Goal: Information Seeking & Learning: Check status

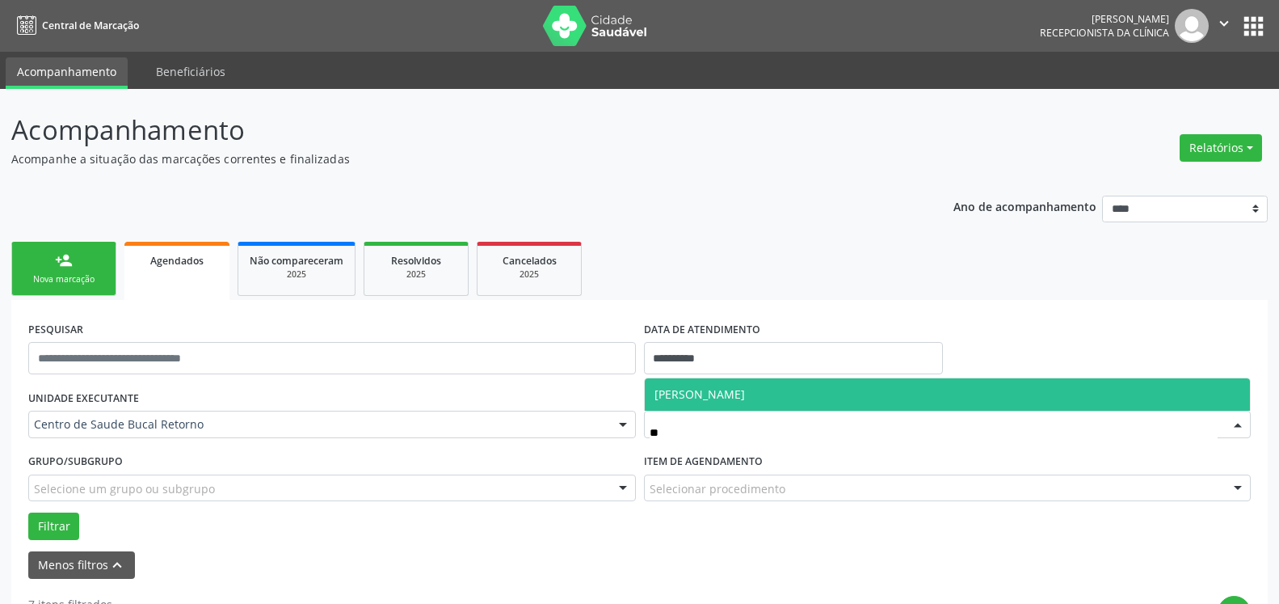
click at [745, 394] on span "[PERSON_NAME]" at bounding box center [700, 393] width 91 height 15
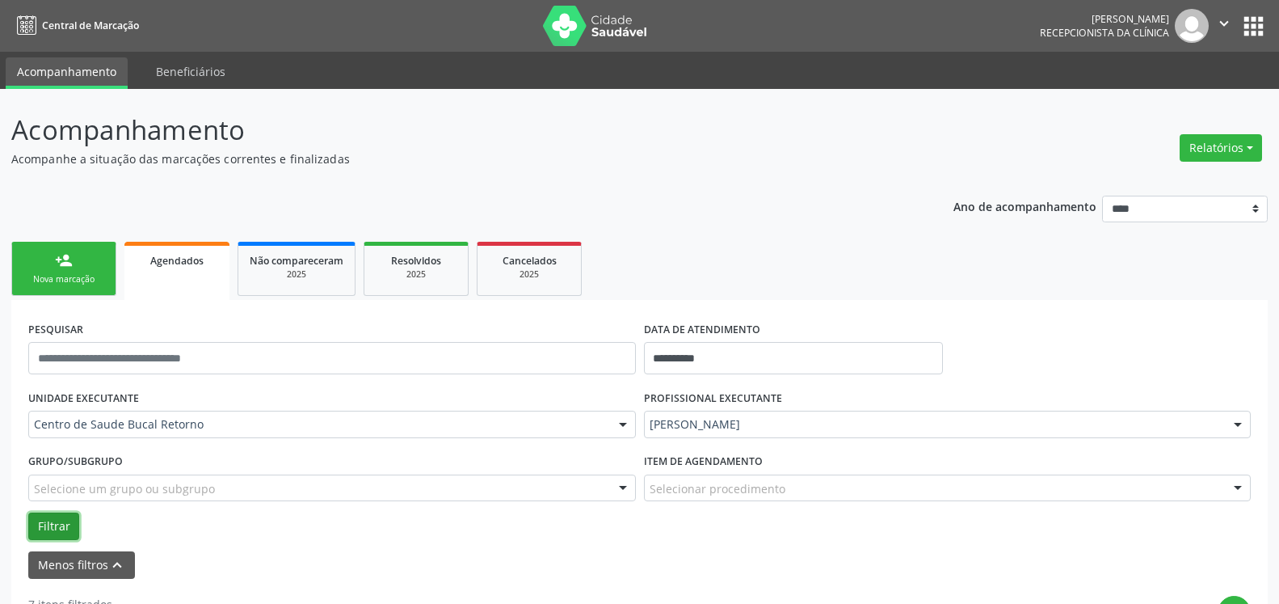
click at [53, 524] on button "Filtrar" at bounding box center [53, 525] width 51 height 27
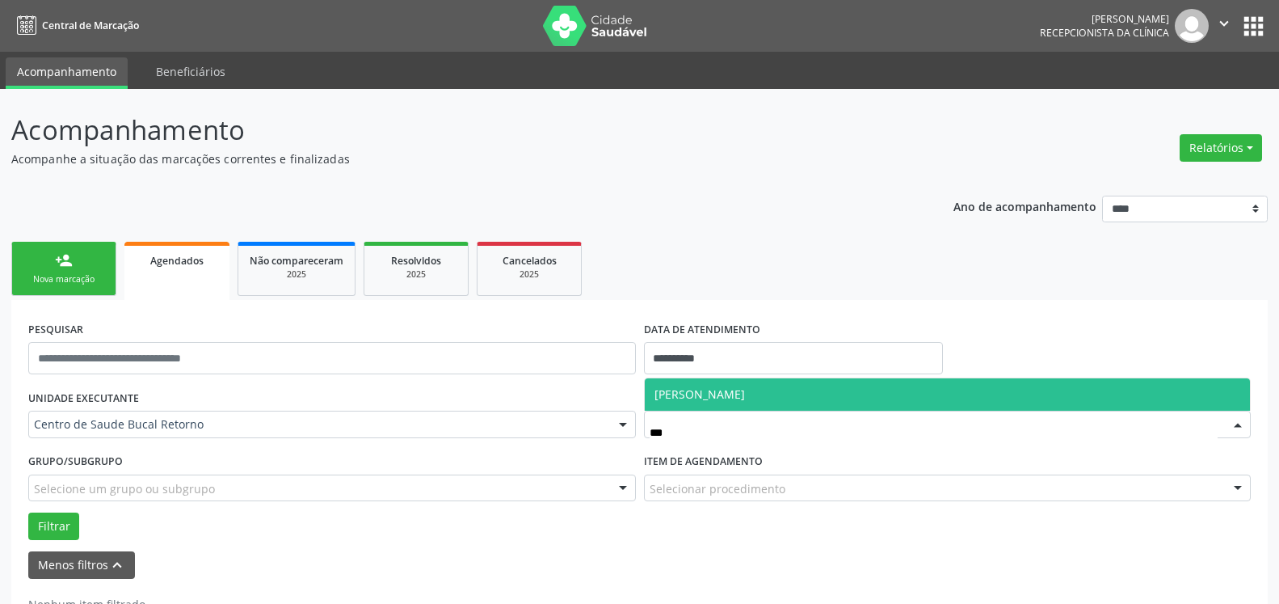
click at [745, 390] on span "[PERSON_NAME]" at bounding box center [700, 393] width 91 height 15
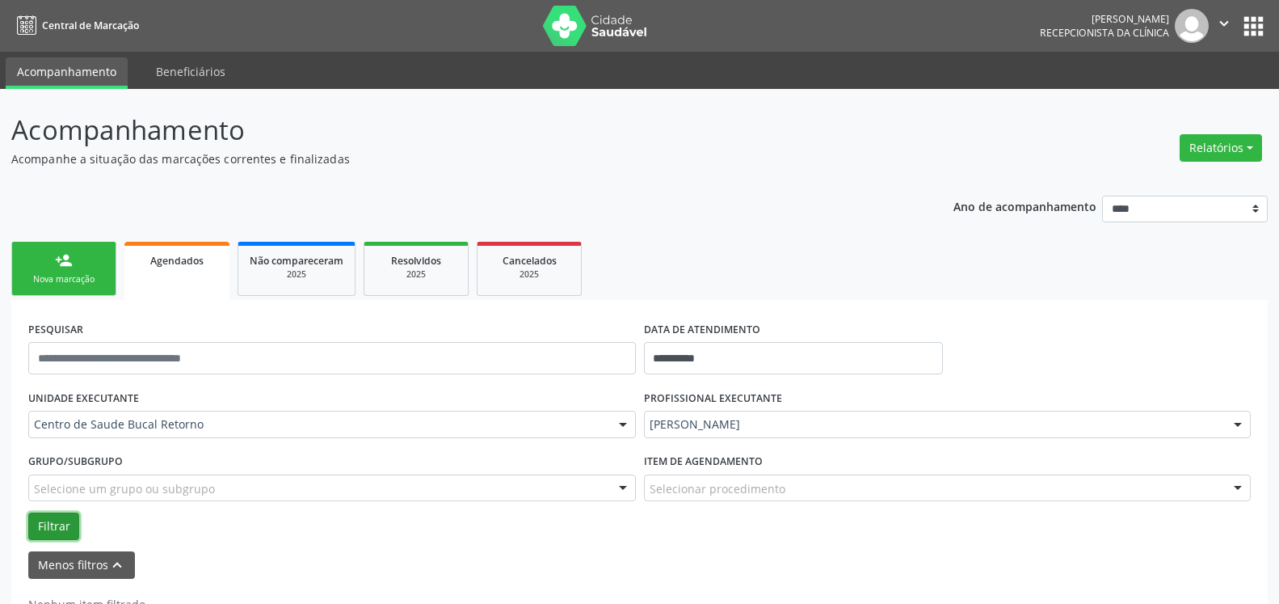
click at [50, 531] on button "Filtrar" at bounding box center [53, 525] width 51 height 27
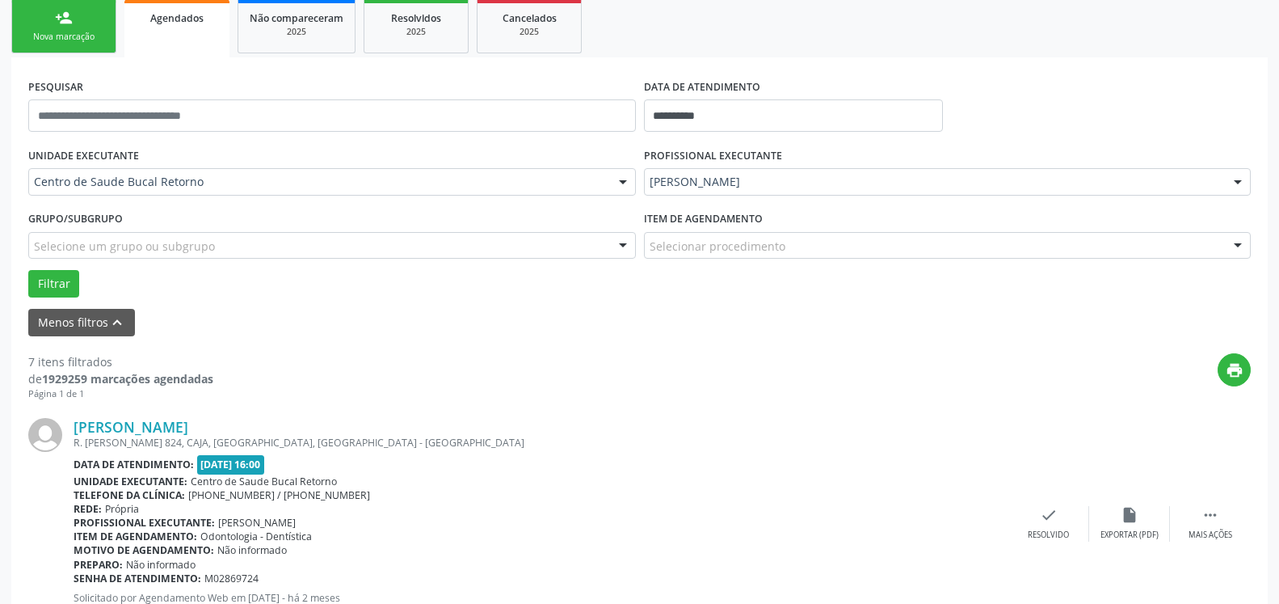
scroll to position [247, 0]
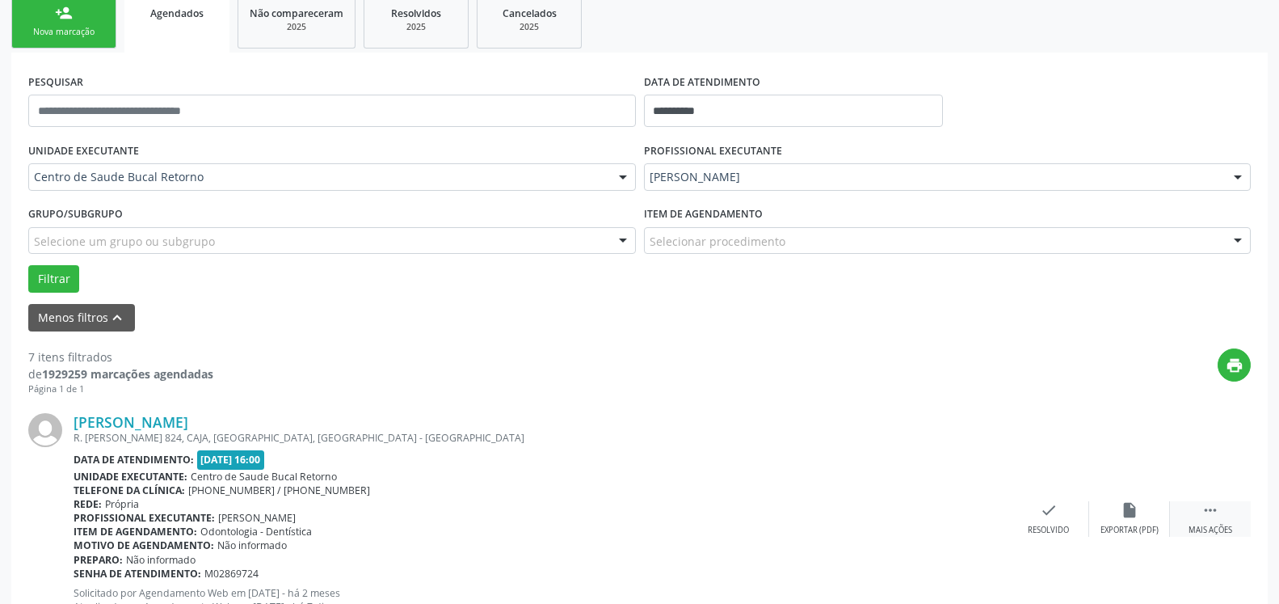
click at [1219, 508] on div " Mais ações" at bounding box center [1210, 518] width 81 height 35
click at [1122, 519] on icon "alarm_off" at bounding box center [1130, 510] width 18 height 18
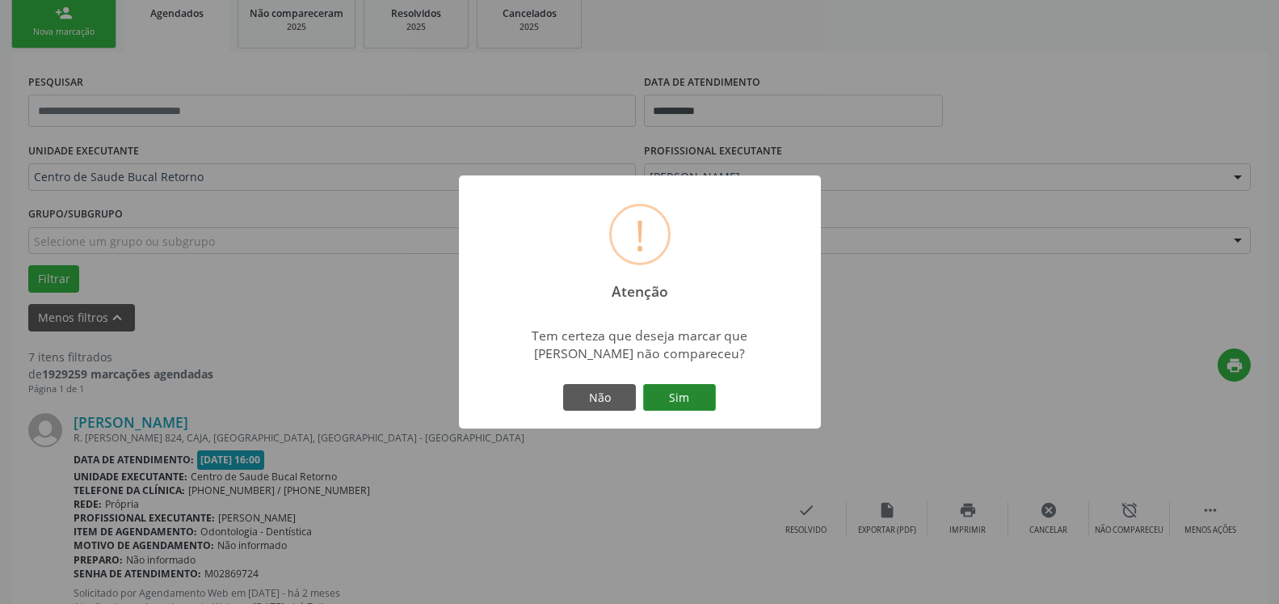
click at [676, 399] on button "Sim" at bounding box center [679, 397] width 73 height 27
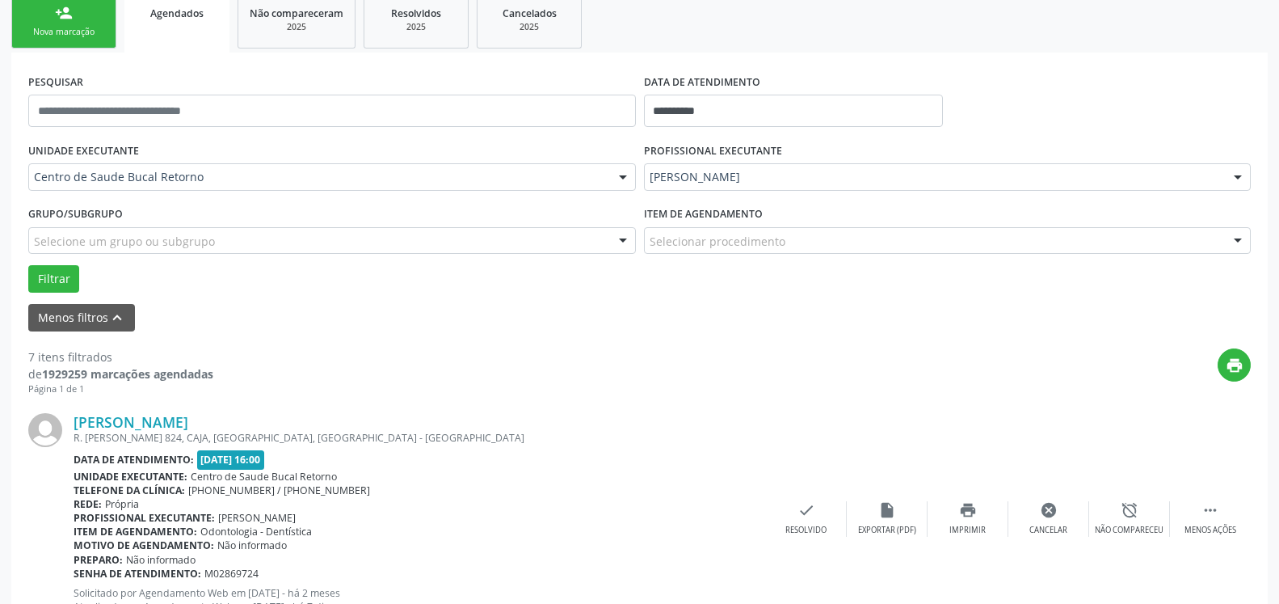
scroll to position [106, 0]
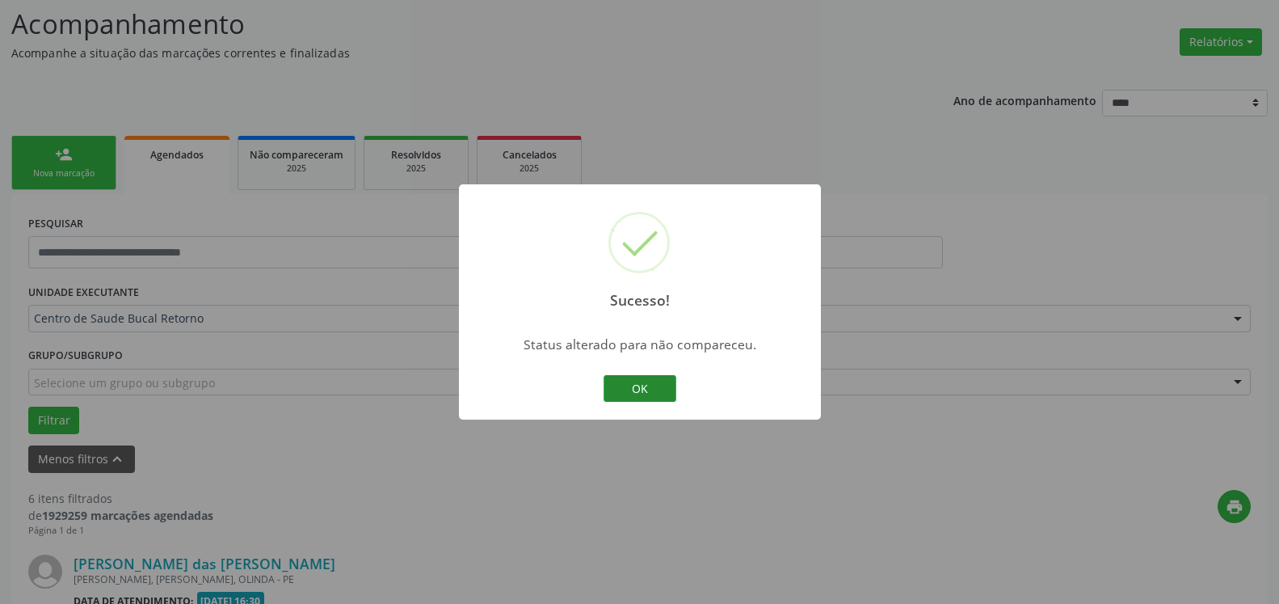
click at [638, 398] on button "OK" at bounding box center [640, 388] width 73 height 27
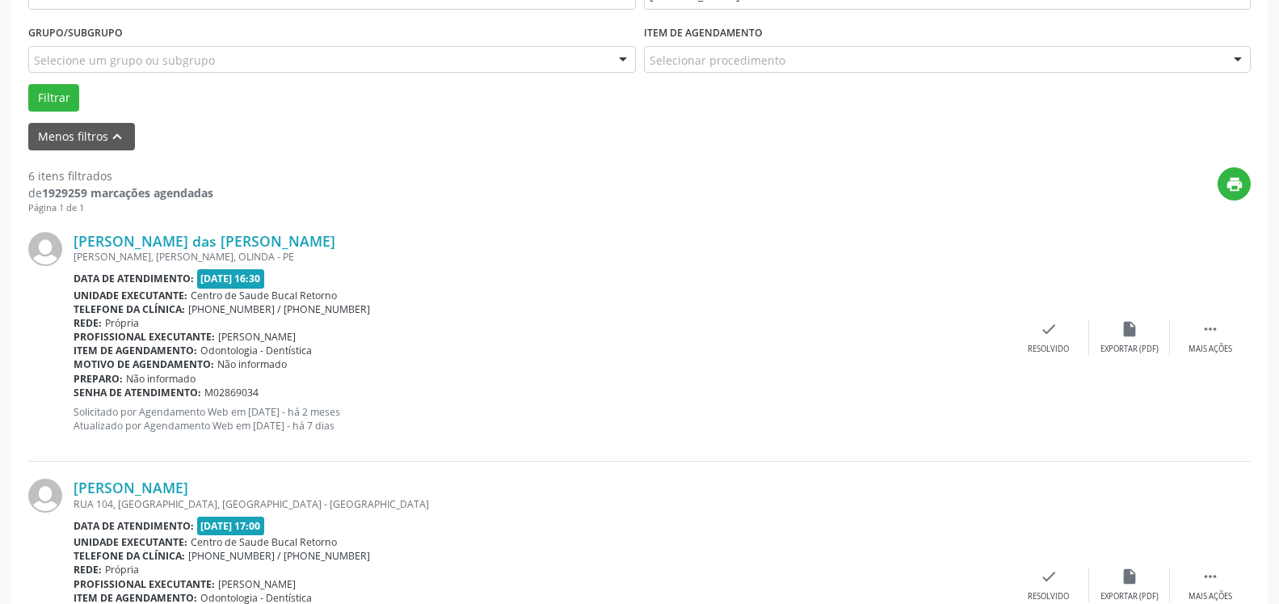
scroll to position [600, 0]
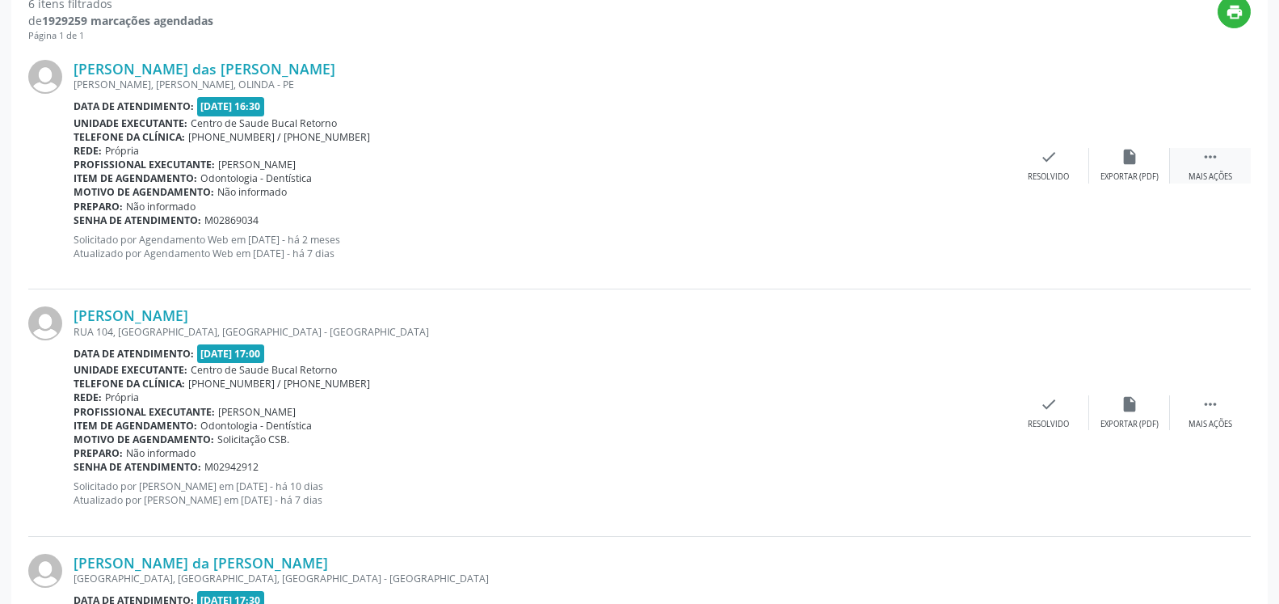
click at [1207, 151] on icon "" at bounding box center [1211, 157] width 18 height 18
click at [1138, 166] on icon "alarm_off" at bounding box center [1130, 157] width 18 height 18
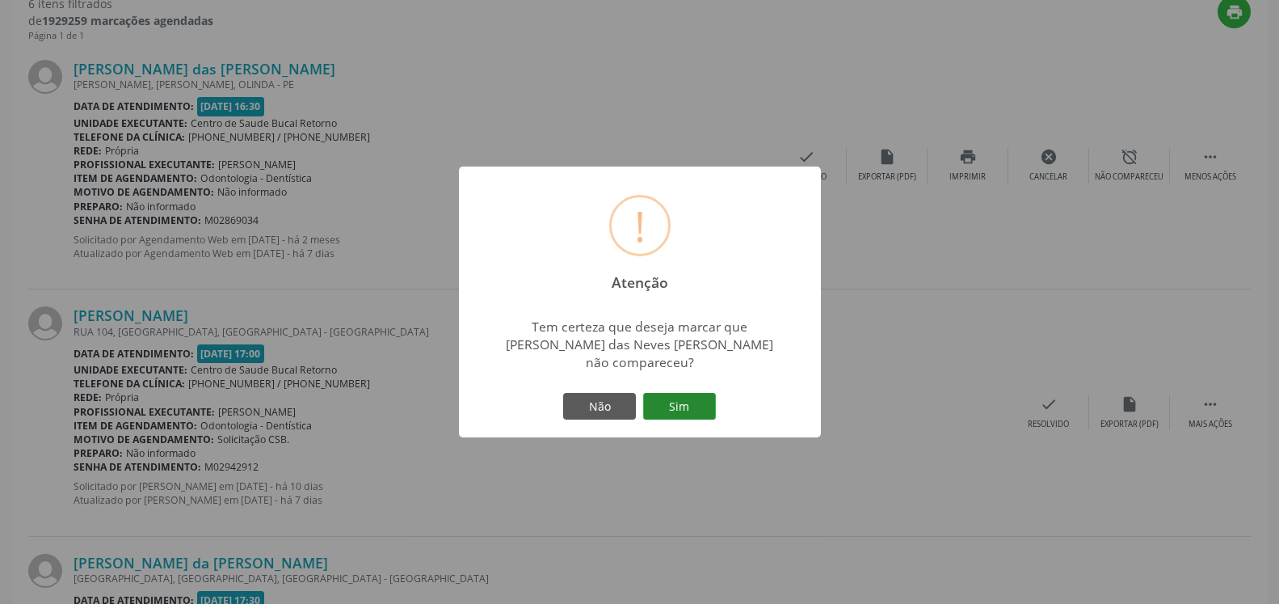
click at [686, 393] on button "Sim" at bounding box center [679, 406] width 73 height 27
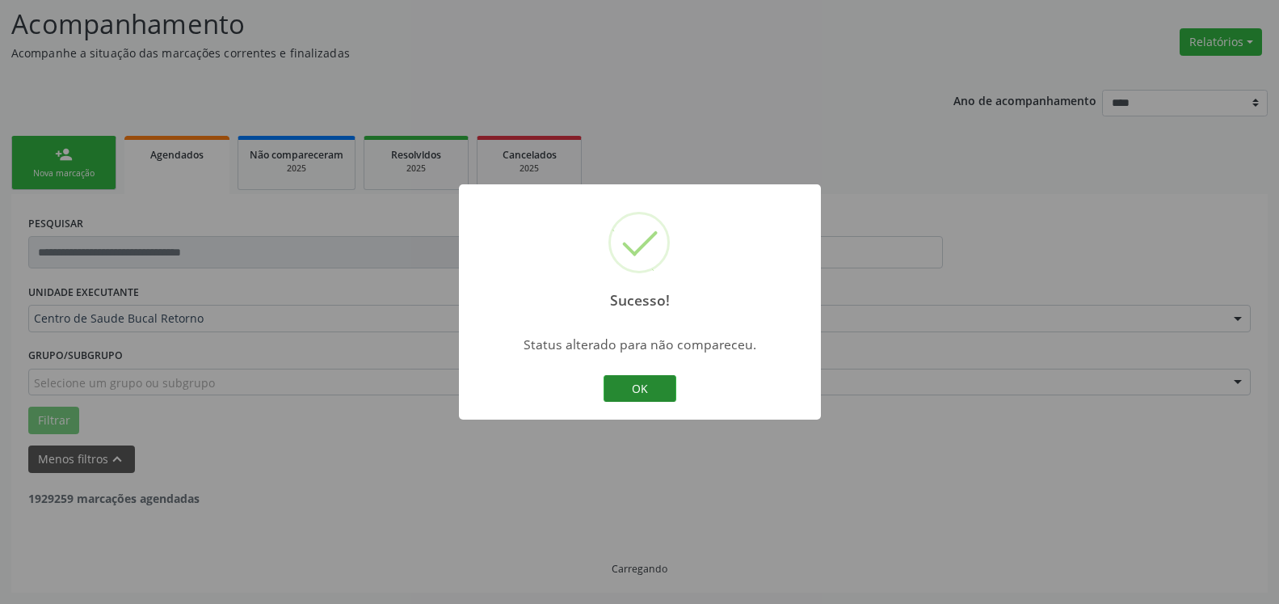
scroll to position [106, 0]
click at [652, 390] on button "OK" at bounding box center [640, 388] width 73 height 27
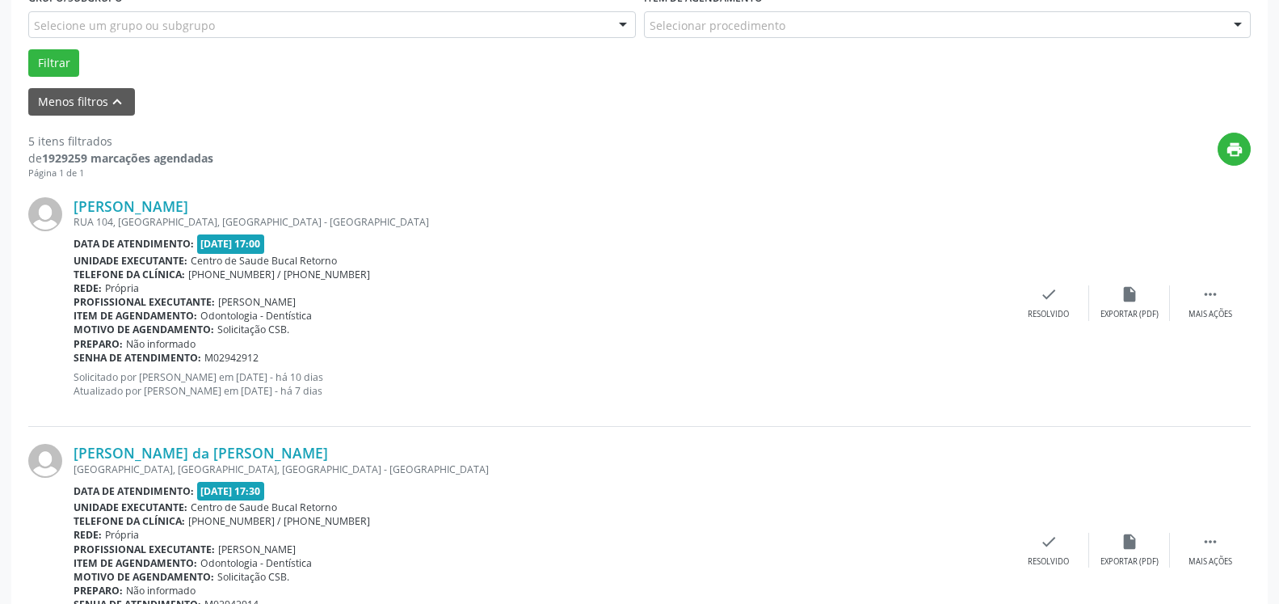
scroll to position [518, 0]
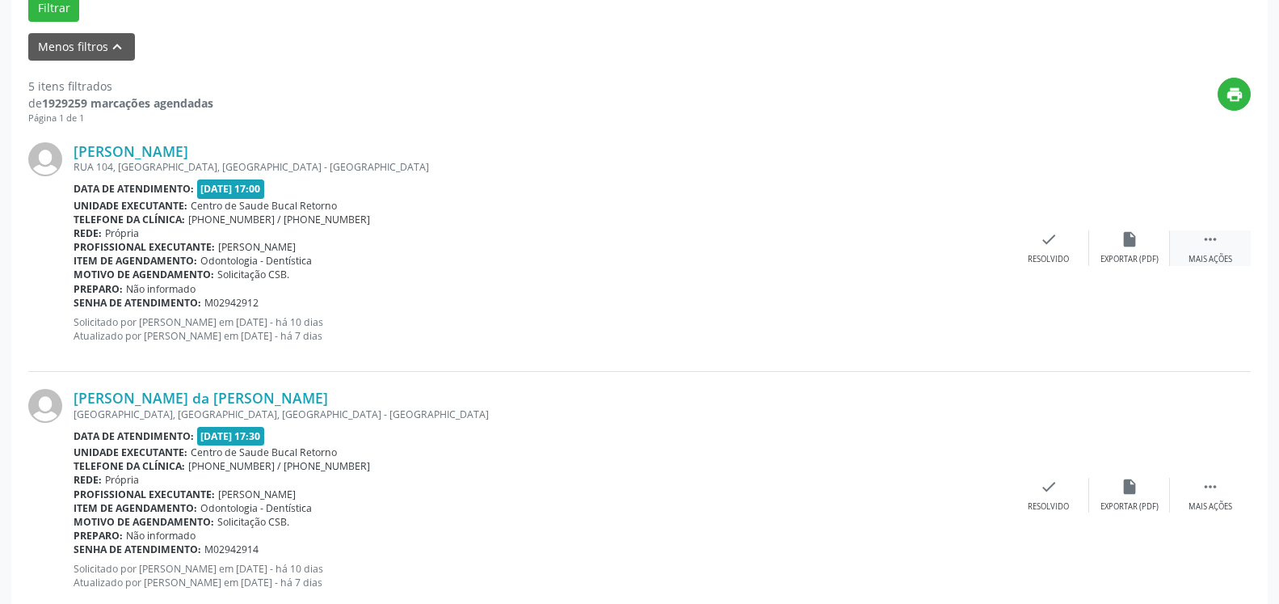
click at [1207, 240] on icon "" at bounding box center [1211, 239] width 18 height 18
click at [1130, 255] on div "Não compareceu" at bounding box center [1129, 259] width 69 height 11
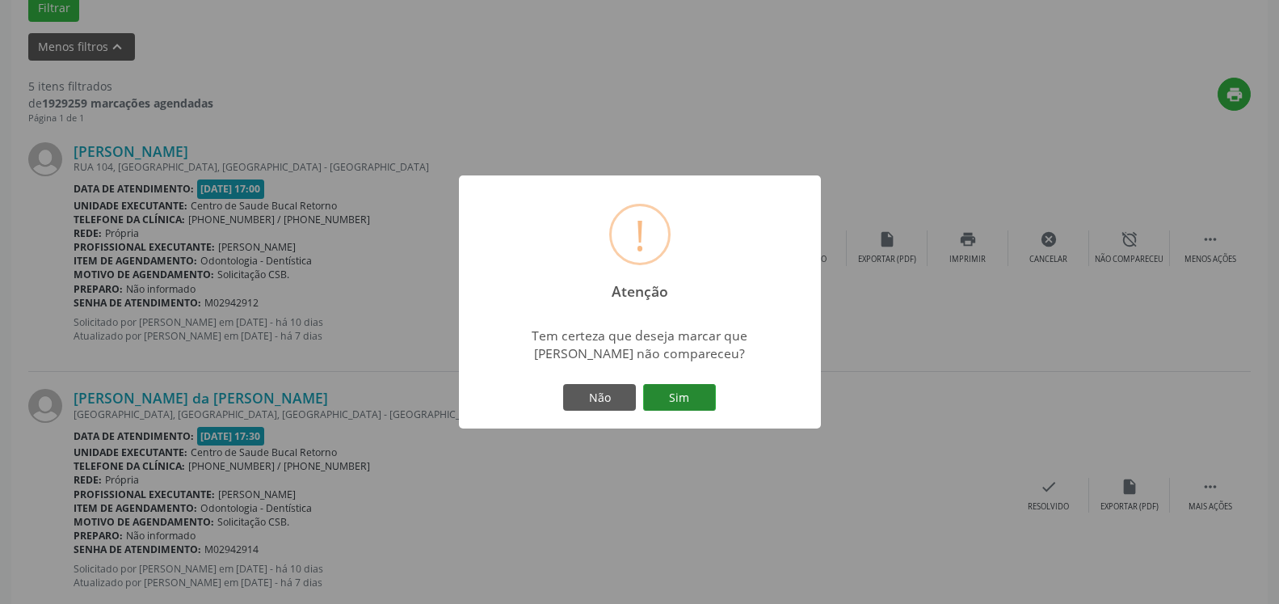
click at [676, 387] on button "Sim" at bounding box center [679, 397] width 73 height 27
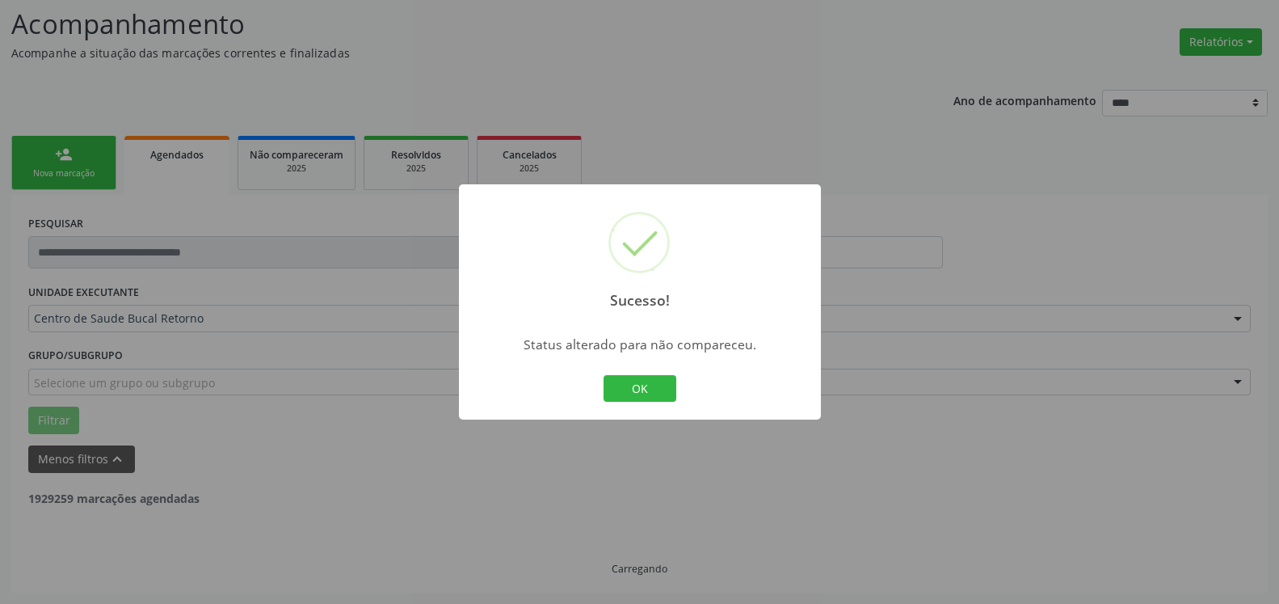
scroll to position [106, 0]
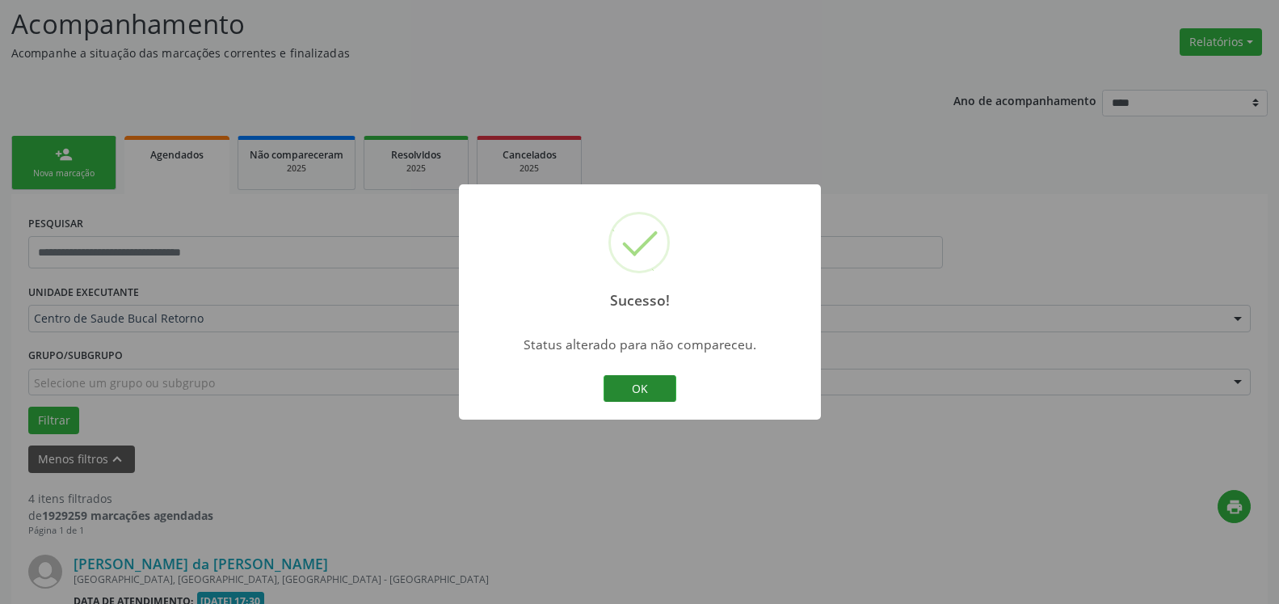
click at [629, 388] on button "OK" at bounding box center [640, 388] width 73 height 27
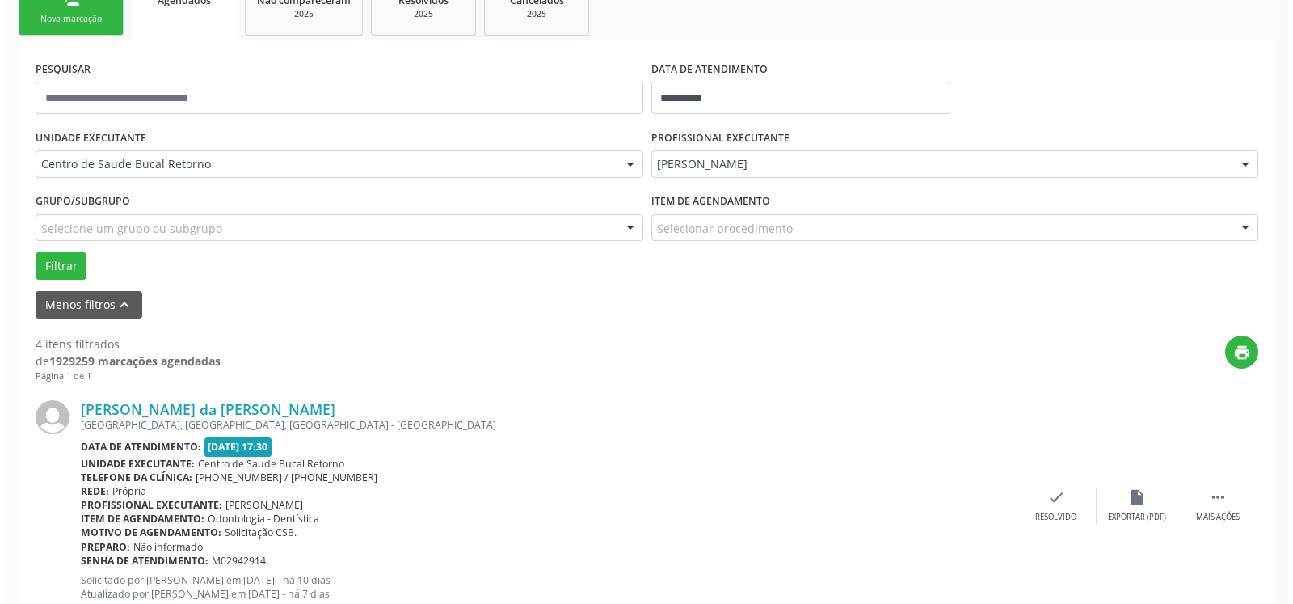
scroll to position [436, 0]
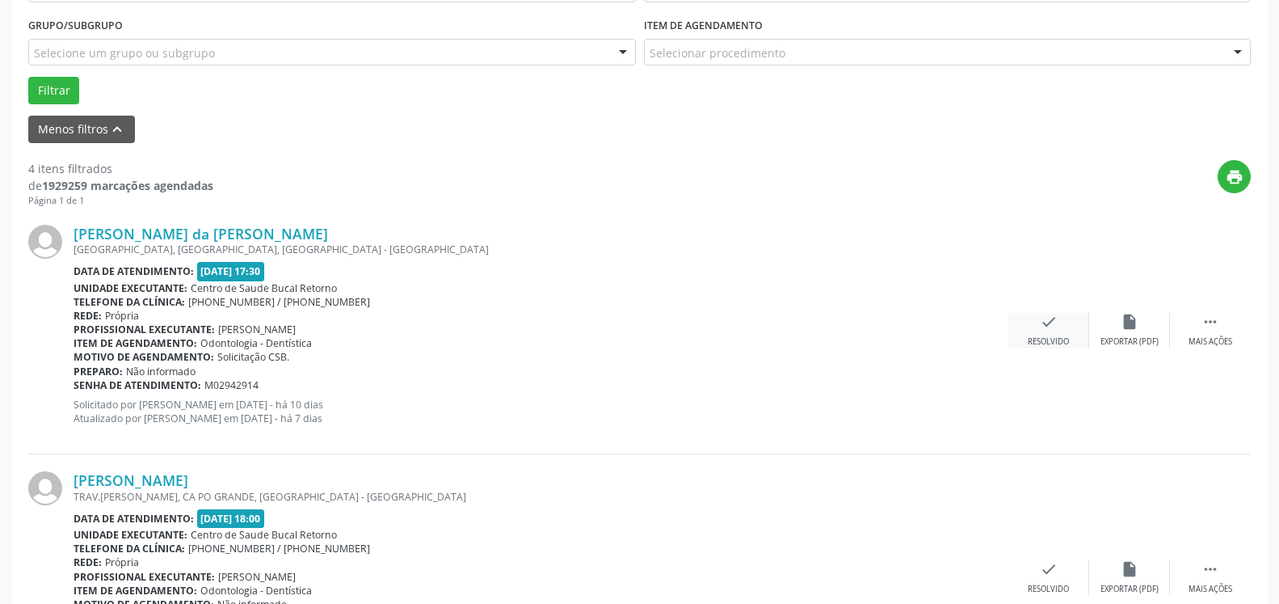
click at [1036, 333] on div "check Resolvido" at bounding box center [1049, 330] width 81 height 35
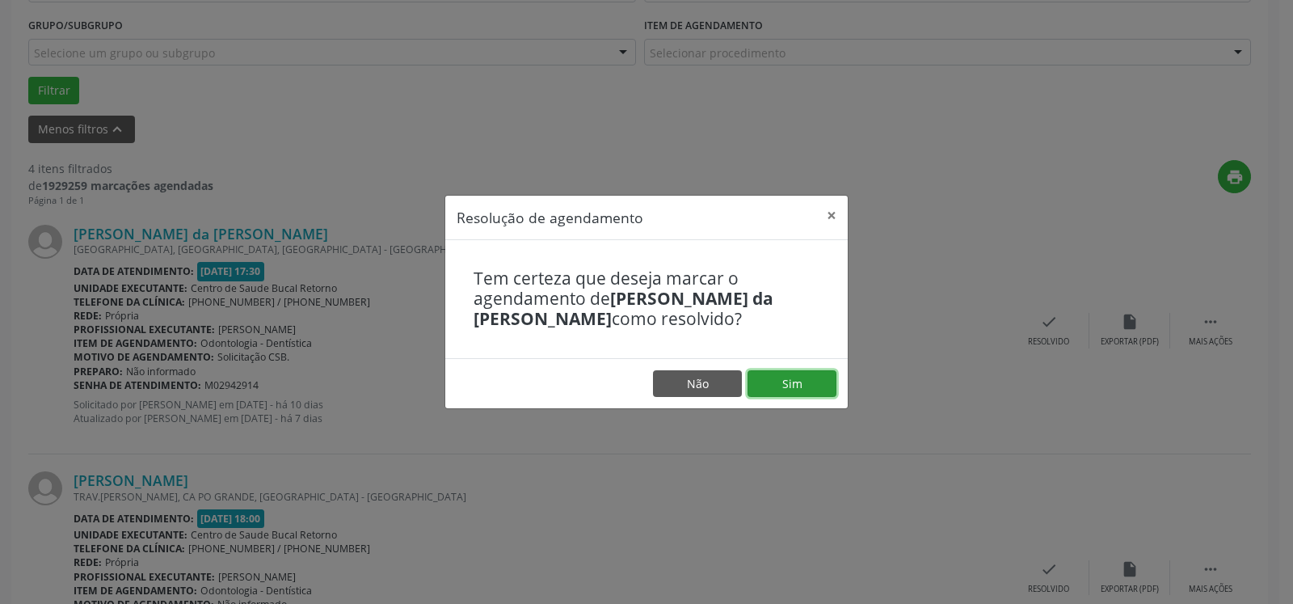
click at [790, 397] on button "Sim" at bounding box center [792, 383] width 89 height 27
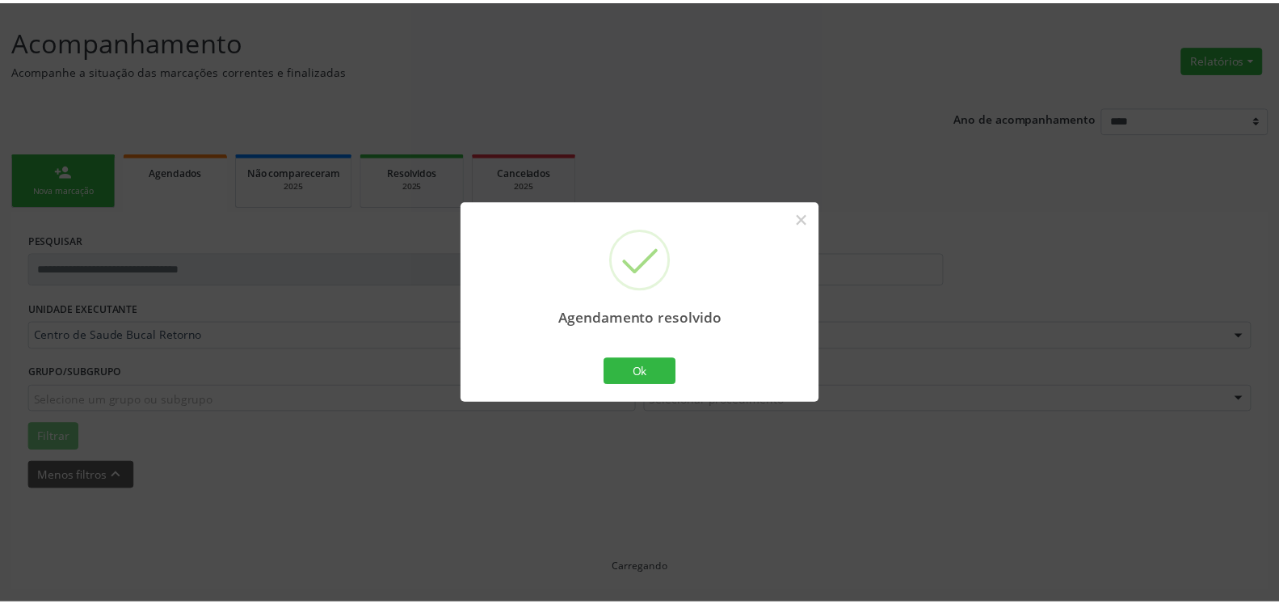
scroll to position [89, 0]
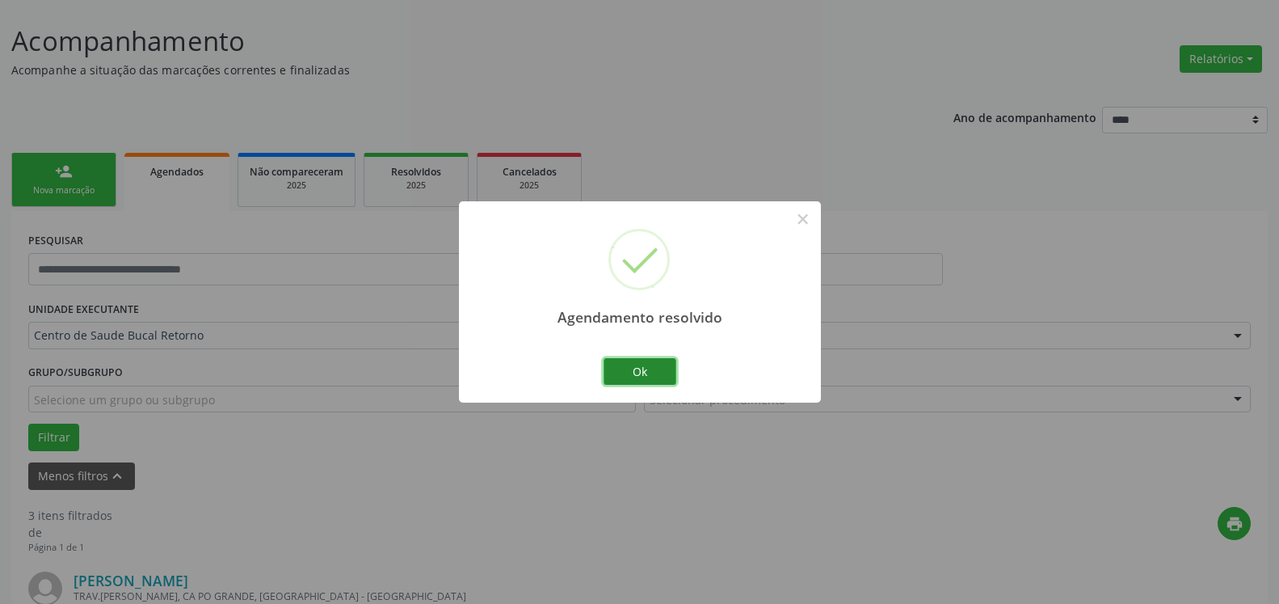
click at [645, 369] on button "Ok" at bounding box center [640, 371] width 73 height 27
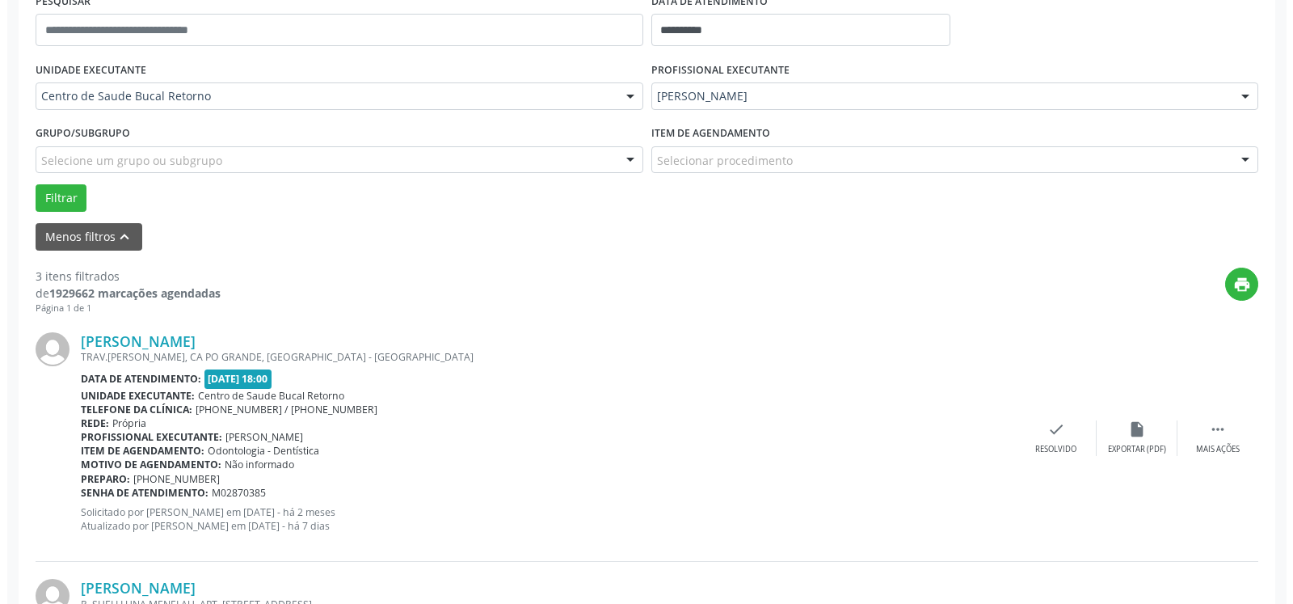
scroll to position [583, 0]
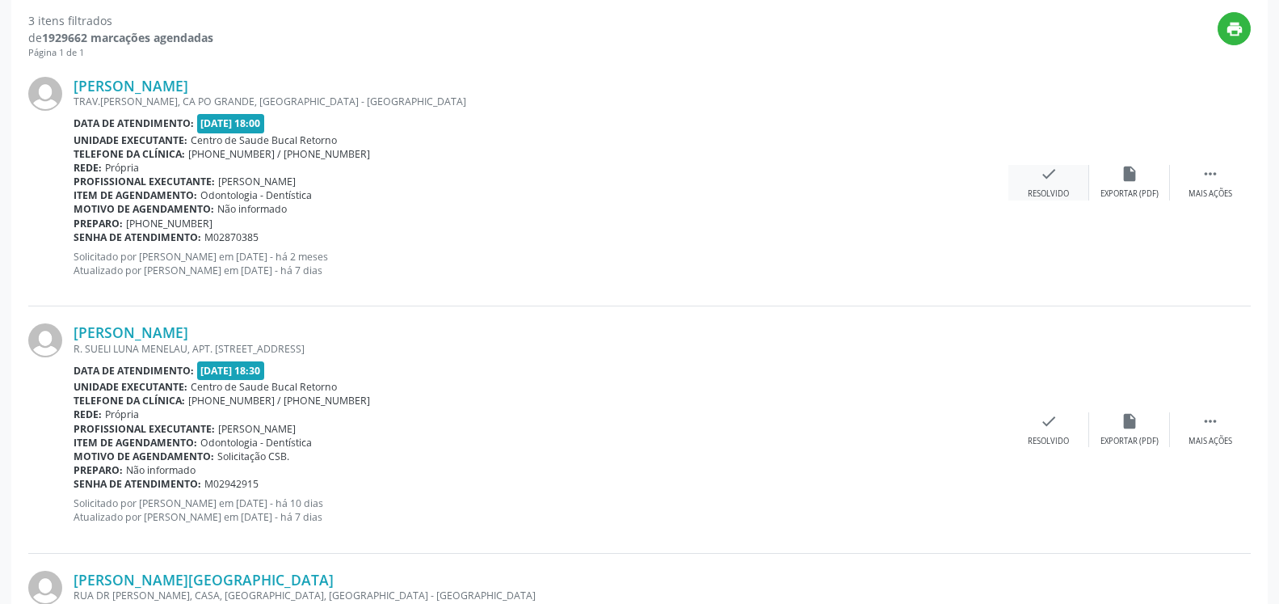
click at [1047, 183] on icon "check" at bounding box center [1049, 174] width 18 height 18
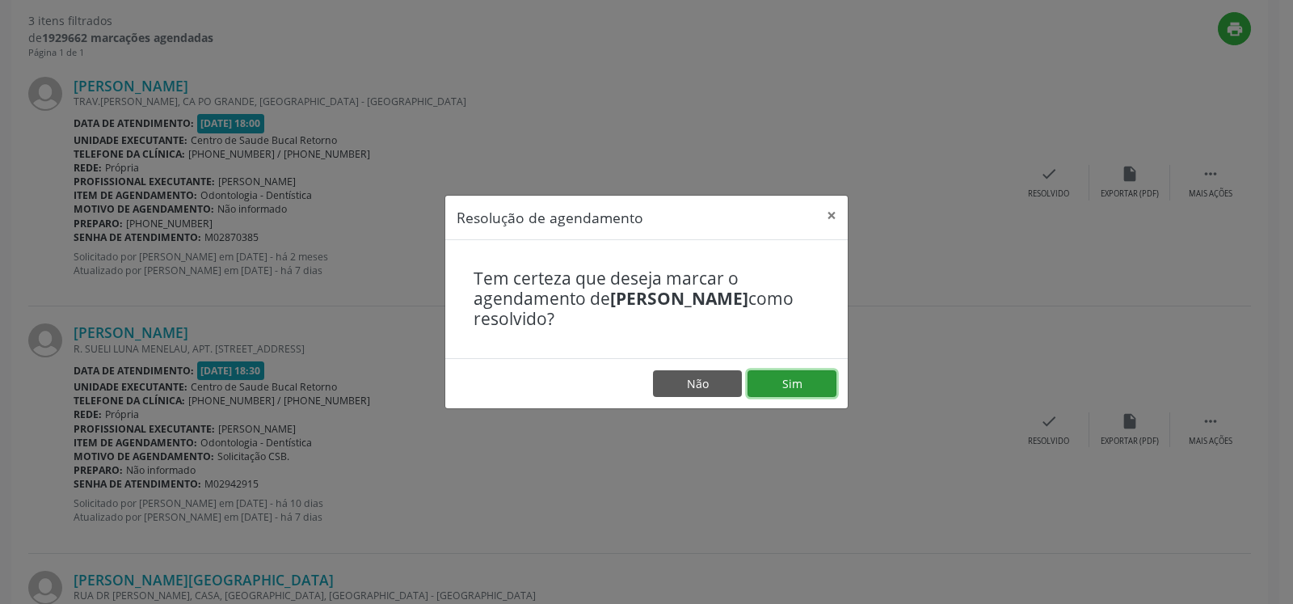
click at [793, 384] on button "Sim" at bounding box center [792, 383] width 89 height 27
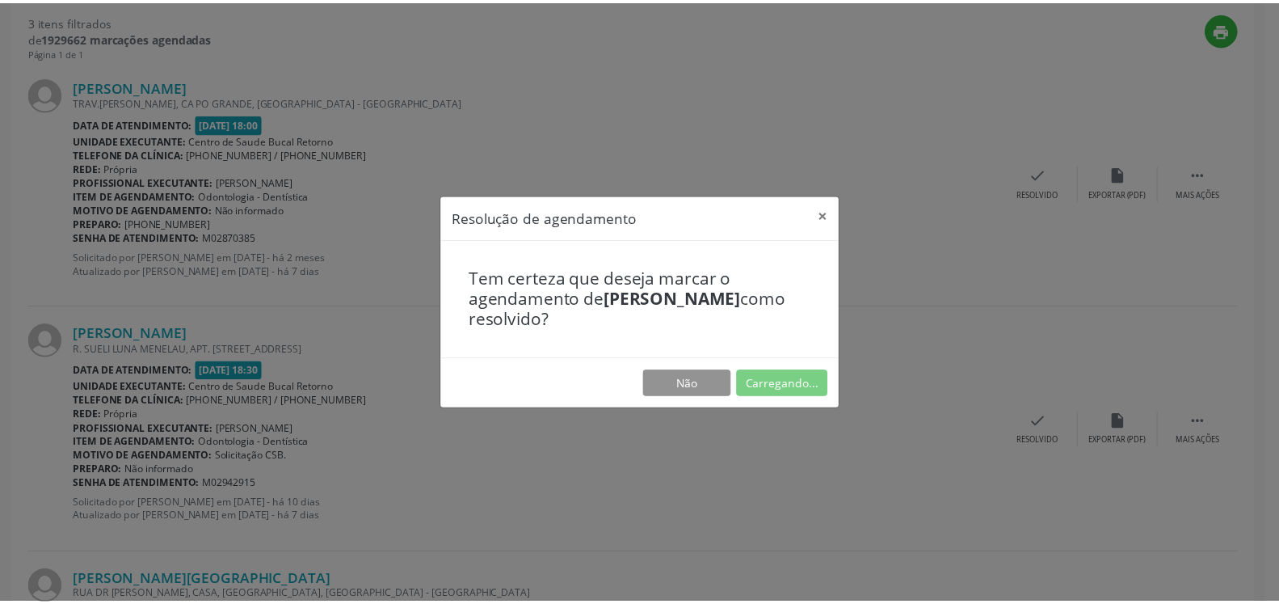
scroll to position [89, 0]
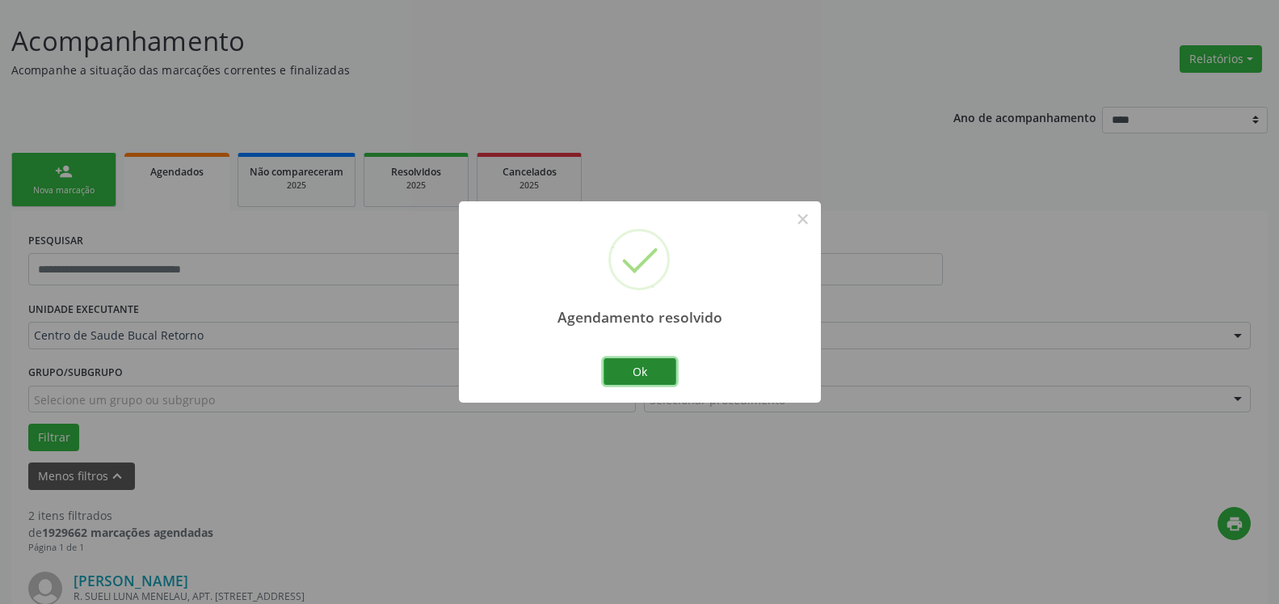
click at [647, 380] on button "Ok" at bounding box center [640, 371] width 73 height 27
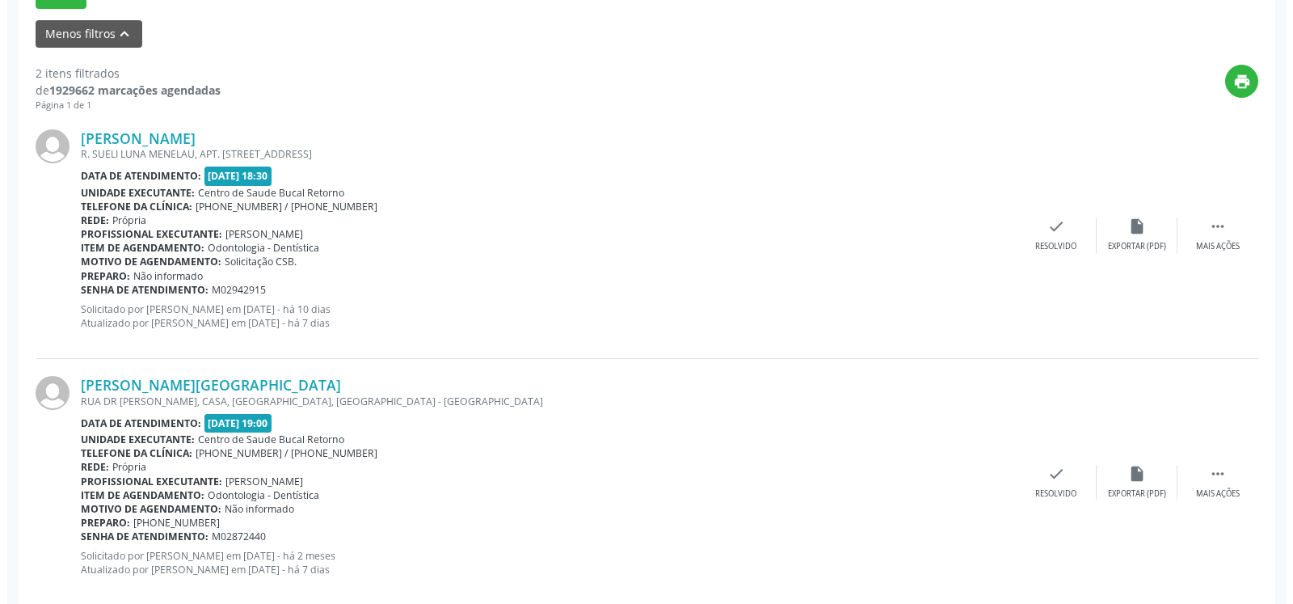
scroll to position [561, 0]
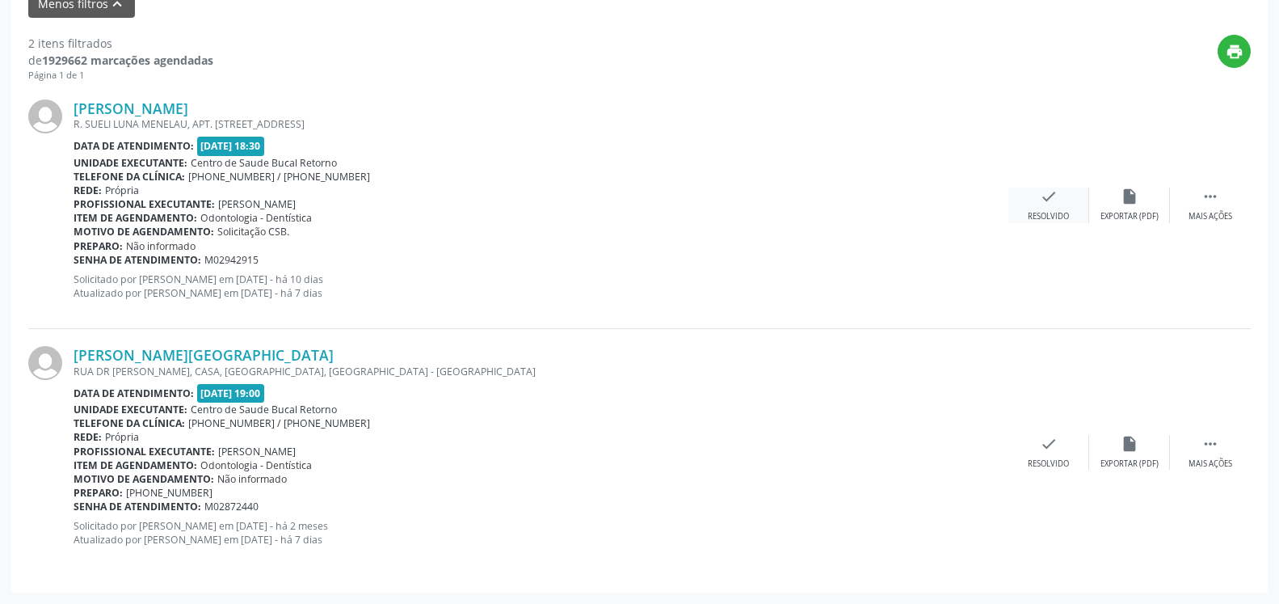
click at [1046, 205] on icon "check" at bounding box center [1049, 196] width 18 height 18
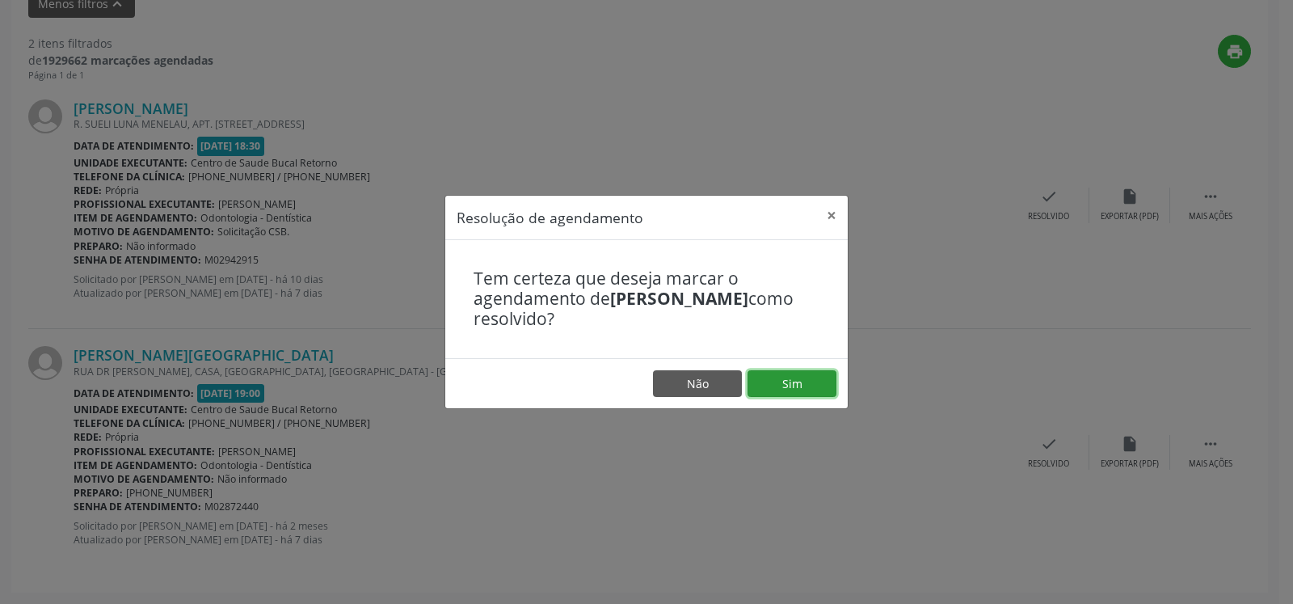
click at [799, 386] on button "Sim" at bounding box center [792, 383] width 89 height 27
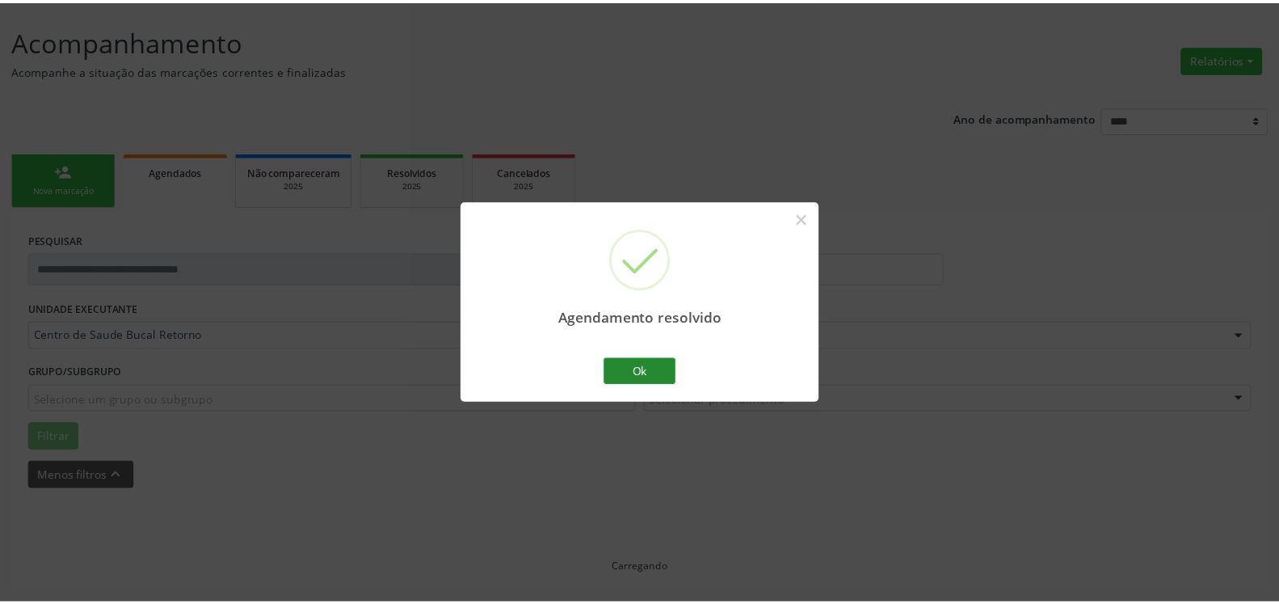
scroll to position [89, 0]
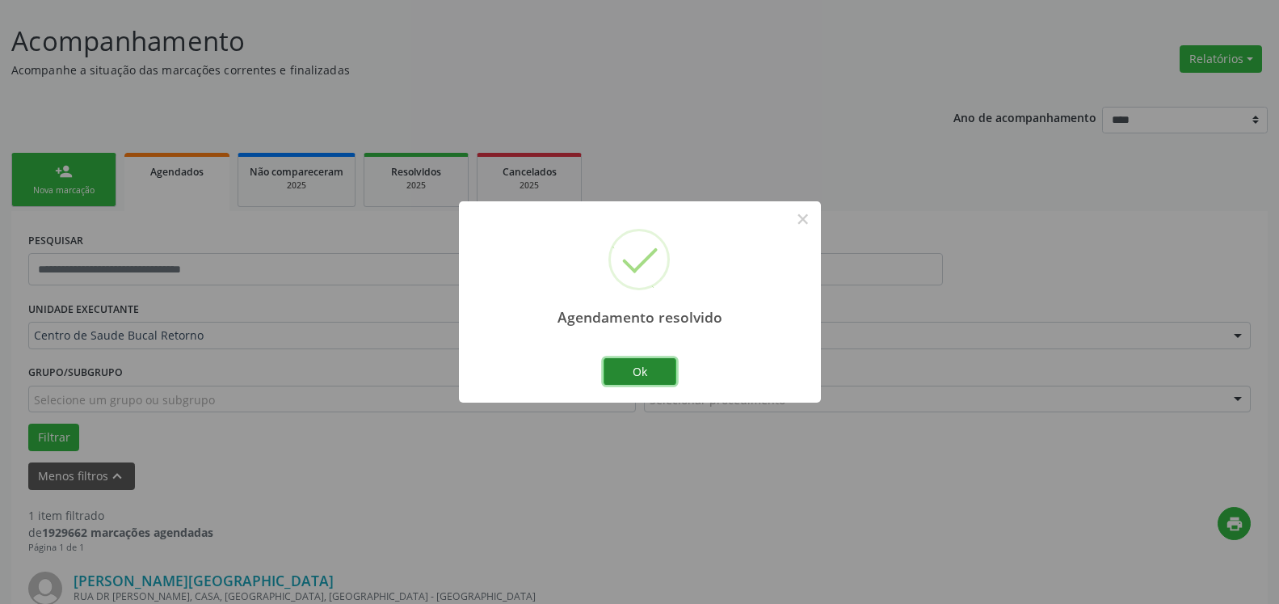
click at [629, 368] on button "Ok" at bounding box center [640, 371] width 73 height 27
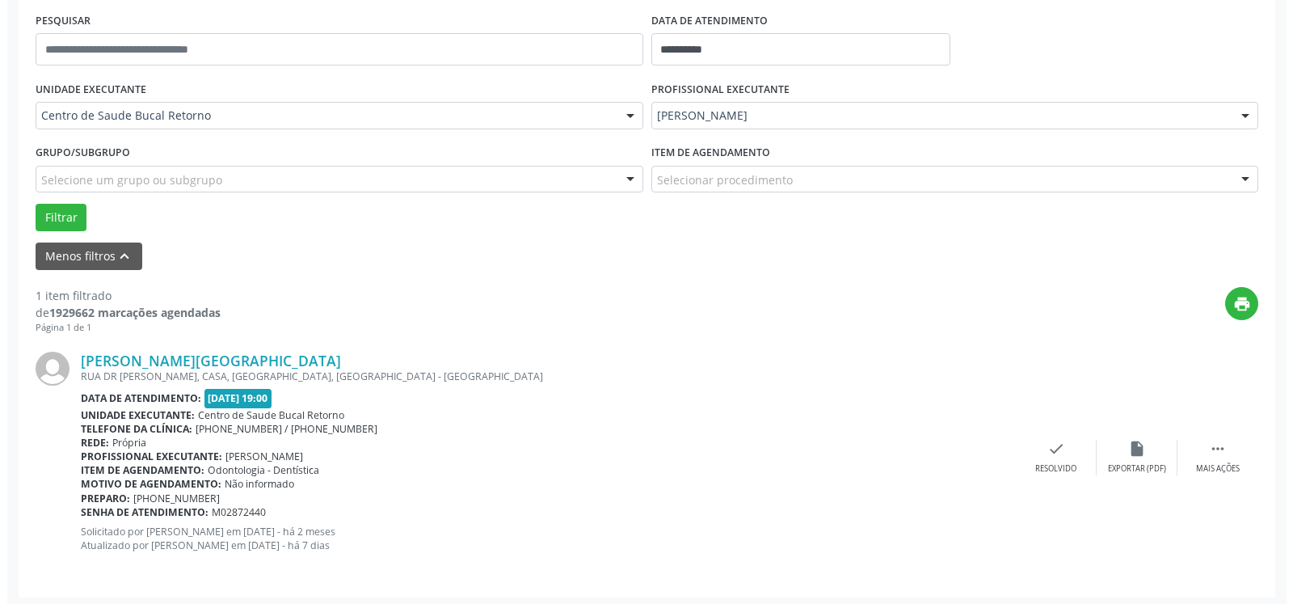
scroll to position [314, 0]
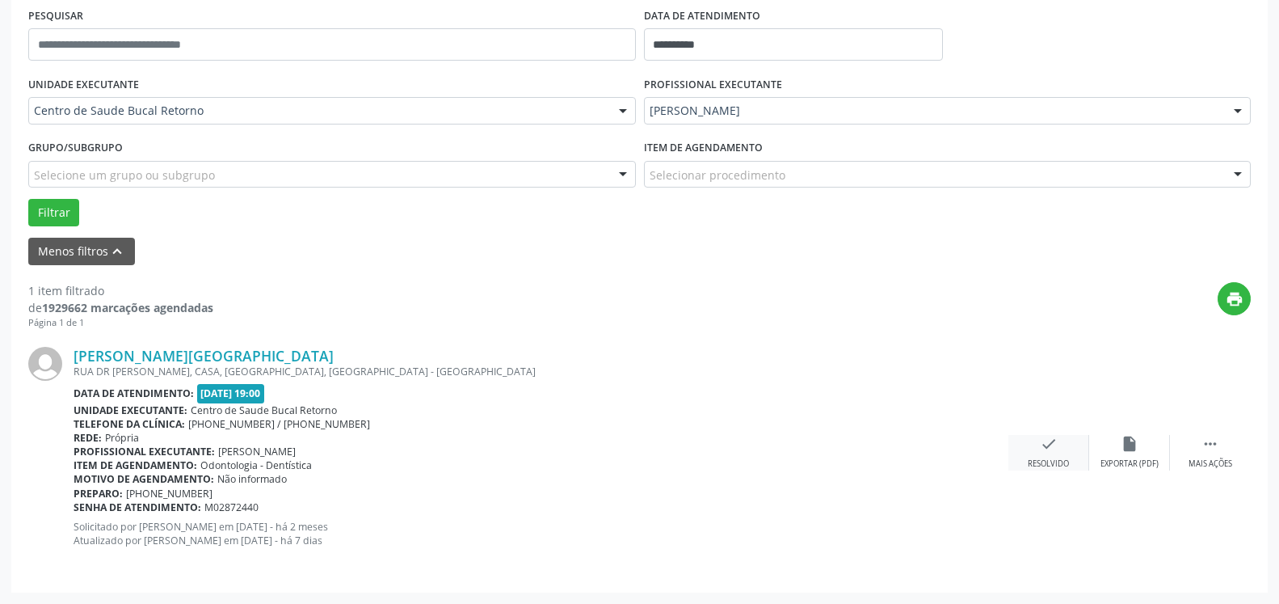
click at [1047, 450] on icon "check" at bounding box center [1049, 444] width 18 height 18
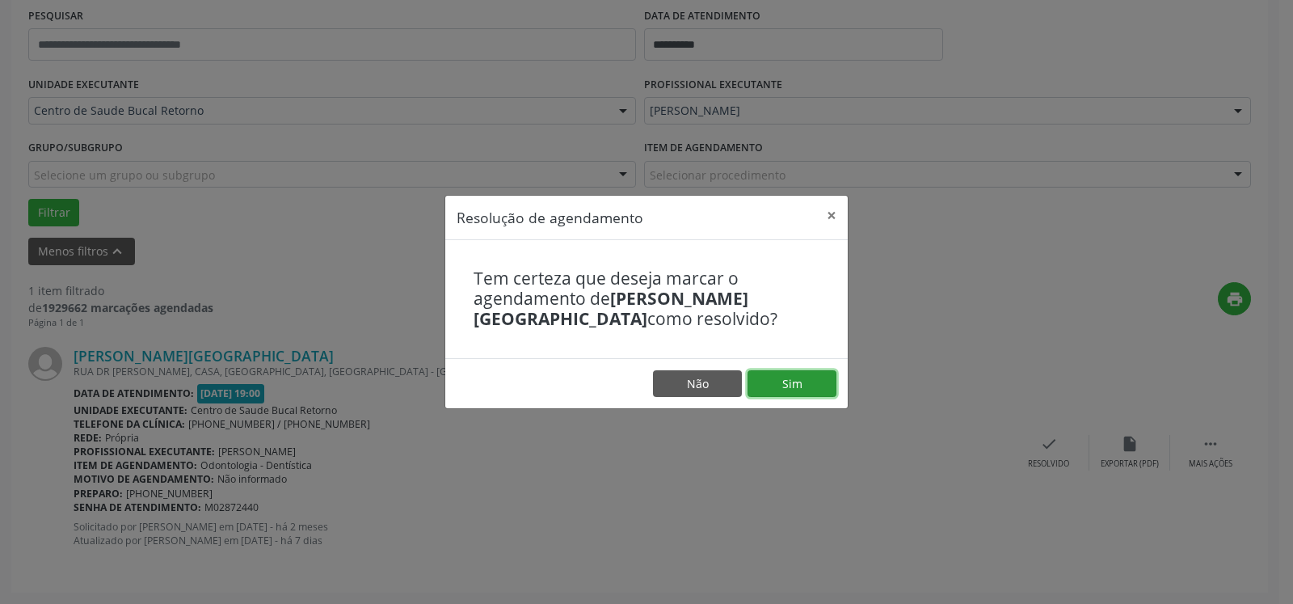
click at [789, 379] on button "Sim" at bounding box center [792, 383] width 89 height 27
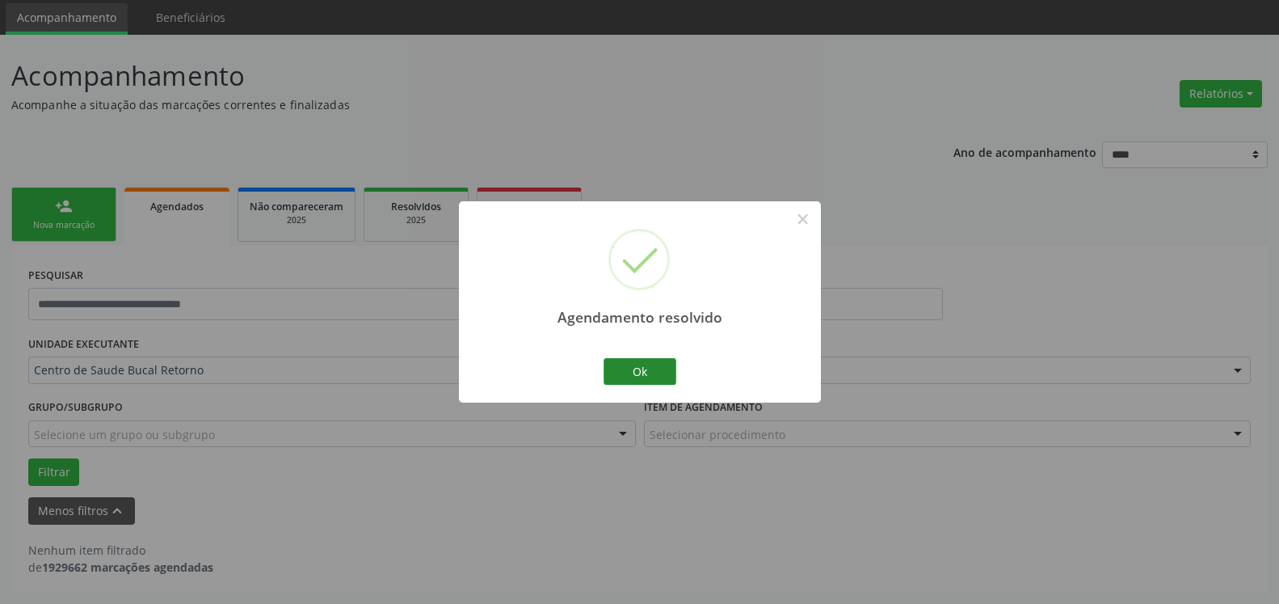
scroll to position [54, 0]
click at [653, 364] on button "Ok" at bounding box center [640, 371] width 73 height 27
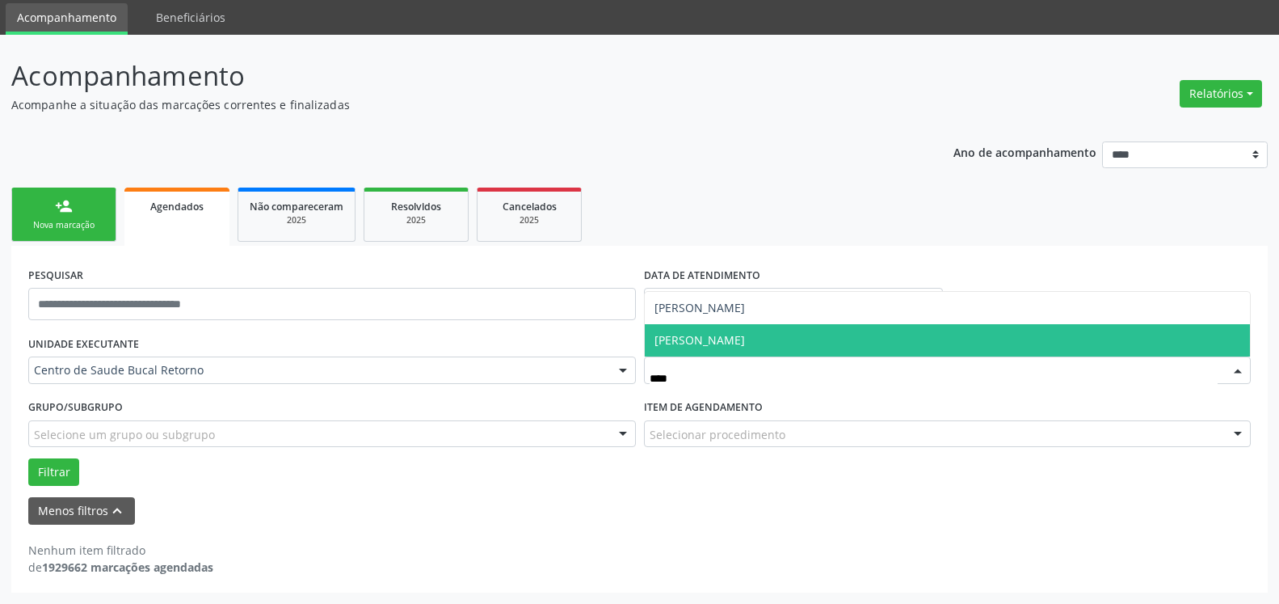
click at [745, 336] on span "[PERSON_NAME]" at bounding box center [700, 339] width 91 height 15
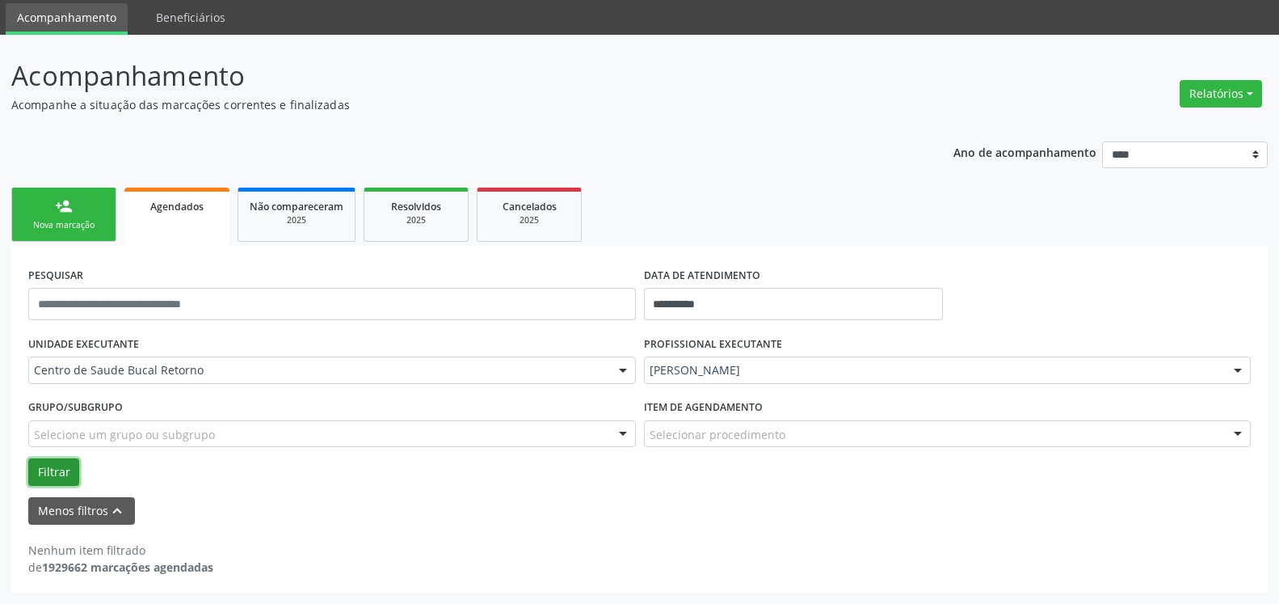
click at [48, 474] on button "Filtrar" at bounding box center [53, 471] width 51 height 27
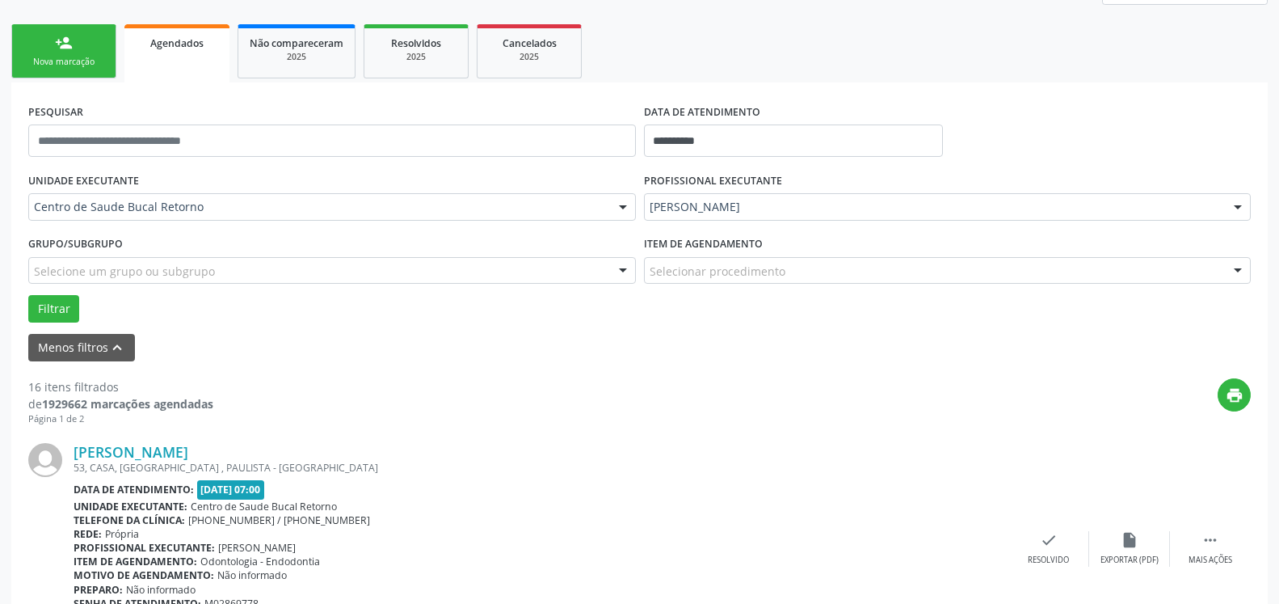
scroll to position [301, 0]
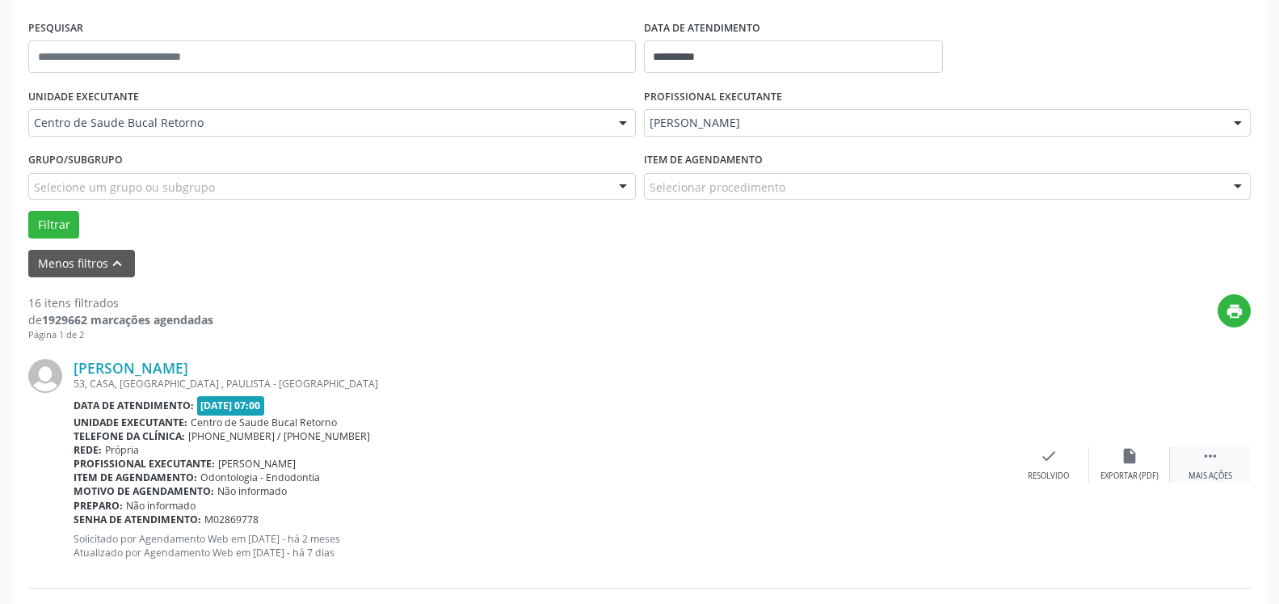
click at [1225, 458] on div " Mais ações" at bounding box center [1210, 464] width 81 height 35
click at [1120, 448] on div "alarm_off Não compareceu" at bounding box center [1129, 464] width 81 height 35
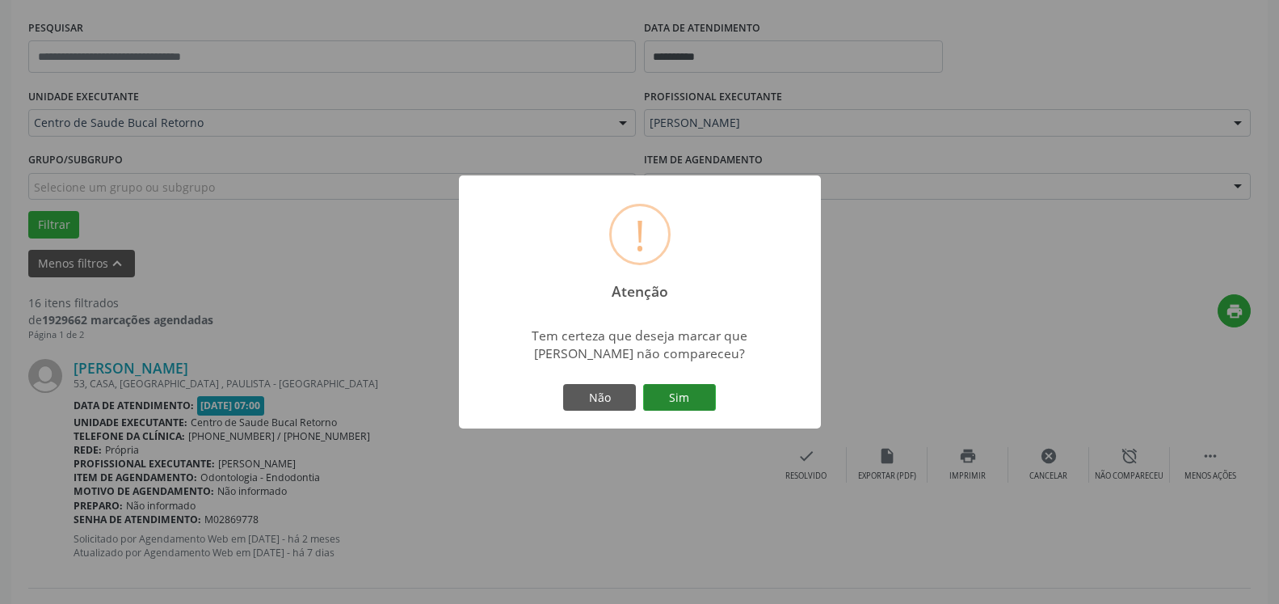
click at [669, 402] on button "Sim" at bounding box center [679, 397] width 73 height 27
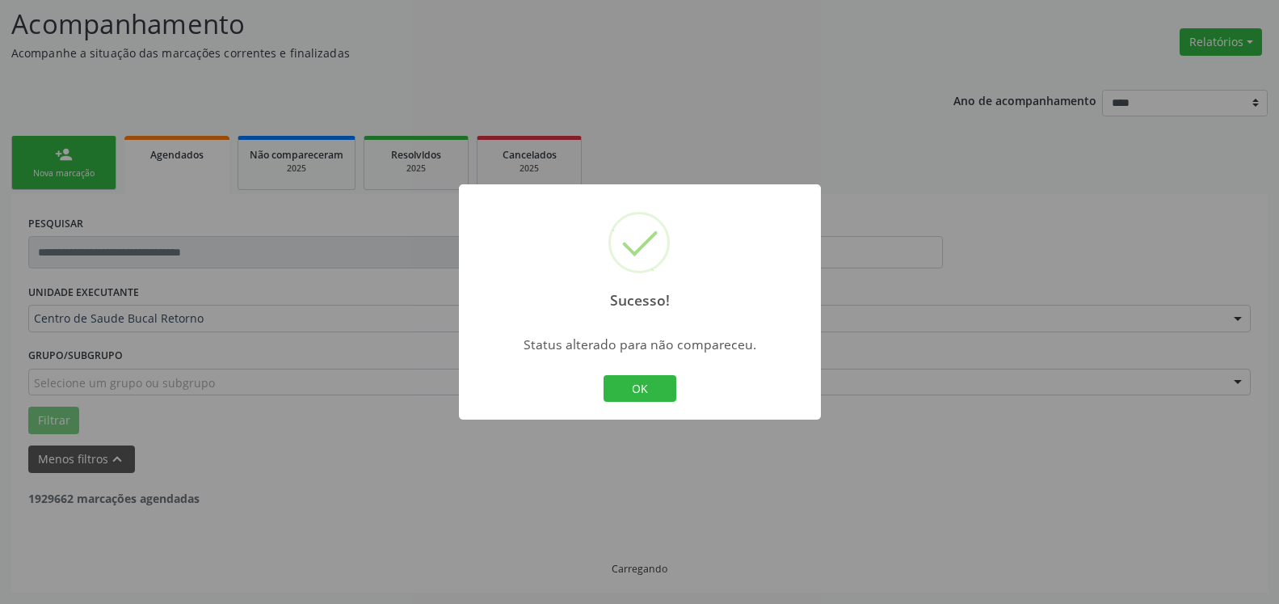
scroll to position [106, 0]
click at [627, 393] on button "OK" at bounding box center [640, 388] width 73 height 27
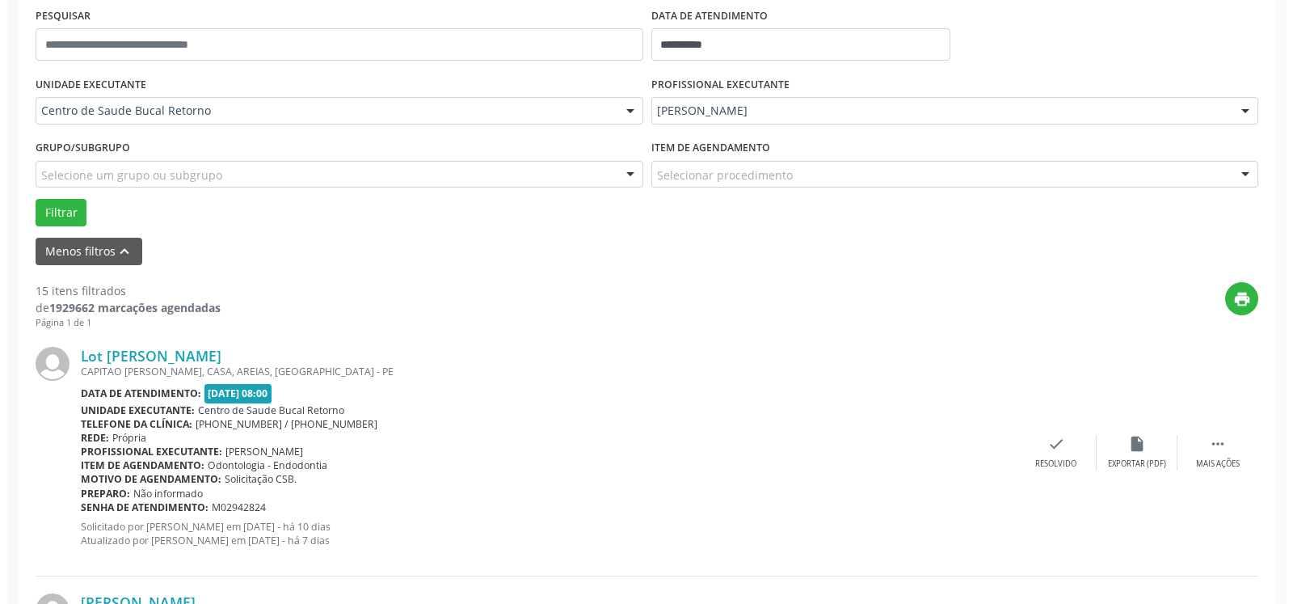
scroll to position [353, 0]
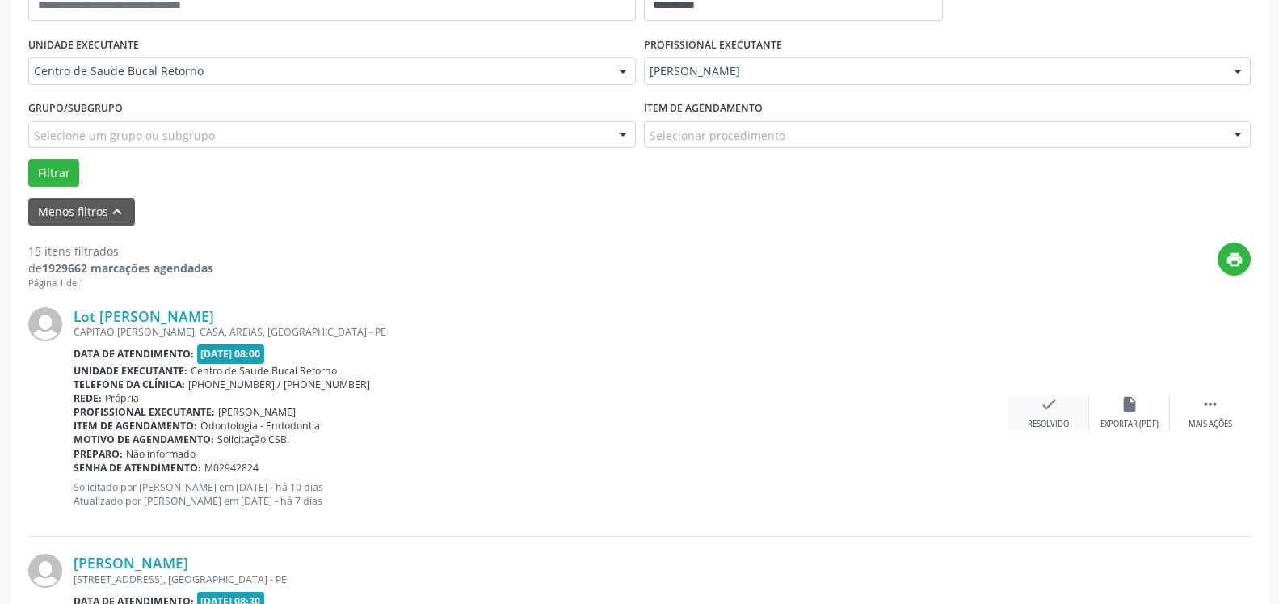
click at [1046, 423] on div "Resolvido" at bounding box center [1048, 424] width 41 height 11
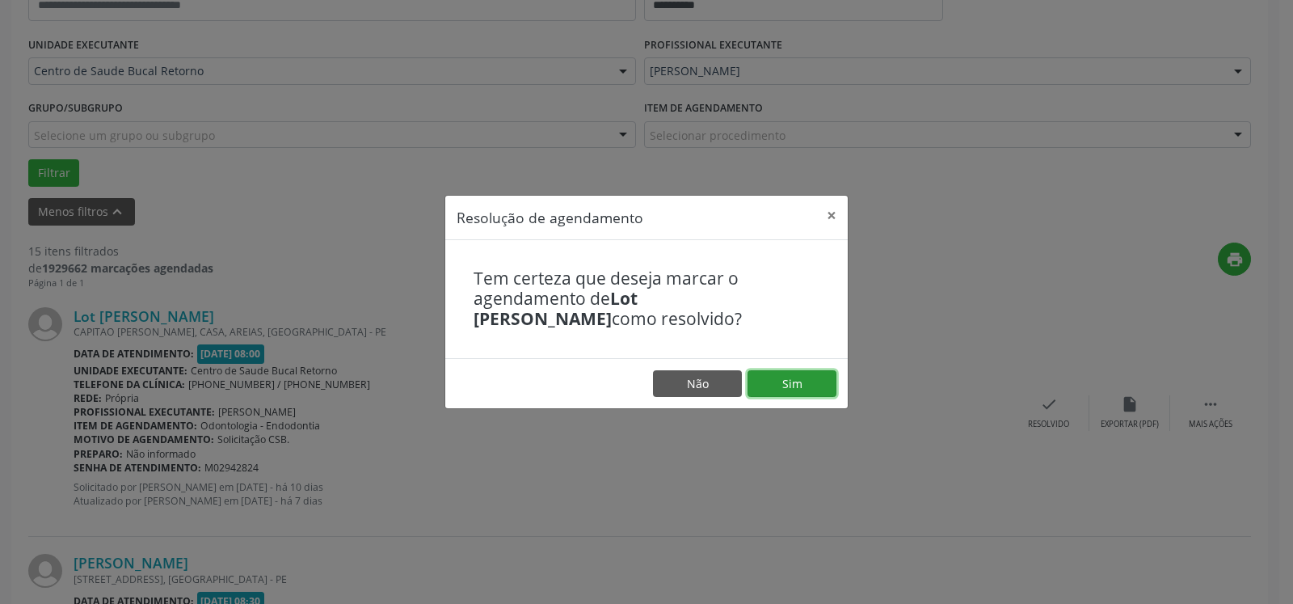
click at [799, 395] on button "Sim" at bounding box center [792, 383] width 89 height 27
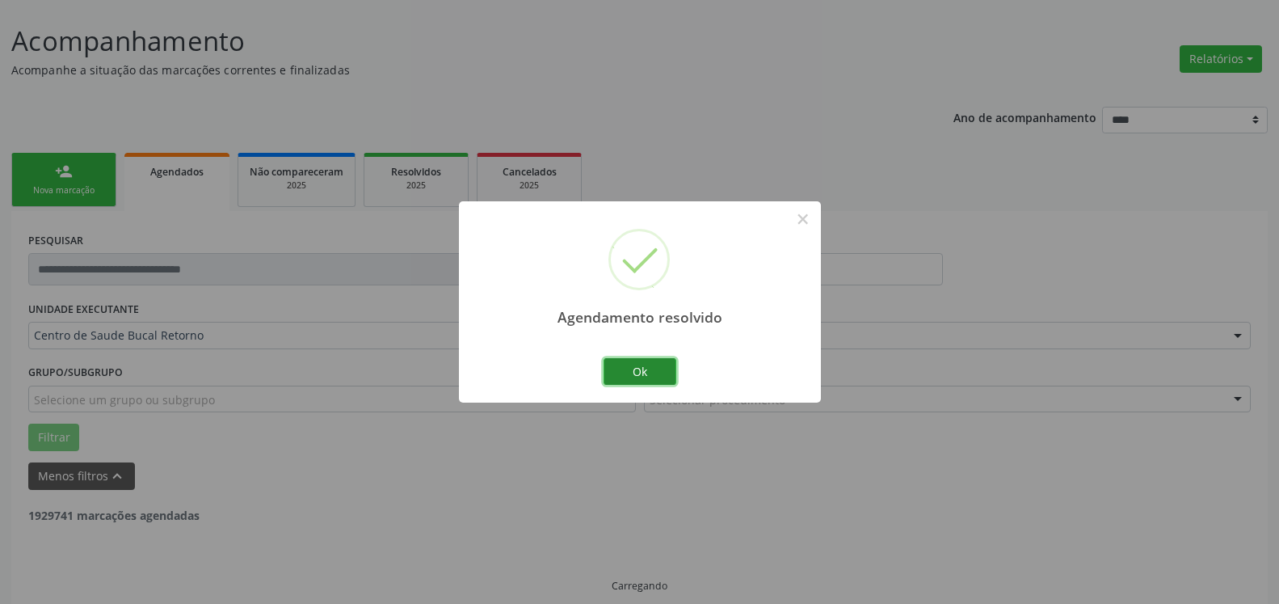
click at [652, 377] on button "Ok" at bounding box center [640, 371] width 73 height 27
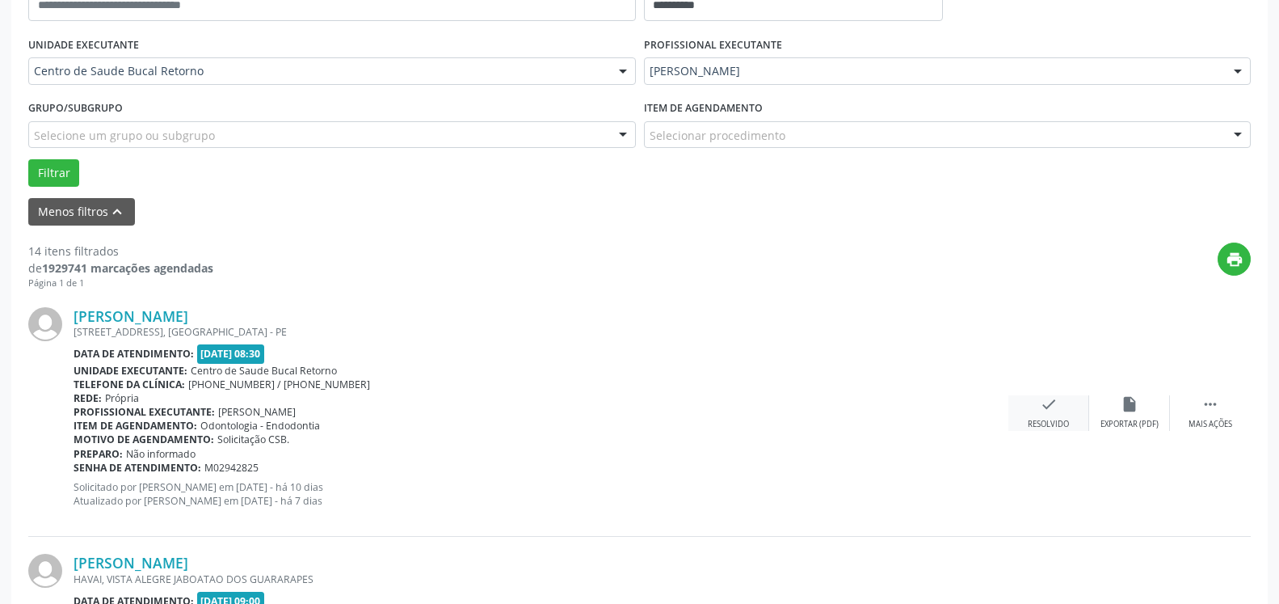
click at [1043, 403] on icon "check" at bounding box center [1049, 404] width 18 height 18
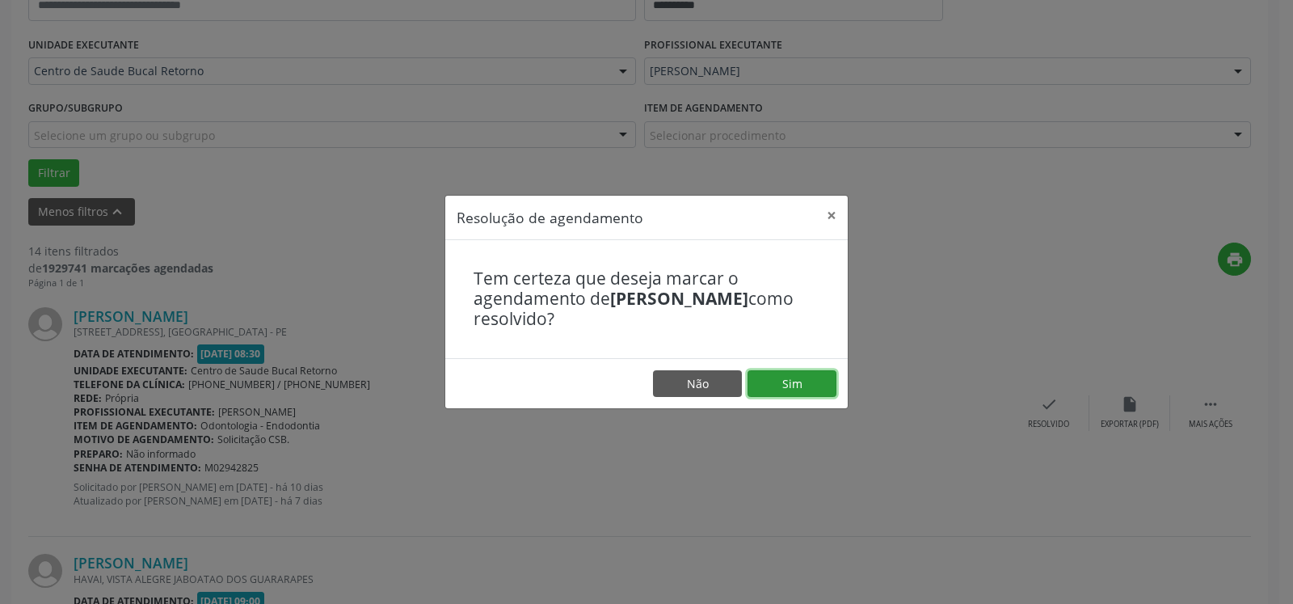
click at [793, 391] on button "Sim" at bounding box center [792, 383] width 89 height 27
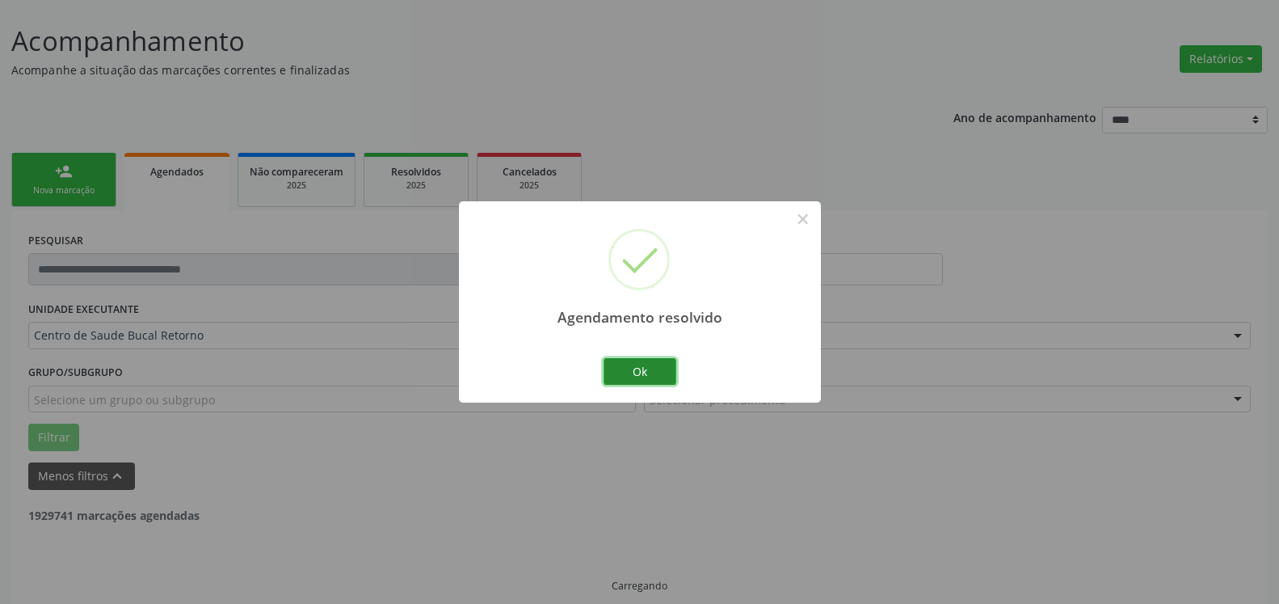
click at [658, 366] on button "Ok" at bounding box center [640, 371] width 73 height 27
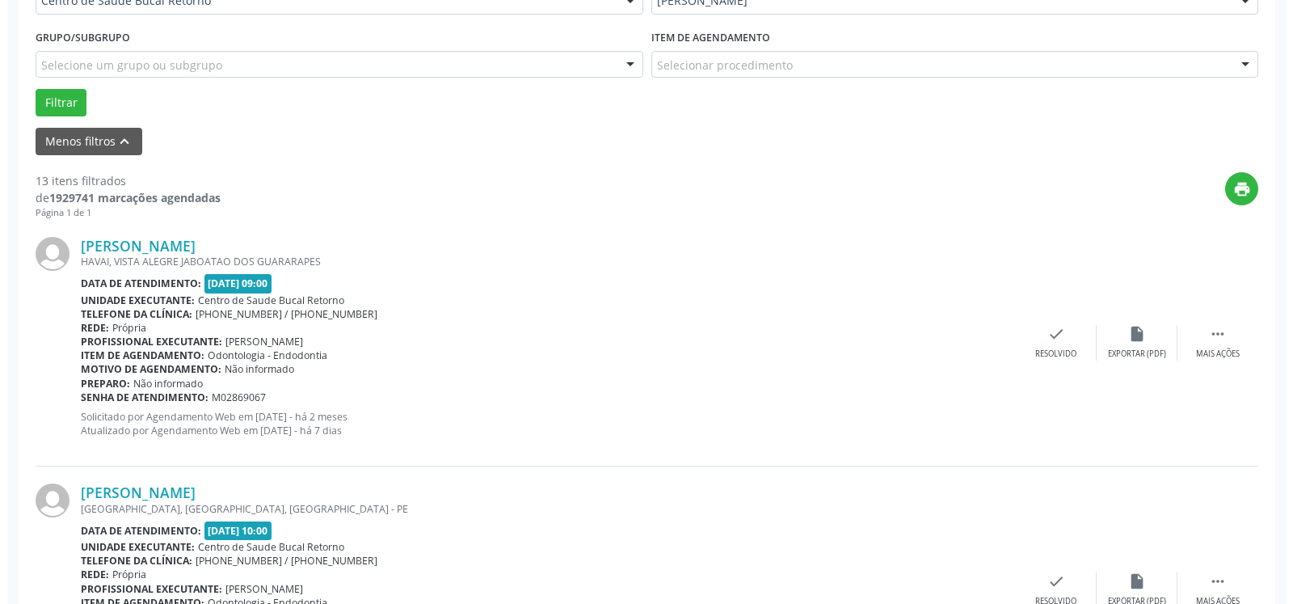
scroll to position [436, 0]
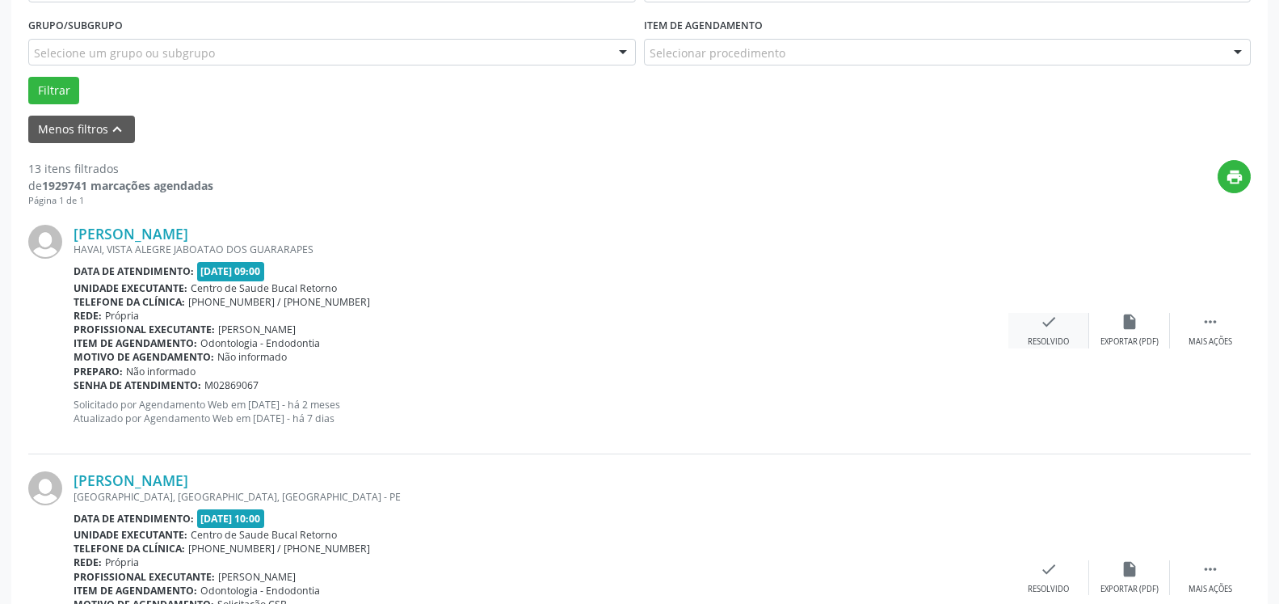
click at [1042, 327] on icon "check" at bounding box center [1049, 322] width 18 height 18
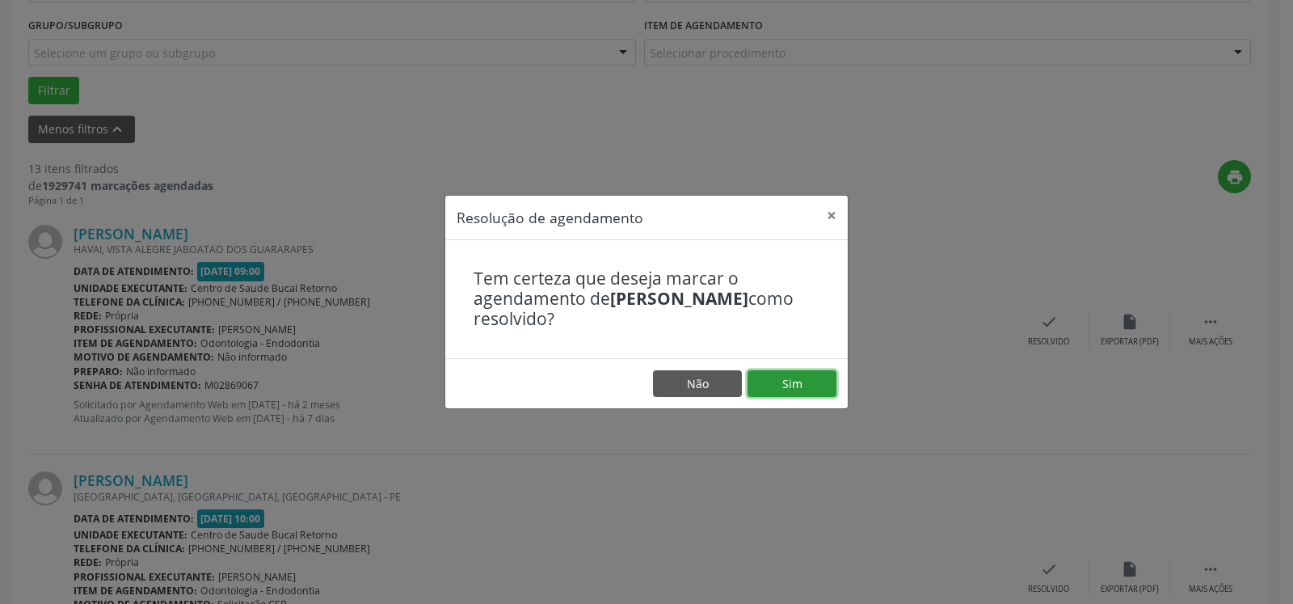
drag, startPoint x: 819, startPoint y: 391, endPoint x: 796, endPoint y: 389, distance: 22.8
click at [817, 391] on button "Sim" at bounding box center [792, 383] width 89 height 27
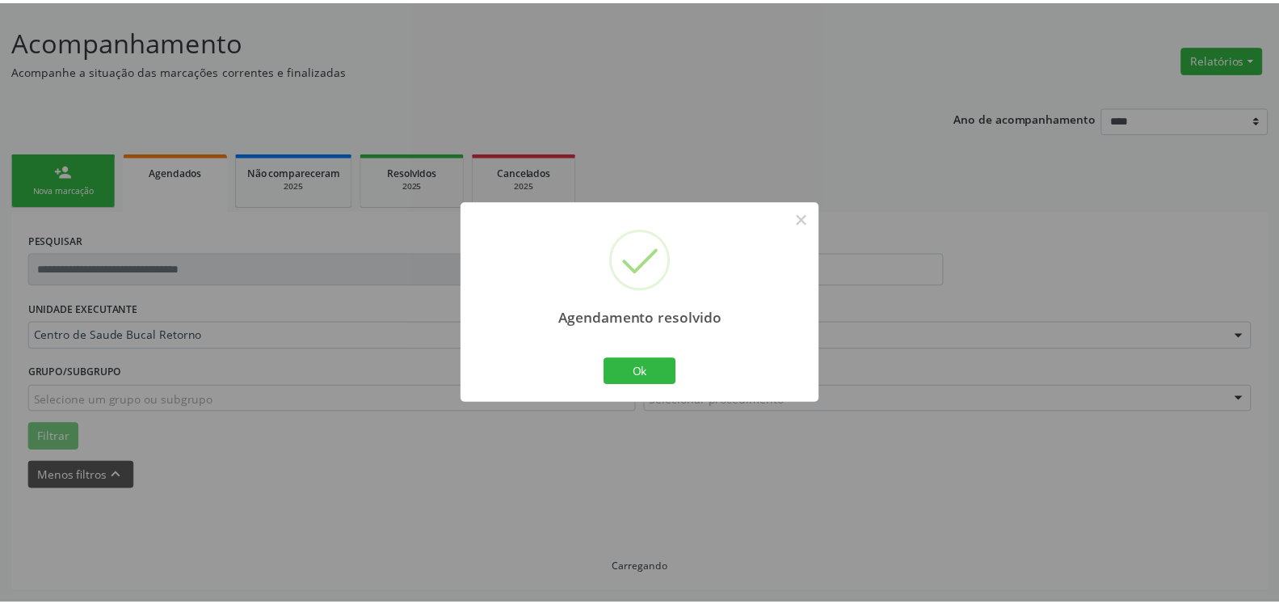
scroll to position [89, 0]
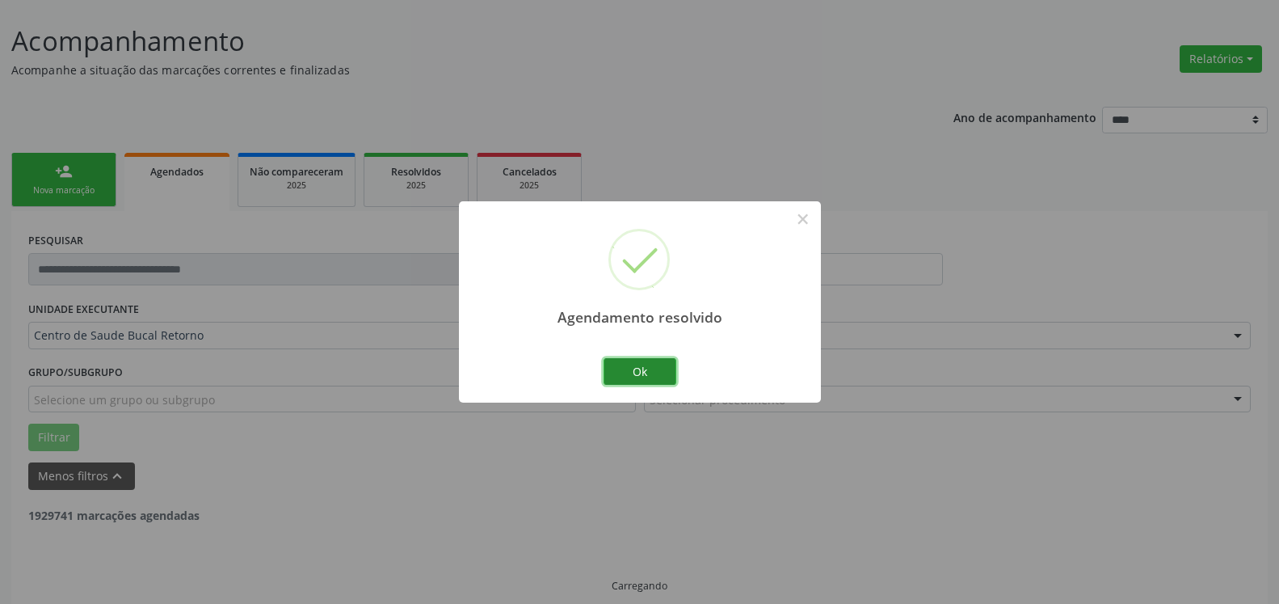
click at [656, 369] on button "Ok" at bounding box center [640, 371] width 73 height 27
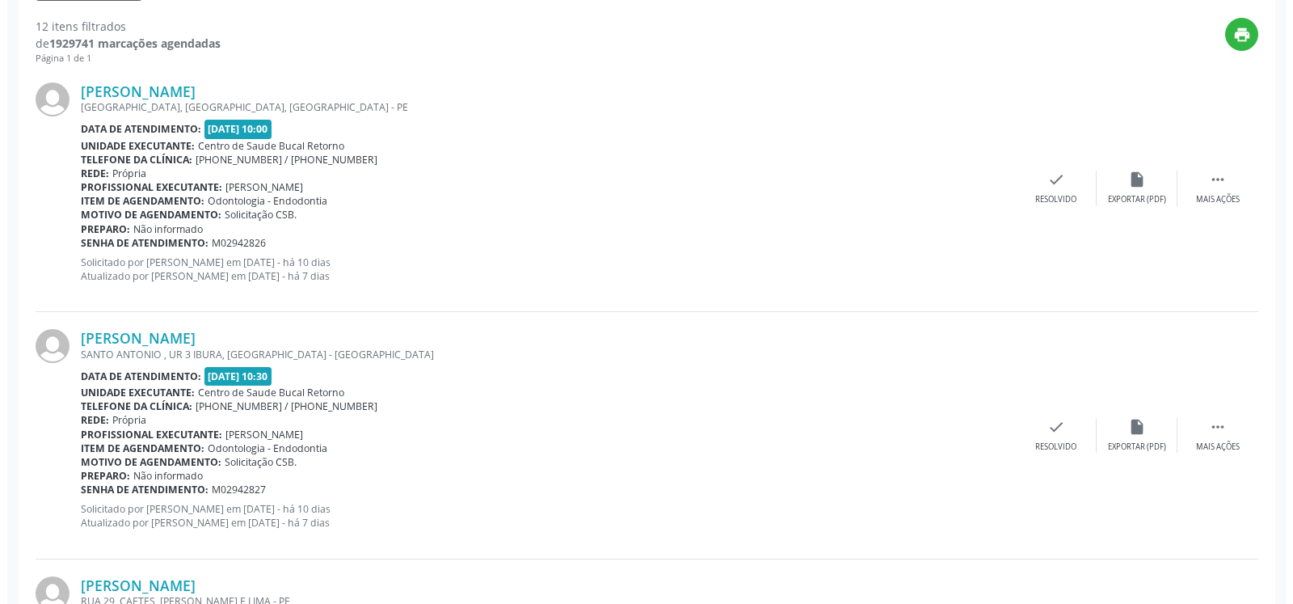
scroll to position [583, 0]
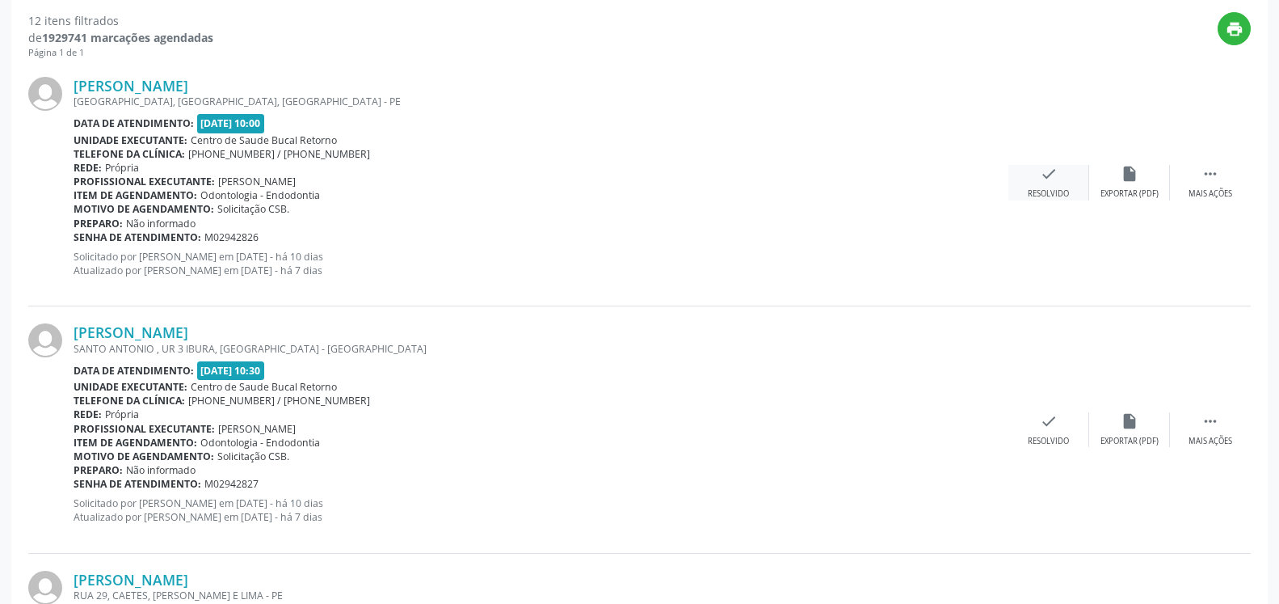
click at [1044, 182] on icon "check" at bounding box center [1049, 174] width 18 height 18
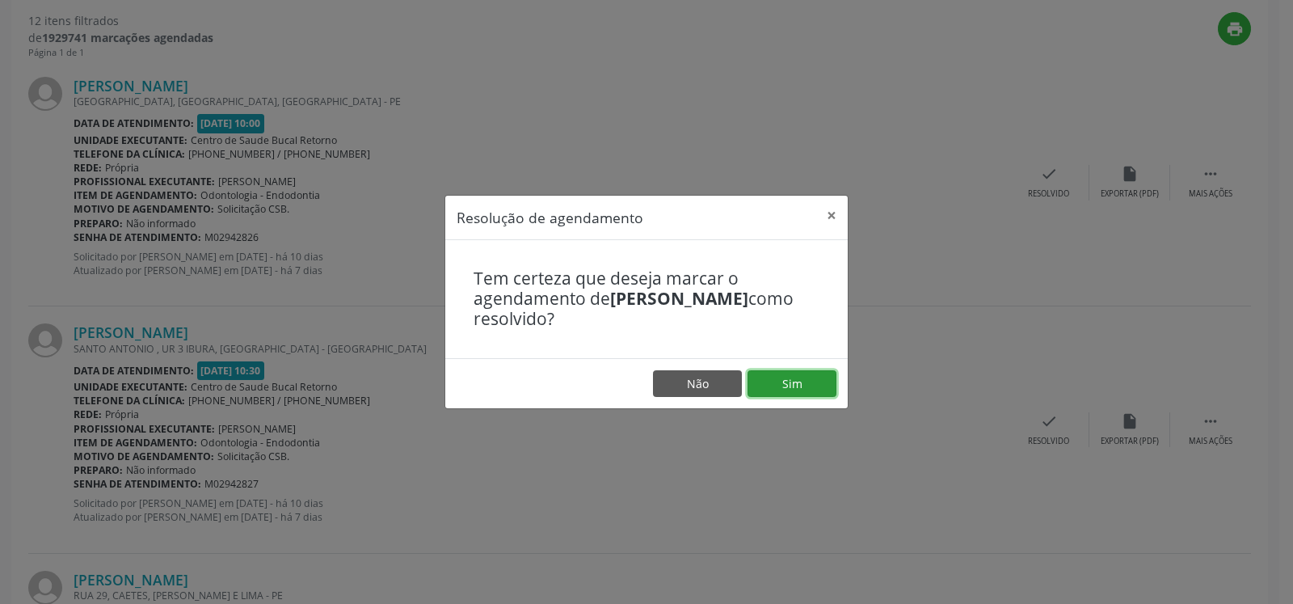
click at [776, 388] on button "Sim" at bounding box center [792, 383] width 89 height 27
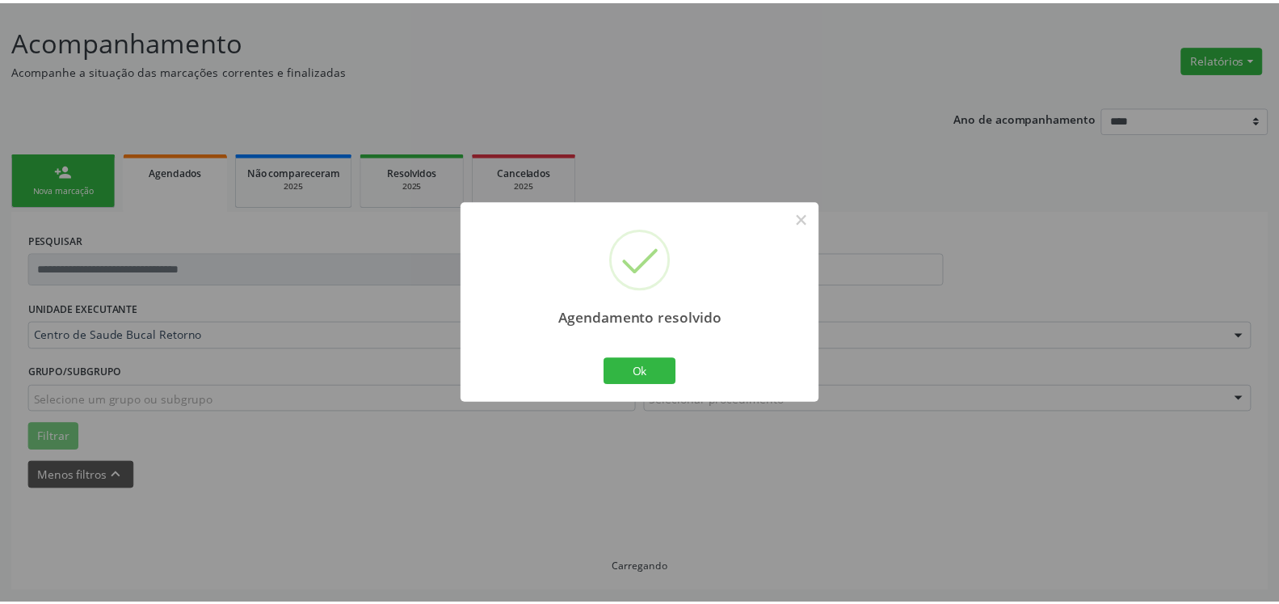
scroll to position [89, 0]
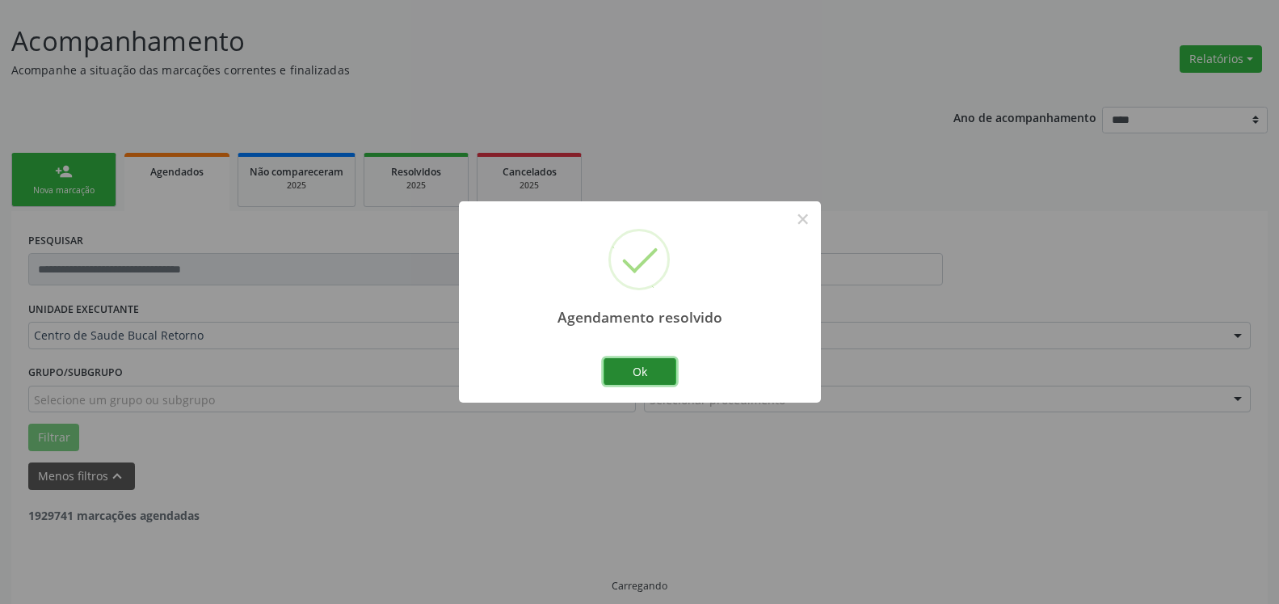
click at [659, 372] on button "Ok" at bounding box center [640, 371] width 73 height 27
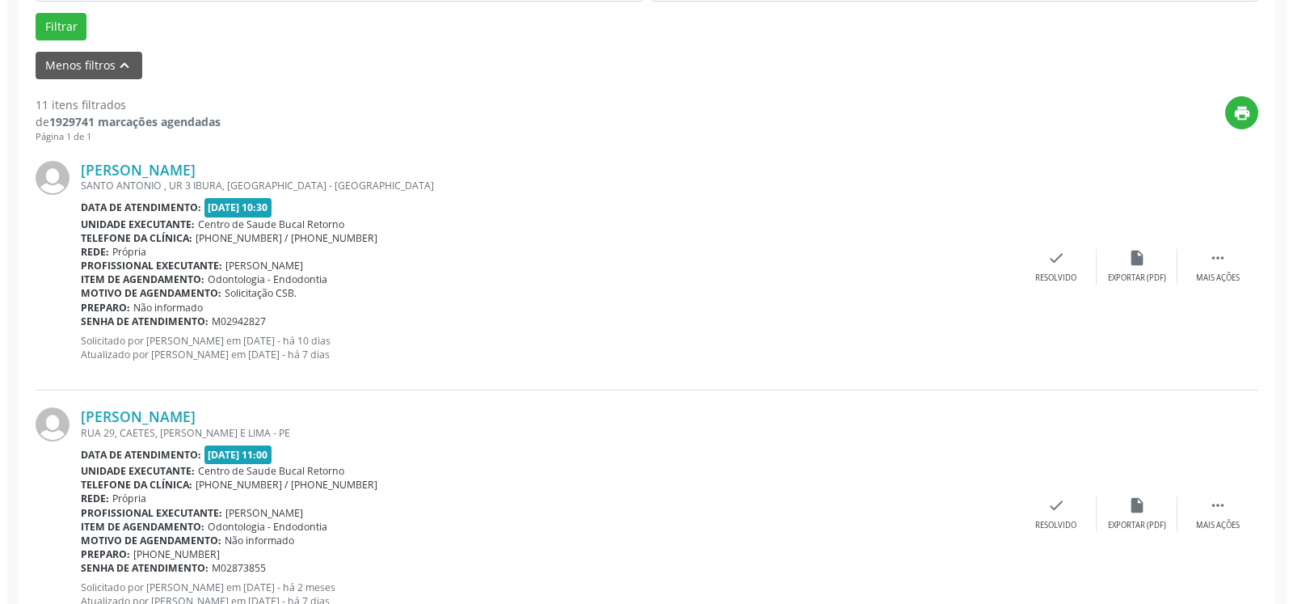
scroll to position [501, 0]
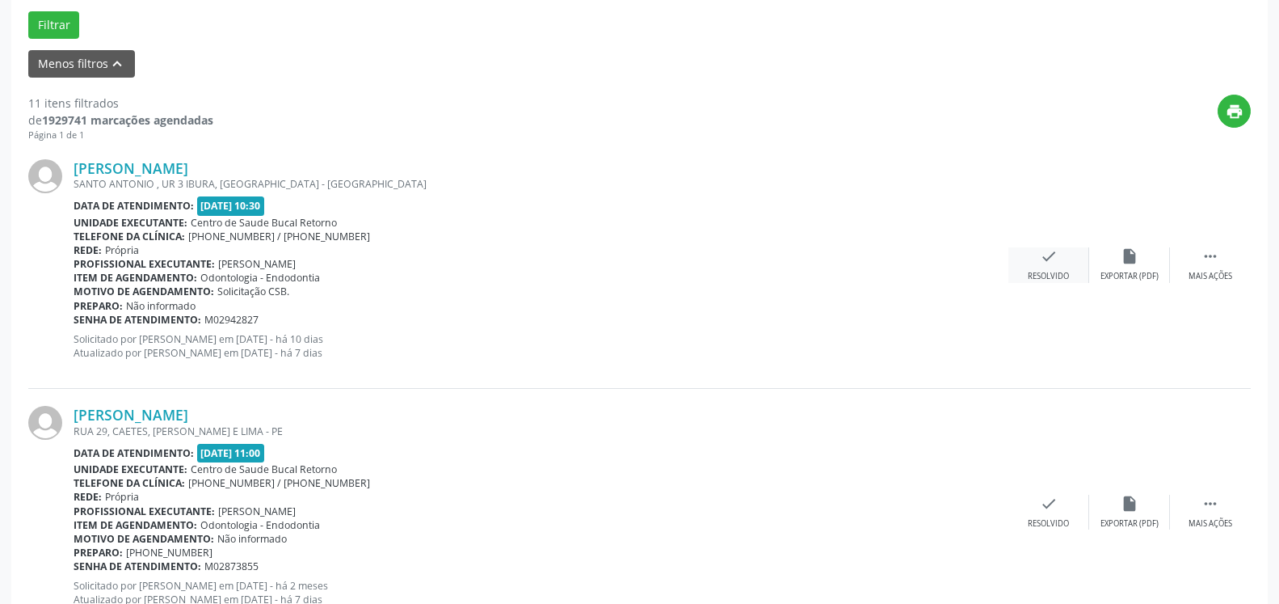
click at [1053, 264] on icon "check" at bounding box center [1049, 256] width 18 height 18
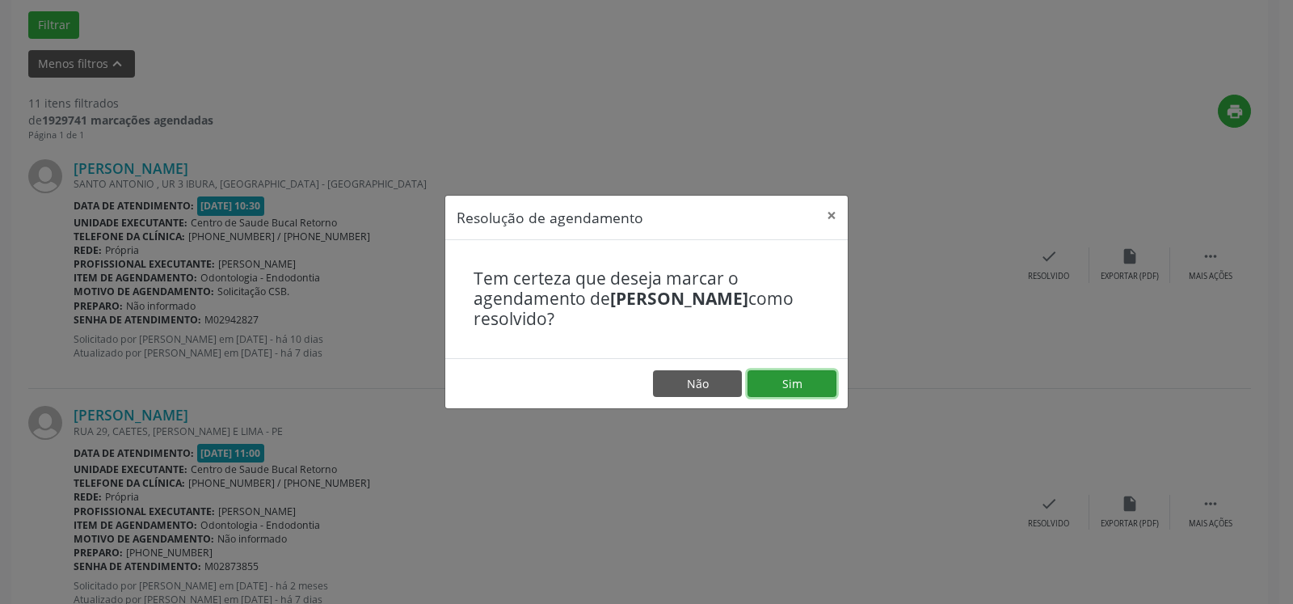
click at [797, 386] on button "Sim" at bounding box center [792, 383] width 89 height 27
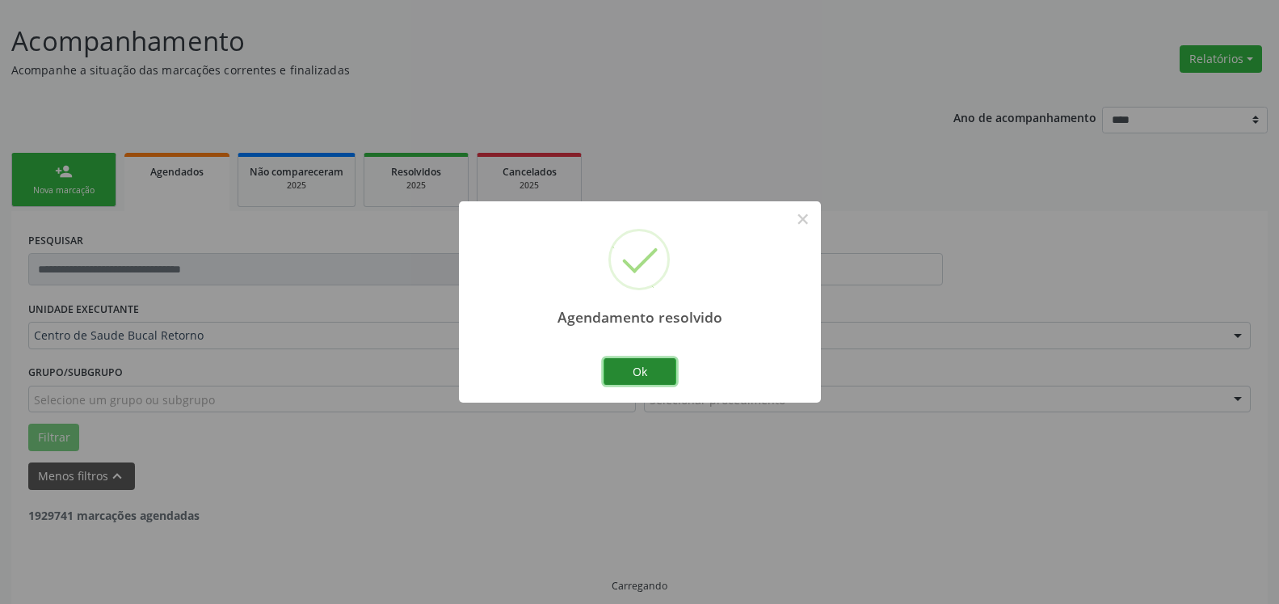
click at [622, 370] on button "Ok" at bounding box center [640, 371] width 73 height 27
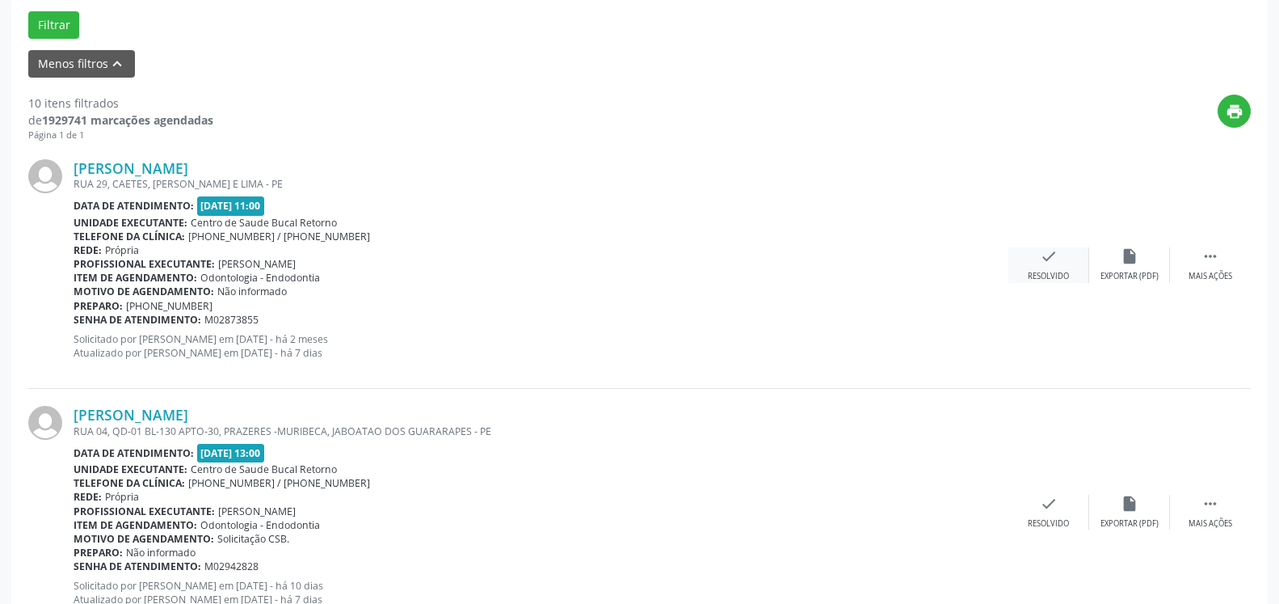
click at [1055, 256] on icon "check" at bounding box center [1049, 256] width 18 height 18
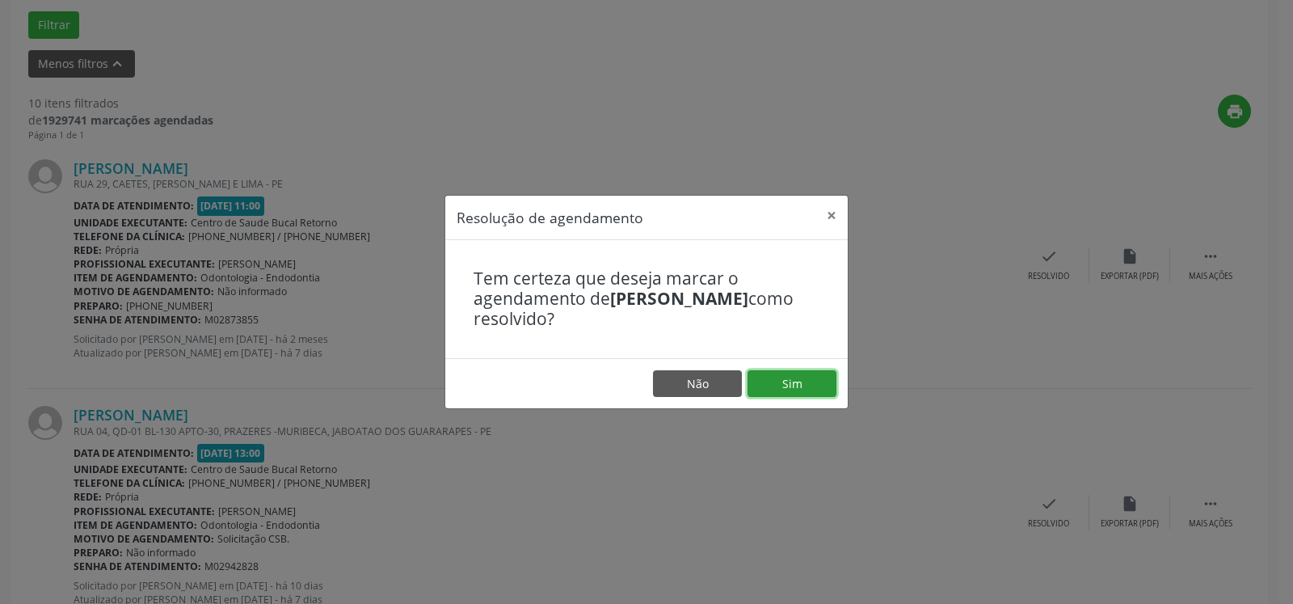
click at [802, 382] on button "Sim" at bounding box center [792, 383] width 89 height 27
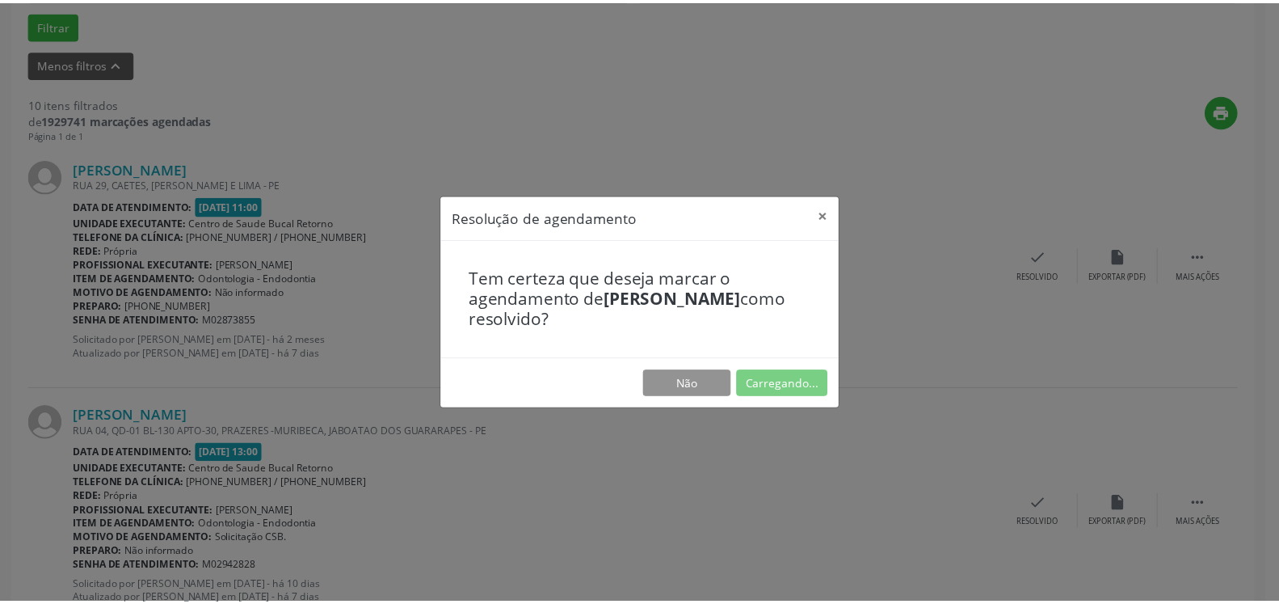
scroll to position [89, 0]
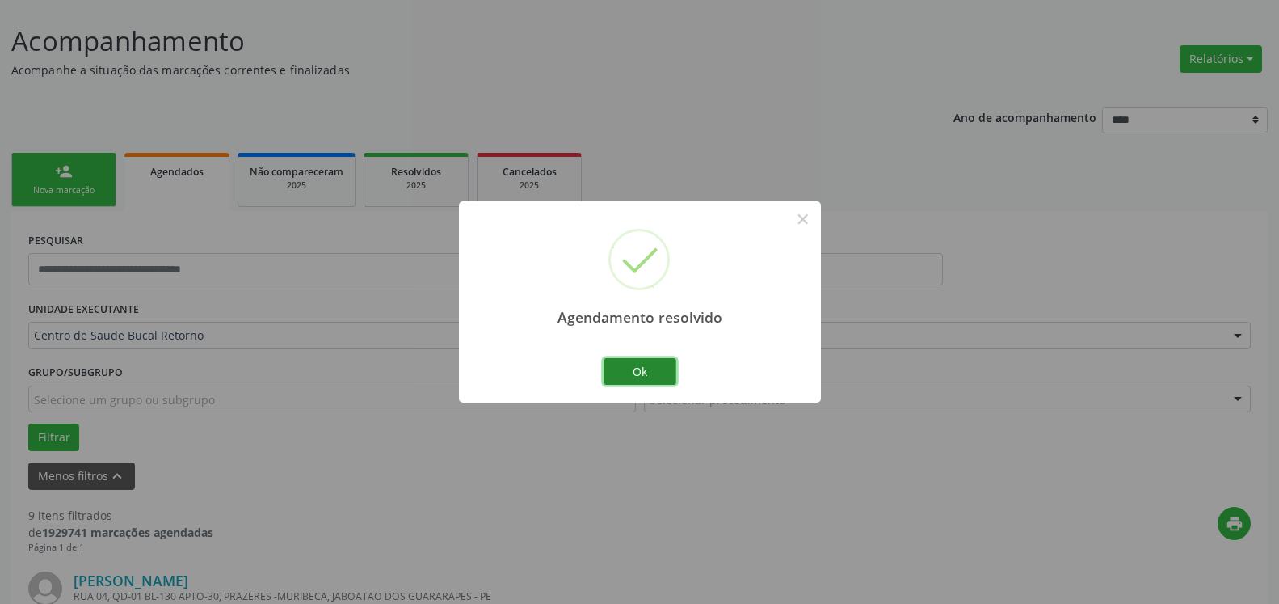
click at [647, 371] on button "Ok" at bounding box center [640, 371] width 73 height 27
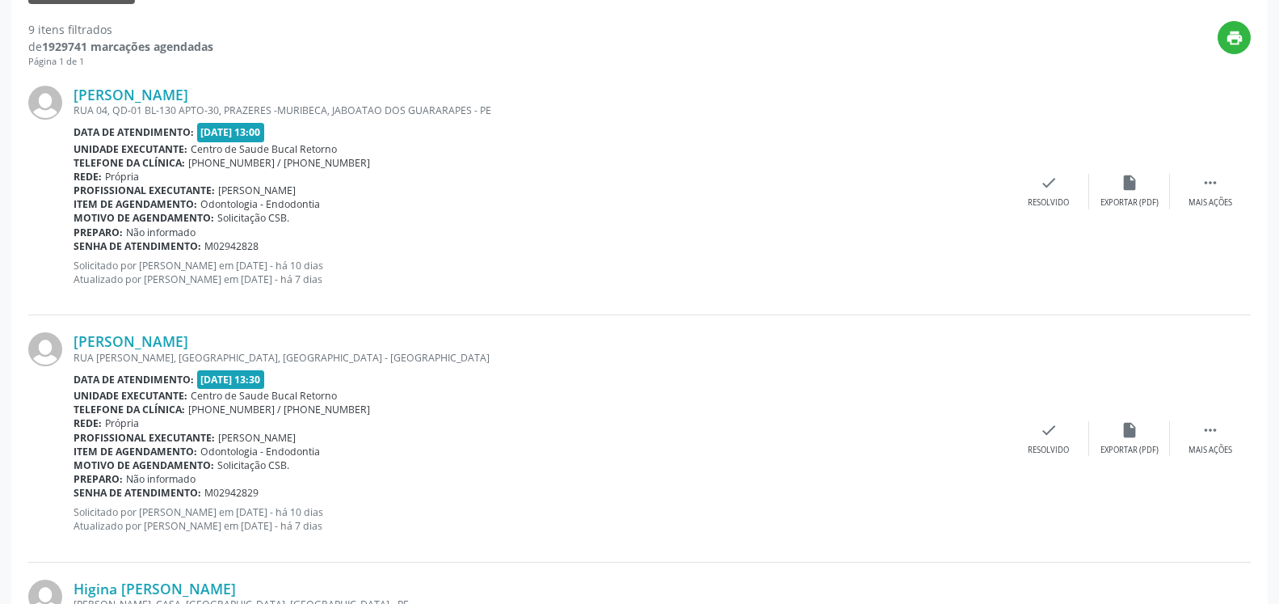
scroll to position [583, 0]
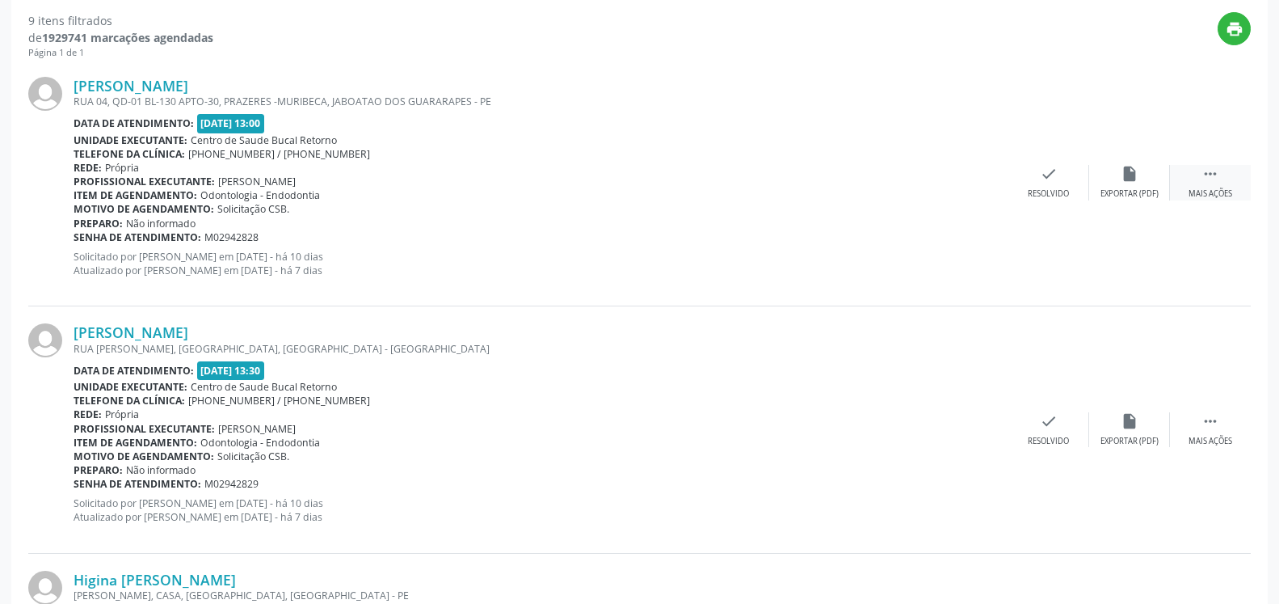
click at [1216, 187] on div " Mais ações" at bounding box center [1210, 182] width 81 height 35
click at [1113, 172] on div "alarm_off Não compareceu" at bounding box center [1129, 182] width 81 height 35
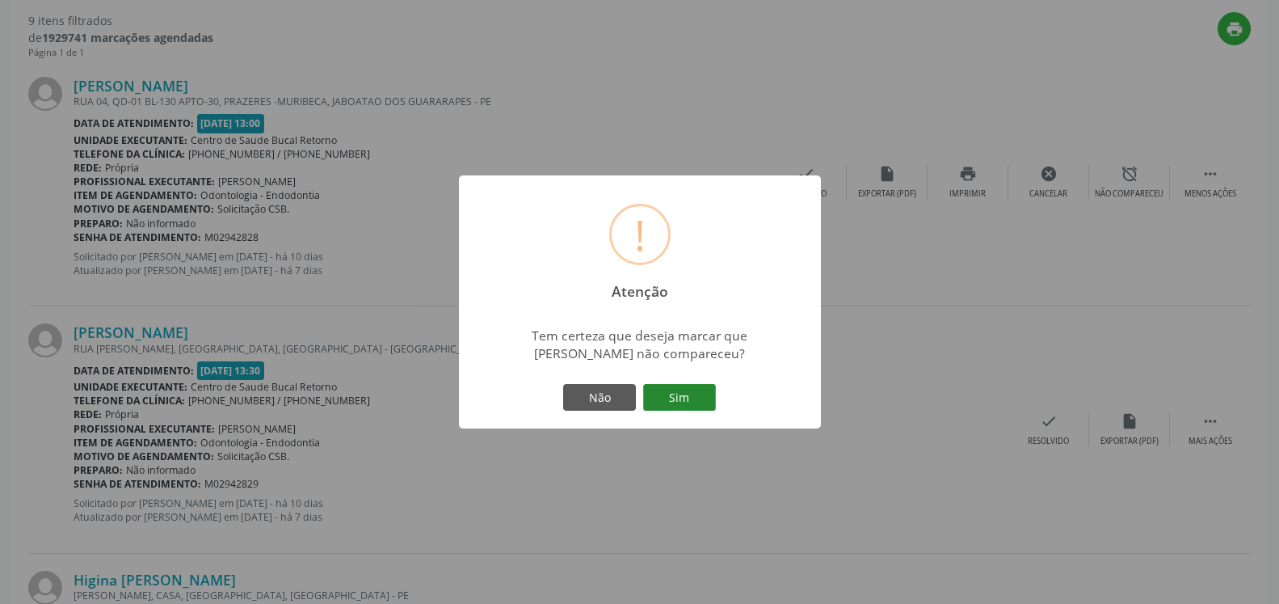
click at [695, 389] on button "Sim" at bounding box center [679, 397] width 73 height 27
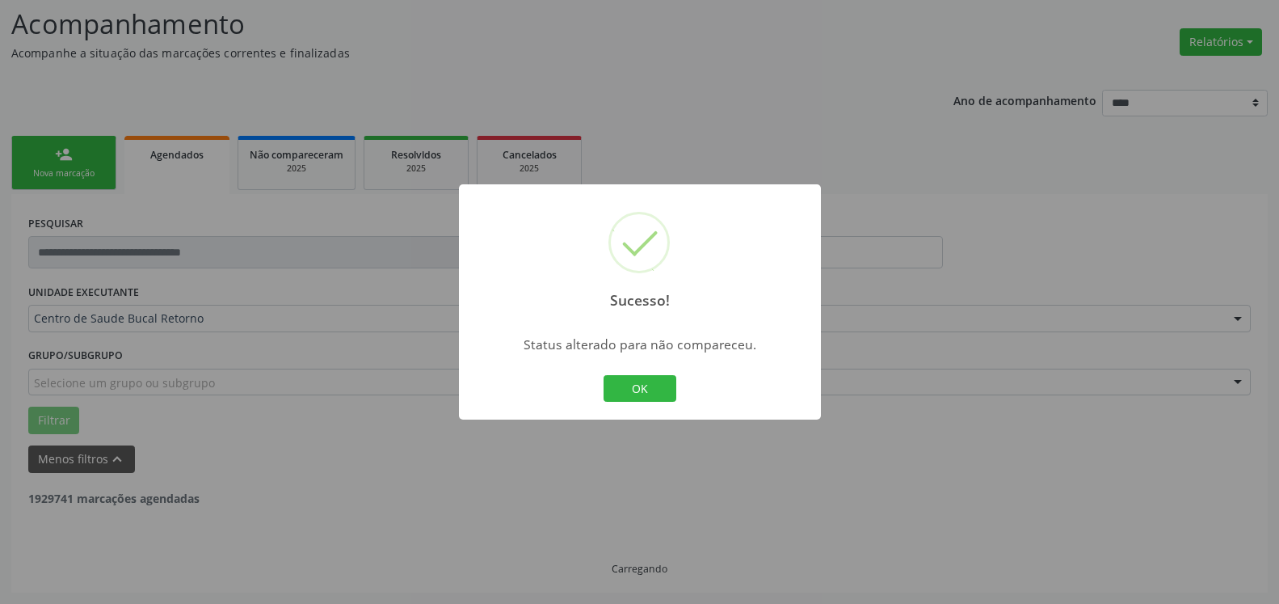
scroll to position [106, 0]
click at [633, 377] on button "OK" at bounding box center [640, 388] width 73 height 27
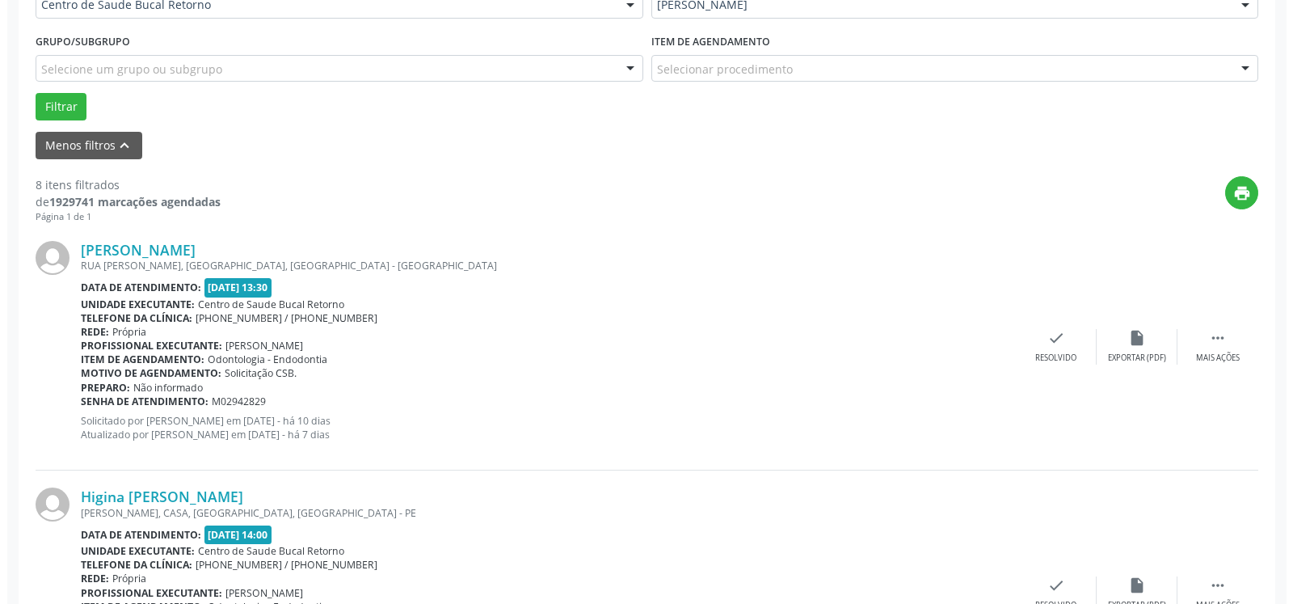
scroll to position [436, 0]
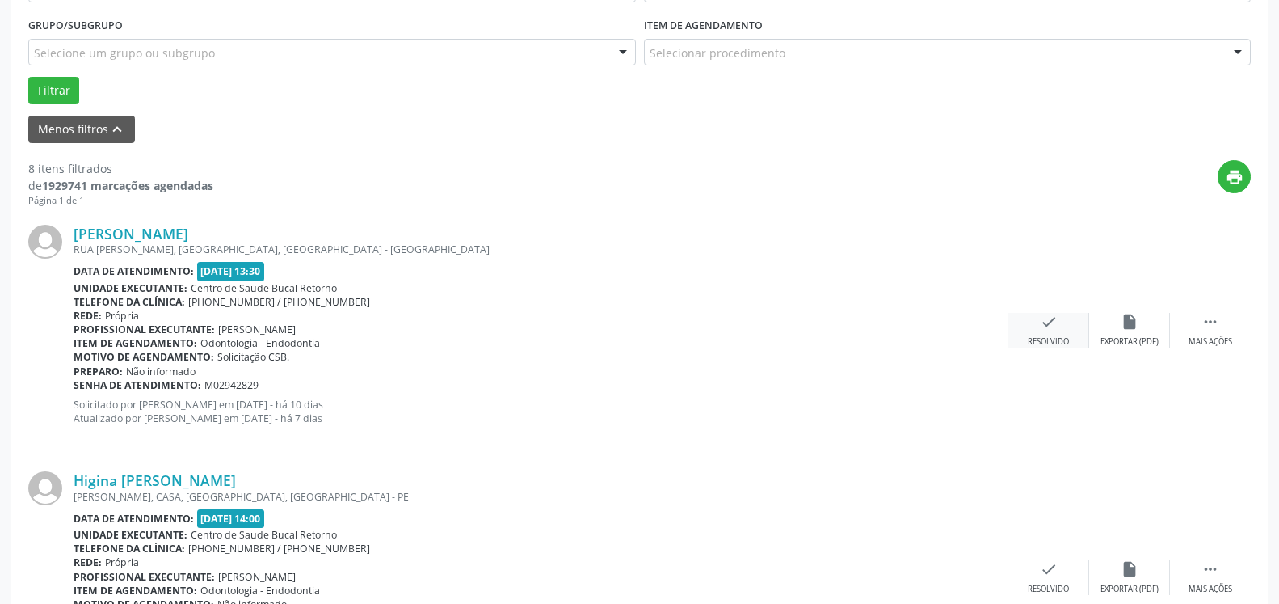
click at [1042, 330] on icon "check" at bounding box center [1049, 322] width 18 height 18
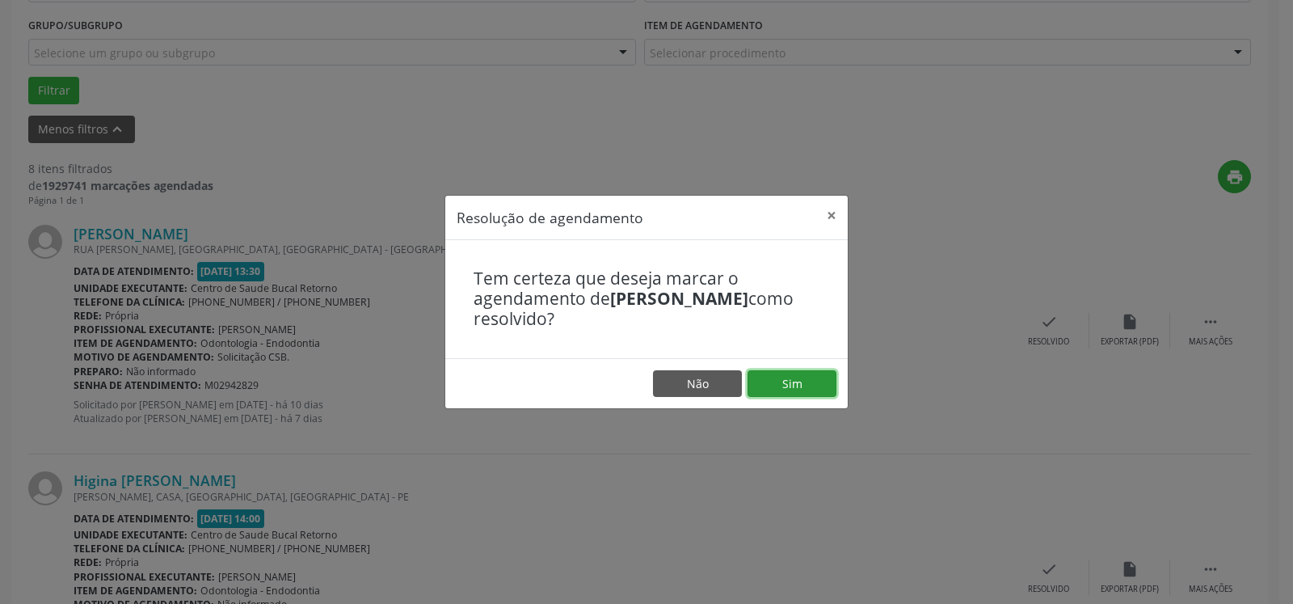
click at [809, 385] on button "Sim" at bounding box center [792, 383] width 89 height 27
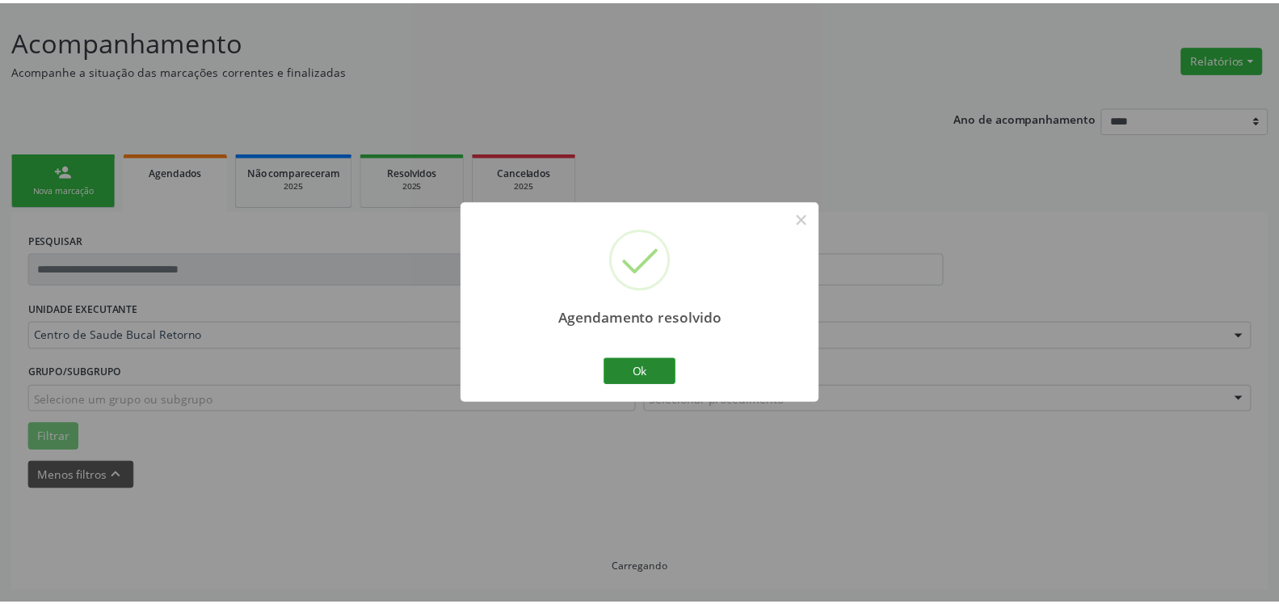
scroll to position [89, 0]
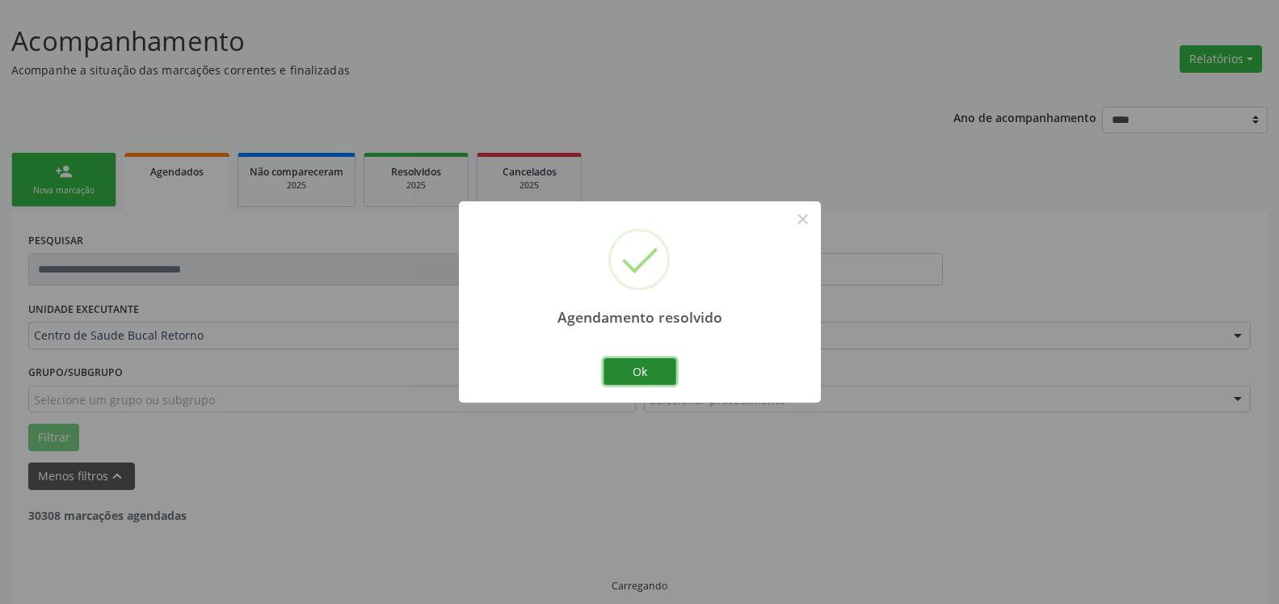
click at [622, 366] on button "Ok" at bounding box center [640, 371] width 73 height 27
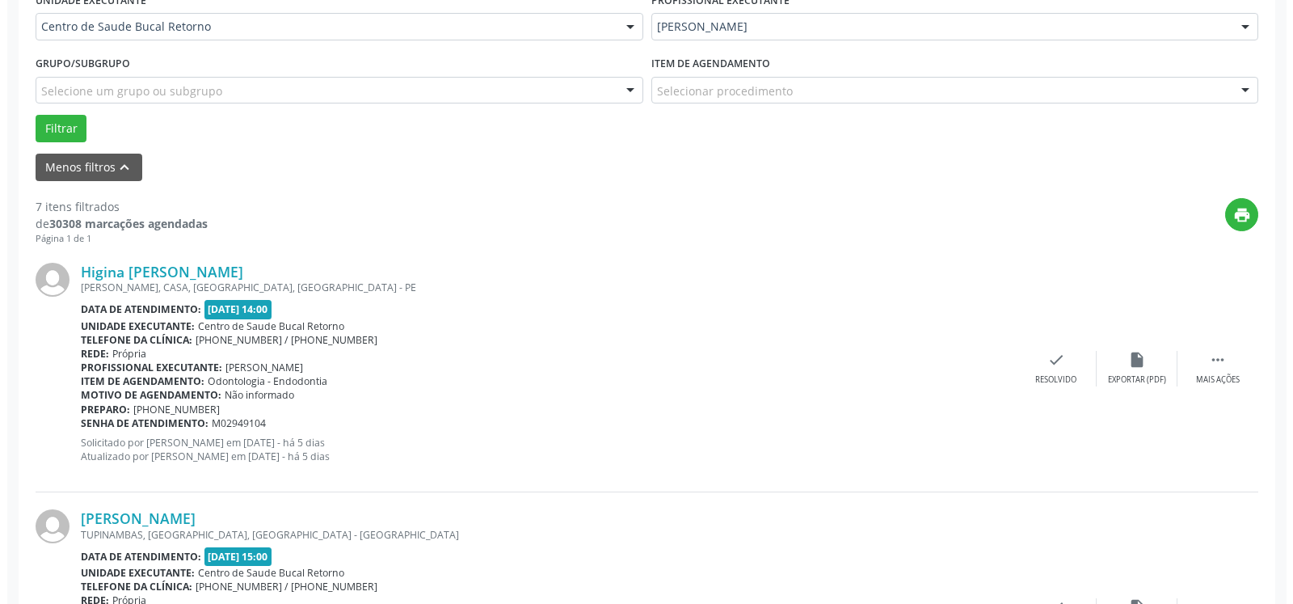
scroll to position [501, 0]
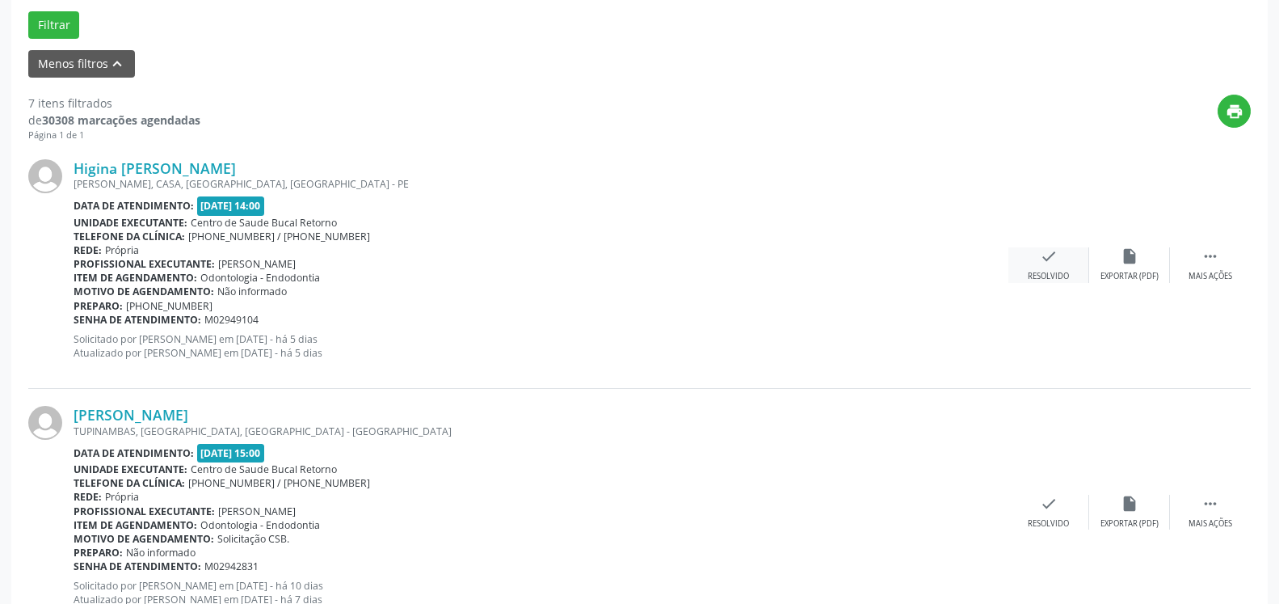
click at [1048, 264] on icon "check" at bounding box center [1049, 256] width 18 height 18
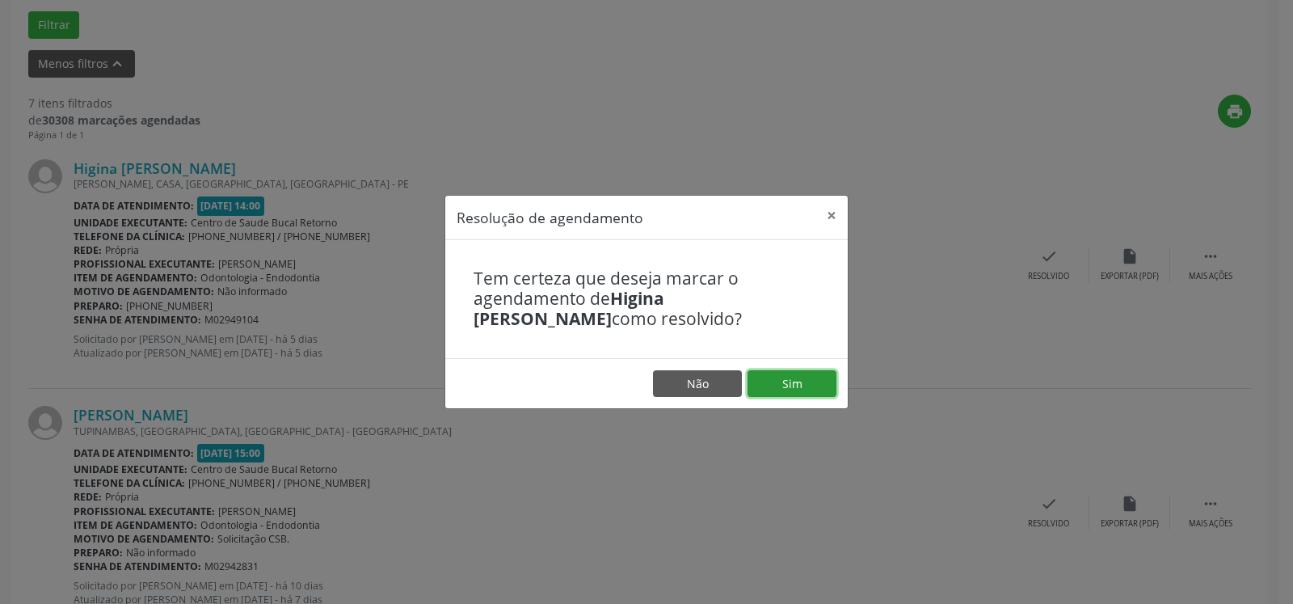
click at [773, 386] on button "Sim" at bounding box center [792, 383] width 89 height 27
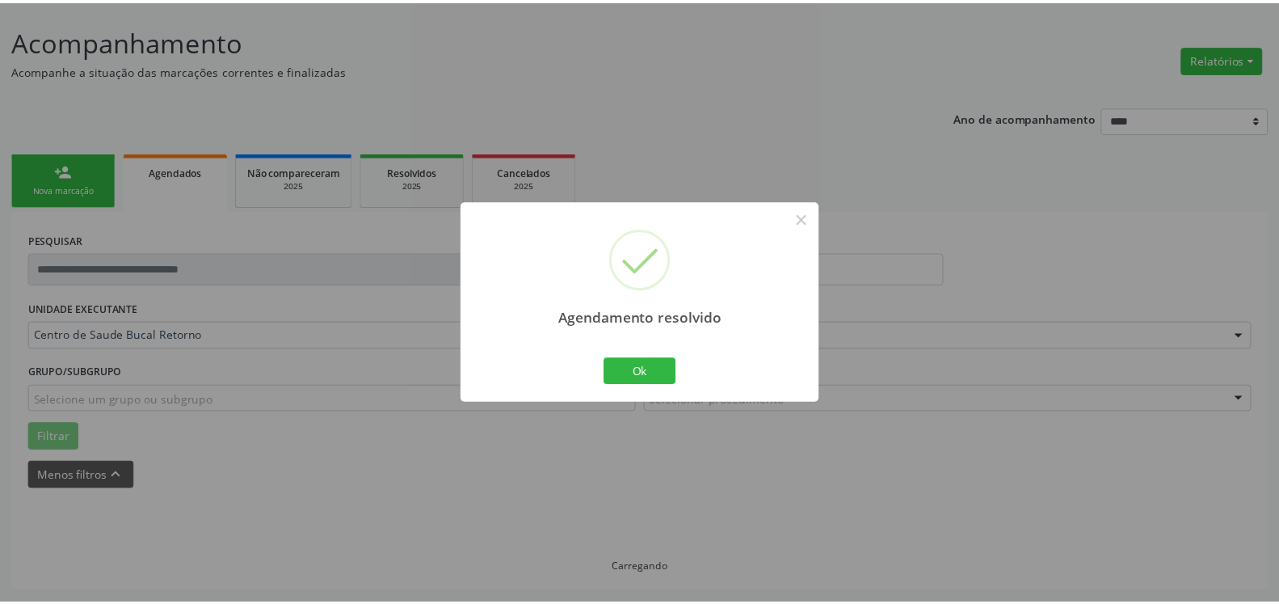
scroll to position [89, 0]
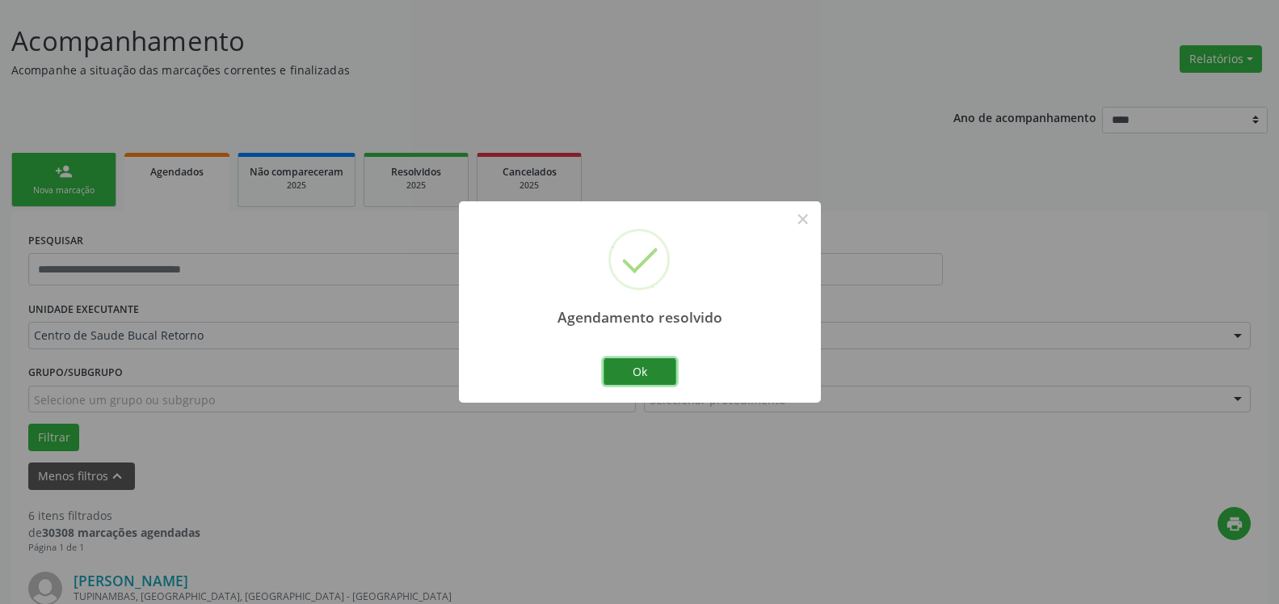
click at [651, 372] on button "Ok" at bounding box center [640, 371] width 73 height 27
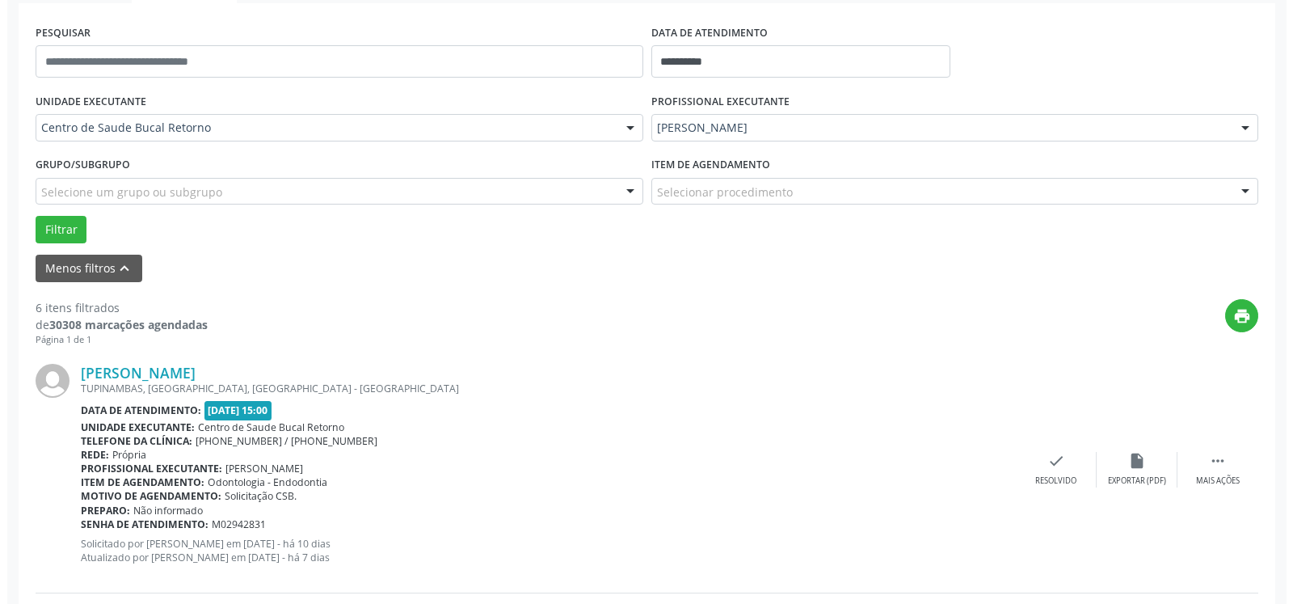
scroll to position [419, 0]
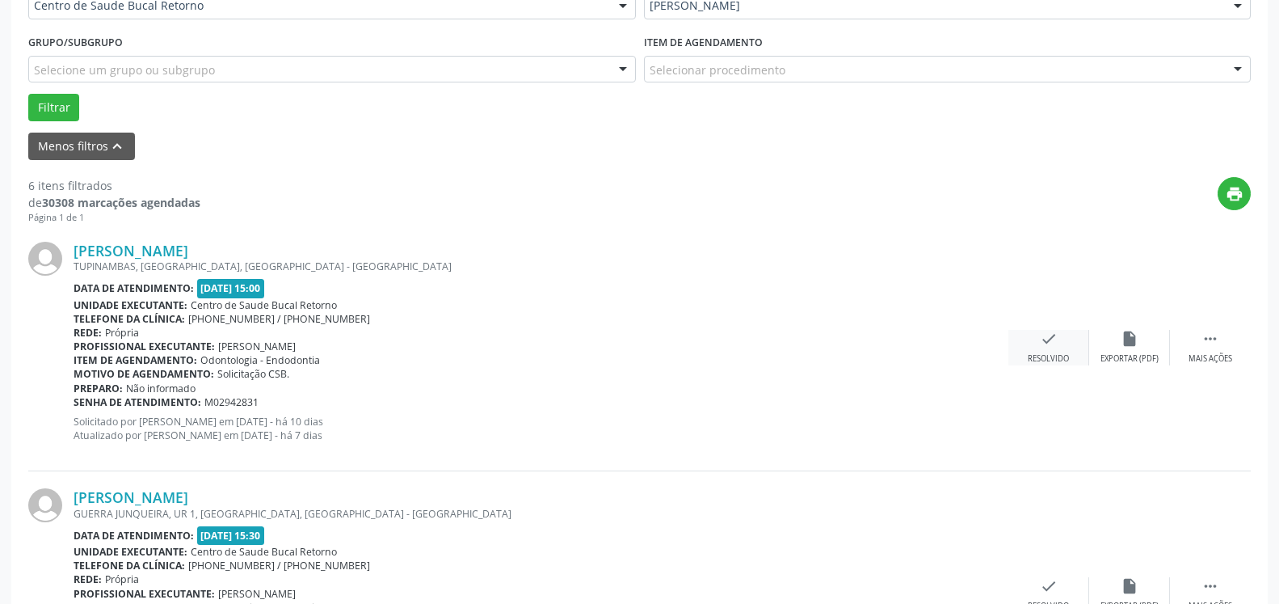
click at [1047, 353] on div "check Resolvido" at bounding box center [1049, 347] width 81 height 35
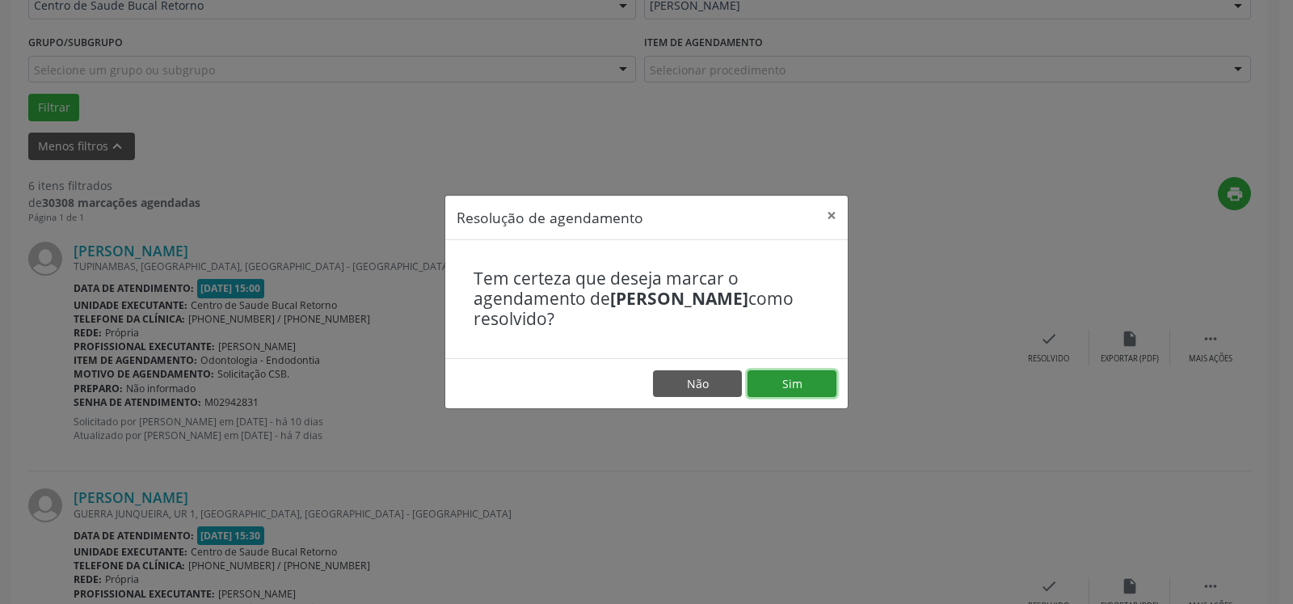
click at [781, 383] on button "Sim" at bounding box center [792, 383] width 89 height 27
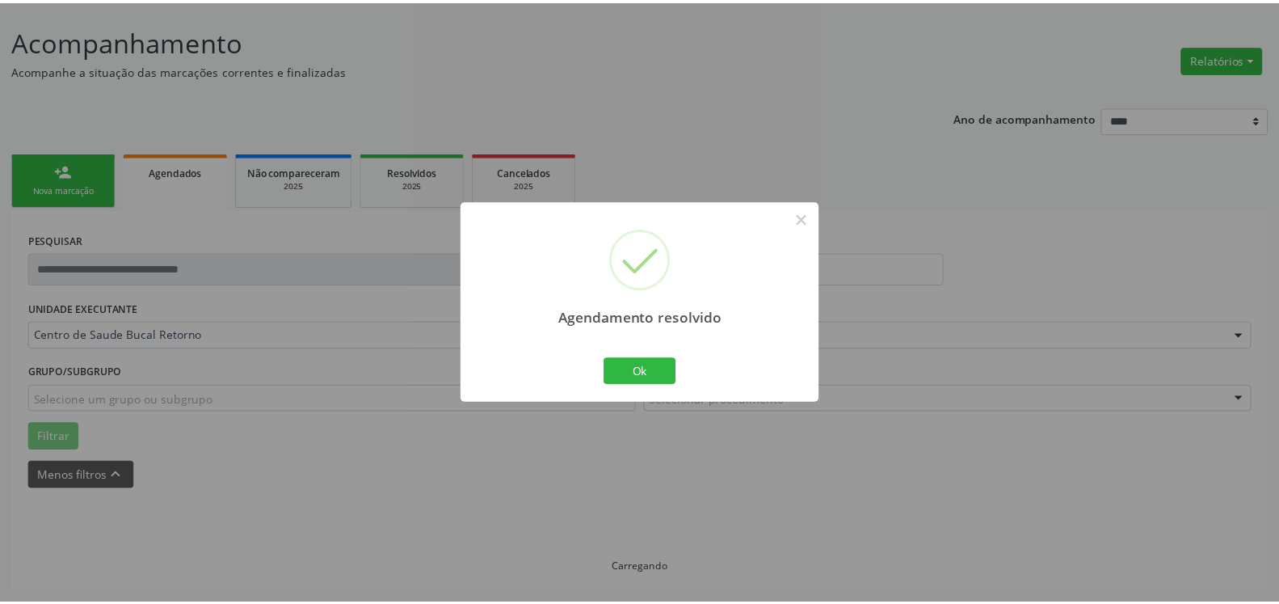
scroll to position [89, 0]
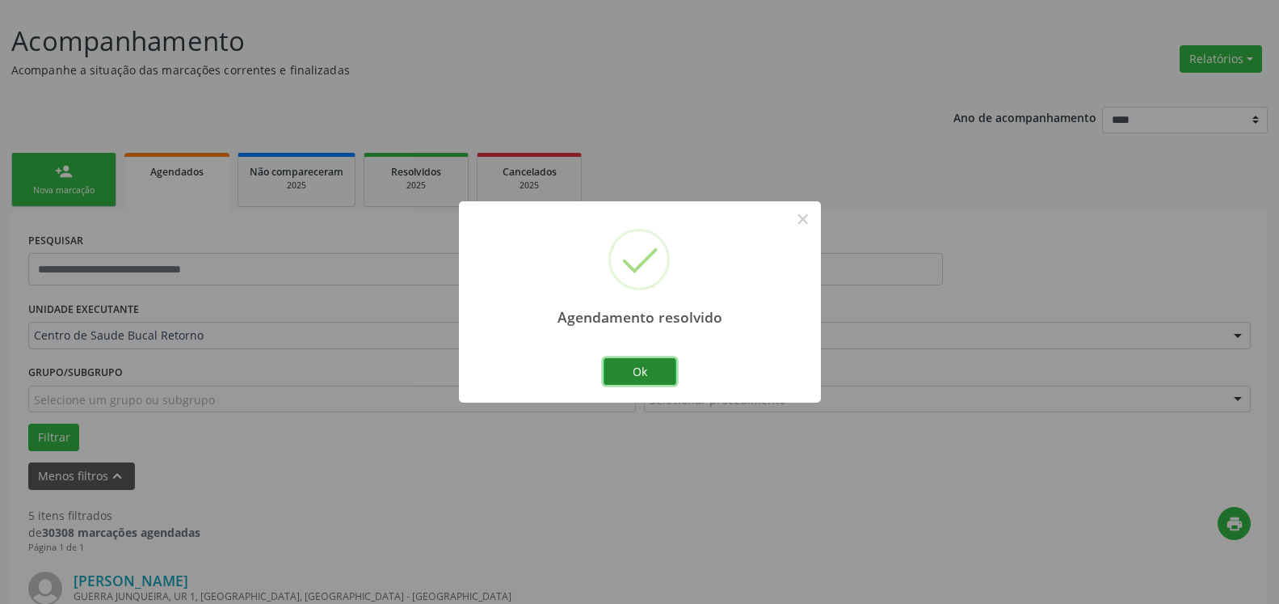
click at [656, 372] on button "Ok" at bounding box center [640, 371] width 73 height 27
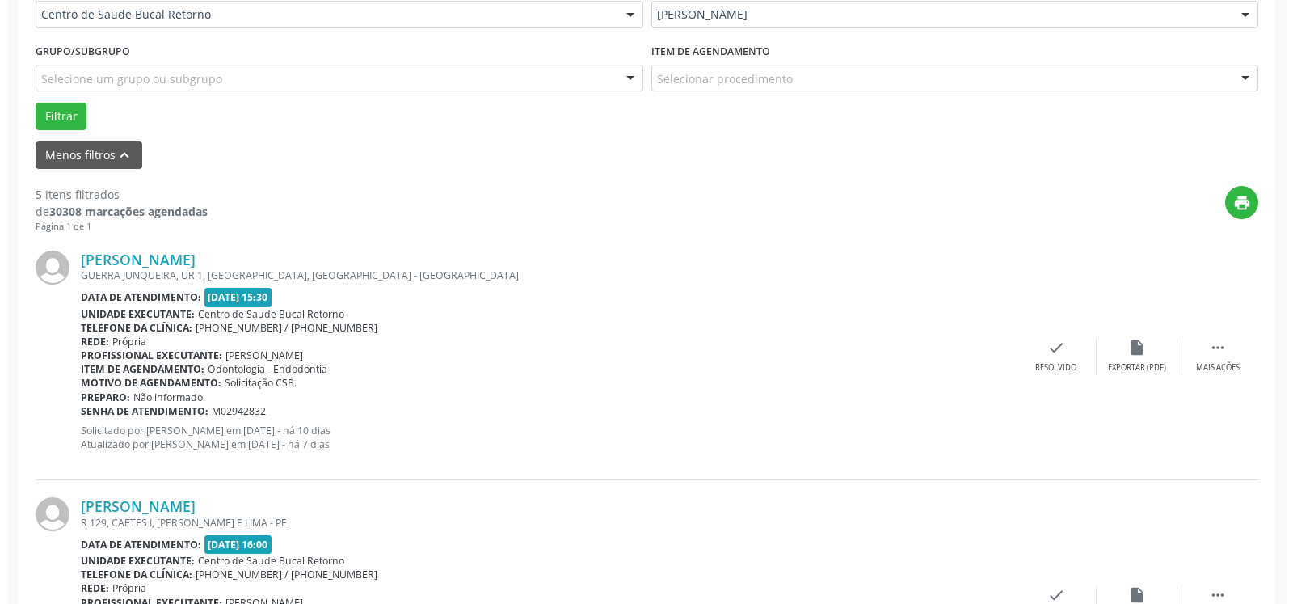
scroll to position [419, 0]
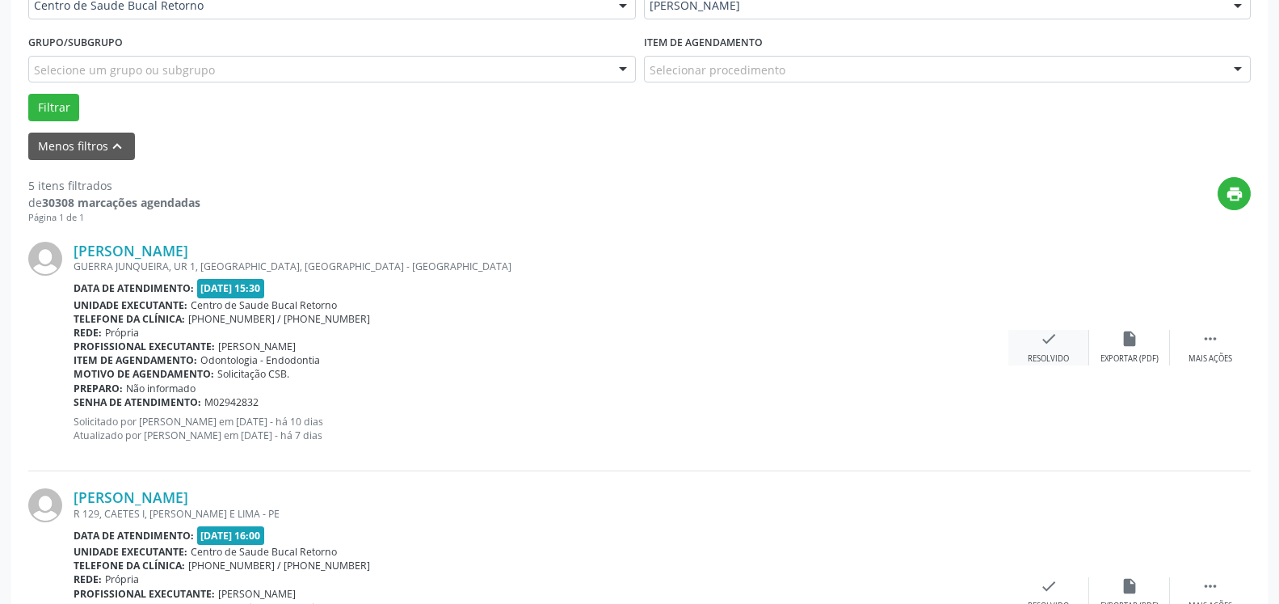
click at [1056, 347] on icon "check" at bounding box center [1049, 339] width 18 height 18
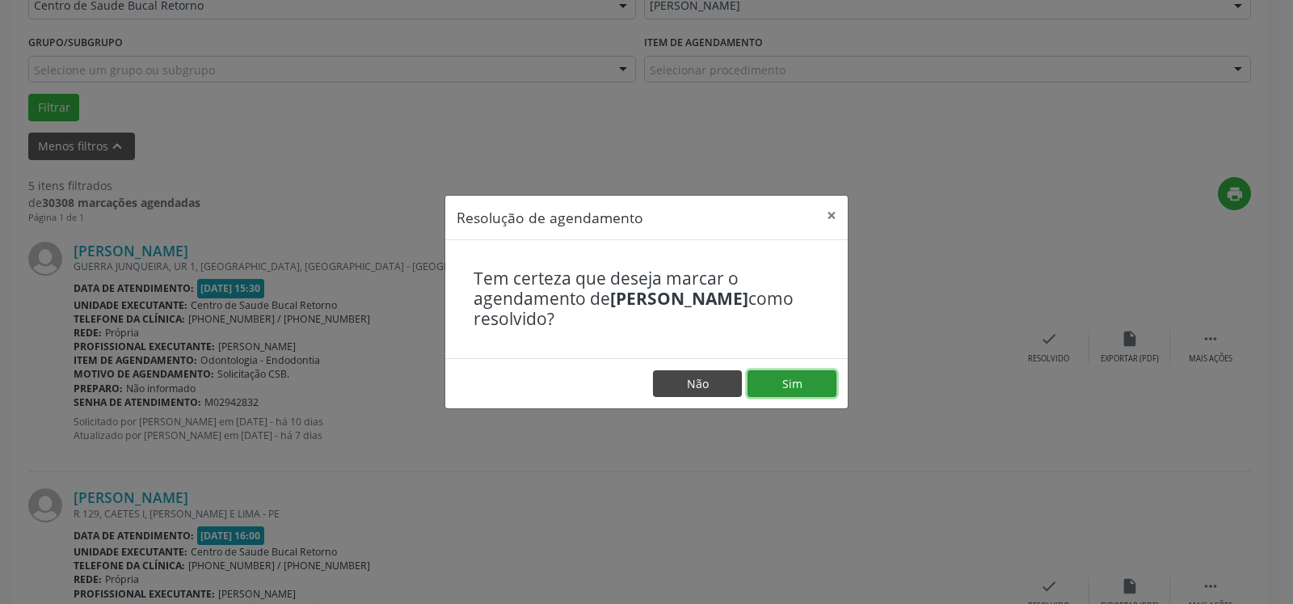
drag, startPoint x: 792, startPoint y: 374, endPoint x: 688, endPoint y: 380, distance: 104.4
click at [790, 374] on button "Sim" at bounding box center [792, 383] width 89 height 27
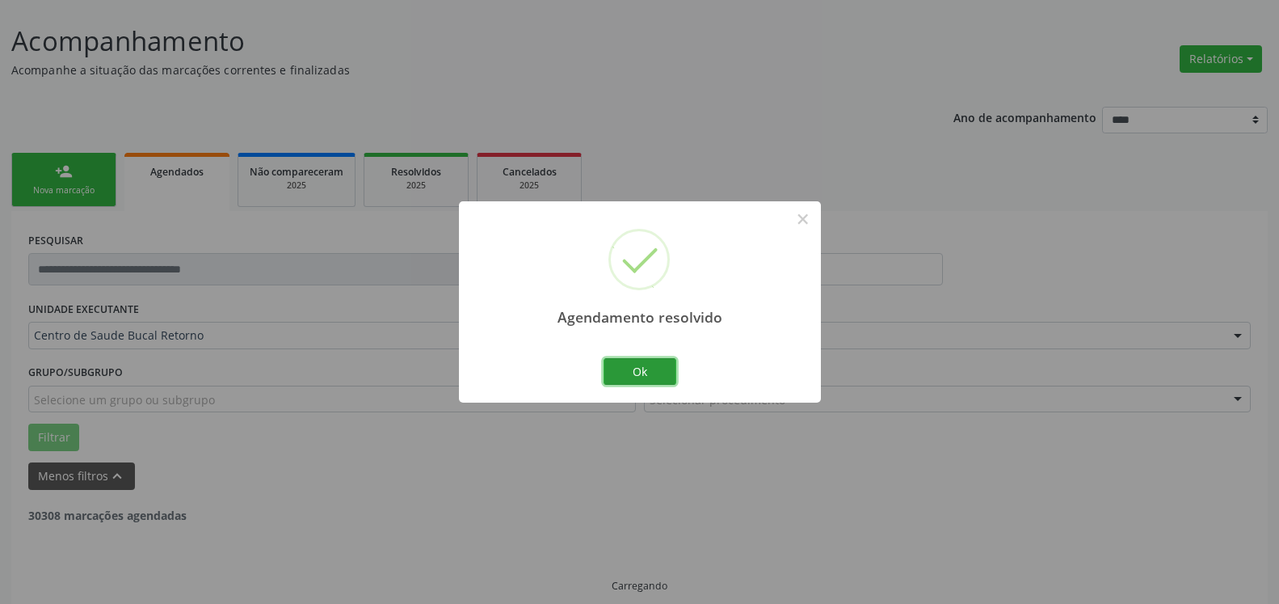
click at [631, 371] on button "Ok" at bounding box center [640, 371] width 73 height 27
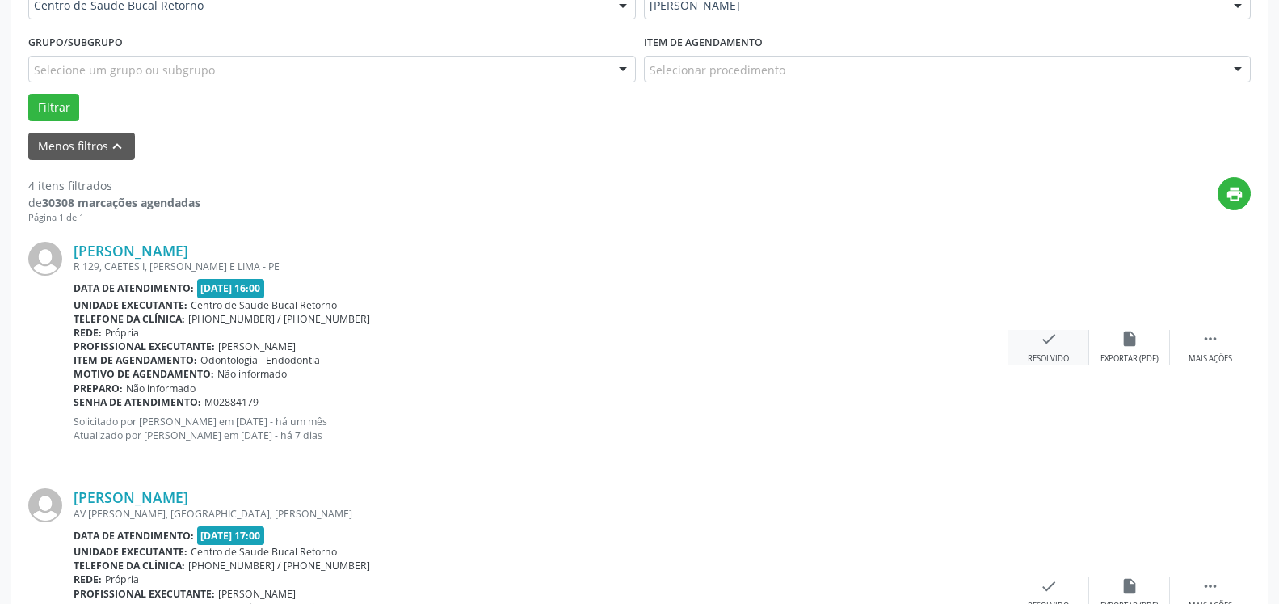
click at [1059, 351] on div "check Resolvido" at bounding box center [1049, 347] width 81 height 35
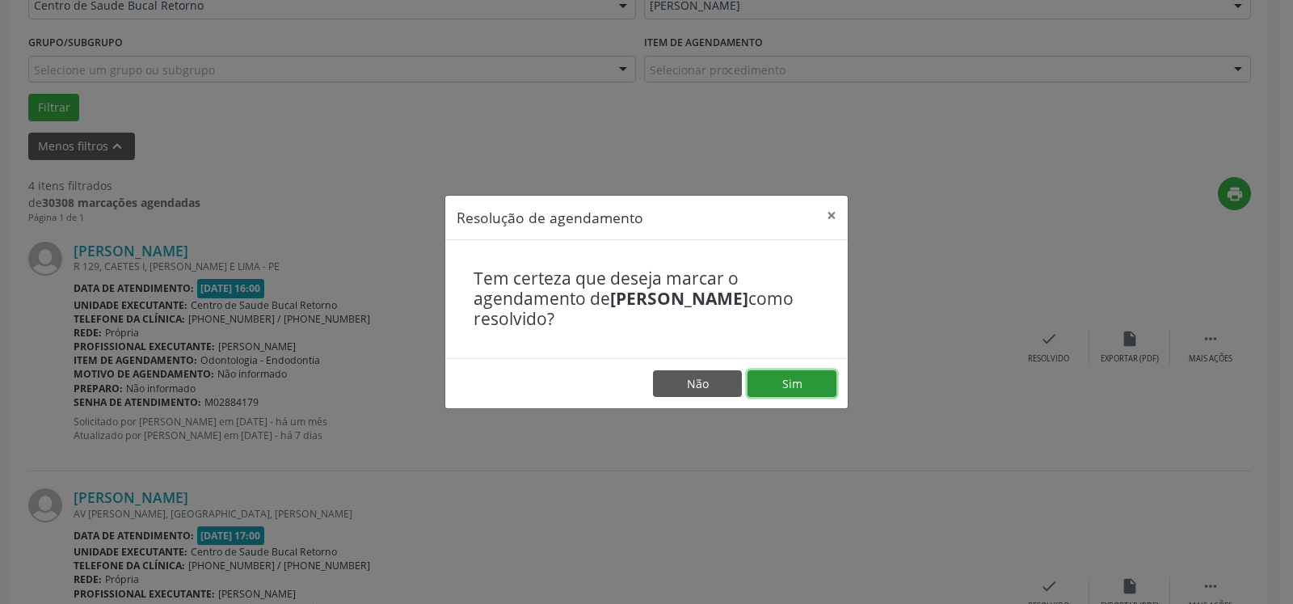
click at [798, 381] on button "Sim" at bounding box center [792, 383] width 89 height 27
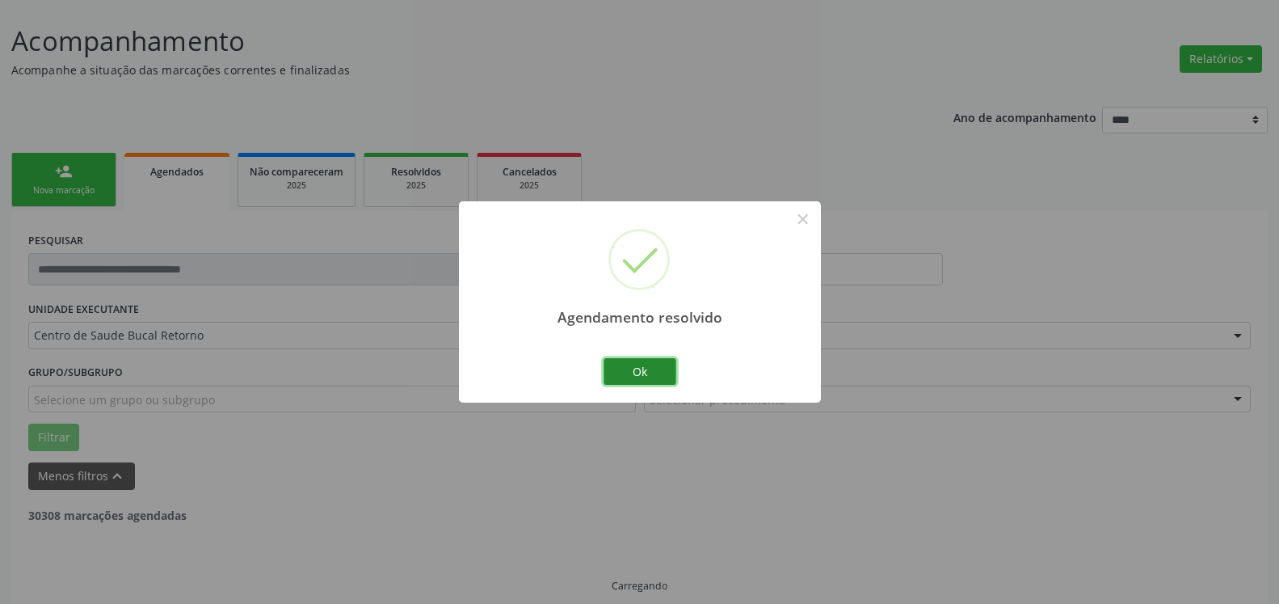
click at [653, 360] on button "Ok" at bounding box center [640, 371] width 73 height 27
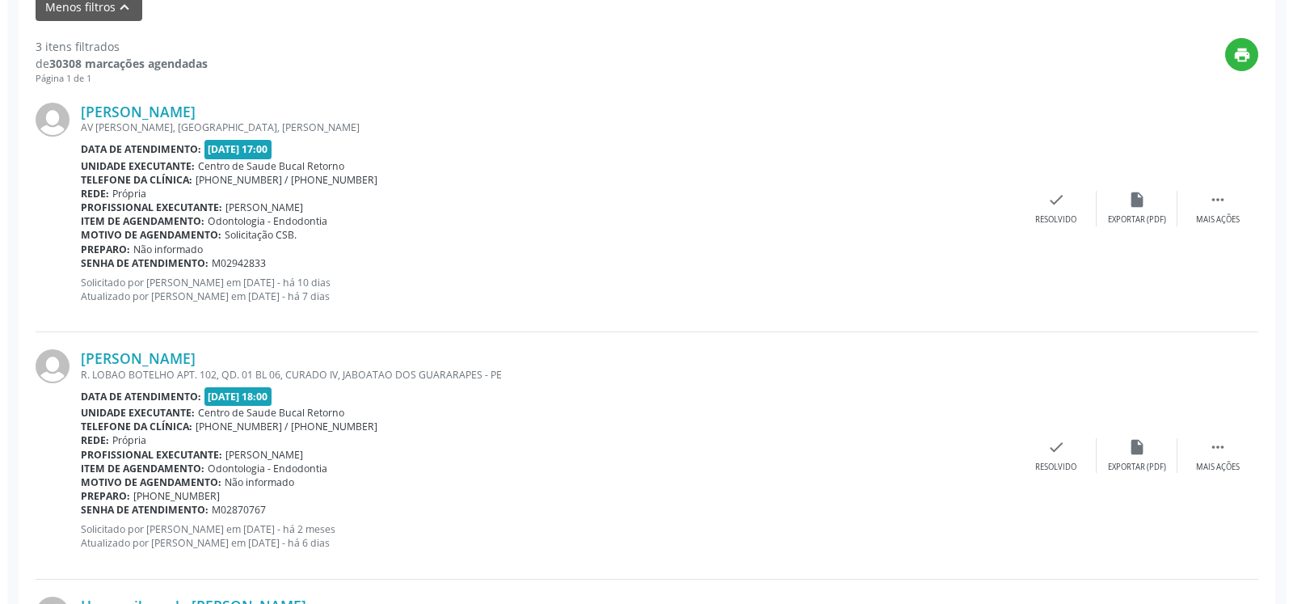
scroll to position [583, 0]
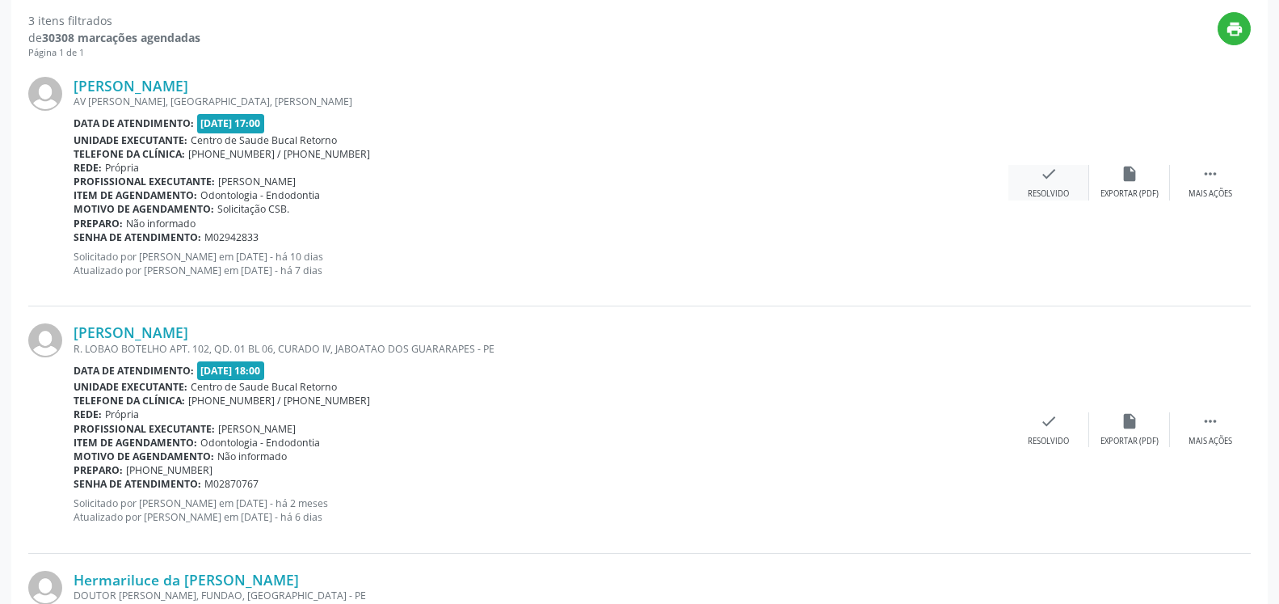
click at [1044, 190] on div "Resolvido" at bounding box center [1048, 193] width 41 height 11
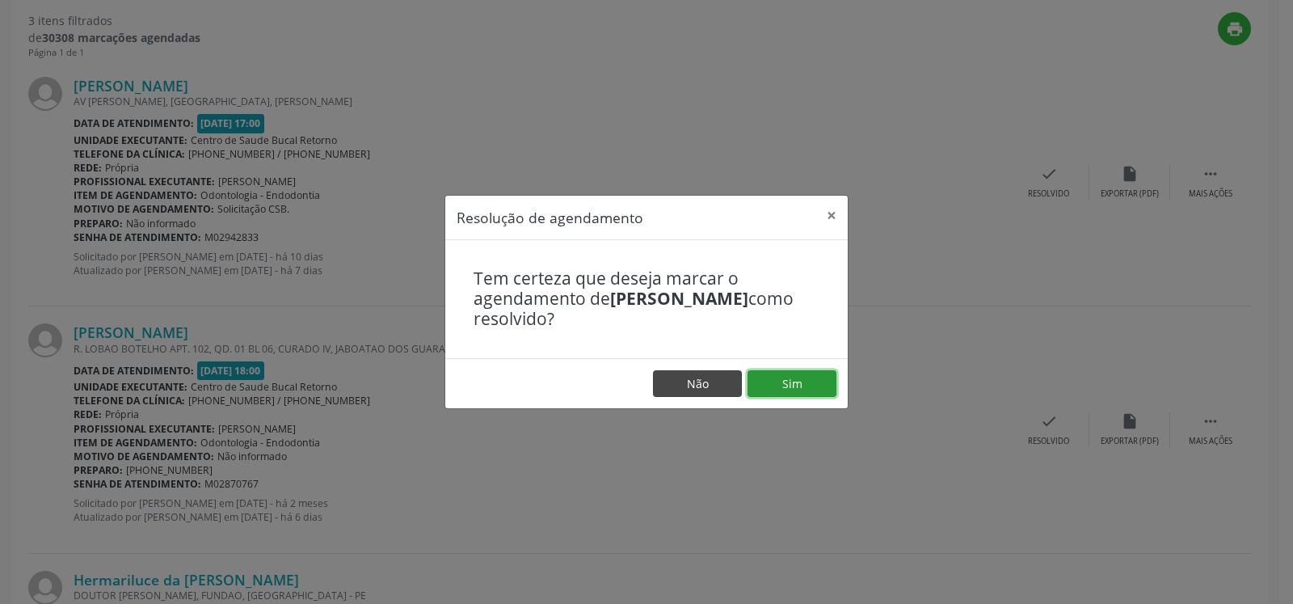
drag, startPoint x: 798, startPoint y: 377, endPoint x: 718, endPoint y: 384, distance: 79.5
click at [796, 379] on button "Sim" at bounding box center [792, 383] width 89 height 27
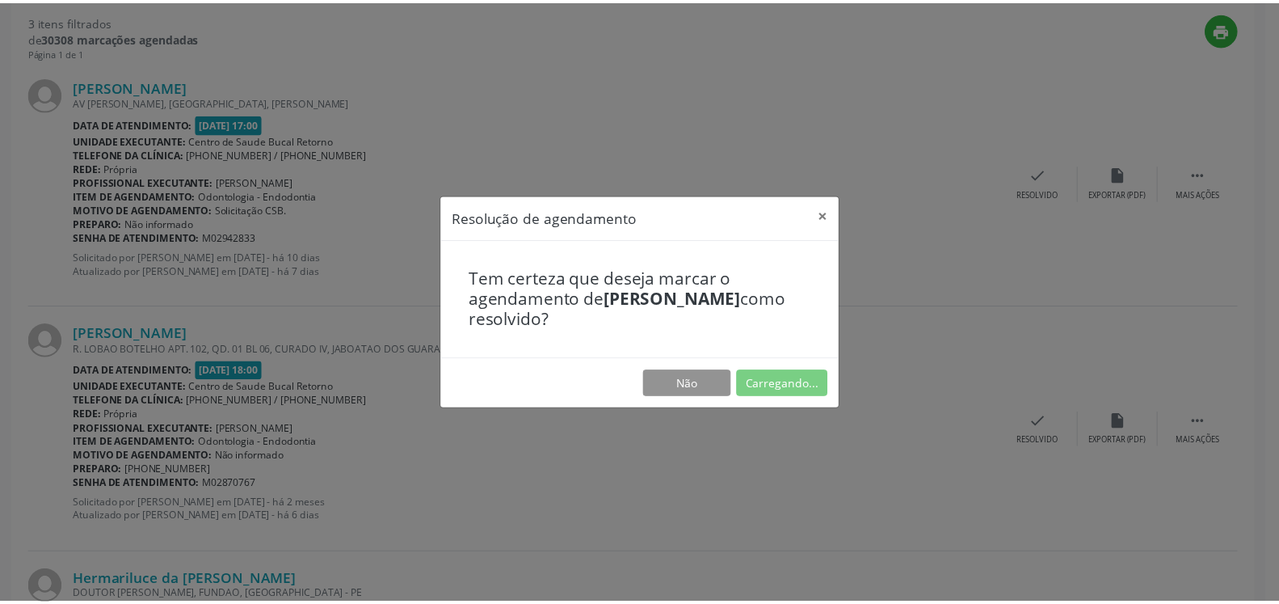
scroll to position [89, 0]
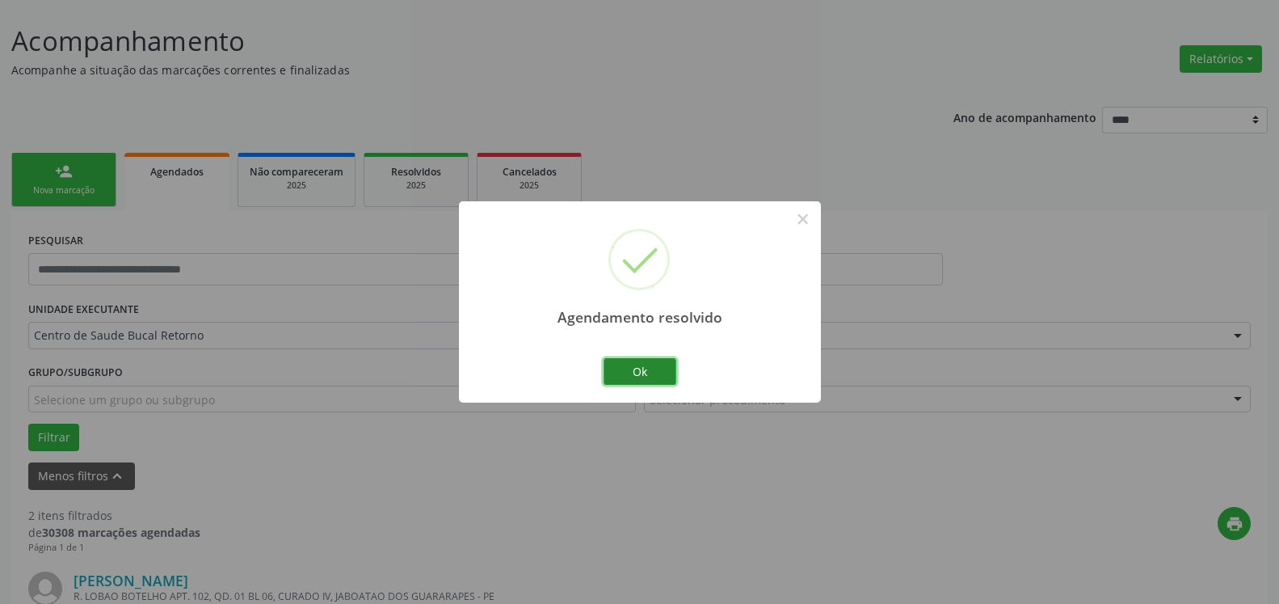
click at [663, 380] on button "Ok" at bounding box center [640, 371] width 73 height 27
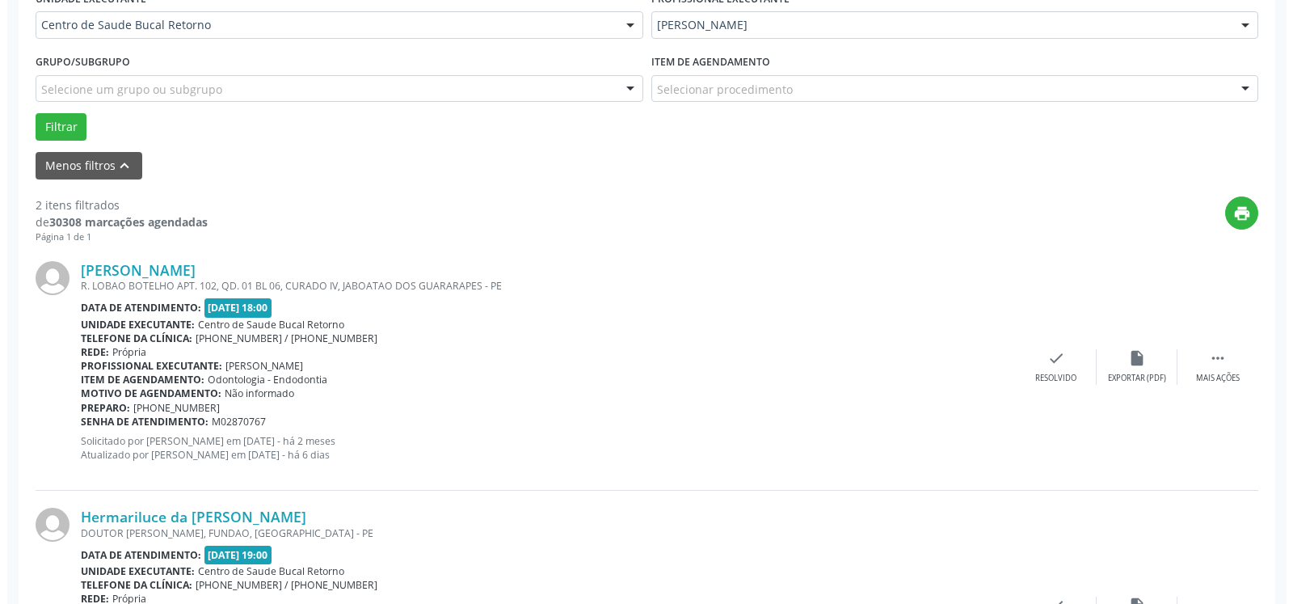
scroll to position [501, 0]
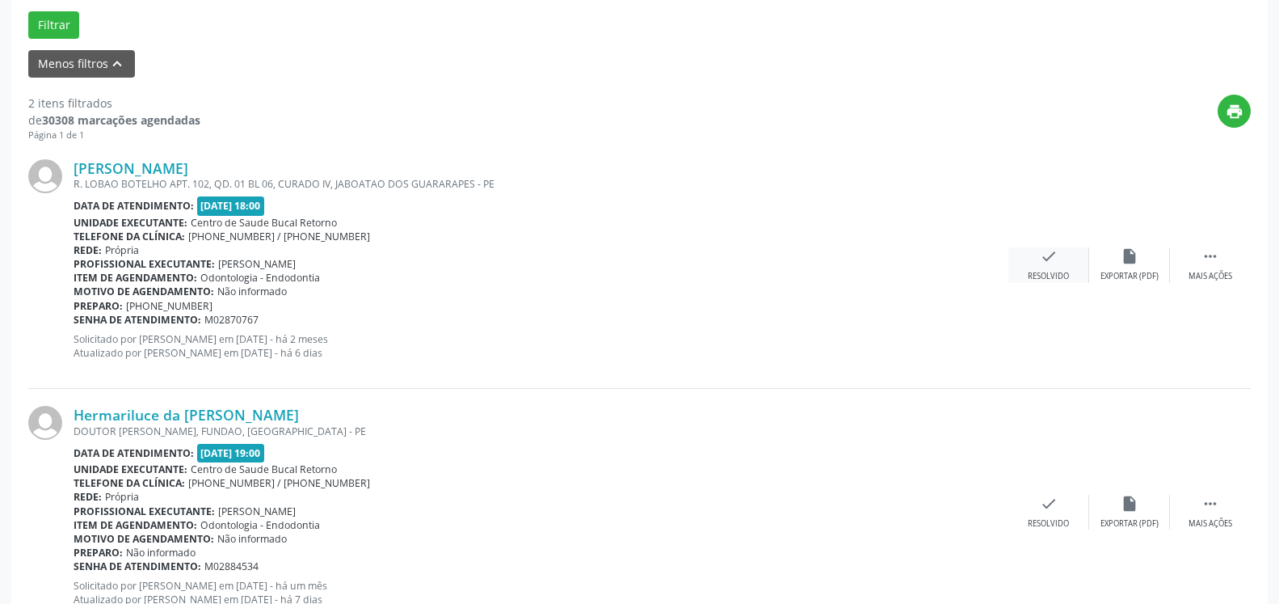
click at [1055, 265] on icon "check" at bounding box center [1049, 256] width 18 height 18
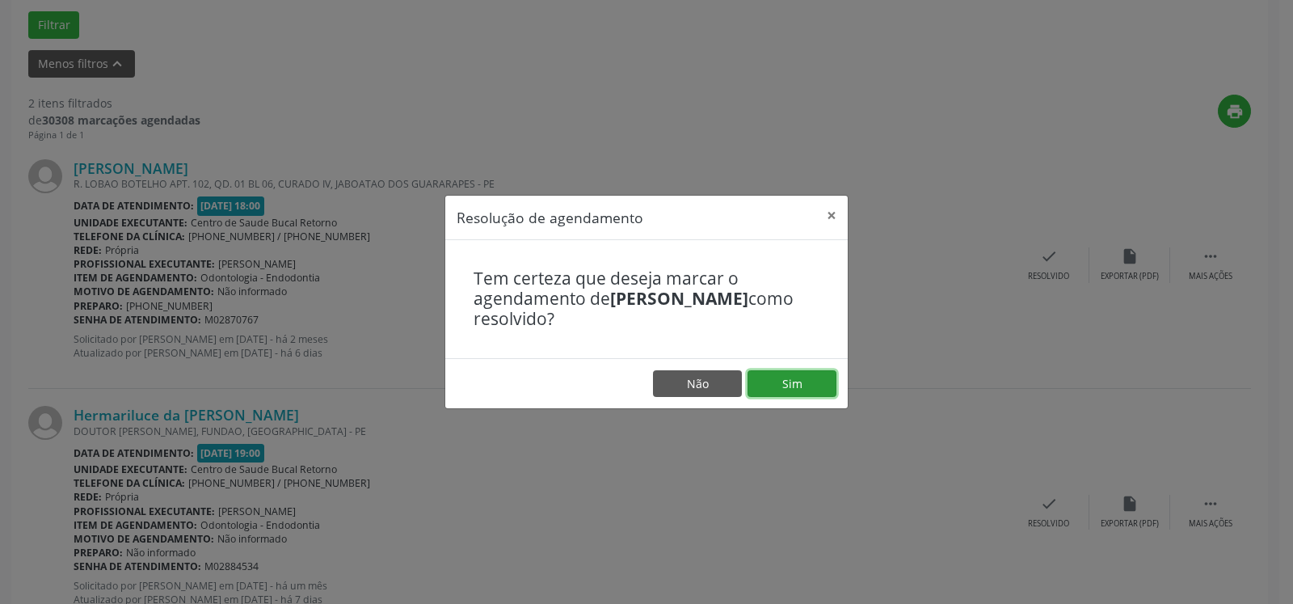
click at [811, 385] on button "Sim" at bounding box center [792, 383] width 89 height 27
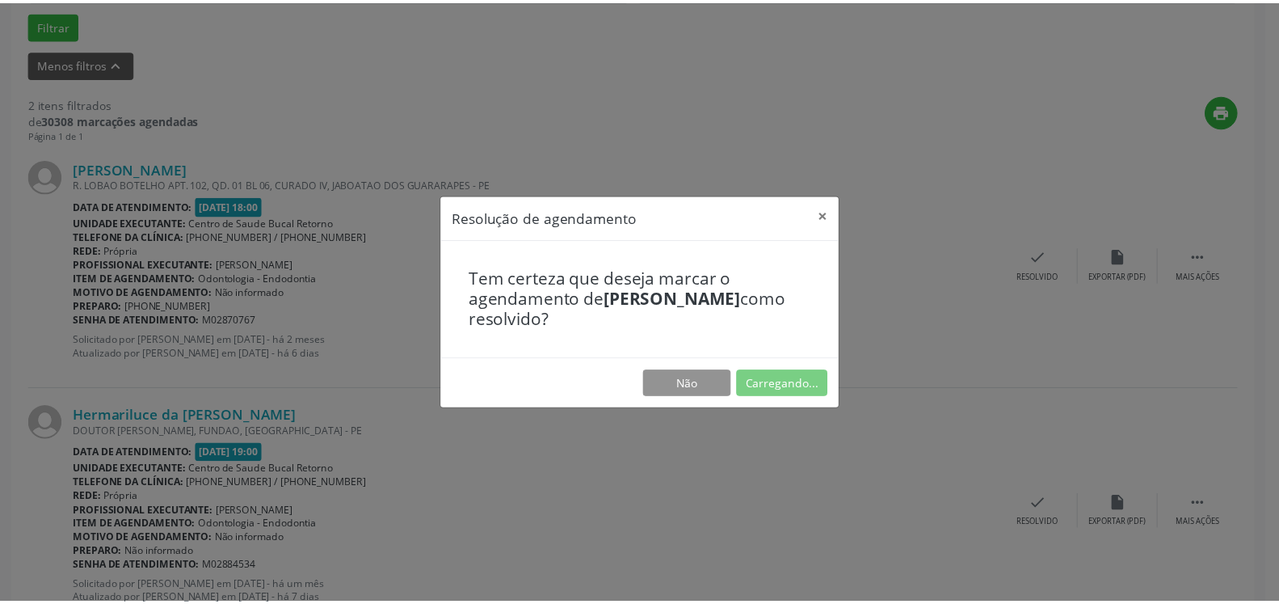
scroll to position [89, 0]
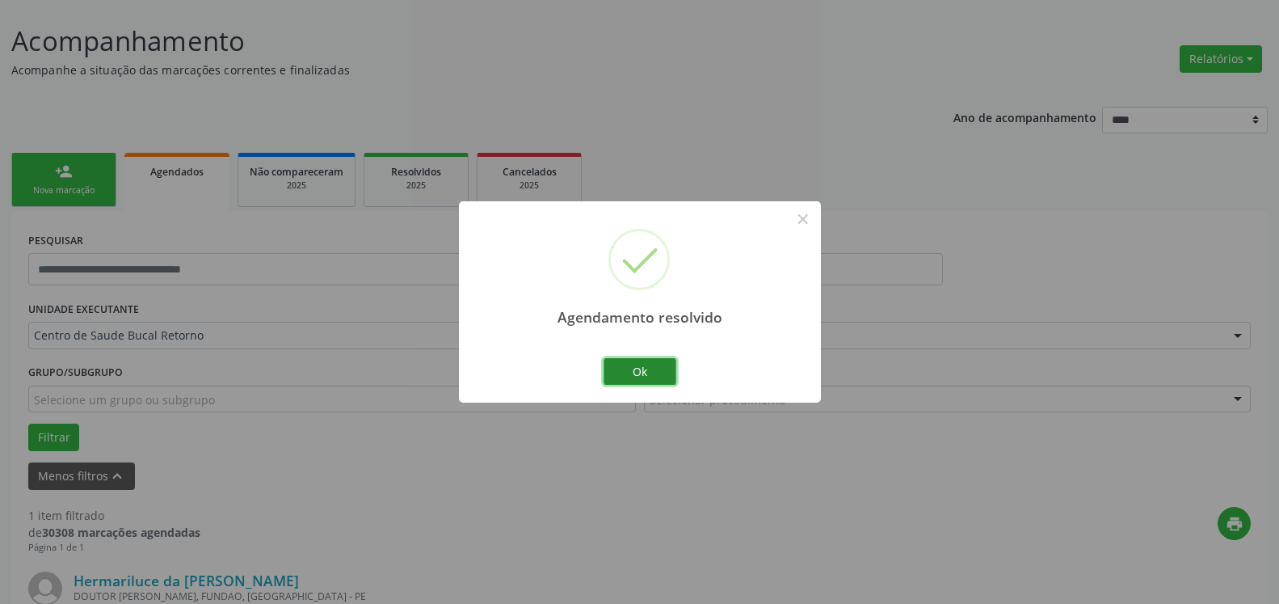
click at [660, 376] on button "Ok" at bounding box center [640, 371] width 73 height 27
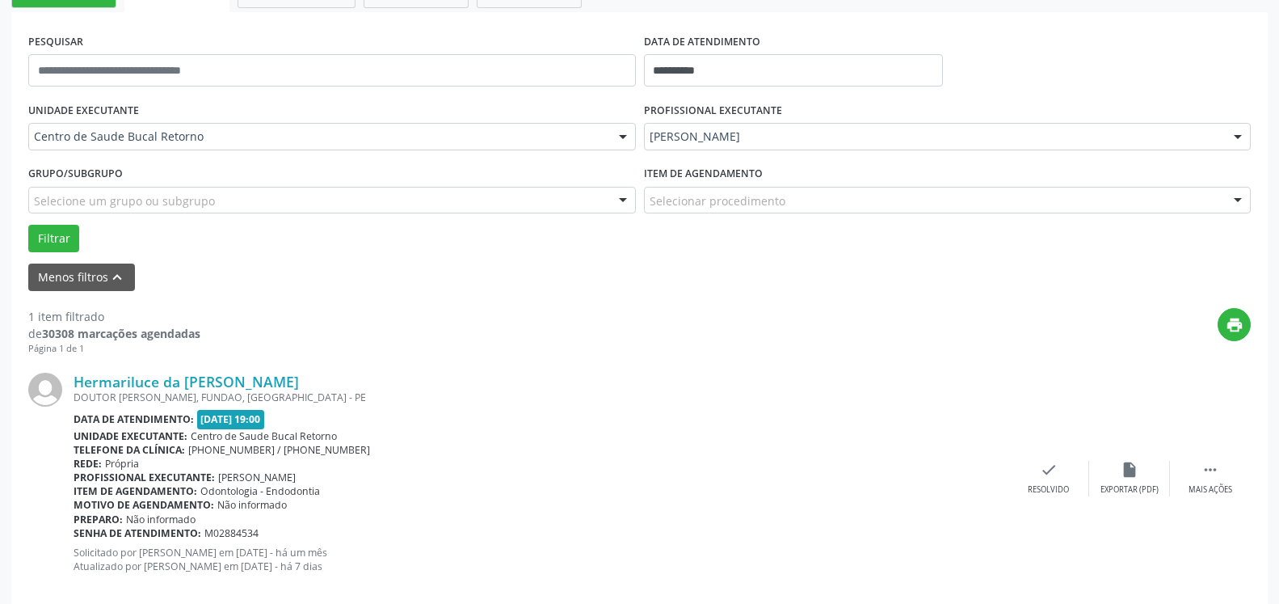
scroll to position [314, 0]
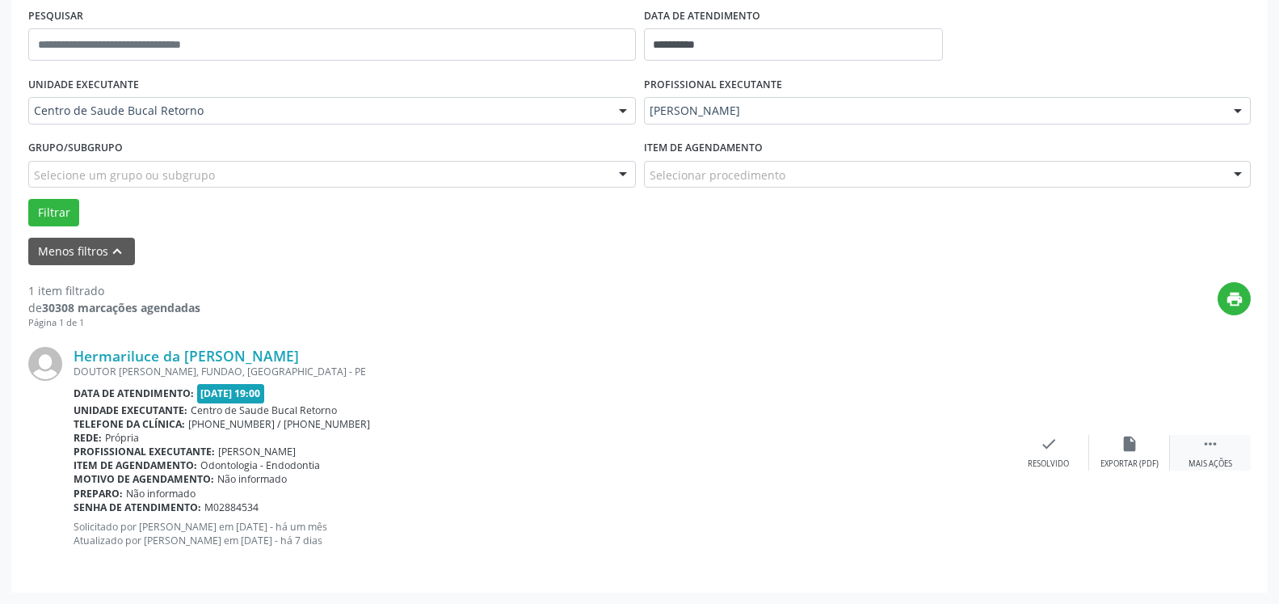
click at [1219, 452] on div " Mais ações" at bounding box center [1210, 452] width 81 height 35
click at [1126, 443] on icon "alarm_off" at bounding box center [1130, 444] width 18 height 18
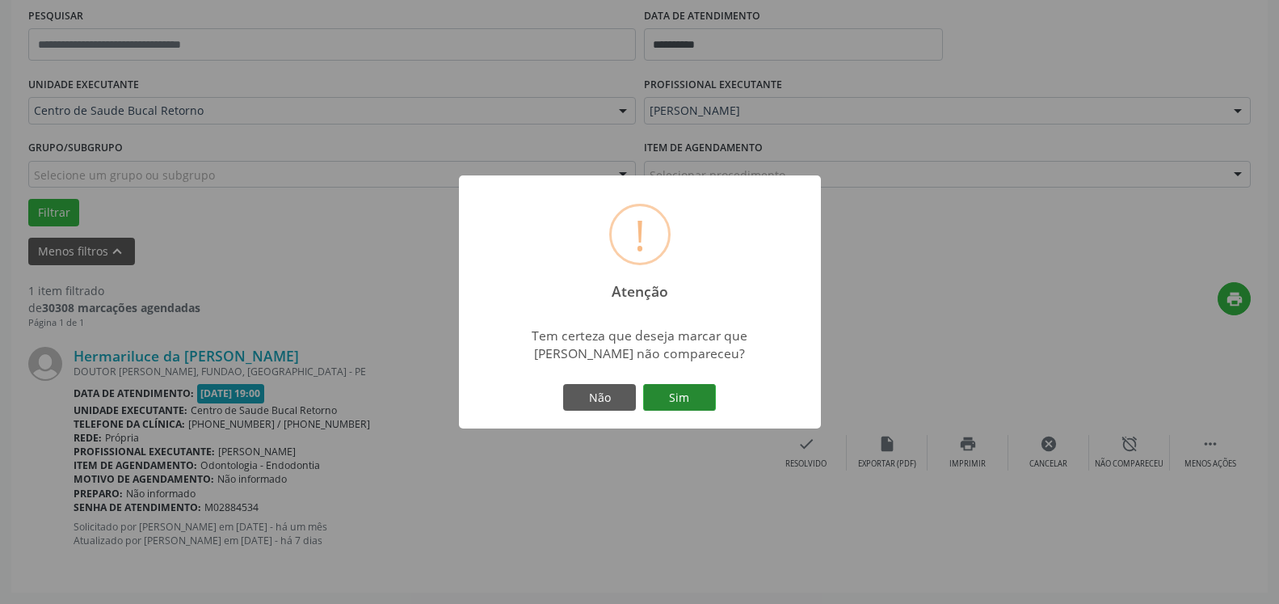
click at [686, 411] on button "Sim" at bounding box center [679, 397] width 73 height 27
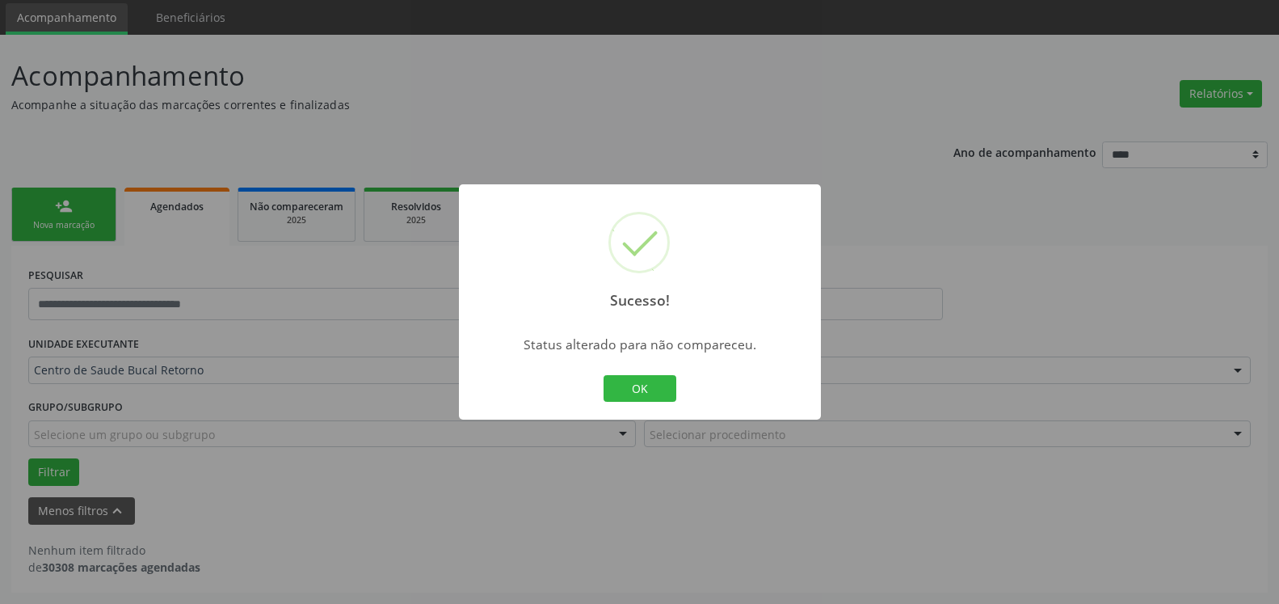
scroll to position [54, 0]
click at [628, 395] on button "OK" at bounding box center [640, 388] width 73 height 27
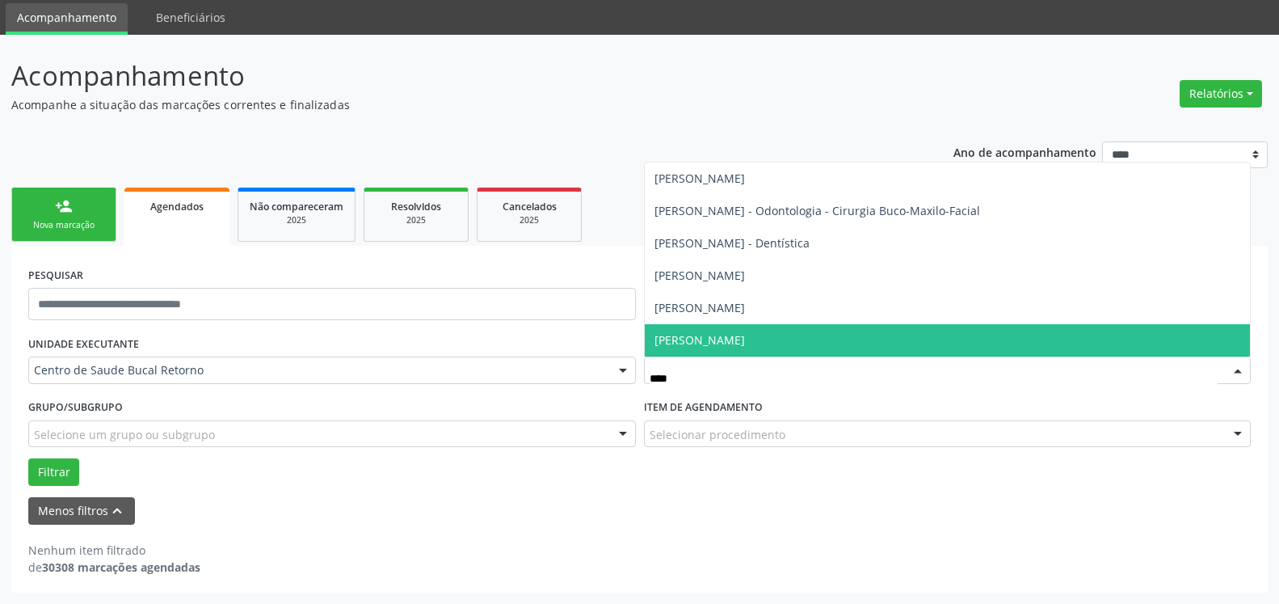
type input "*****"
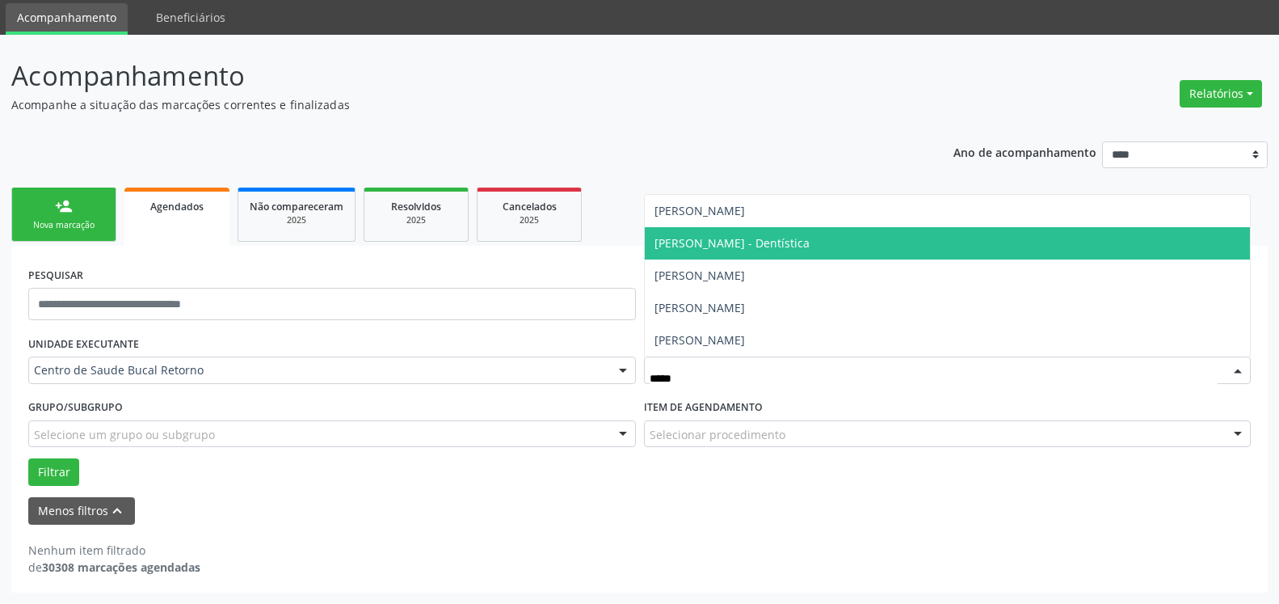
click at [810, 245] on span "[PERSON_NAME] - Dentística" at bounding box center [732, 242] width 155 height 15
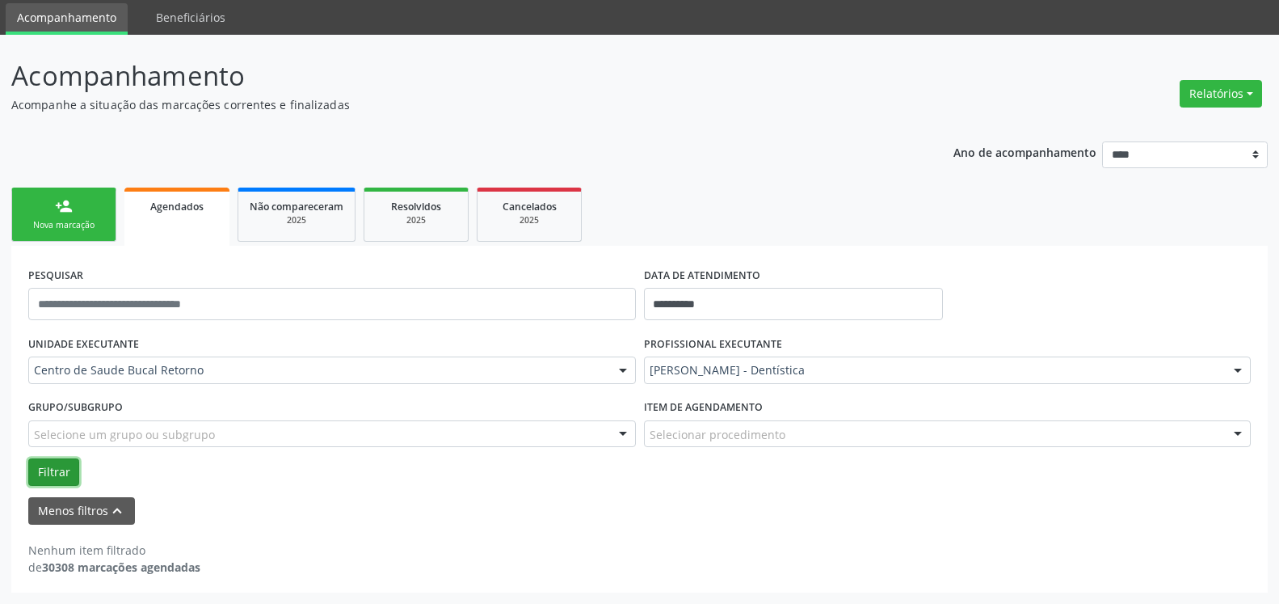
click at [59, 469] on button "Filtrar" at bounding box center [53, 471] width 51 height 27
click at [48, 469] on button "Filtrar" at bounding box center [53, 471] width 51 height 27
click at [1230, 95] on button "Relatórios" at bounding box center [1221, 93] width 82 height 27
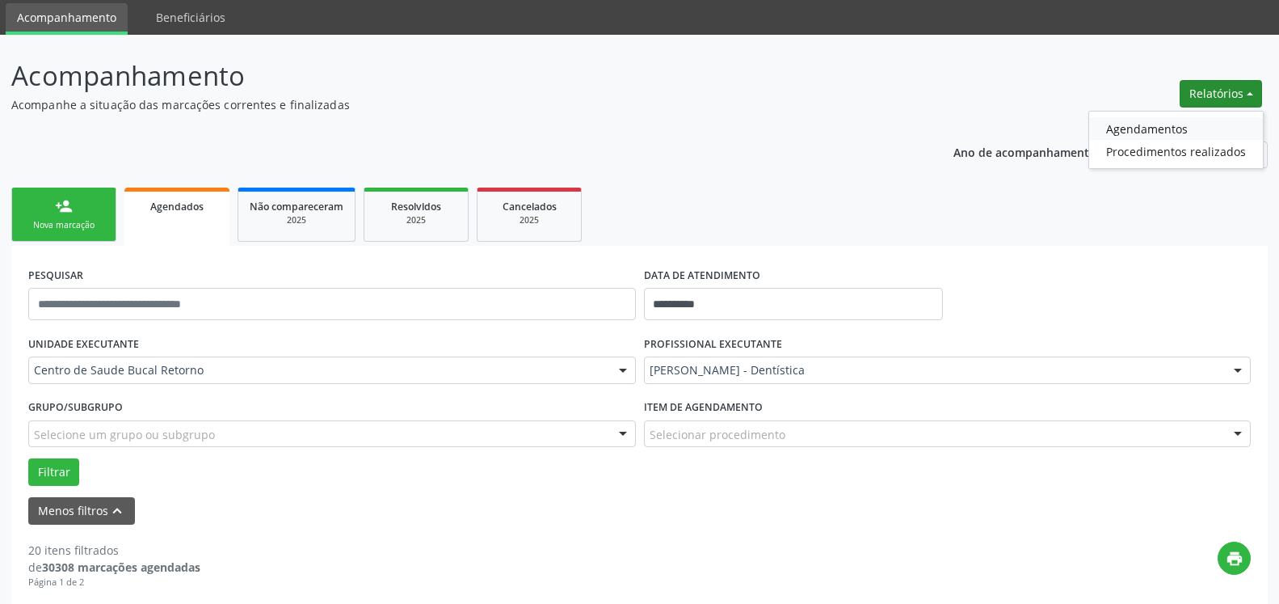
click at [1190, 126] on link "Agendamentos" at bounding box center [1176, 128] width 174 height 23
select select "*"
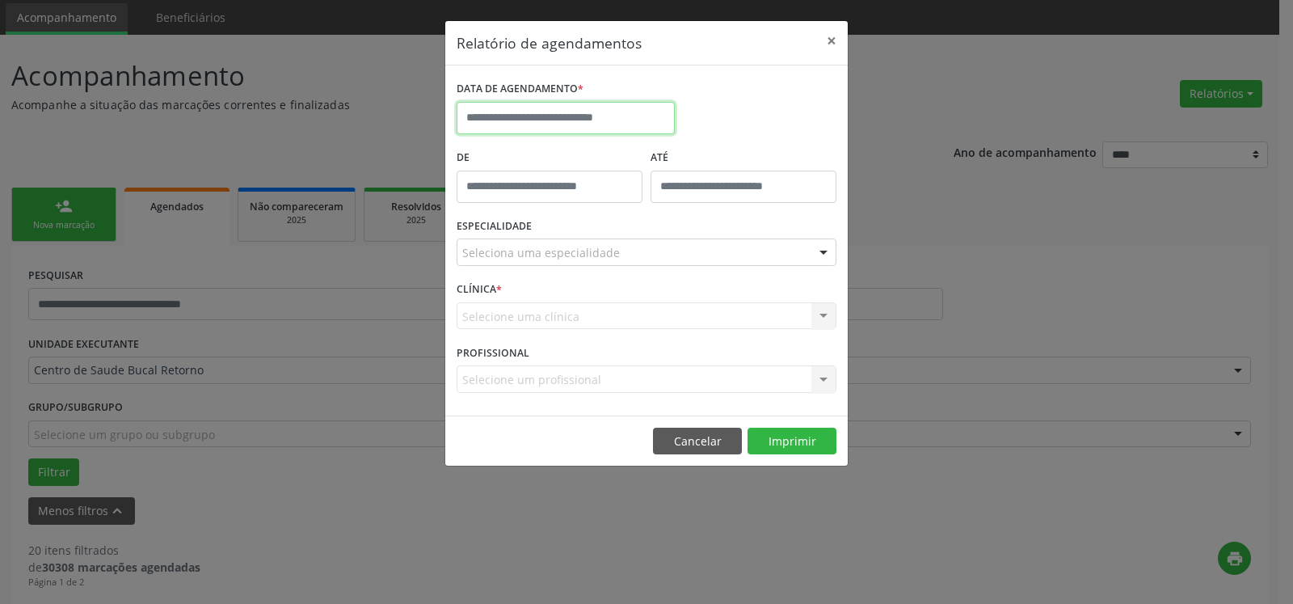
click at [524, 117] on input "text" at bounding box center [566, 118] width 218 height 32
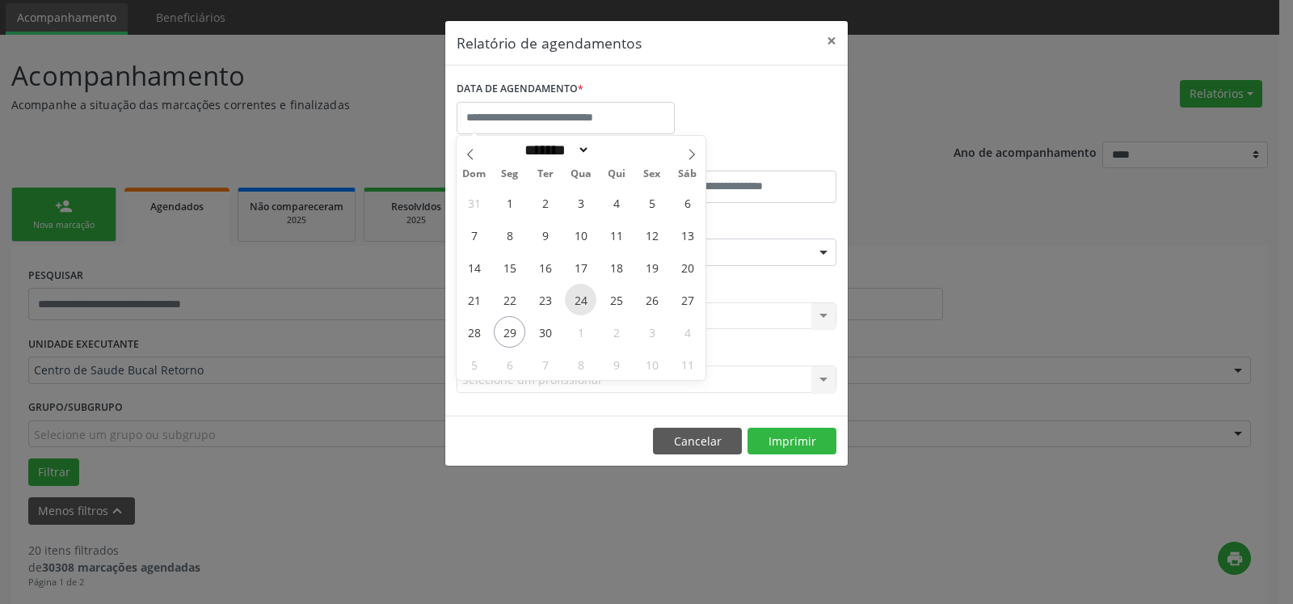
click at [577, 303] on span "24" at bounding box center [581, 300] width 32 height 32
type input "**********"
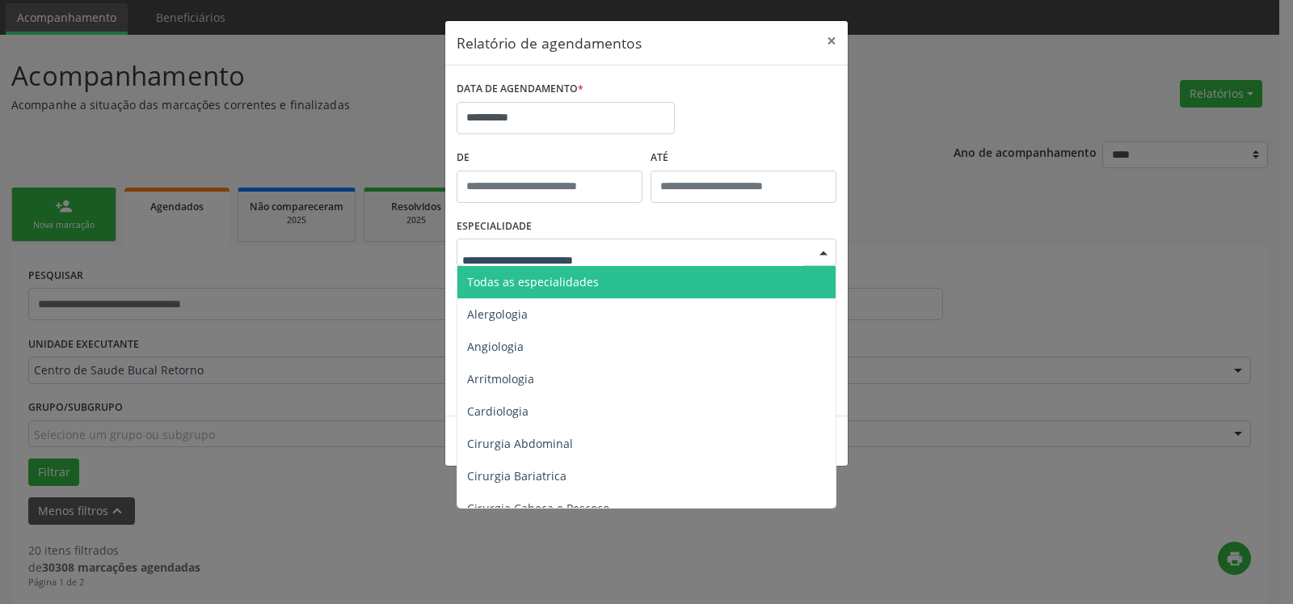
click at [558, 283] on span "Todas as especialidades" at bounding box center [533, 281] width 132 height 15
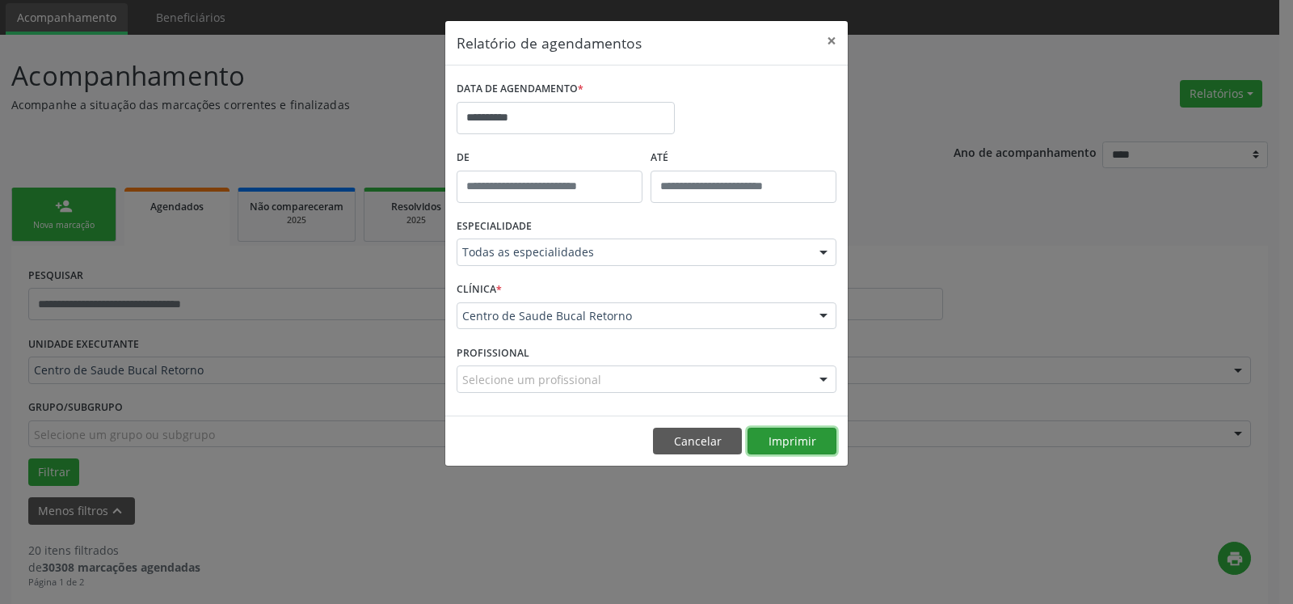
drag, startPoint x: 825, startPoint y: 444, endPoint x: 816, endPoint y: 441, distance: 9.5
click at [822, 444] on button "Imprimir" at bounding box center [792, 440] width 89 height 27
click at [832, 40] on button "×" at bounding box center [831, 41] width 32 height 40
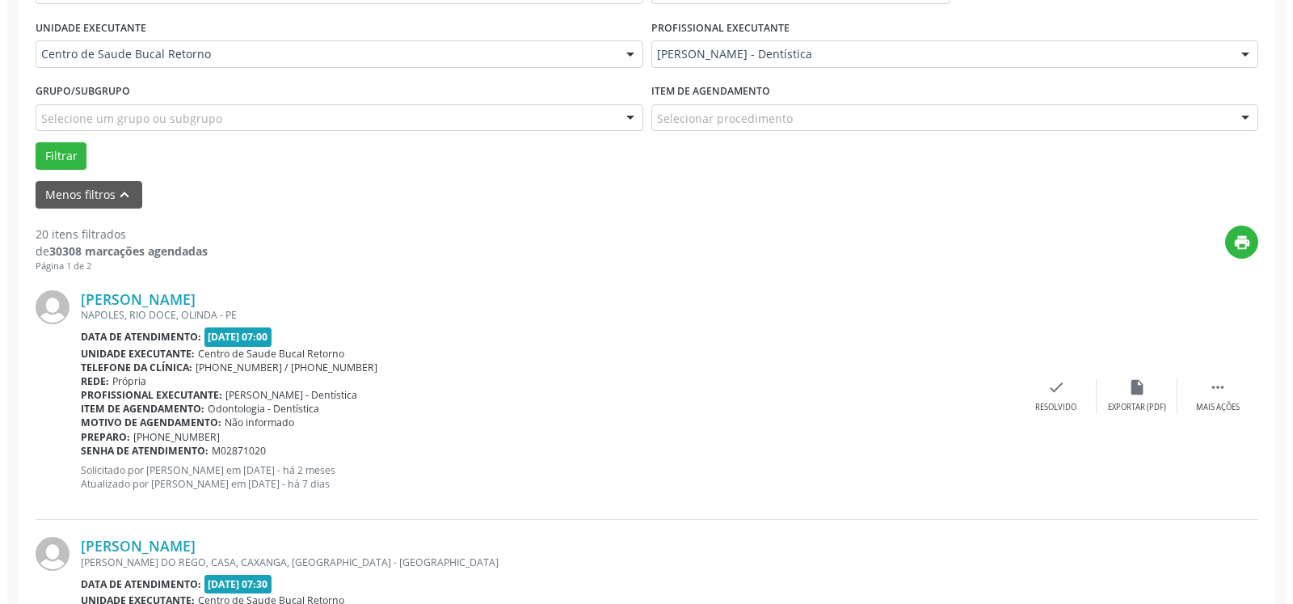
scroll to position [384, 0]
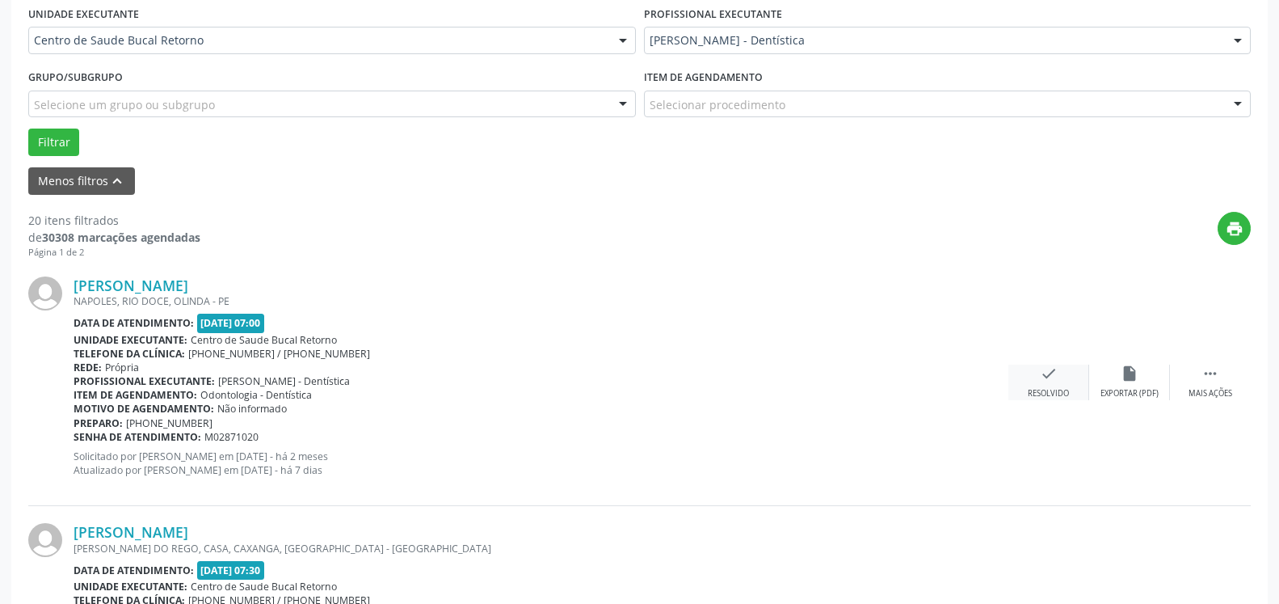
click at [1056, 381] on icon "check" at bounding box center [1049, 373] width 18 height 18
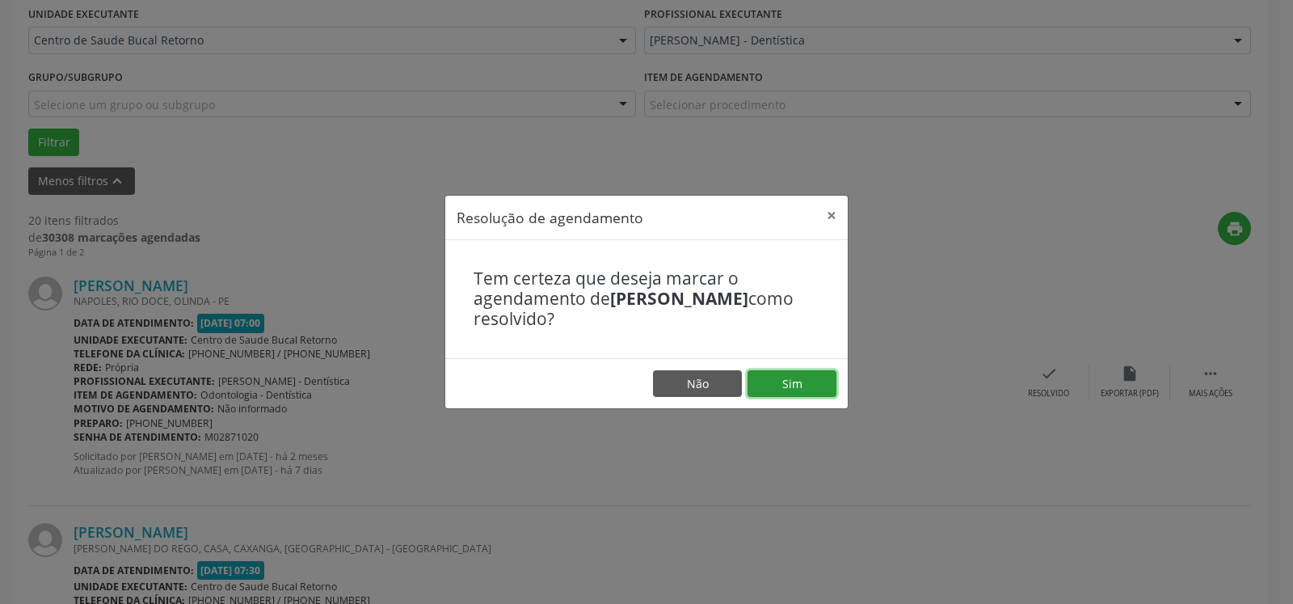
click at [804, 378] on button "Sim" at bounding box center [792, 383] width 89 height 27
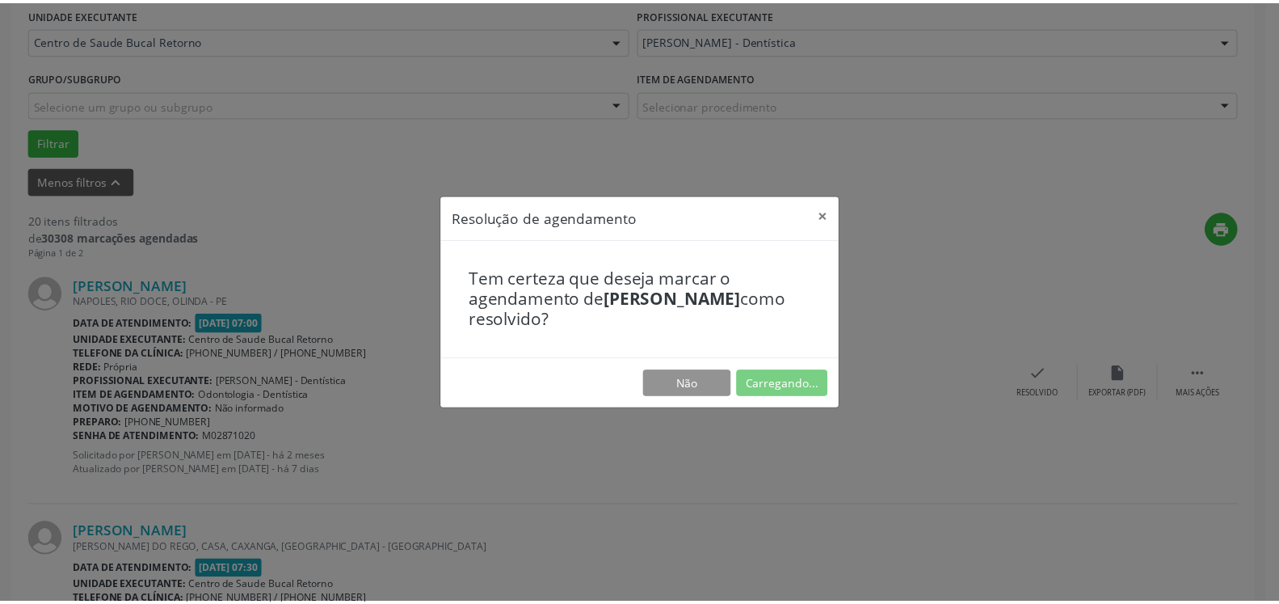
scroll to position [89, 0]
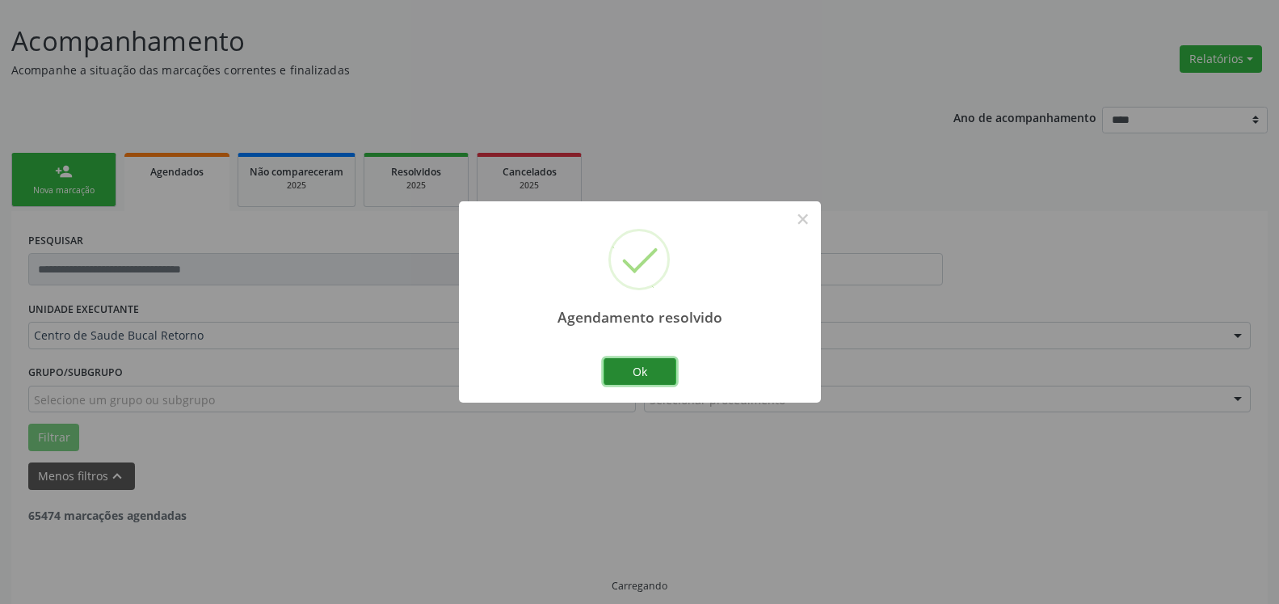
click at [668, 372] on button "Ok" at bounding box center [640, 371] width 73 height 27
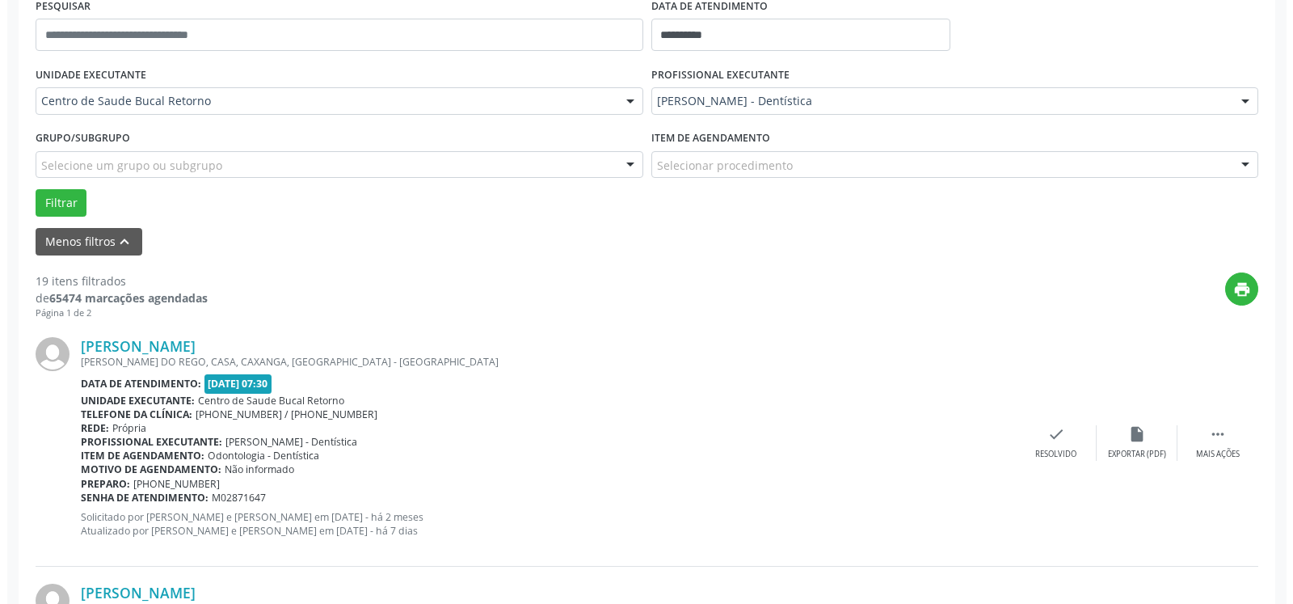
scroll to position [436, 0]
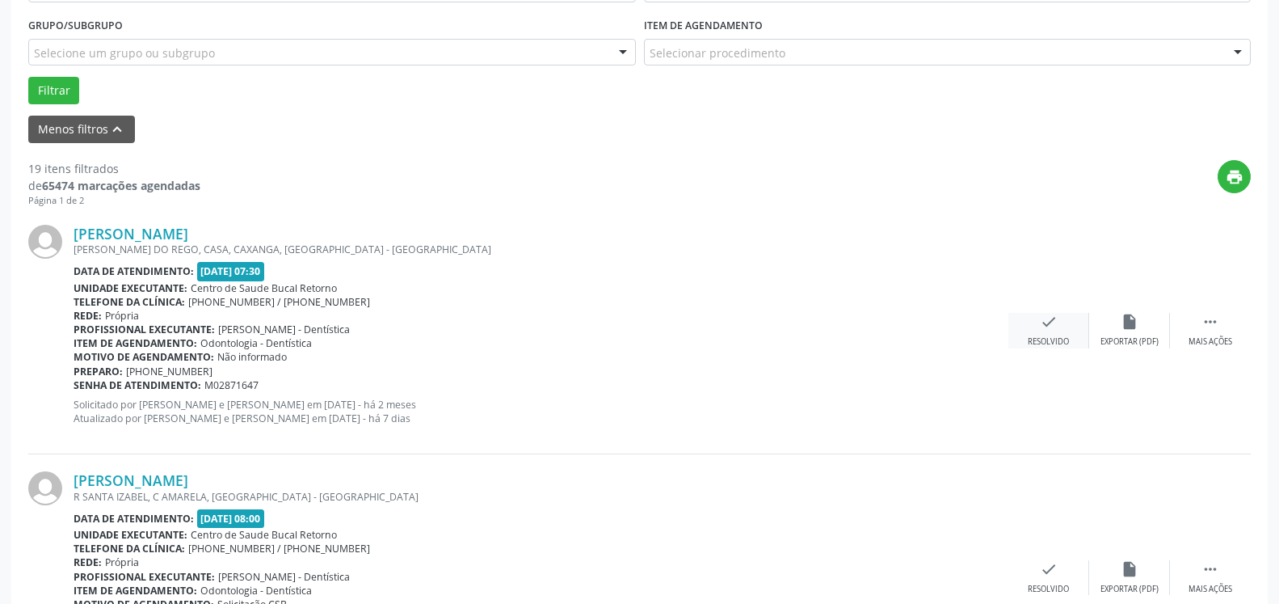
click at [1028, 331] on div "check Resolvido" at bounding box center [1049, 330] width 81 height 35
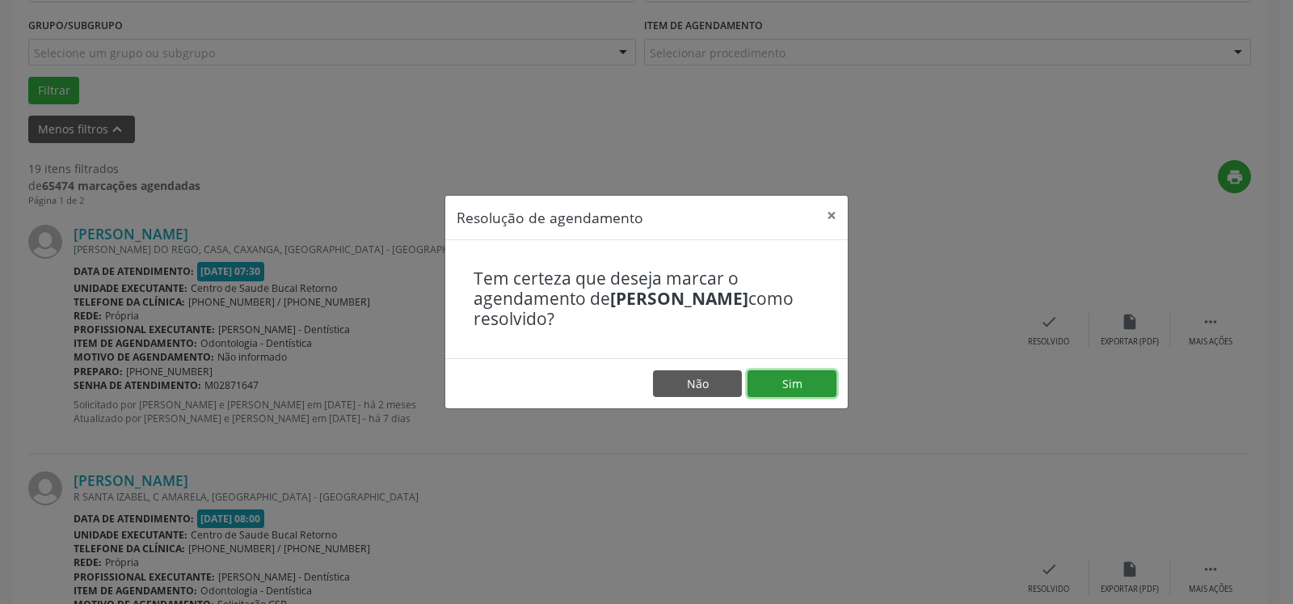
click at [780, 387] on button "Sim" at bounding box center [792, 383] width 89 height 27
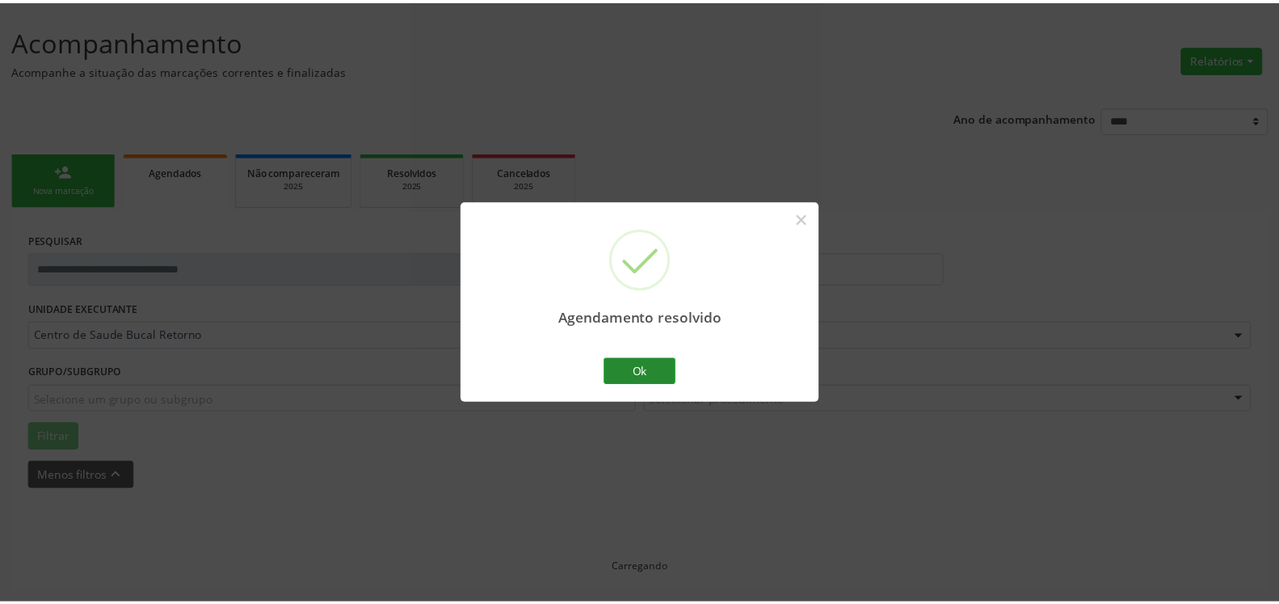
scroll to position [89, 0]
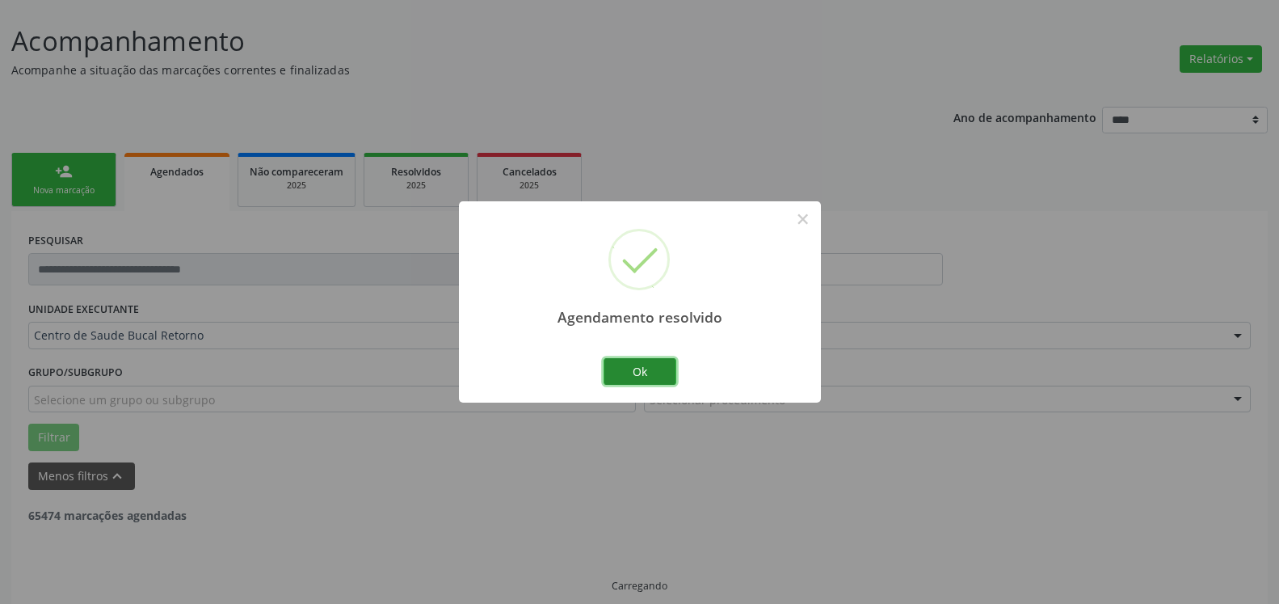
click at [646, 377] on button "Ok" at bounding box center [640, 371] width 73 height 27
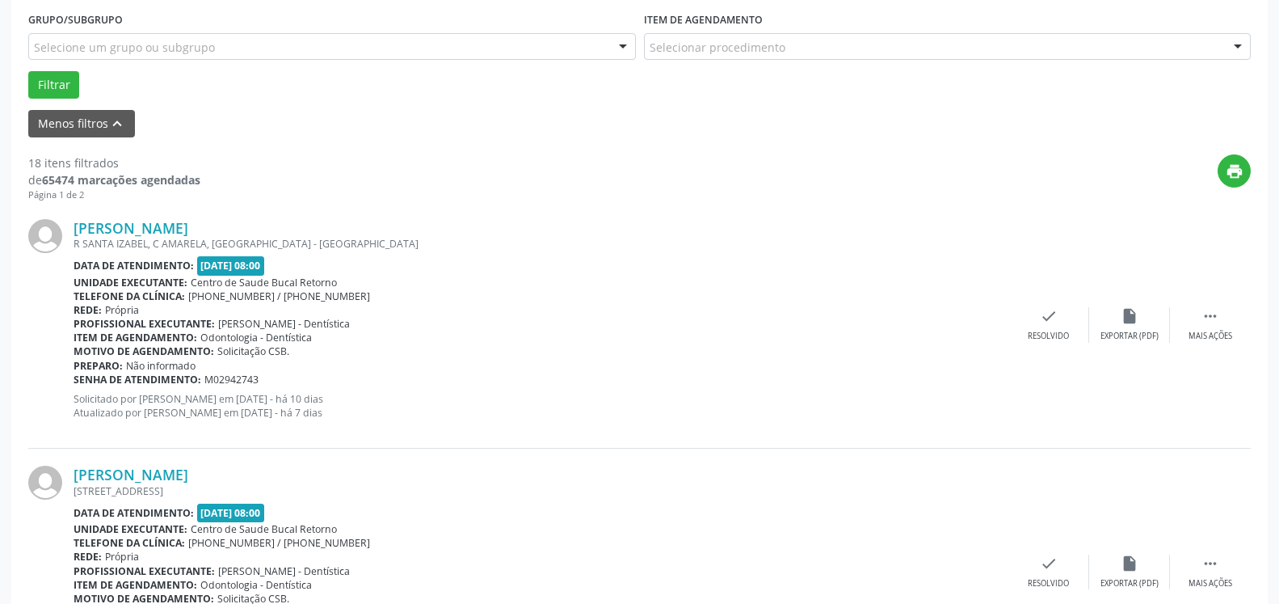
scroll to position [501, 0]
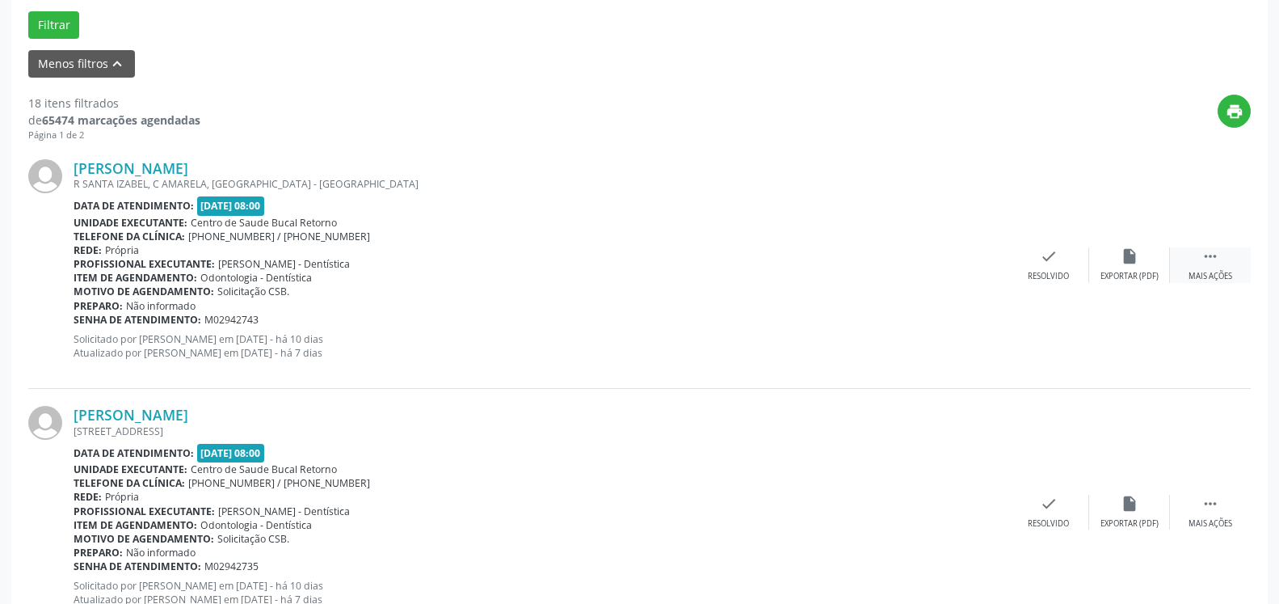
click at [1224, 270] on div " Mais ações" at bounding box center [1210, 264] width 81 height 35
click at [1118, 265] on div "alarm_off Não compareceu" at bounding box center [1129, 264] width 81 height 35
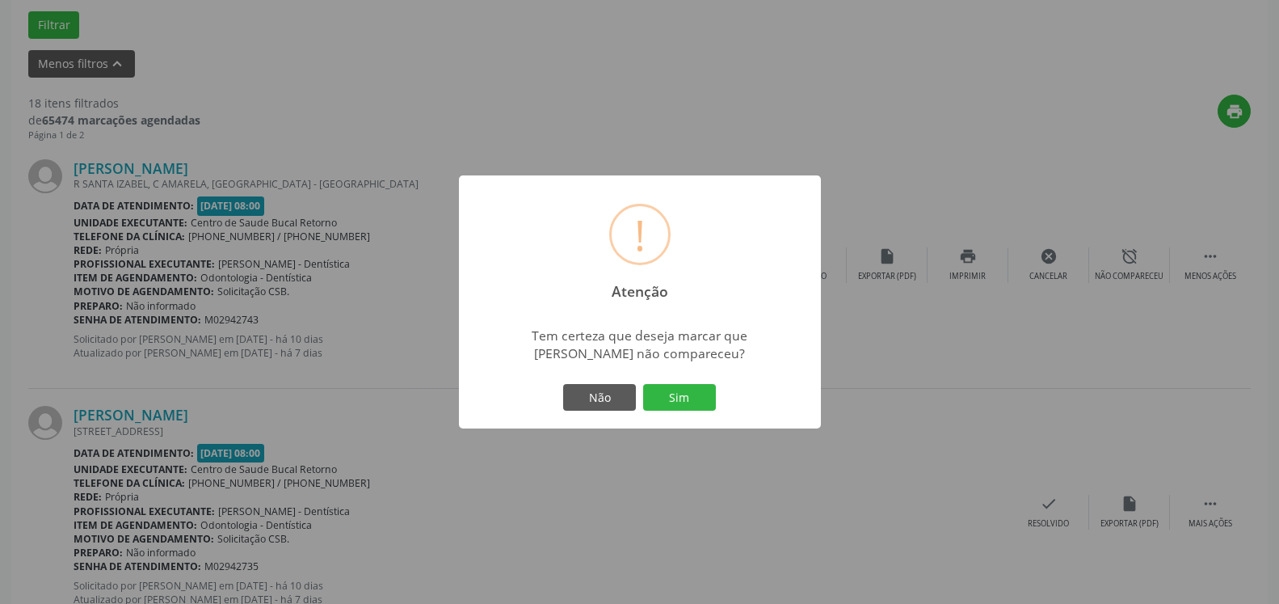
drag, startPoint x: 699, startPoint y: 394, endPoint x: 662, endPoint y: 382, distance: 39.1
click at [698, 394] on button "Sim" at bounding box center [679, 397] width 73 height 27
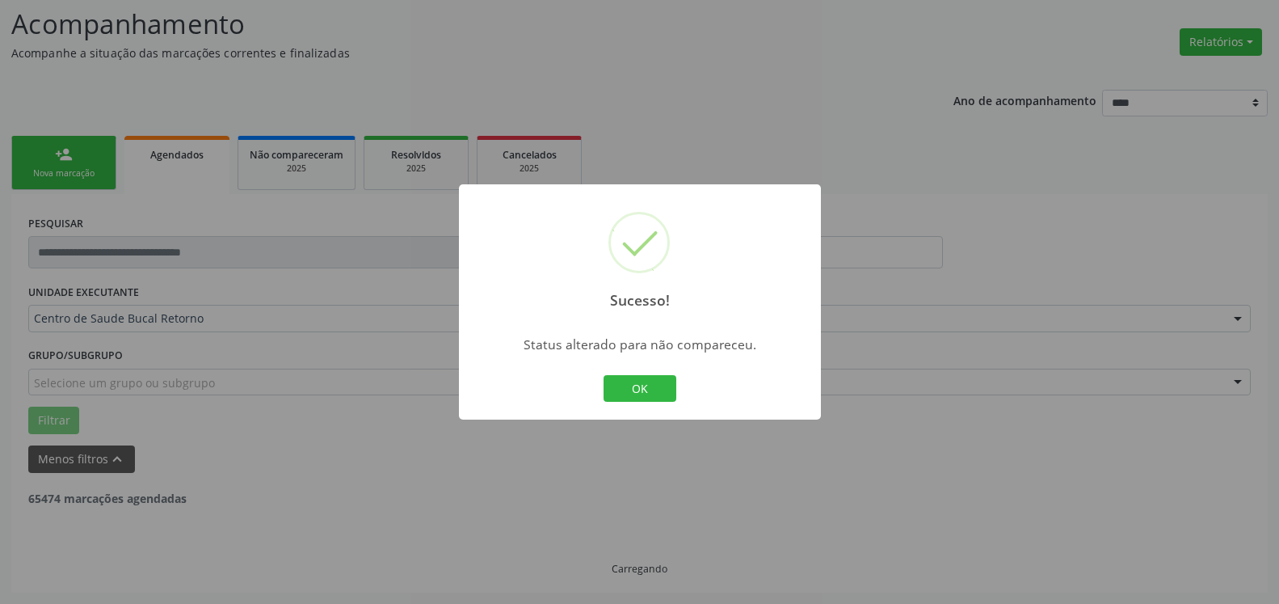
scroll to position [106, 0]
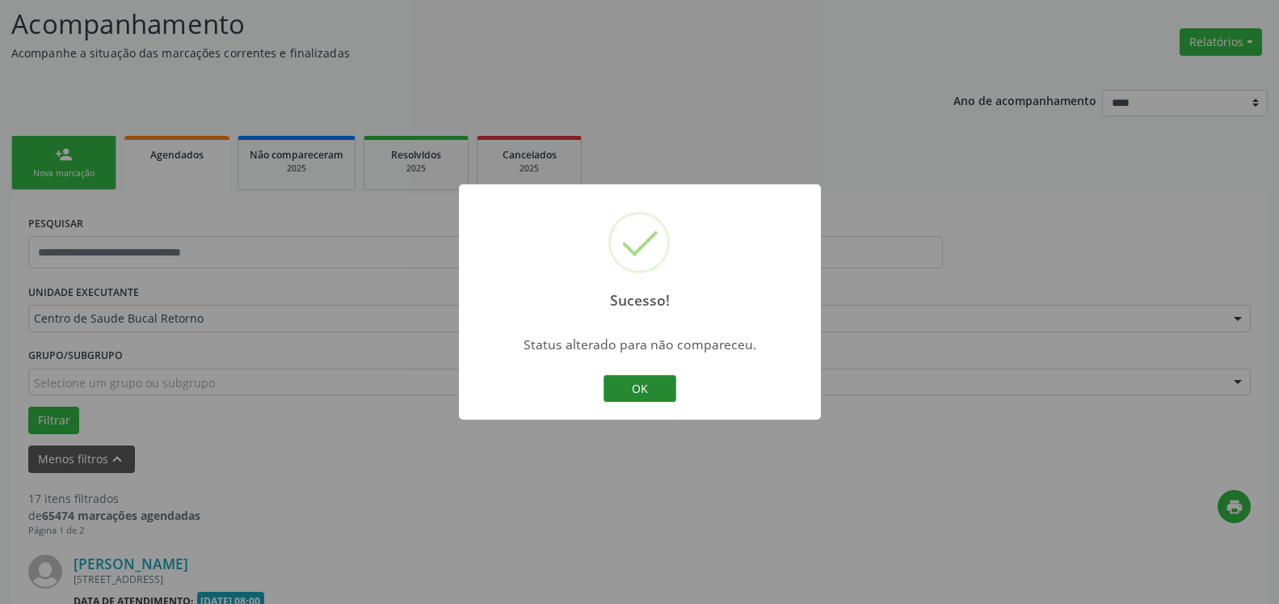
click at [659, 388] on button "OK" at bounding box center [640, 388] width 73 height 27
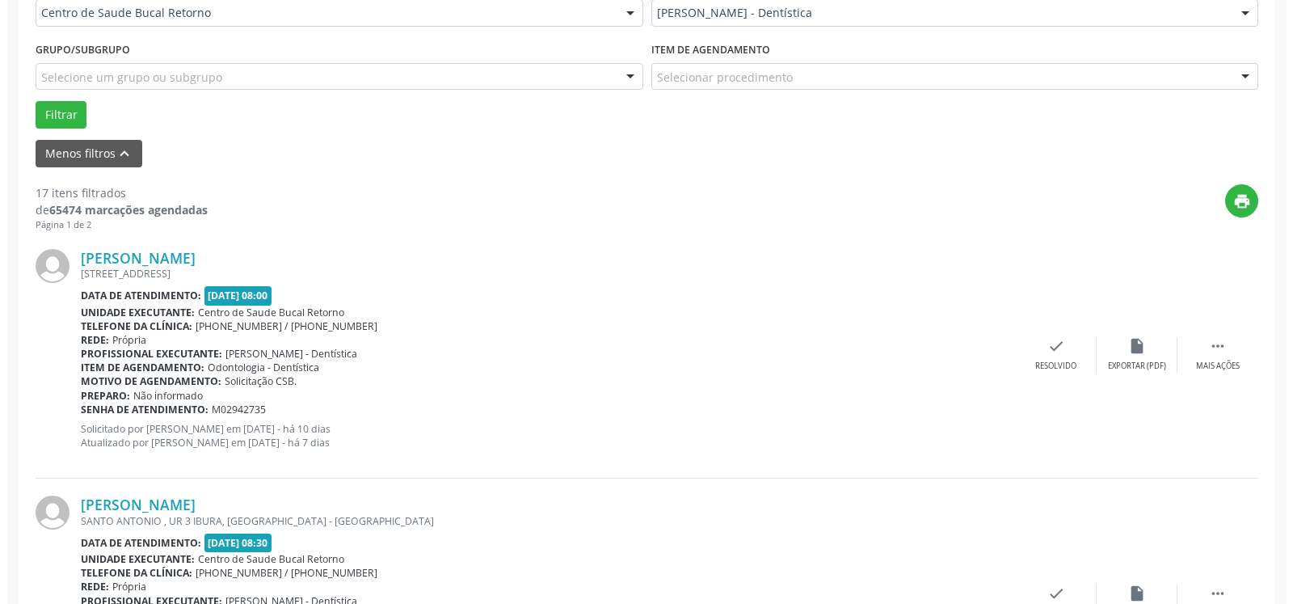
scroll to position [436, 0]
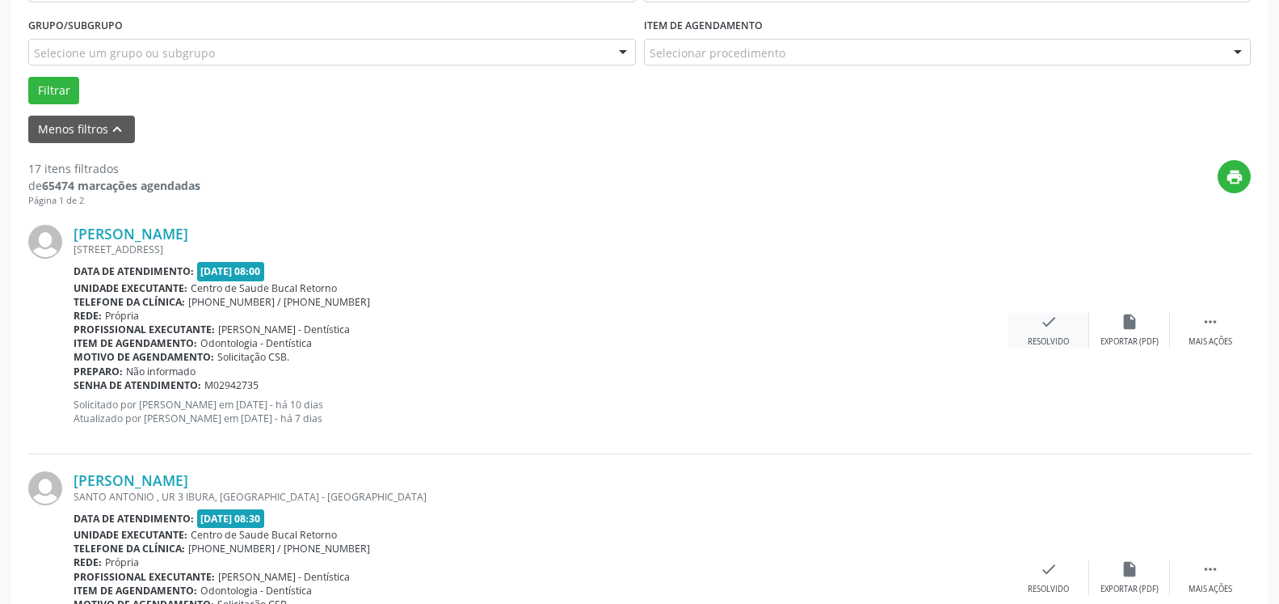
click at [1042, 330] on icon "check" at bounding box center [1049, 322] width 18 height 18
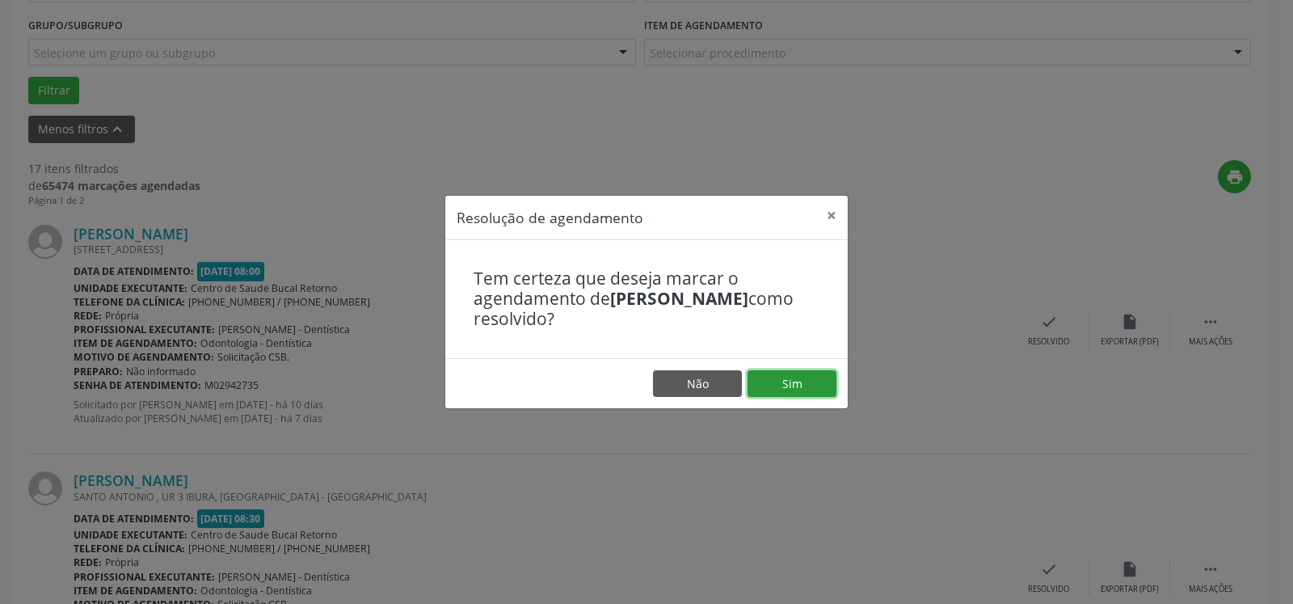
click at [791, 382] on button "Sim" at bounding box center [792, 383] width 89 height 27
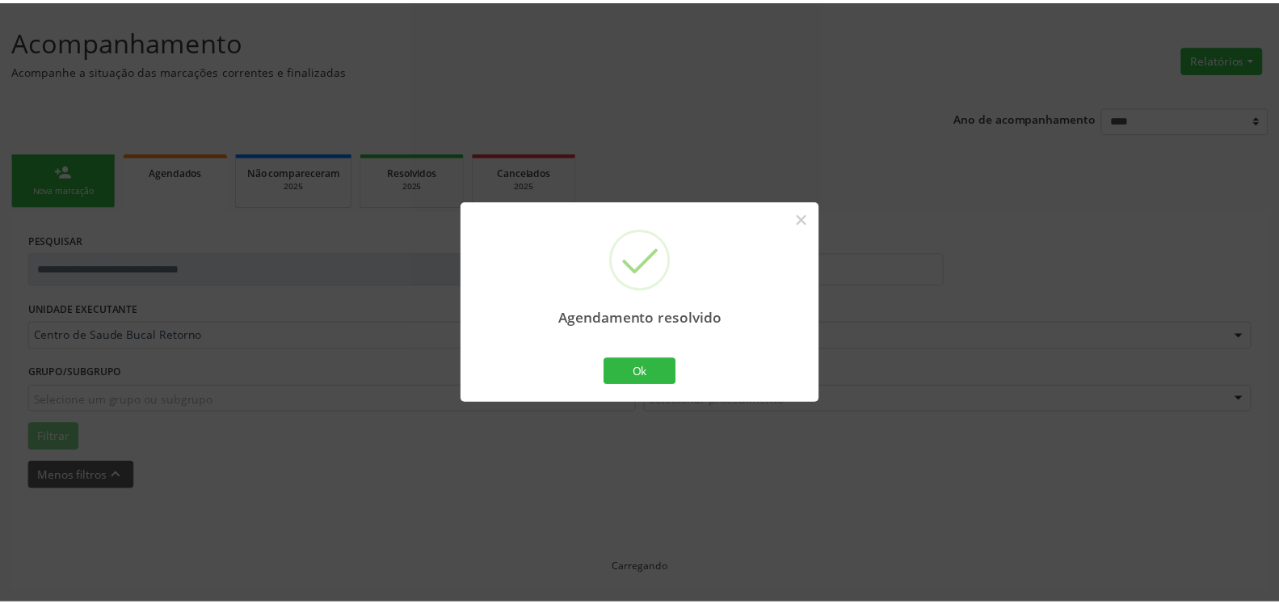
scroll to position [89, 0]
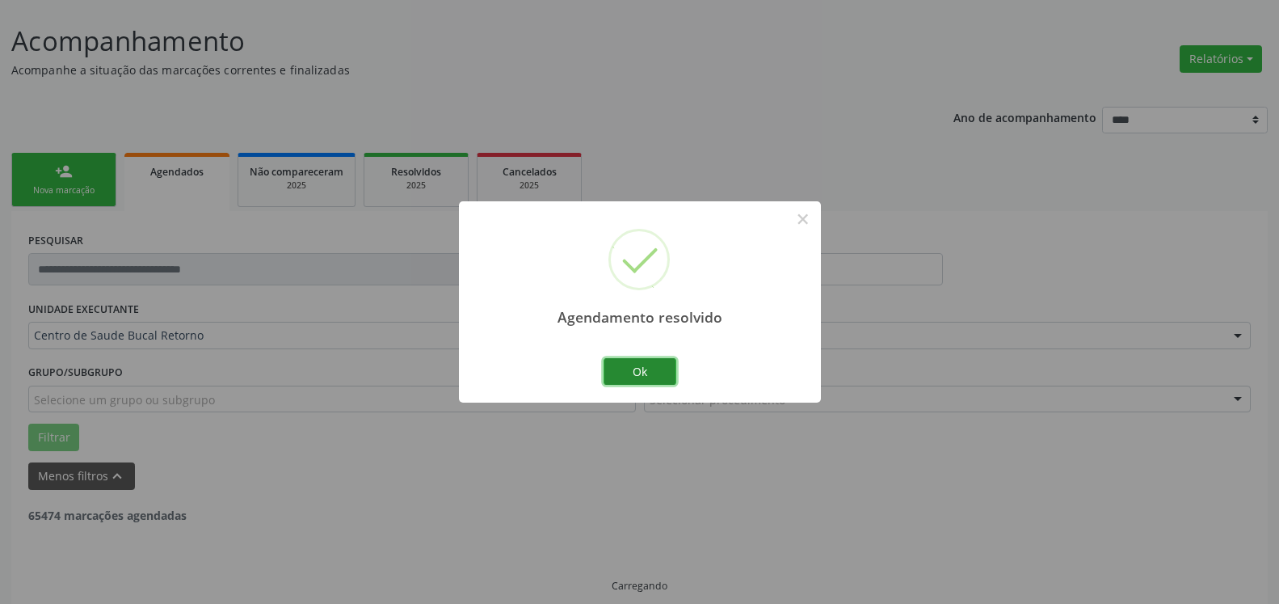
click at [638, 377] on button "Ok" at bounding box center [640, 371] width 73 height 27
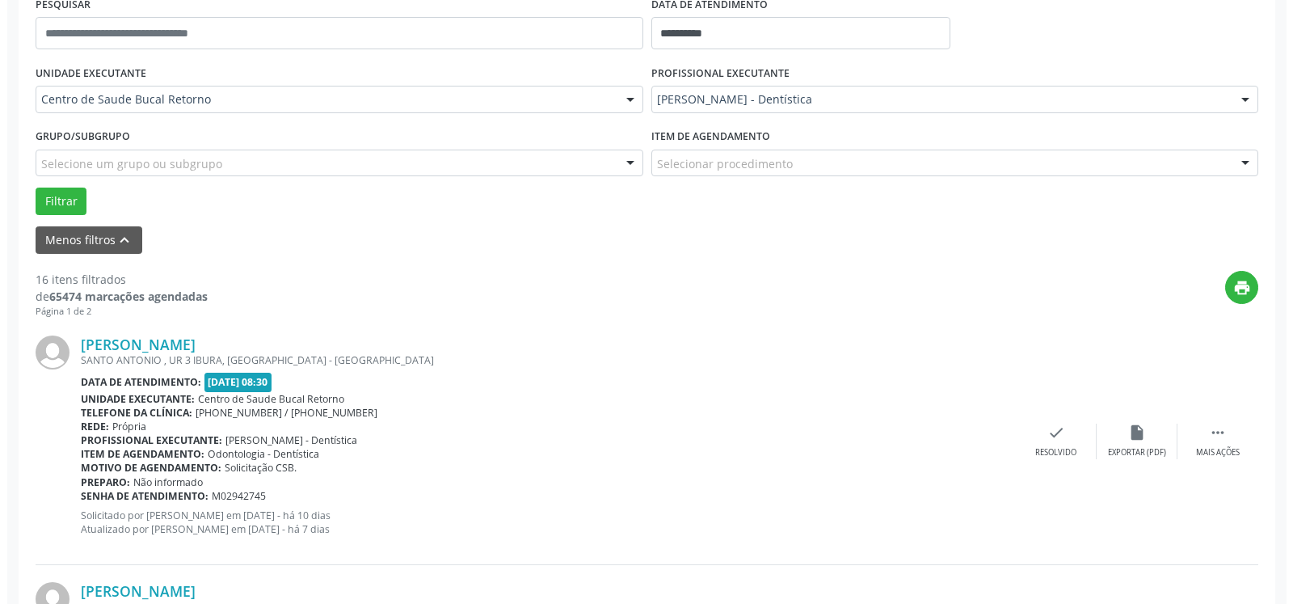
scroll to position [501, 0]
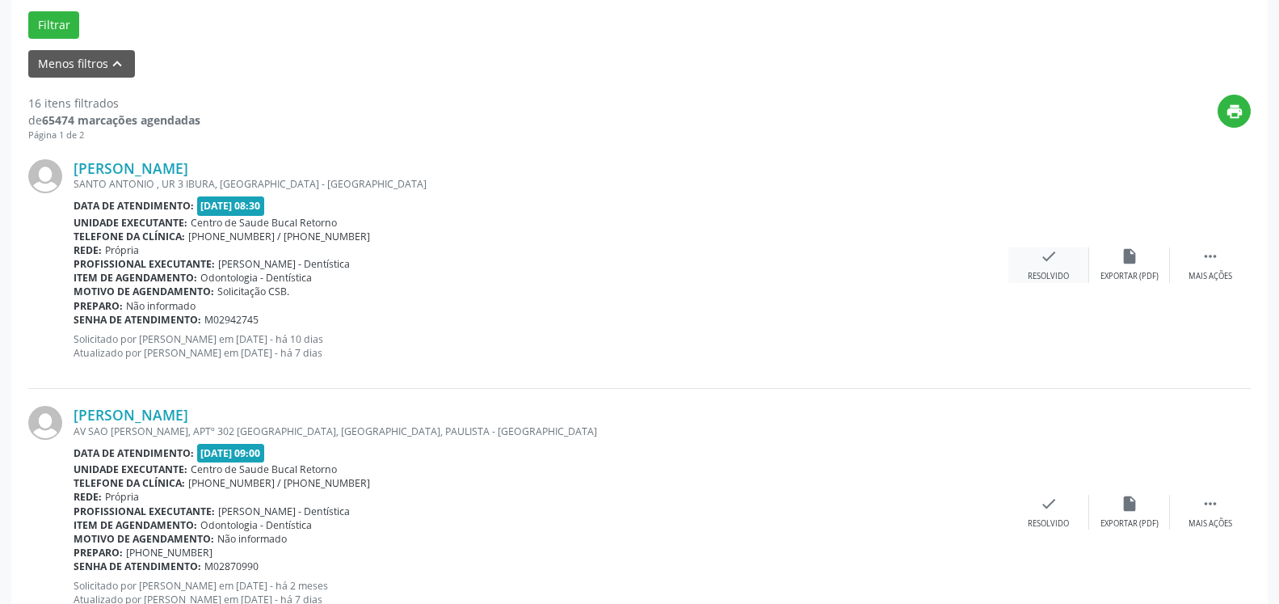
click at [1055, 262] on icon "check" at bounding box center [1049, 256] width 18 height 18
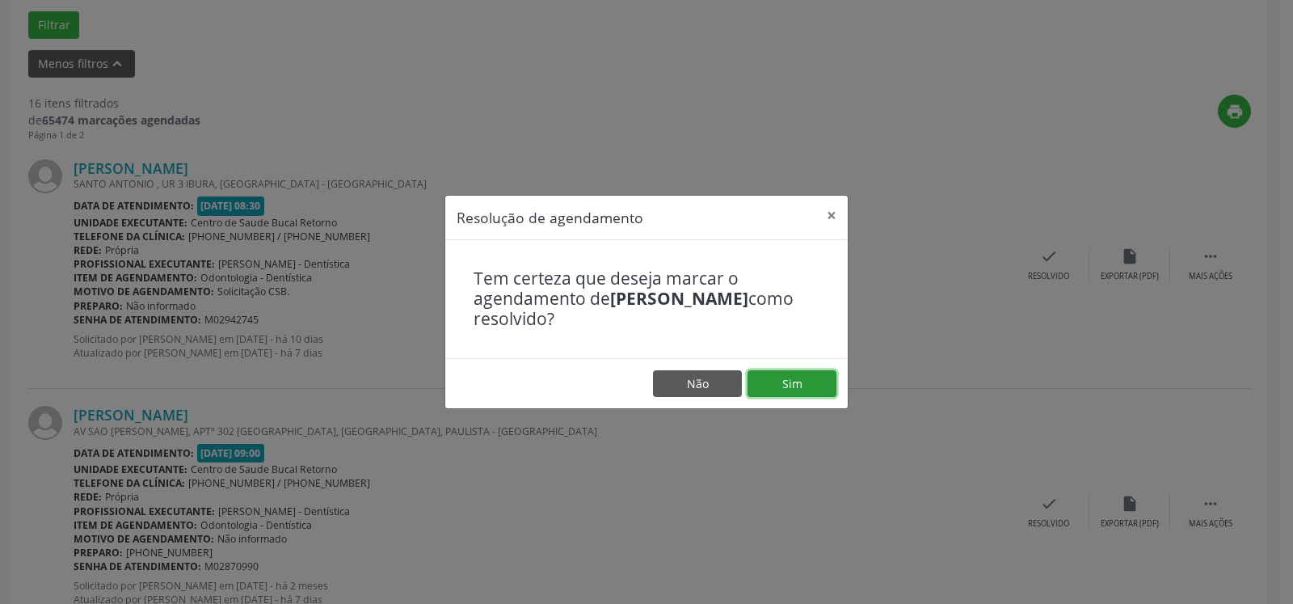
click at [807, 379] on button "Sim" at bounding box center [792, 383] width 89 height 27
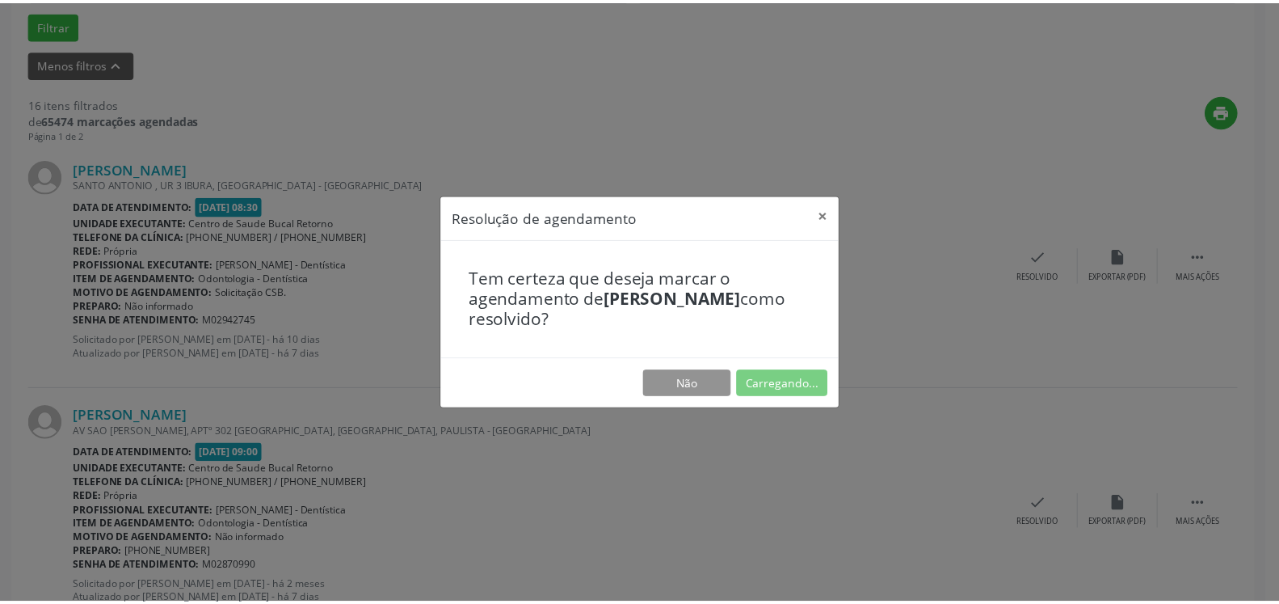
scroll to position [89, 0]
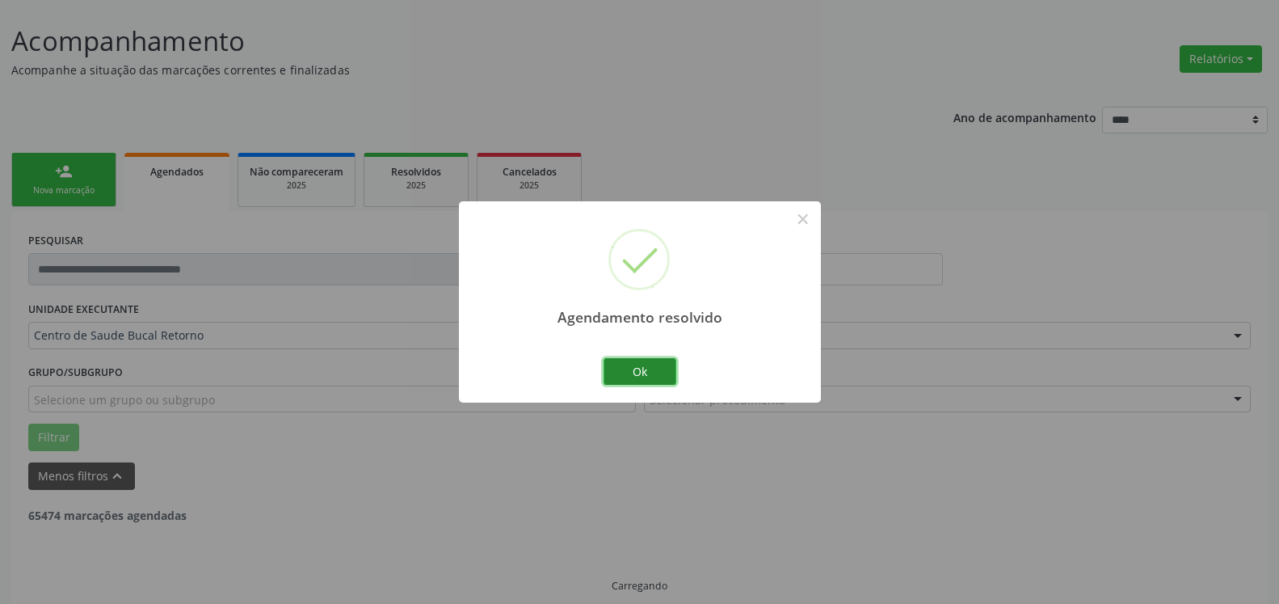
drag, startPoint x: 662, startPoint y: 364, endPoint x: 647, endPoint y: 369, distance: 15.6
click at [660, 365] on button "Ok" at bounding box center [640, 371] width 73 height 27
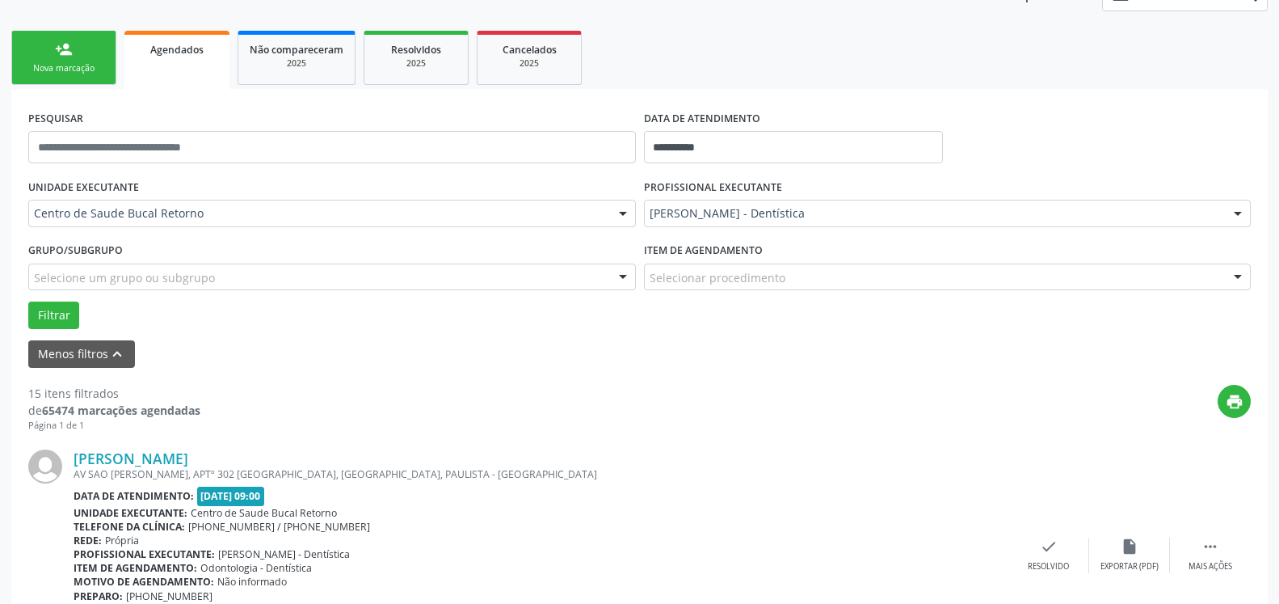
scroll to position [419, 0]
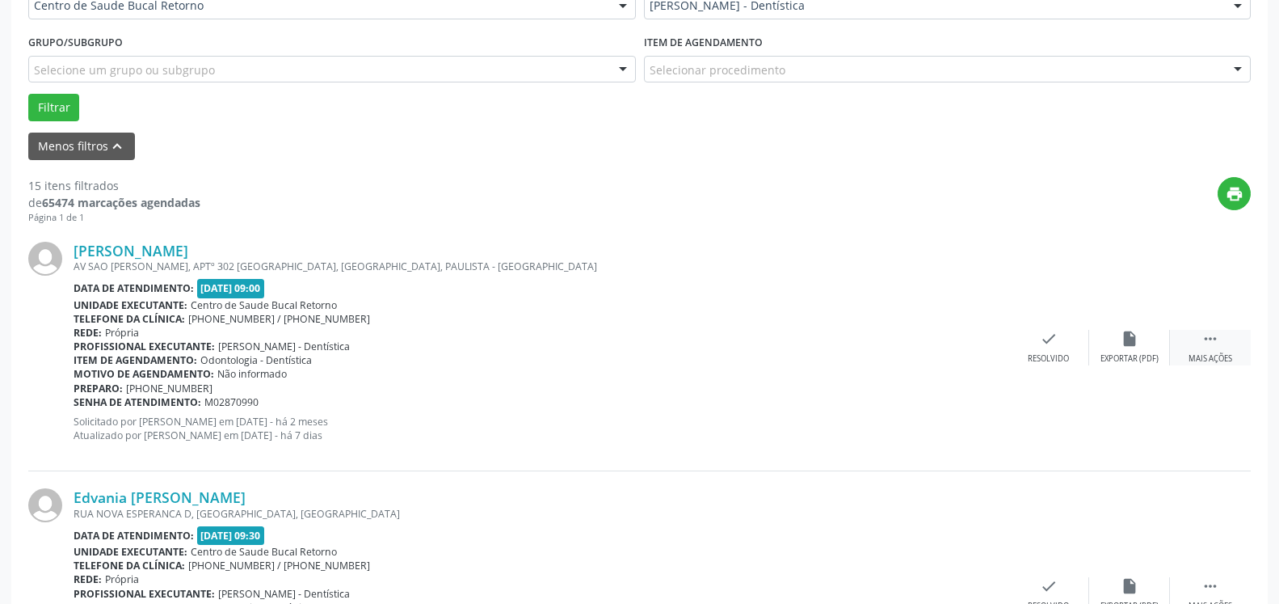
click at [1225, 341] on div " Mais ações" at bounding box center [1210, 347] width 81 height 35
click at [1157, 349] on div "alarm_off Não compareceu" at bounding box center [1129, 347] width 81 height 35
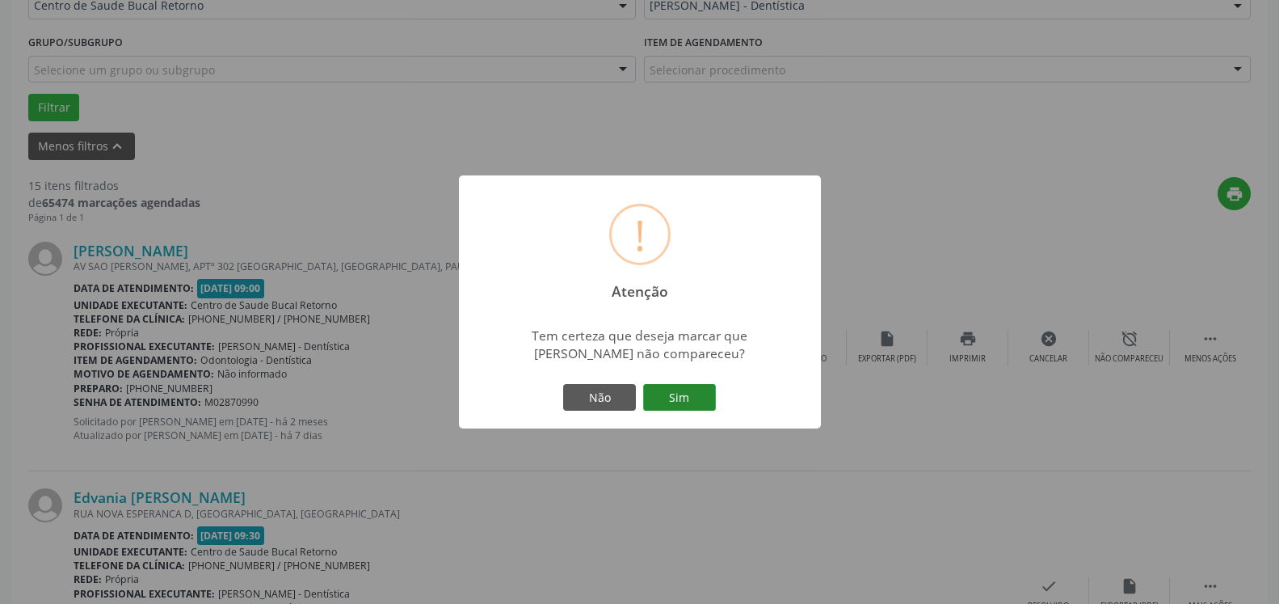
click at [665, 398] on button "Sim" at bounding box center [679, 397] width 73 height 27
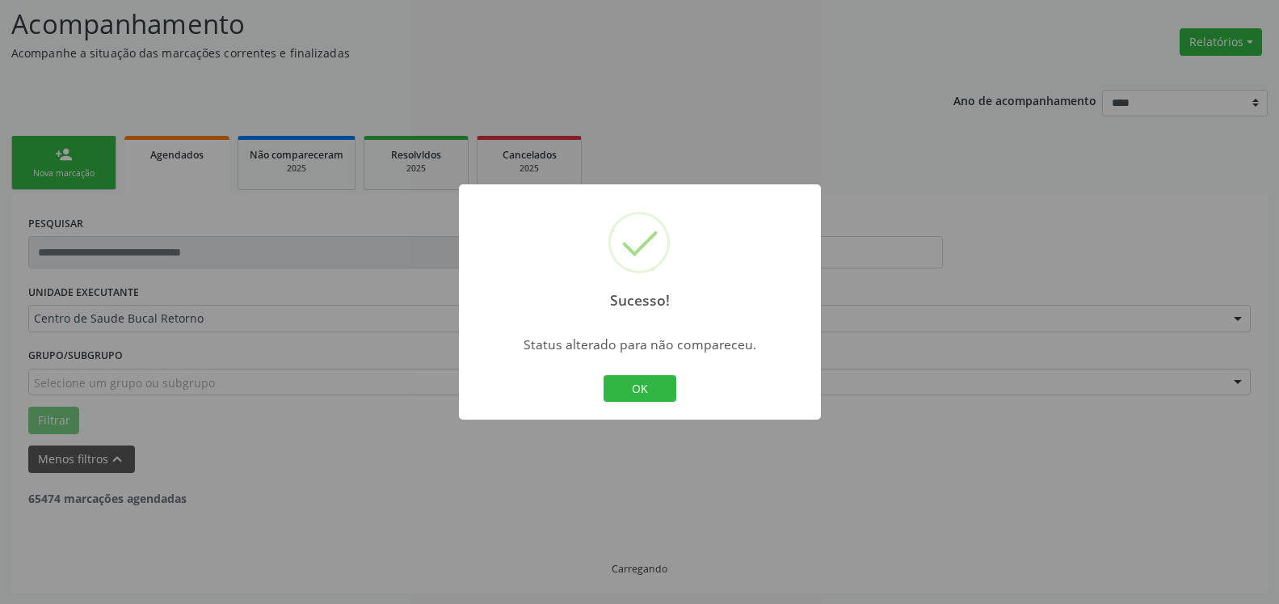
click at [650, 394] on button "OK" at bounding box center [640, 388] width 73 height 27
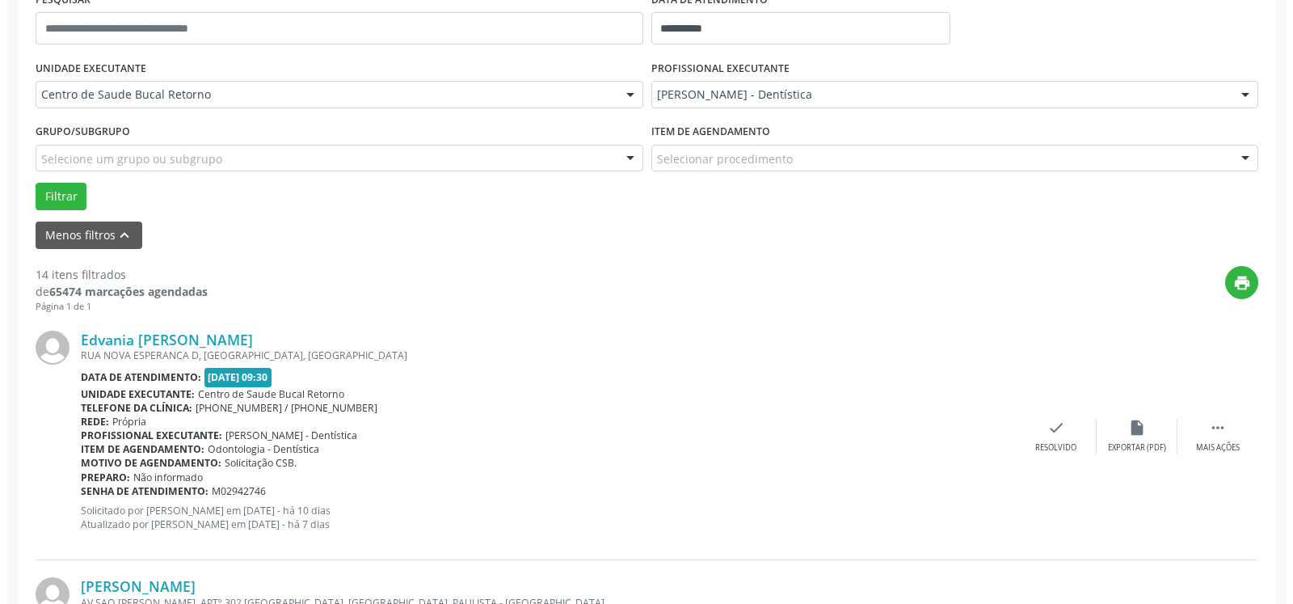
scroll to position [518, 0]
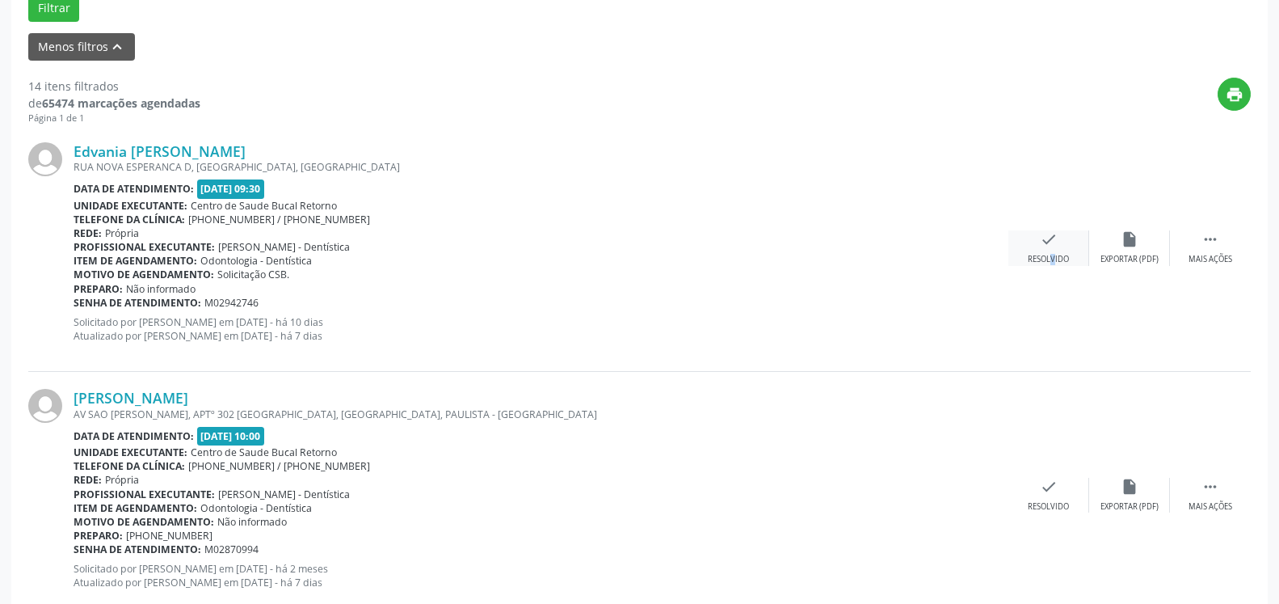
click at [1039, 255] on div "Resolvido" at bounding box center [1048, 259] width 41 height 11
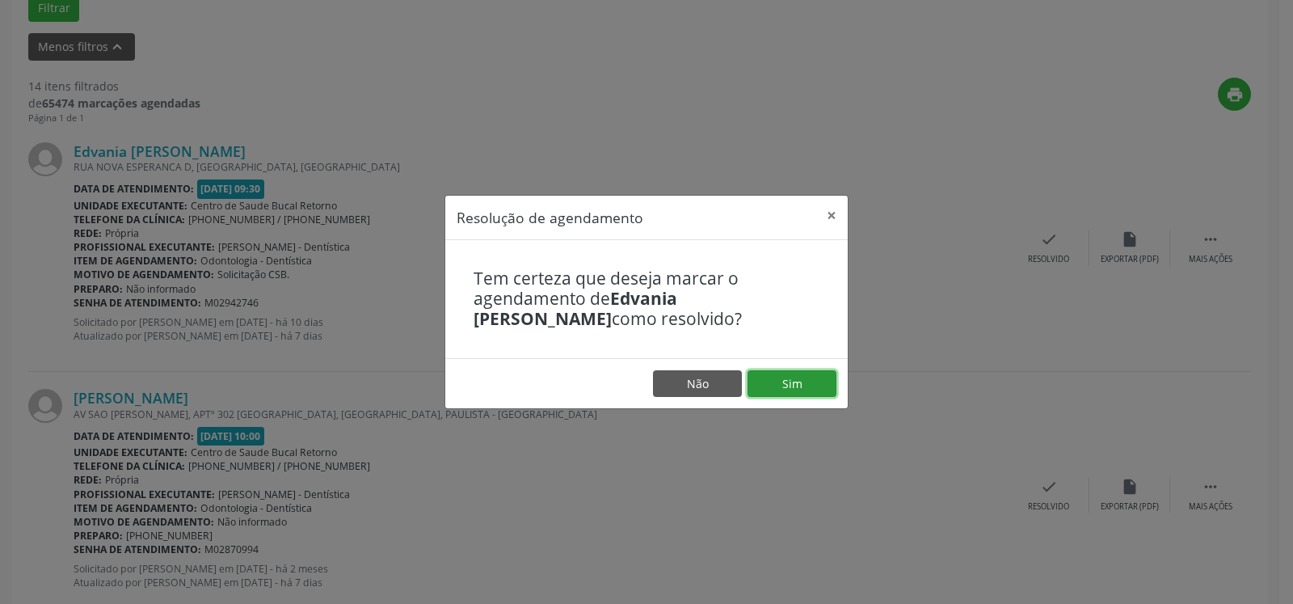
click at [828, 394] on button "Sim" at bounding box center [792, 383] width 89 height 27
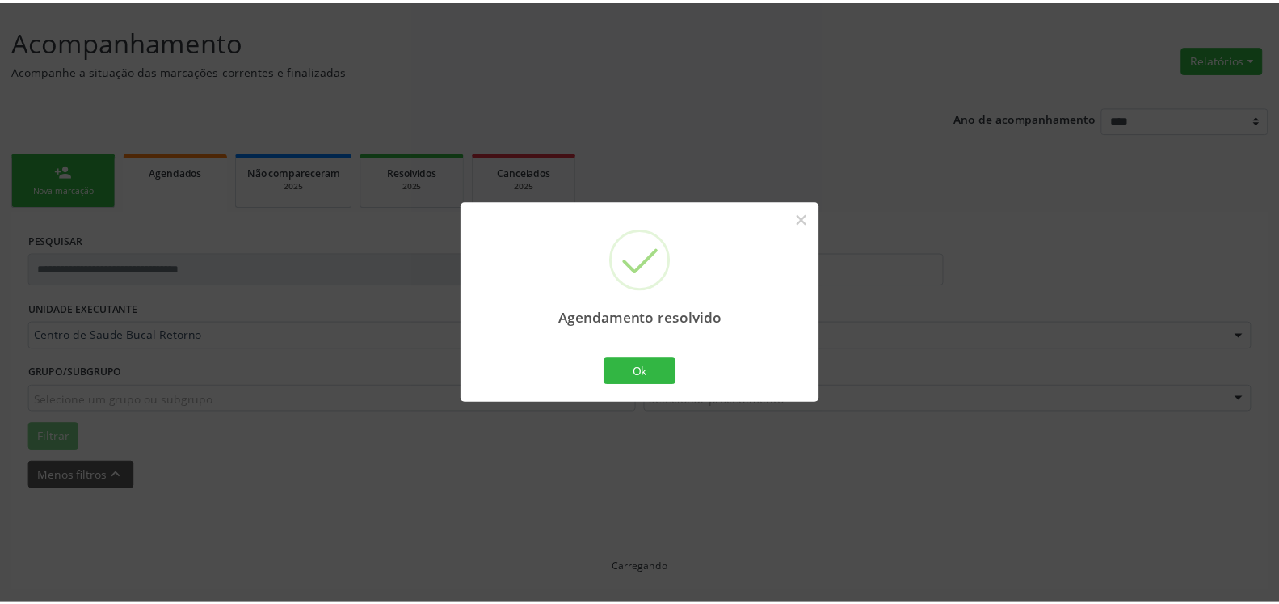
scroll to position [89, 0]
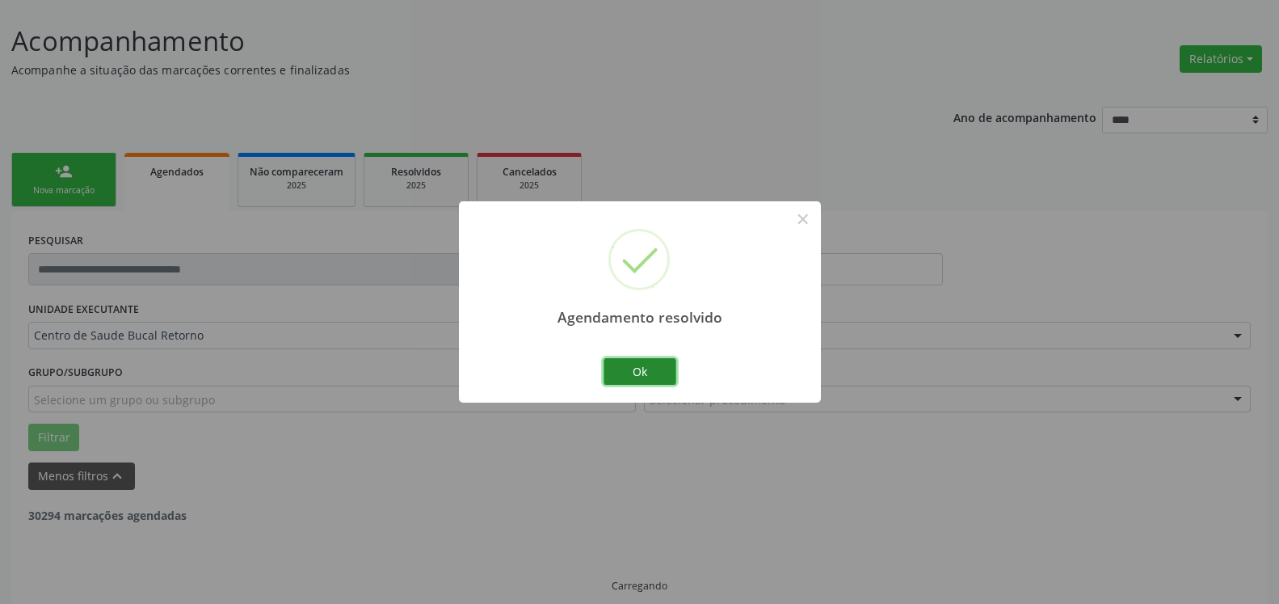
click at [647, 368] on button "Ok" at bounding box center [640, 371] width 73 height 27
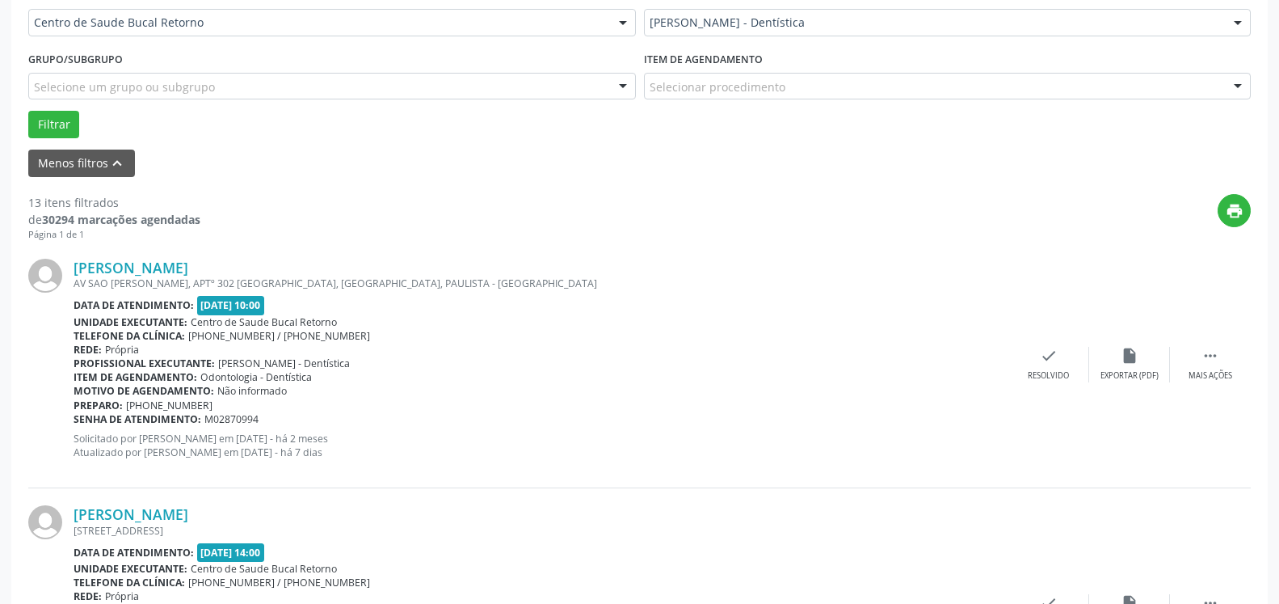
scroll to position [501, 0]
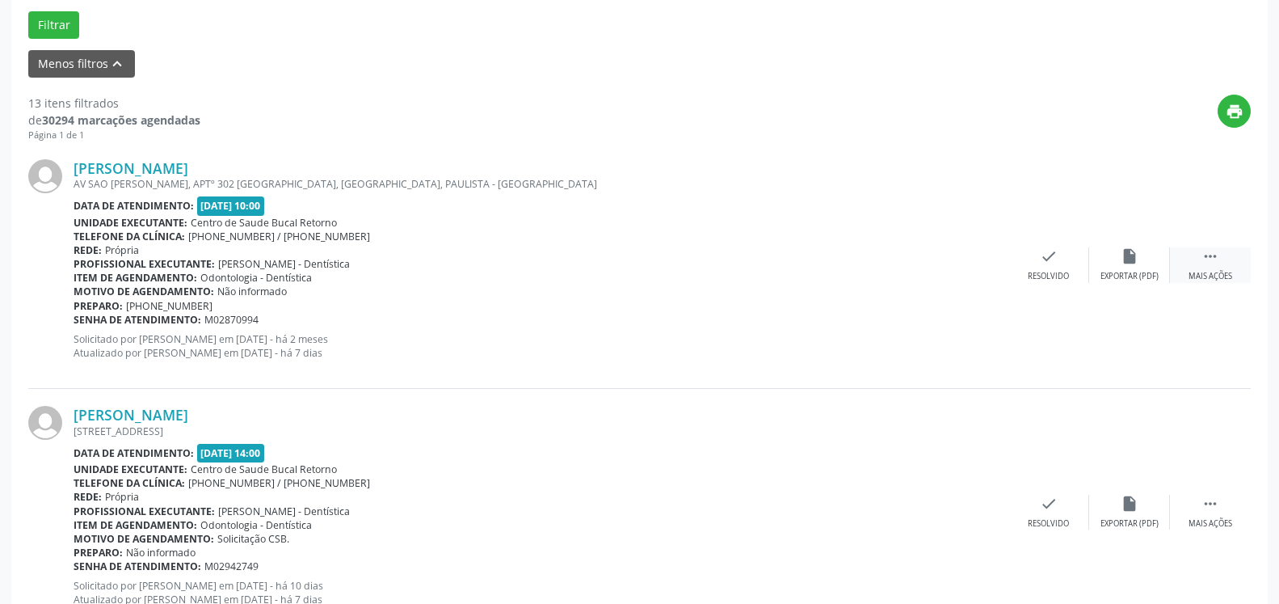
click at [1207, 265] on icon "" at bounding box center [1211, 256] width 18 height 18
click at [1125, 259] on icon "alarm_off" at bounding box center [1130, 256] width 18 height 18
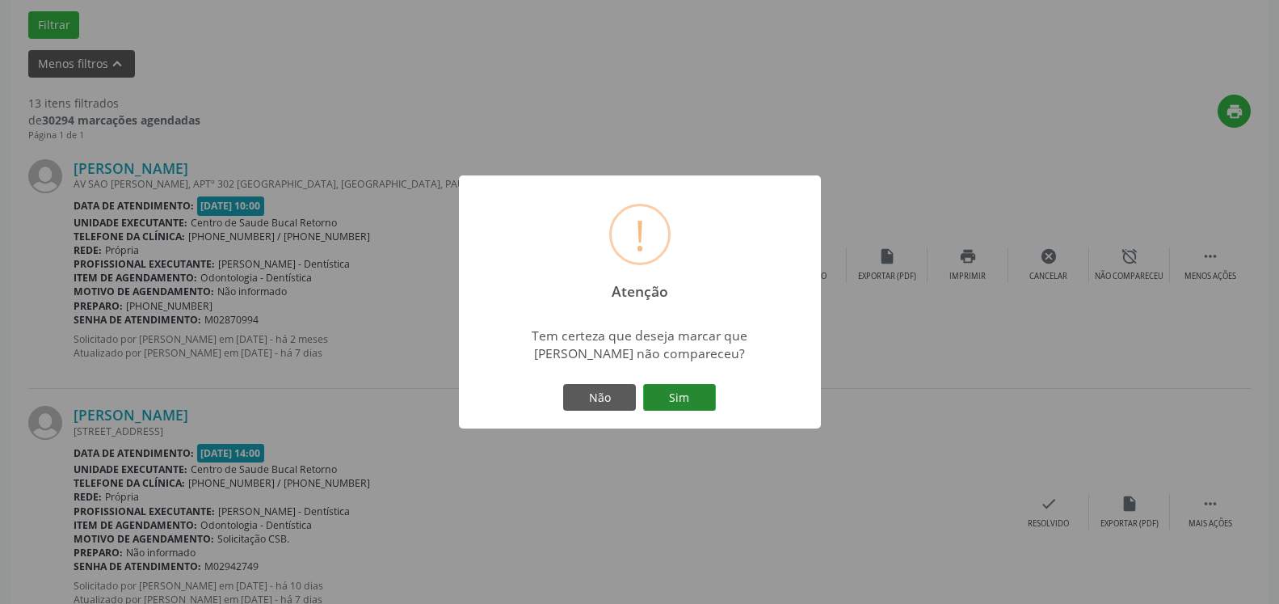
click at [693, 392] on button "Sim" at bounding box center [679, 397] width 73 height 27
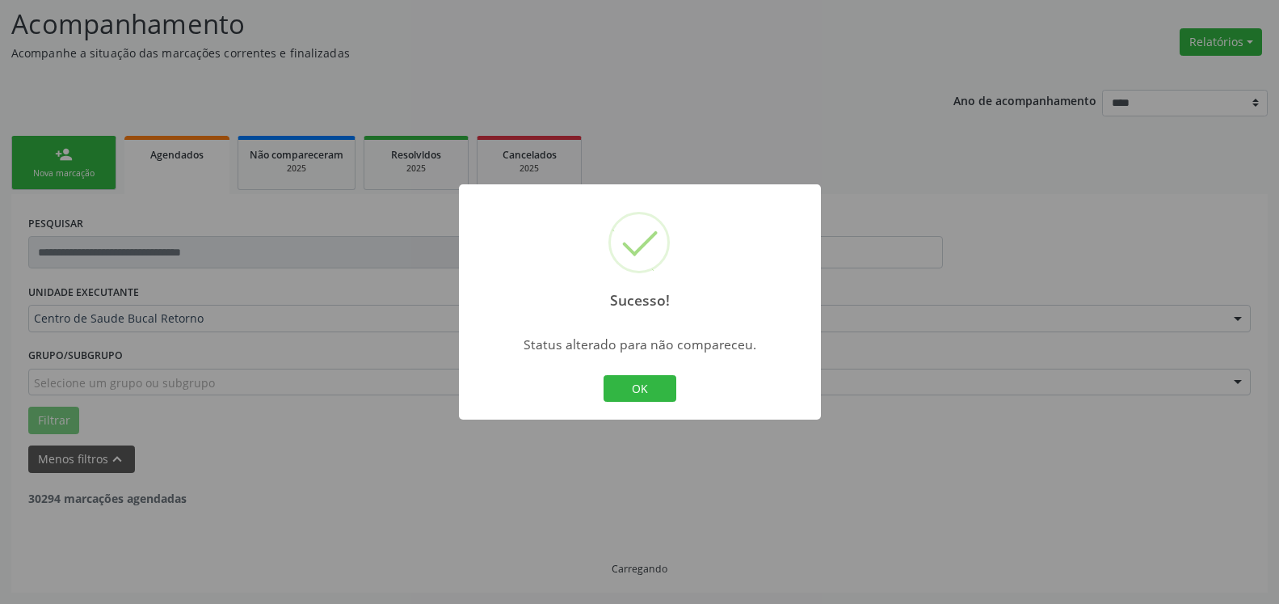
scroll to position [106, 0]
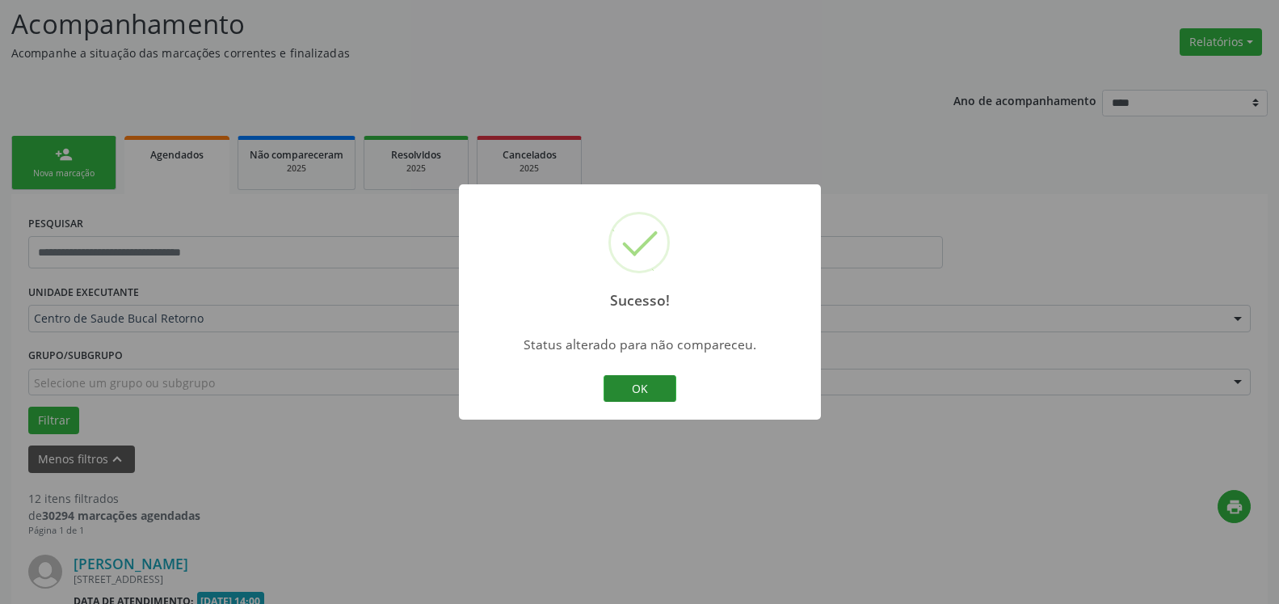
click at [651, 387] on button "OK" at bounding box center [640, 388] width 73 height 27
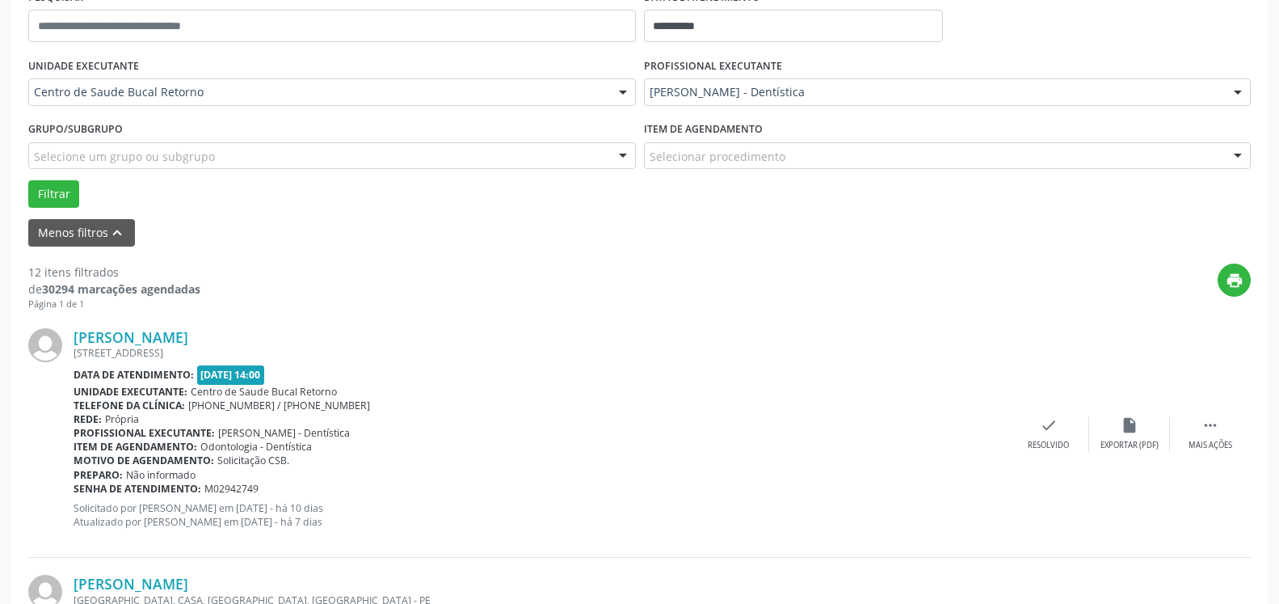
scroll to position [518, 0]
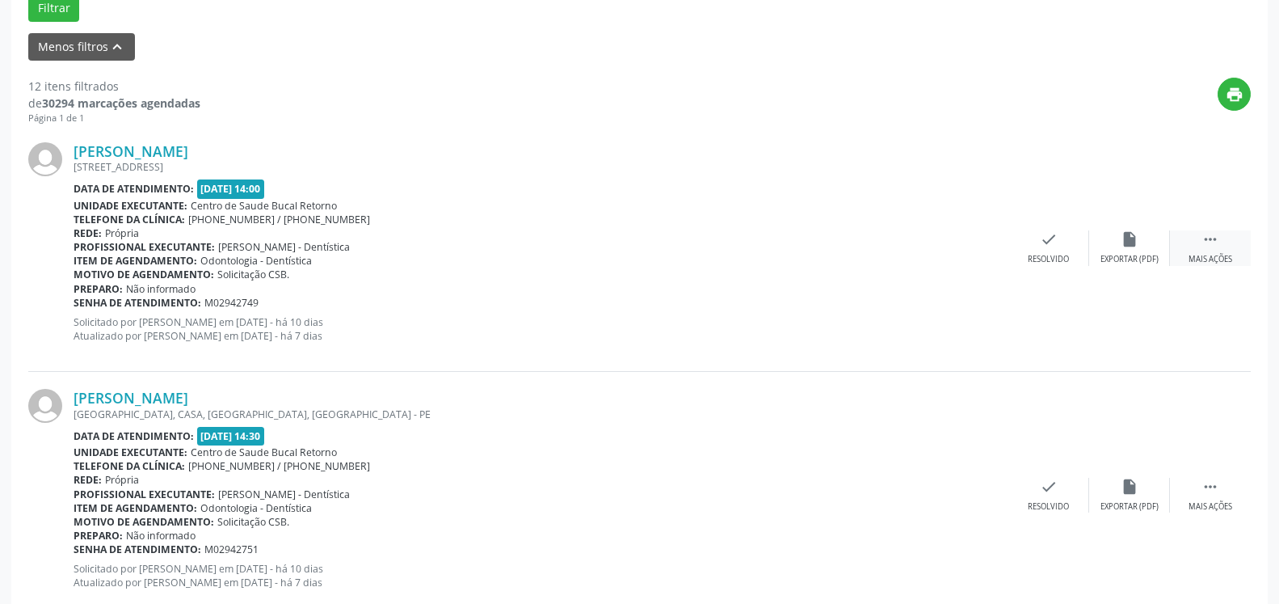
click at [1207, 237] on icon "" at bounding box center [1211, 239] width 18 height 18
click at [1080, 256] on div "cancel Cancelar" at bounding box center [1049, 247] width 81 height 35
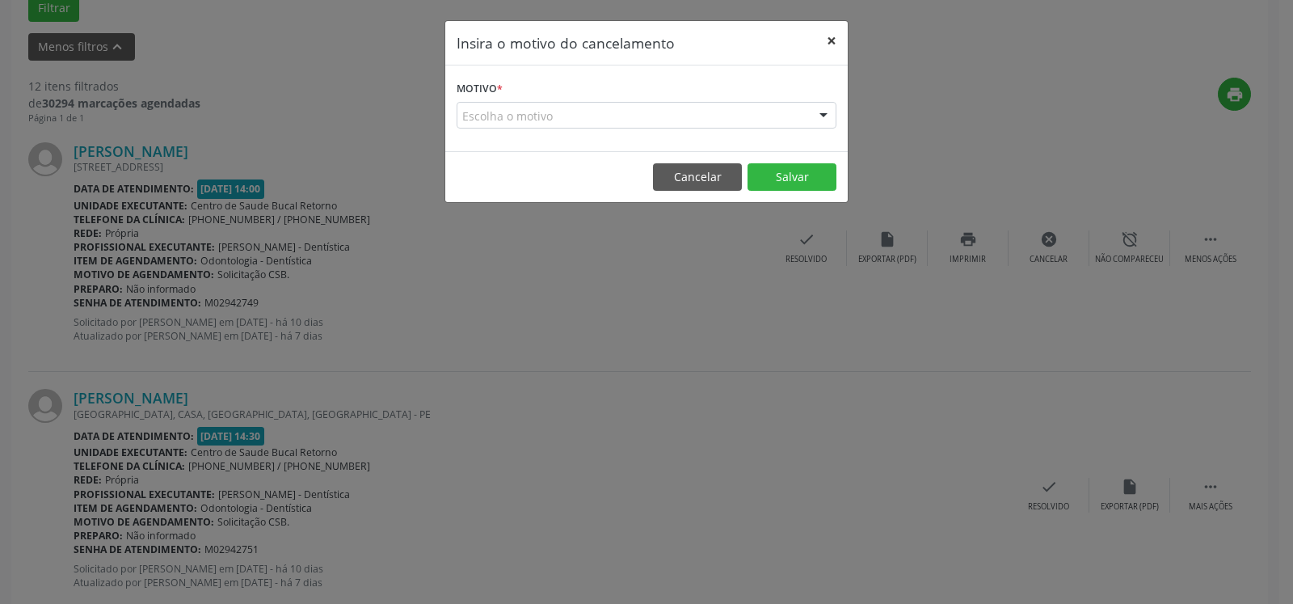
click at [827, 39] on button "×" at bounding box center [831, 41] width 32 height 40
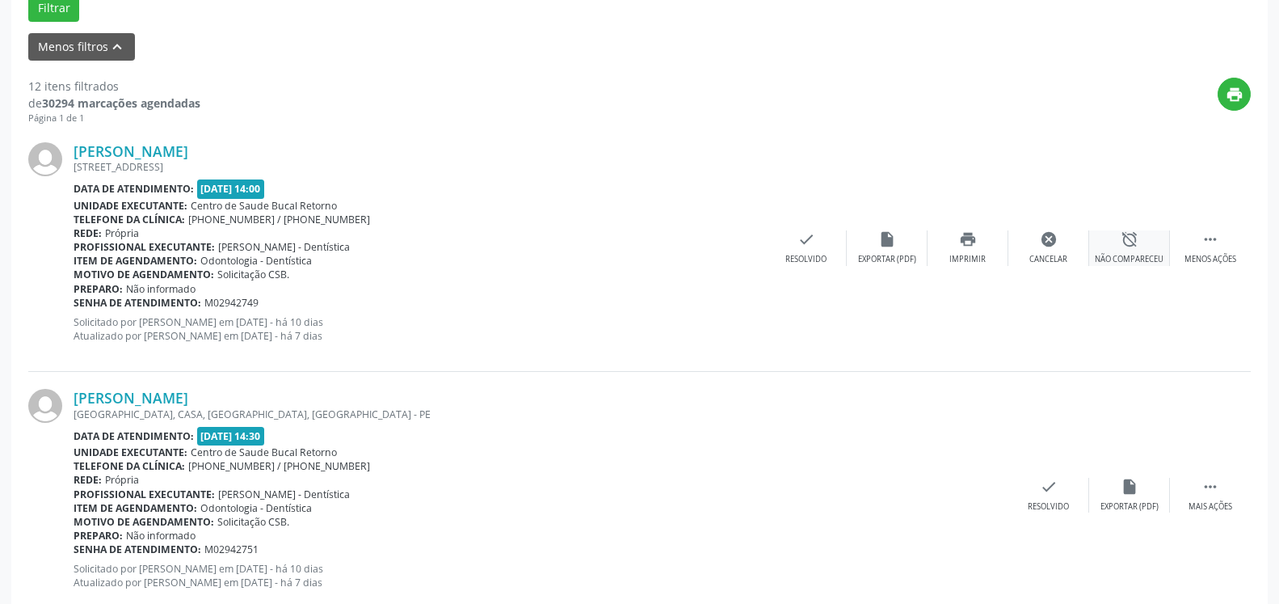
click at [1122, 231] on icon "alarm_off" at bounding box center [1130, 239] width 18 height 18
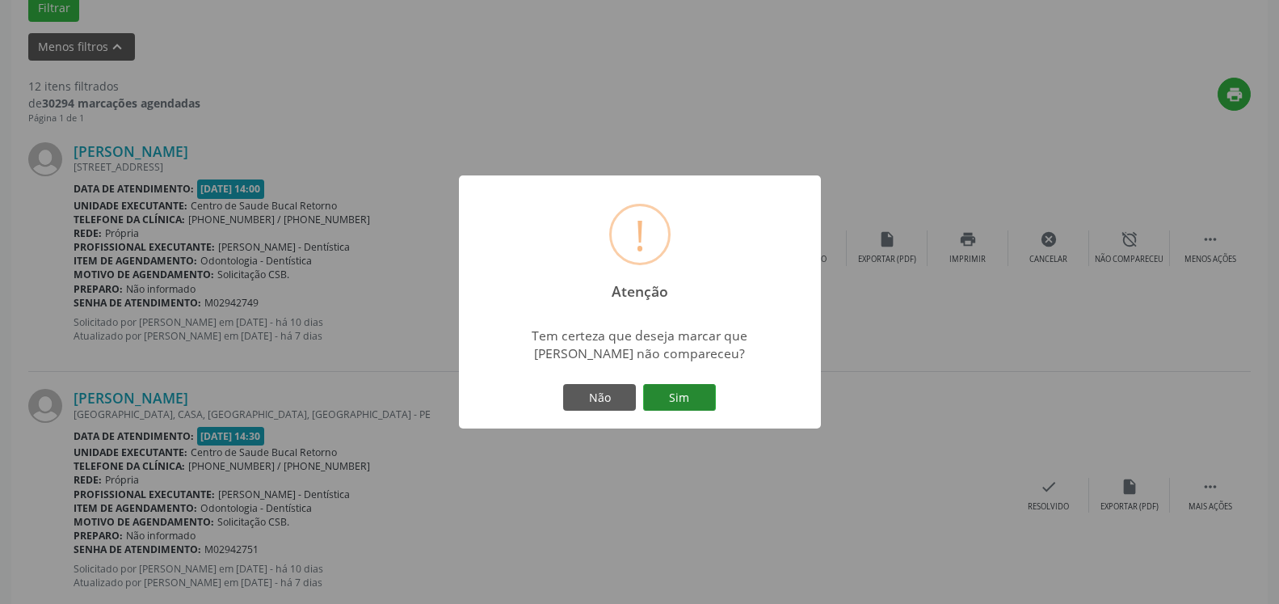
click at [662, 404] on button "Sim" at bounding box center [679, 397] width 73 height 27
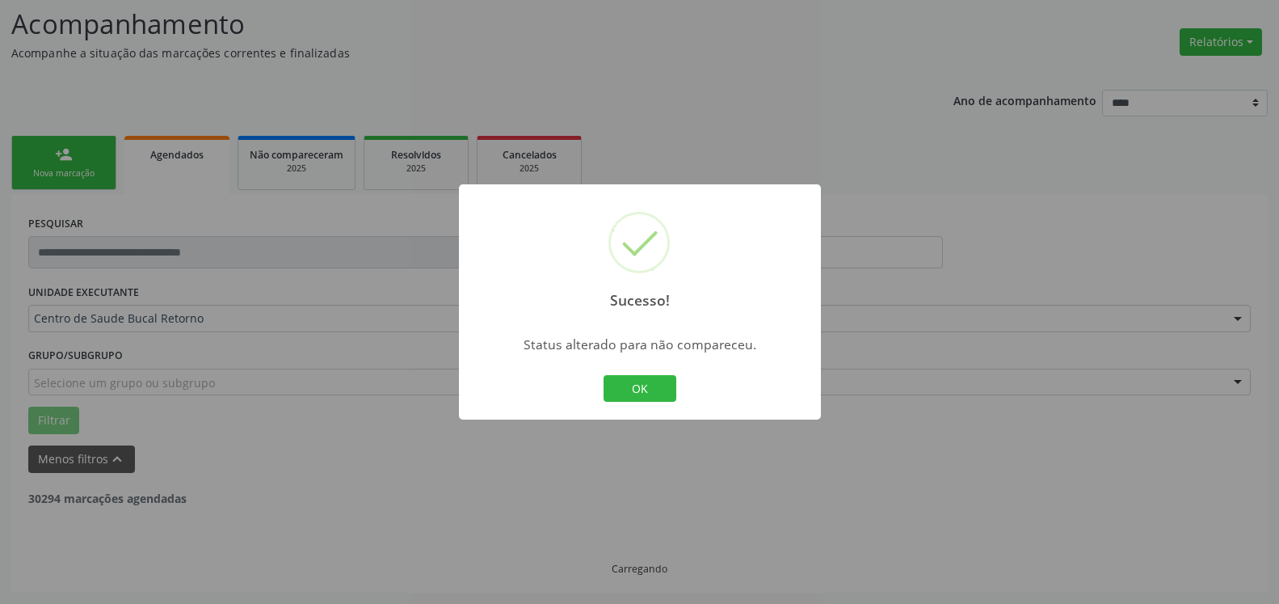
scroll to position [106, 0]
click at [658, 392] on button "OK" at bounding box center [640, 388] width 73 height 27
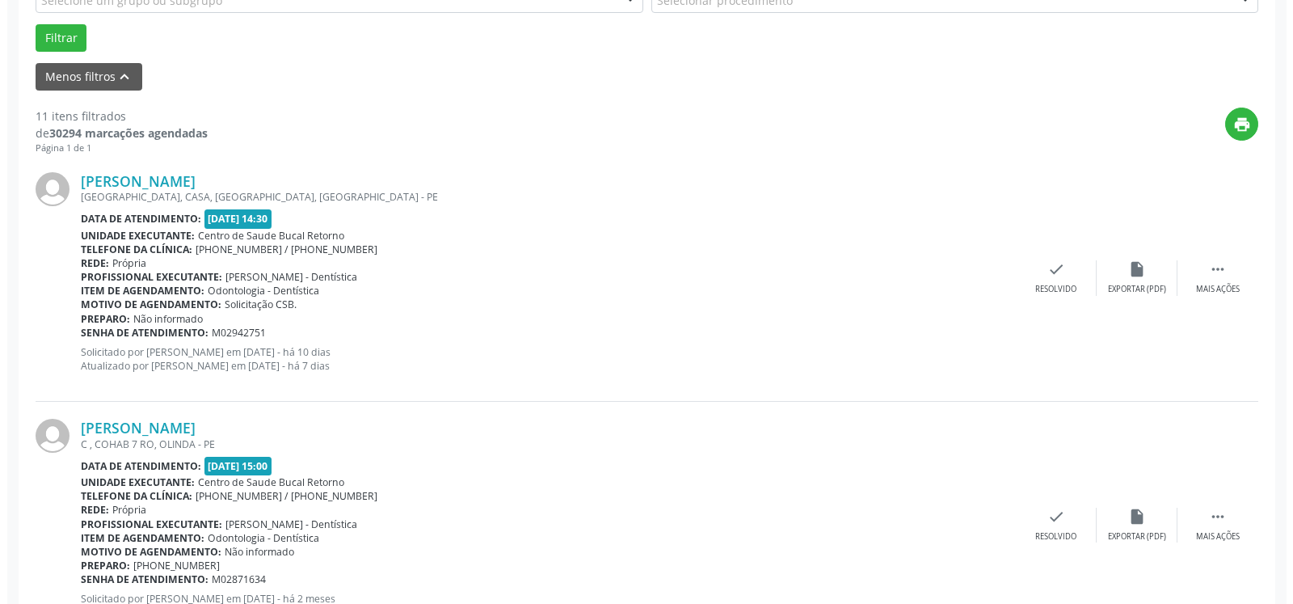
scroll to position [518, 0]
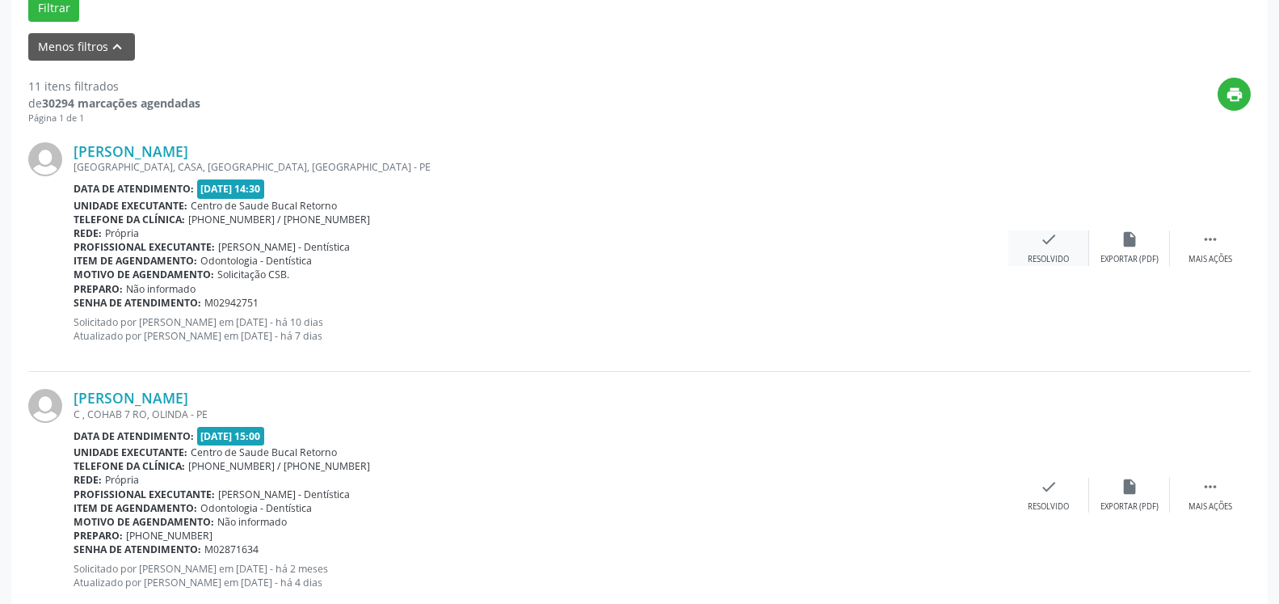
click at [1041, 253] on div "check Resolvido" at bounding box center [1049, 247] width 81 height 35
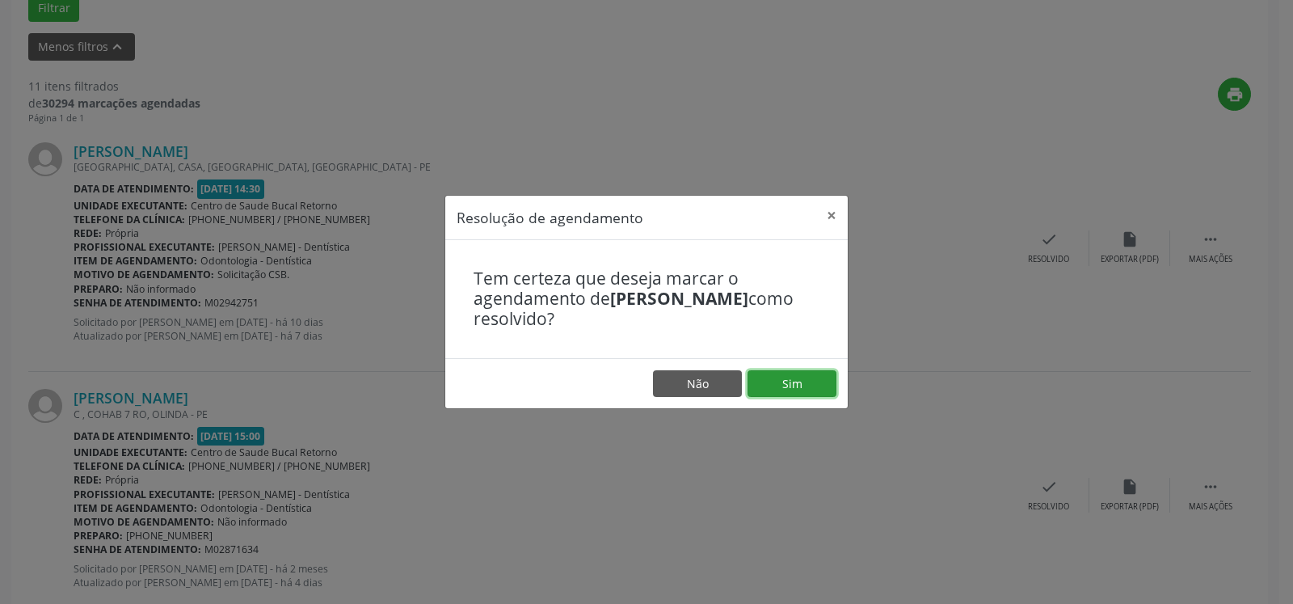
drag, startPoint x: 802, startPoint y: 376, endPoint x: 773, endPoint y: 364, distance: 31.5
click at [802, 376] on button "Sim" at bounding box center [792, 383] width 89 height 27
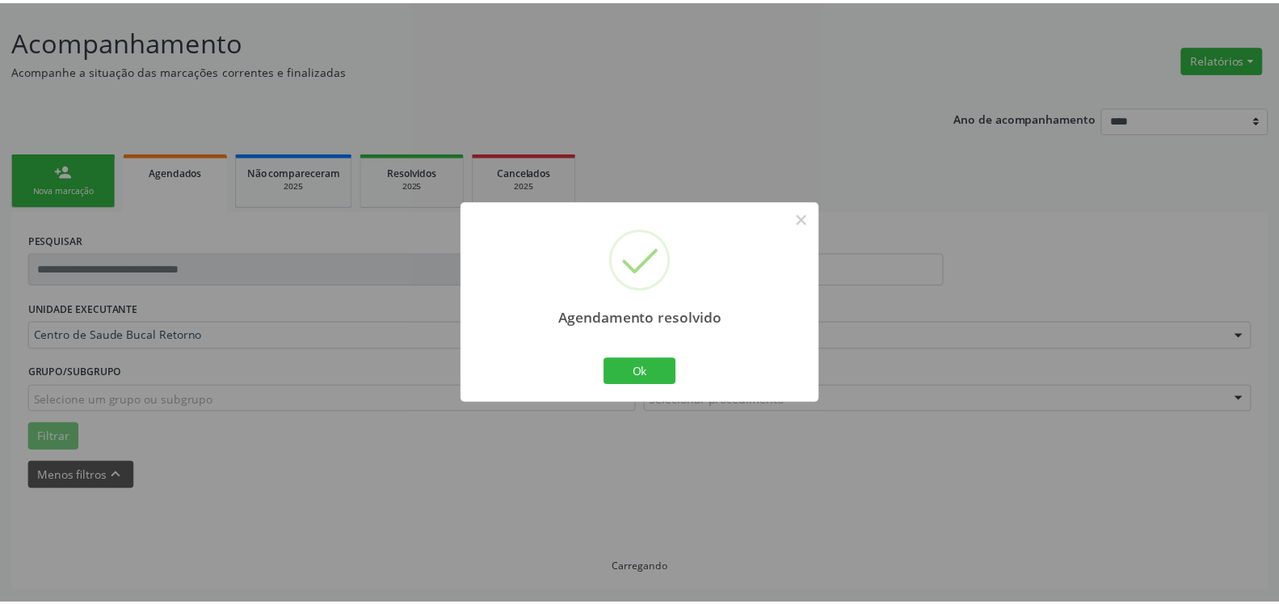
scroll to position [89, 0]
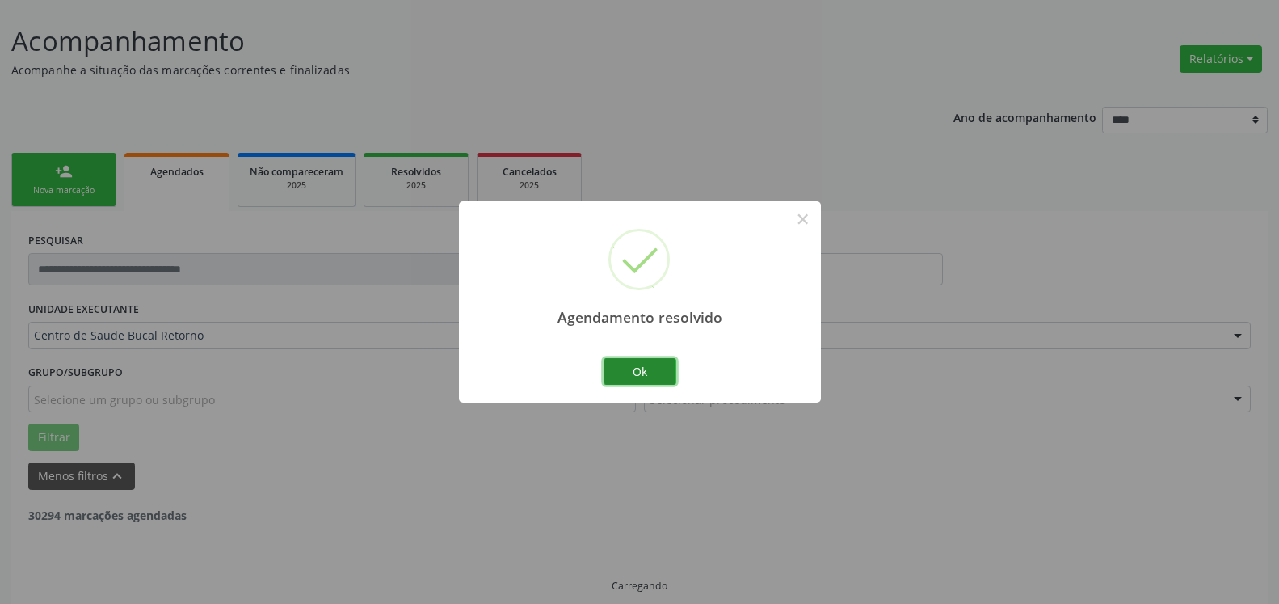
click at [661, 367] on button "Ok" at bounding box center [640, 371] width 73 height 27
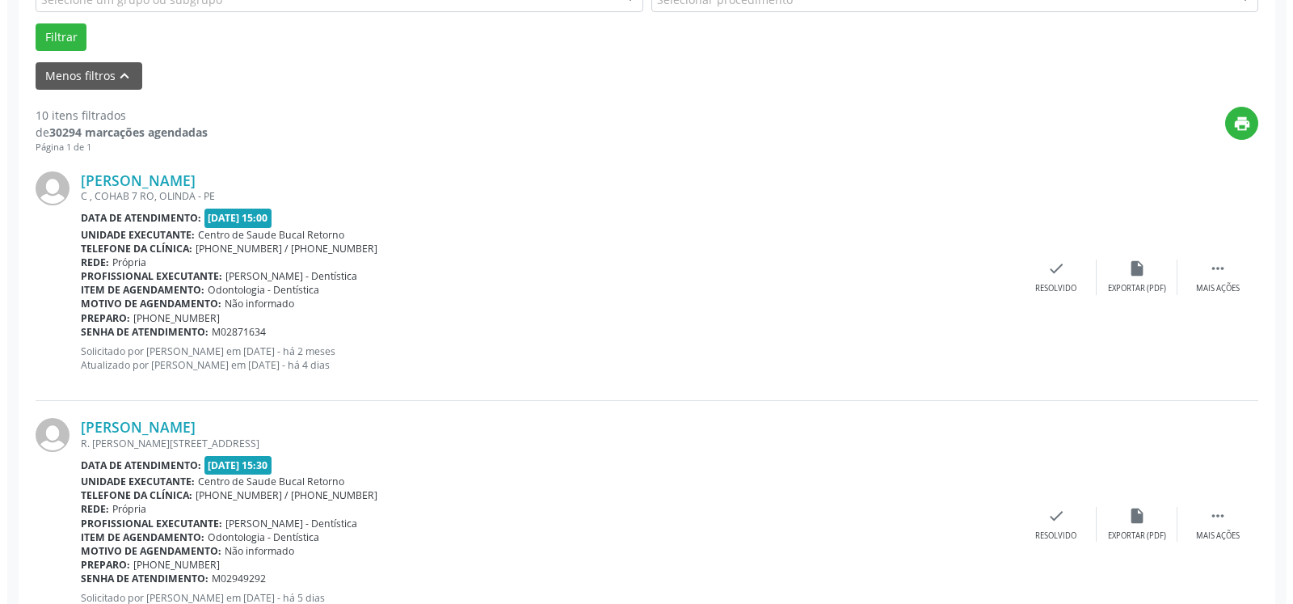
scroll to position [501, 0]
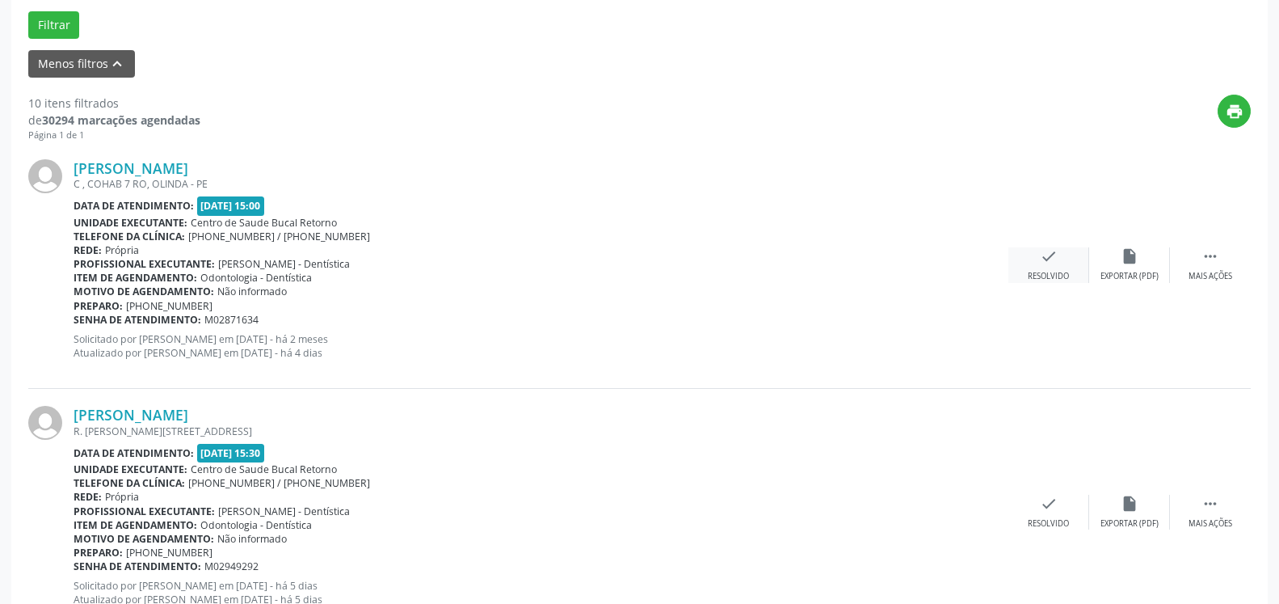
click at [1035, 270] on div "check Resolvido" at bounding box center [1049, 264] width 81 height 35
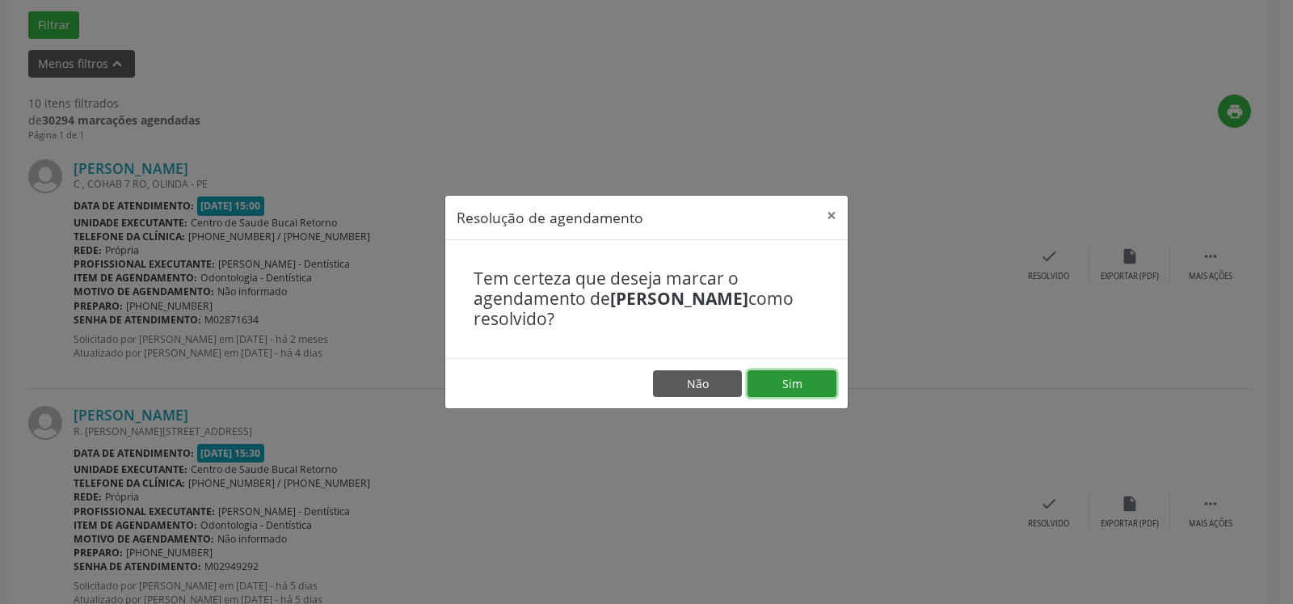
click at [819, 383] on button "Sim" at bounding box center [792, 383] width 89 height 27
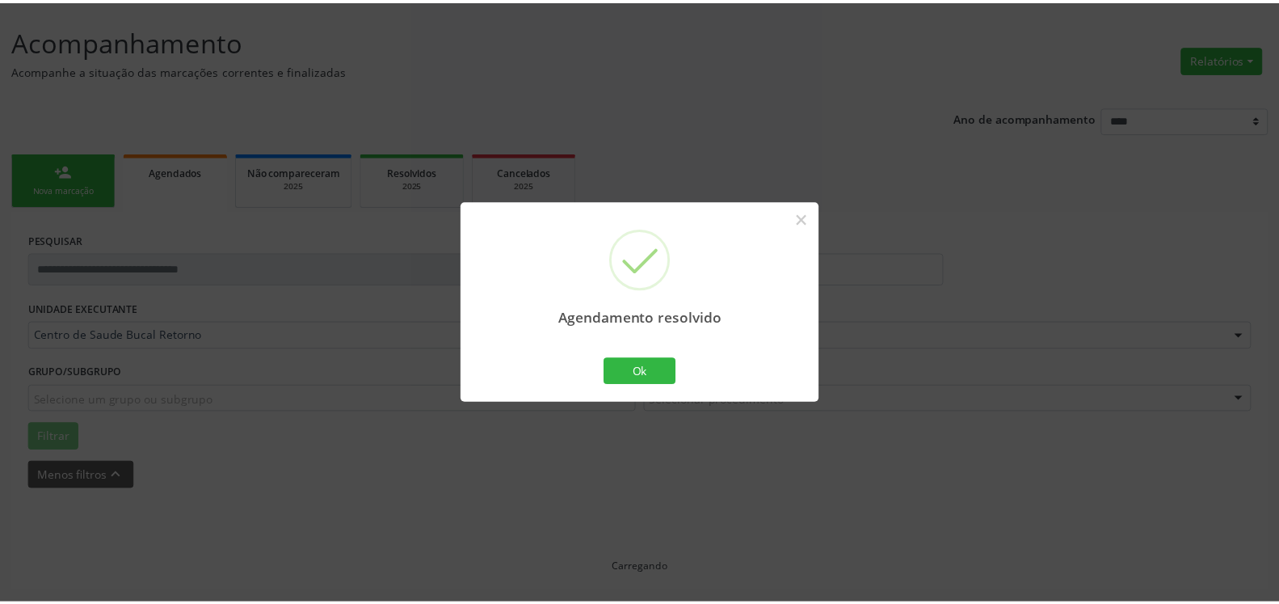
scroll to position [89, 0]
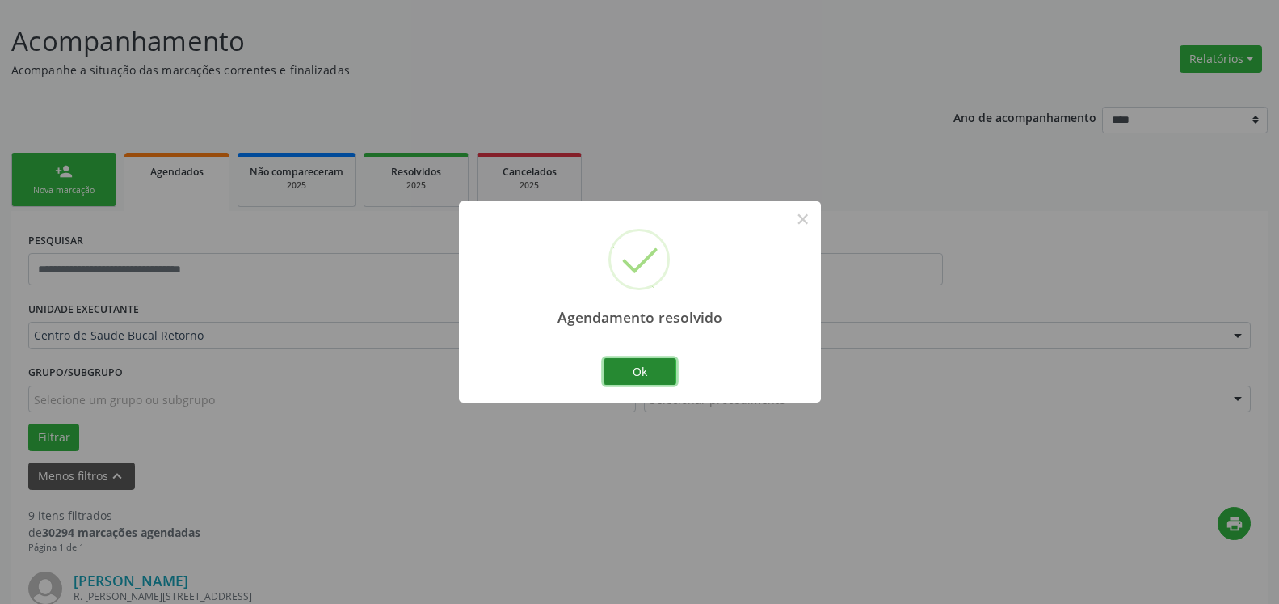
click at [642, 366] on button "Ok" at bounding box center [640, 371] width 73 height 27
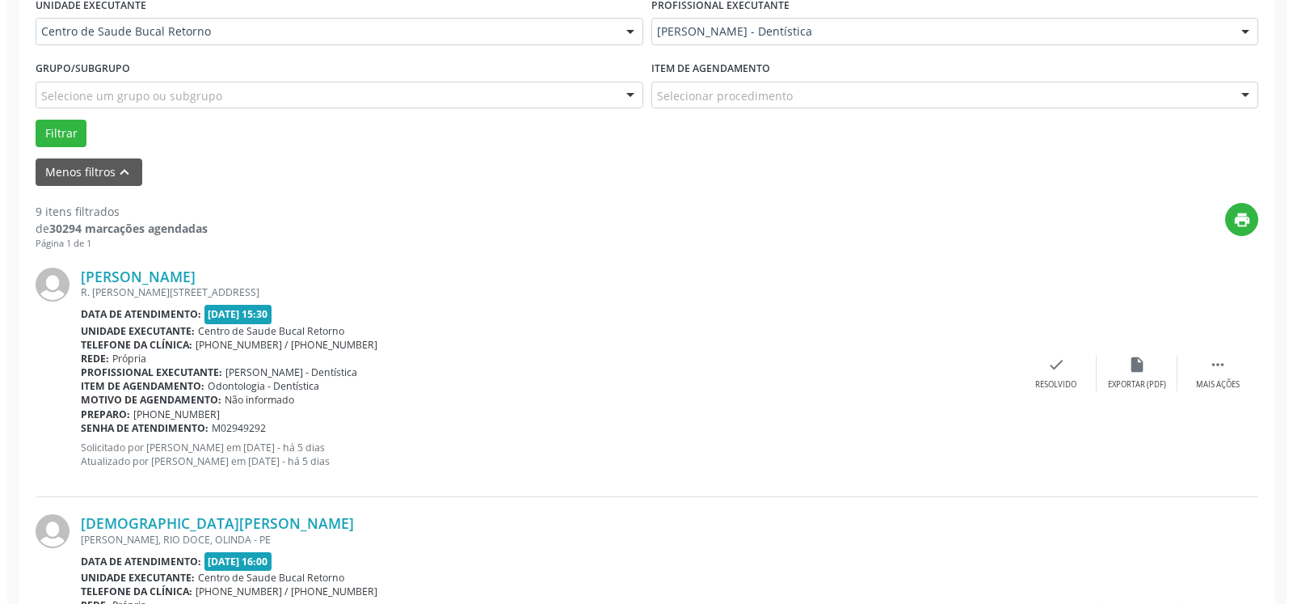
scroll to position [583, 0]
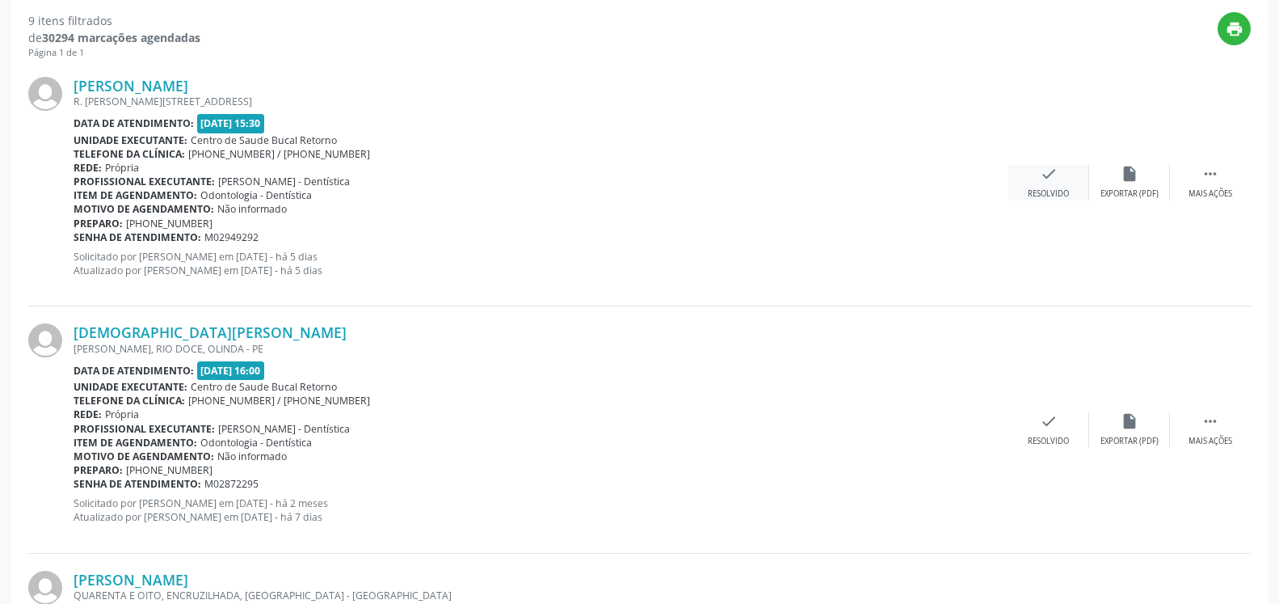
click at [1046, 178] on icon "check" at bounding box center [1049, 174] width 18 height 18
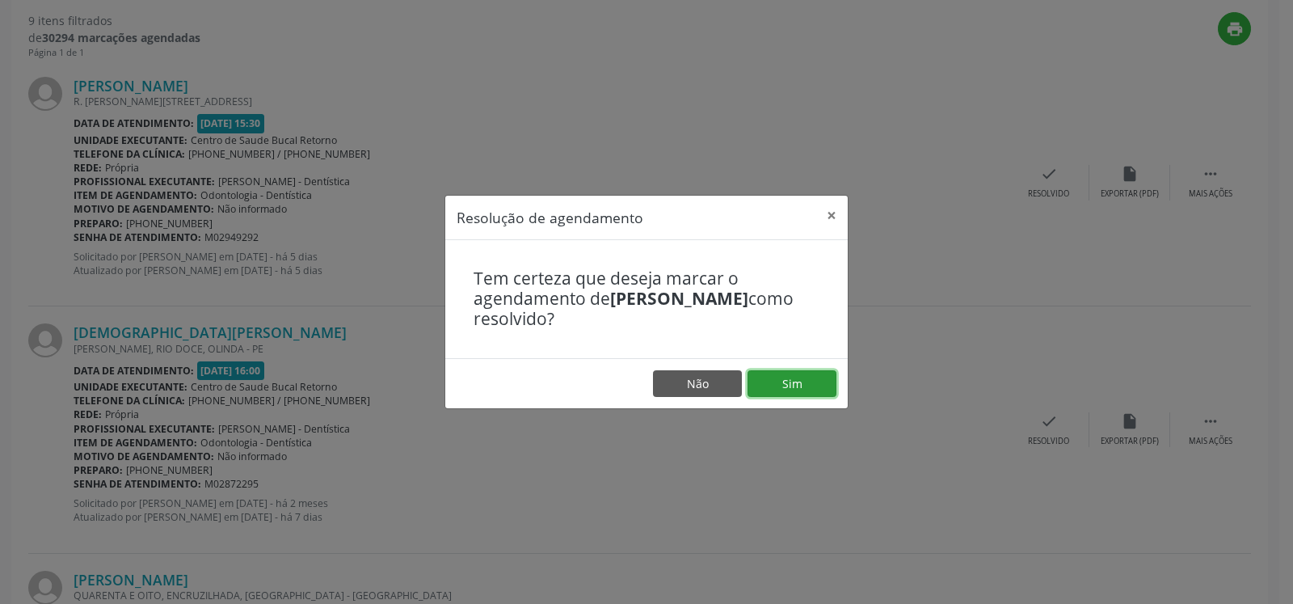
click at [795, 385] on button "Sim" at bounding box center [792, 383] width 89 height 27
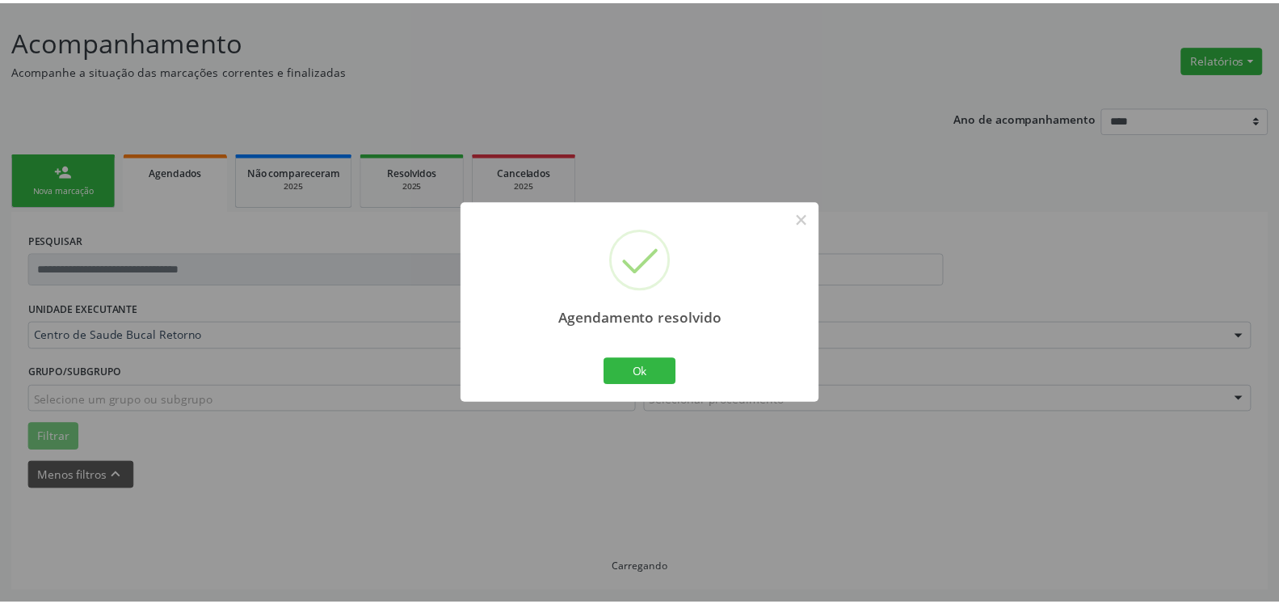
scroll to position [89, 0]
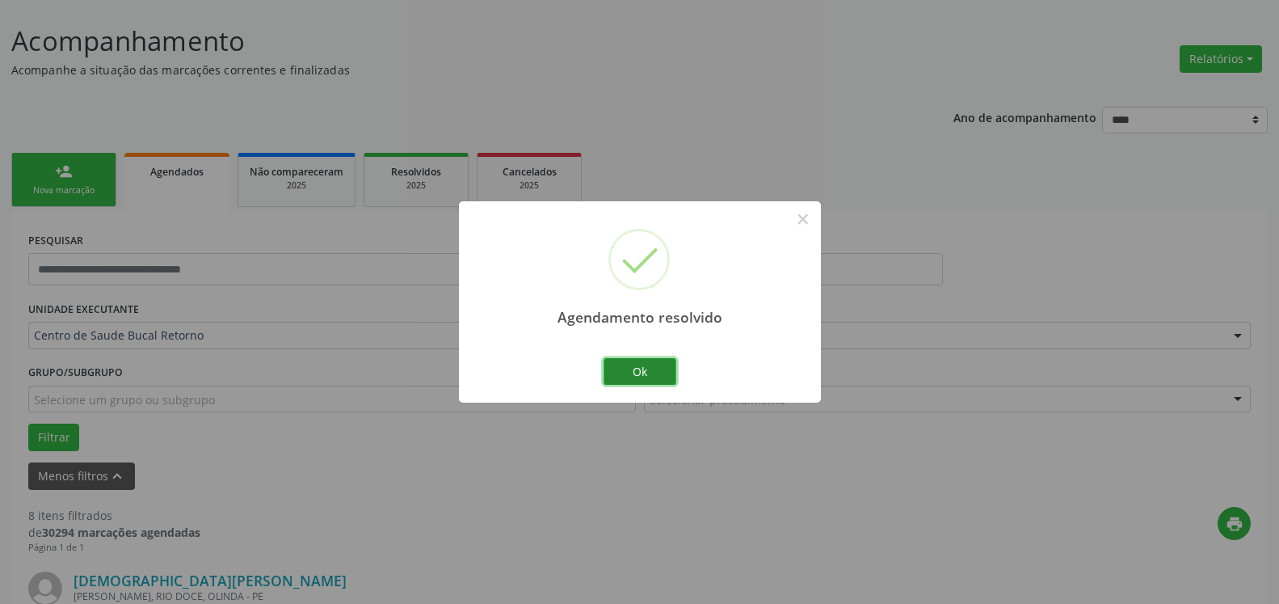
click at [655, 369] on button "Ok" at bounding box center [640, 371] width 73 height 27
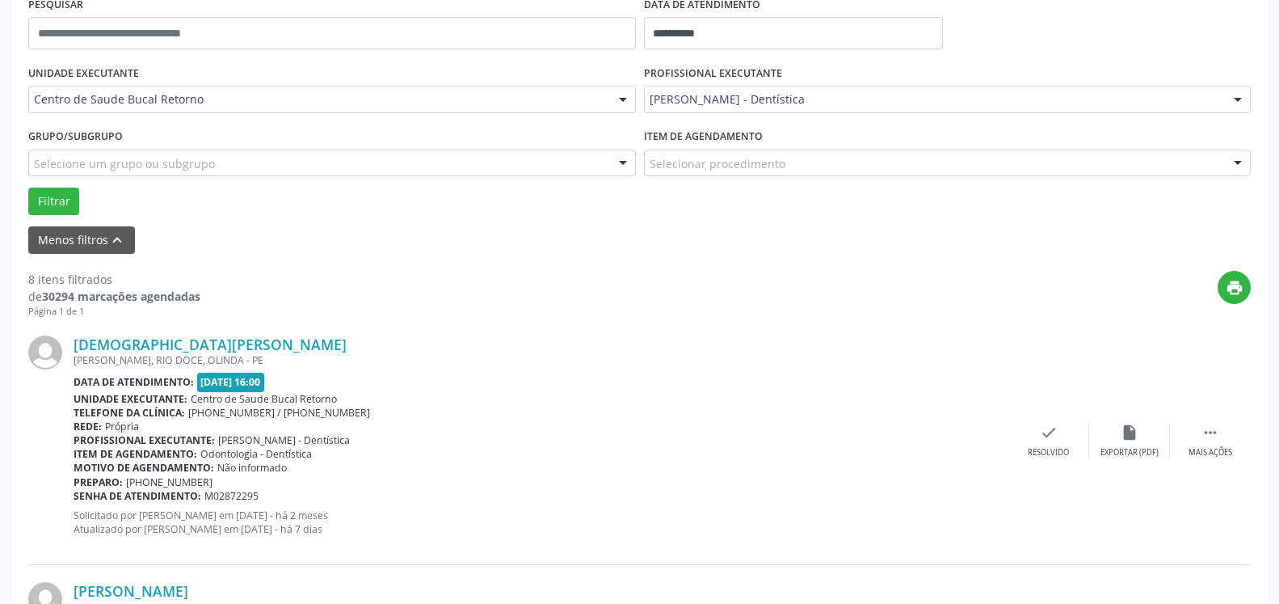
scroll to position [336, 0]
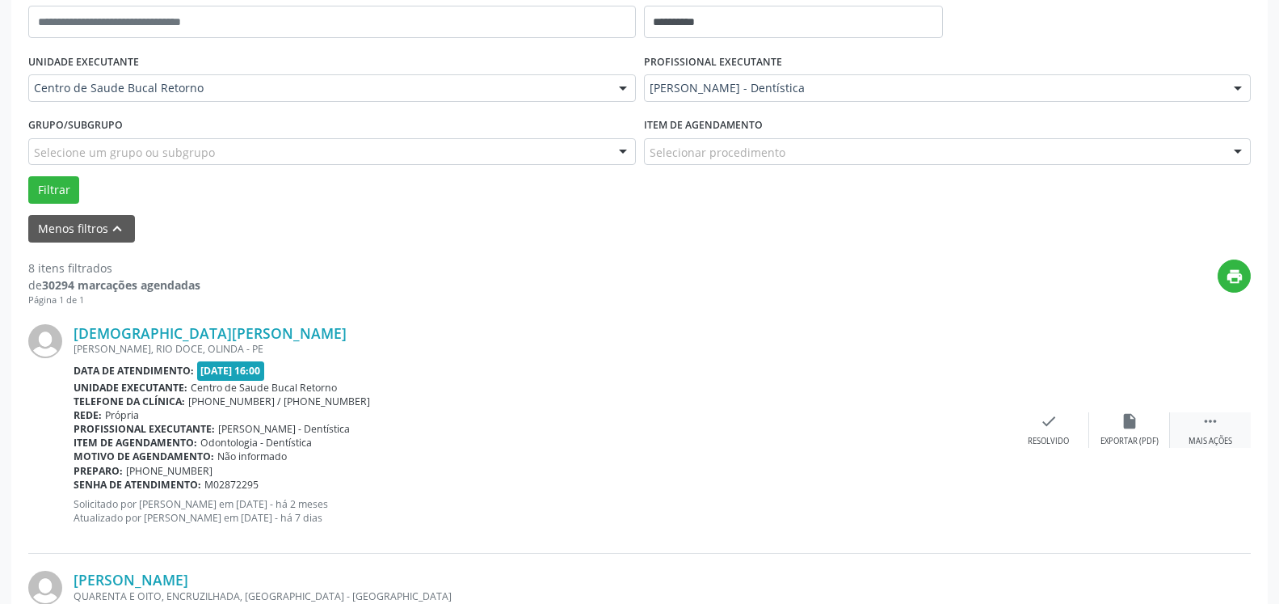
click at [1205, 413] on icon "" at bounding box center [1211, 421] width 18 height 18
click at [1119, 432] on div "alarm_off Não compareceu" at bounding box center [1129, 429] width 81 height 35
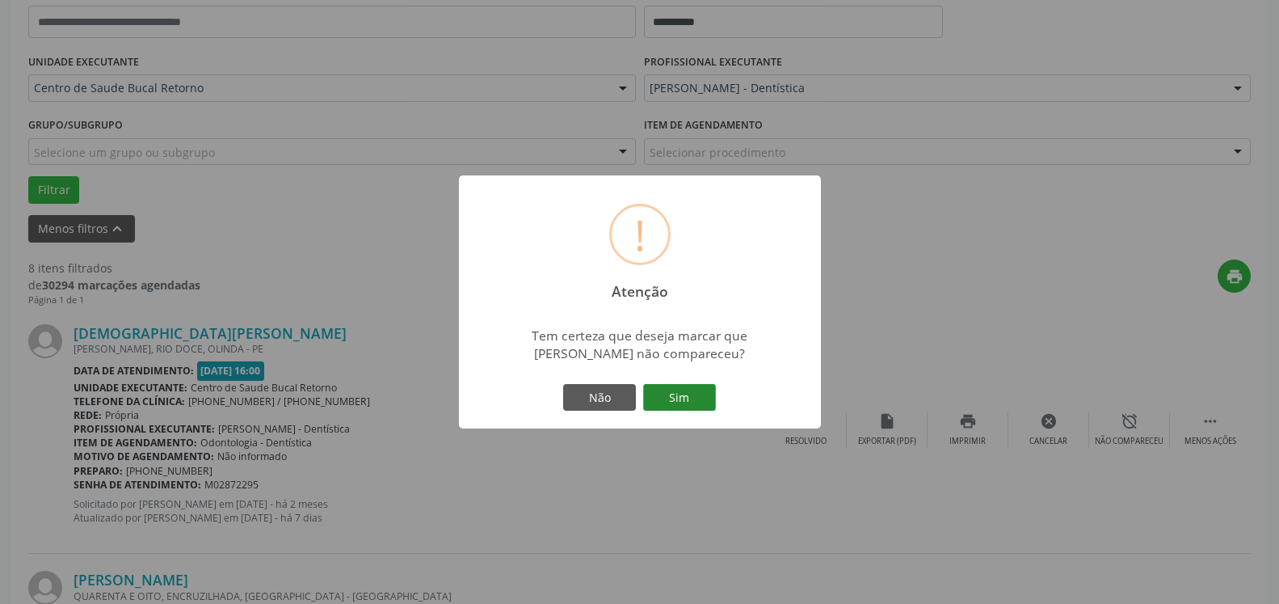
click at [693, 394] on button "Sim" at bounding box center [679, 397] width 73 height 27
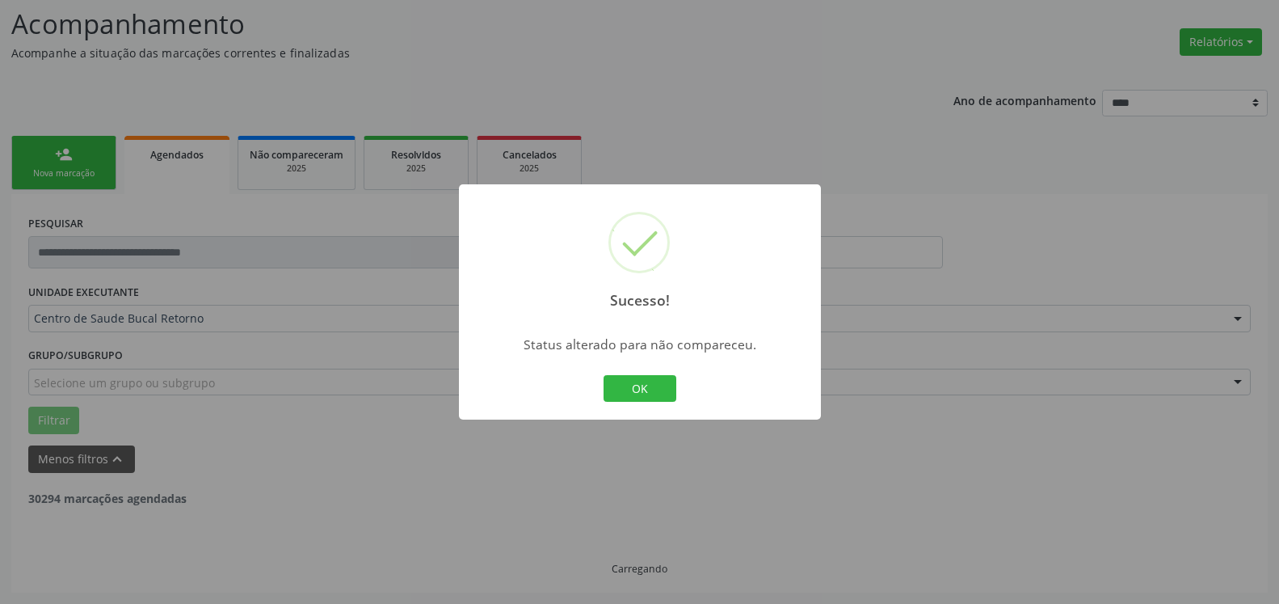
scroll to position [106, 0]
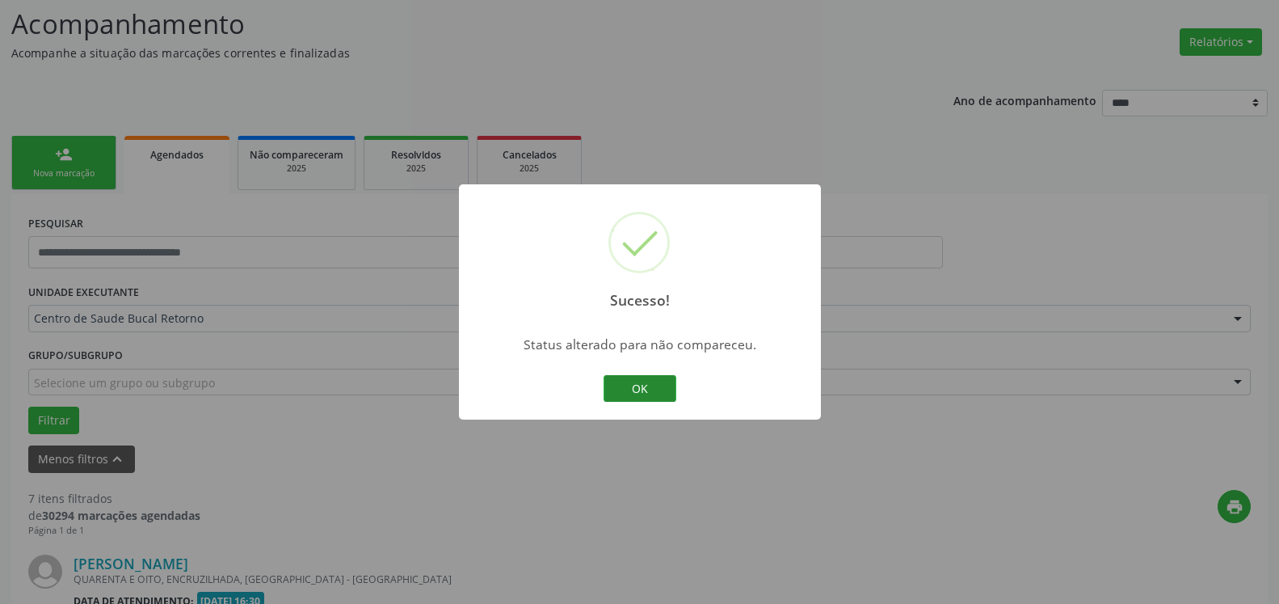
click at [629, 391] on button "OK" at bounding box center [640, 388] width 73 height 27
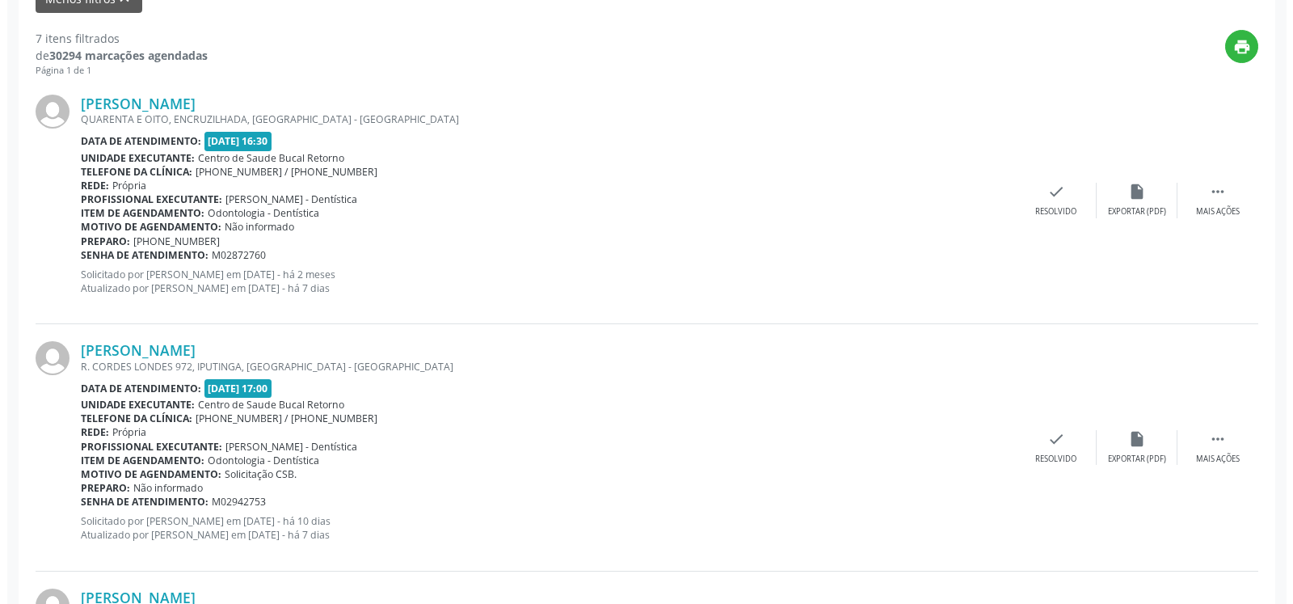
scroll to position [600, 0]
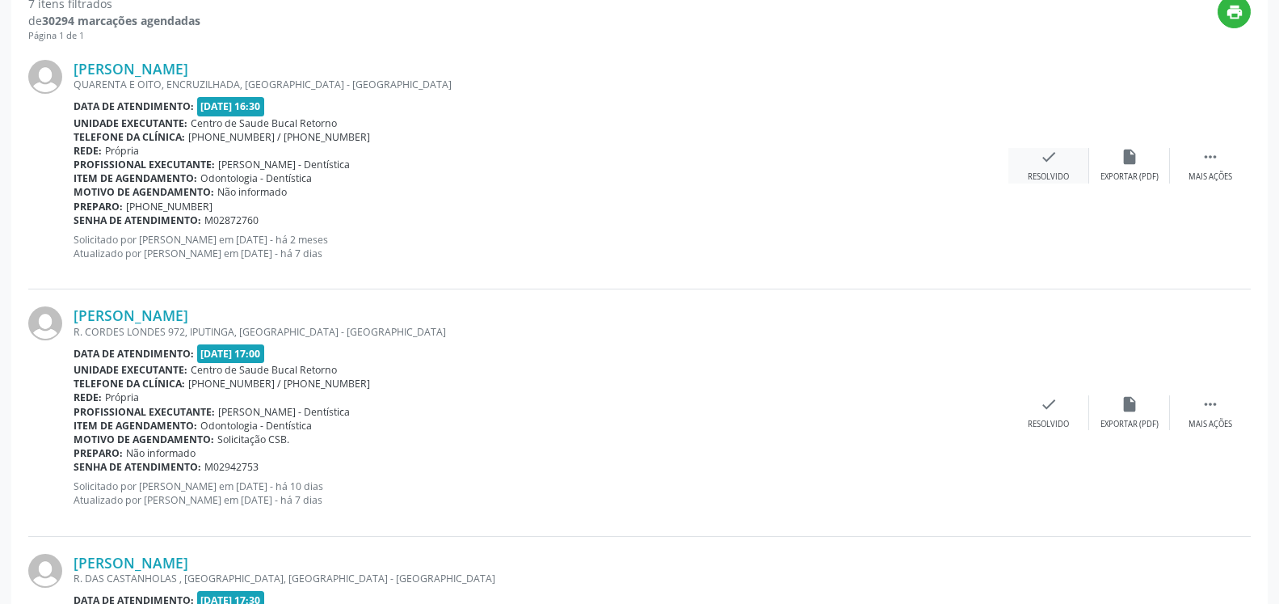
click at [1049, 171] on div "check Resolvido" at bounding box center [1049, 165] width 81 height 35
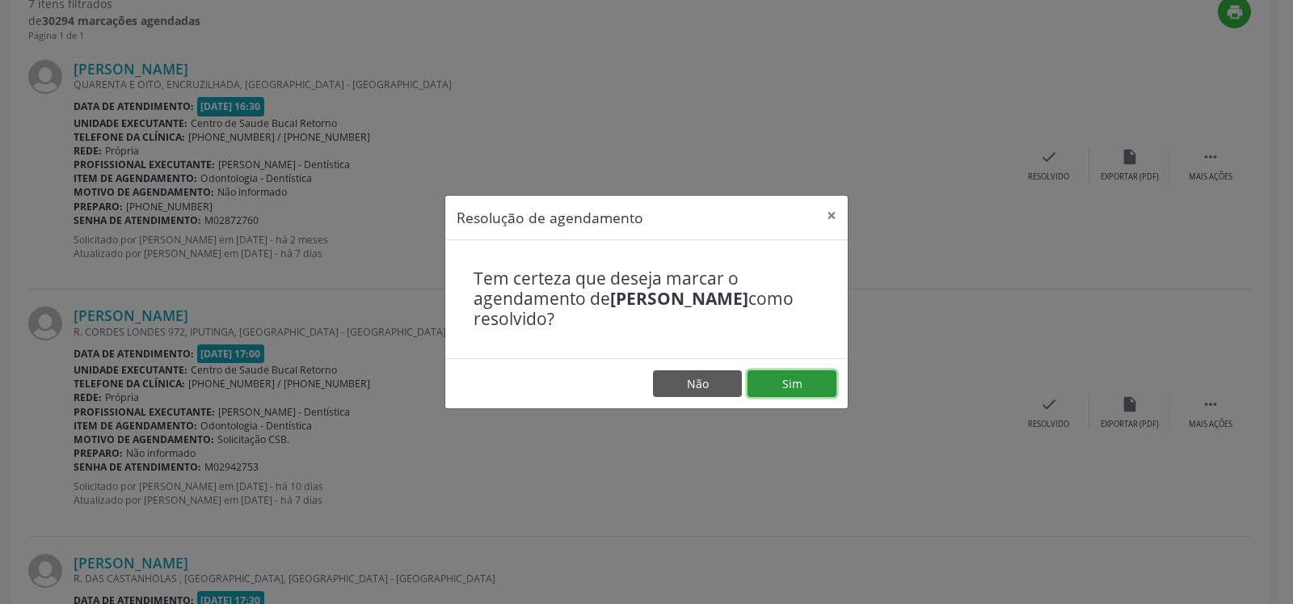
click at [798, 387] on button "Sim" at bounding box center [792, 383] width 89 height 27
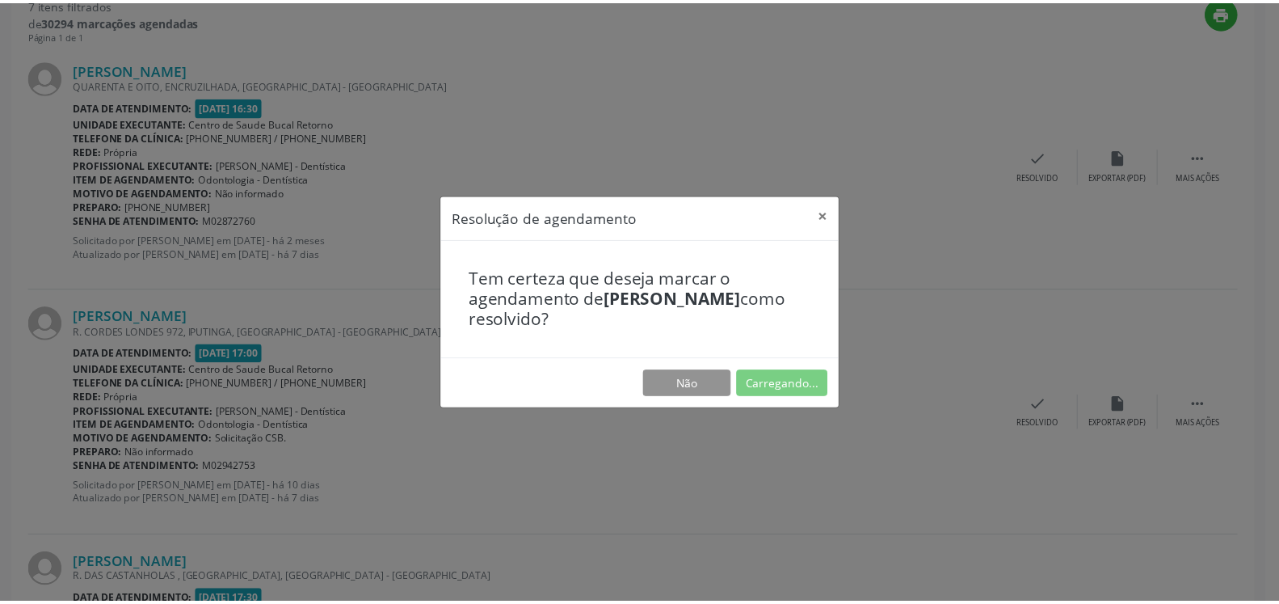
scroll to position [89, 0]
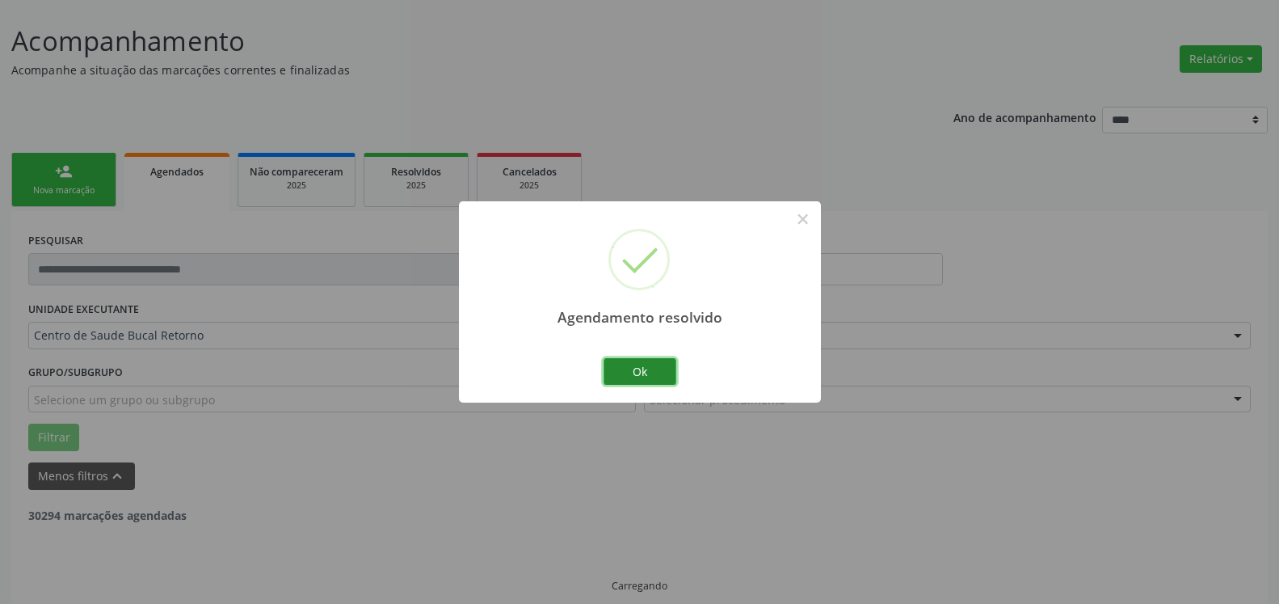
click at [658, 372] on button "Ok" at bounding box center [640, 371] width 73 height 27
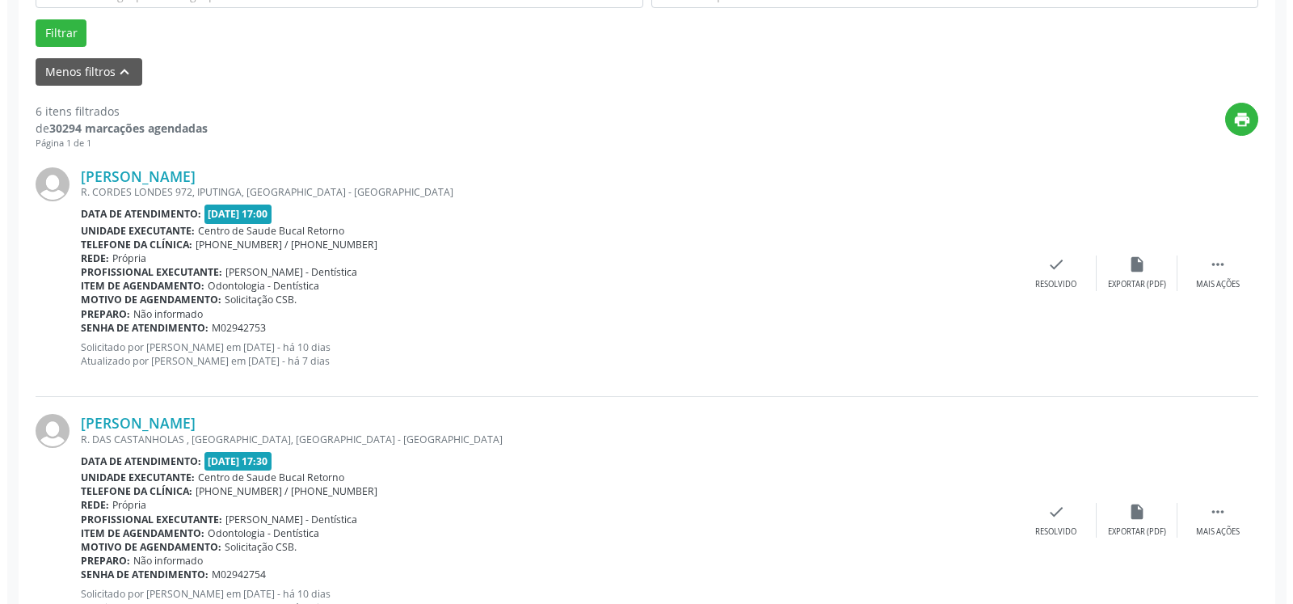
scroll to position [501, 0]
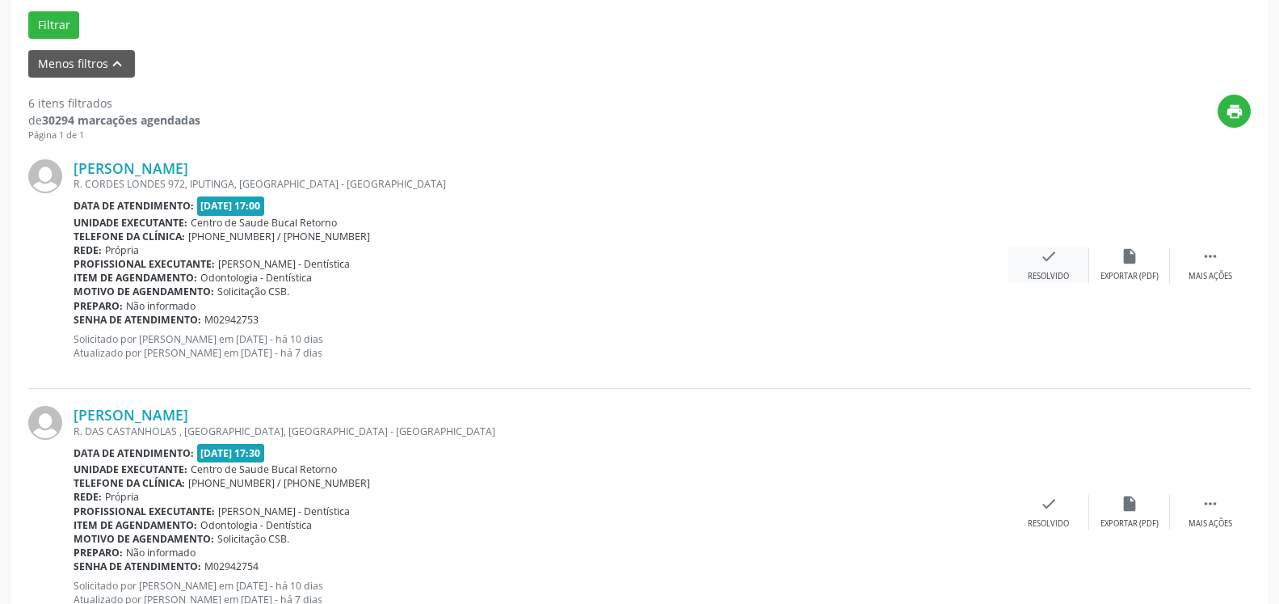
click at [1063, 259] on div "check Resolvido" at bounding box center [1049, 264] width 81 height 35
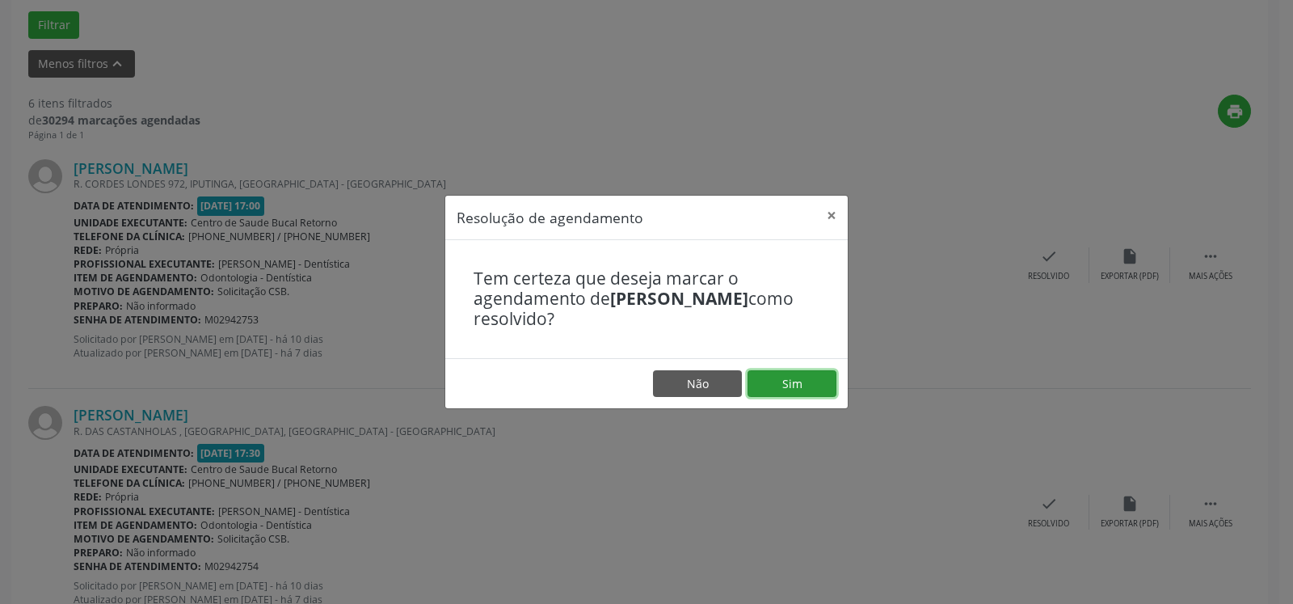
click at [808, 381] on button "Sim" at bounding box center [792, 383] width 89 height 27
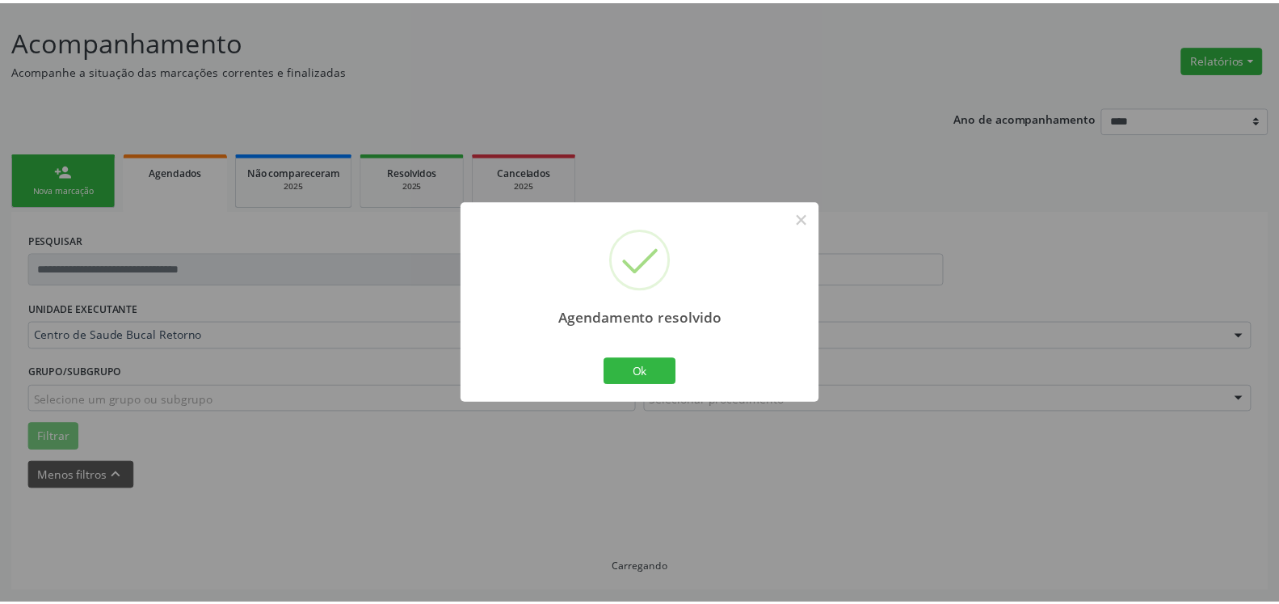
scroll to position [89, 0]
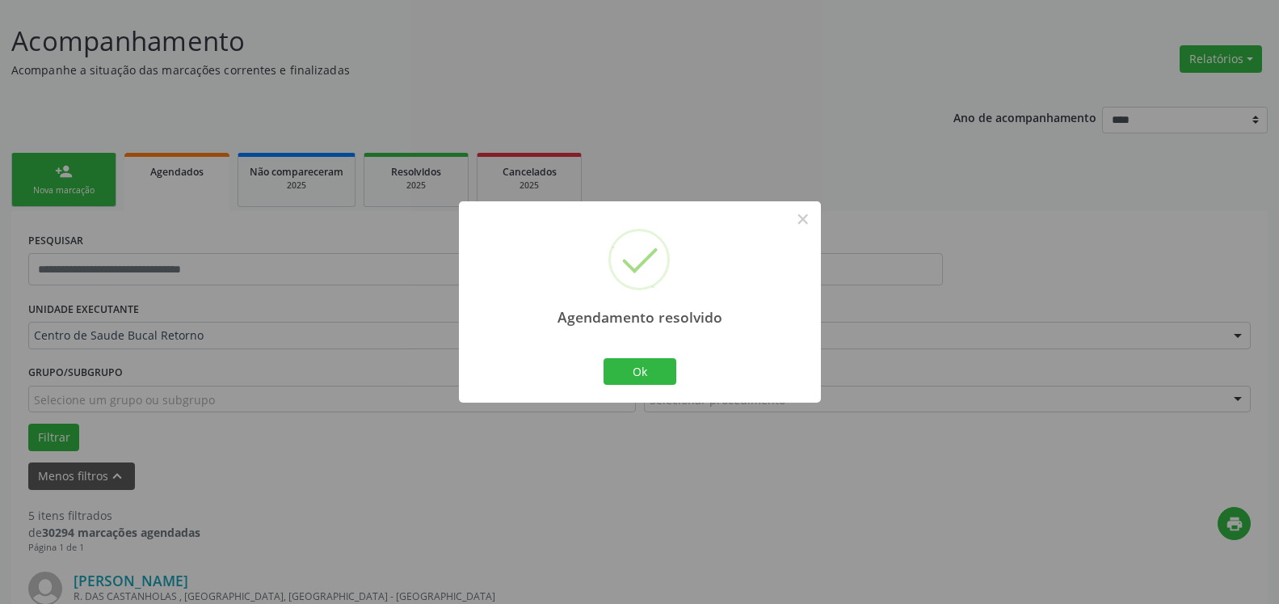
click at [674, 352] on div "Agendamento resolvido × Ok Cancel" at bounding box center [640, 301] width 362 height 201
click at [663, 366] on button "Ok" at bounding box center [640, 371] width 73 height 27
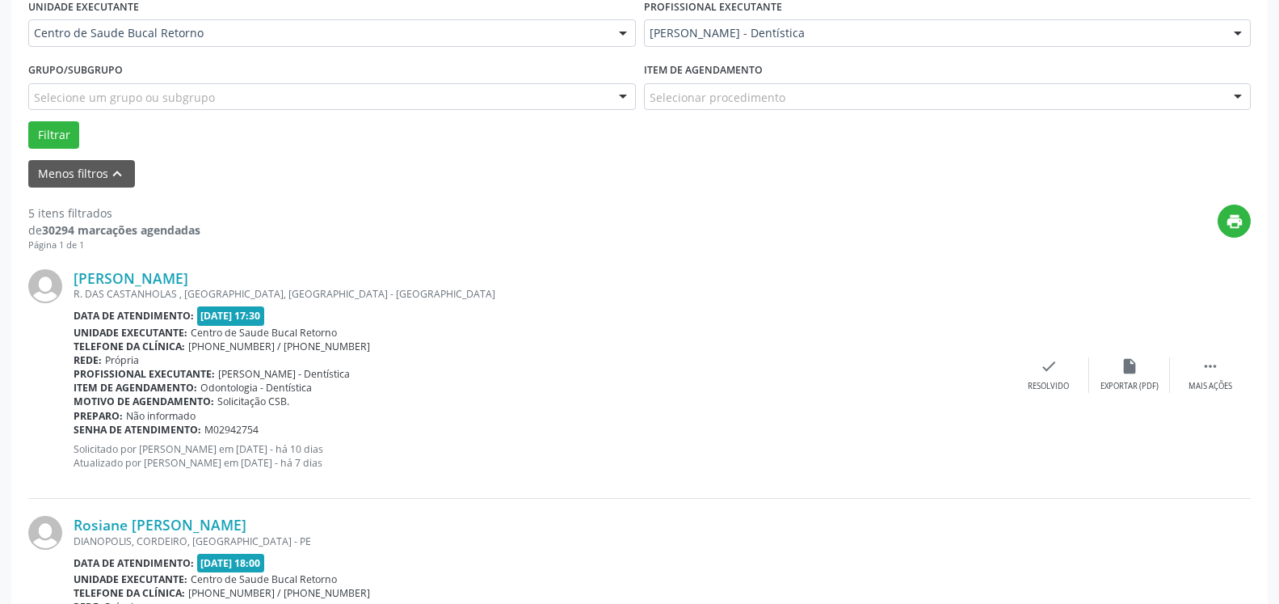
scroll to position [419, 0]
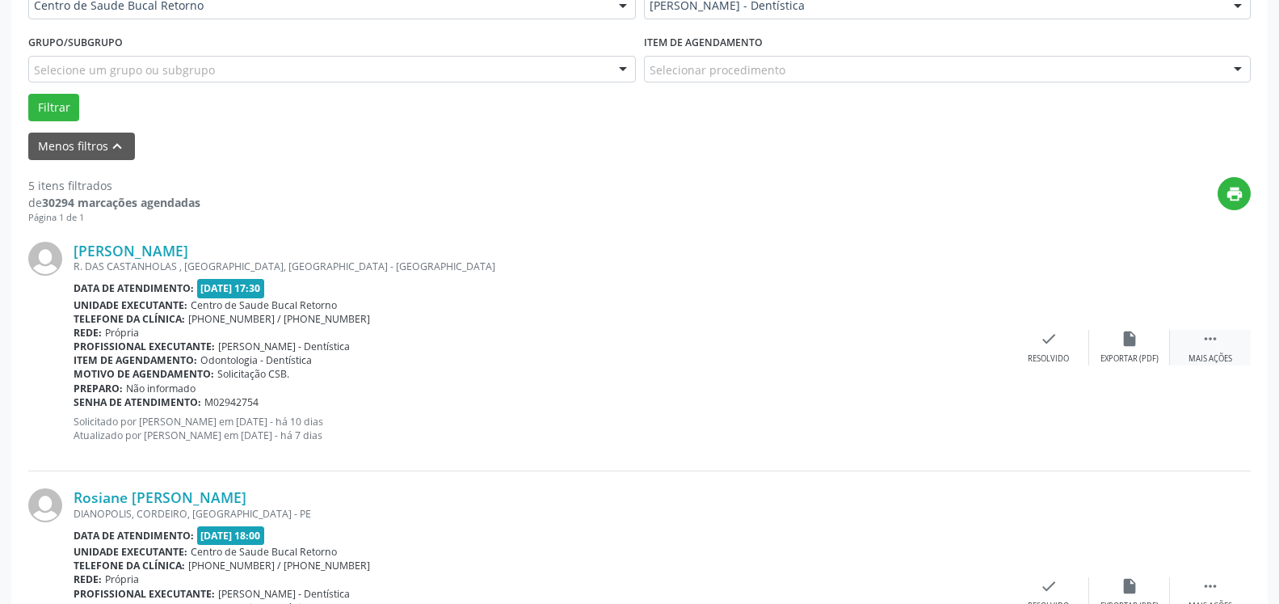
click at [1219, 341] on icon "" at bounding box center [1211, 339] width 18 height 18
click at [1140, 342] on div "alarm_off Não compareceu" at bounding box center [1129, 347] width 81 height 35
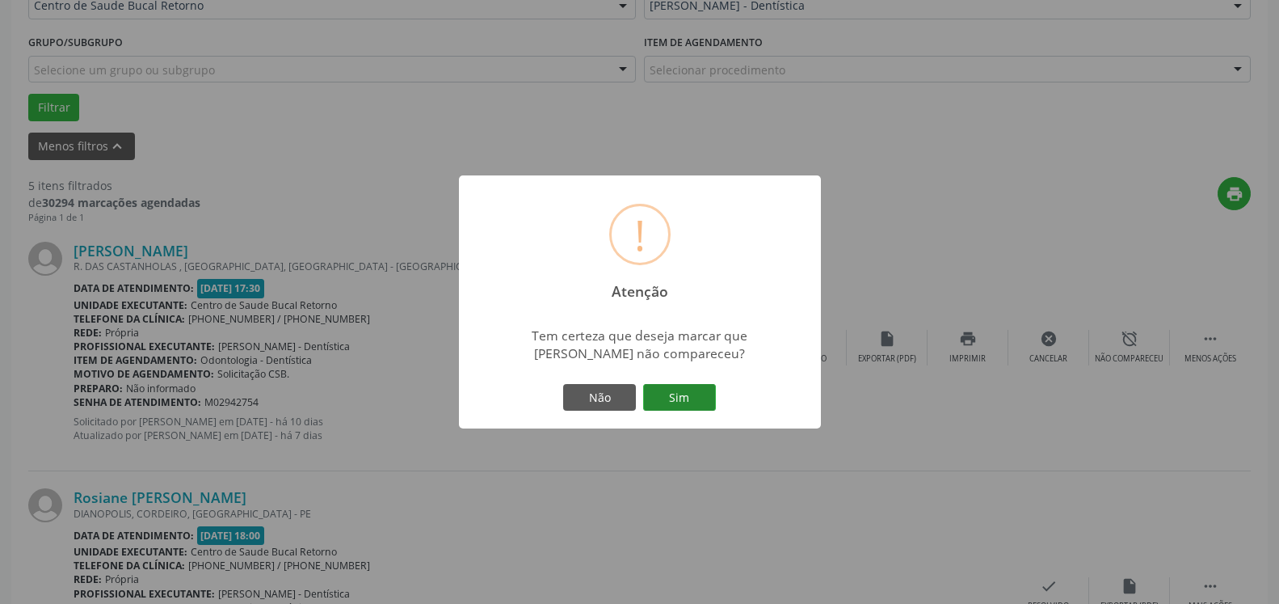
click at [676, 399] on button "Sim" at bounding box center [679, 397] width 73 height 27
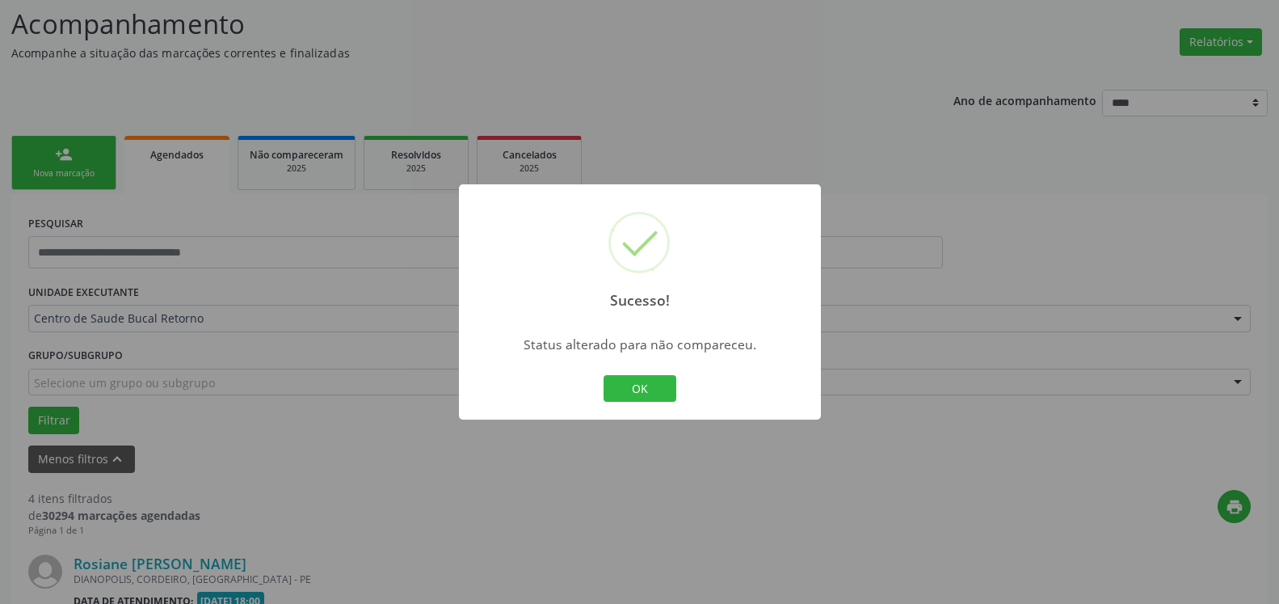
click at [659, 390] on button "OK" at bounding box center [640, 388] width 73 height 27
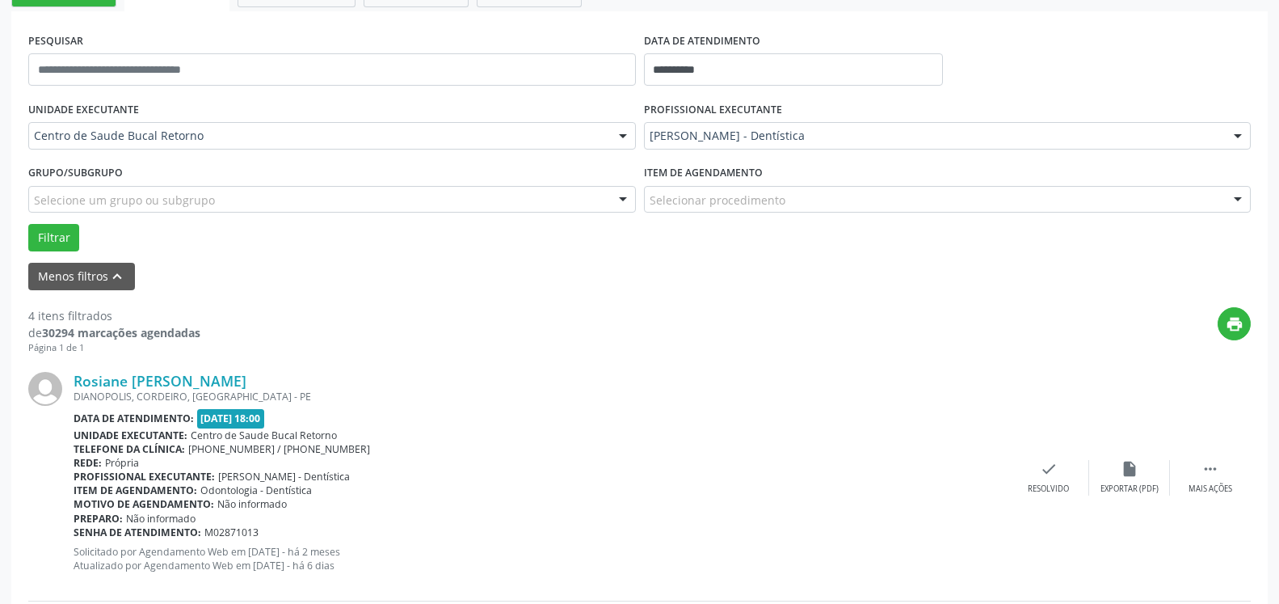
scroll to position [518, 0]
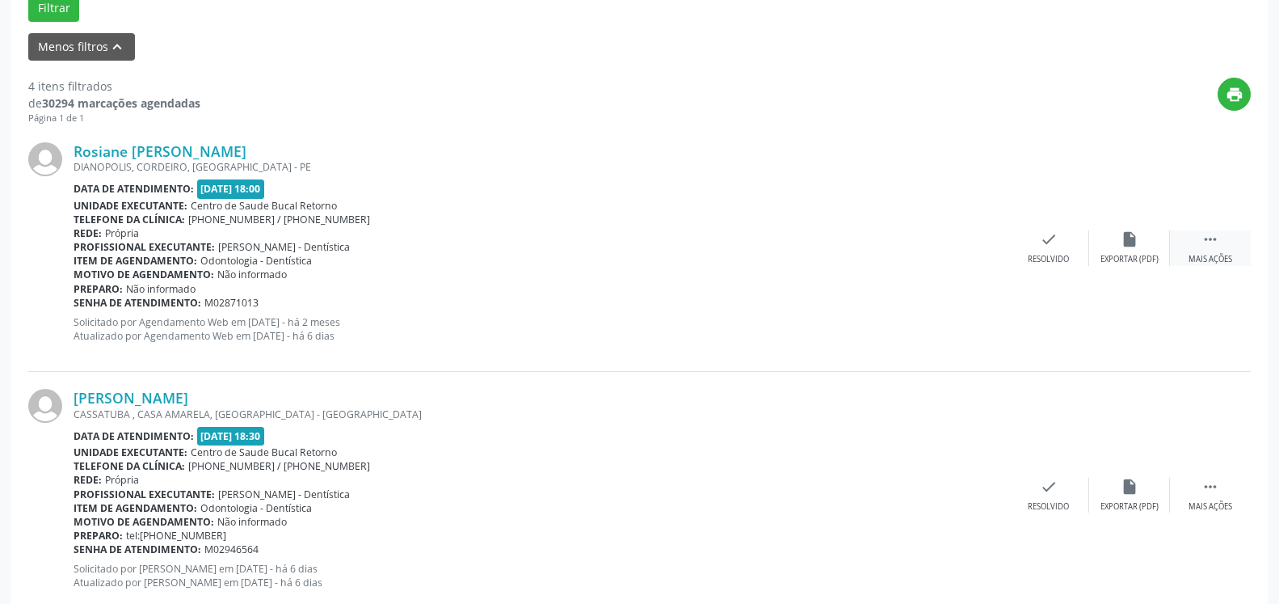
click at [1211, 259] on div "Mais ações" at bounding box center [1211, 259] width 44 height 11
click at [1141, 259] on div "Não compareceu" at bounding box center [1129, 259] width 69 height 11
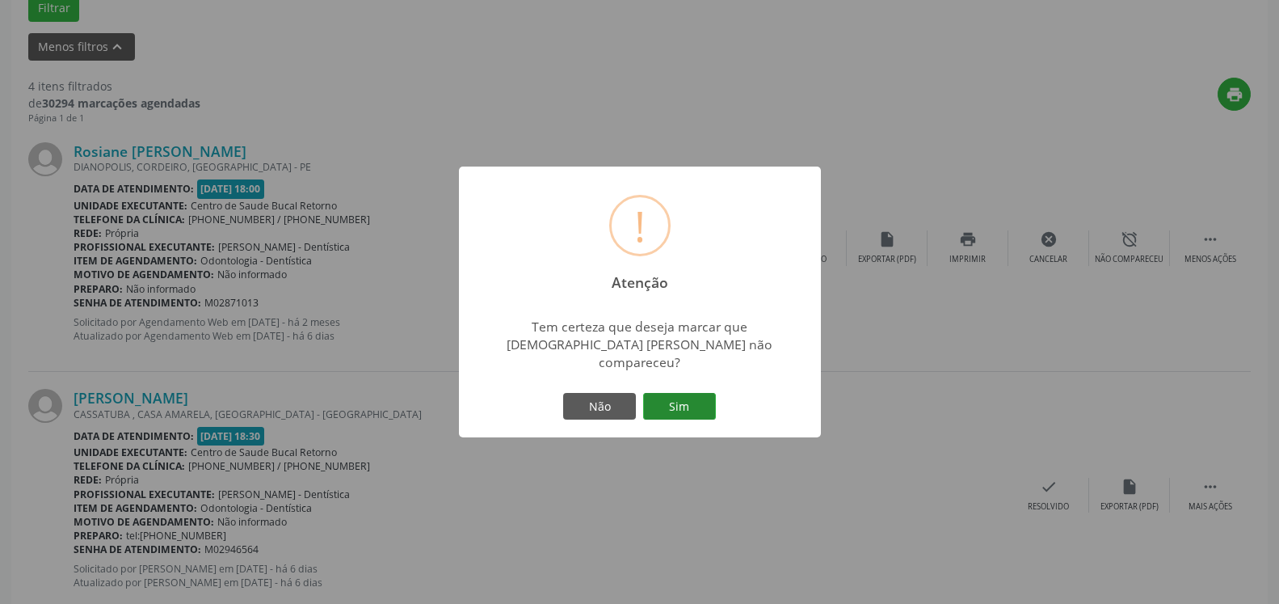
click at [690, 395] on button "Sim" at bounding box center [679, 406] width 73 height 27
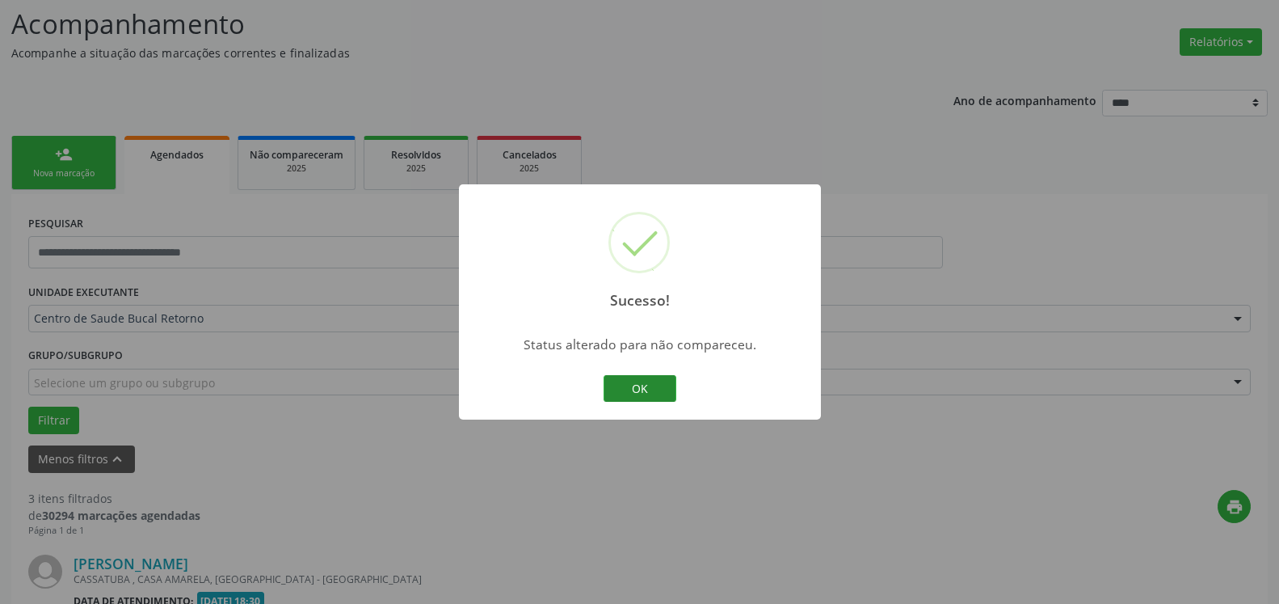
click at [654, 390] on button "OK" at bounding box center [640, 388] width 73 height 27
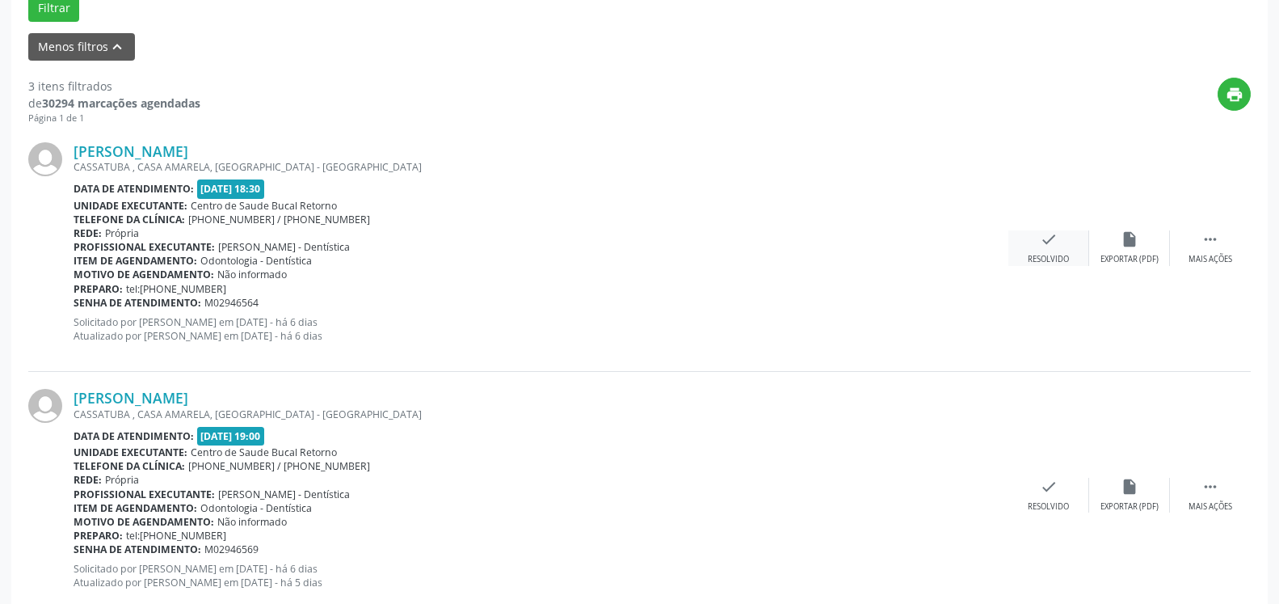
click at [1053, 242] on icon "check" at bounding box center [1049, 239] width 18 height 18
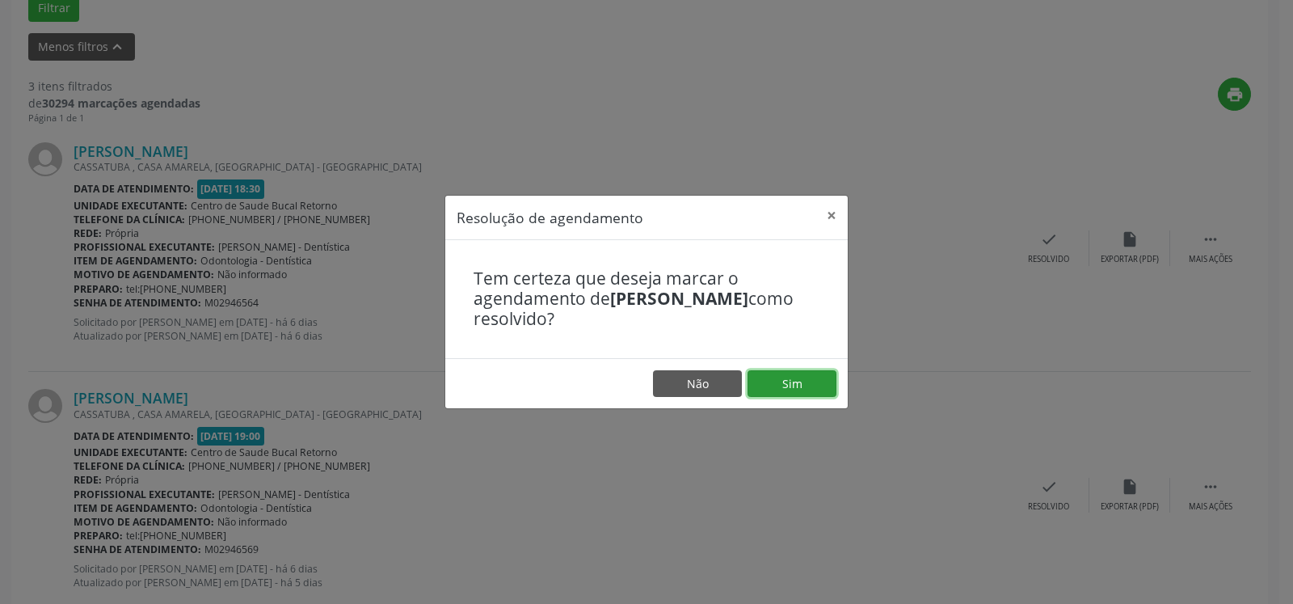
click at [803, 380] on button "Sim" at bounding box center [792, 383] width 89 height 27
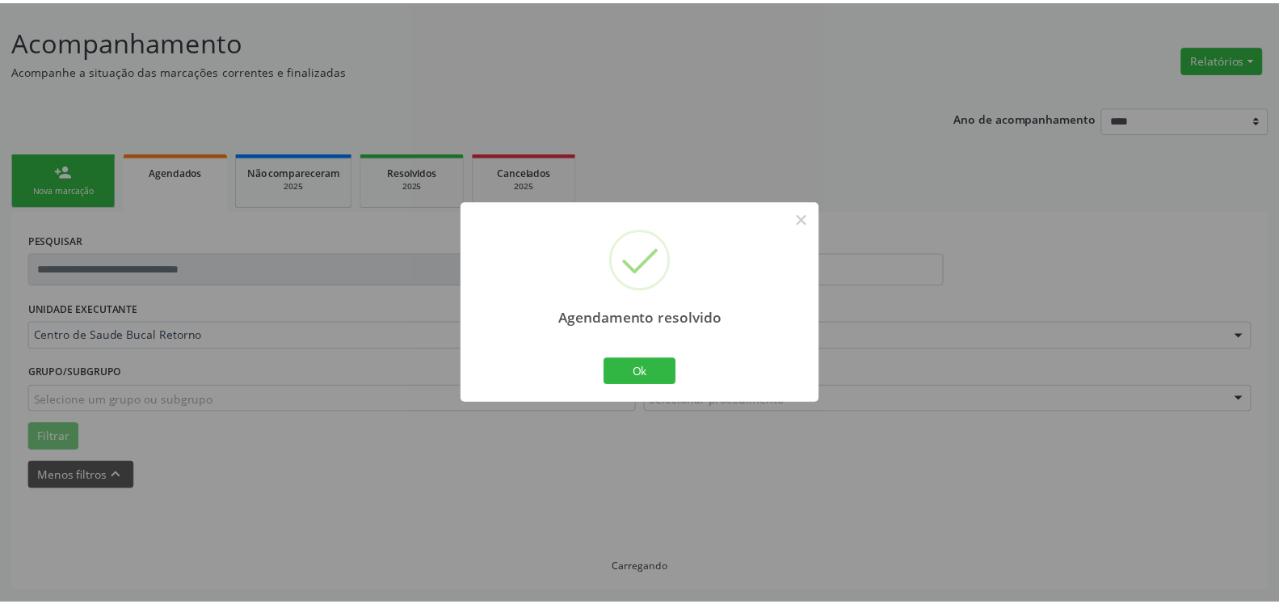
scroll to position [89, 0]
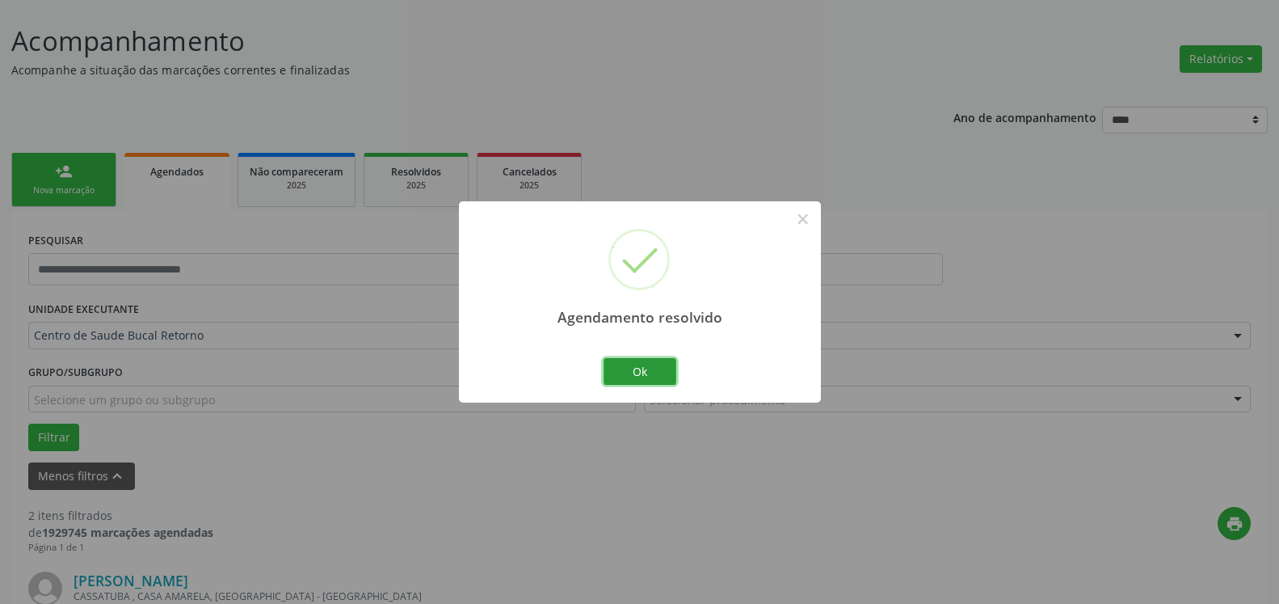
click at [623, 374] on button "Ok" at bounding box center [640, 371] width 73 height 27
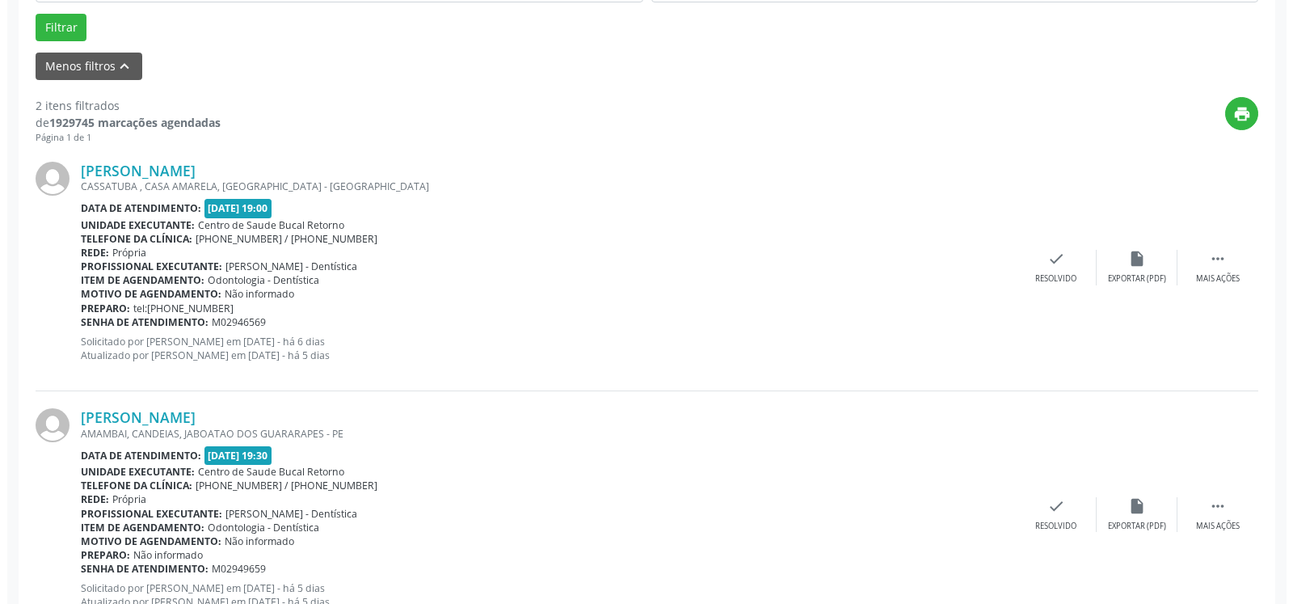
scroll to position [501, 0]
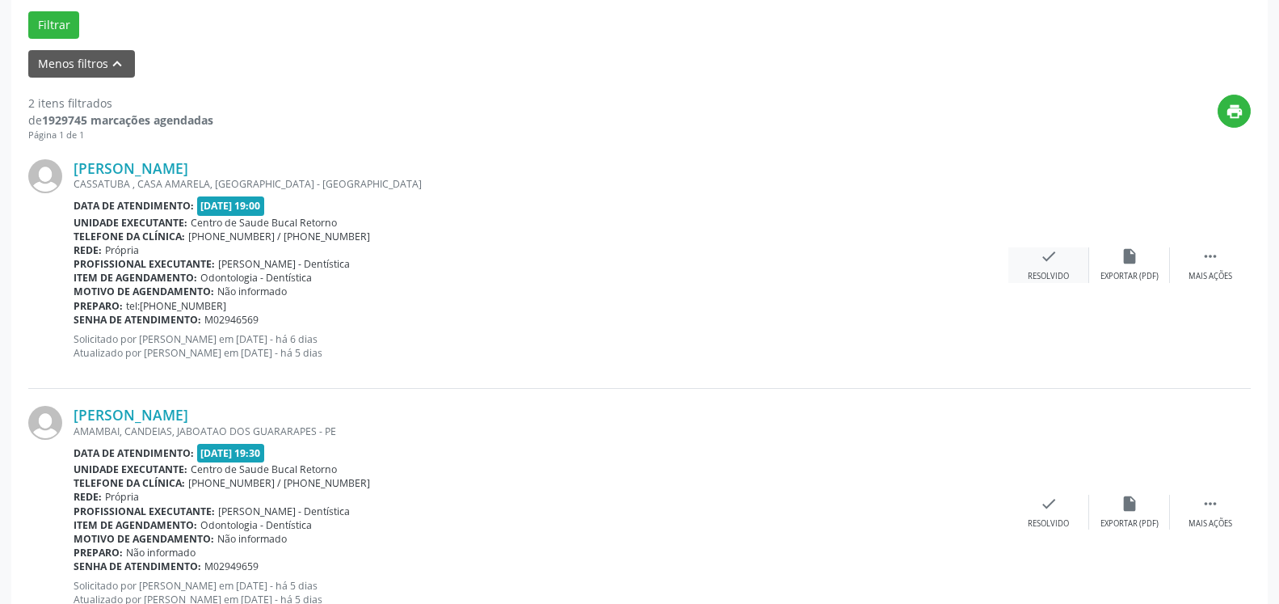
click at [1057, 259] on icon "check" at bounding box center [1049, 256] width 18 height 18
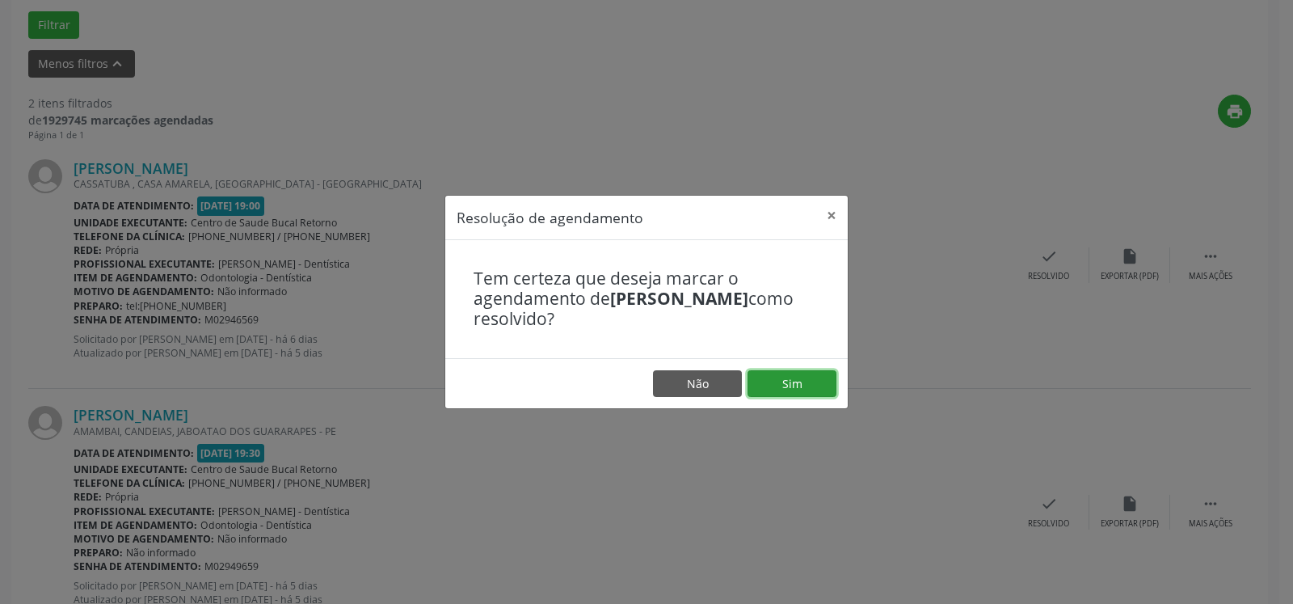
click at [798, 382] on button "Sim" at bounding box center [792, 383] width 89 height 27
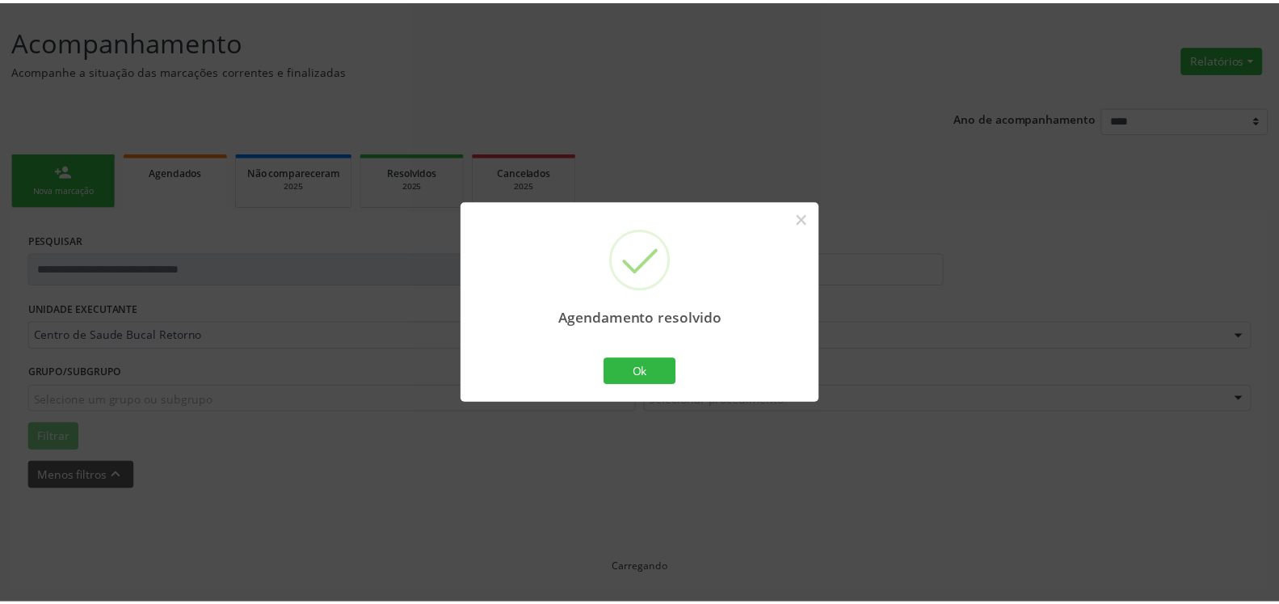
scroll to position [89, 0]
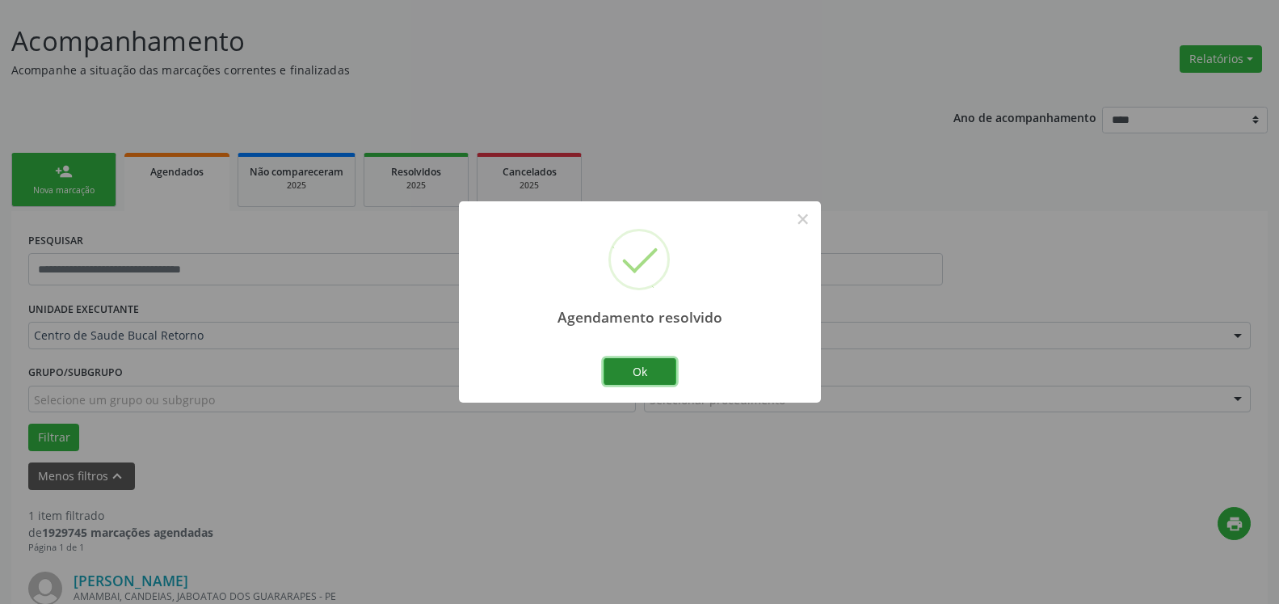
click at [652, 372] on button "Ok" at bounding box center [640, 371] width 73 height 27
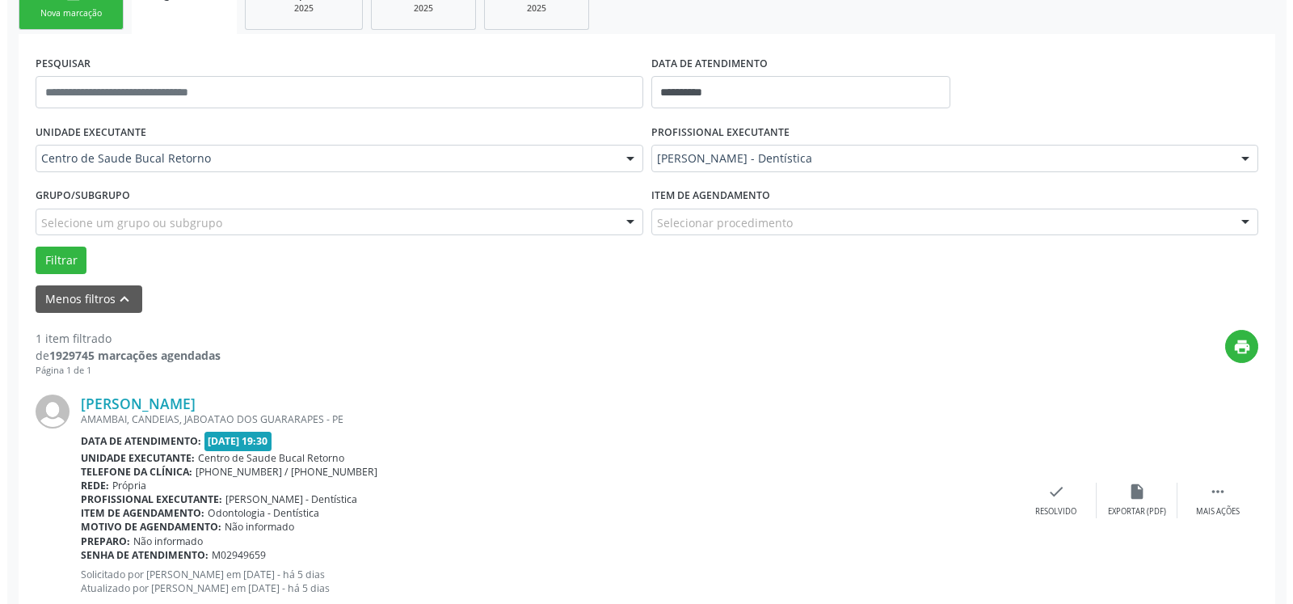
scroll to position [314, 0]
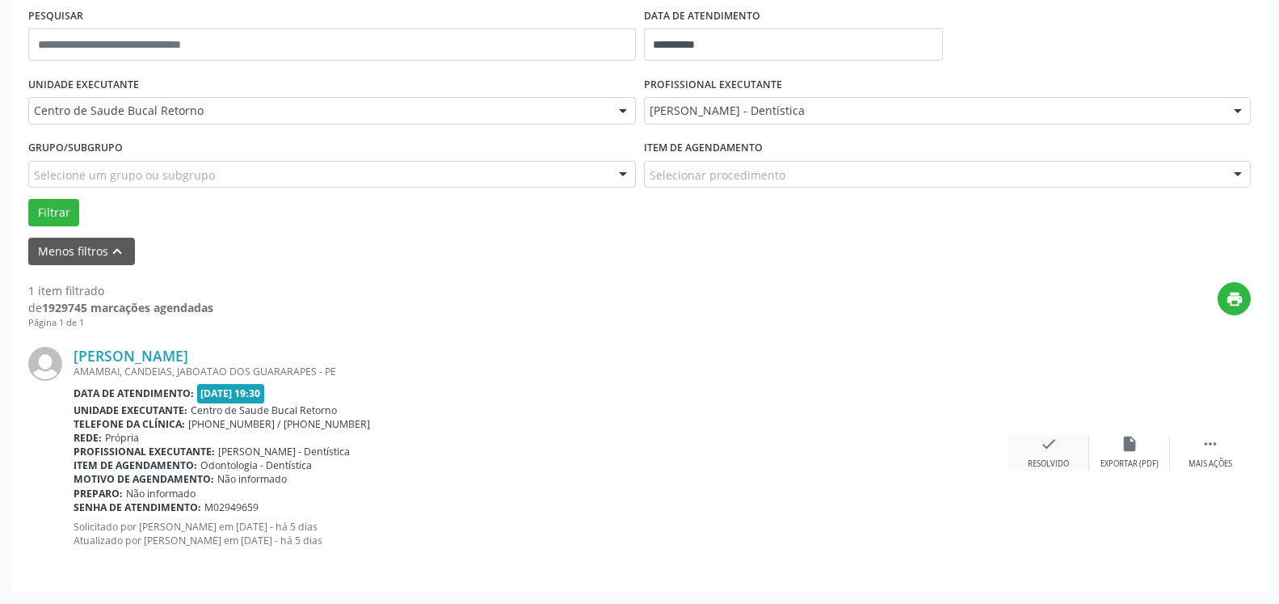
click at [1048, 453] on icon "check" at bounding box center [1049, 444] width 18 height 18
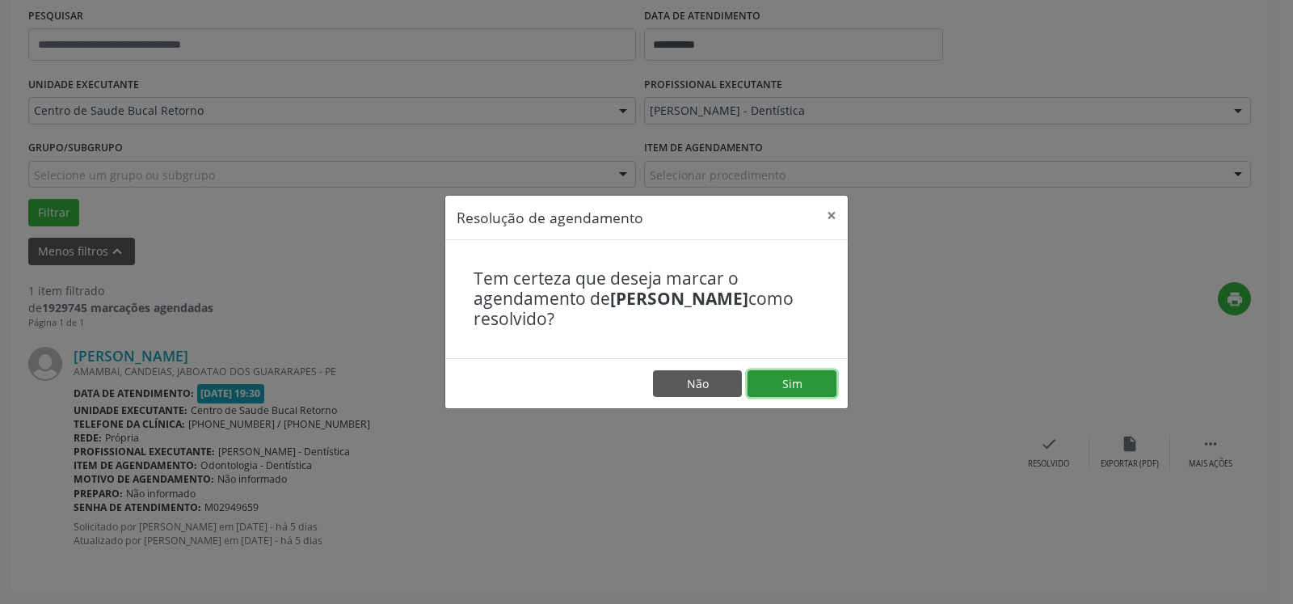
click at [804, 391] on button "Sim" at bounding box center [792, 383] width 89 height 27
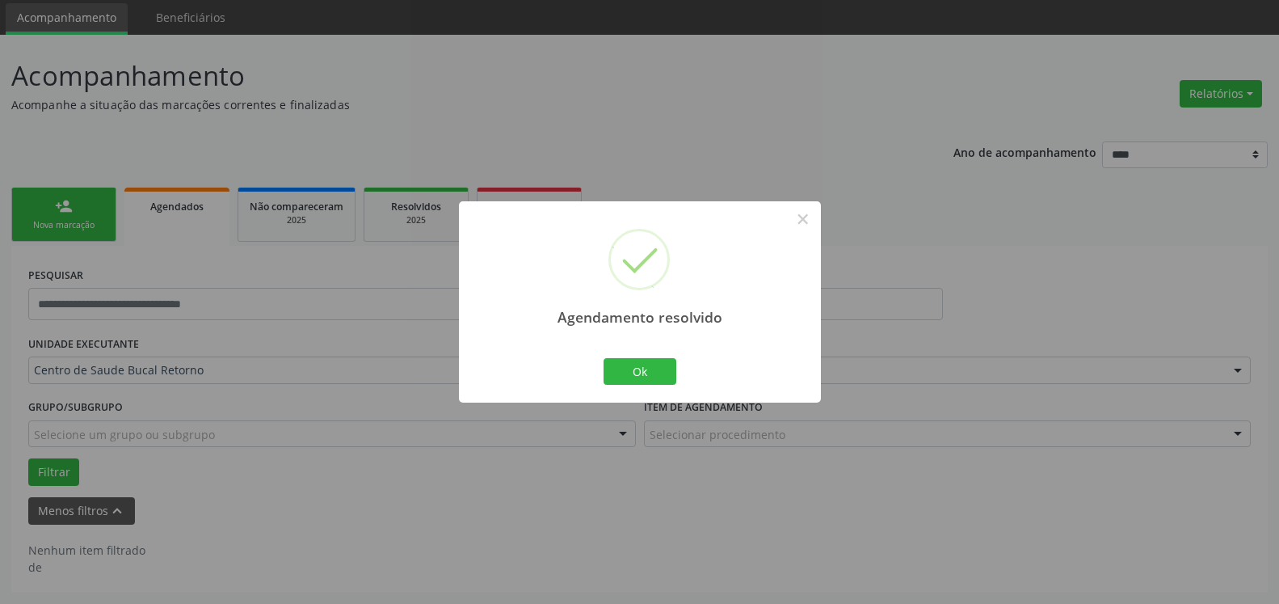
scroll to position [54, 0]
click at [652, 373] on button "Ok" at bounding box center [640, 371] width 73 height 27
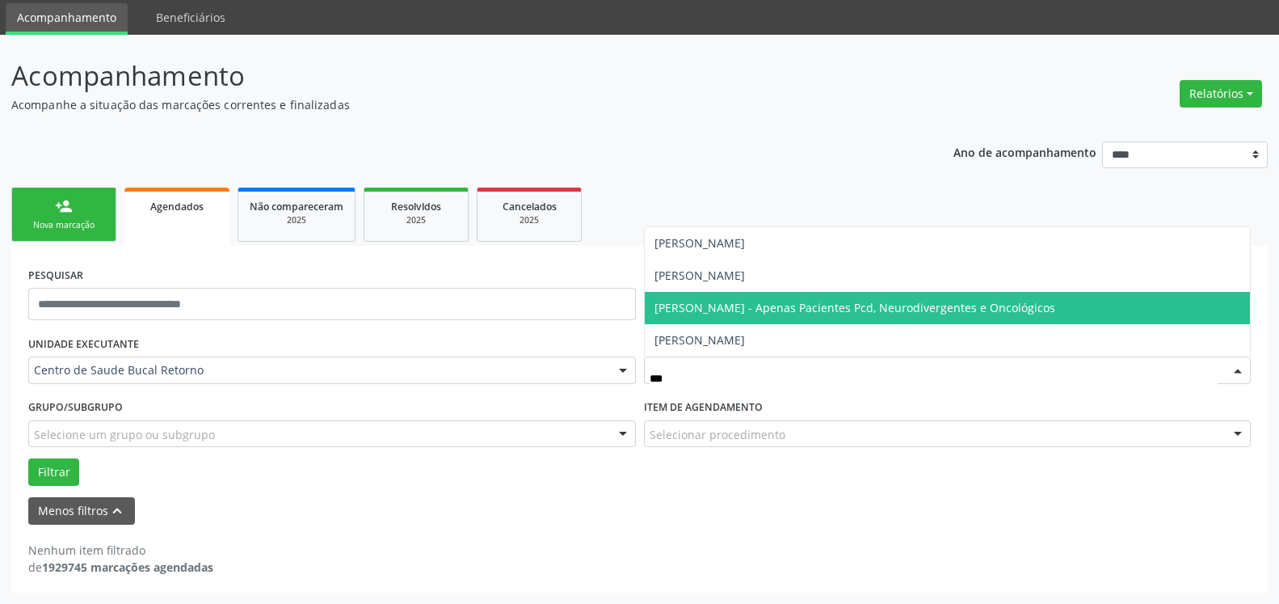
click at [739, 318] on span "[PERSON_NAME] - Apenas Pacientes Pcd, Neurodivergentes e Oncológicos" at bounding box center [948, 308] width 606 height 32
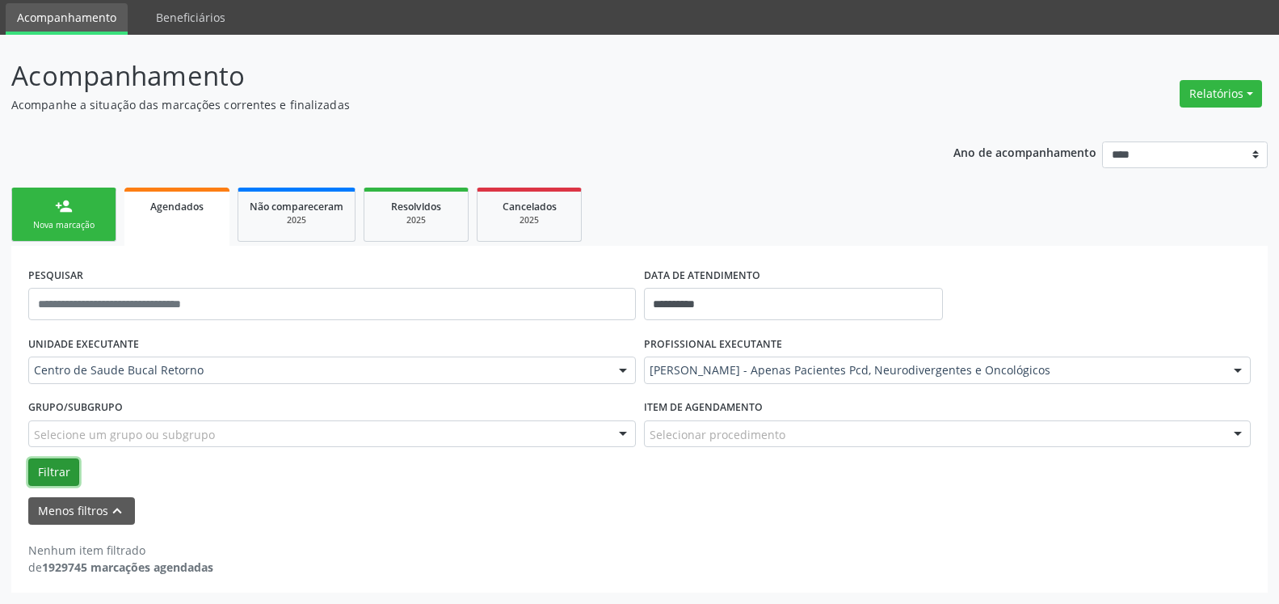
click at [54, 474] on button "Filtrar" at bounding box center [53, 471] width 51 height 27
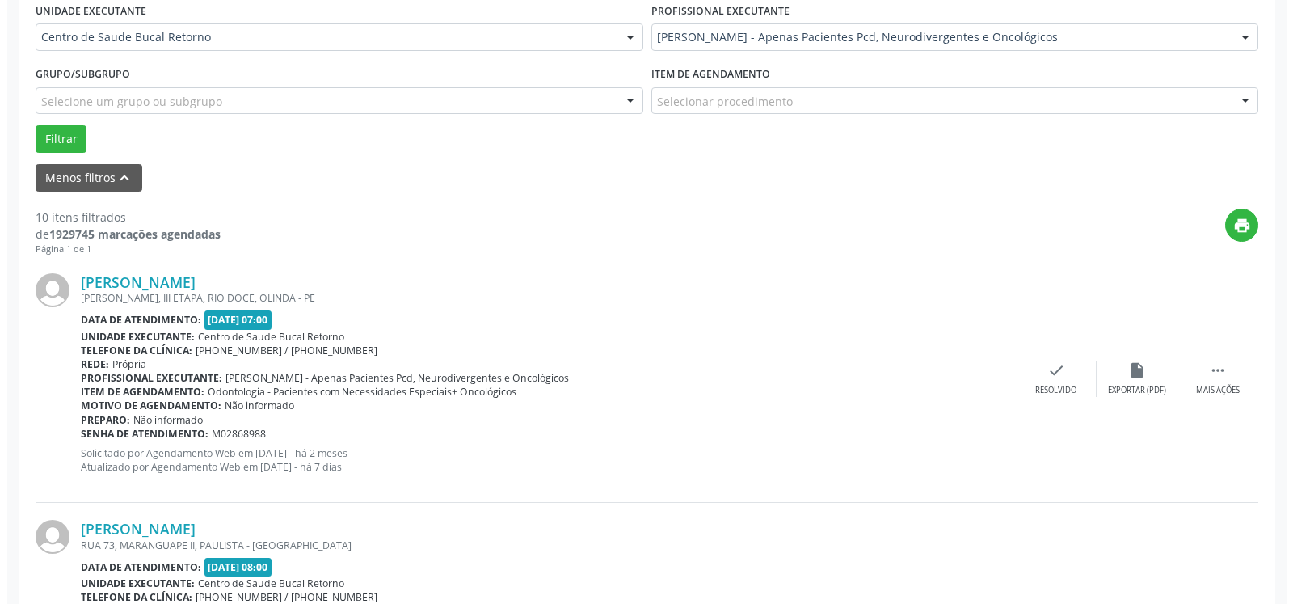
scroll to position [465, 0]
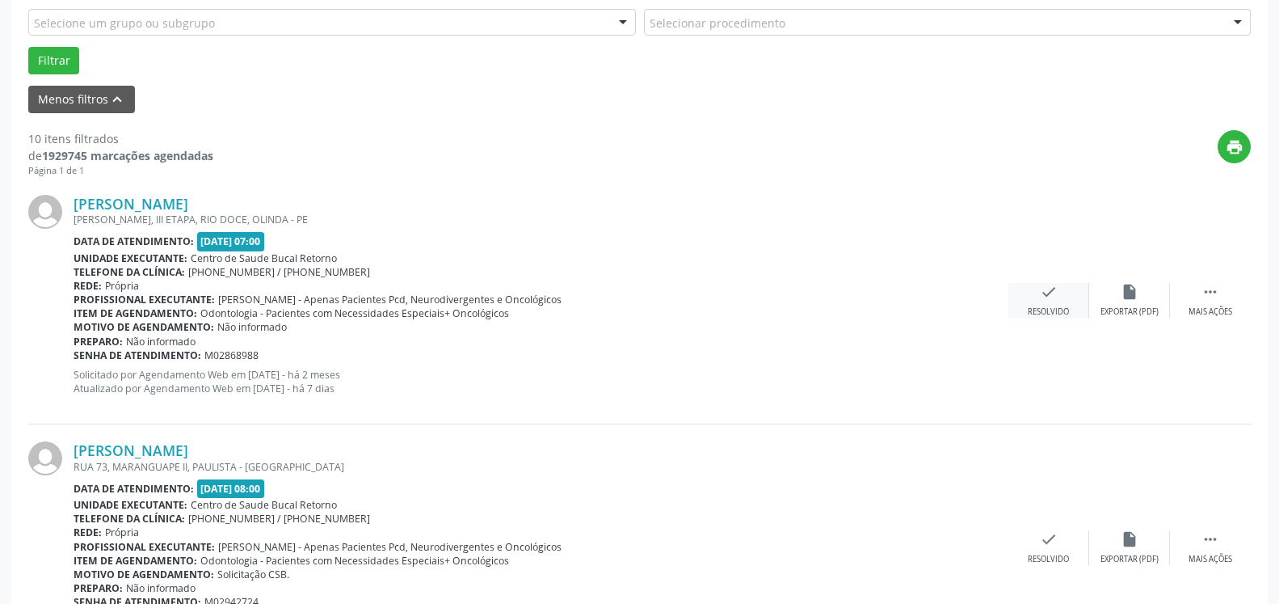
click at [1049, 298] on icon "check" at bounding box center [1049, 292] width 18 height 18
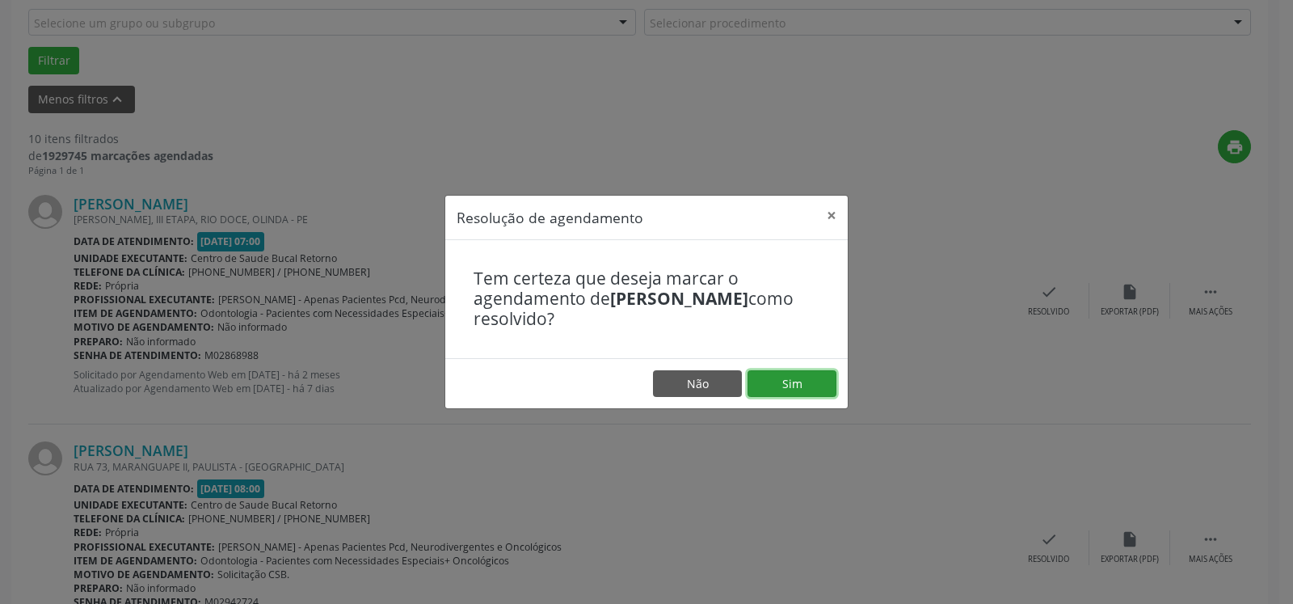
click at [807, 381] on button "Sim" at bounding box center [792, 383] width 89 height 27
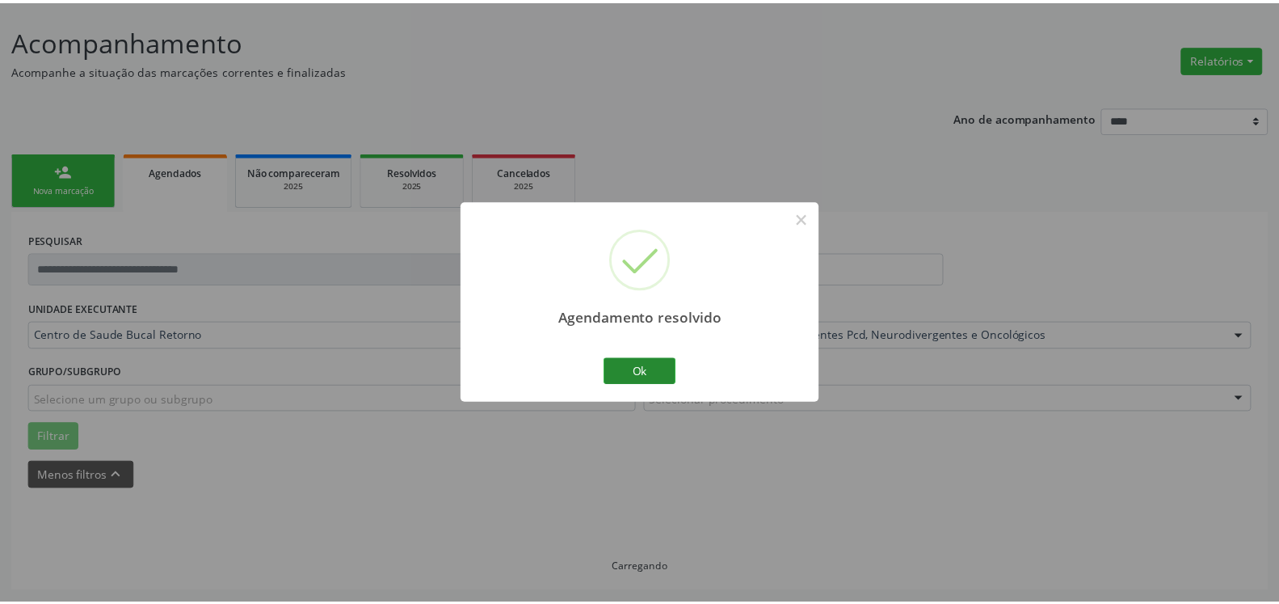
scroll to position [89, 0]
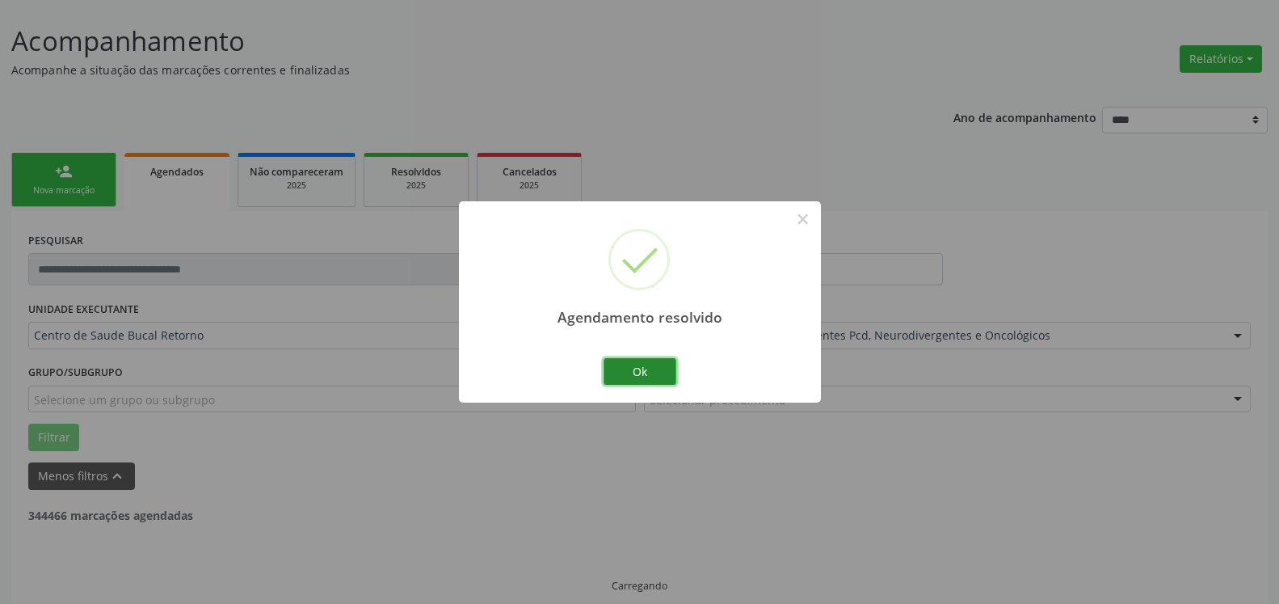
click at [648, 363] on button "Ok" at bounding box center [640, 371] width 73 height 27
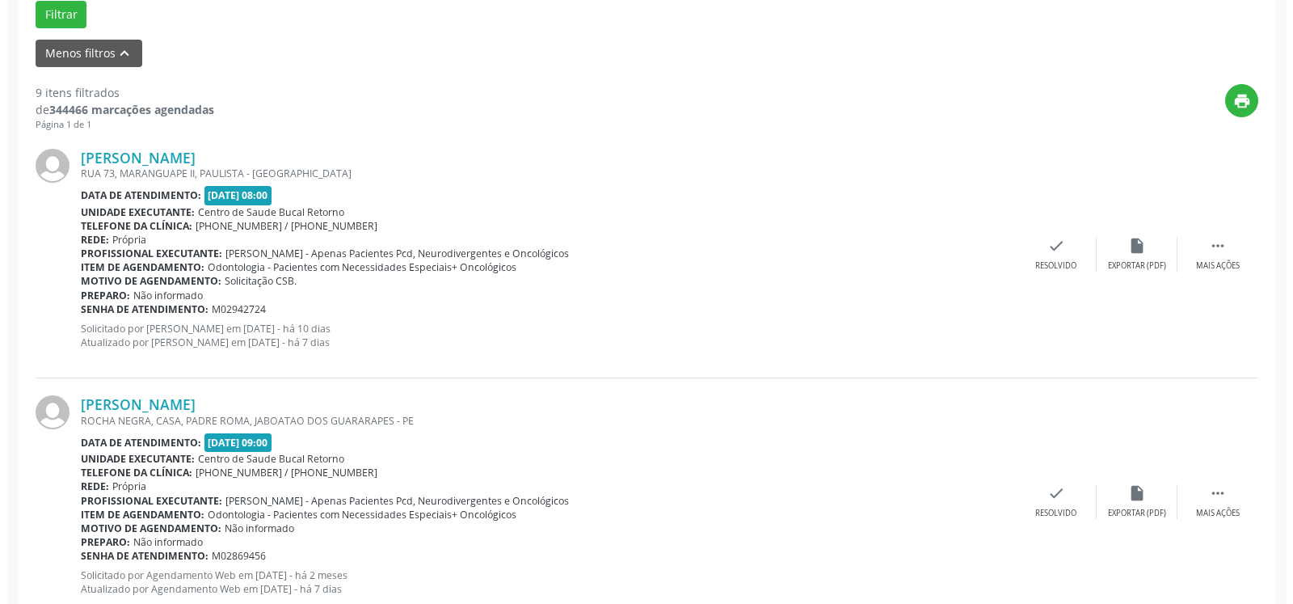
scroll to position [583, 0]
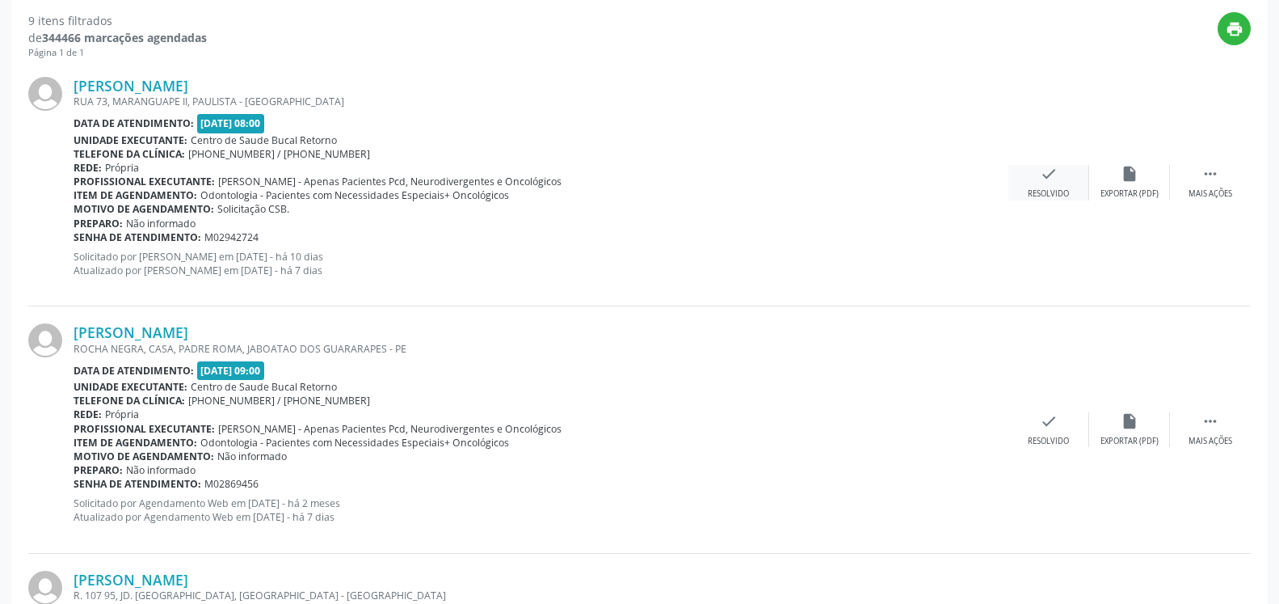
click at [1057, 176] on icon "check" at bounding box center [1049, 174] width 18 height 18
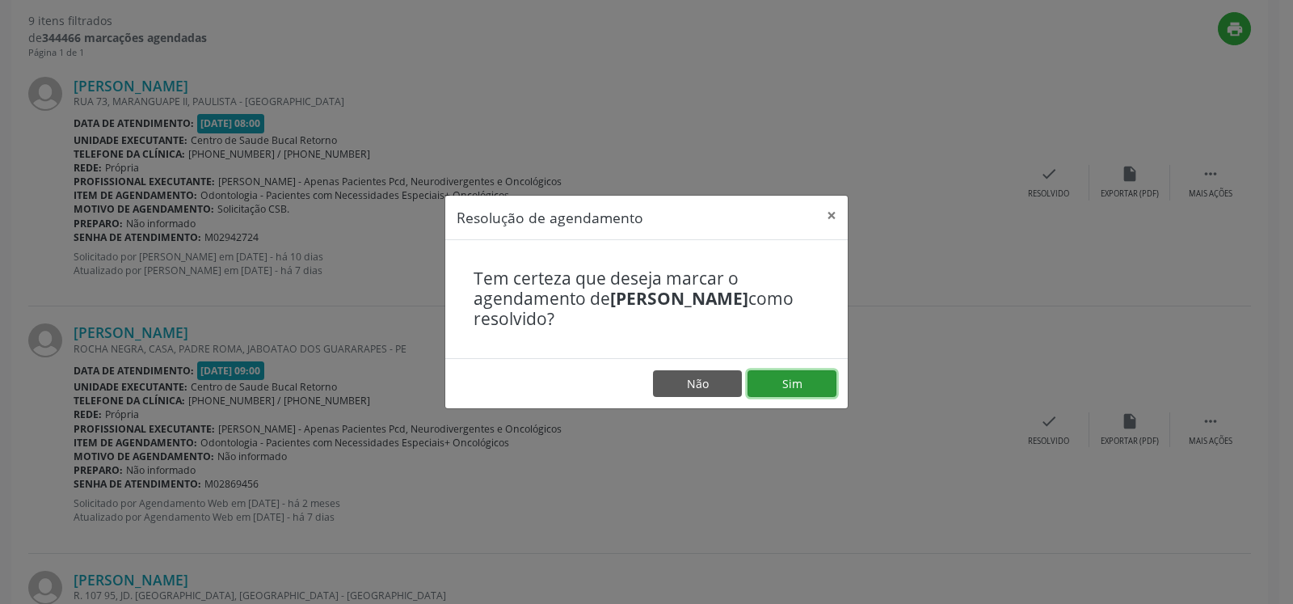
click at [801, 380] on button "Sim" at bounding box center [792, 383] width 89 height 27
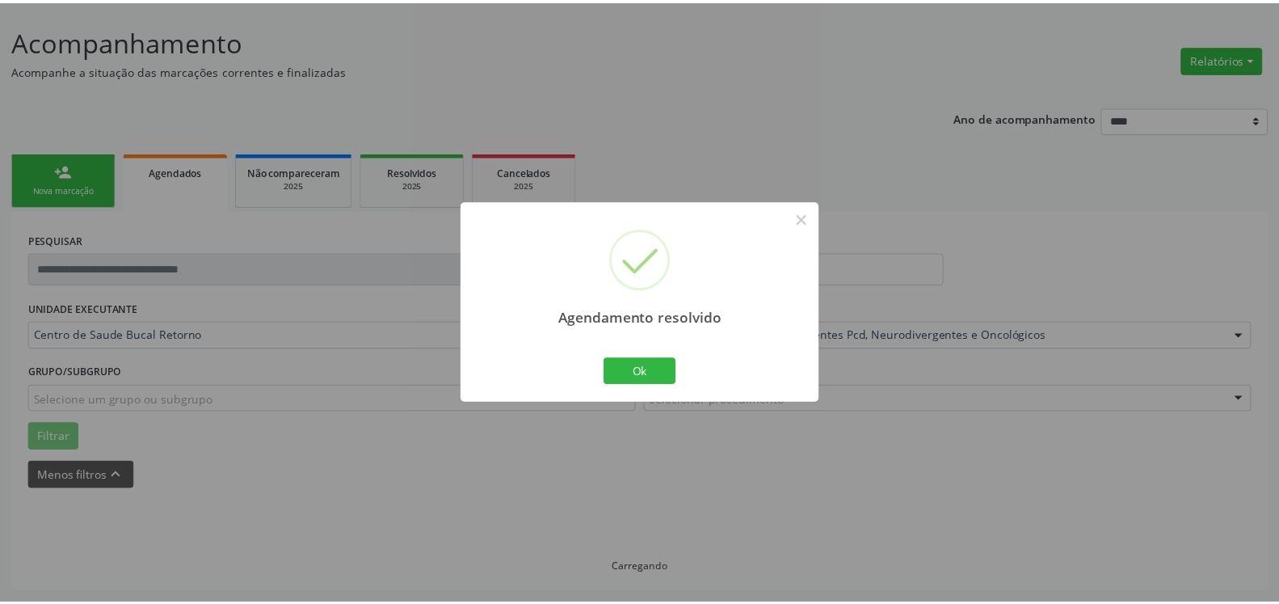
scroll to position [89, 0]
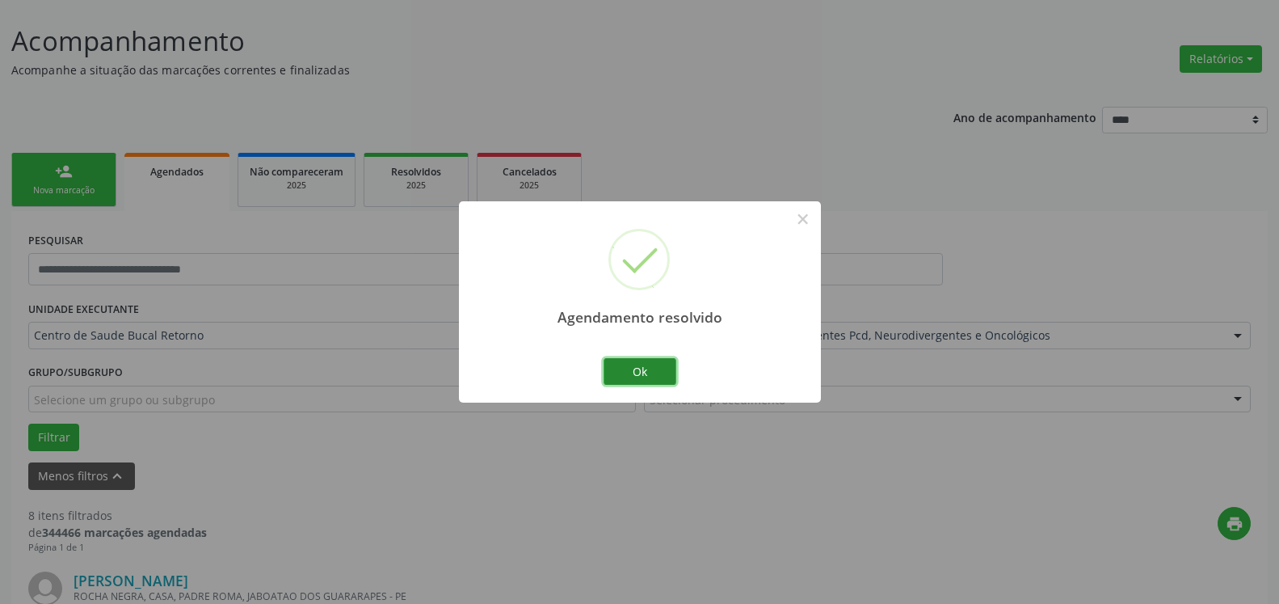
click at [647, 373] on button "Ok" at bounding box center [640, 371] width 73 height 27
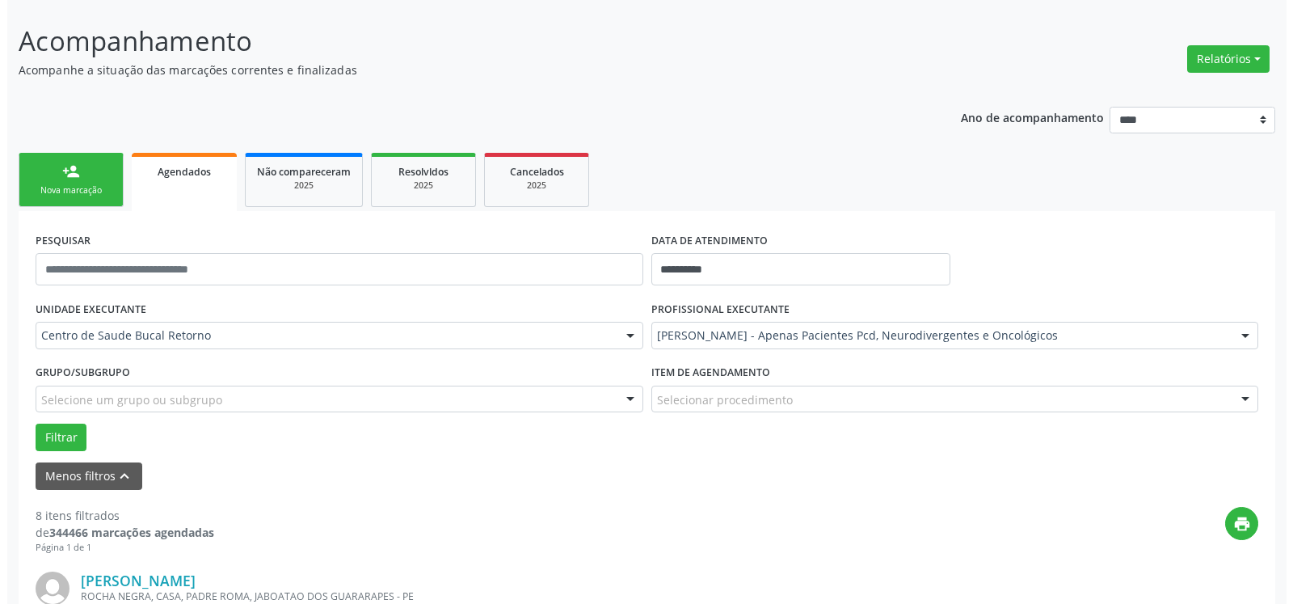
scroll to position [501, 0]
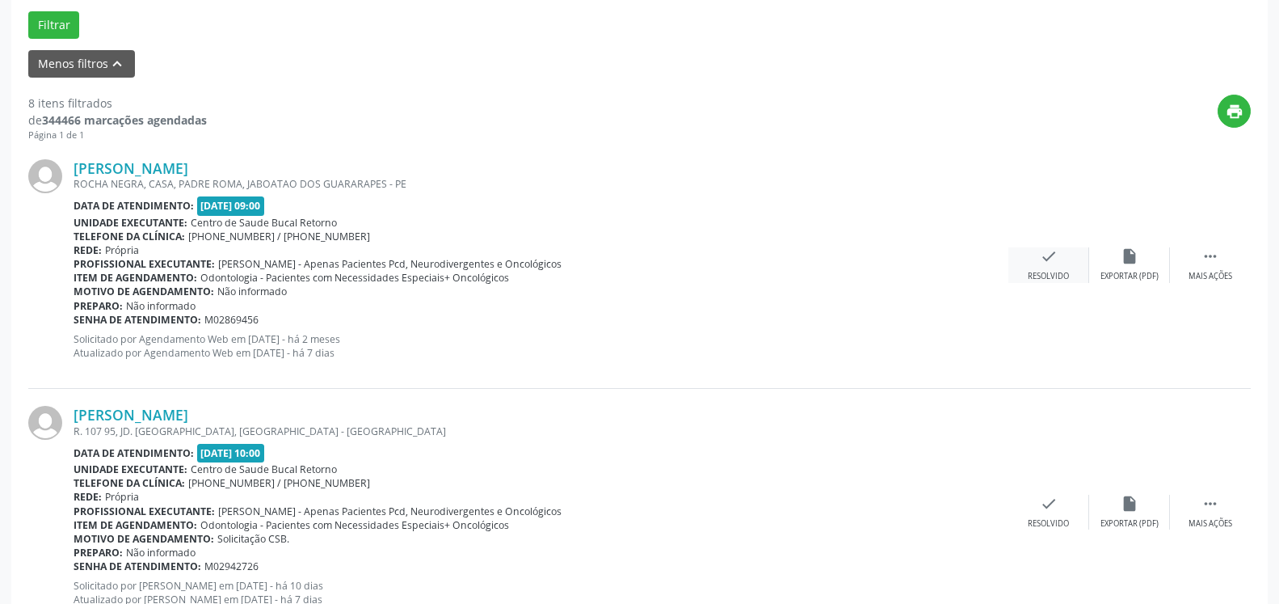
click at [1053, 271] on div "check Resolvido" at bounding box center [1049, 264] width 81 height 35
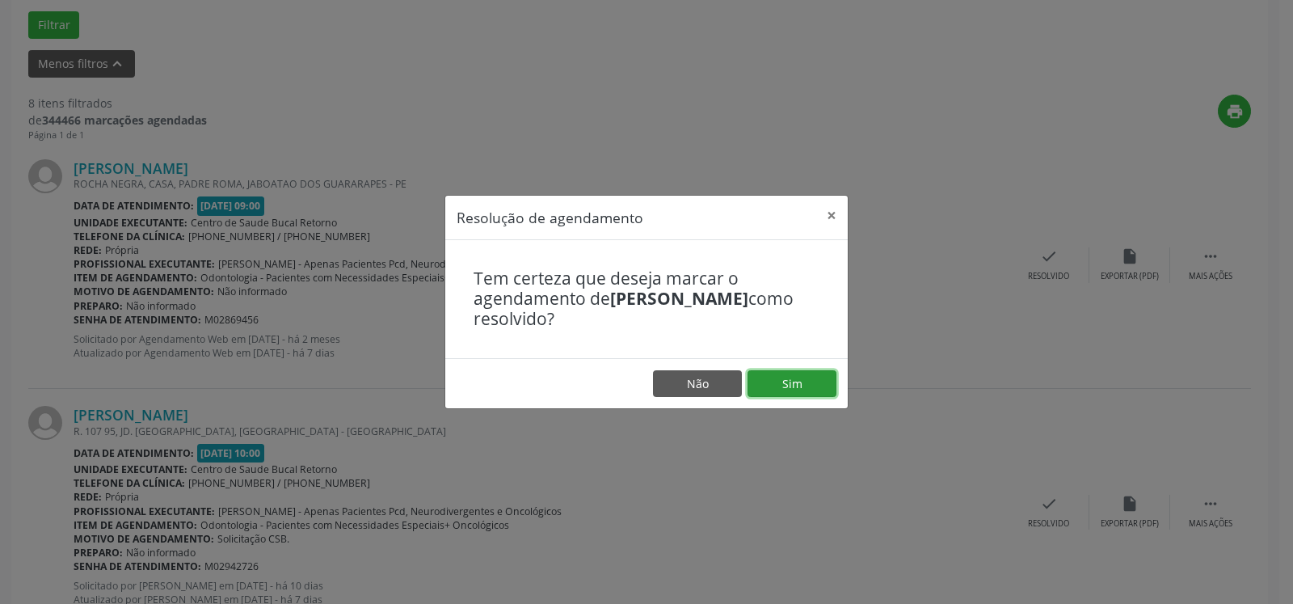
click at [815, 379] on button "Sim" at bounding box center [792, 383] width 89 height 27
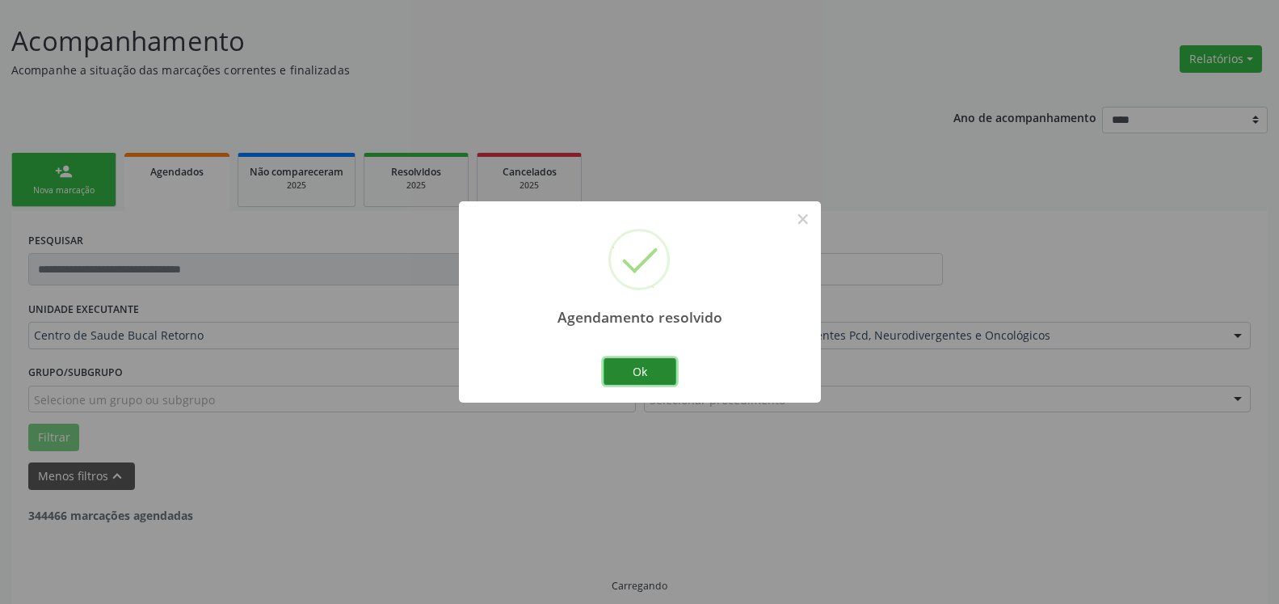
click at [661, 374] on button "Ok" at bounding box center [640, 371] width 73 height 27
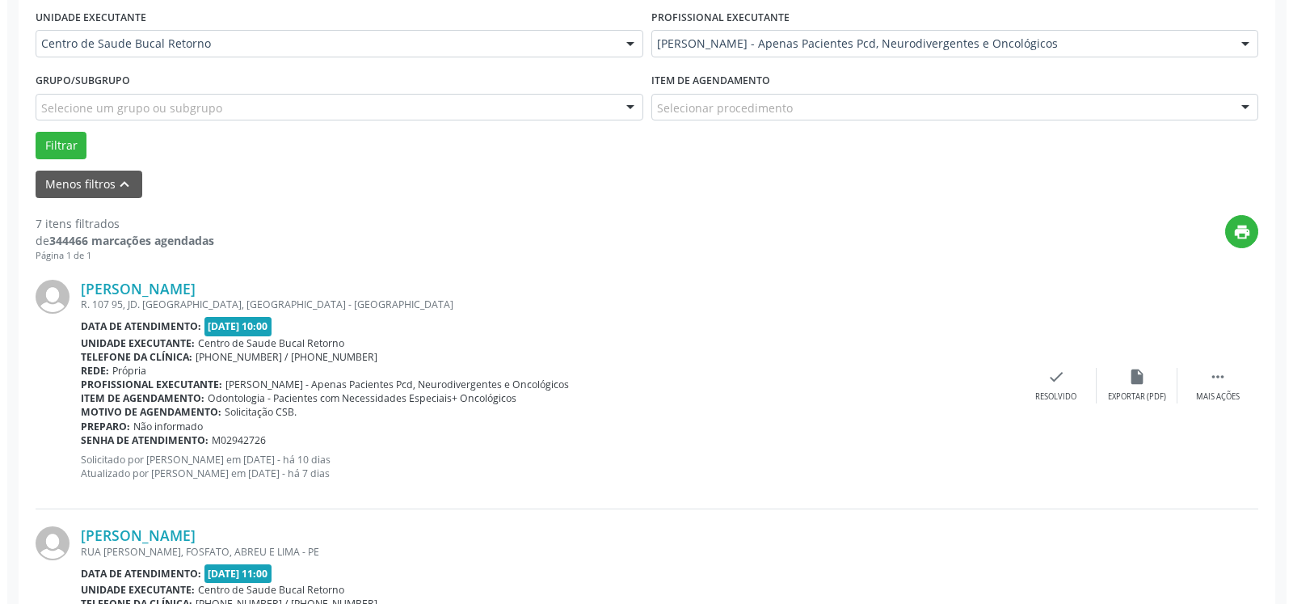
scroll to position [583, 0]
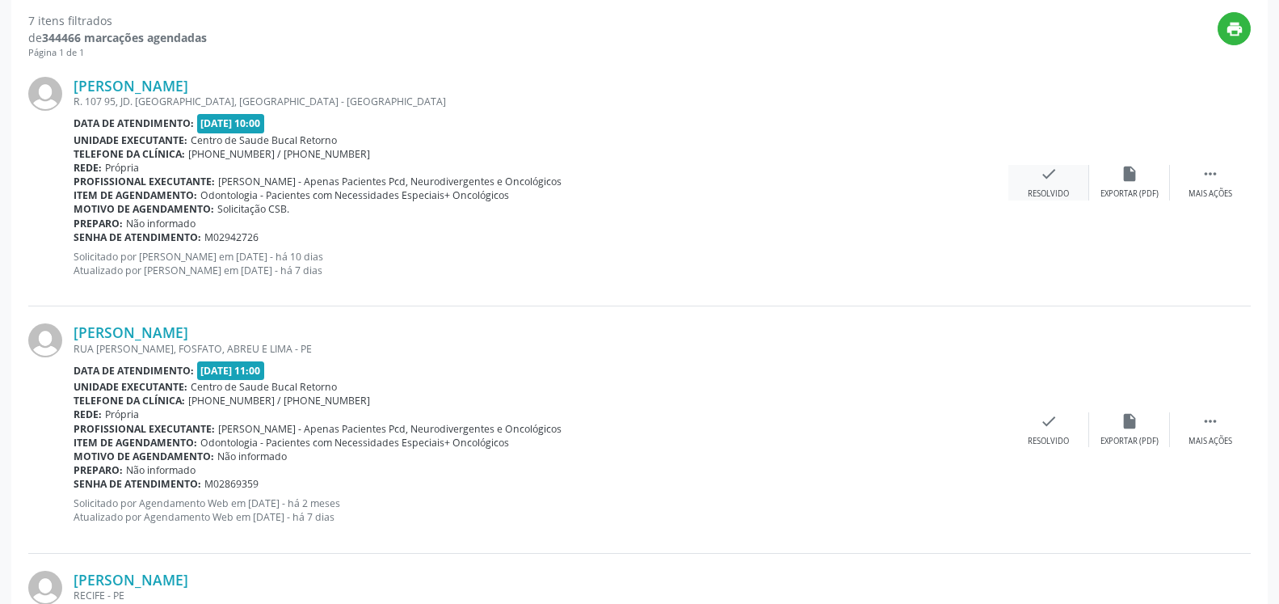
click at [1052, 182] on icon "check" at bounding box center [1049, 174] width 18 height 18
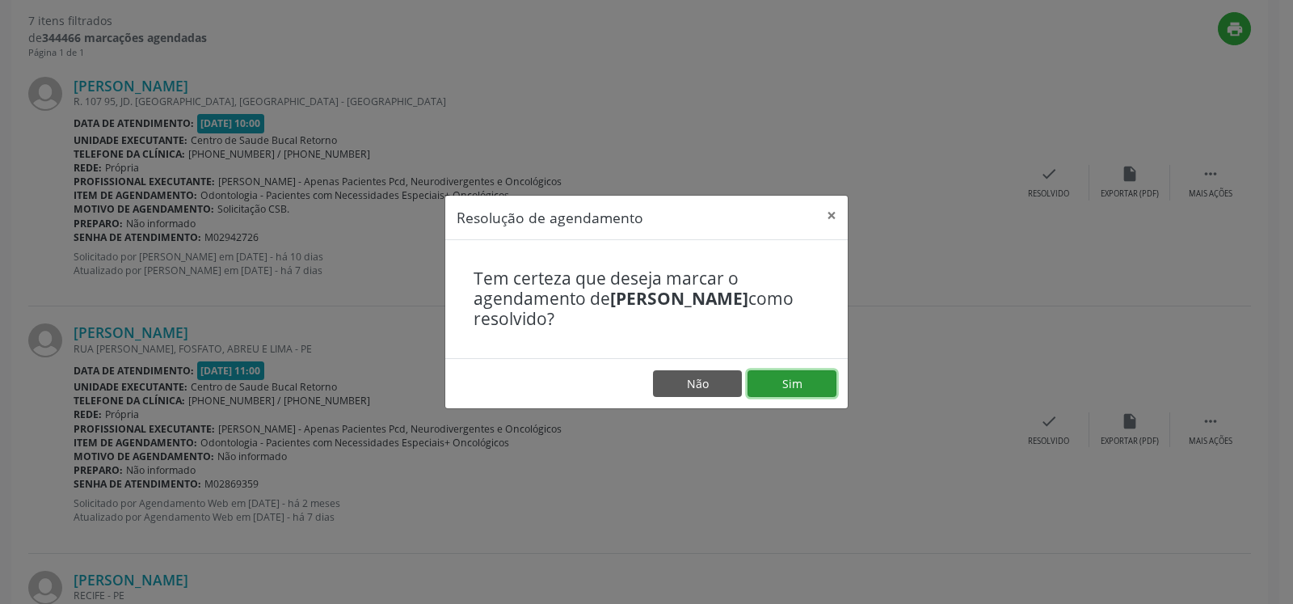
click at [778, 385] on button "Sim" at bounding box center [792, 383] width 89 height 27
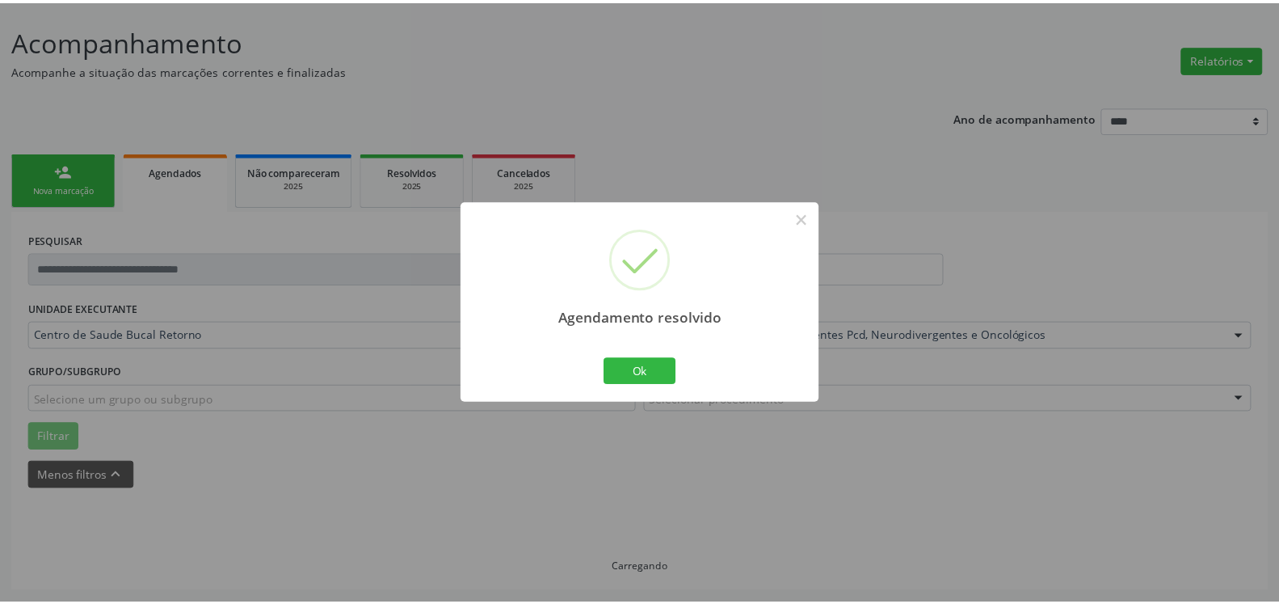
scroll to position [89, 0]
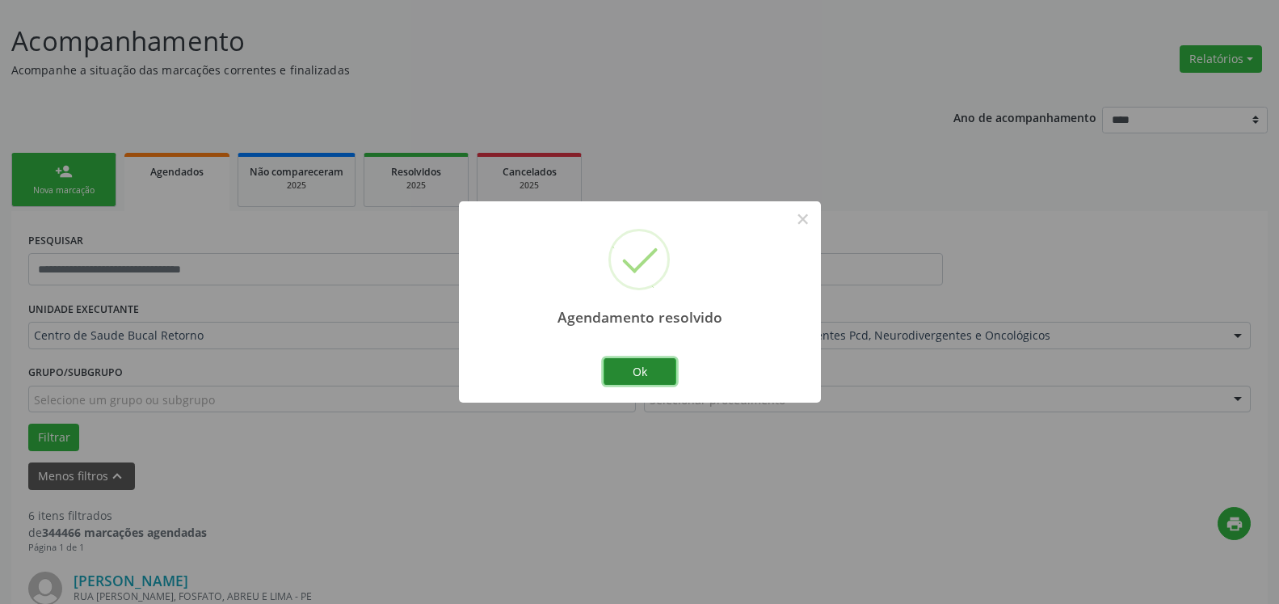
click at [655, 364] on button "Ok" at bounding box center [640, 371] width 73 height 27
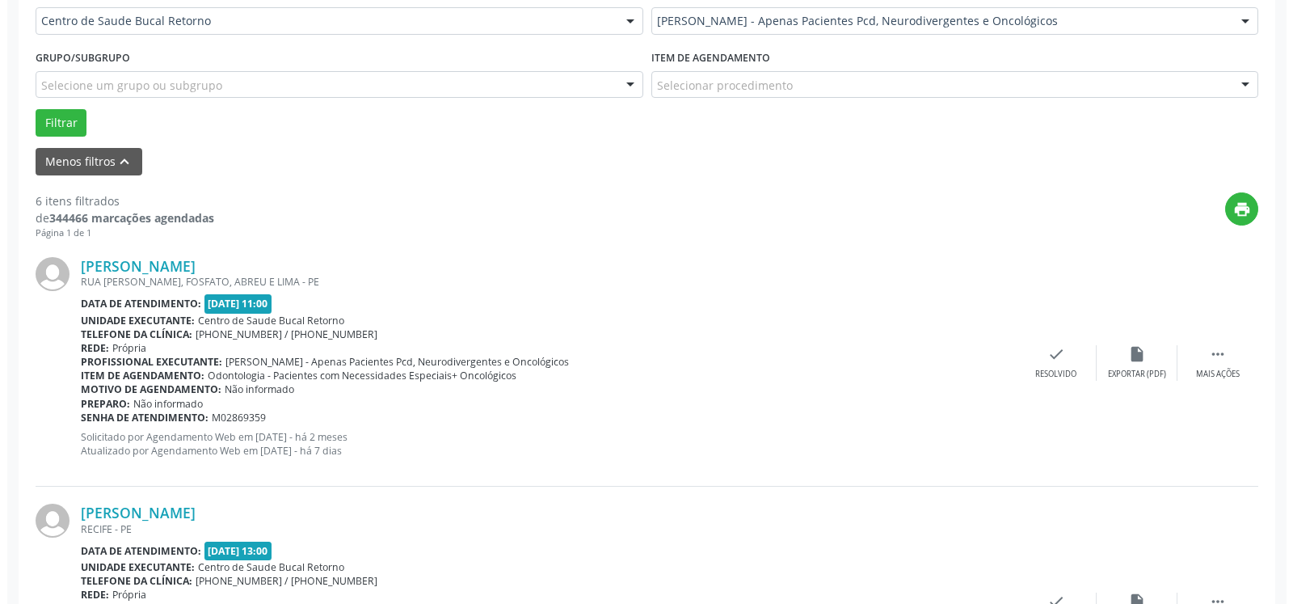
scroll to position [583, 0]
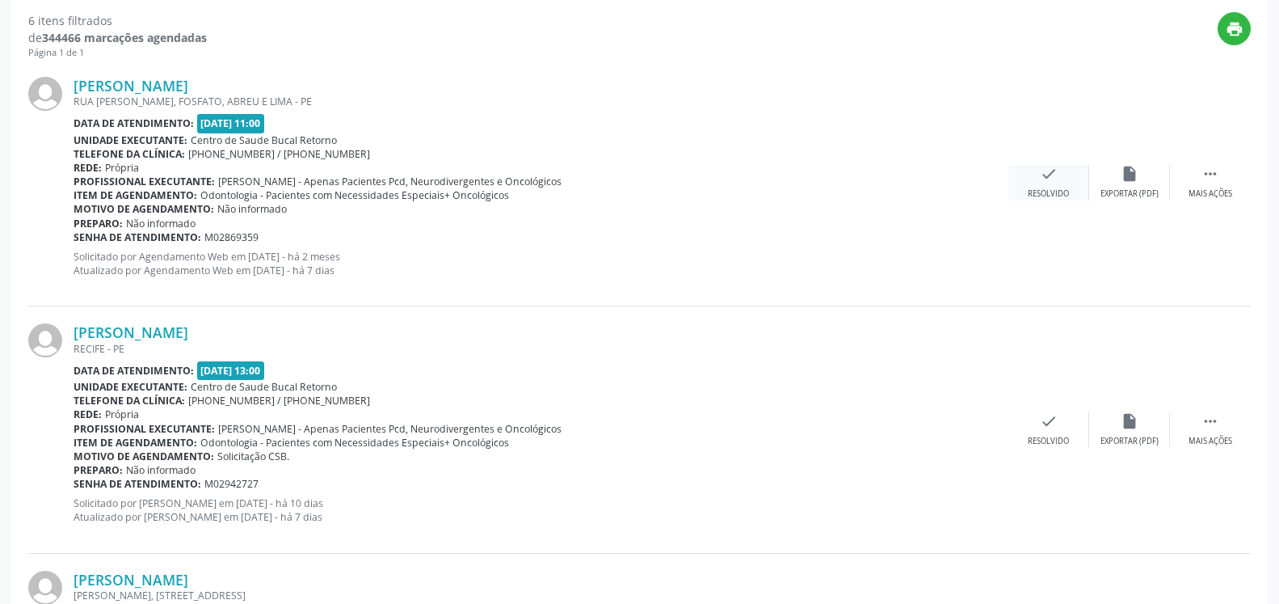
click at [1043, 183] on icon "check" at bounding box center [1049, 174] width 18 height 18
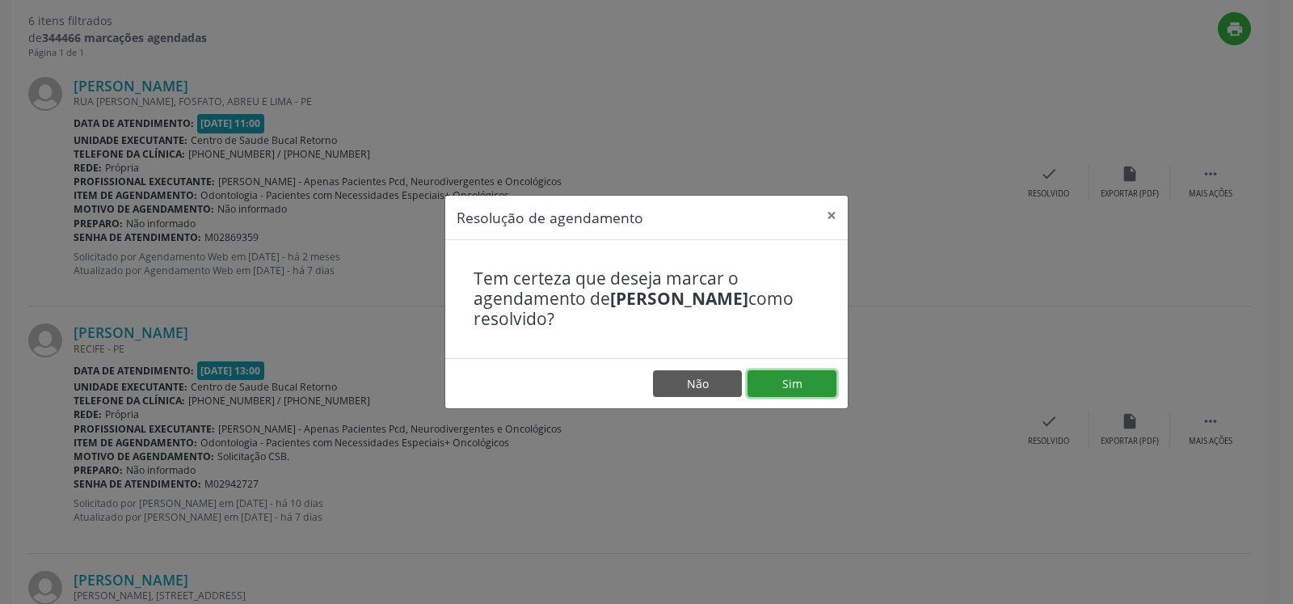
click at [777, 396] on button "Sim" at bounding box center [792, 383] width 89 height 27
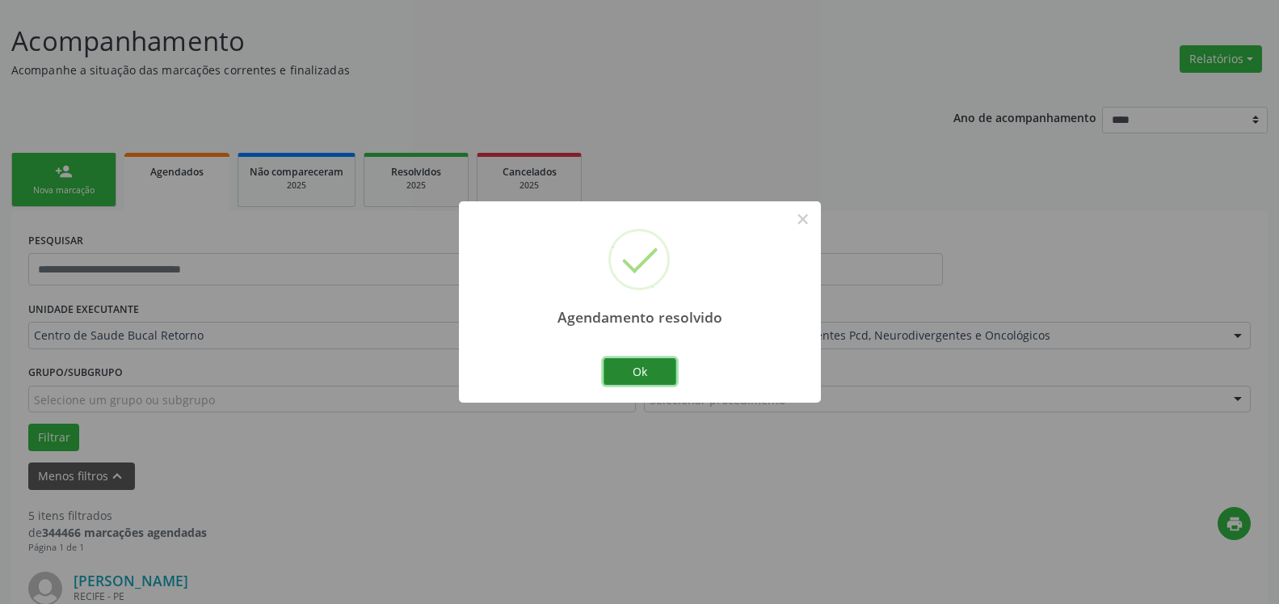
click at [643, 378] on button "Ok" at bounding box center [640, 371] width 73 height 27
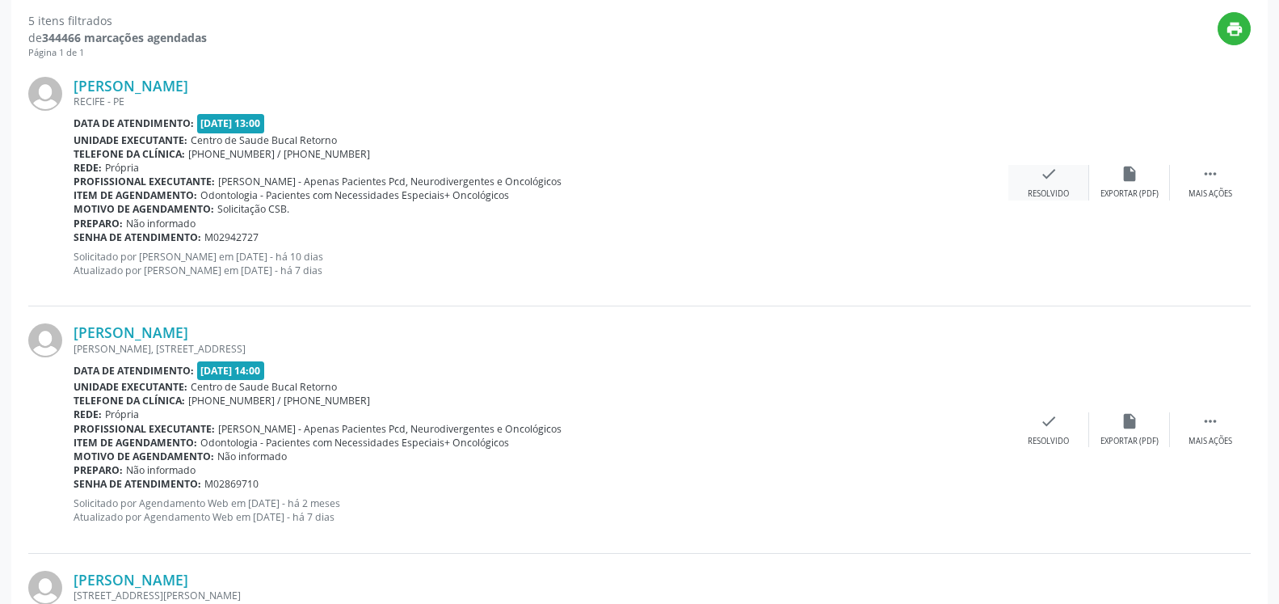
click at [1052, 176] on icon "check" at bounding box center [1049, 174] width 18 height 18
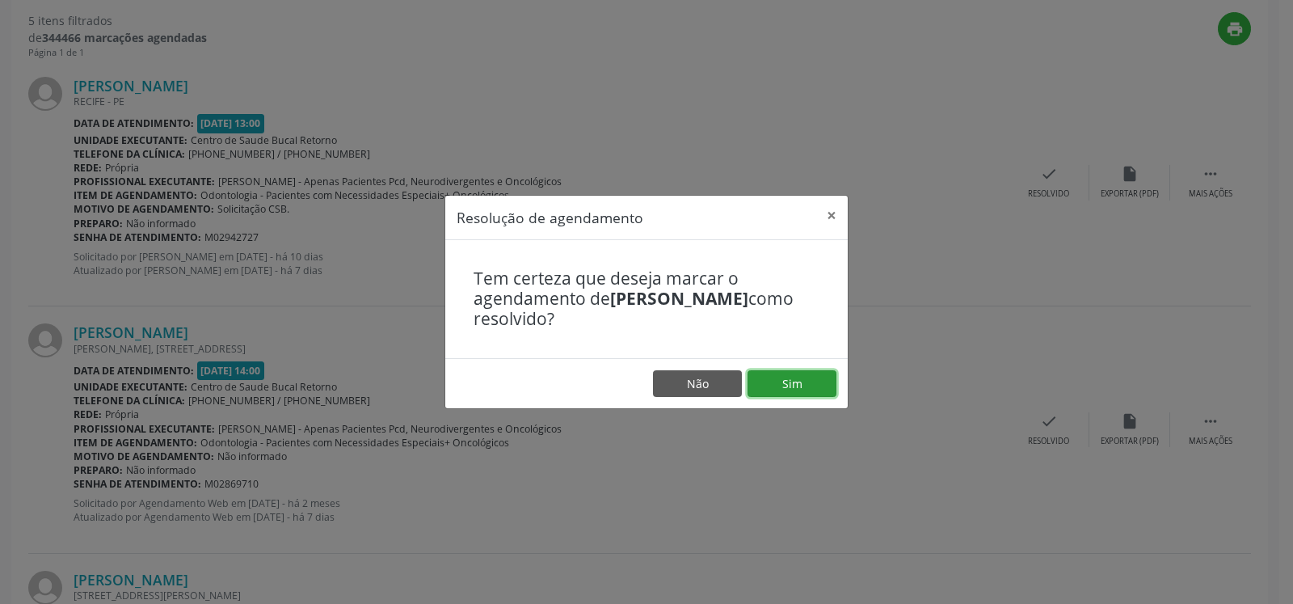
click at [791, 376] on button "Sim" at bounding box center [792, 383] width 89 height 27
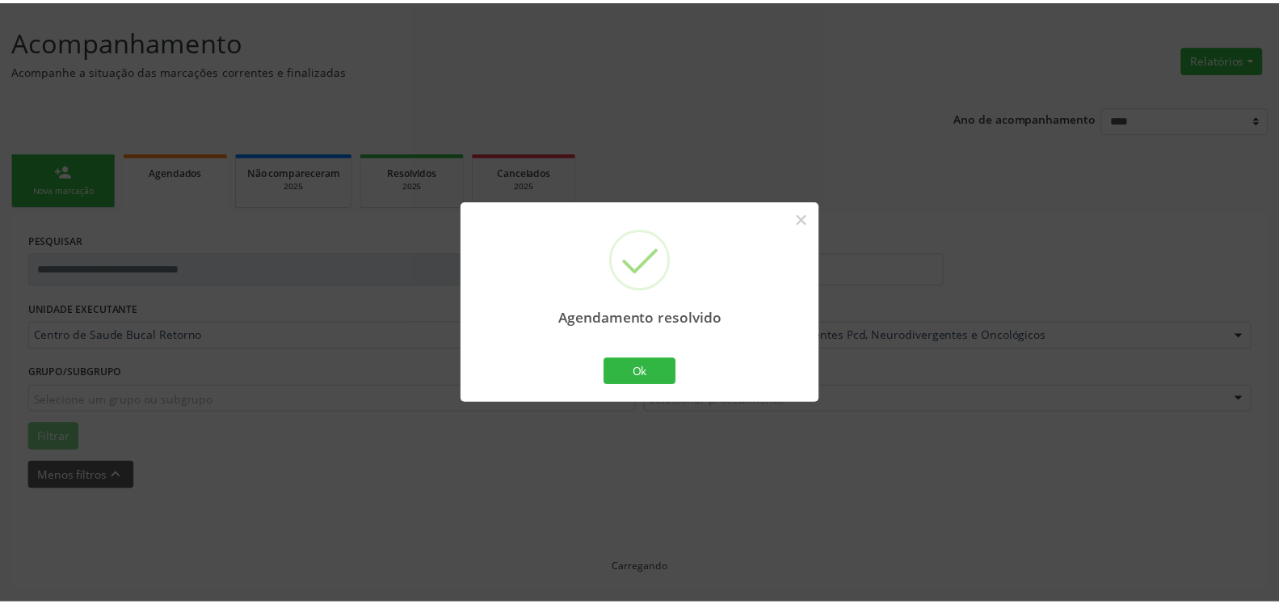
scroll to position [89, 0]
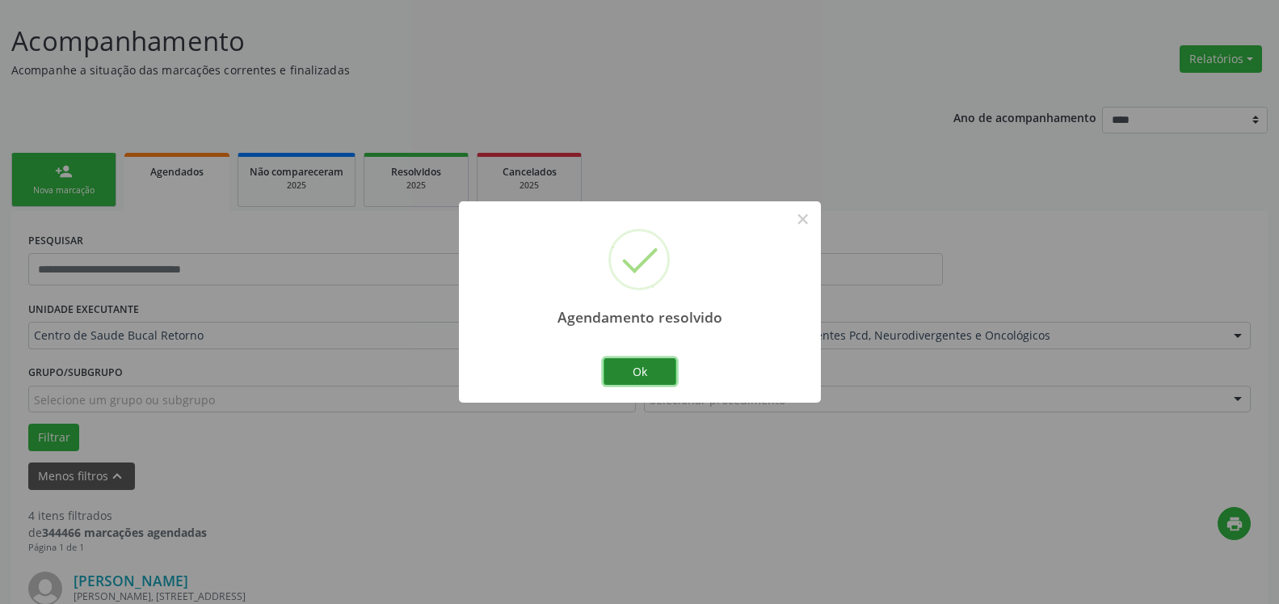
click at [631, 369] on button "Ok" at bounding box center [640, 371] width 73 height 27
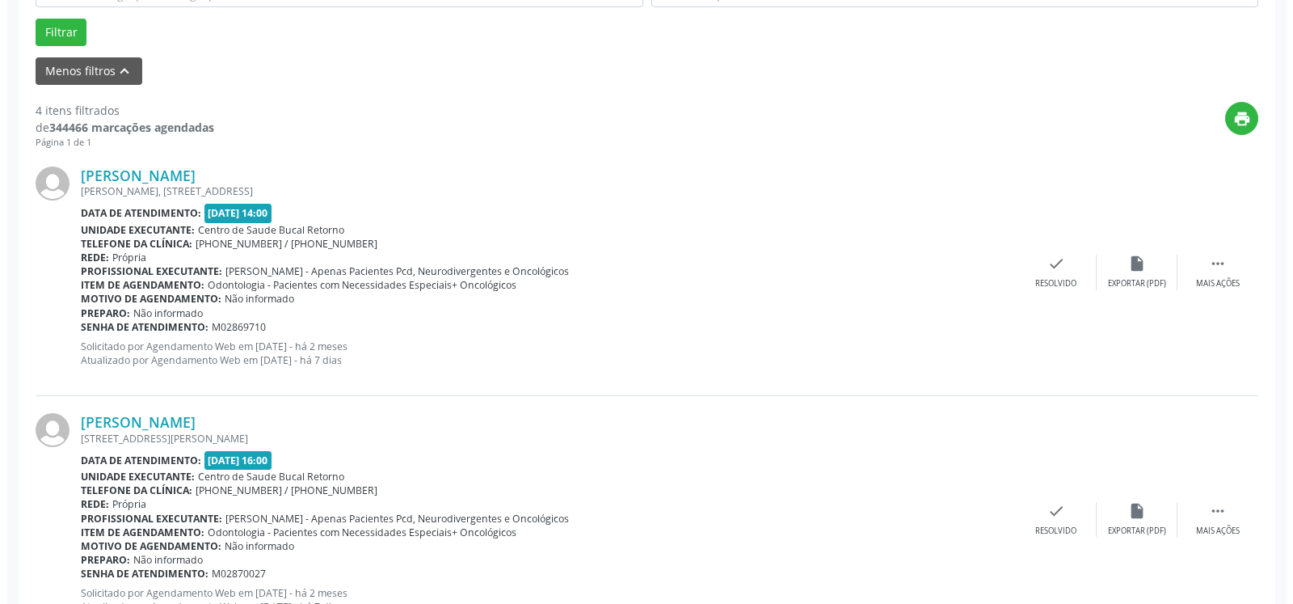
scroll to position [583, 0]
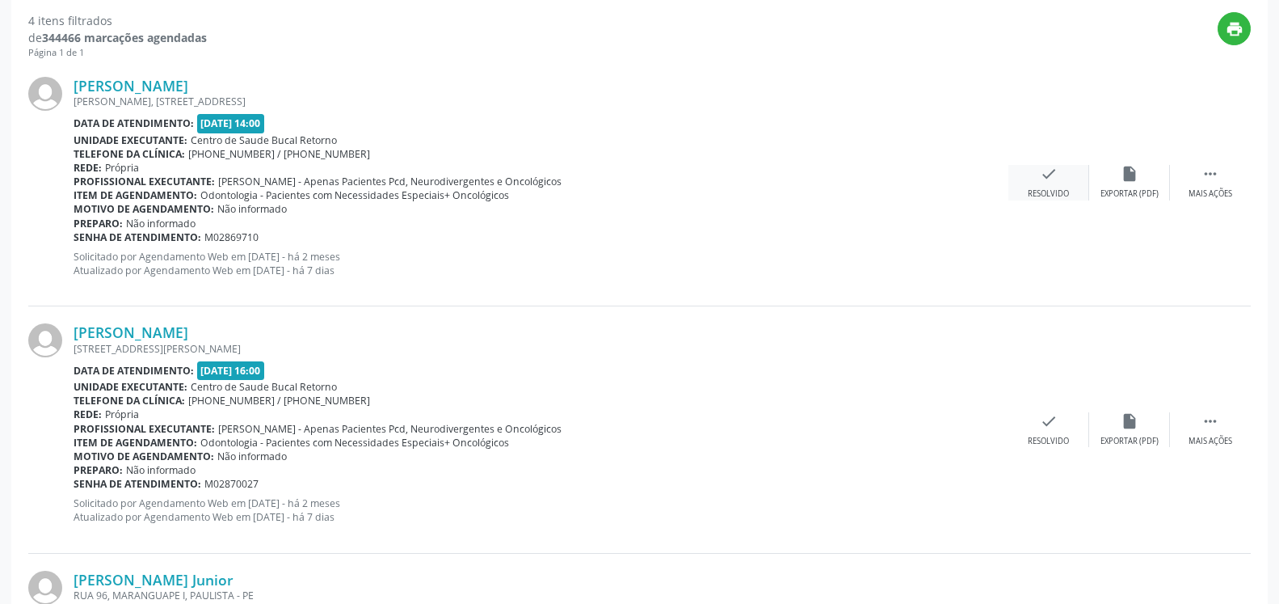
click at [1055, 183] on icon "check" at bounding box center [1049, 174] width 18 height 18
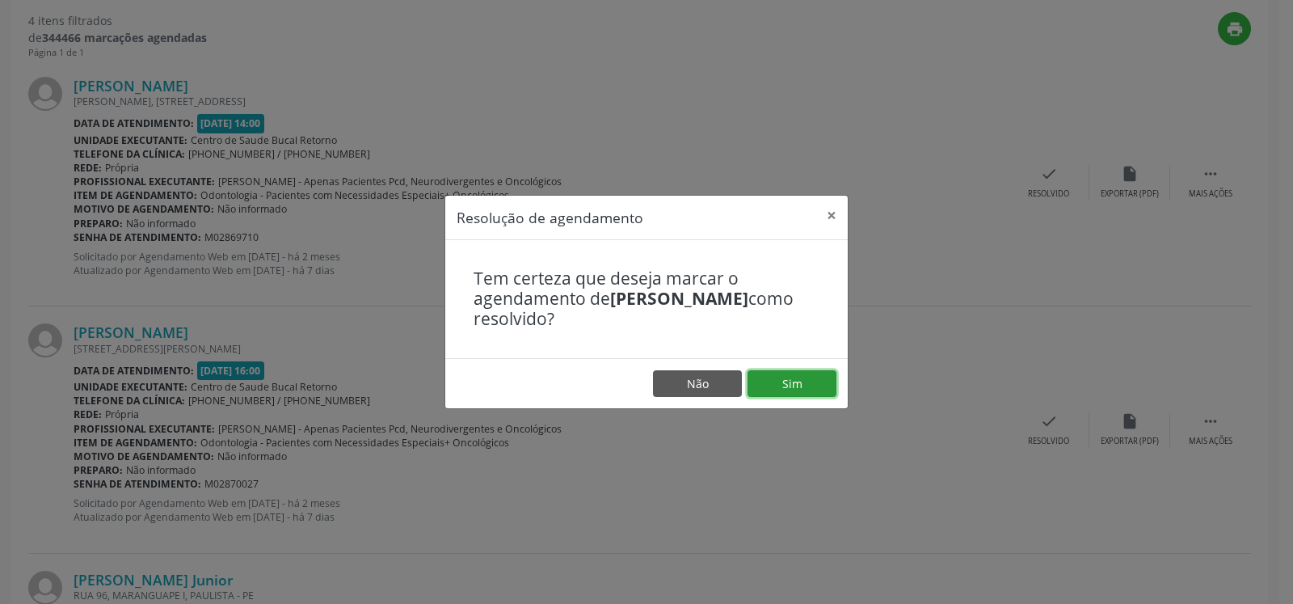
click at [799, 377] on button "Sim" at bounding box center [792, 383] width 89 height 27
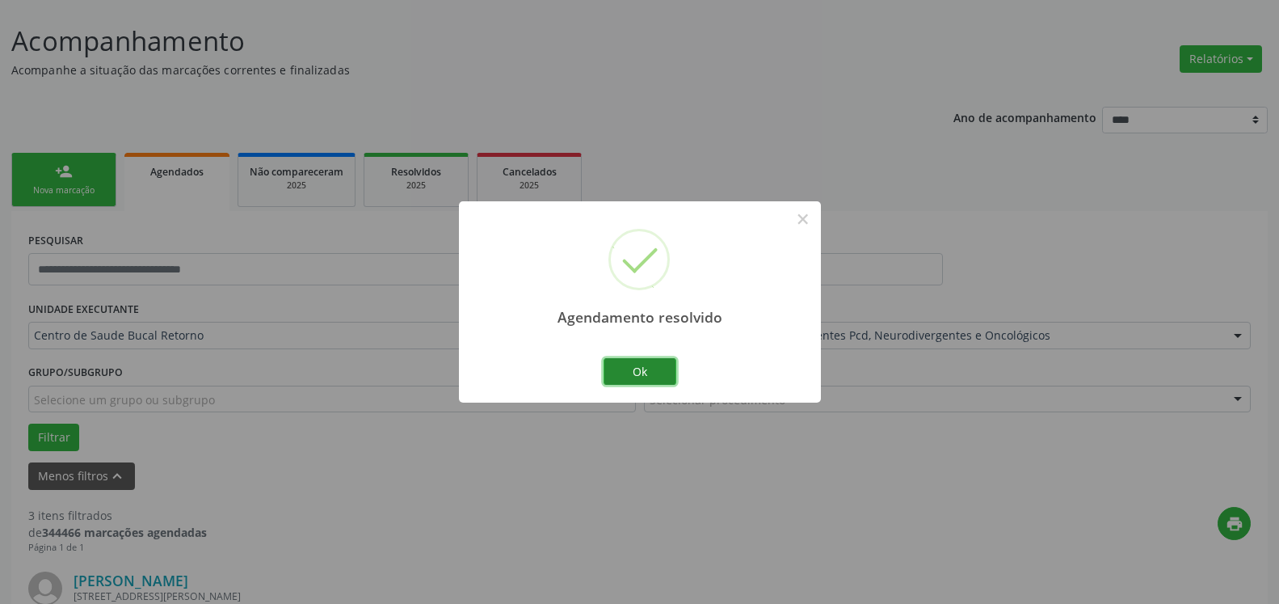
click at [661, 374] on button "Ok" at bounding box center [640, 371] width 73 height 27
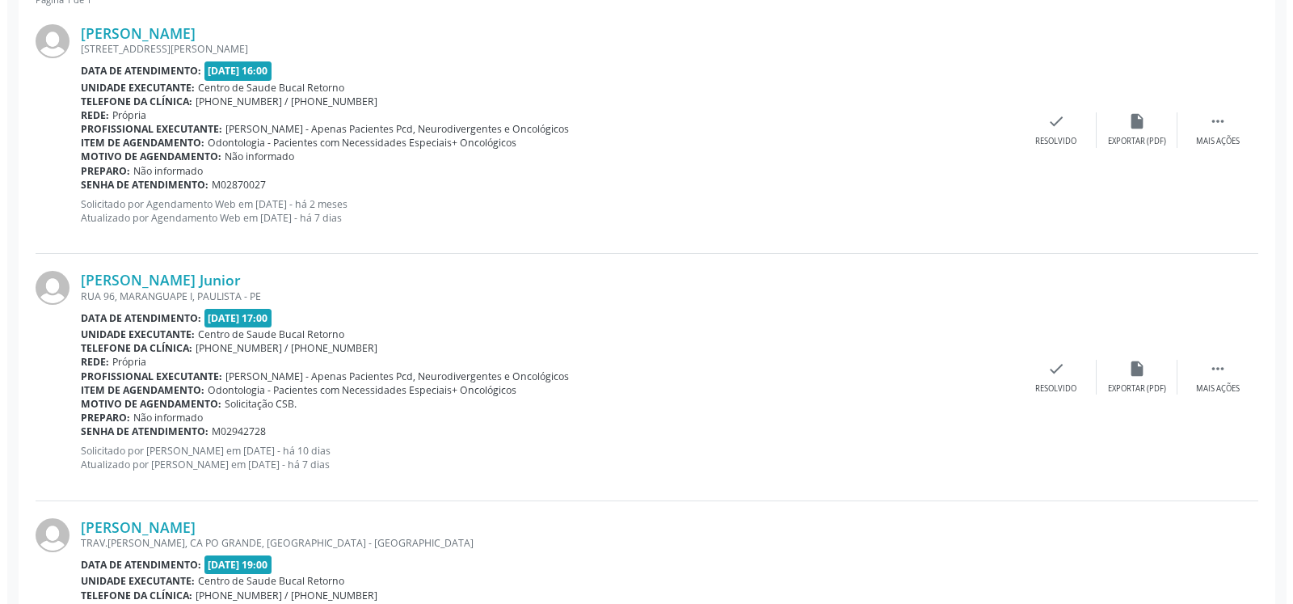
scroll to position [666, 0]
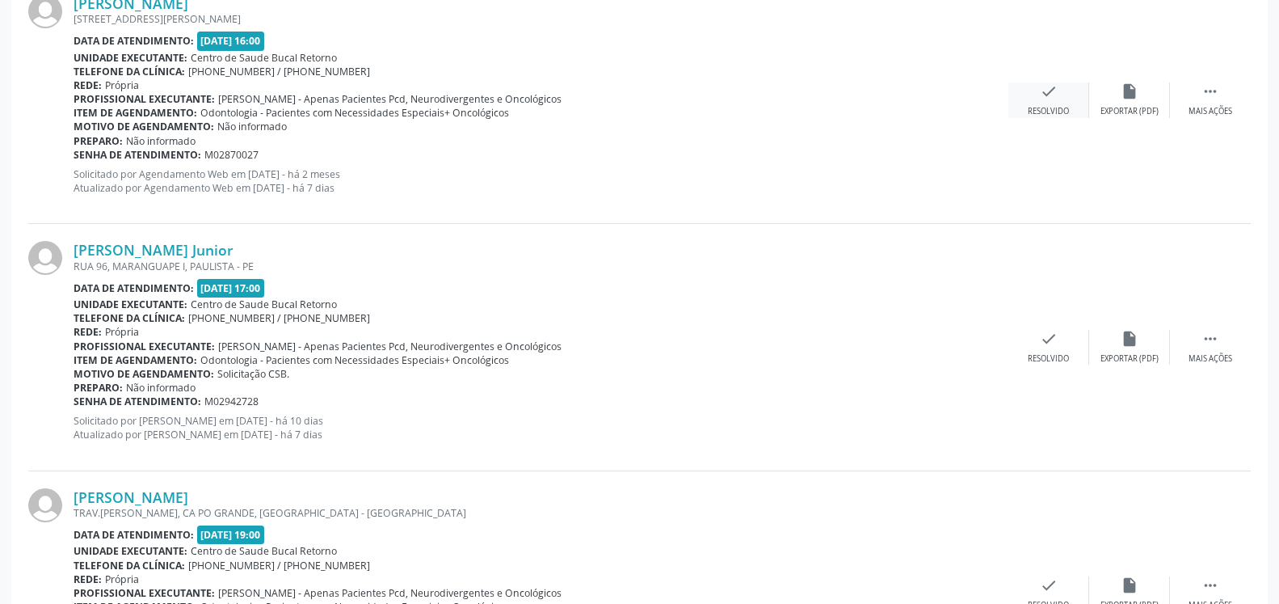
click at [1057, 97] on div "check Resolvido" at bounding box center [1049, 99] width 81 height 35
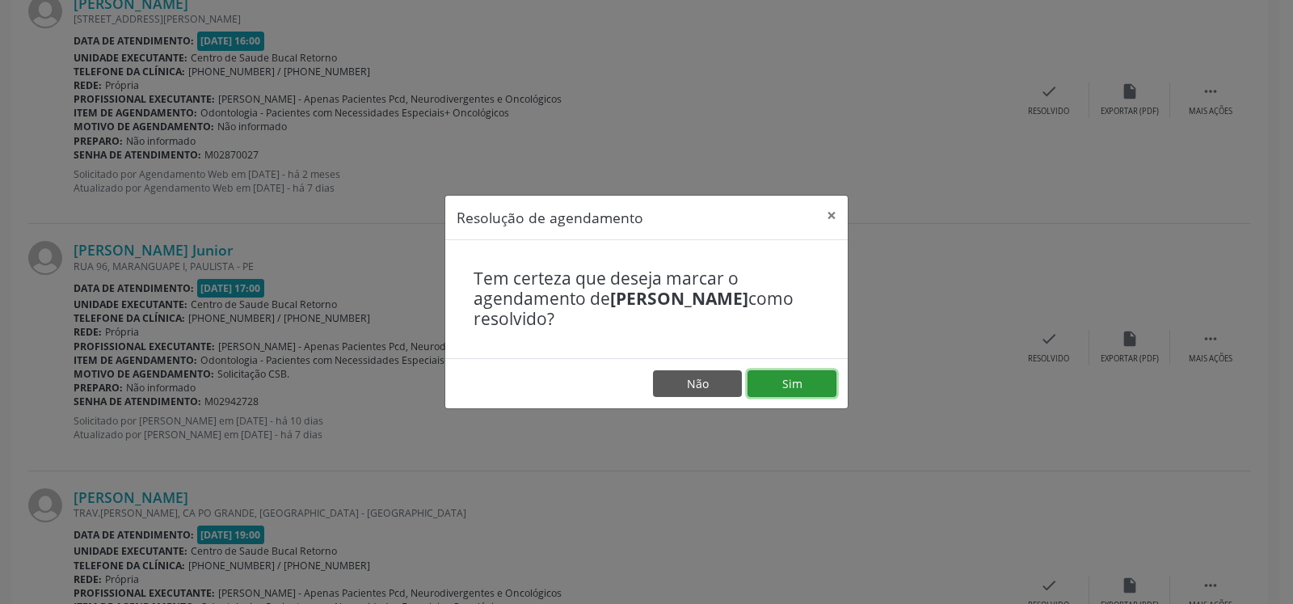
click at [810, 373] on button "Sim" at bounding box center [792, 383] width 89 height 27
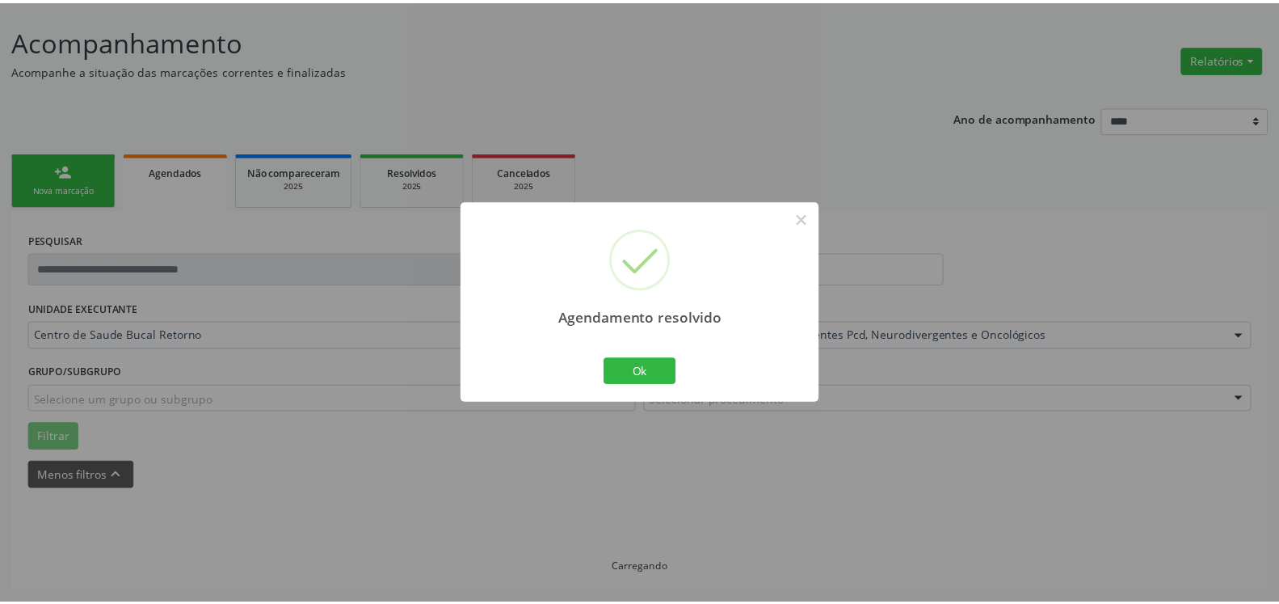
scroll to position [89, 0]
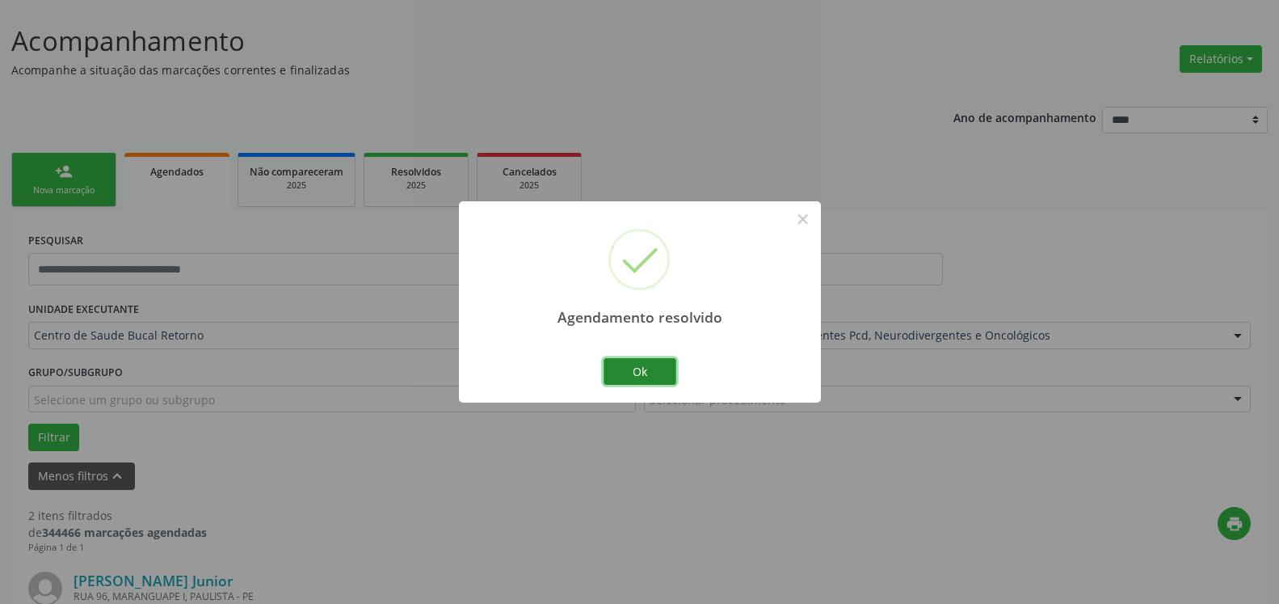
click at [636, 374] on button "Ok" at bounding box center [640, 371] width 73 height 27
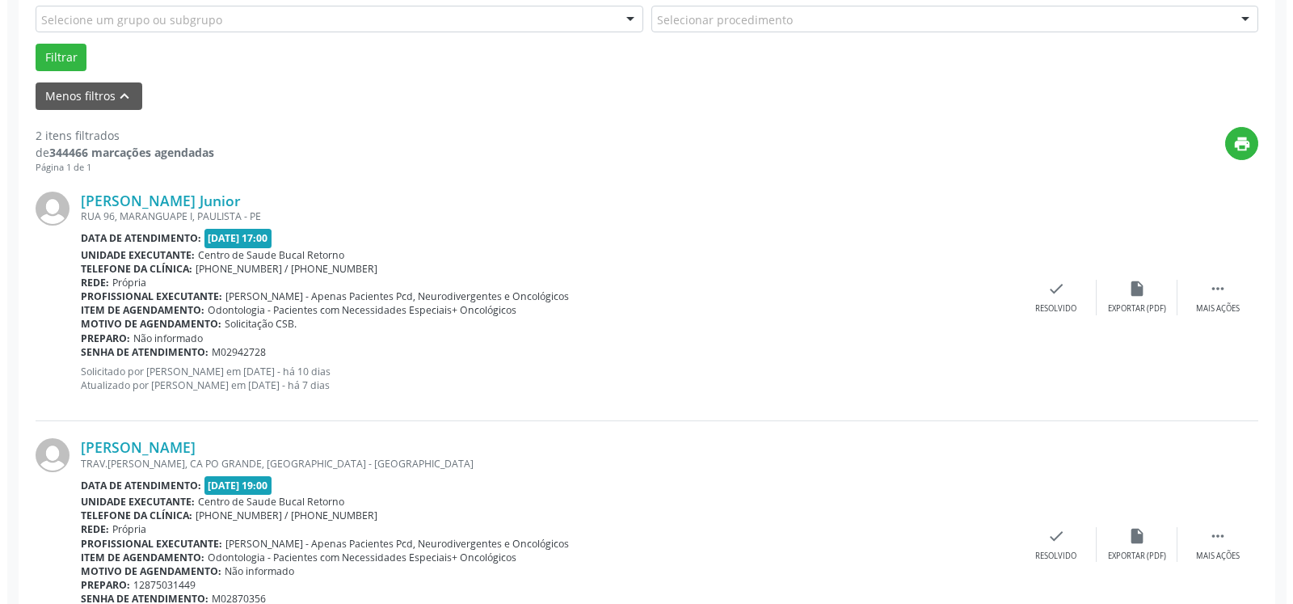
scroll to position [561, 0]
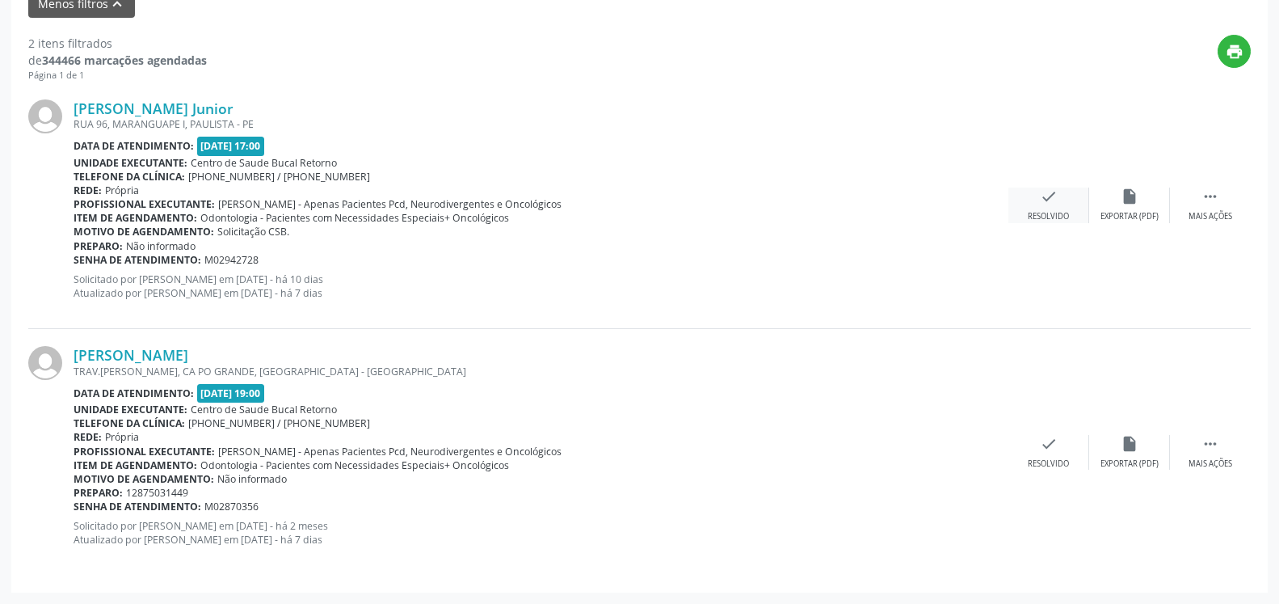
click at [1055, 204] on icon "check" at bounding box center [1049, 196] width 18 height 18
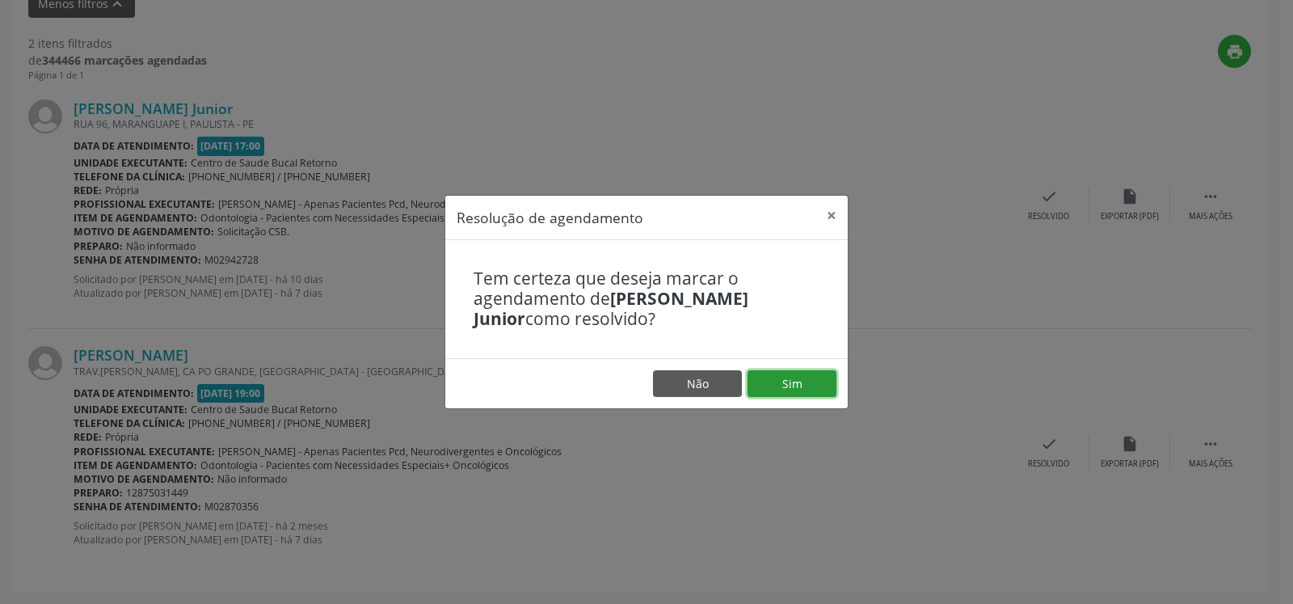
click at [762, 385] on button "Sim" at bounding box center [792, 383] width 89 height 27
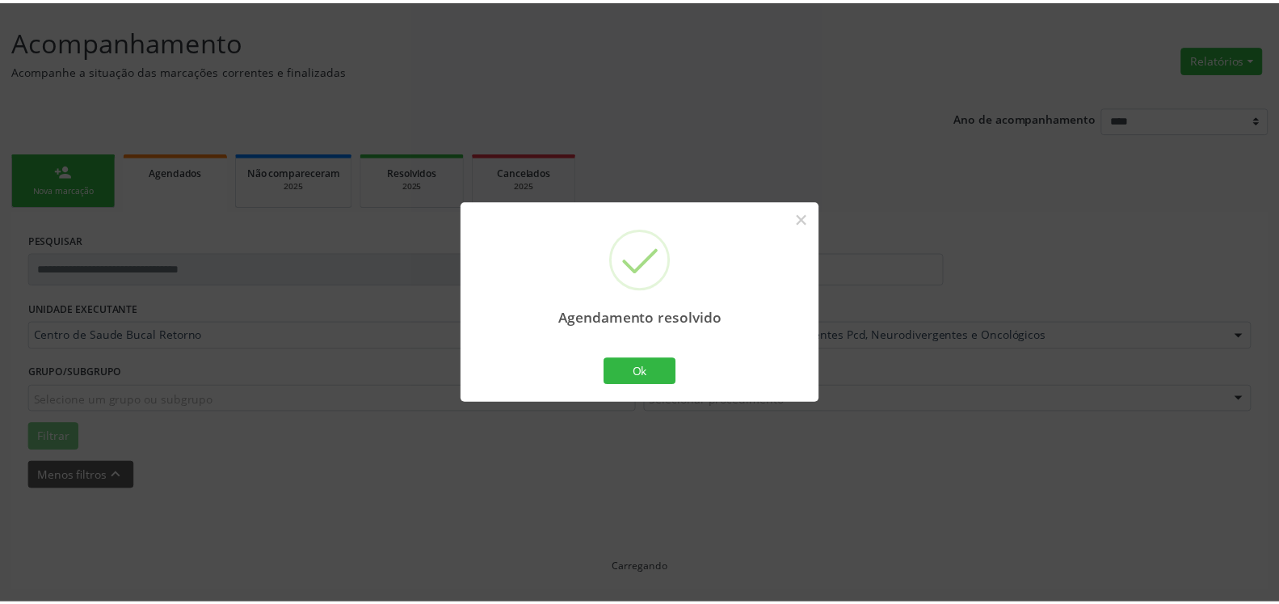
scroll to position [89, 0]
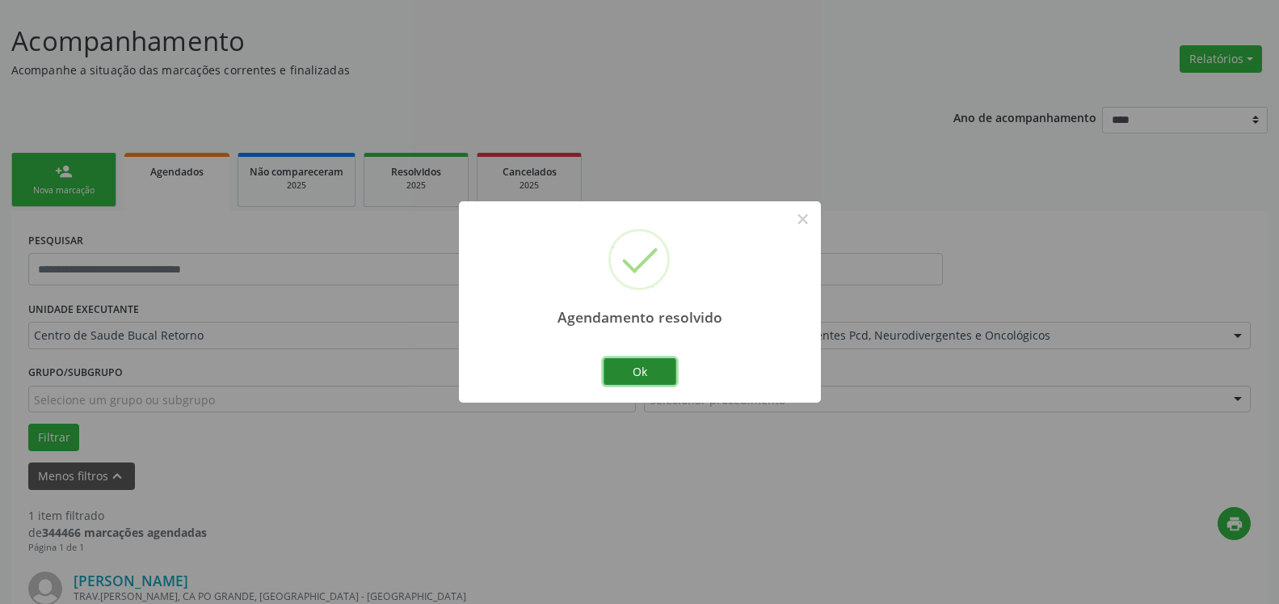
click at [652, 368] on button "Ok" at bounding box center [640, 371] width 73 height 27
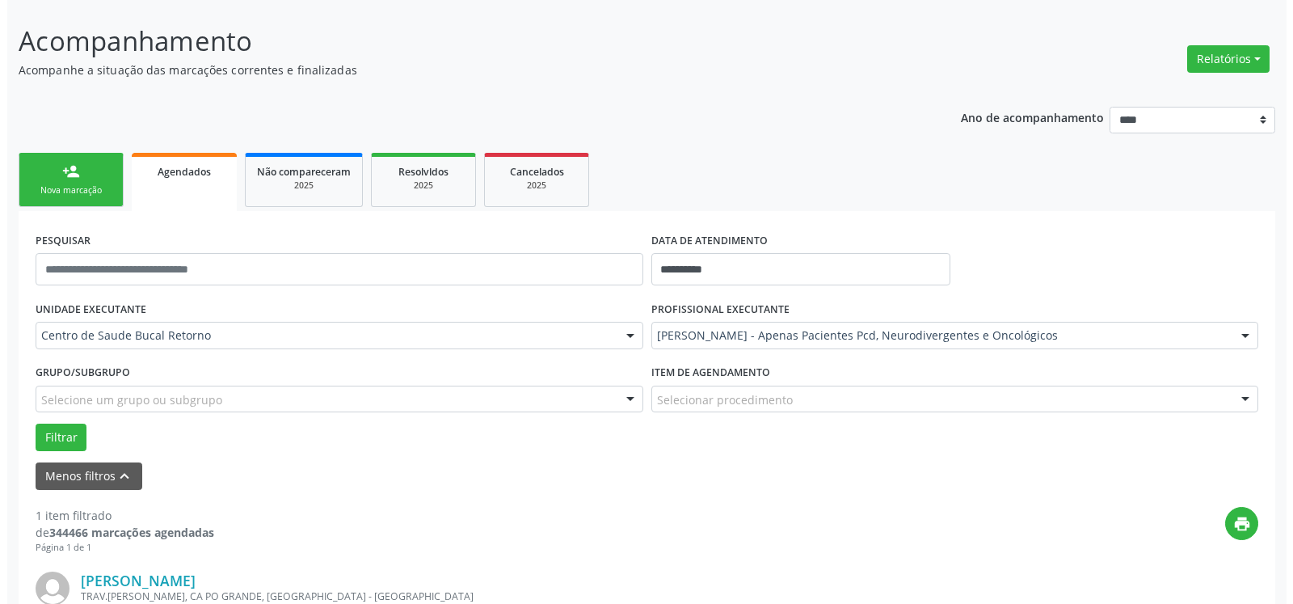
scroll to position [314, 0]
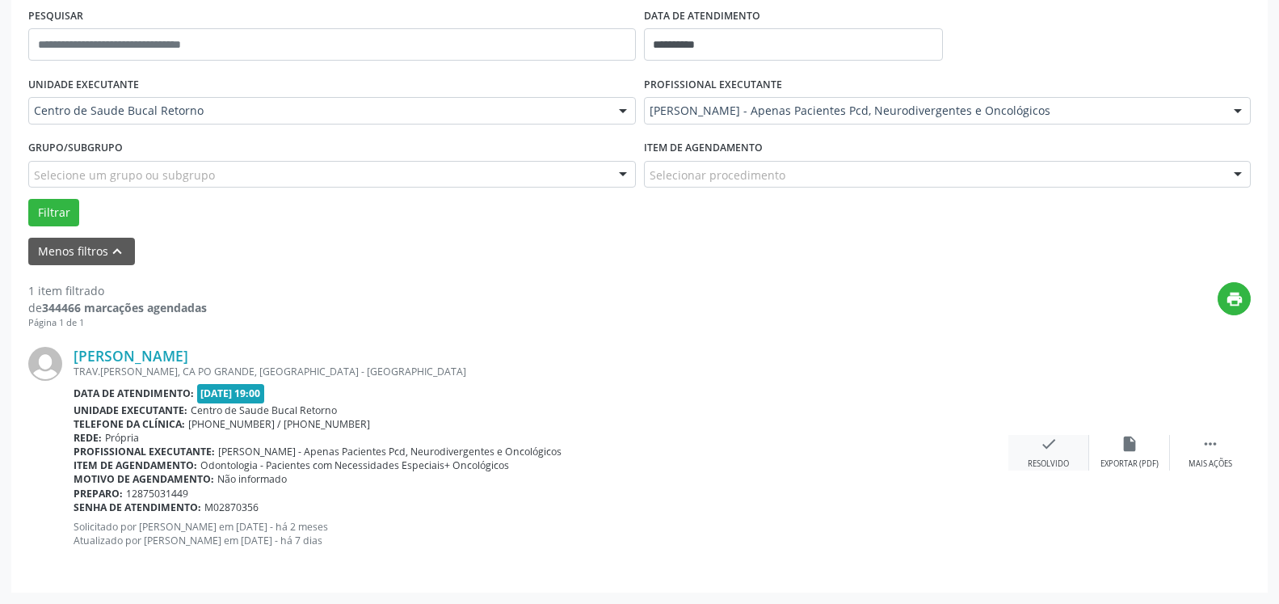
click at [1053, 453] on icon "check" at bounding box center [1049, 444] width 18 height 18
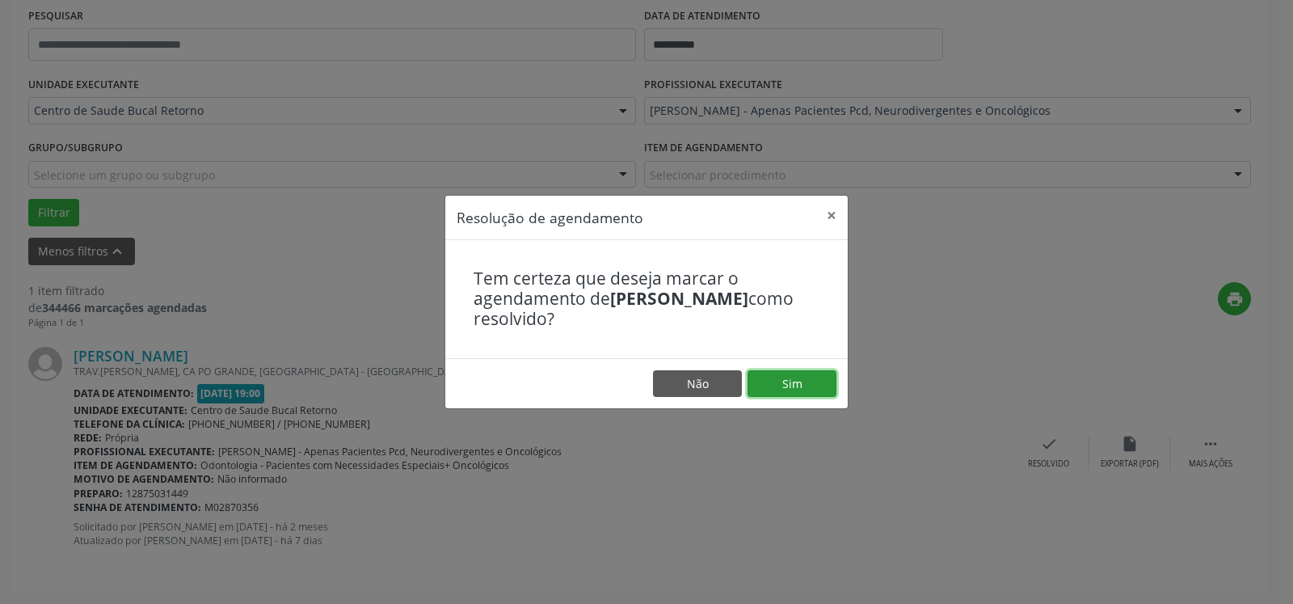
click at [816, 393] on button "Sim" at bounding box center [792, 383] width 89 height 27
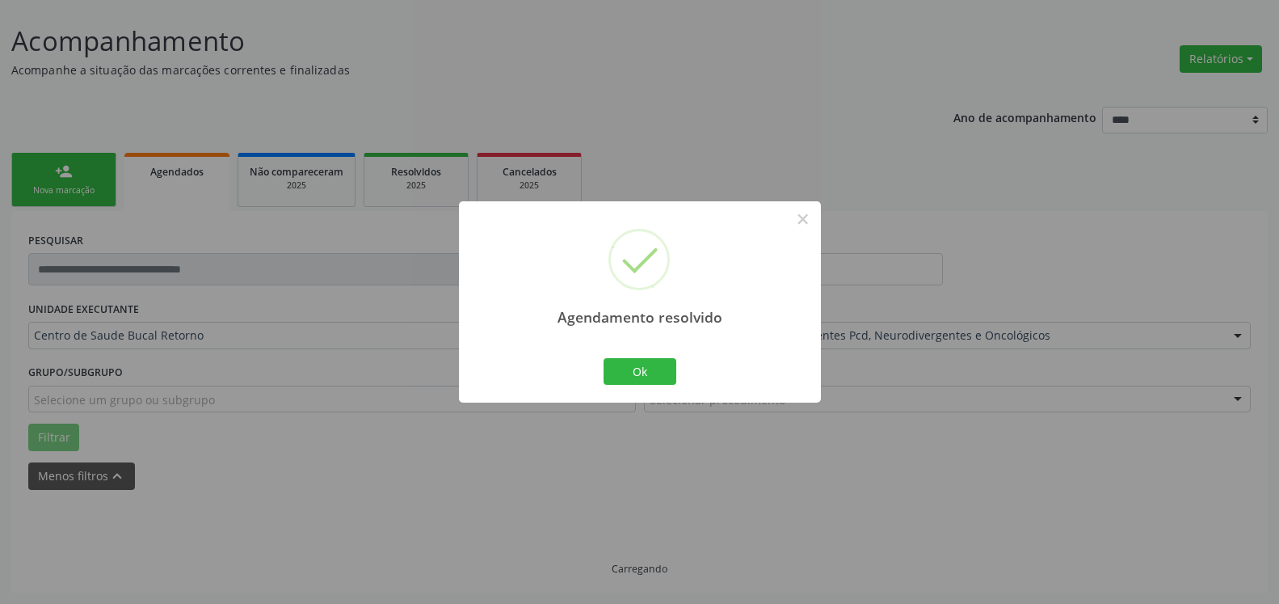
scroll to position [54, 0]
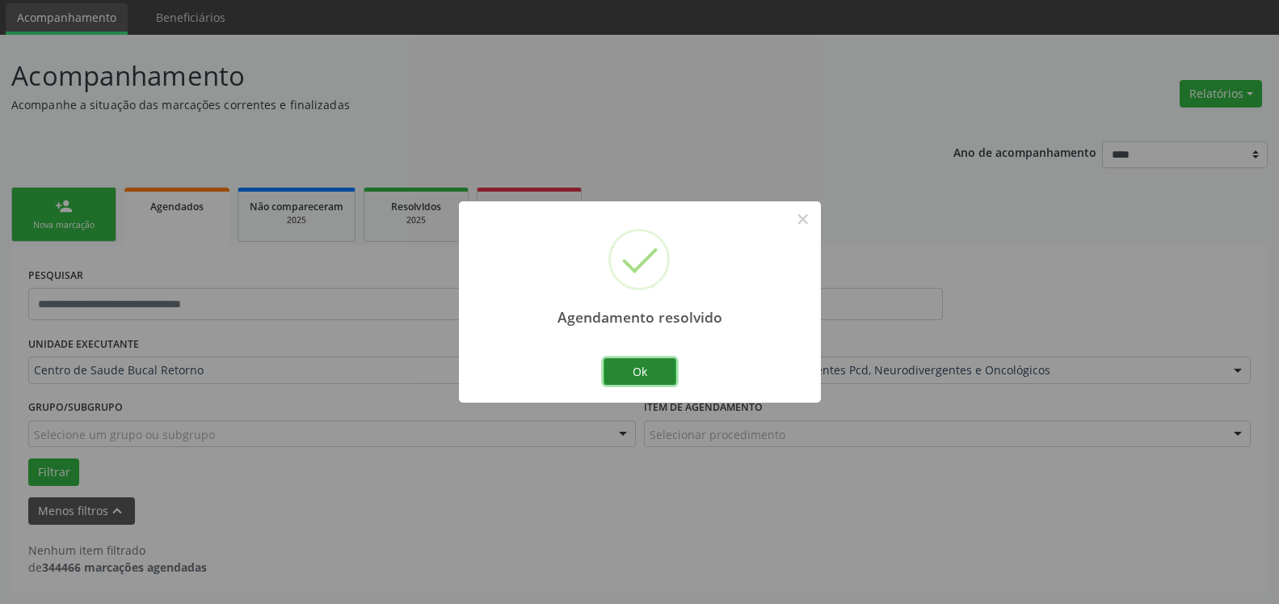
click at [660, 374] on button "Ok" at bounding box center [640, 371] width 73 height 27
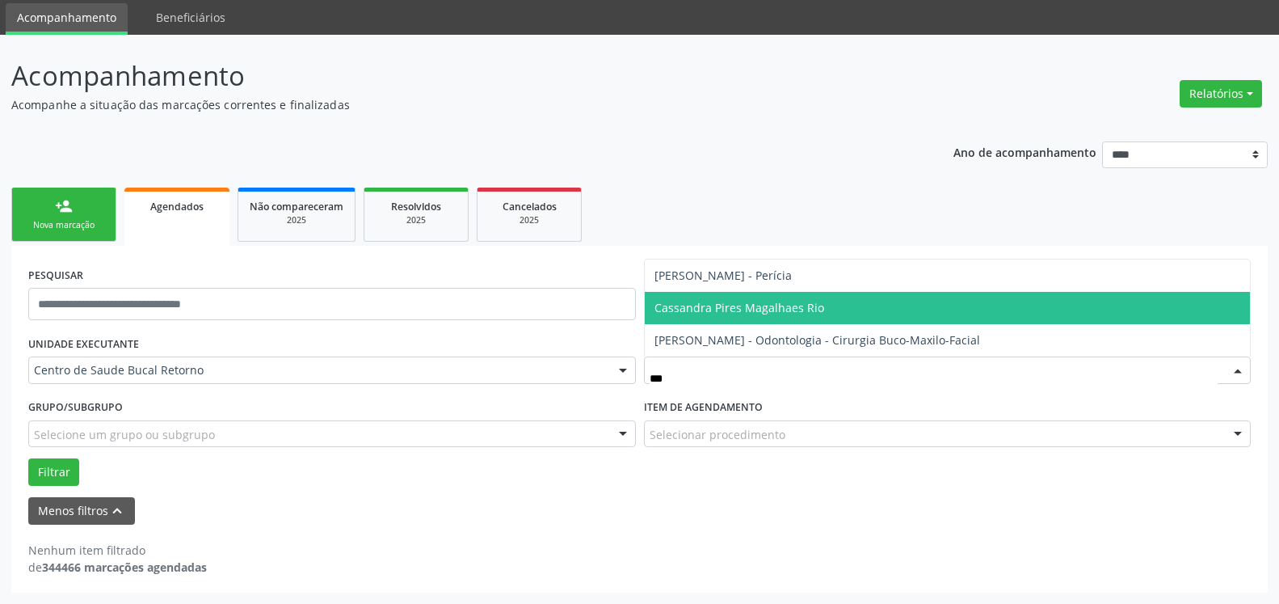
click at [722, 309] on span "Cassandra Pires Magalhaes Rio" at bounding box center [740, 307] width 170 height 15
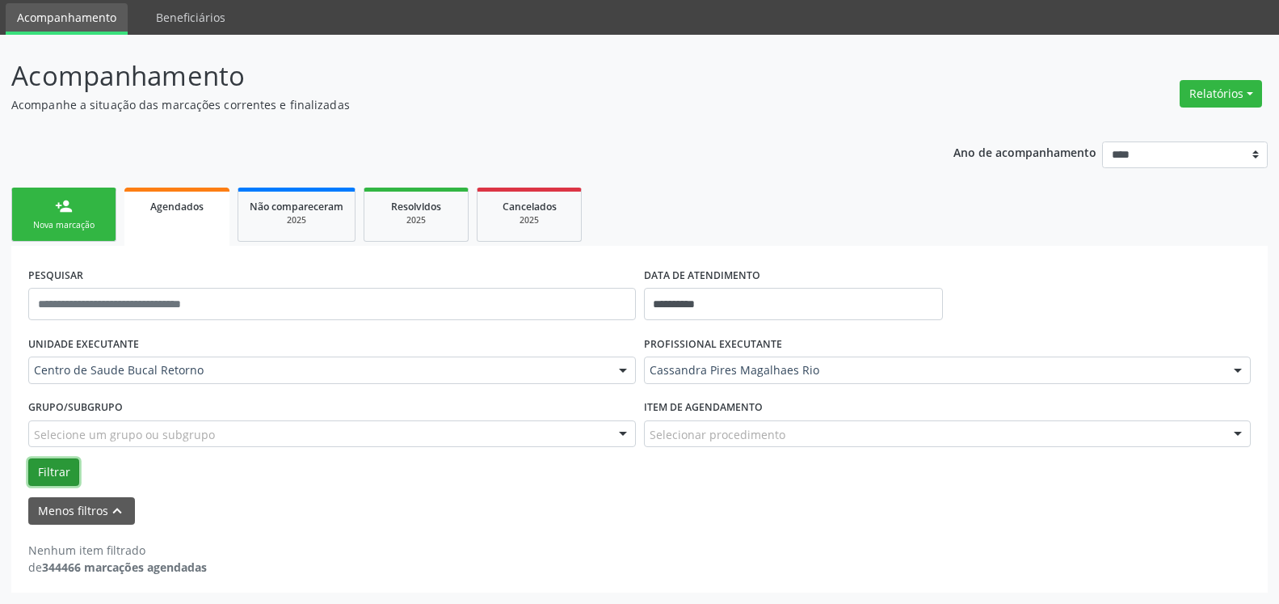
click at [48, 468] on button "Filtrar" at bounding box center [53, 471] width 51 height 27
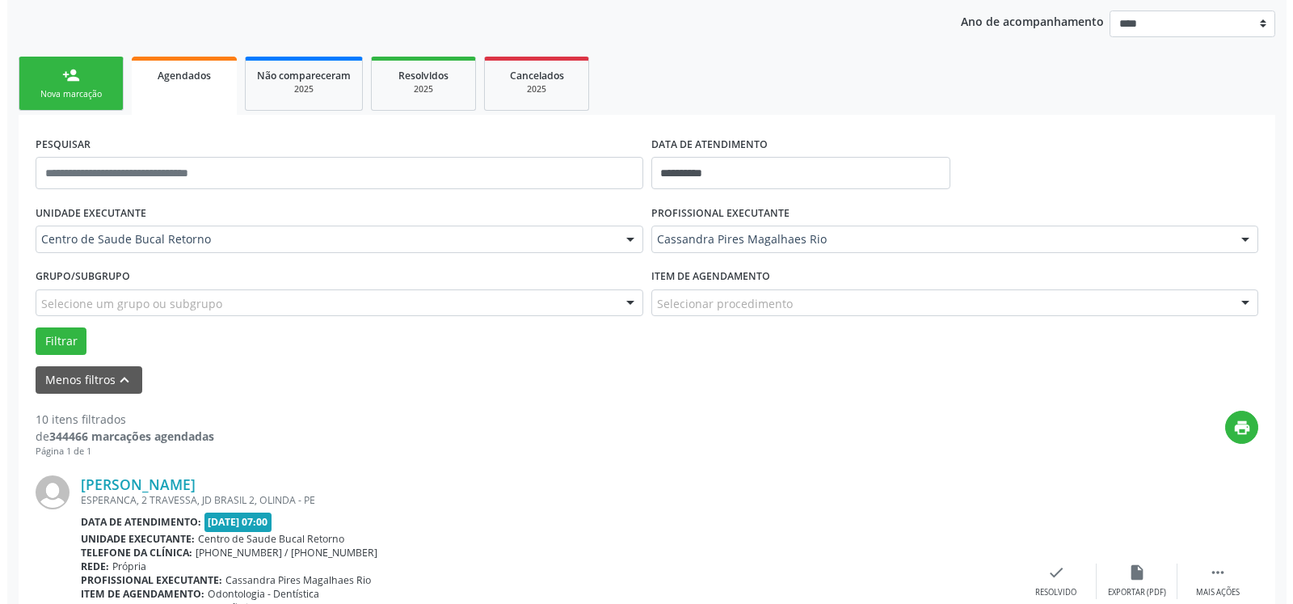
scroll to position [301, 0]
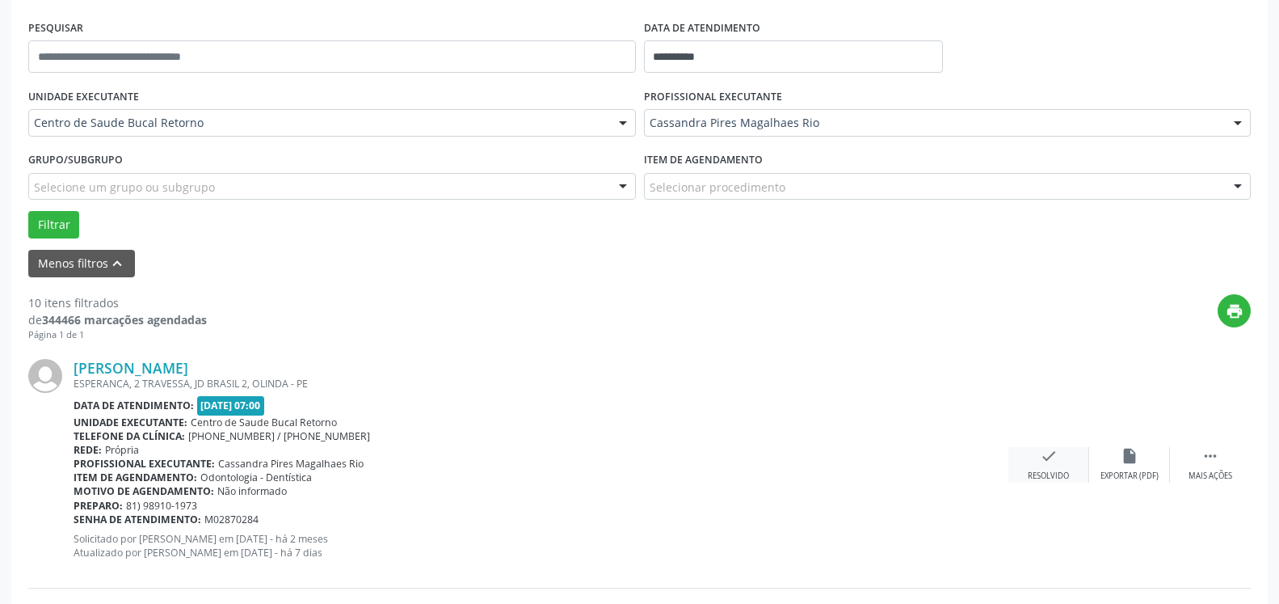
click at [1034, 461] on div "check Resolvido" at bounding box center [1049, 464] width 81 height 35
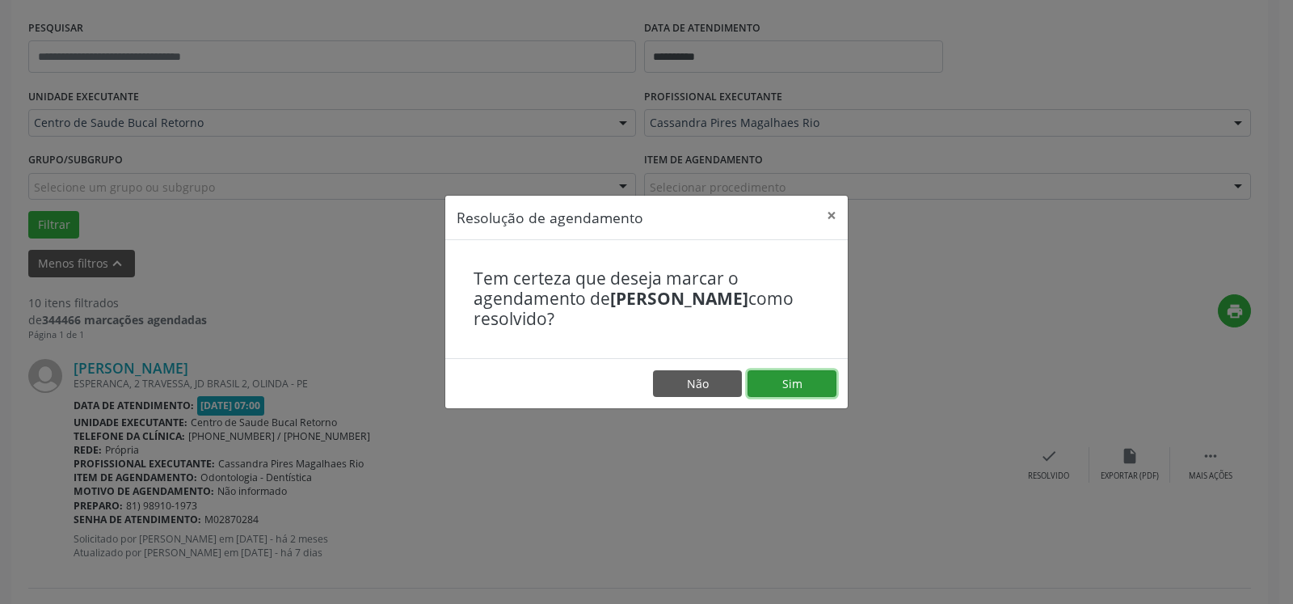
click at [790, 380] on button "Sim" at bounding box center [792, 383] width 89 height 27
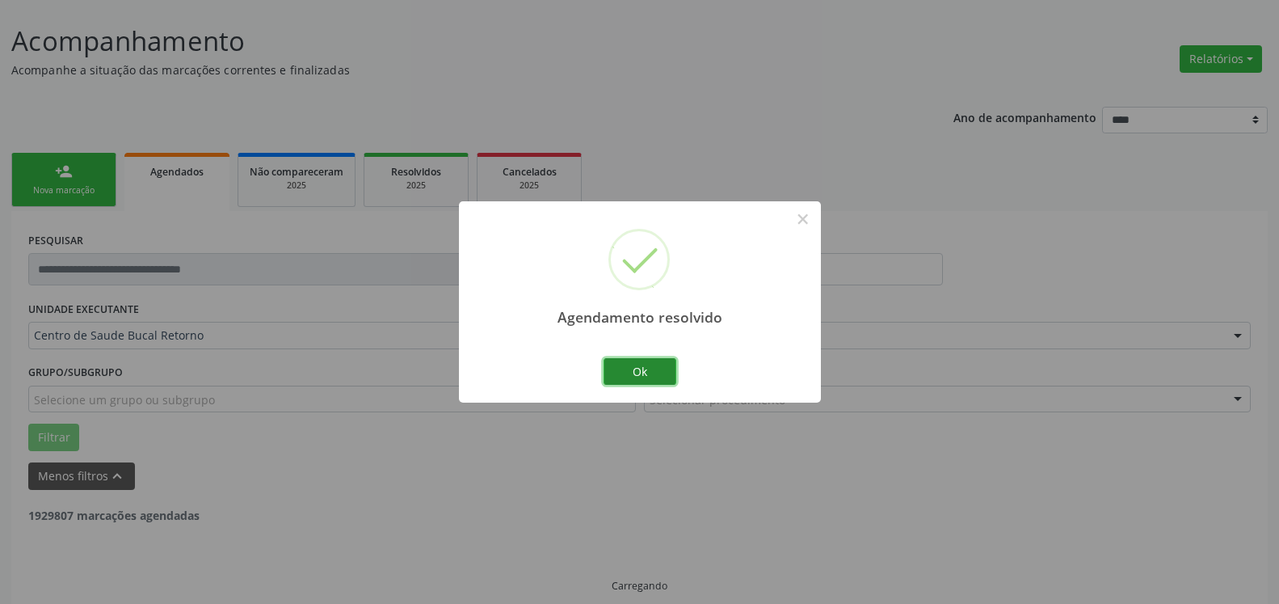
click at [617, 370] on button "Ok" at bounding box center [640, 371] width 73 height 27
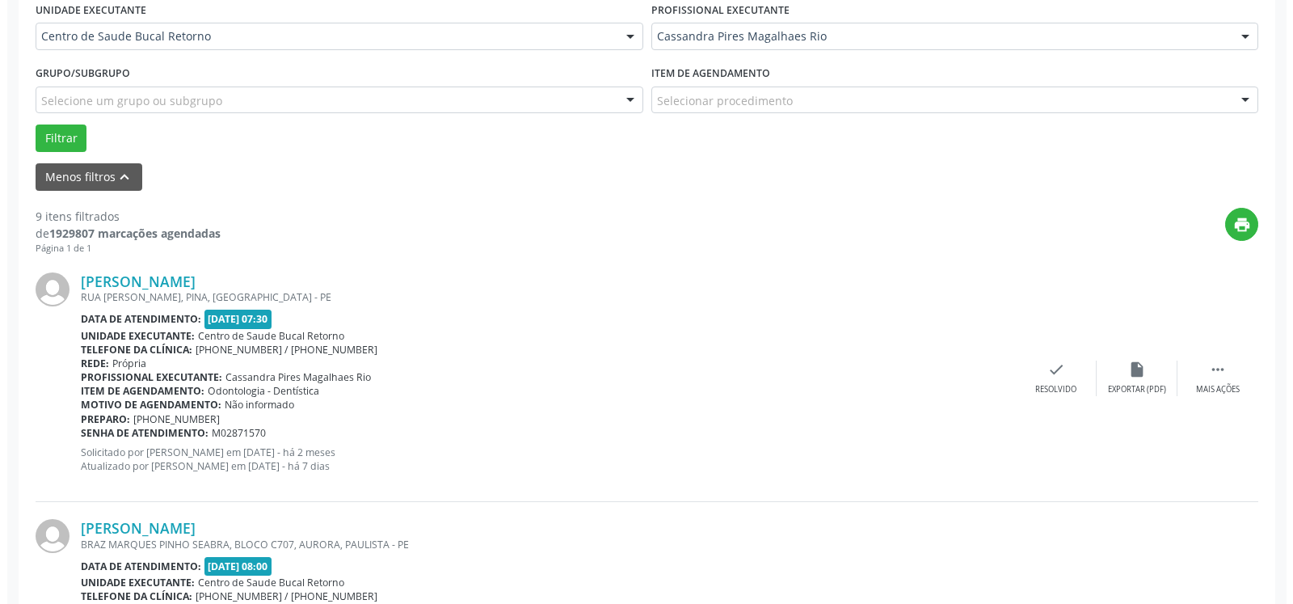
scroll to position [436, 0]
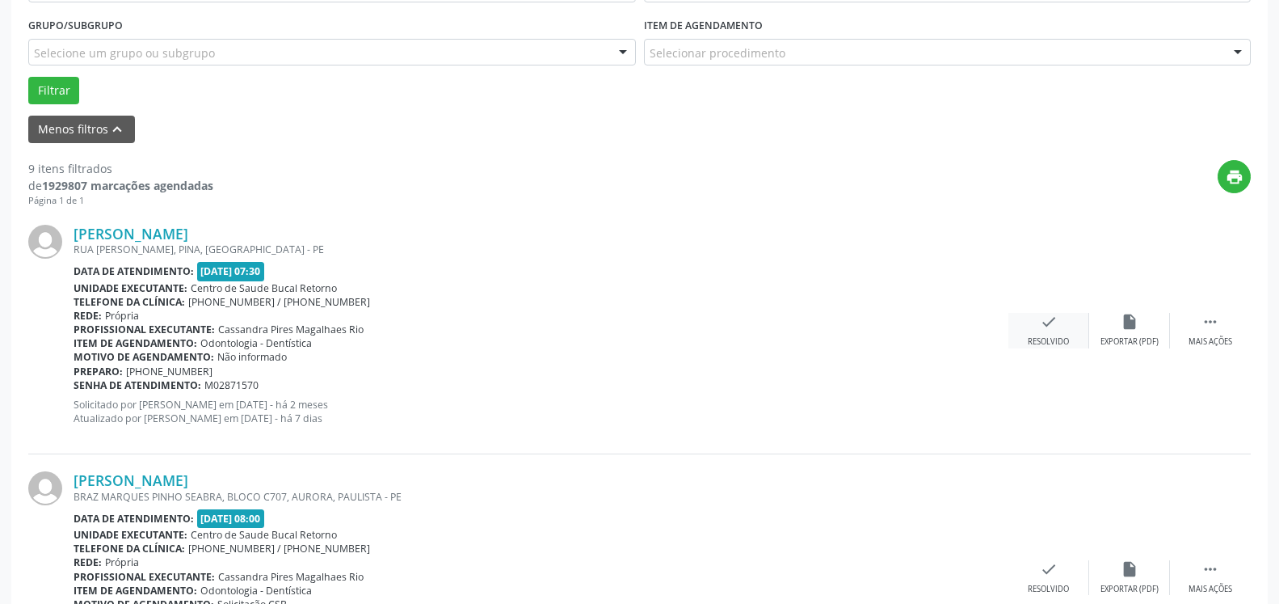
click at [1056, 327] on icon "check" at bounding box center [1049, 322] width 18 height 18
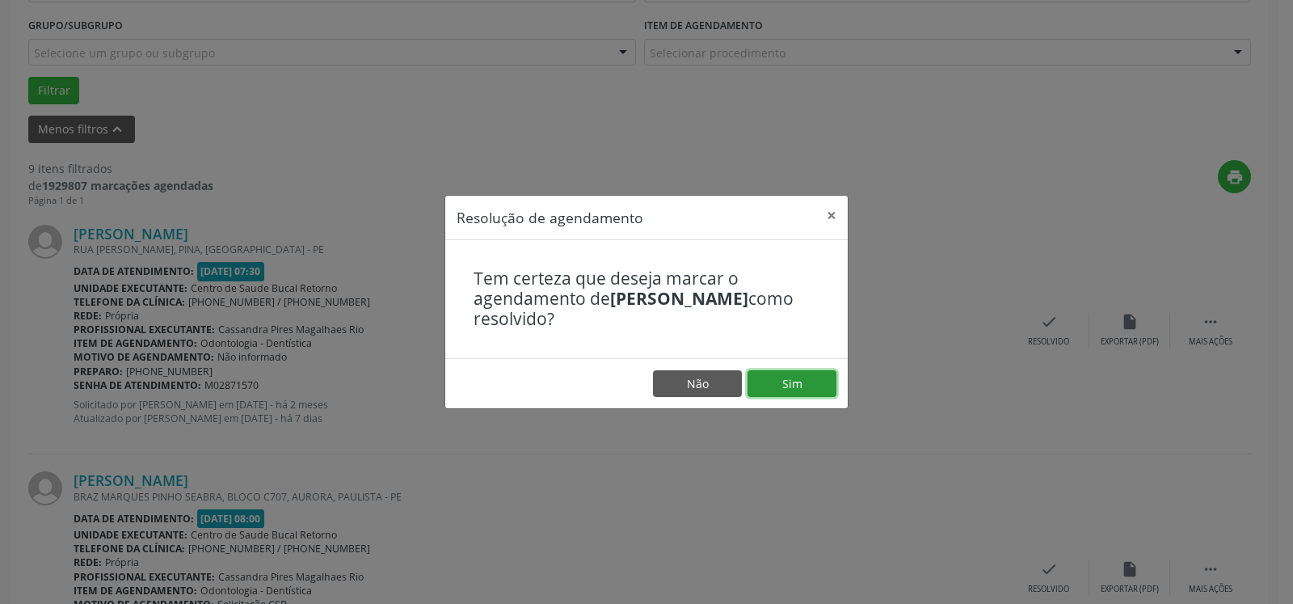
drag, startPoint x: 790, startPoint y: 377, endPoint x: 773, endPoint y: 385, distance: 18.8
click at [780, 382] on button "Sim" at bounding box center [792, 383] width 89 height 27
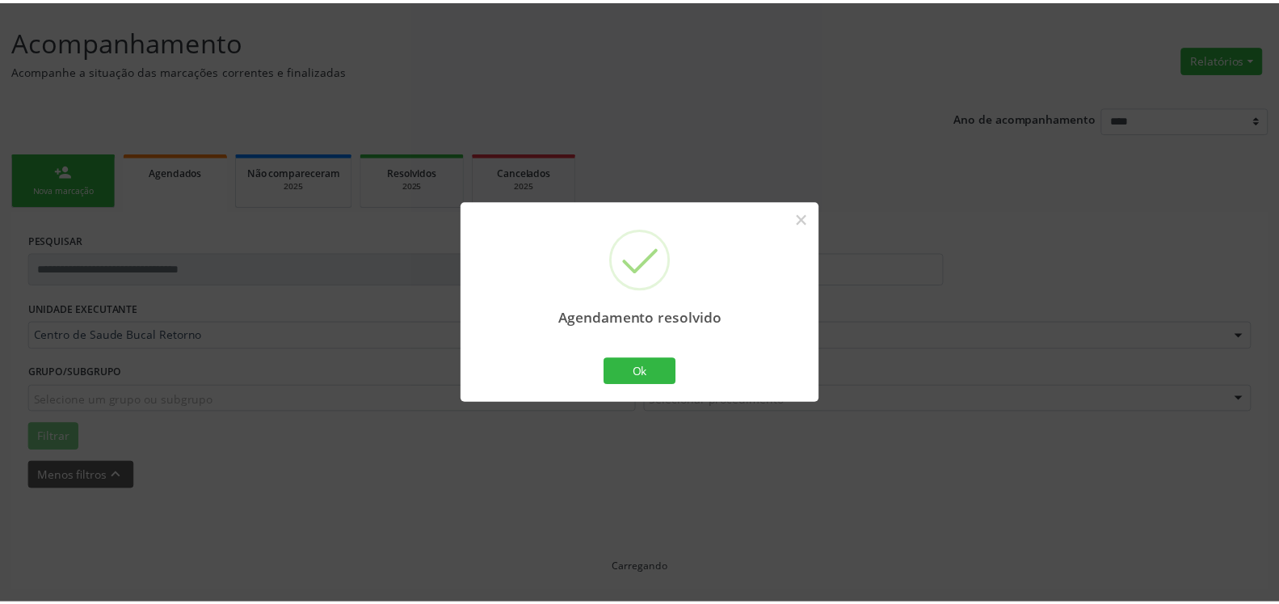
scroll to position [89, 0]
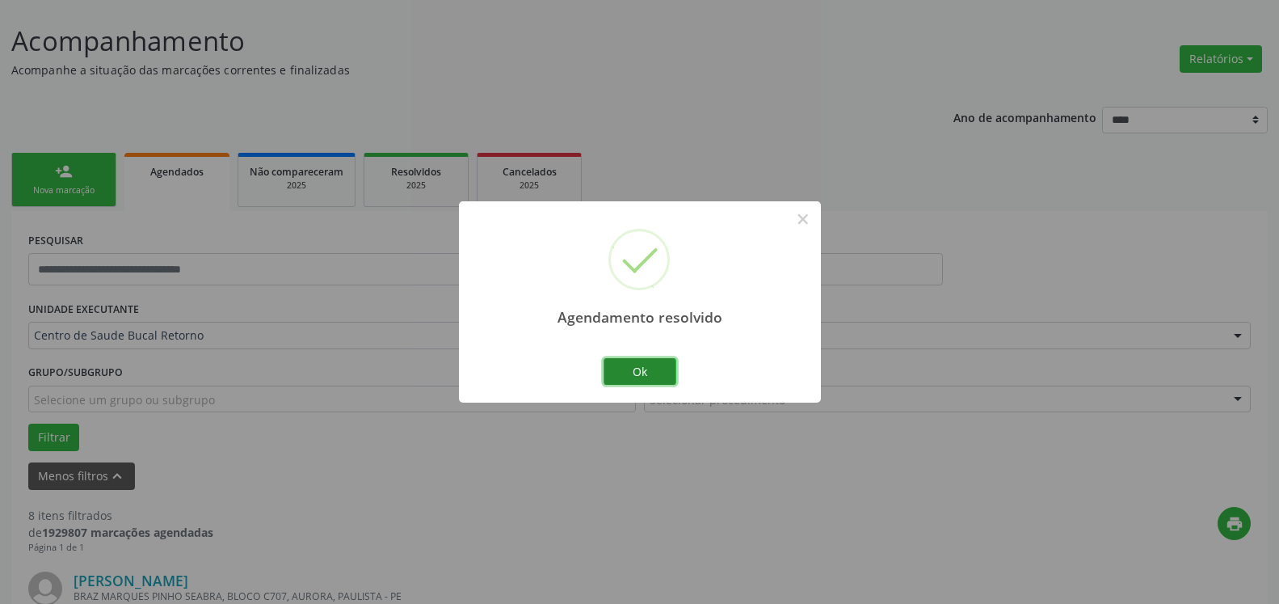
click at [670, 382] on button "Ok" at bounding box center [640, 371] width 73 height 27
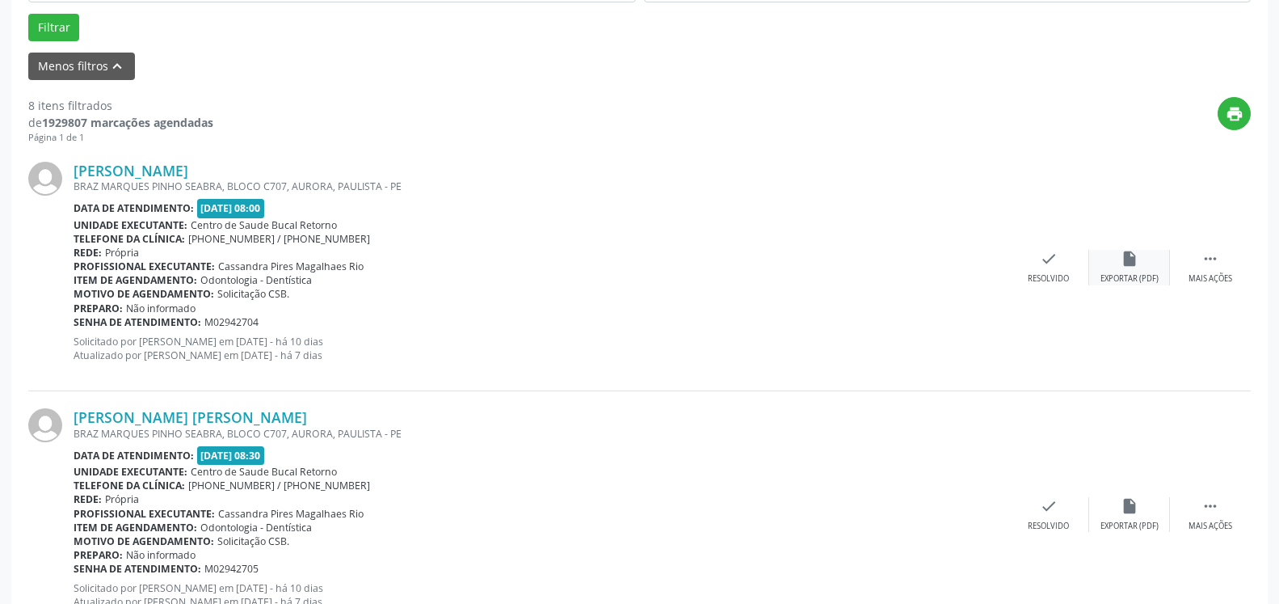
scroll to position [501, 0]
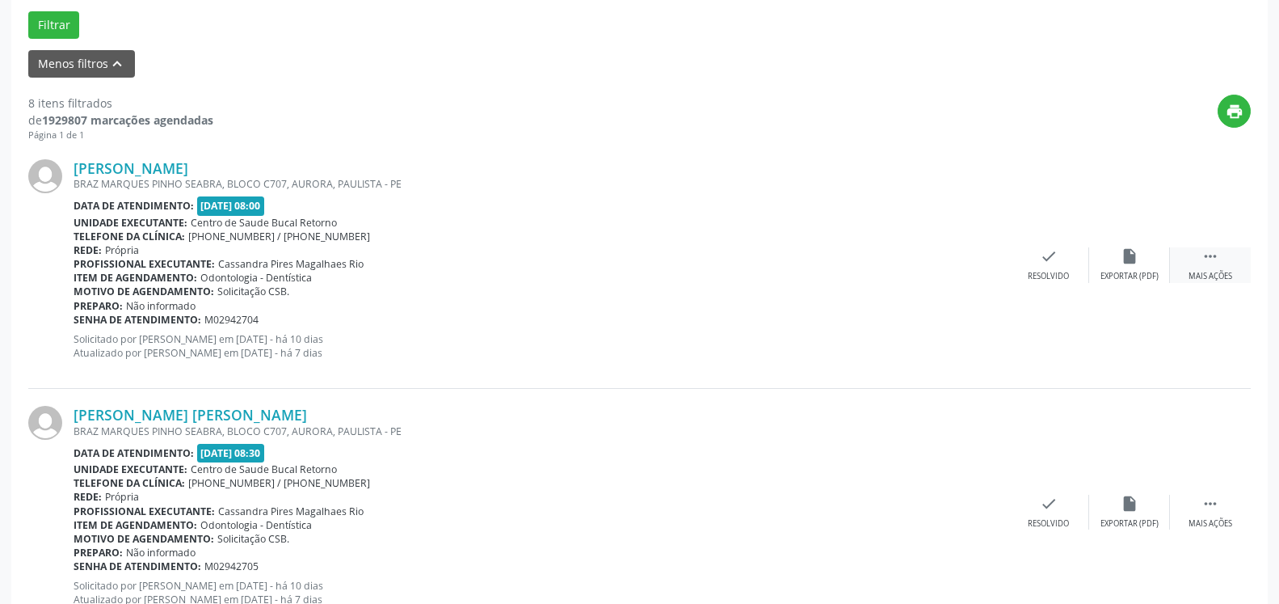
drag, startPoint x: 1223, startPoint y: 276, endPoint x: 1177, endPoint y: 275, distance: 45.3
click at [1220, 276] on div "Mais ações" at bounding box center [1211, 276] width 44 height 11
click at [1116, 263] on div "alarm_off Não compareceu" at bounding box center [1129, 264] width 81 height 35
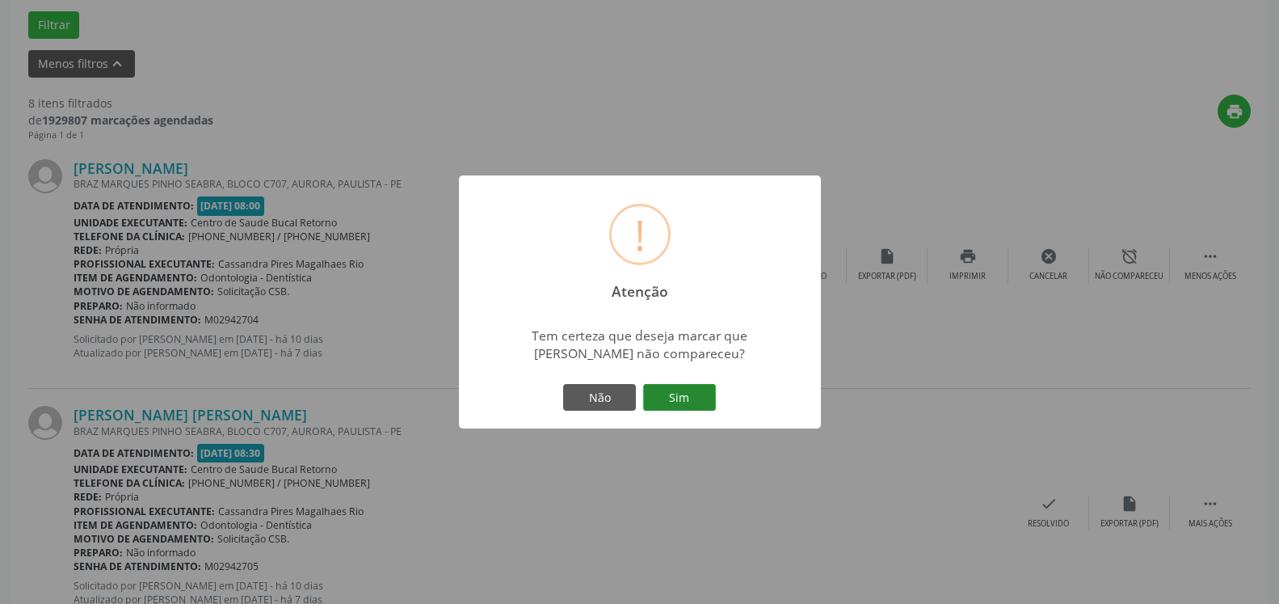
click at [677, 397] on button "Sim" at bounding box center [679, 397] width 73 height 27
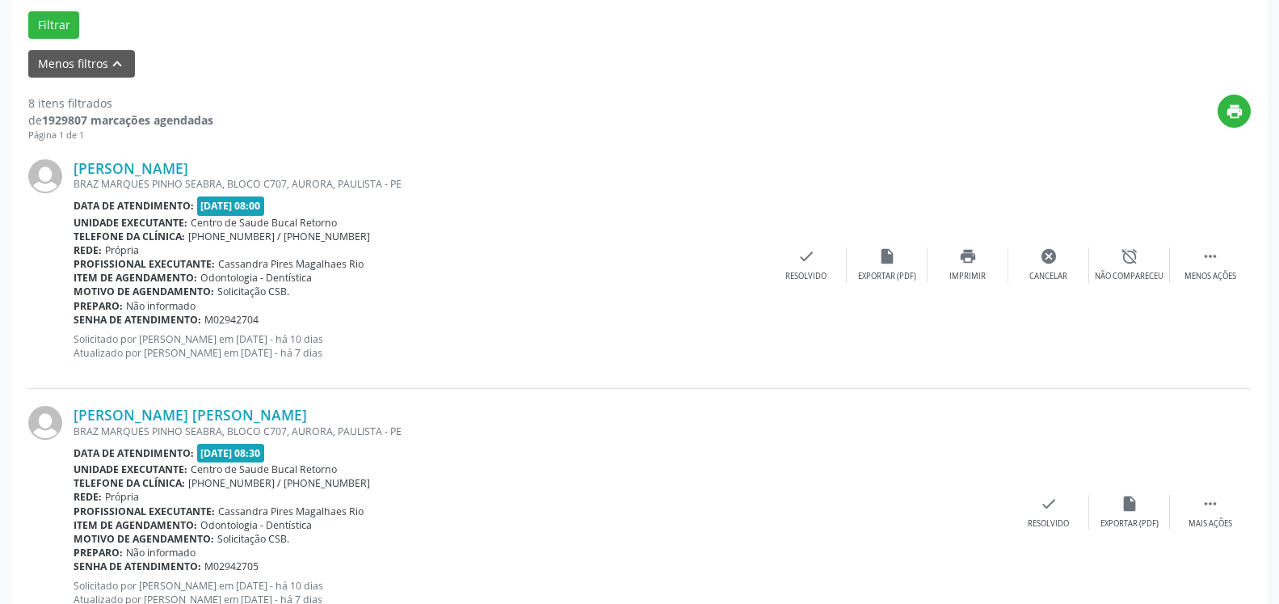
scroll to position [106, 0]
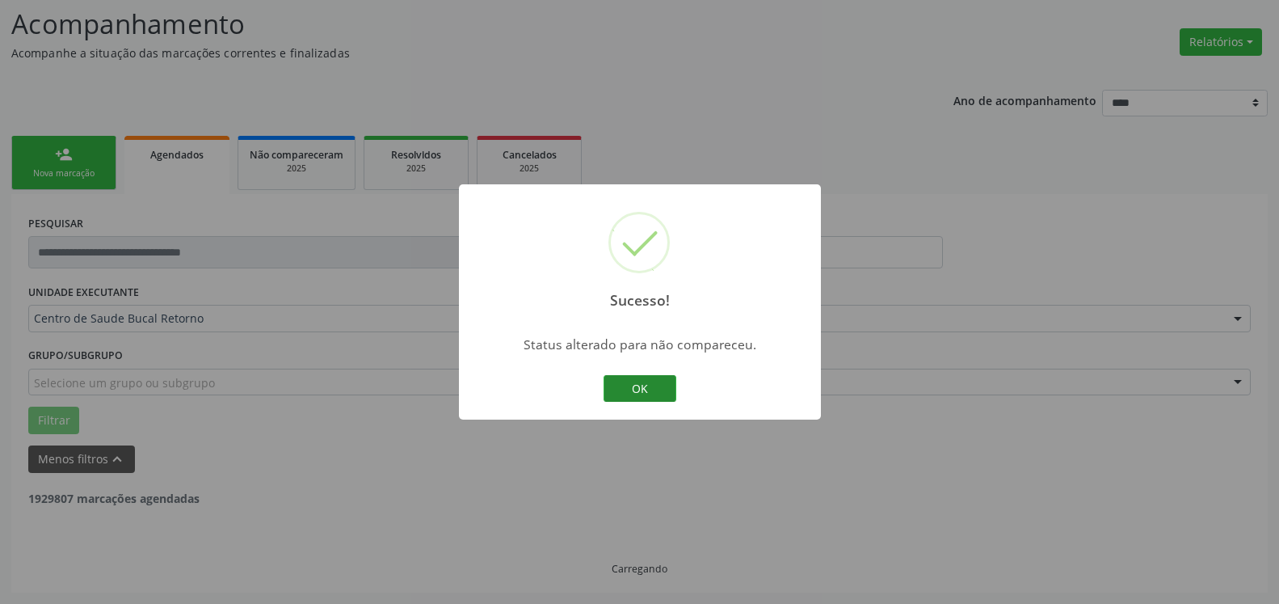
click at [620, 382] on button "OK" at bounding box center [640, 388] width 73 height 27
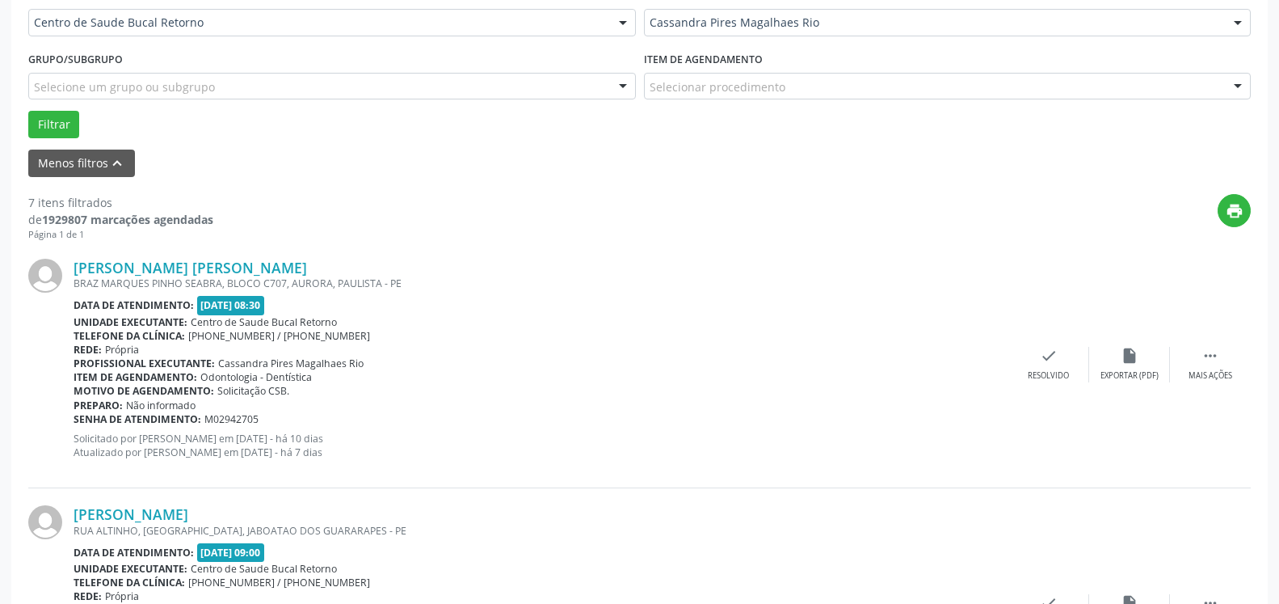
scroll to position [436, 0]
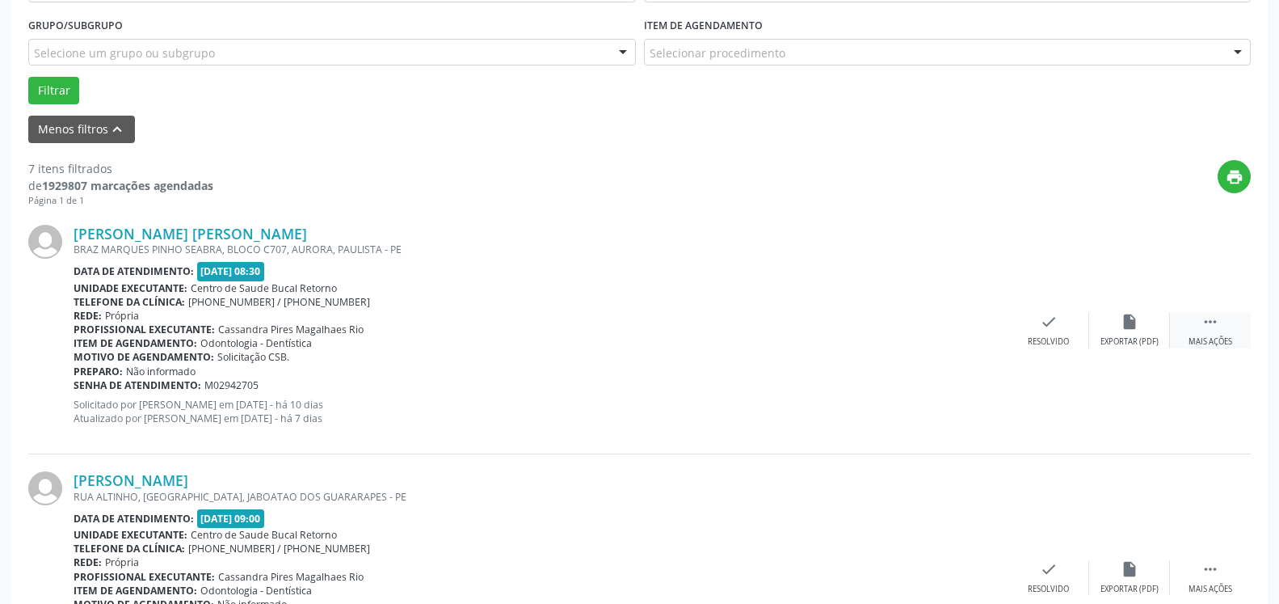
click at [1227, 334] on div " Mais ações" at bounding box center [1210, 330] width 81 height 35
click at [1136, 323] on icon "alarm_off" at bounding box center [1130, 322] width 18 height 18
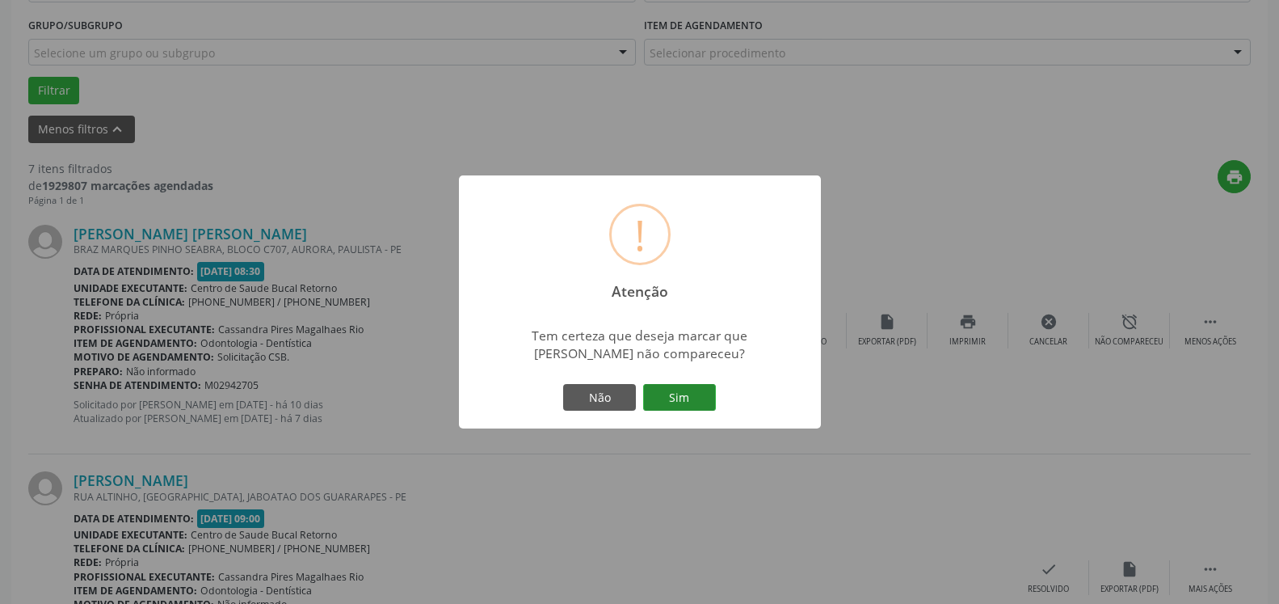
drag, startPoint x: 725, startPoint y: 386, endPoint x: 703, endPoint y: 396, distance: 23.9
click at [718, 390] on div "! Atenção × Tem certeza que deseja marcar que [PERSON_NAME] não compareceu? Não…" at bounding box center [640, 302] width 362 height 254
click at [698, 396] on button "Sim" at bounding box center [679, 397] width 73 height 27
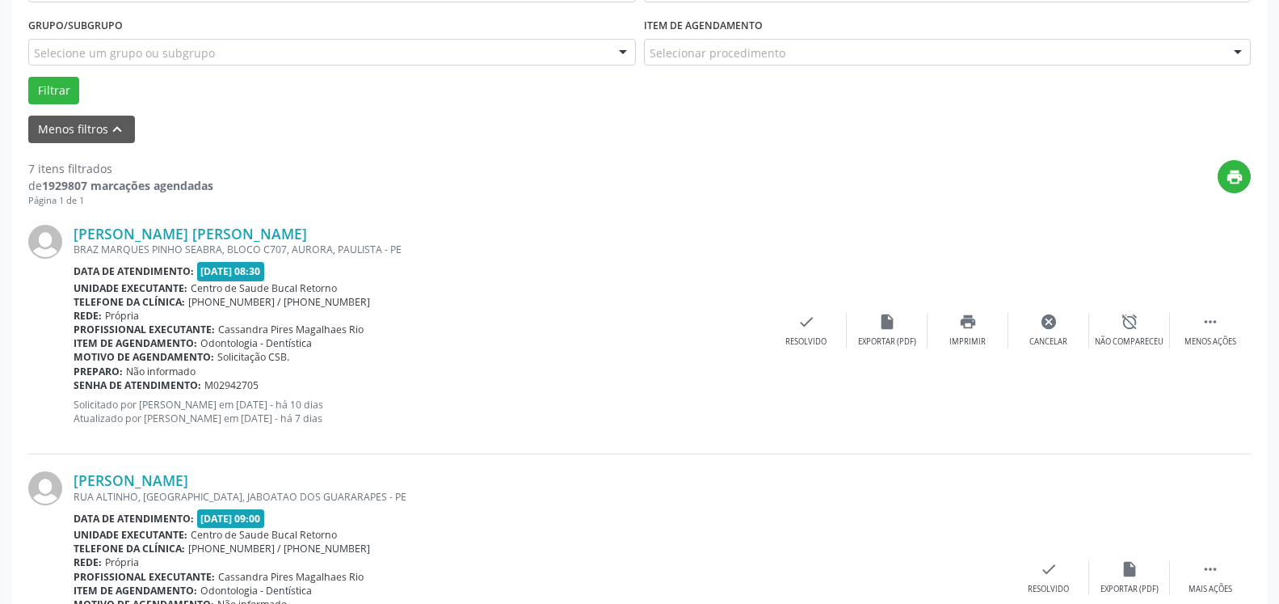
scroll to position [106, 0]
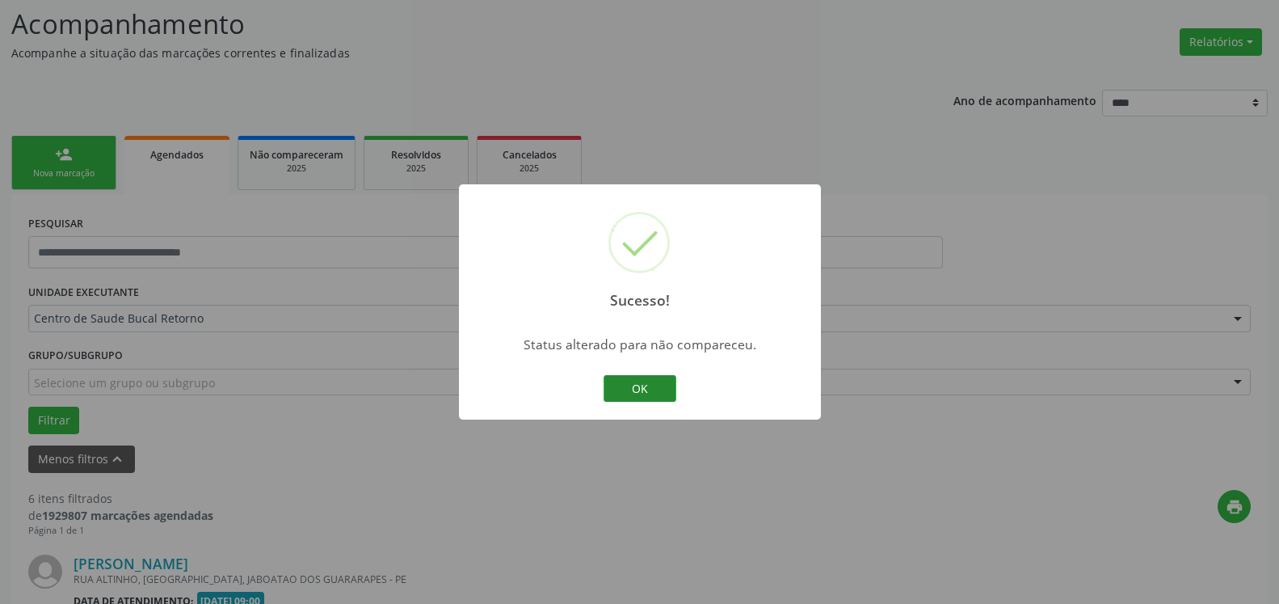
click at [655, 388] on button "OK" at bounding box center [640, 388] width 73 height 27
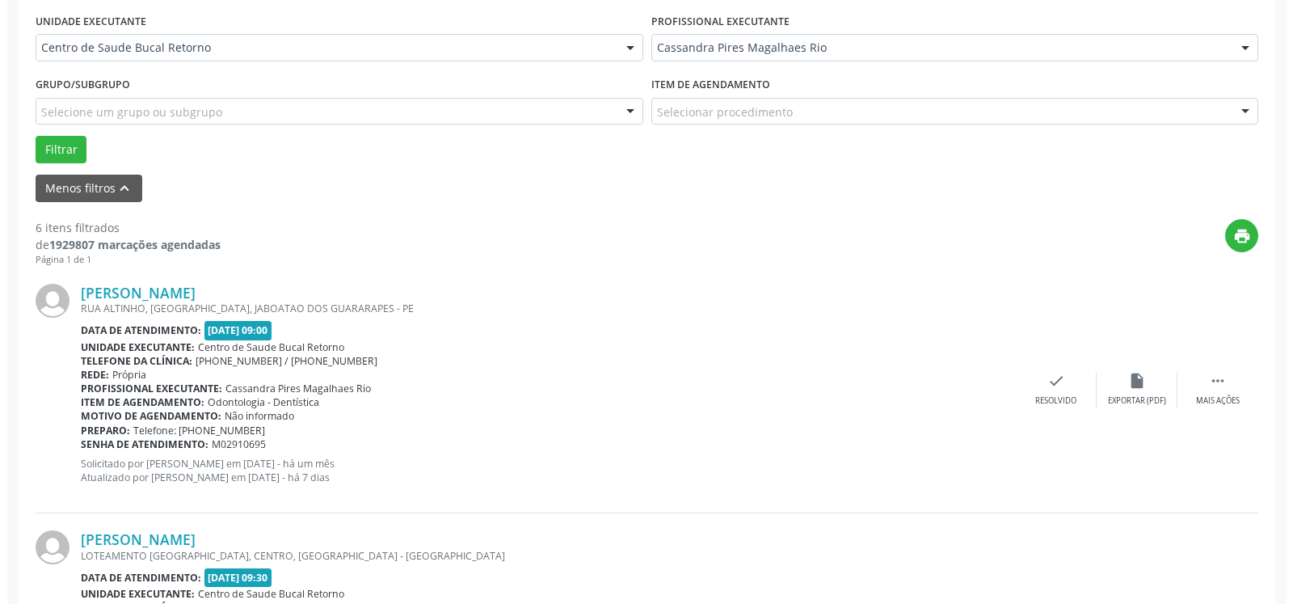
scroll to position [436, 0]
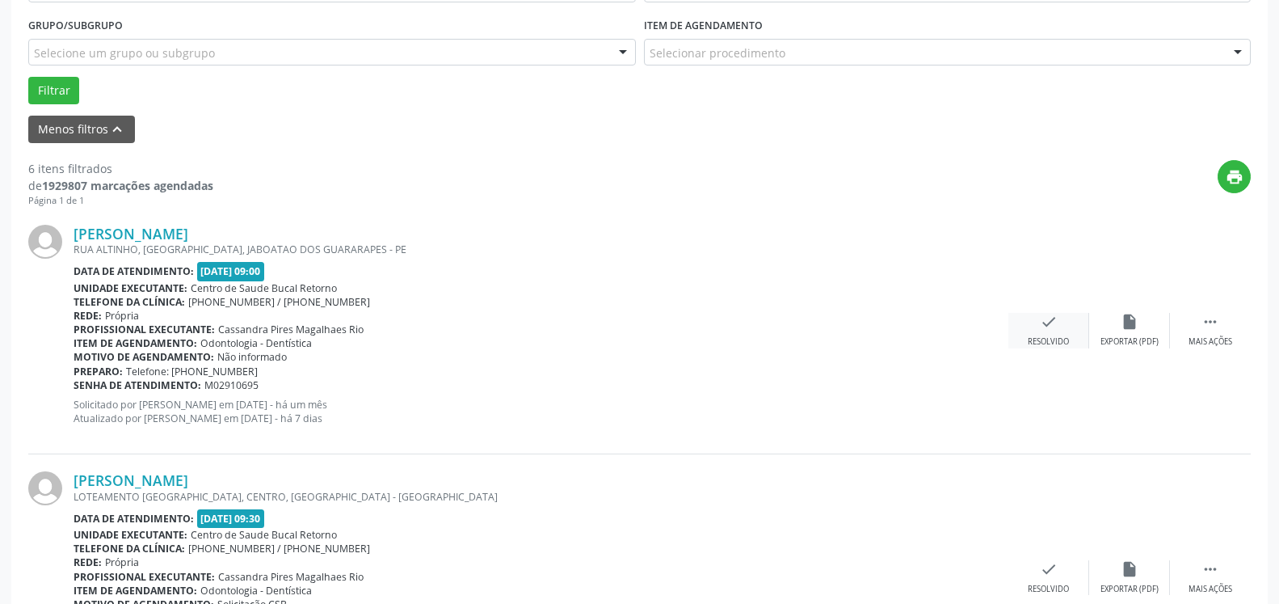
click at [1048, 327] on icon "check" at bounding box center [1049, 322] width 18 height 18
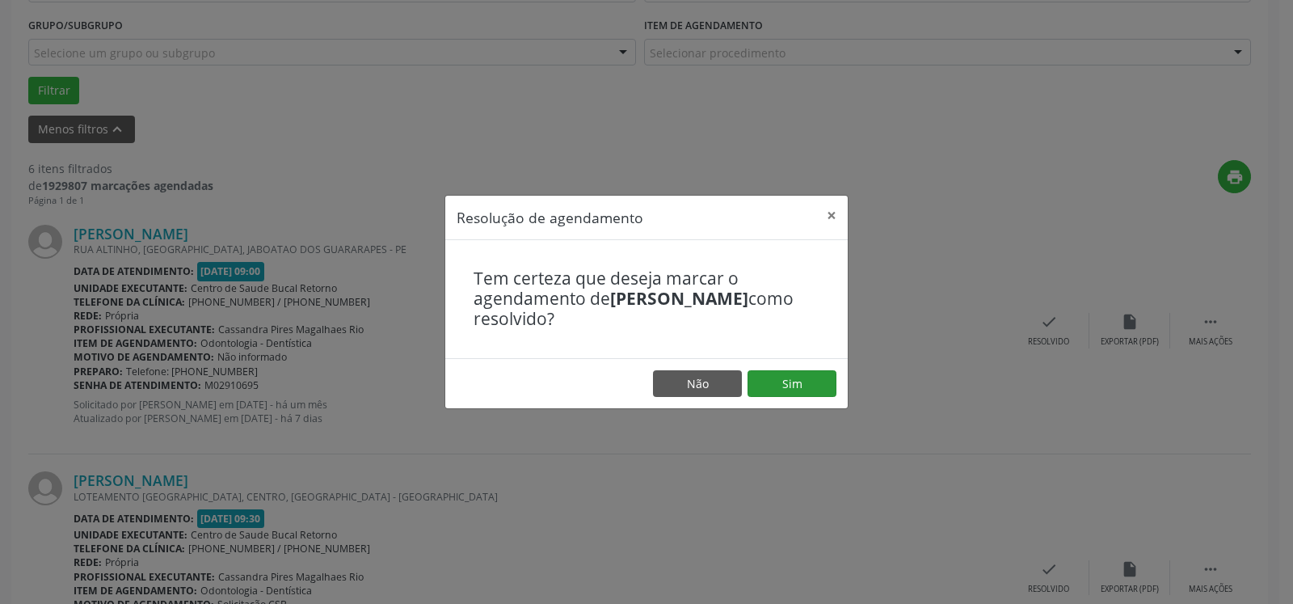
drag, startPoint x: 814, startPoint y: 368, endPoint x: 803, endPoint y: 378, distance: 14.9
click at [806, 377] on footer "Não Sim" at bounding box center [646, 383] width 402 height 51
click at [781, 382] on button "Sim" at bounding box center [792, 383] width 89 height 27
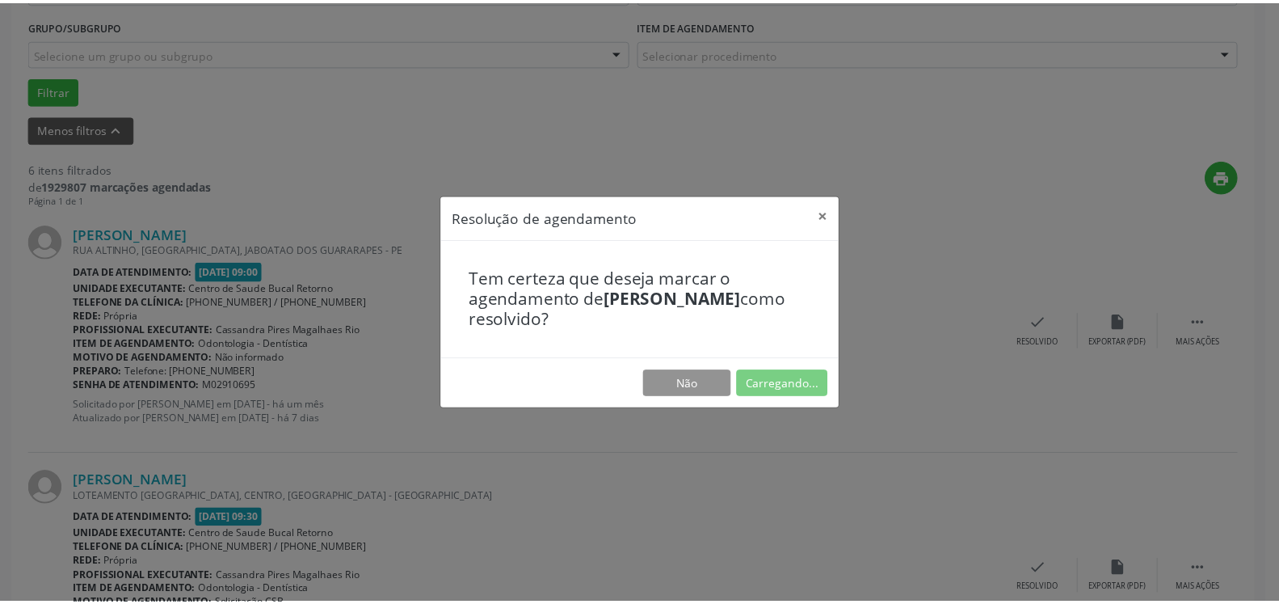
scroll to position [89, 0]
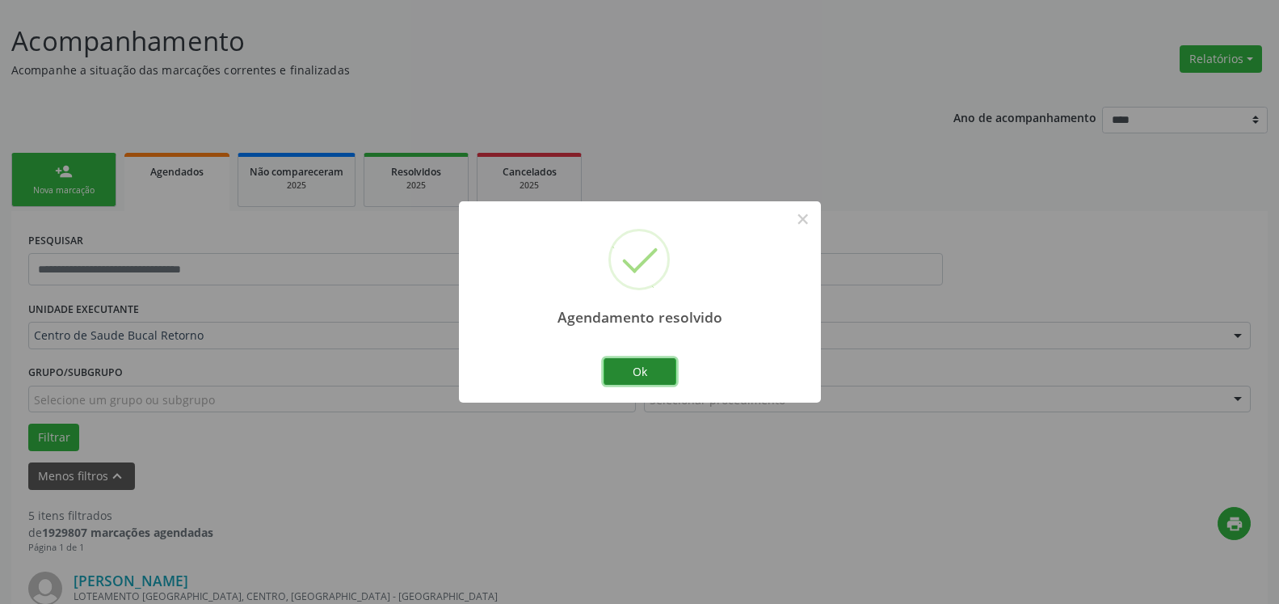
click at [644, 372] on button "Ok" at bounding box center [640, 371] width 73 height 27
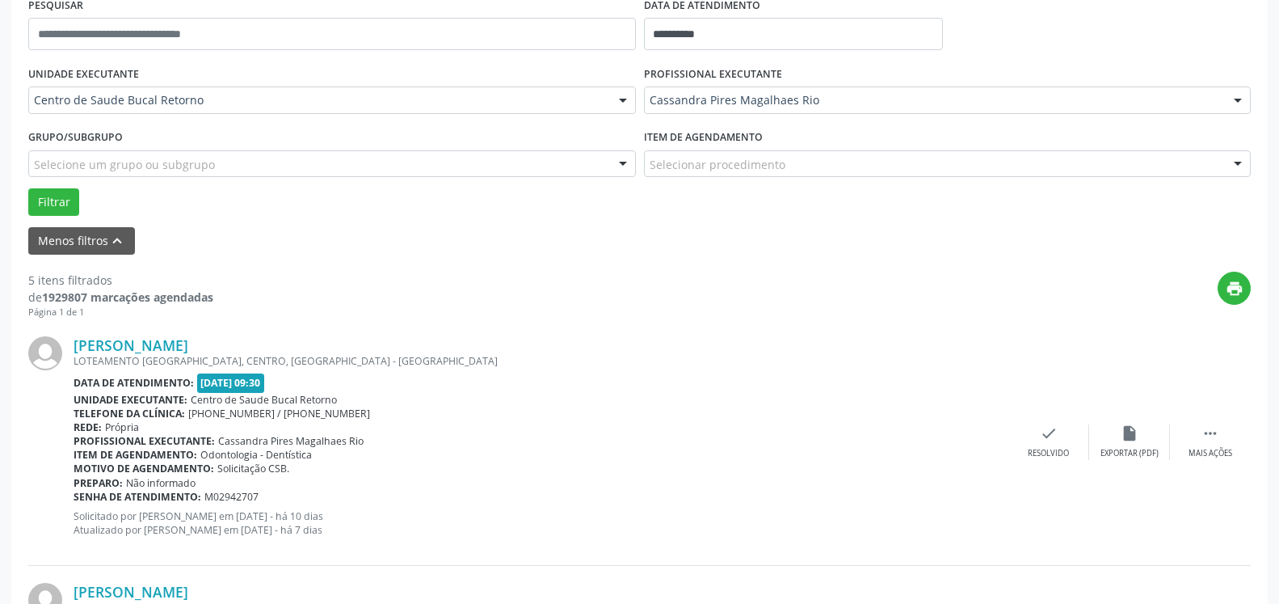
scroll to position [336, 0]
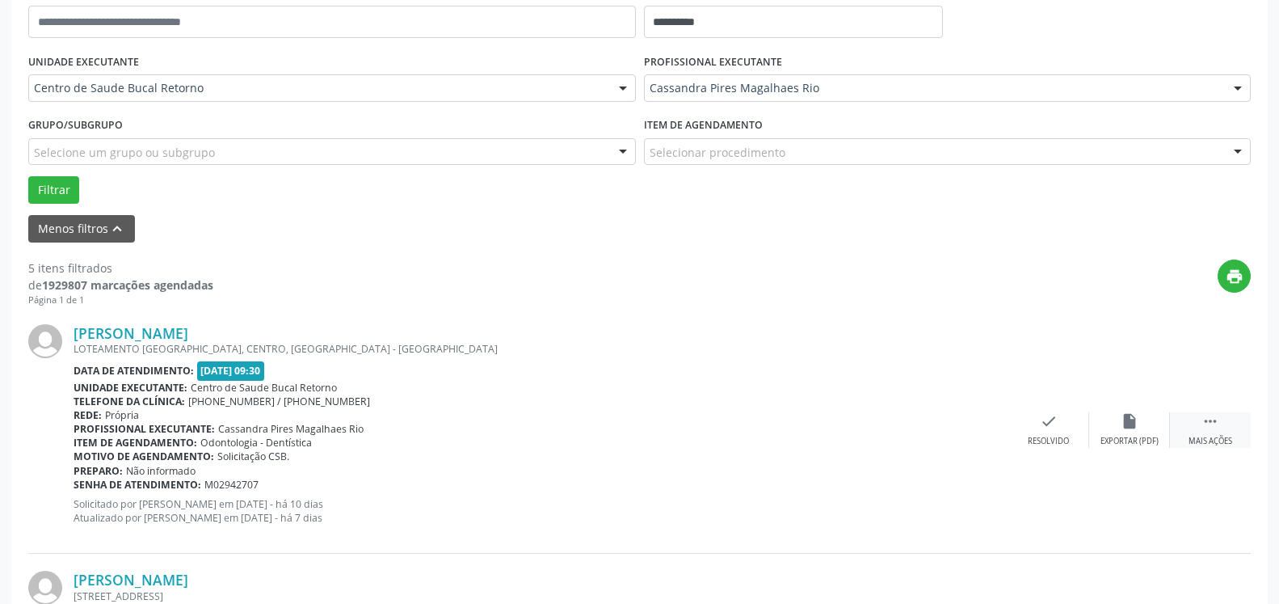
drag, startPoint x: 1228, startPoint y: 430, endPoint x: 1184, endPoint y: 419, distance: 44.9
click at [1227, 430] on div " Mais ações" at bounding box center [1210, 429] width 81 height 35
click at [1131, 417] on icon "alarm_off" at bounding box center [1130, 421] width 18 height 18
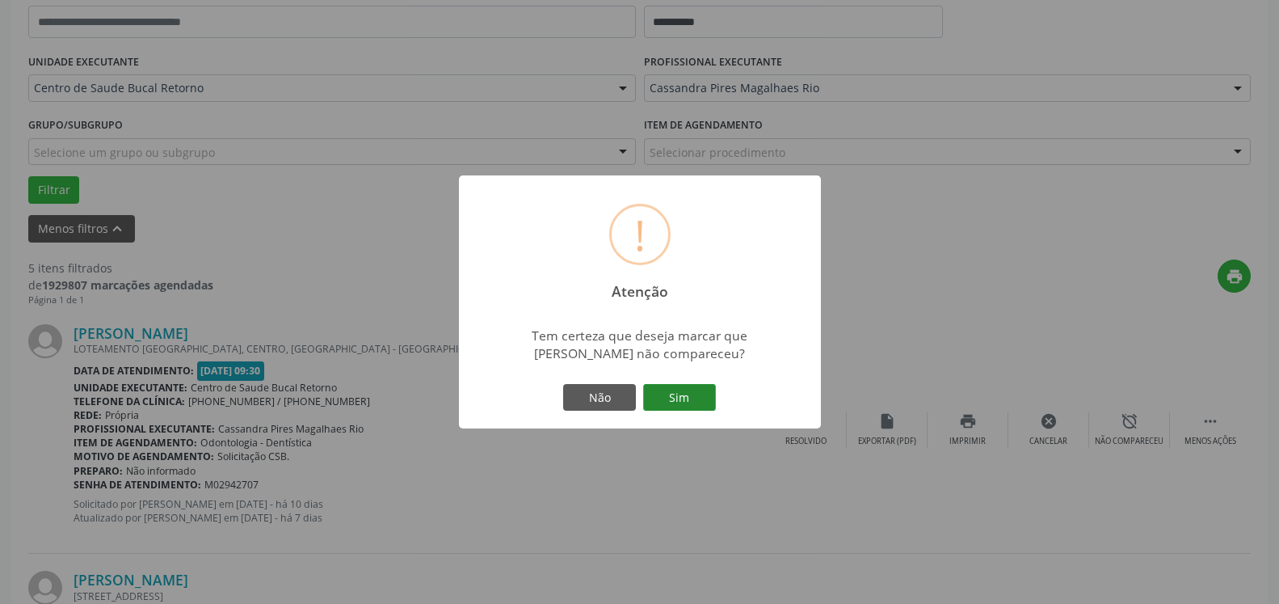
click at [684, 390] on button "Sim" at bounding box center [679, 397] width 73 height 27
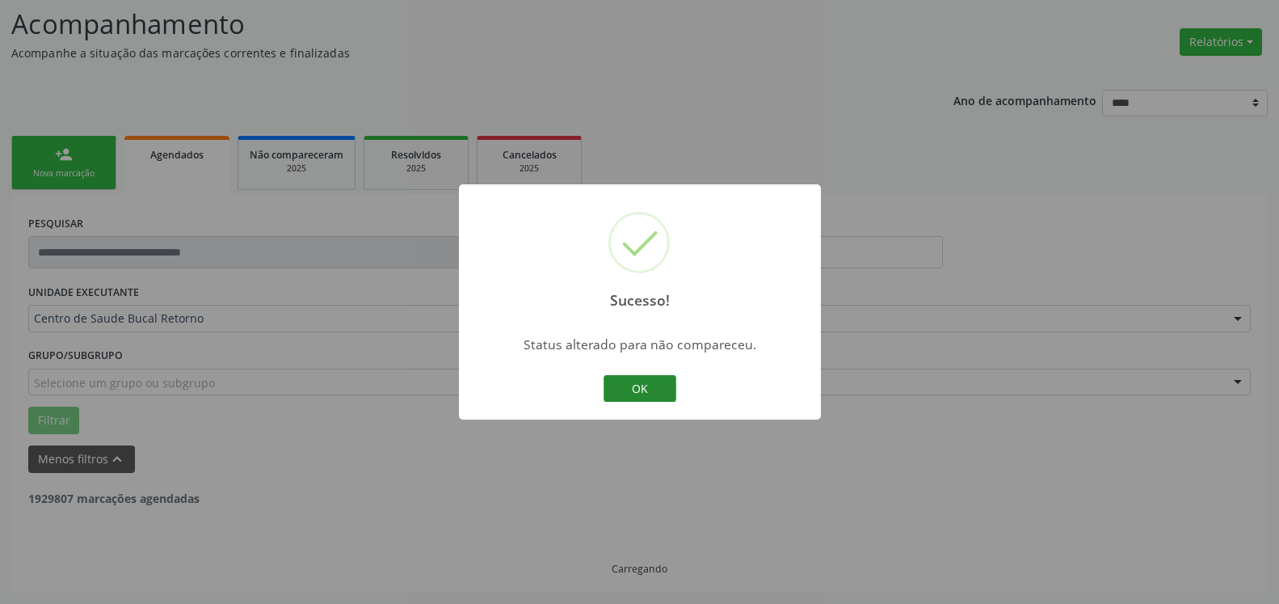
click at [631, 392] on button "OK" at bounding box center [640, 388] width 73 height 27
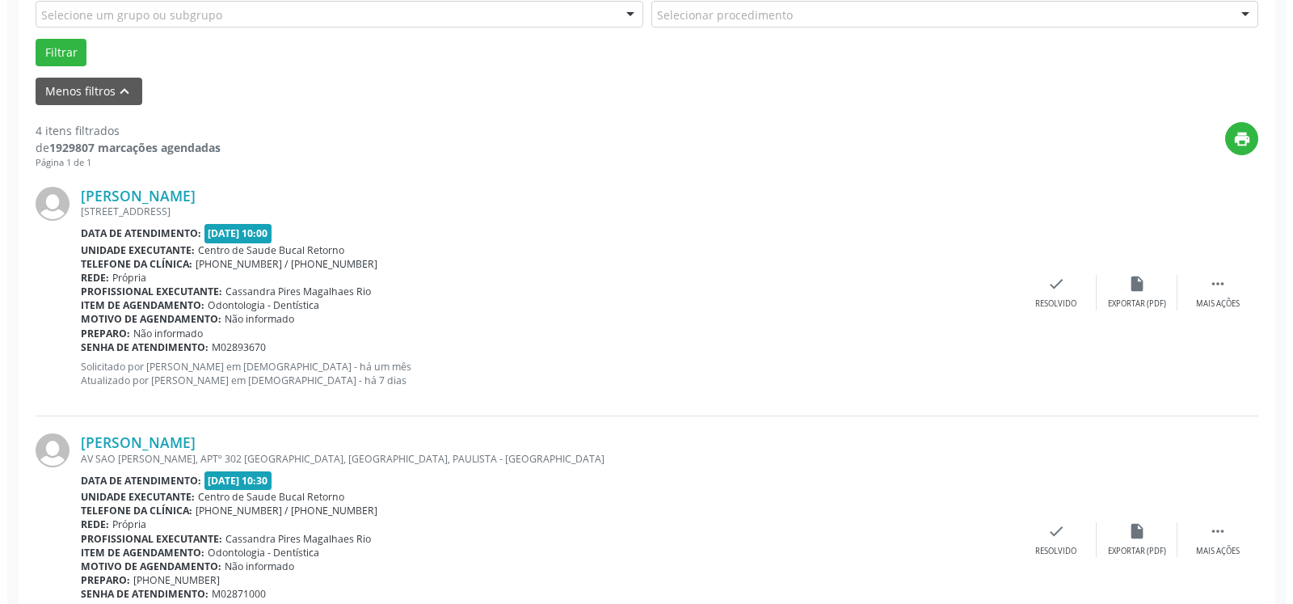
scroll to position [518, 0]
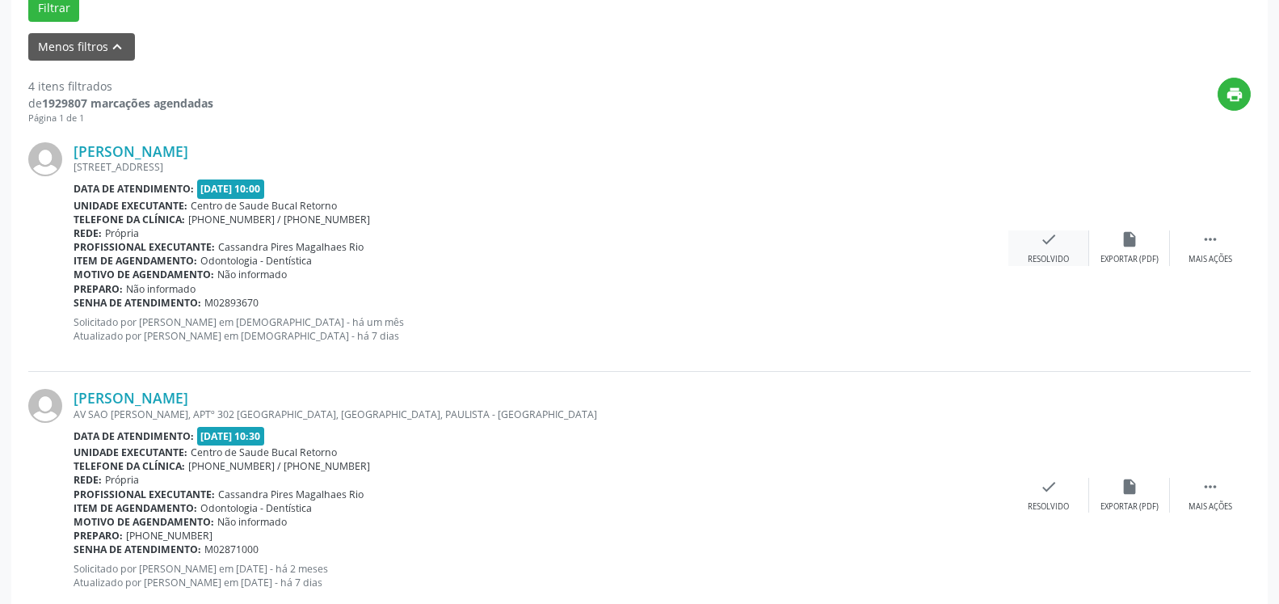
click at [1054, 238] on icon "check" at bounding box center [1049, 239] width 18 height 18
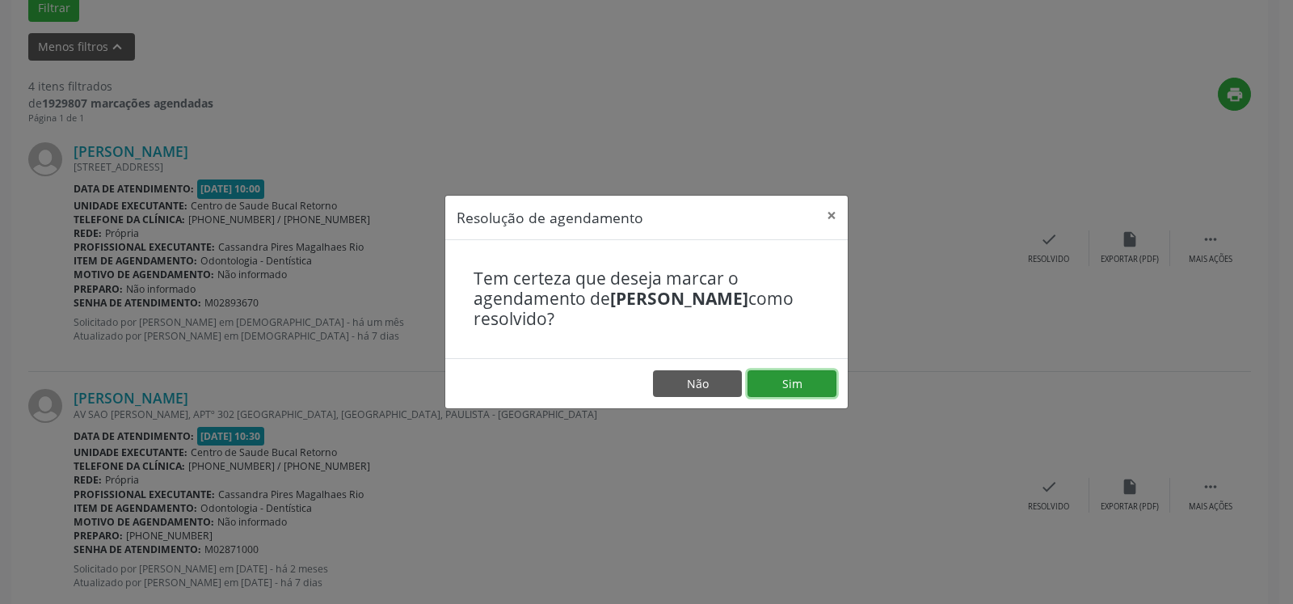
click at [808, 383] on button "Sim" at bounding box center [792, 383] width 89 height 27
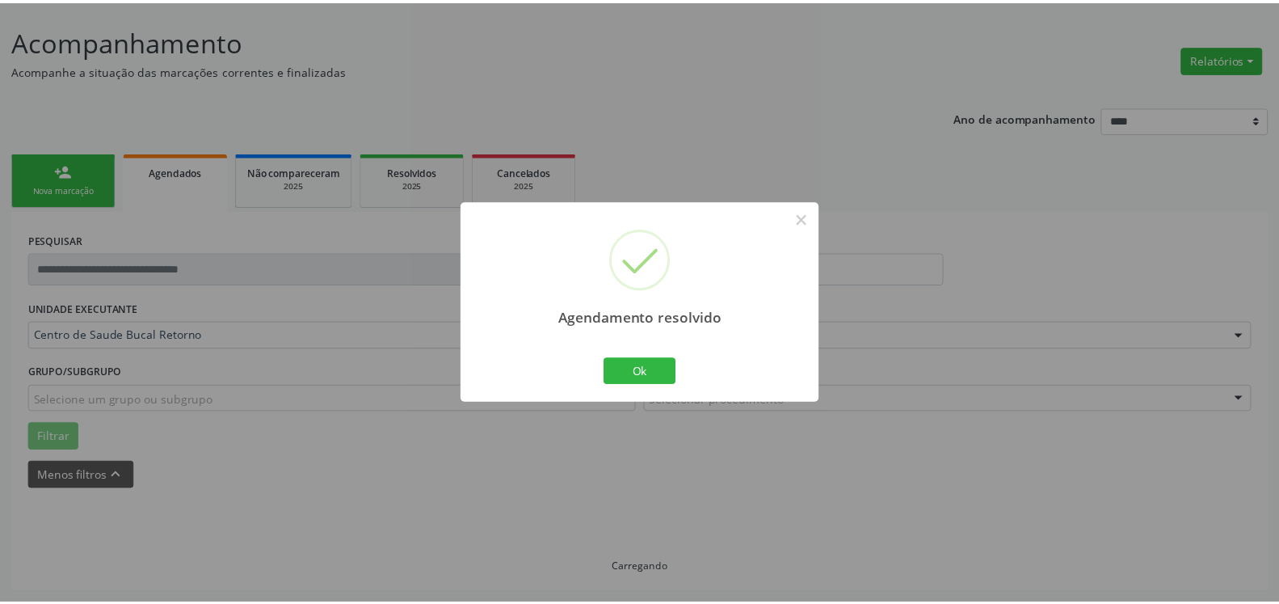
scroll to position [89, 0]
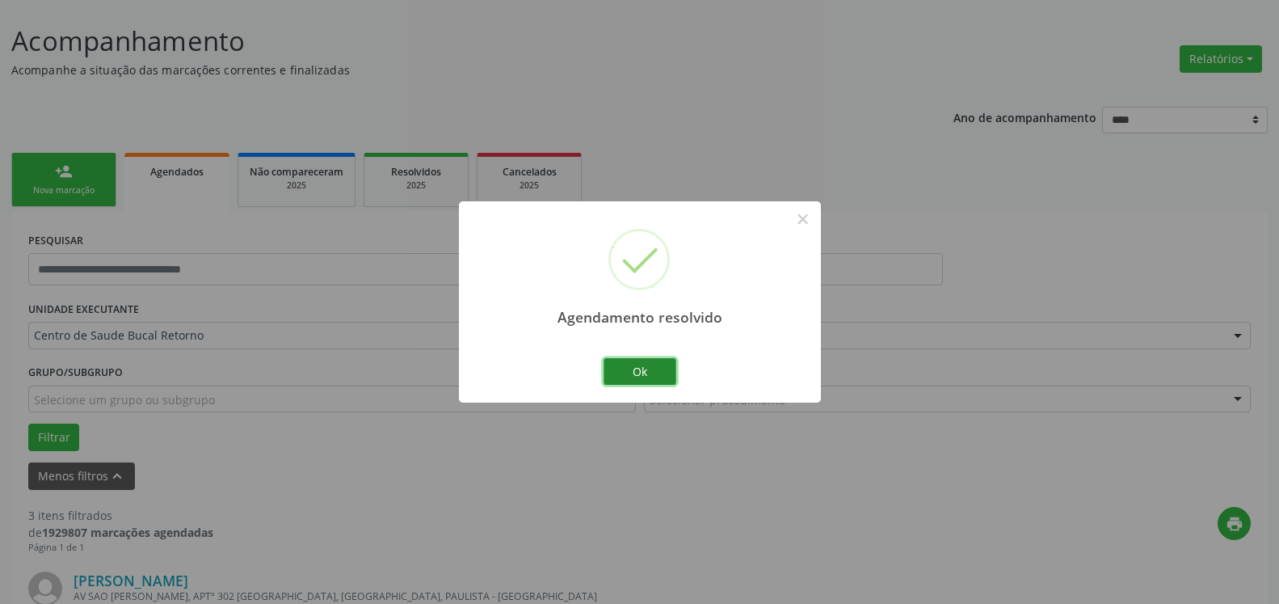
click at [637, 368] on button "Ok" at bounding box center [640, 371] width 73 height 27
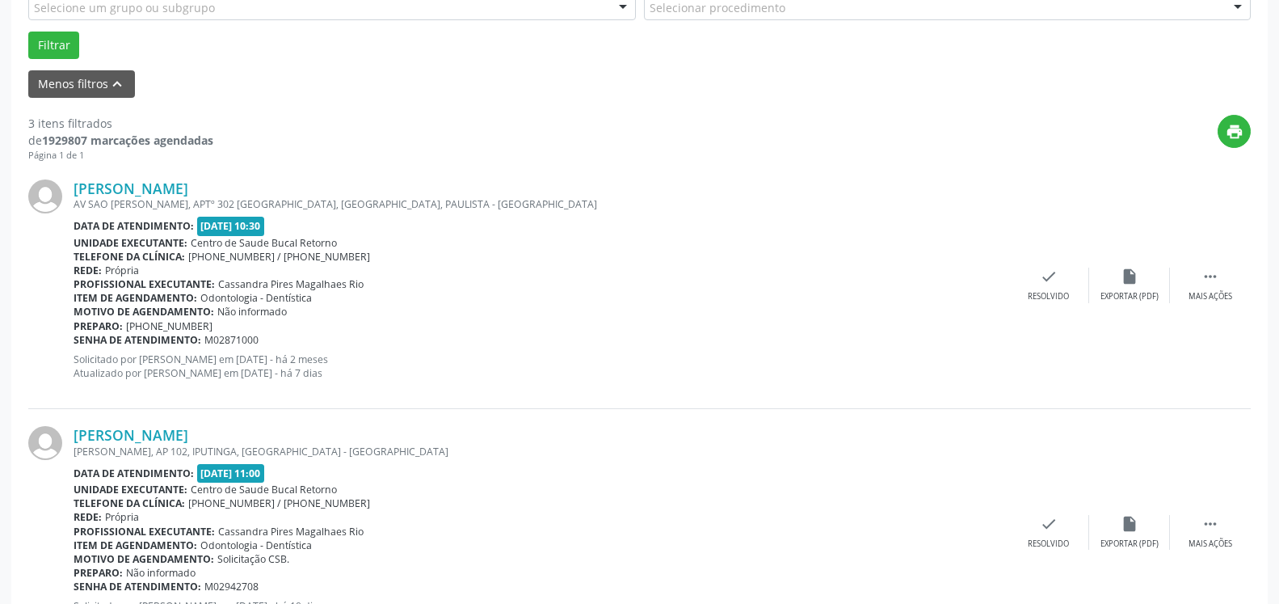
scroll to position [501, 0]
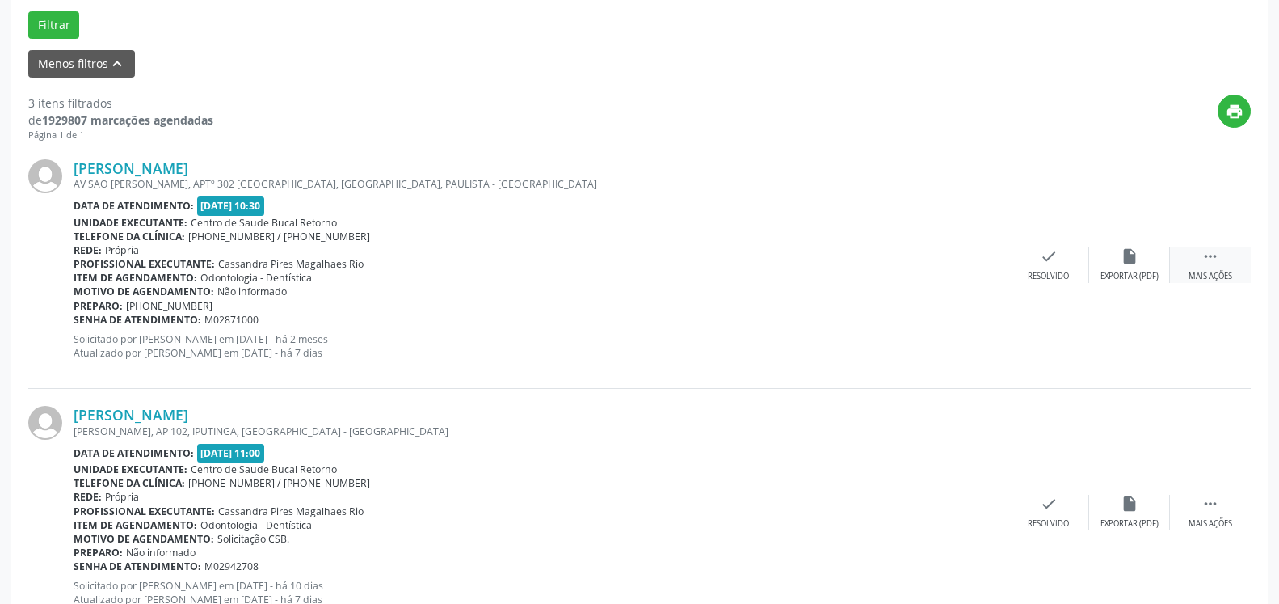
click at [1220, 268] on div " Mais ações" at bounding box center [1210, 264] width 81 height 35
click at [1131, 270] on div "alarm_off Não compareceu" at bounding box center [1129, 264] width 81 height 35
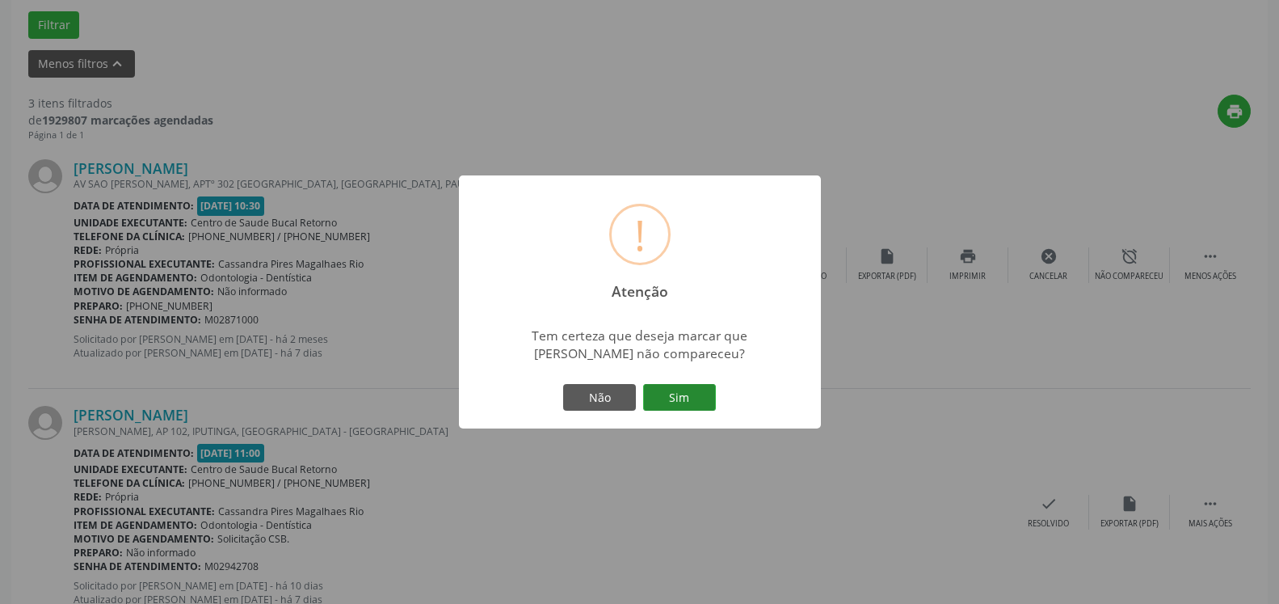
drag, startPoint x: 705, startPoint y: 390, endPoint x: 698, endPoint y: 394, distance: 8.7
click at [698, 394] on button "Sim" at bounding box center [679, 397] width 73 height 27
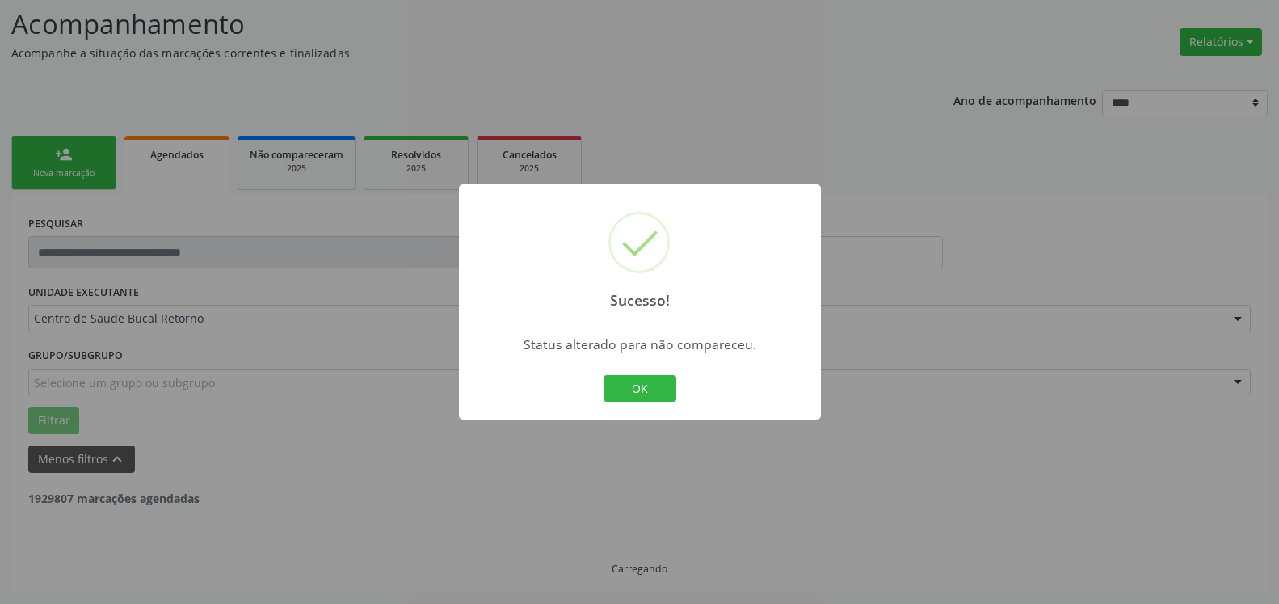
scroll to position [106, 0]
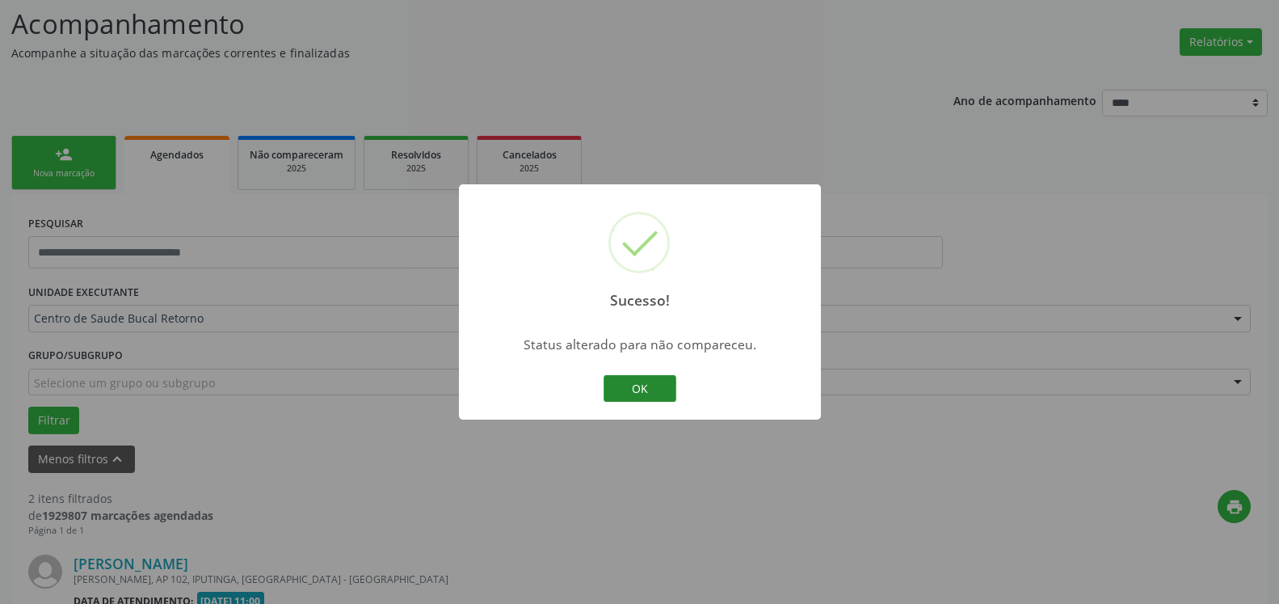
click at [641, 395] on button "OK" at bounding box center [640, 388] width 73 height 27
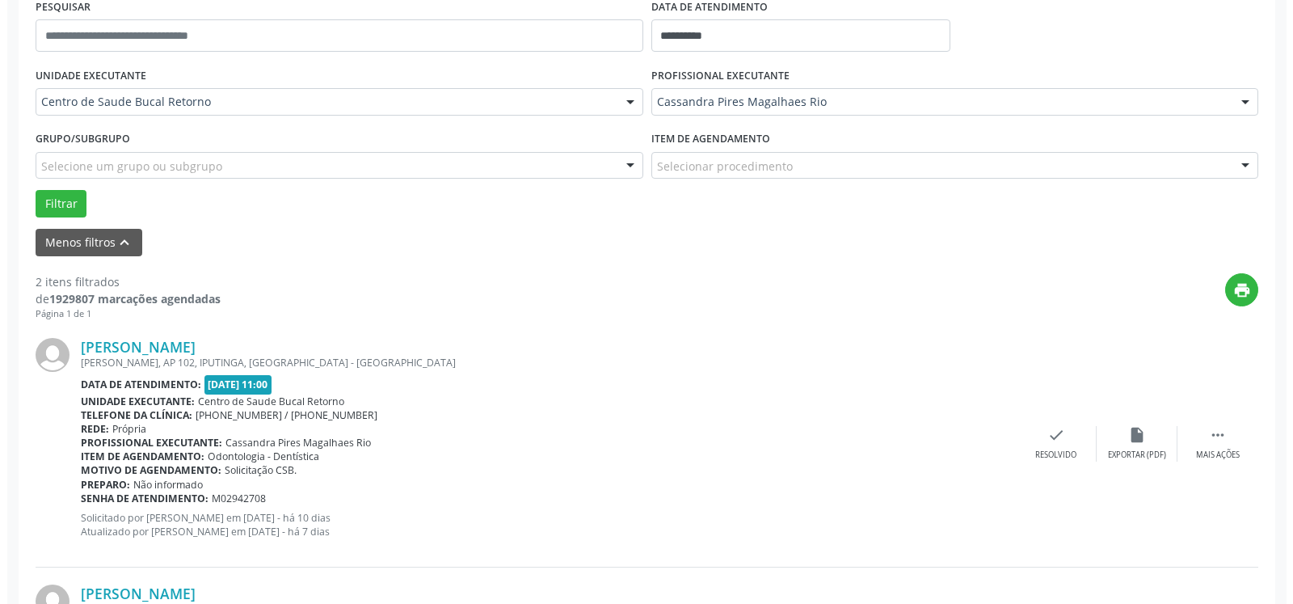
scroll to position [561, 0]
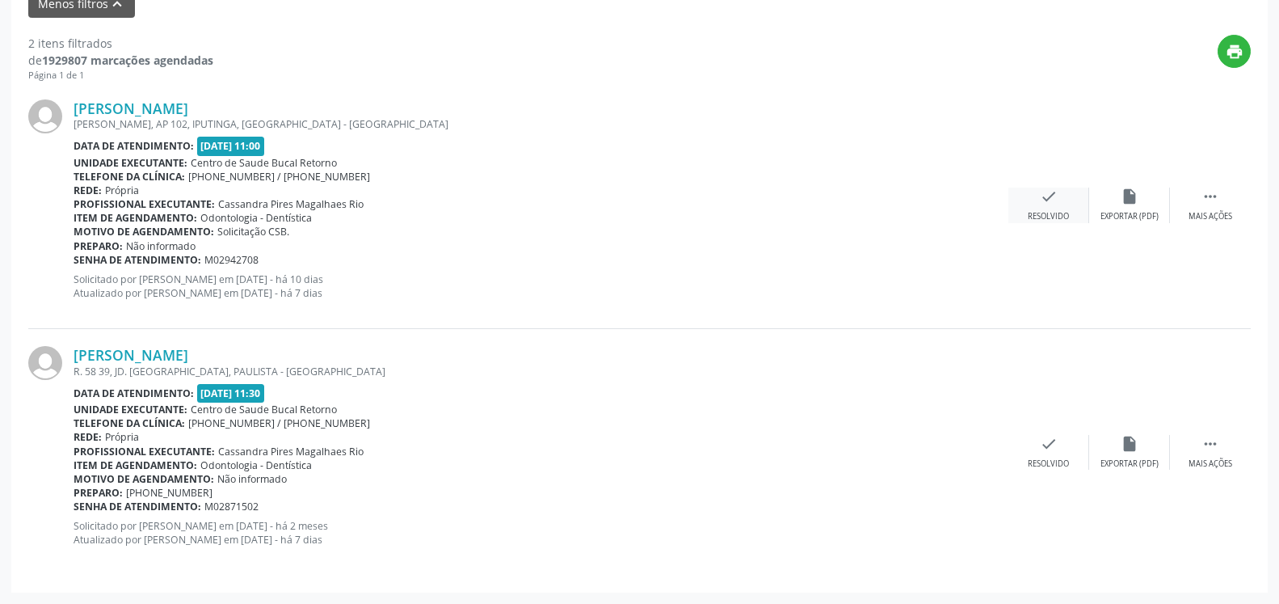
click at [1055, 202] on icon "check" at bounding box center [1049, 196] width 18 height 18
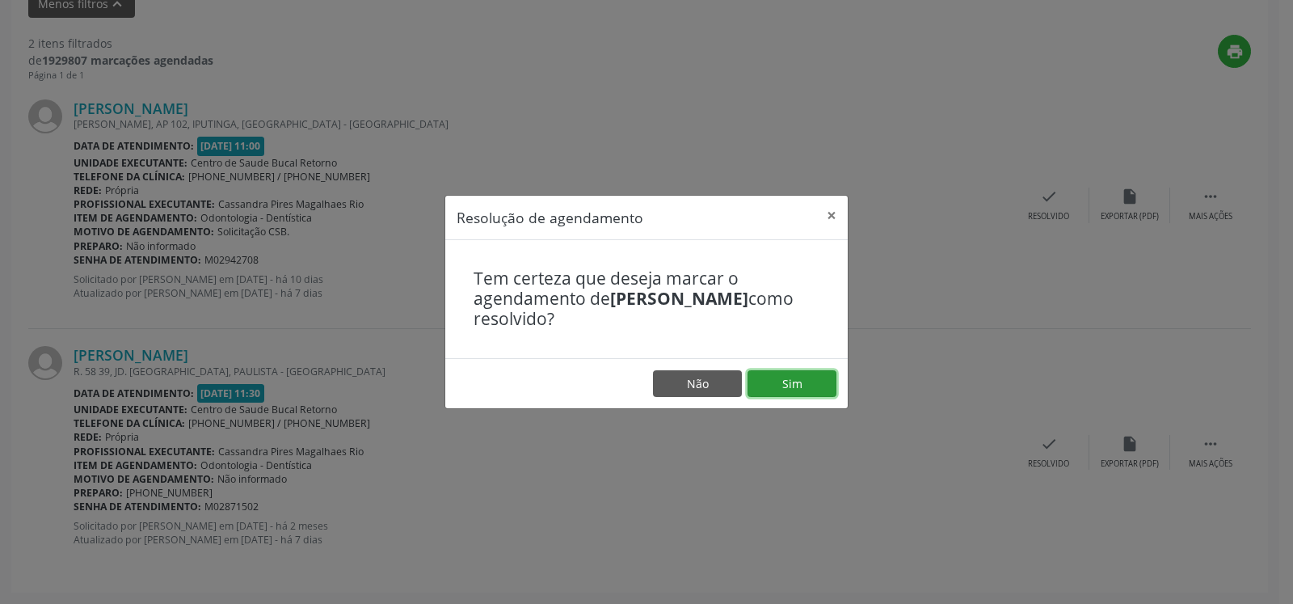
click at [788, 386] on button "Sim" at bounding box center [792, 383] width 89 height 27
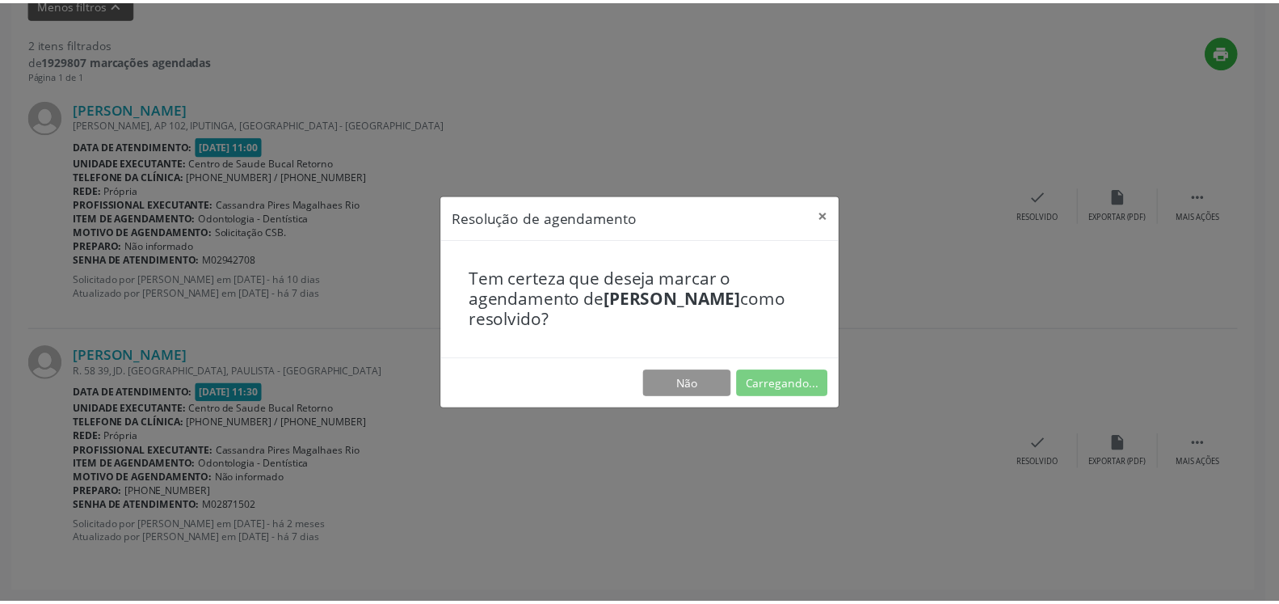
scroll to position [89, 0]
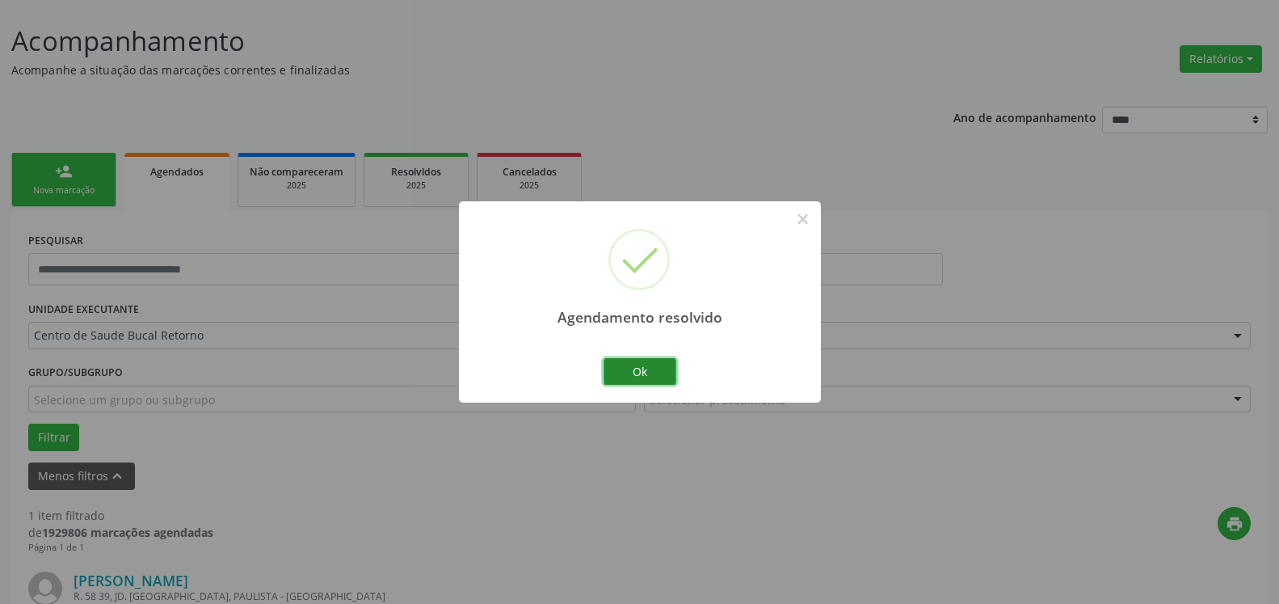
click at [630, 381] on button "Ok" at bounding box center [640, 371] width 73 height 27
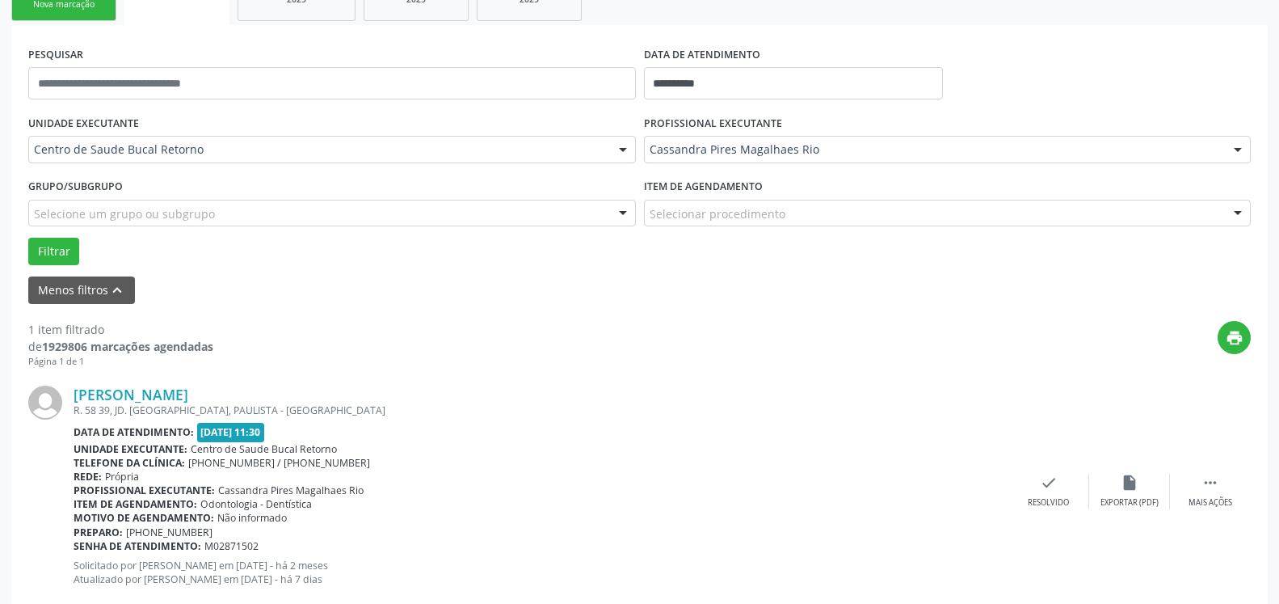
scroll to position [314, 0]
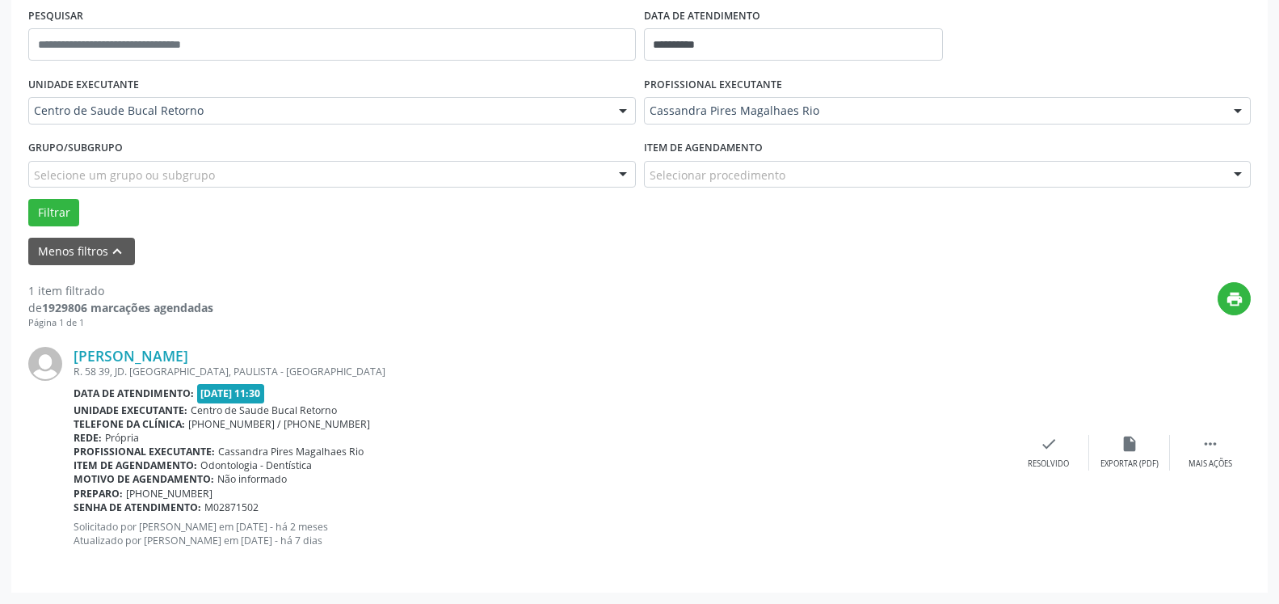
click at [1215, 434] on div "[PERSON_NAME] R. 58 39, JD. [GEOGRAPHIC_DATA], PAULISTA - [GEOGRAPHIC_DATA] Dat…" at bounding box center [639, 453] width 1223 height 246
drag, startPoint x: 1221, startPoint y: 464, endPoint x: 1173, endPoint y: 449, distance: 50.1
click at [1218, 463] on div "Mais ações" at bounding box center [1211, 463] width 44 height 11
click at [1128, 446] on icon "alarm_off" at bounding box center [1130, 444] width 18 height 18
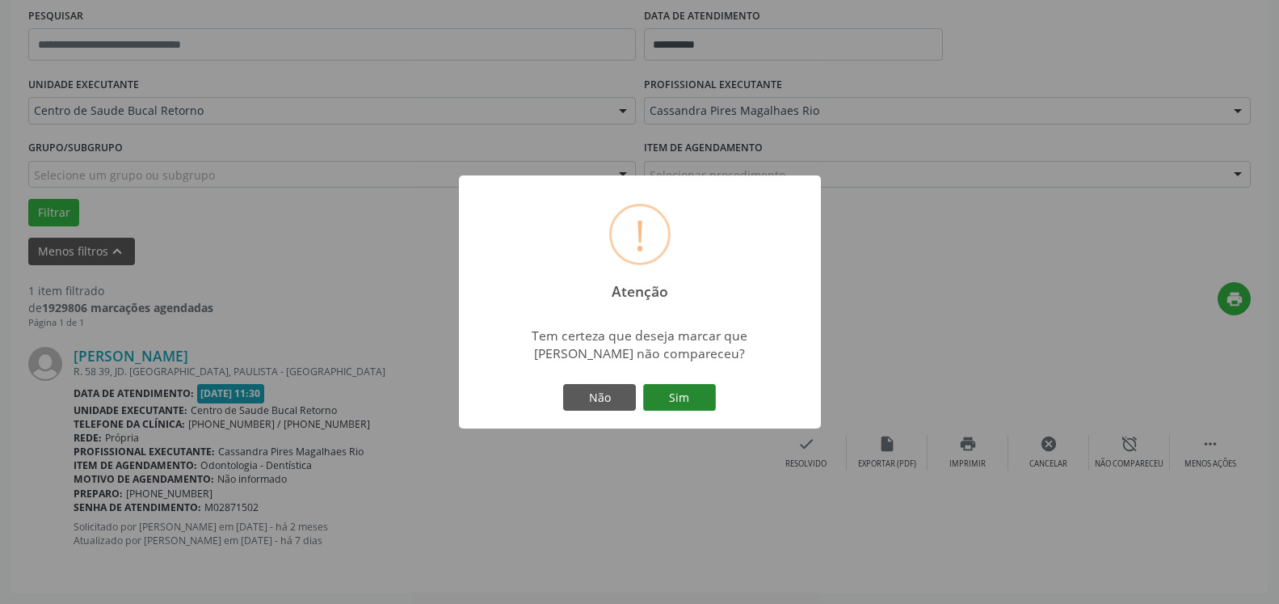
click at [708, 399] on button "Sim" at bounding box center [679, 397] width 73 height 27
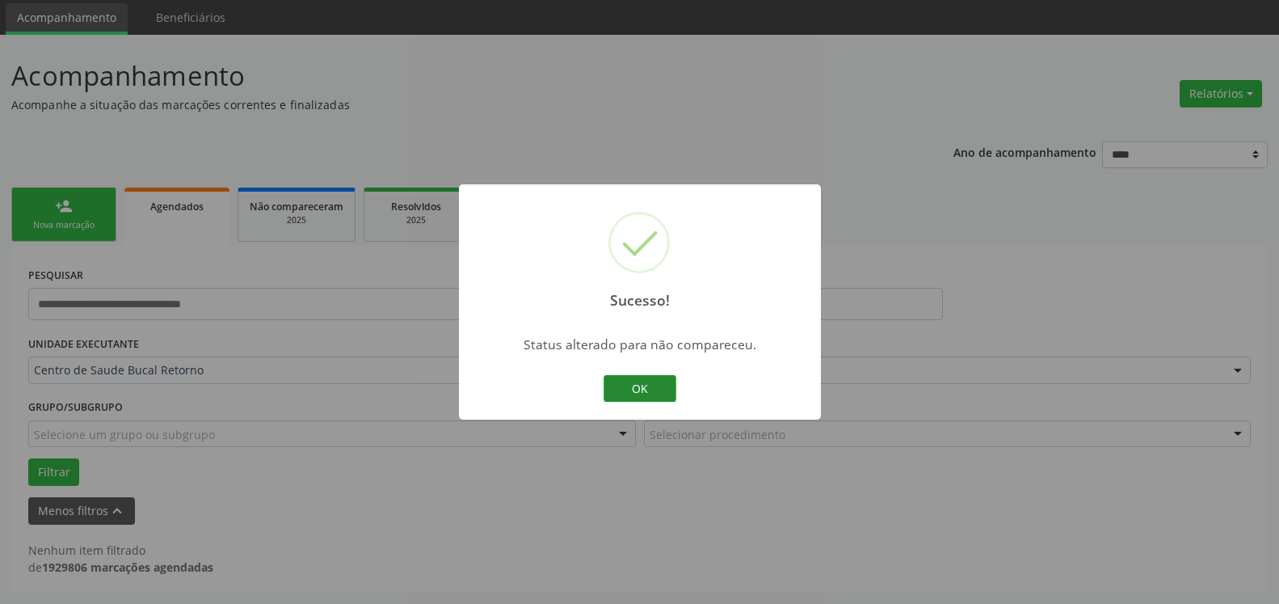
scroll to position [54, 0]
click at [640, 388] on button "OK" at bounding box center [640, 388] width 73 height 27
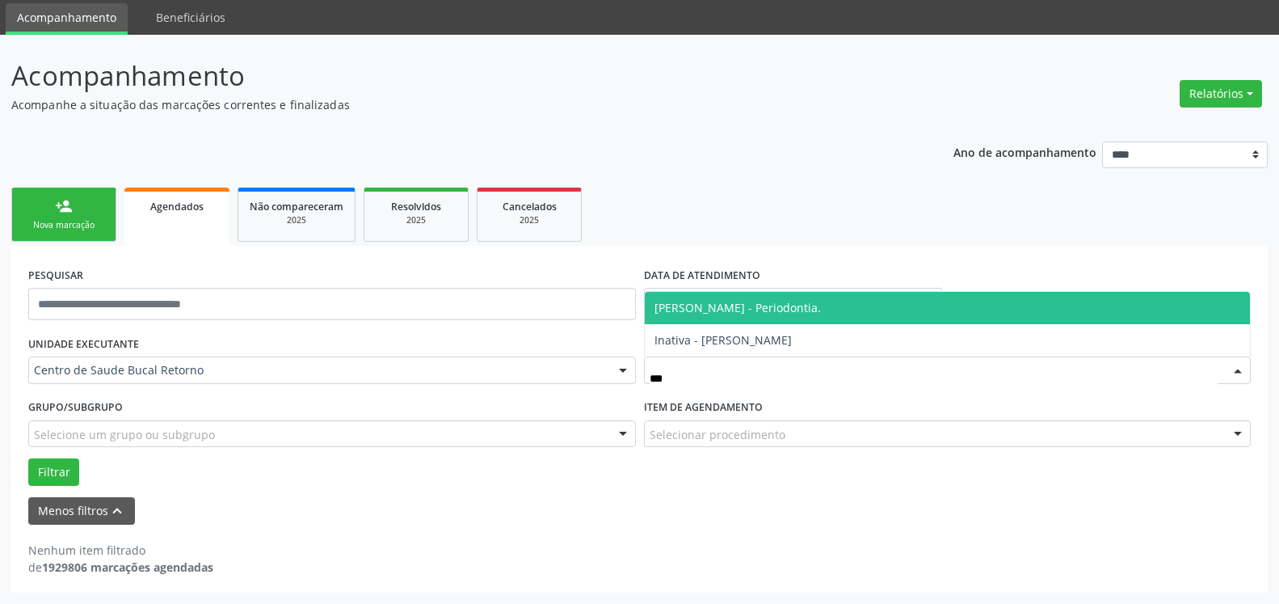
click at [723, 313] on span "[PERSON_NAME] - Periodontia." at bounding box center [738, 307] width 166 height 15
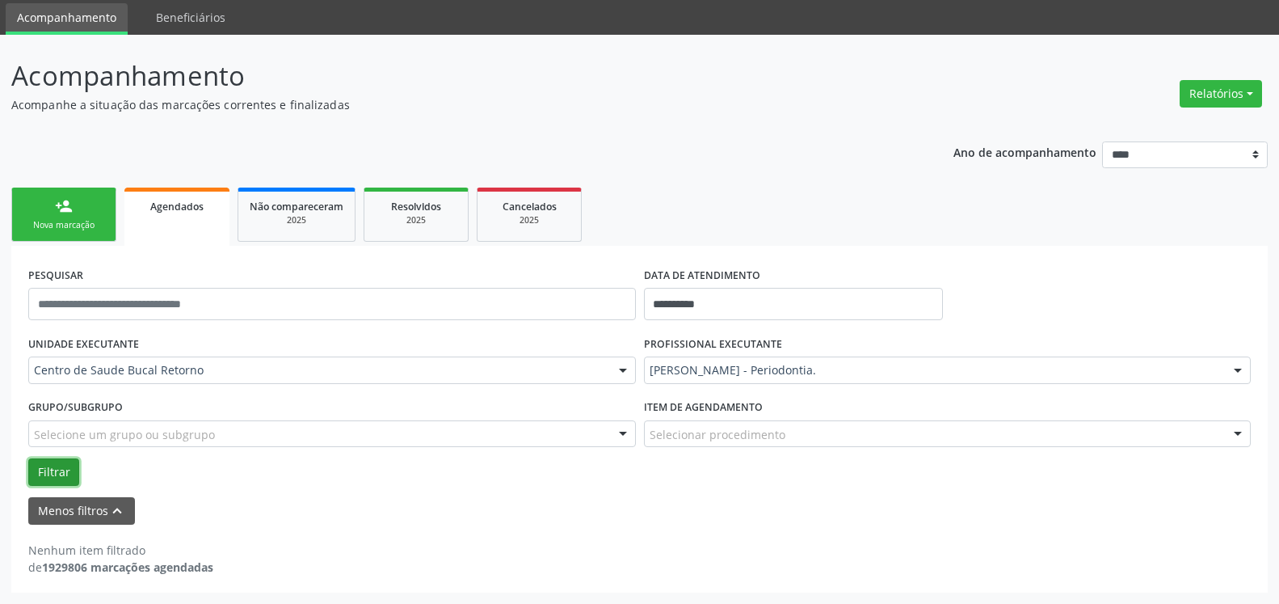
click at [59, 470] on button "Filtrar" at bounding box center [53, 471] width 51 height 27
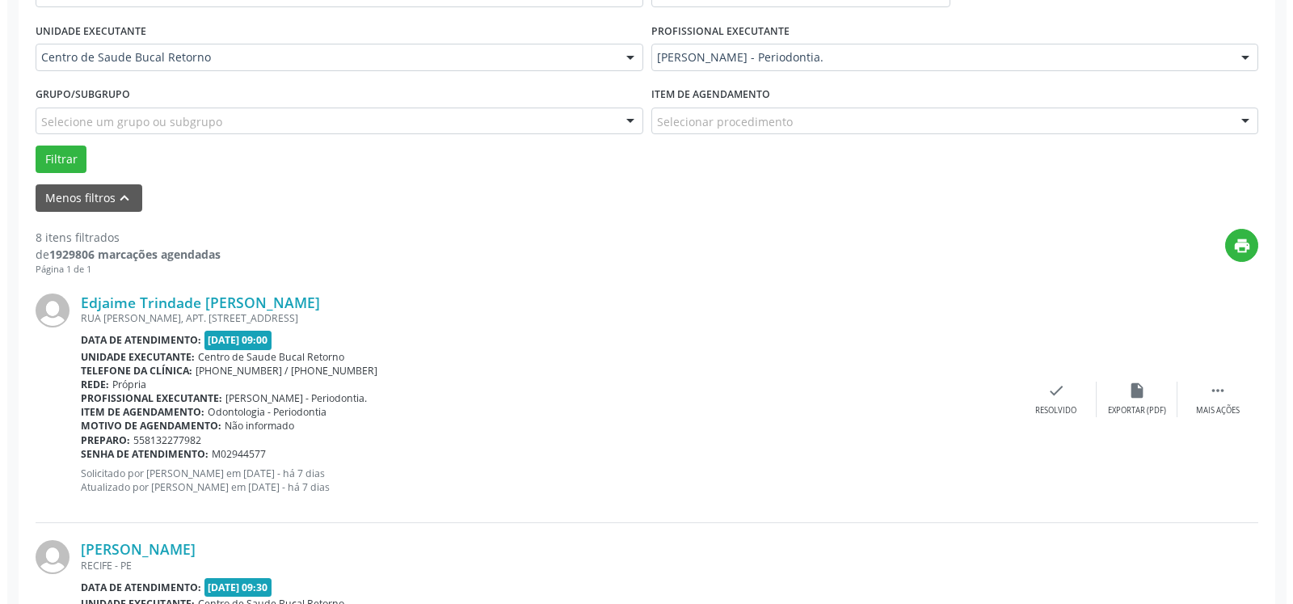
scroll to position [384, 0]
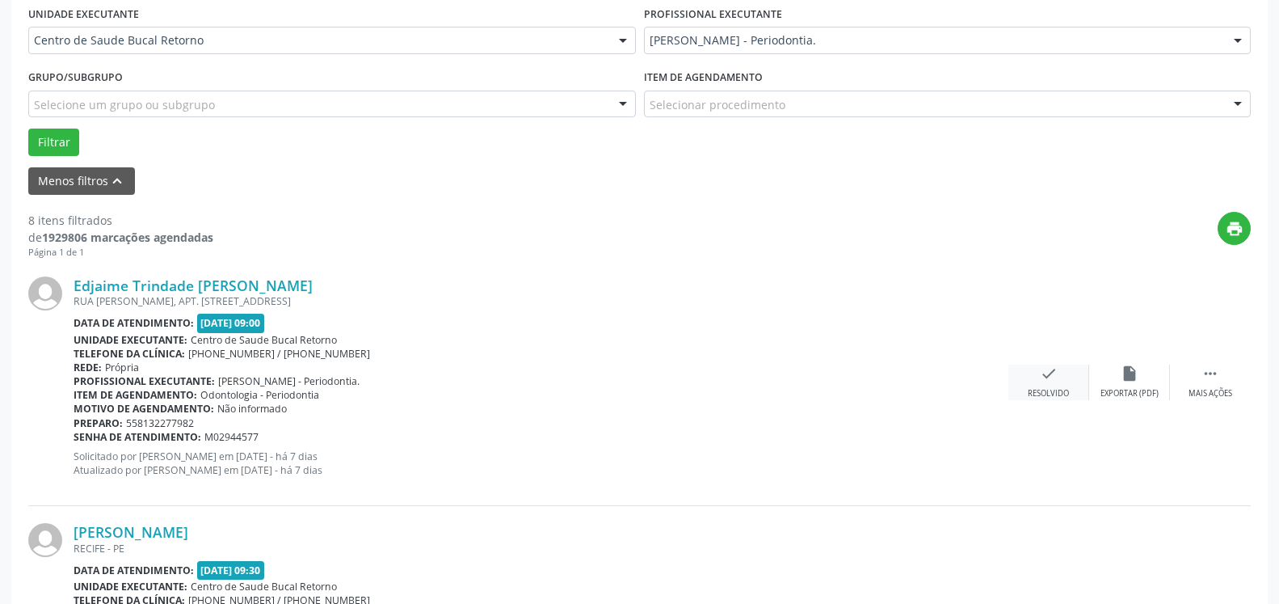
click at [1068, 397] on div "check Resolvido" at bounding box center [1049, 381] width 81 height 35
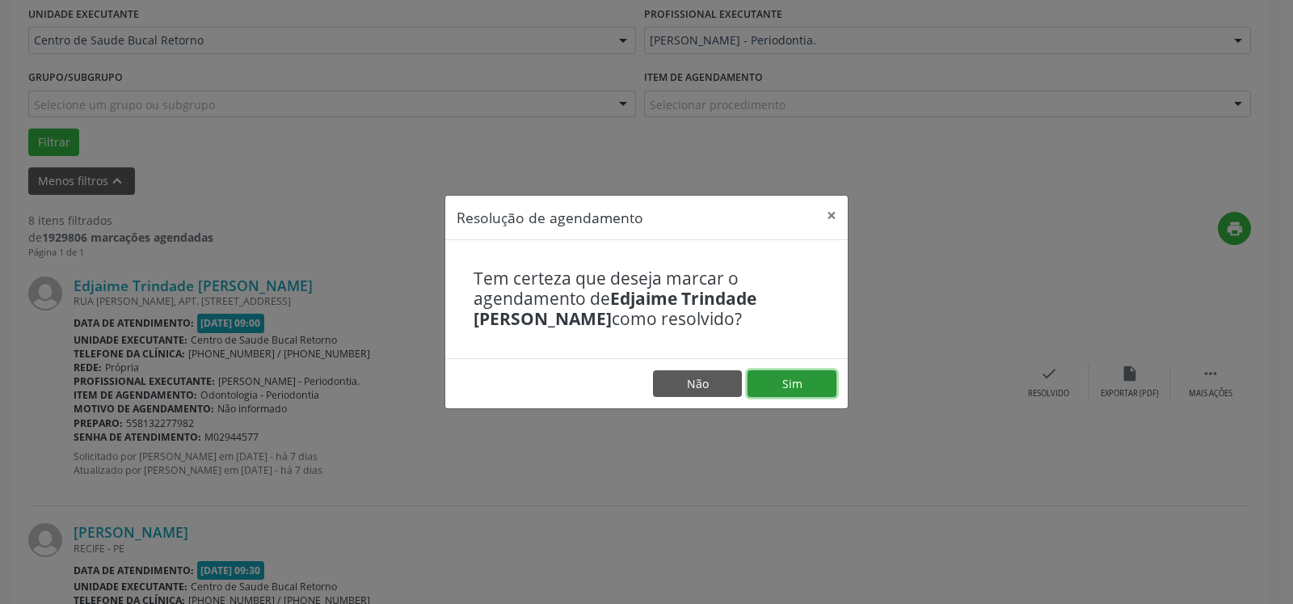
click at [789, 386] on button "Sim" at bounding box center [792, 383] width 89 height 27
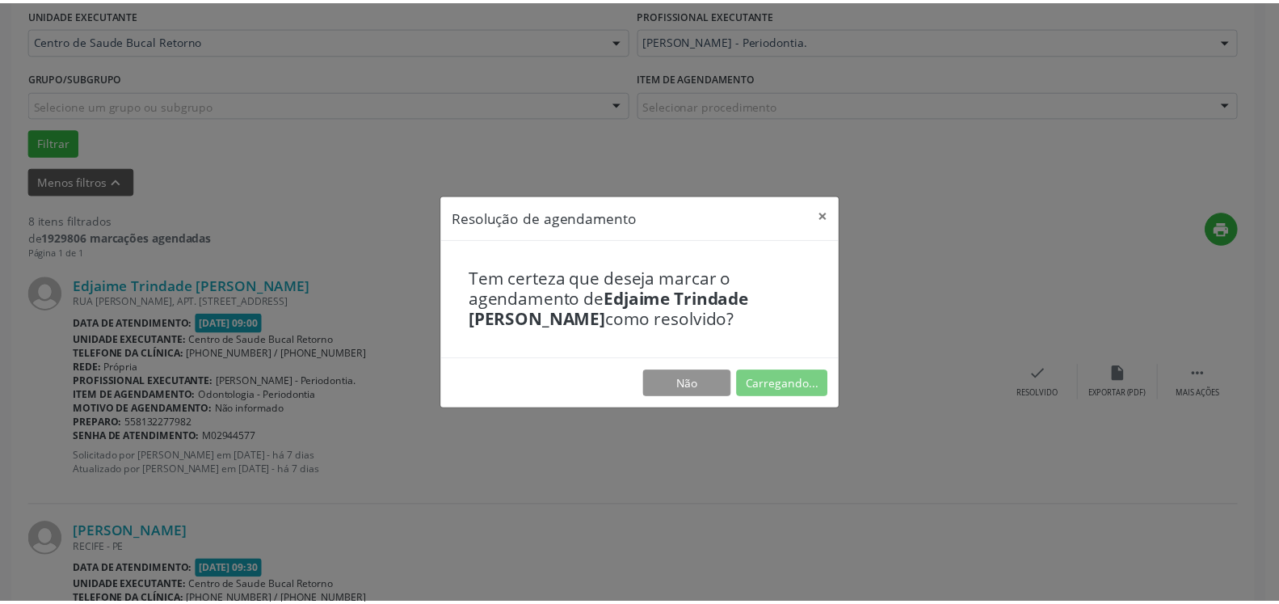
scroll to position [89, 0]
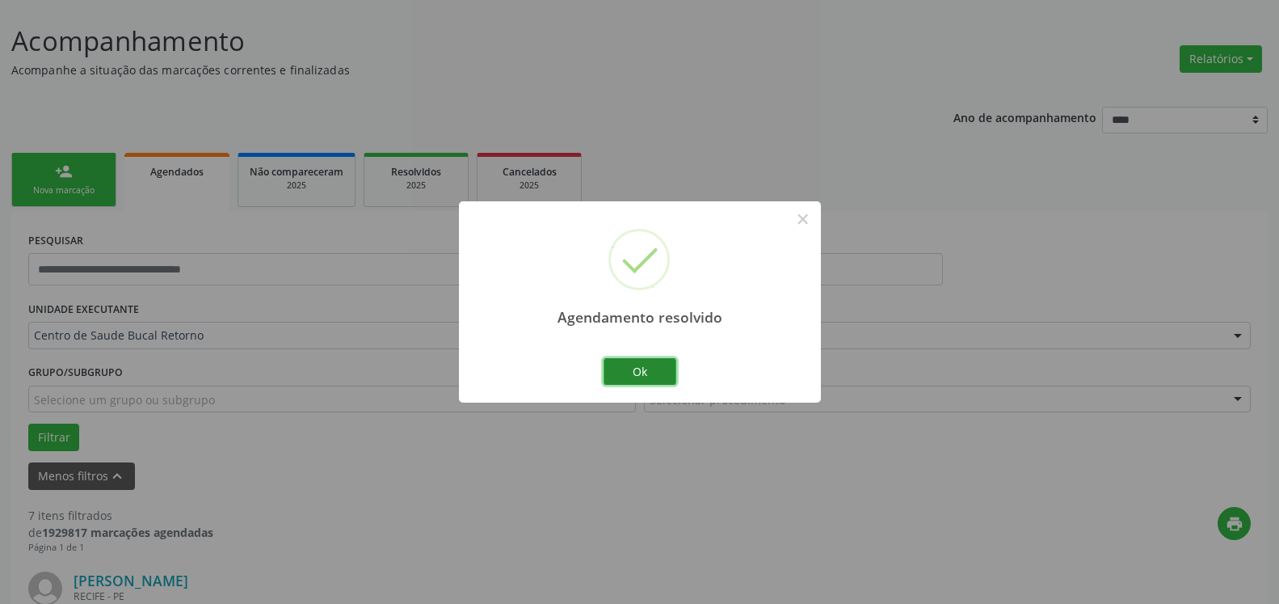
click at [654, 381] on button "Ok" at bounding box center [640, 371] width 73 height 27
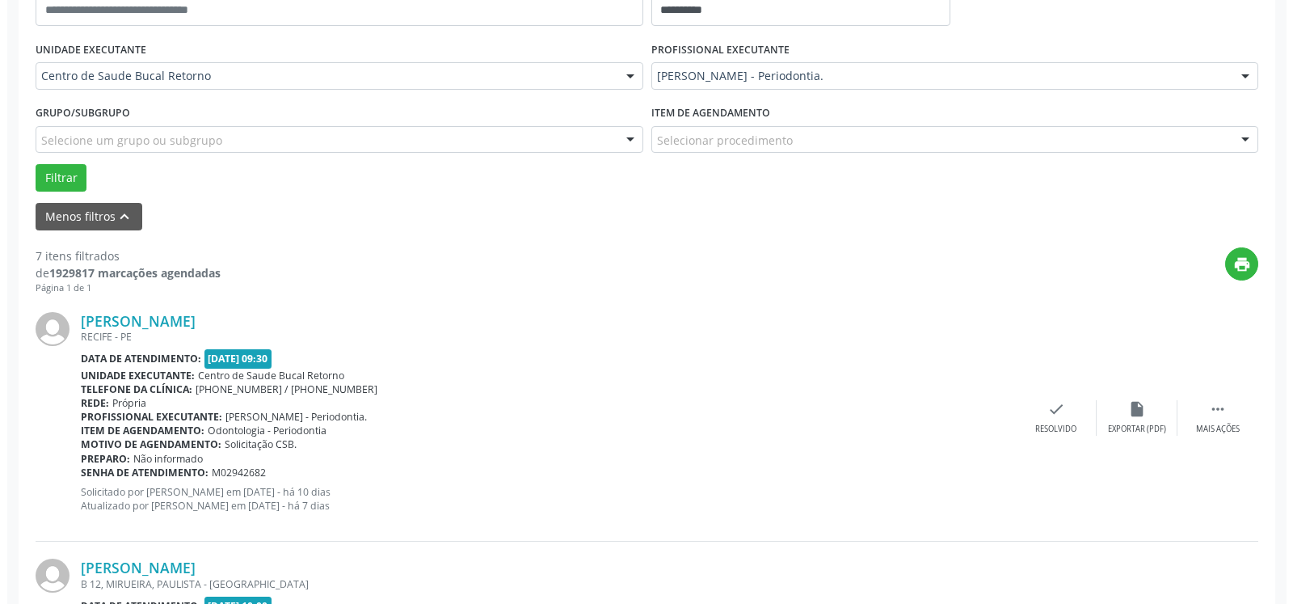
scroll to position [419, 0]
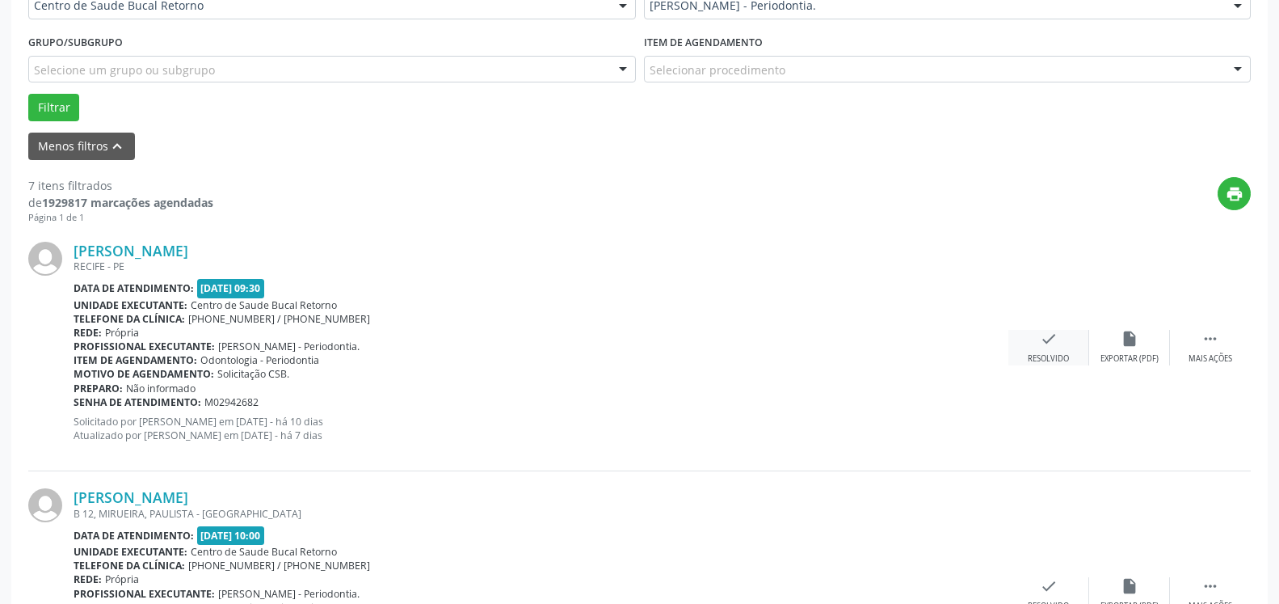
click at [1041, 347] on icon "check" at bounding box center [1049, 339] width 18 height 18
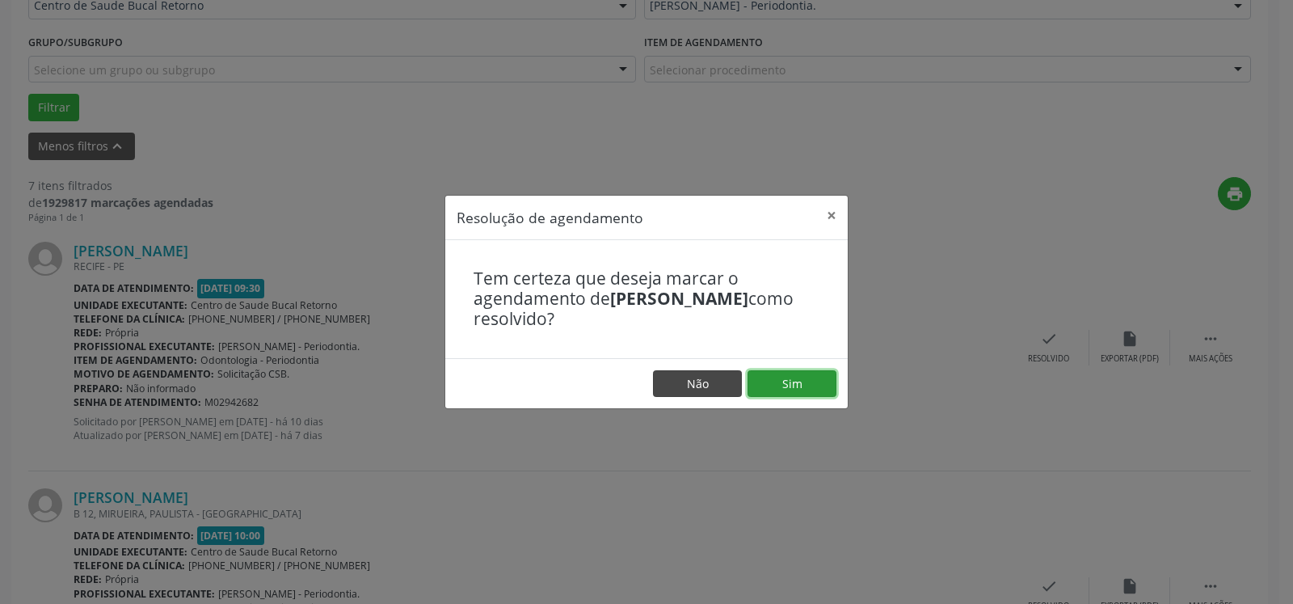
drag, startPoint x: 814, startPoint y: 381, endPoint x: 691, endPoint y: 394, distance: 123.4
click at [813, 382] on button "Sim" at bounding box center [792, 383] width 89 height 27
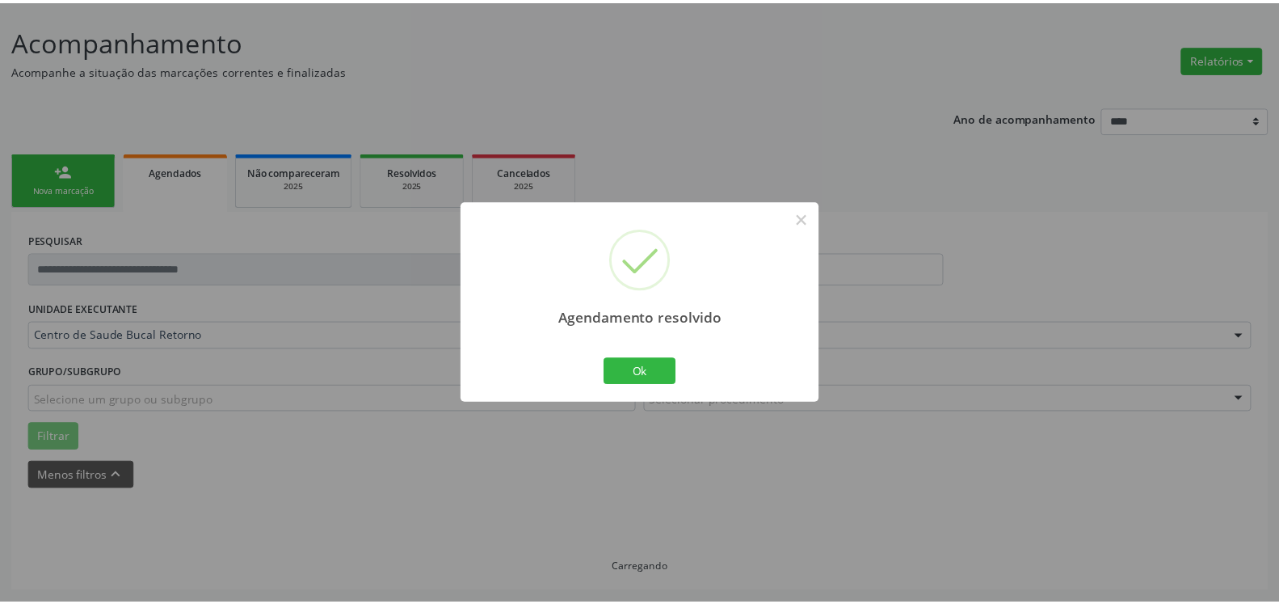
scroll to position [89, 0]
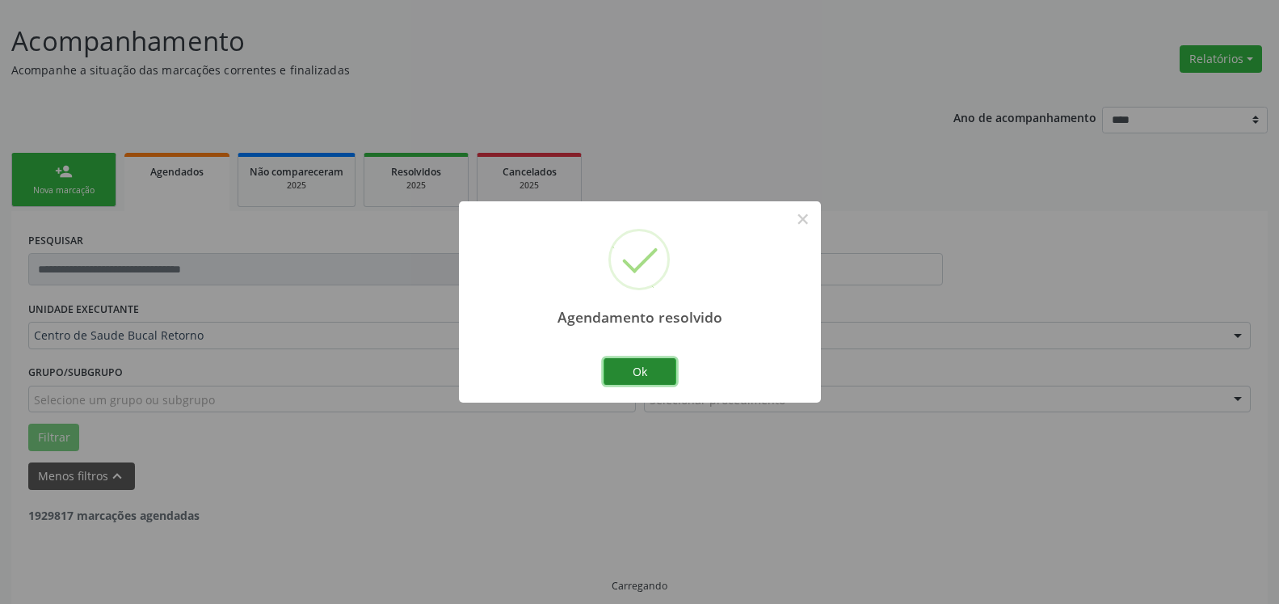
click at [632, 373] on button "Ok" at bounding box center [640, 371] width 73 height 27
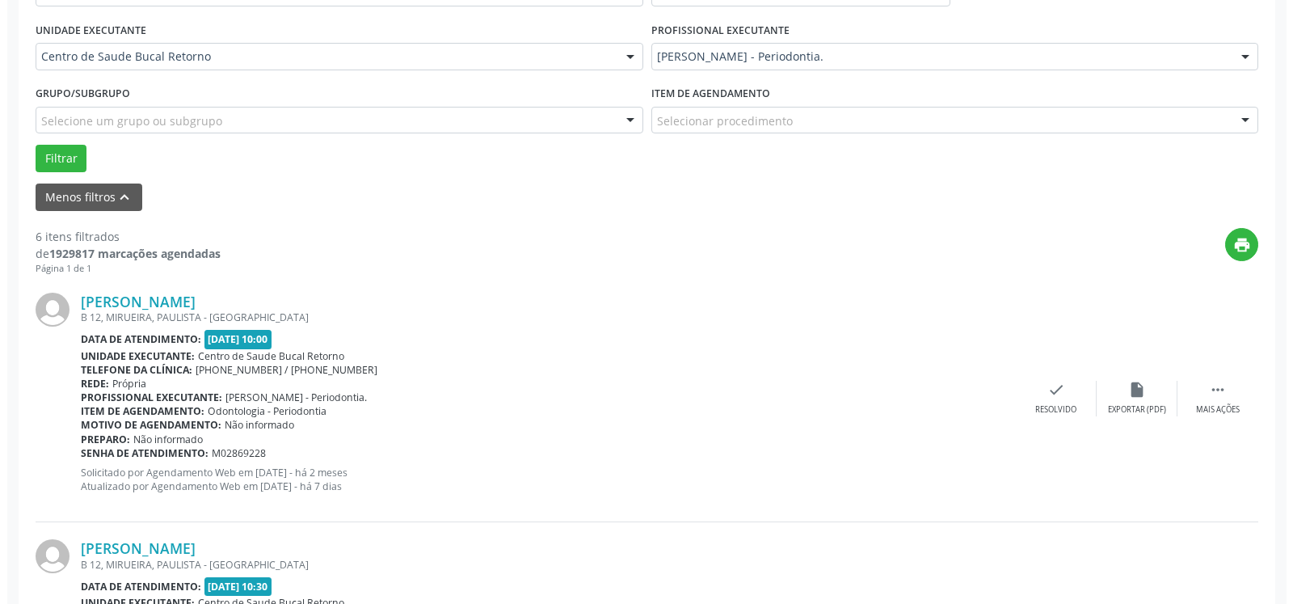
scroll to position [419, 0]
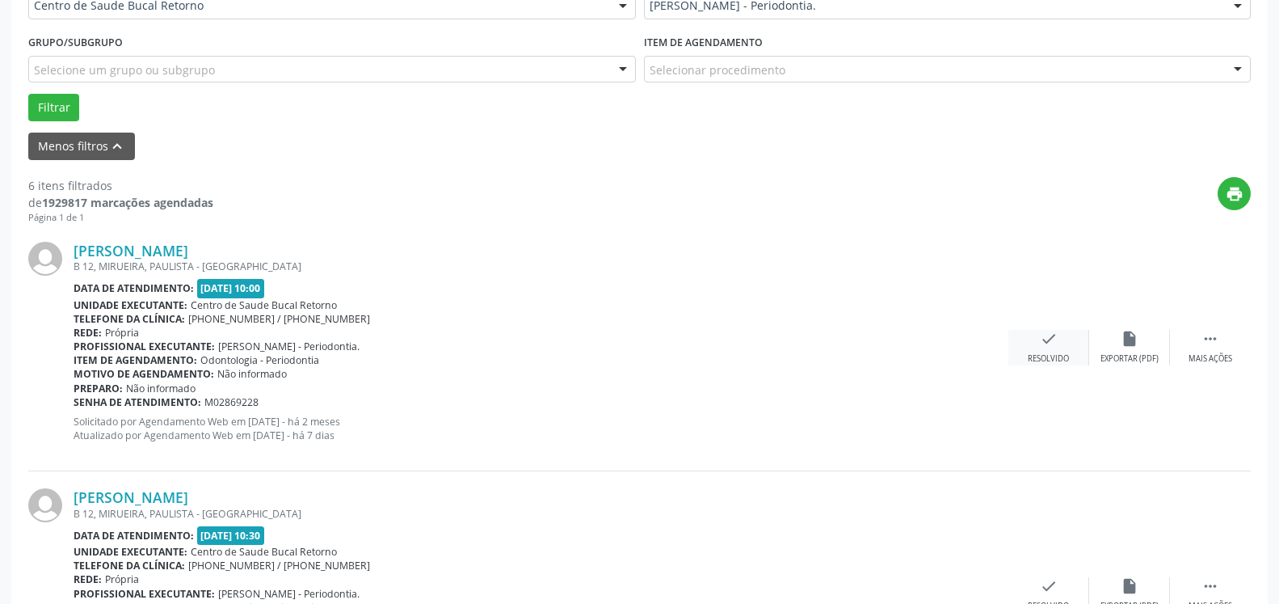
click at [1044, 337] on icon "check" at bounding box center [1049, 339] width 18 height 18
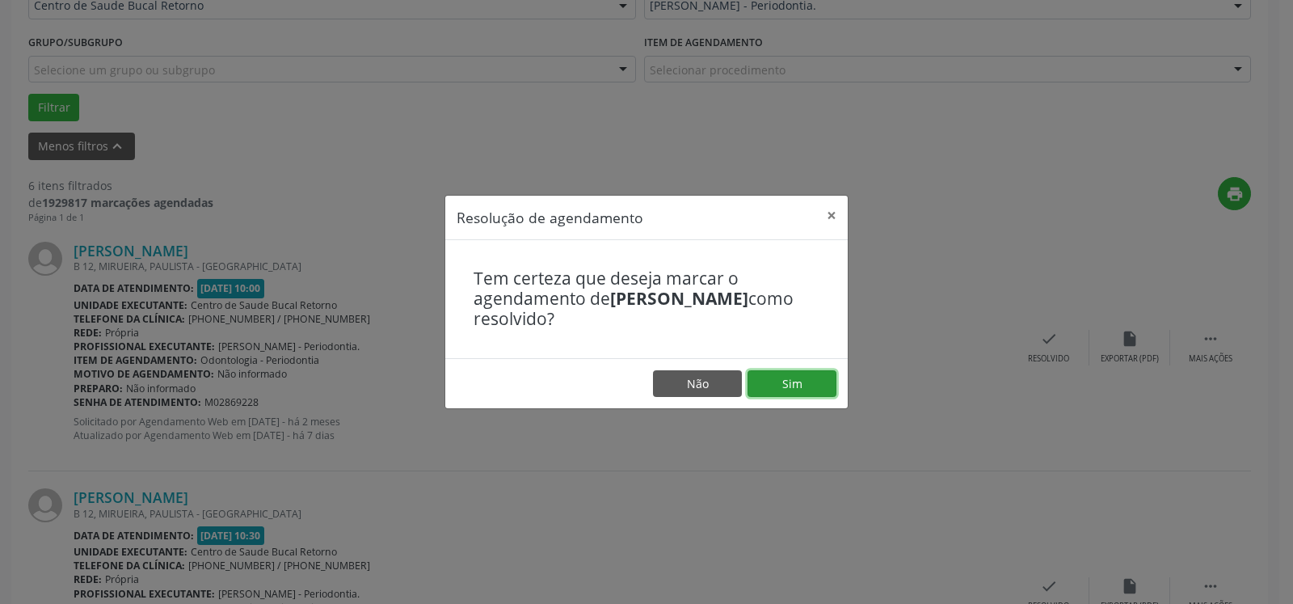
click at [807, 386] on button "Sim" at bounding box center [792, 383] width 89 height 27
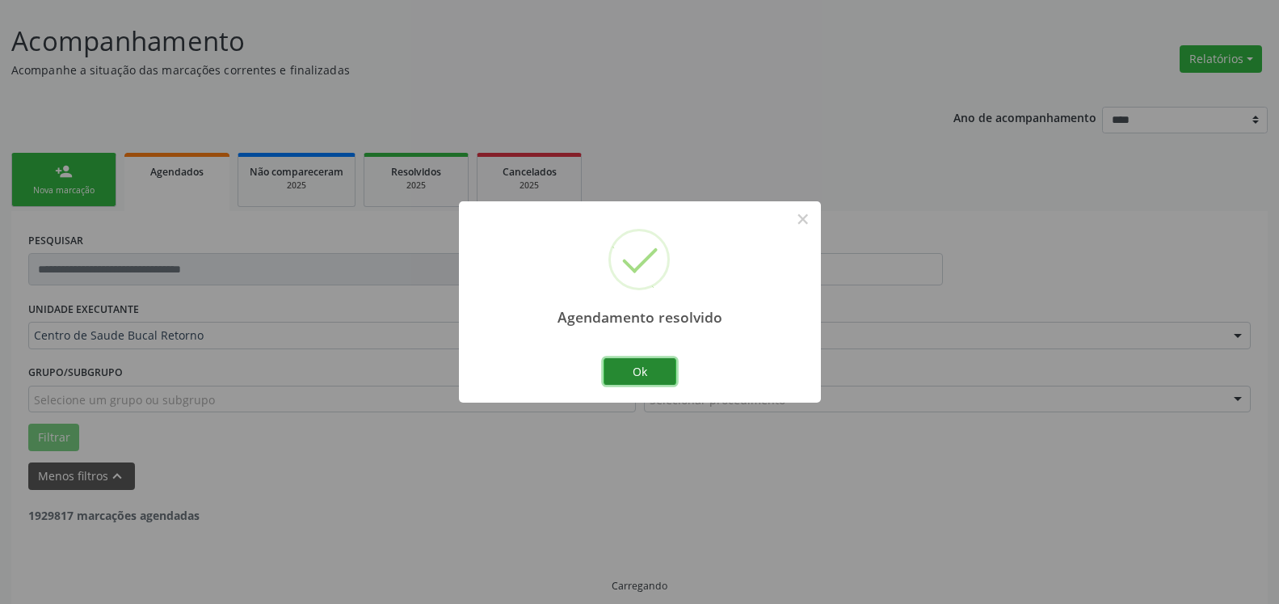
click at [632, 371] on button "Ok" at bounding box center [640, 371] width 73 height 27
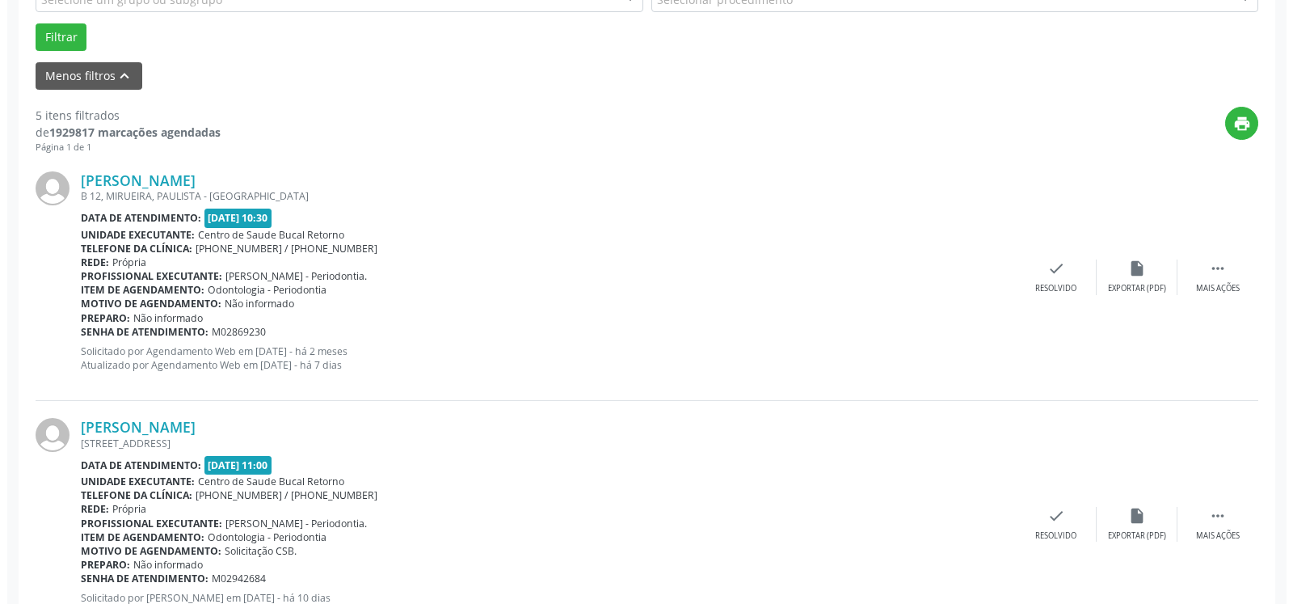
scroll to position [583, 0]
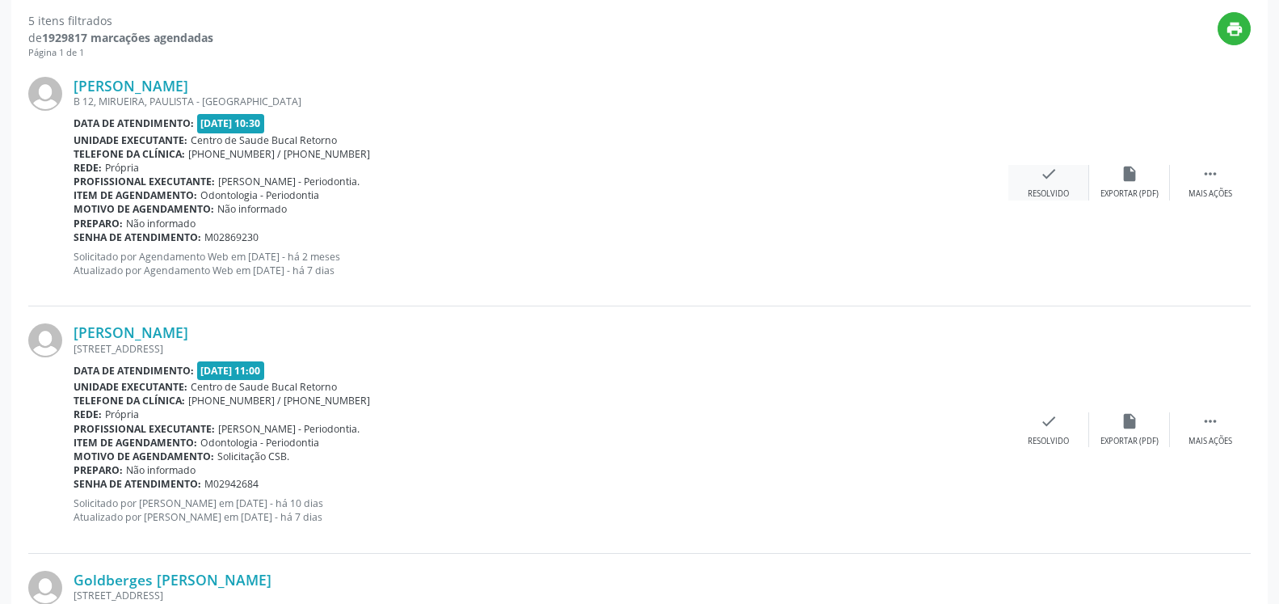
click at [1048, 183] on icon "check" at bounding box center [1049, 174] width 18 height 18
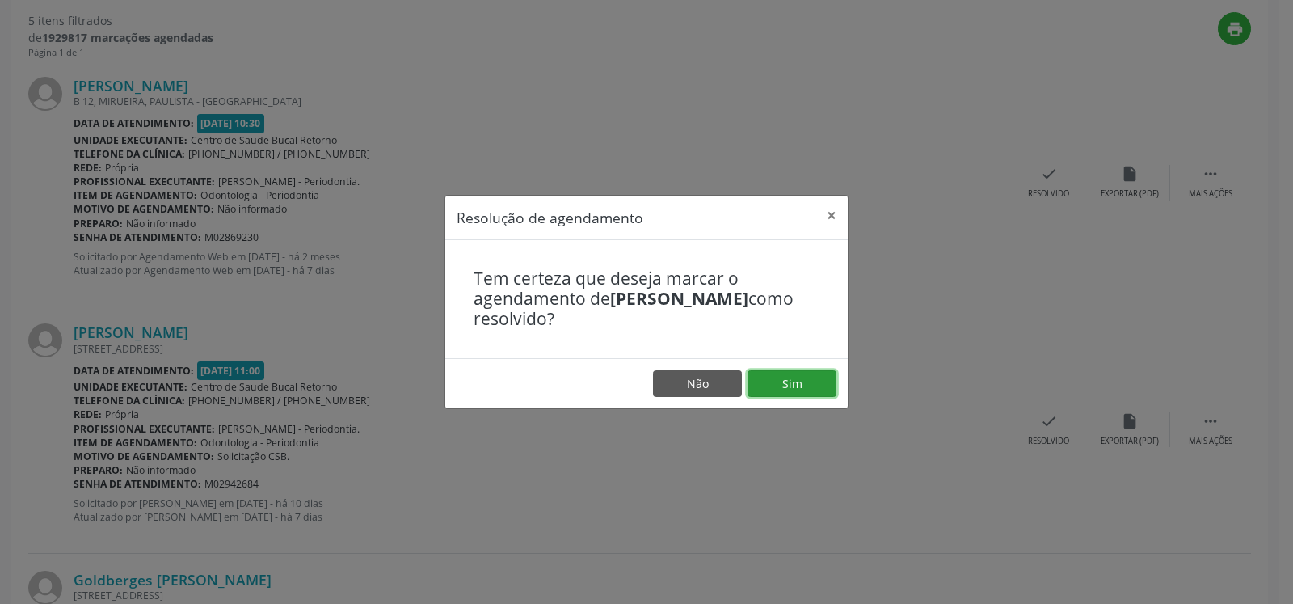
click at [790, 382] on button "Sim" at bounding box center [792, 383] width 89 height 27
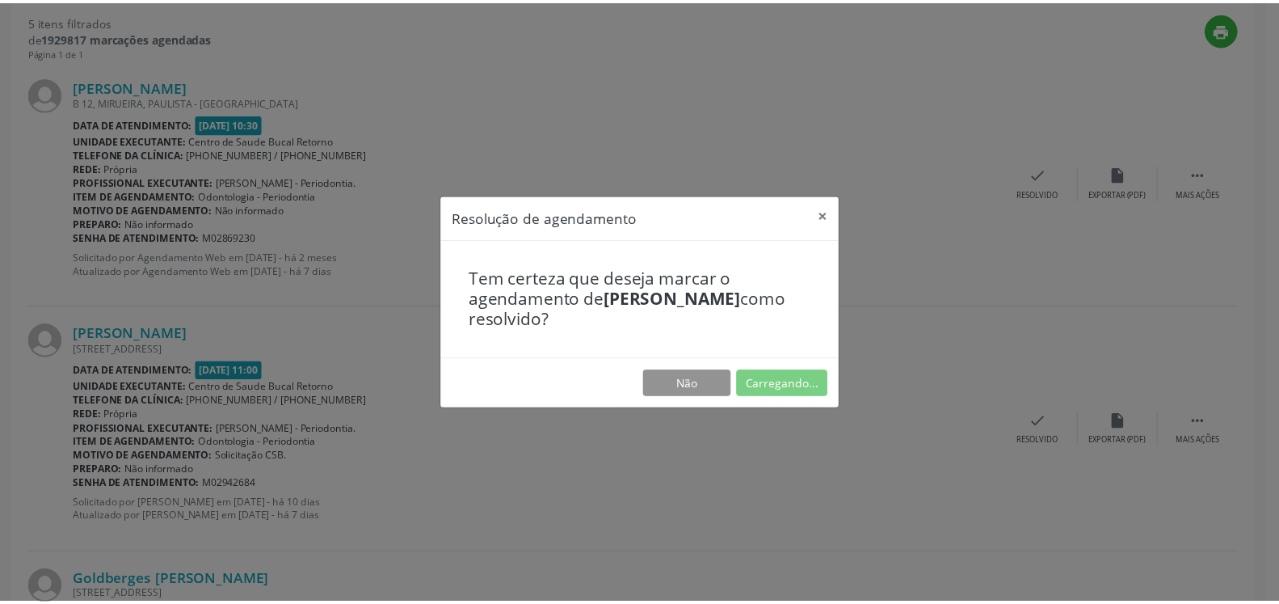
scroll to position [89, 0]
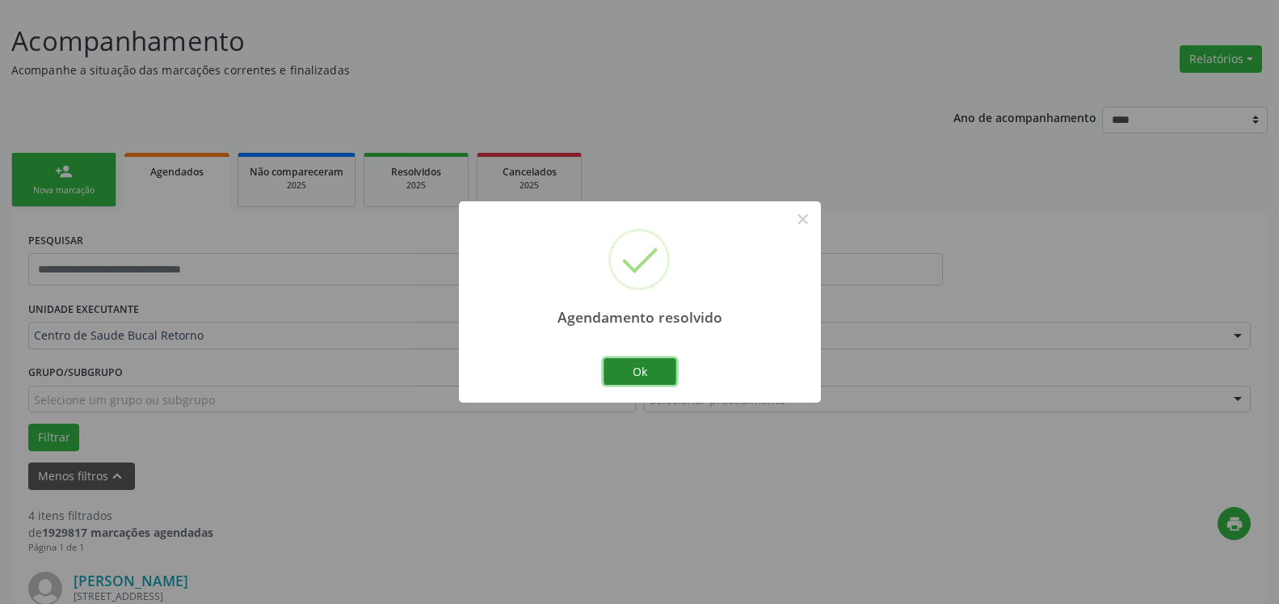
click at [626, 373] on button "Ok" at bounding box center [640, 371] width 73 height 27
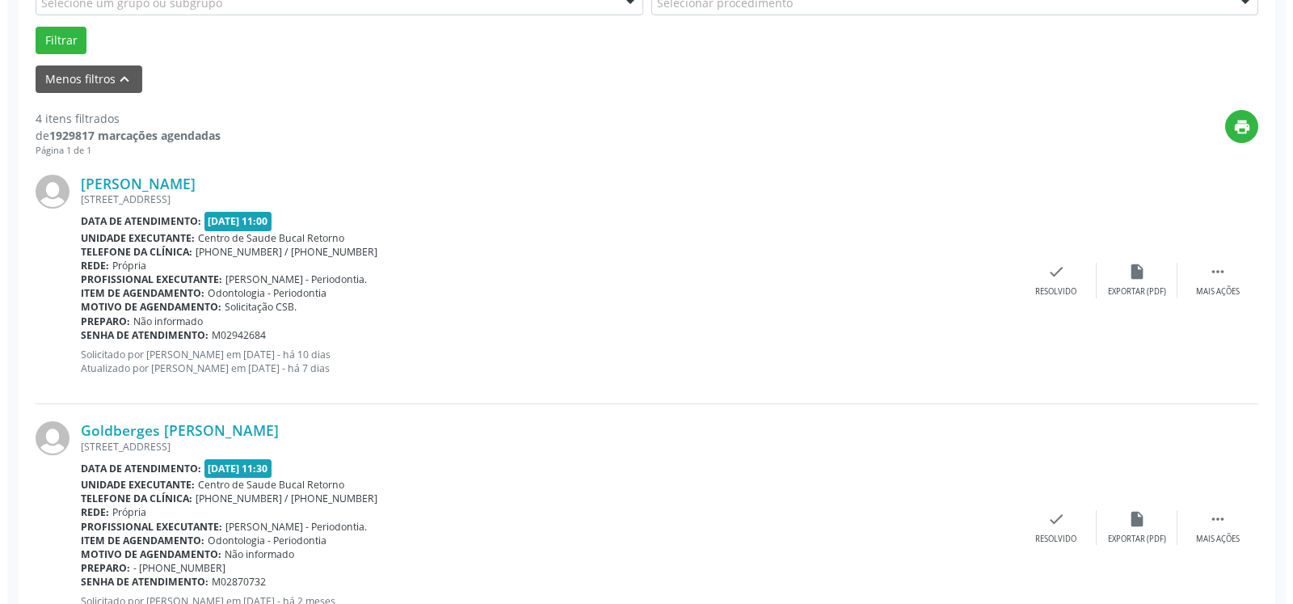
scroll to position [583, 0]
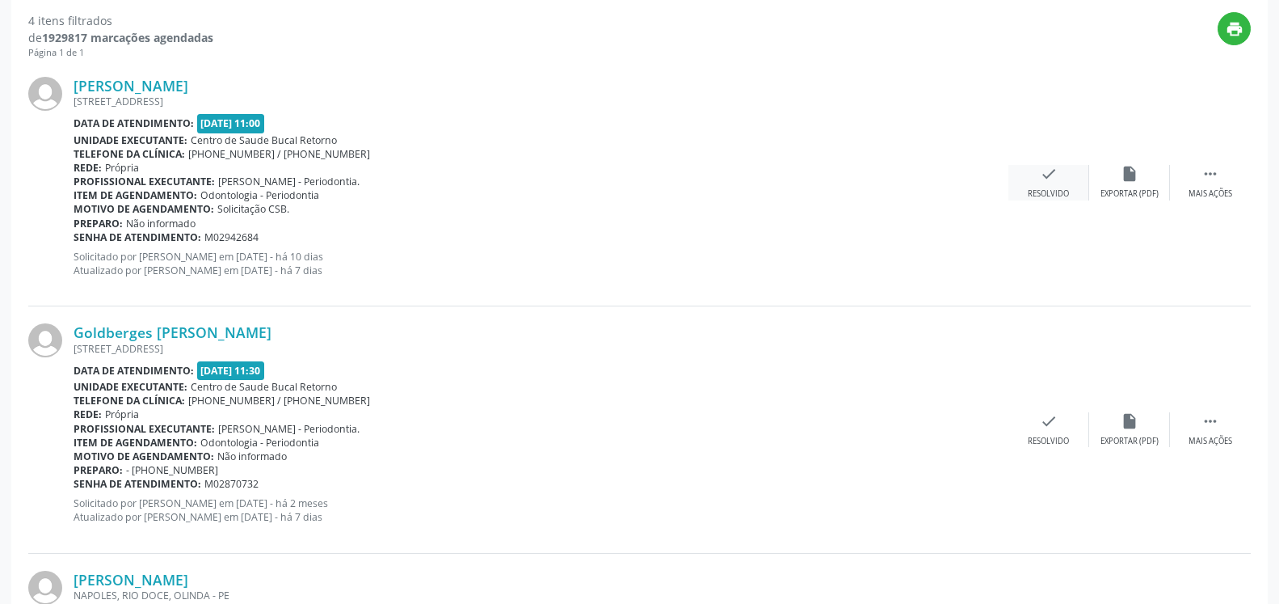
click at [1047, 183] on icon "check" at bounding box center [1049, 174] width 18 height 18
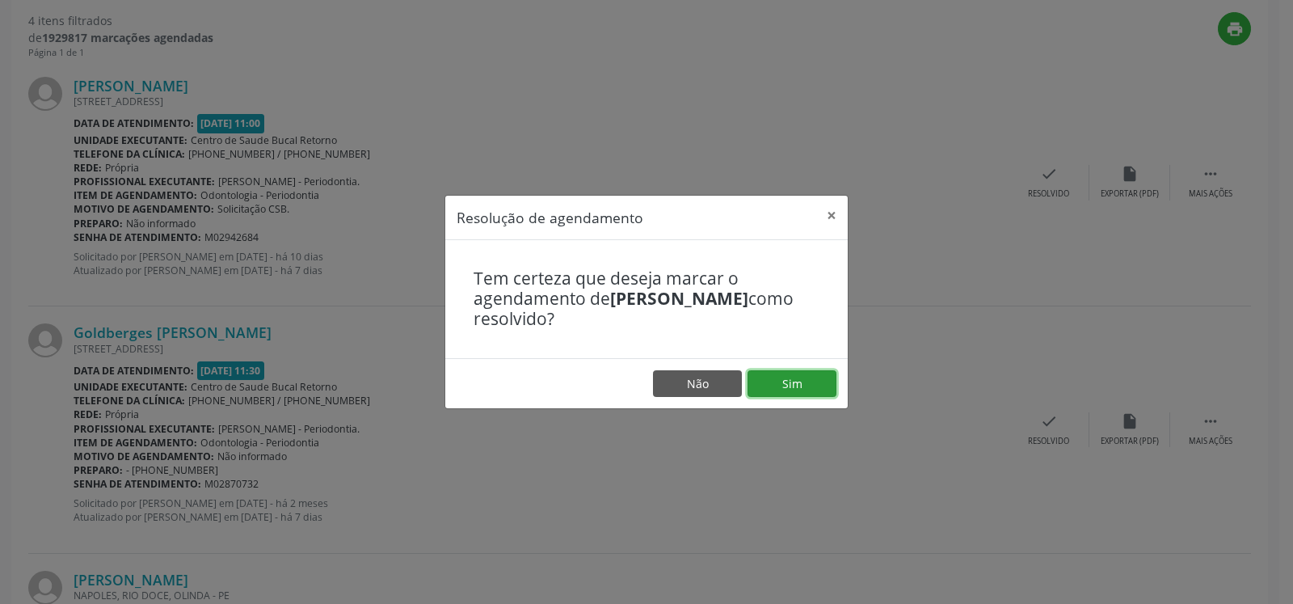
click at [811, 375] on button "Sim" at bounding box center [792, 383] width 89 height 27
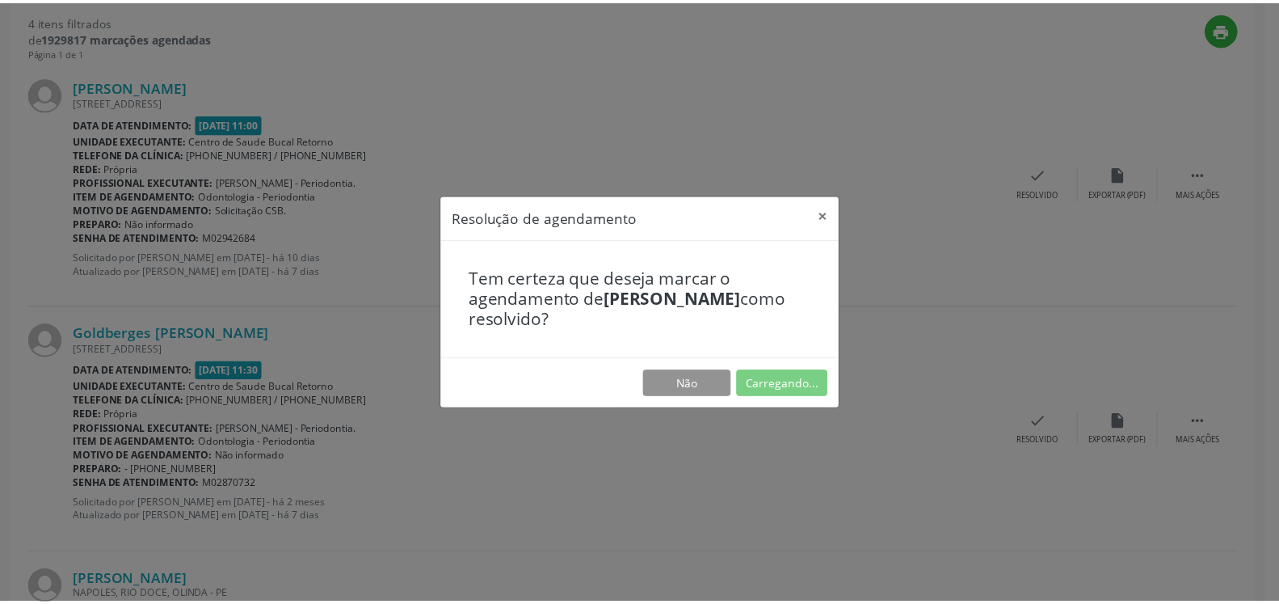
scroll to position [89, 0]
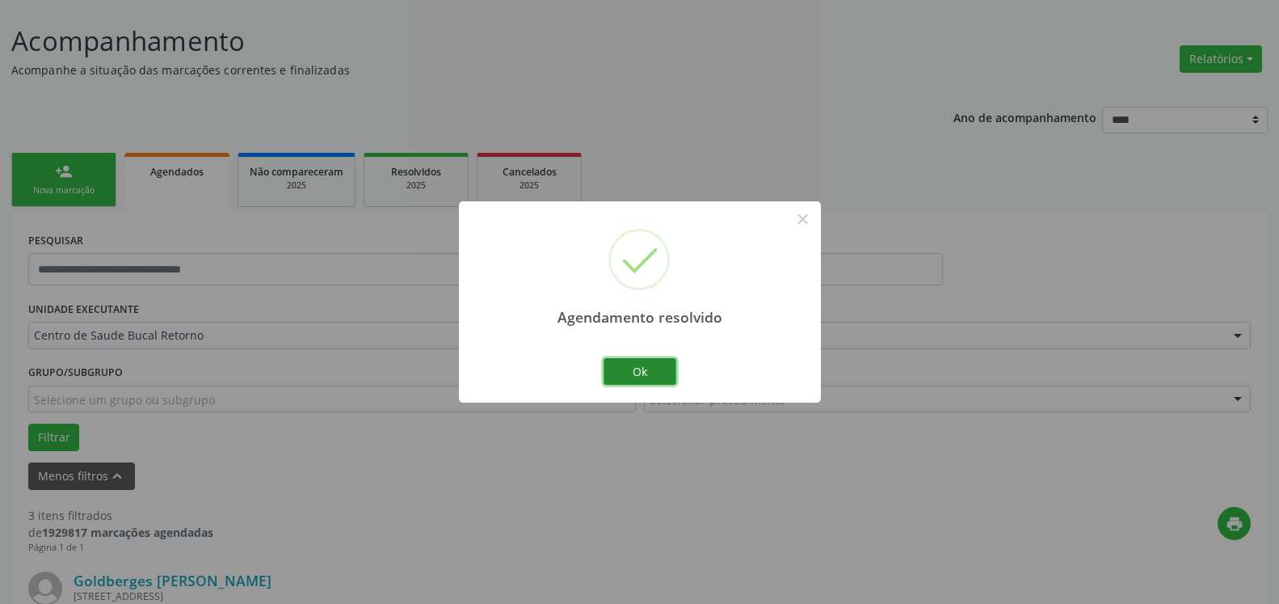
click at [674, 372] on button "Ok" at bounding box center [640, 371] width 73 height 27
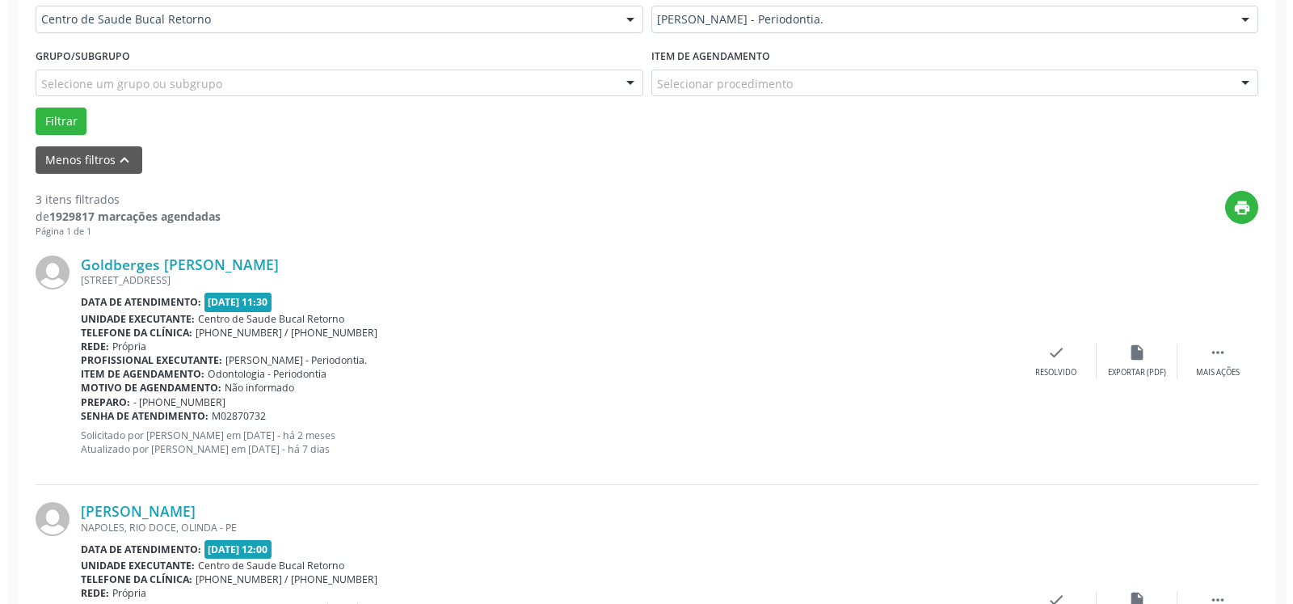
scroll to position [501, 0]
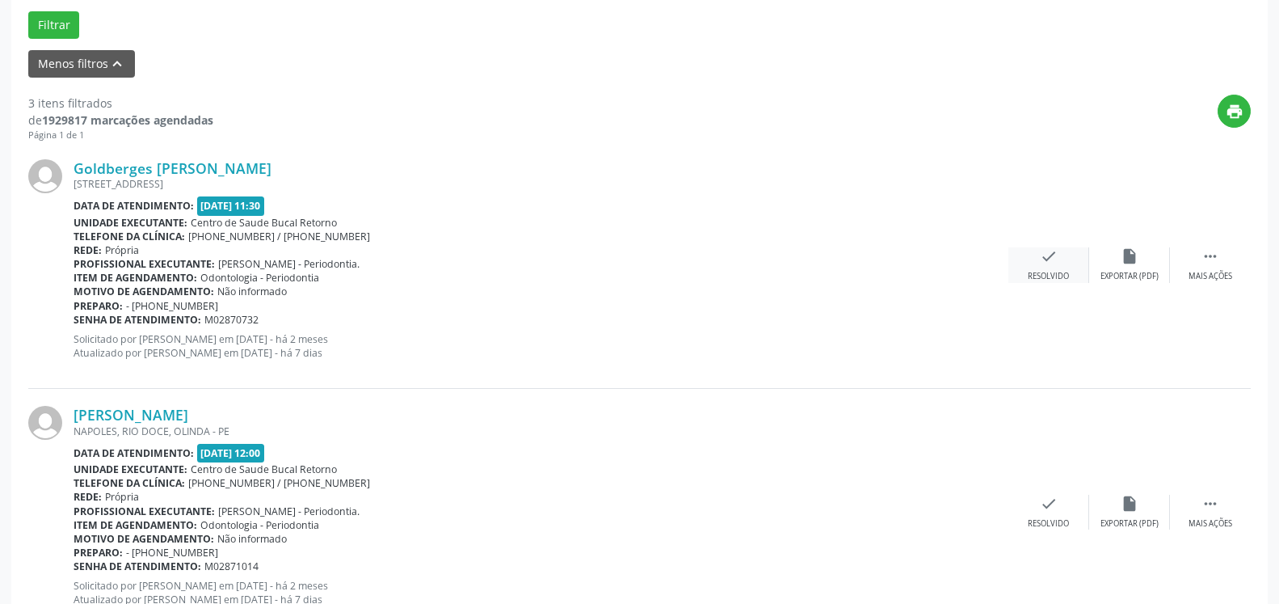
click at [1056, 259] on icon "check" at bounding box center [1049, 256] width 18 height 18
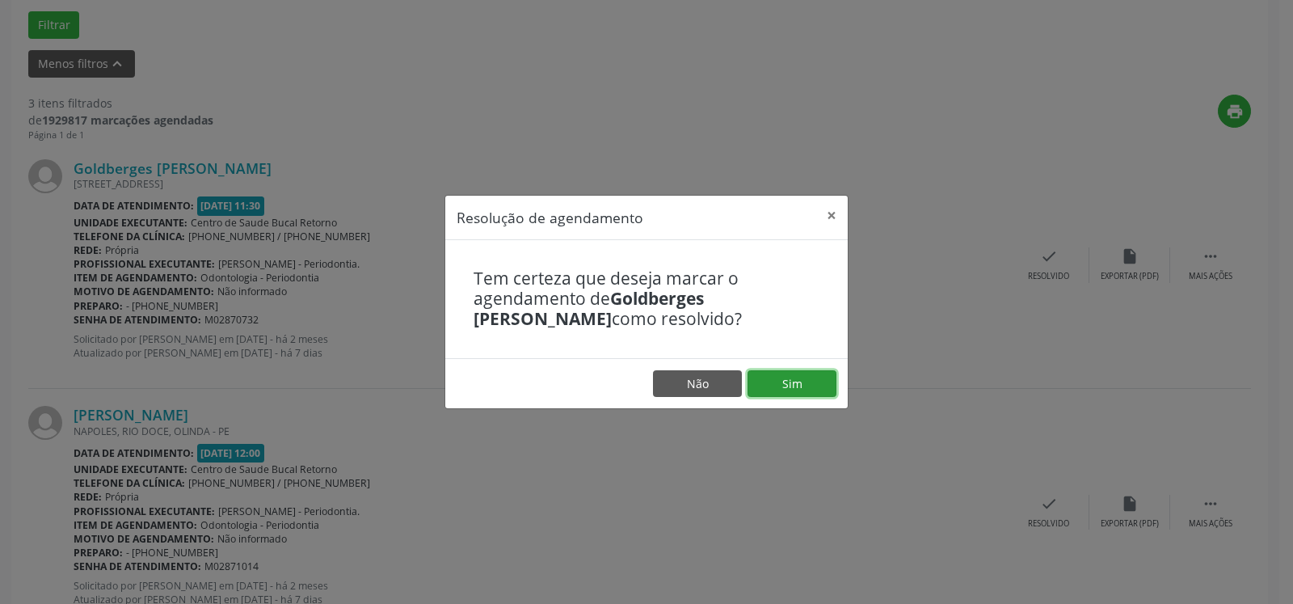
click at [788, 375] on button "Sim" at bounding box center [792, 383] width 89 height 27
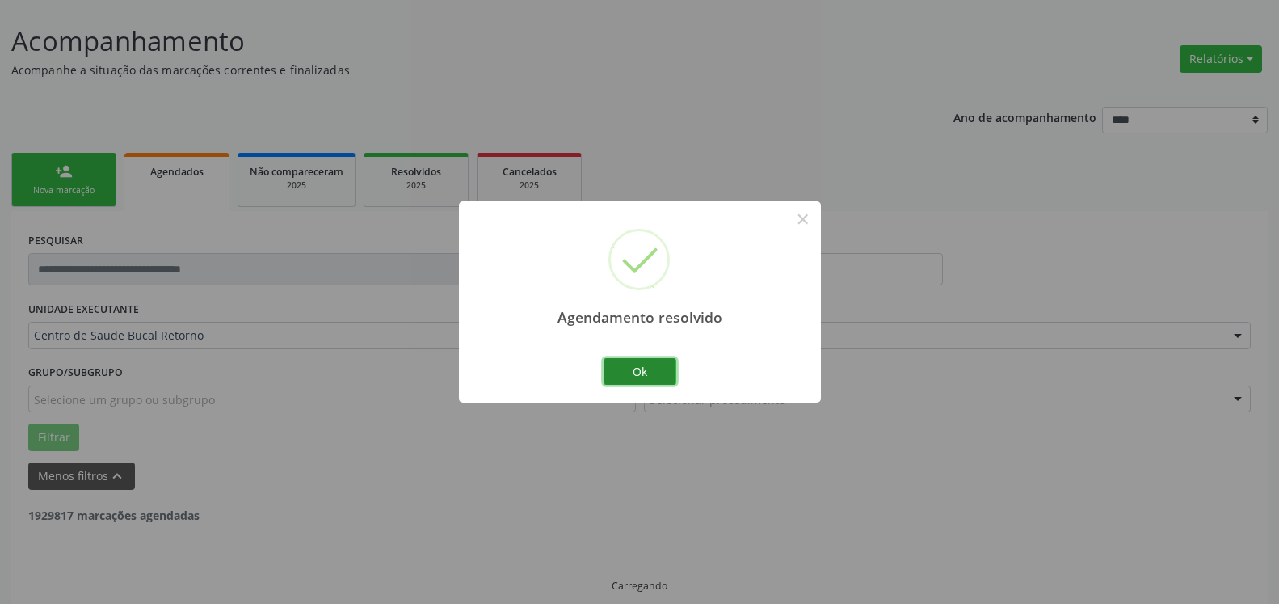
click at [659, 373] on button "Ok" at bounding box center [640, 371] width 73 height 27
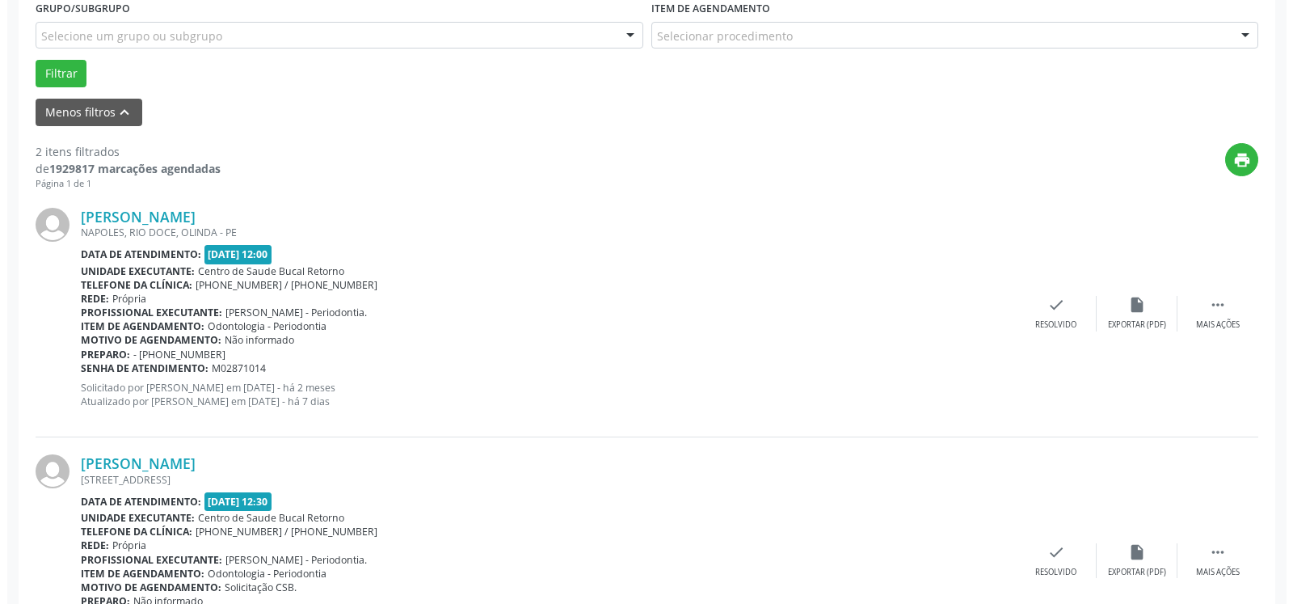
scroll to position [561, 0]
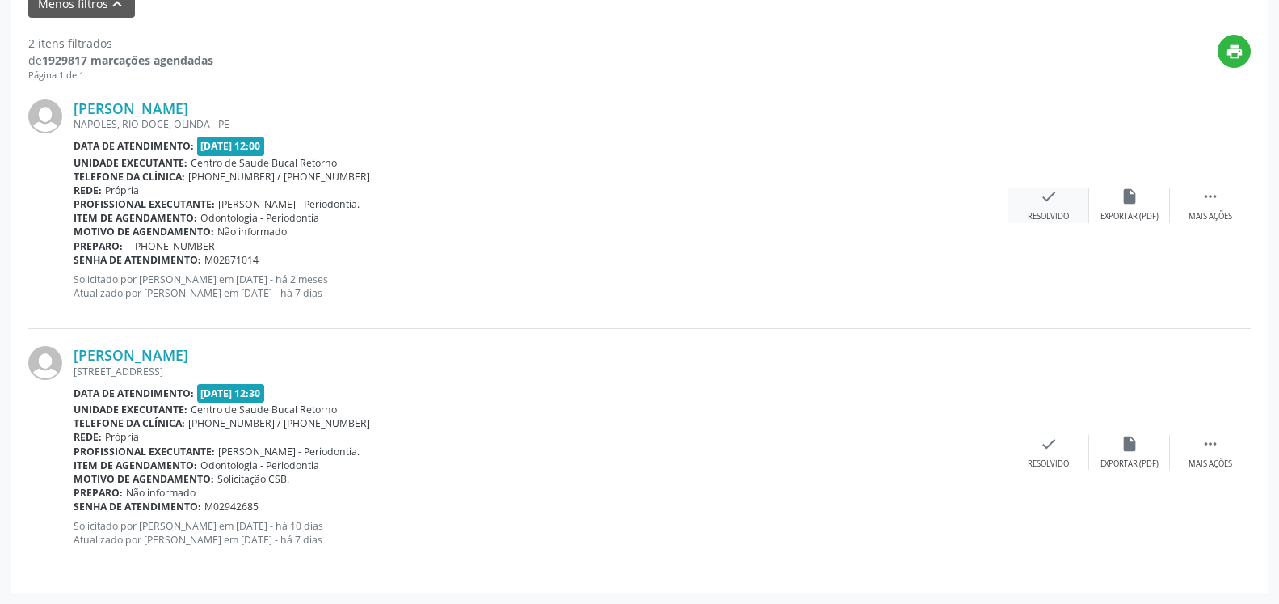
click at [1041, 201] on icon "check" at bounding box center [1049, 196] width 18 height 18
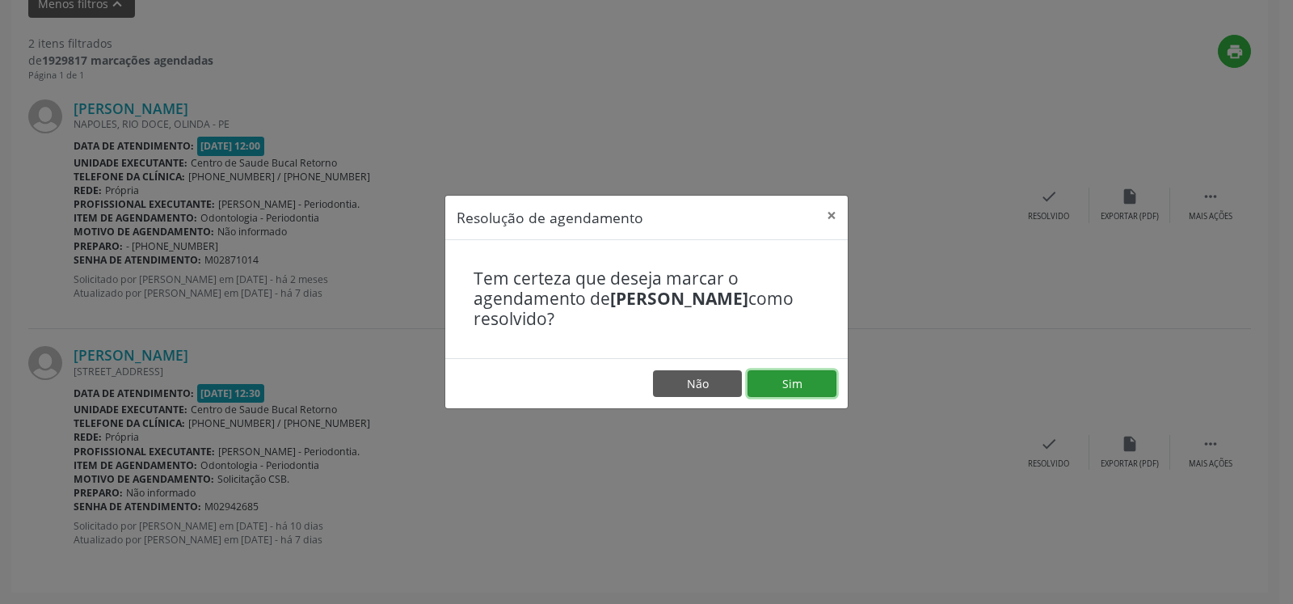
click at [778, 386] on button "Sim" at bounding box center [792, 383] width 89 height 27
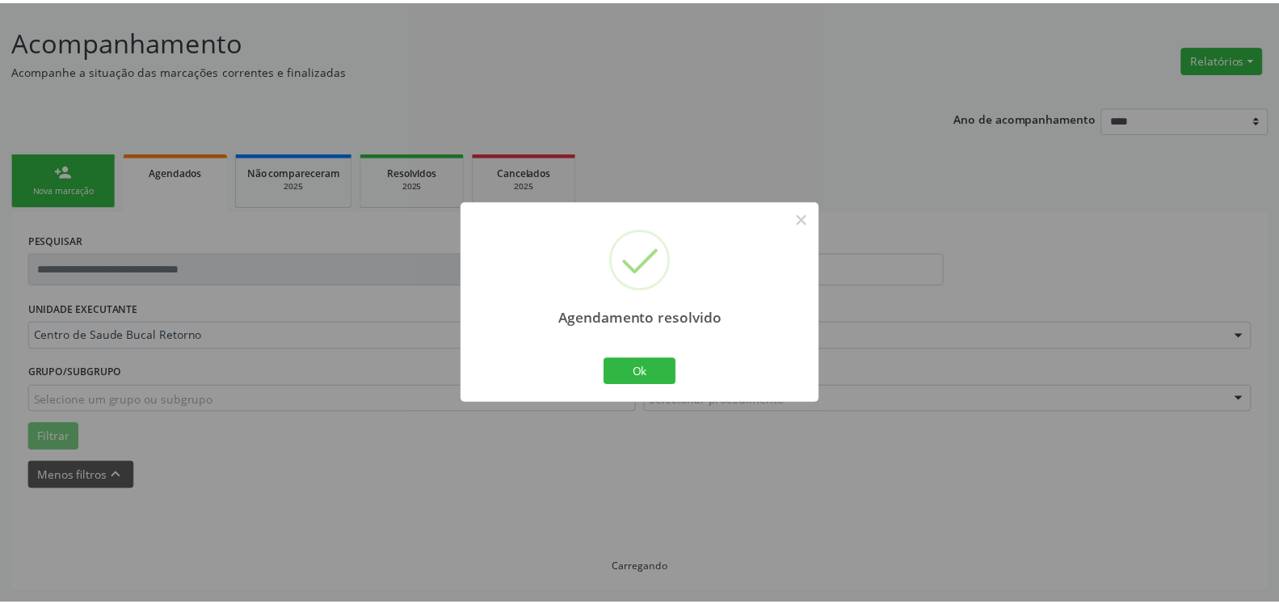
scroll to position [89, 0]
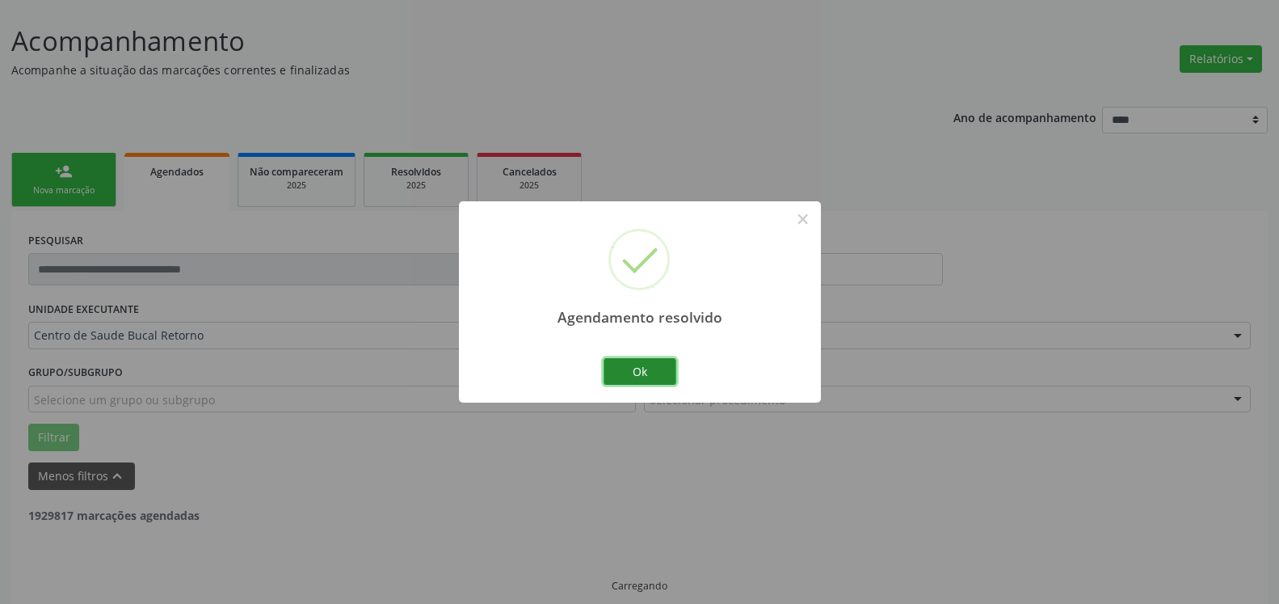
click at [666, 369] on button "Ok" at bounding box center [640, 371] width 73 height 27
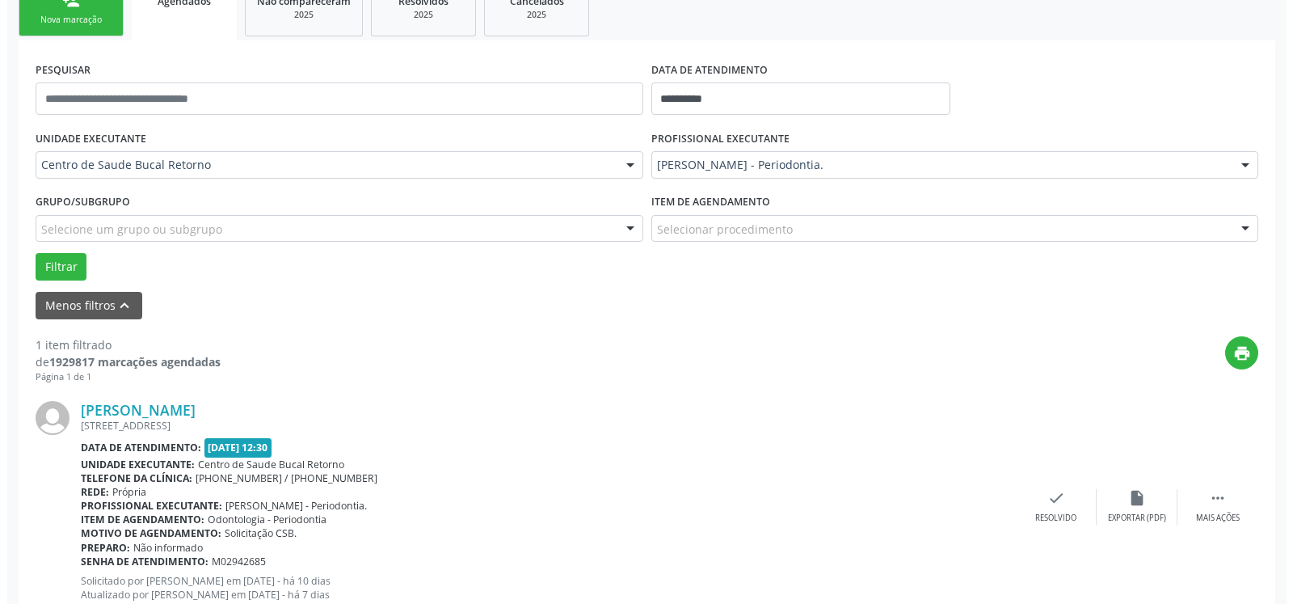
scroll to position [314, 0]
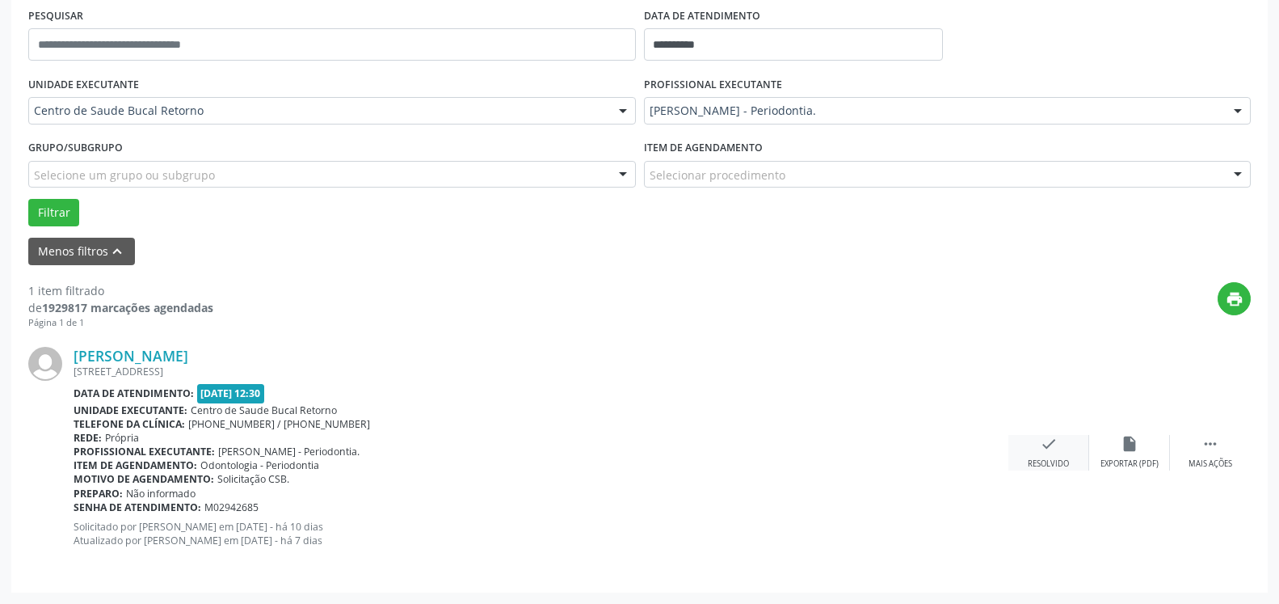
click at [1050, 440] on icon "check" at bounding box center [1049, 444] width 18 height 18
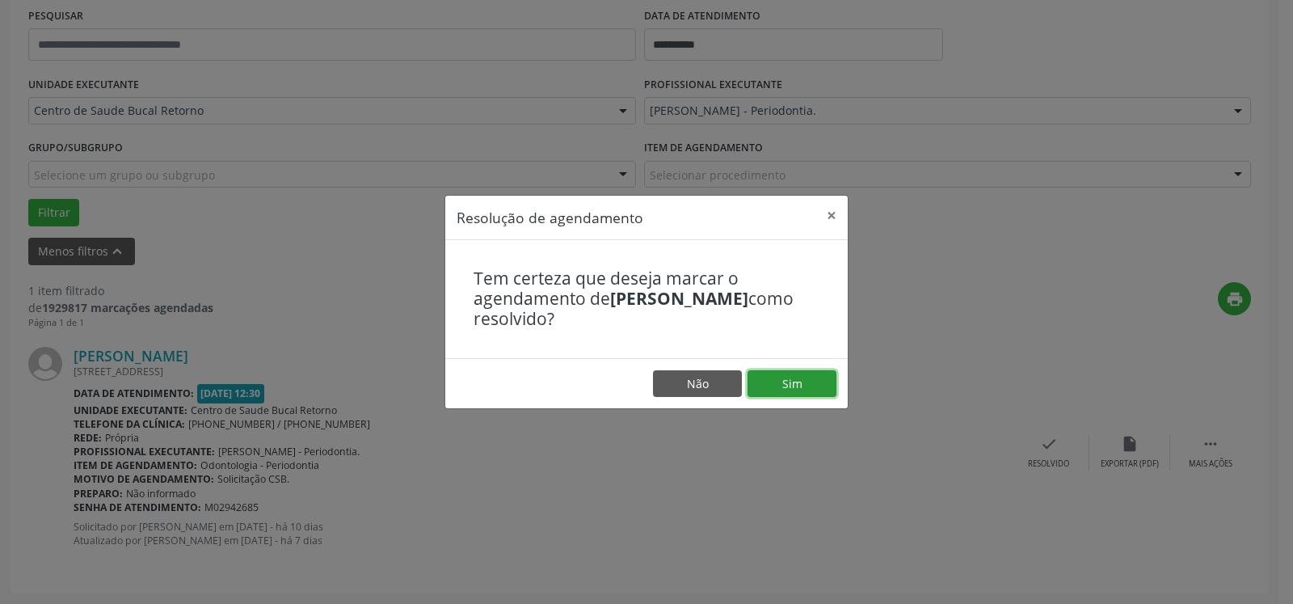
click at [813, 380] on button "Sim" at bounding box center [792, 383] width 89 height 27
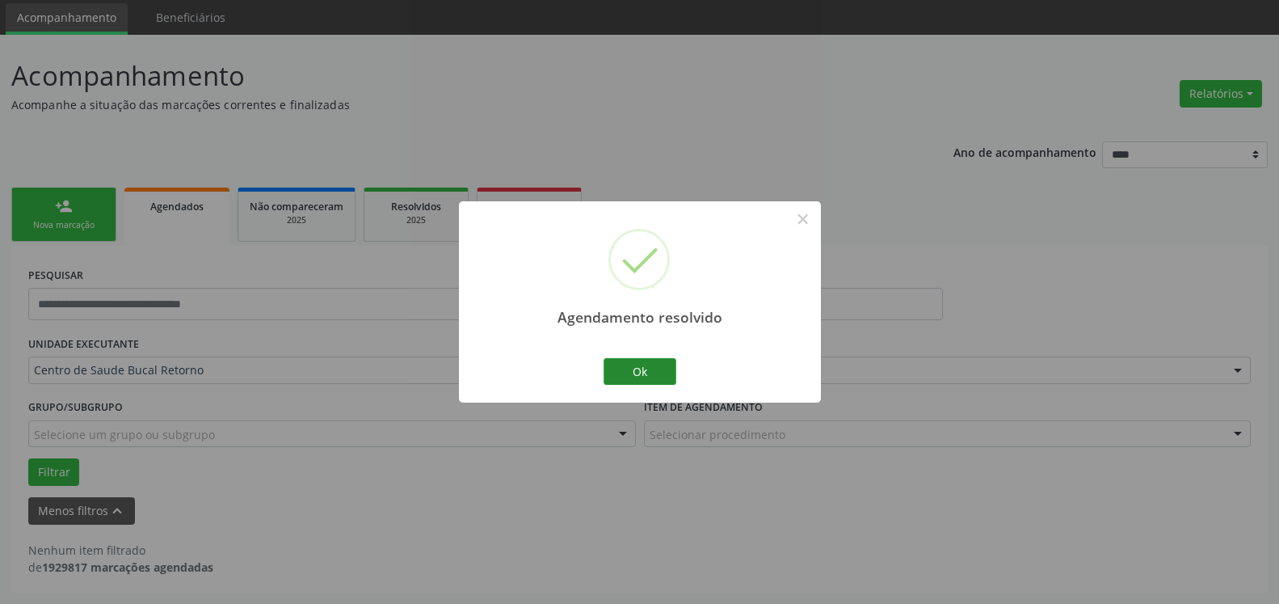
scroll to position [54, 0]
click at [642, 370] on button "Ok" at bounding box center [640, 371] width 73 height 27
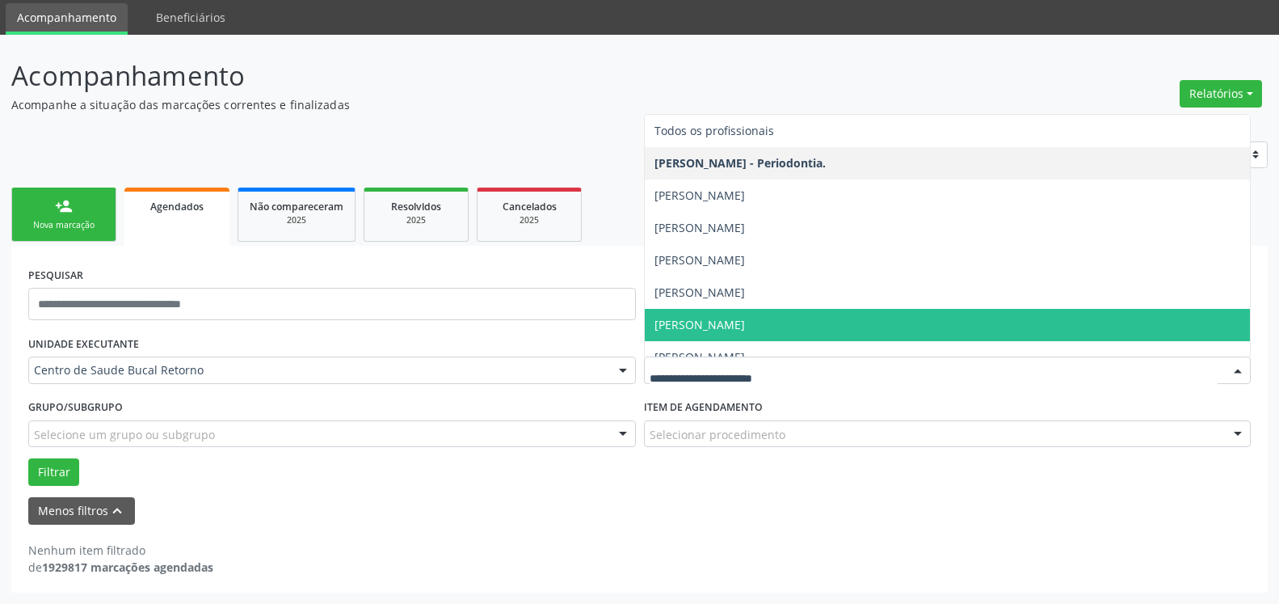
click at [855, 361] on div at bounding box center [948, 369] width 608 height 27
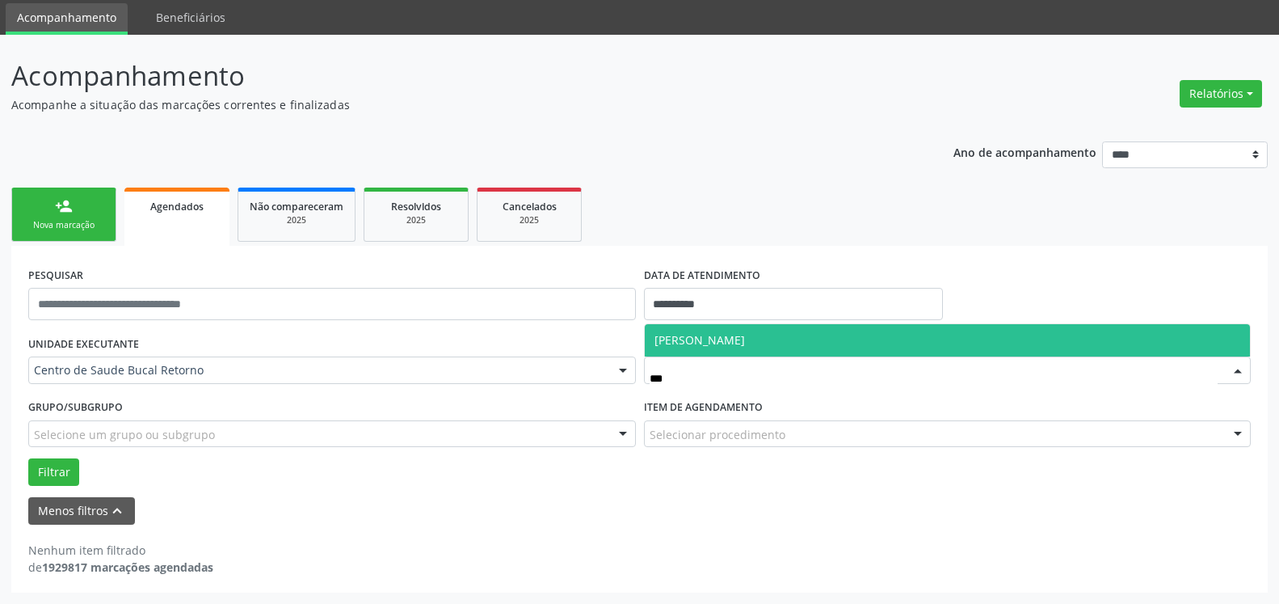
click at [714, 339] on span "[PERSON_NAME]" at bounding box center [700, 339] width 91 height 15
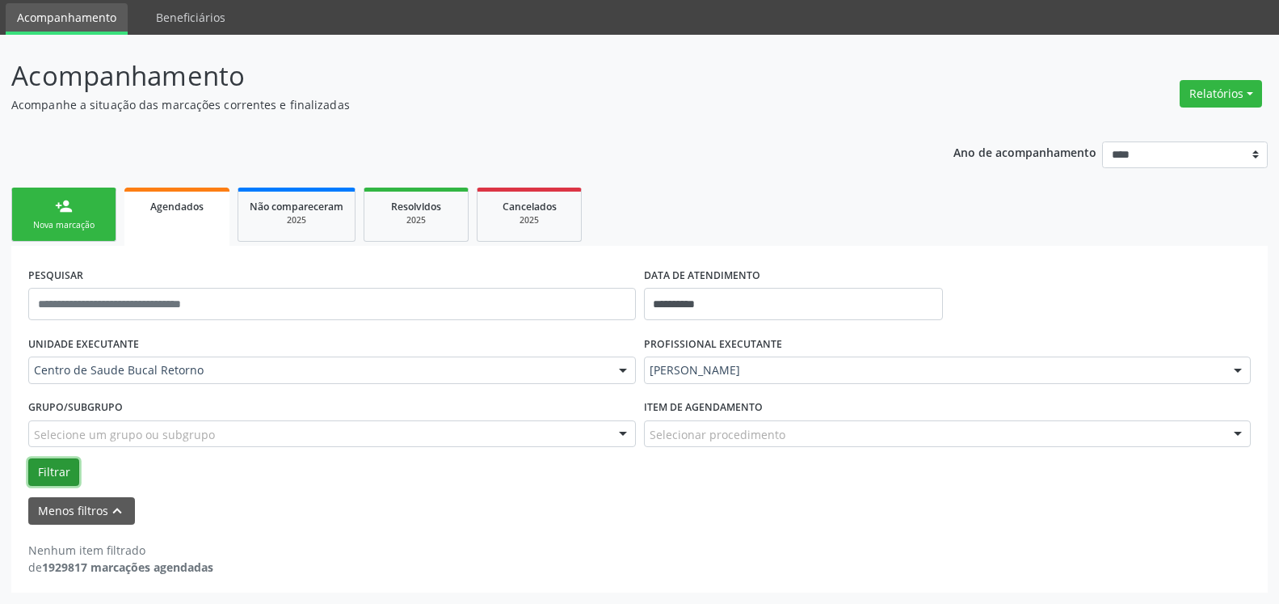
click at [48, 468] on button "Filtrar" at bounding box center [53, 471] width 51 height 27
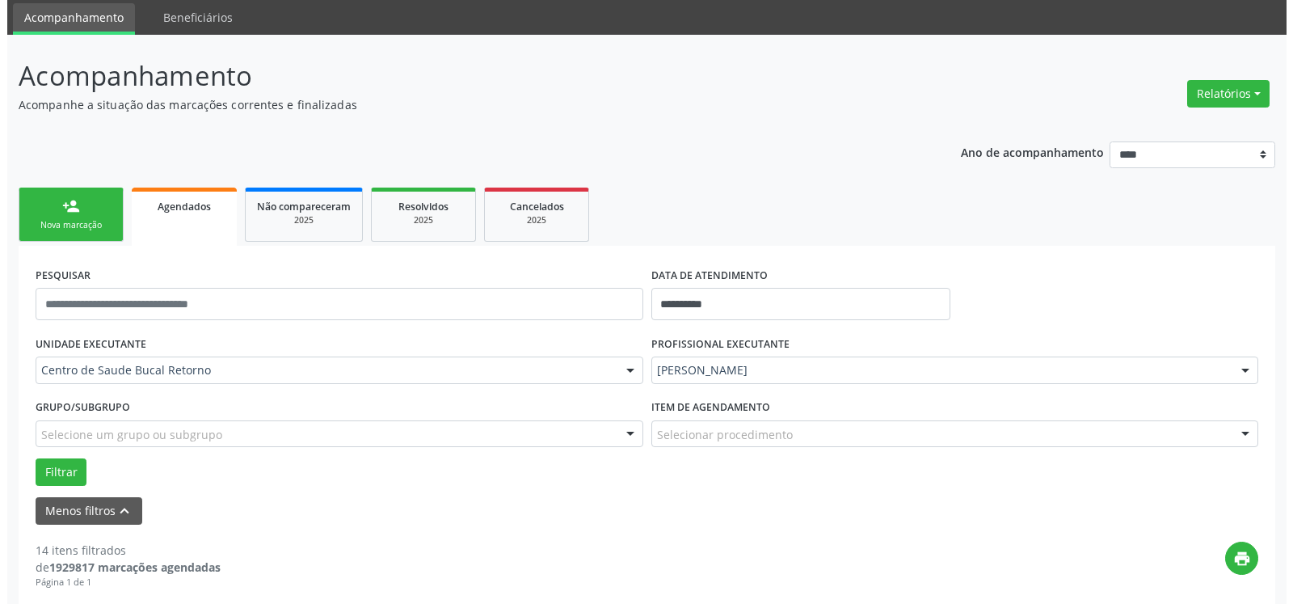
scroll to position [384, 0]
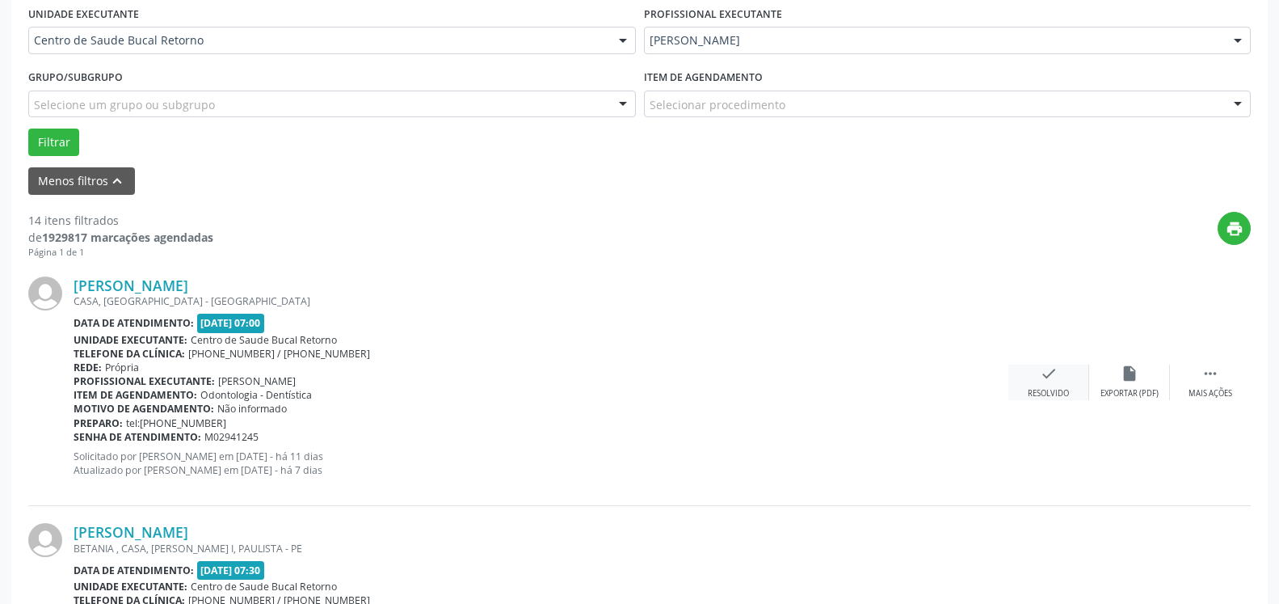
click at [1050, 382] on icon "check" at bounding box center [1049, 373] width 18 height 18
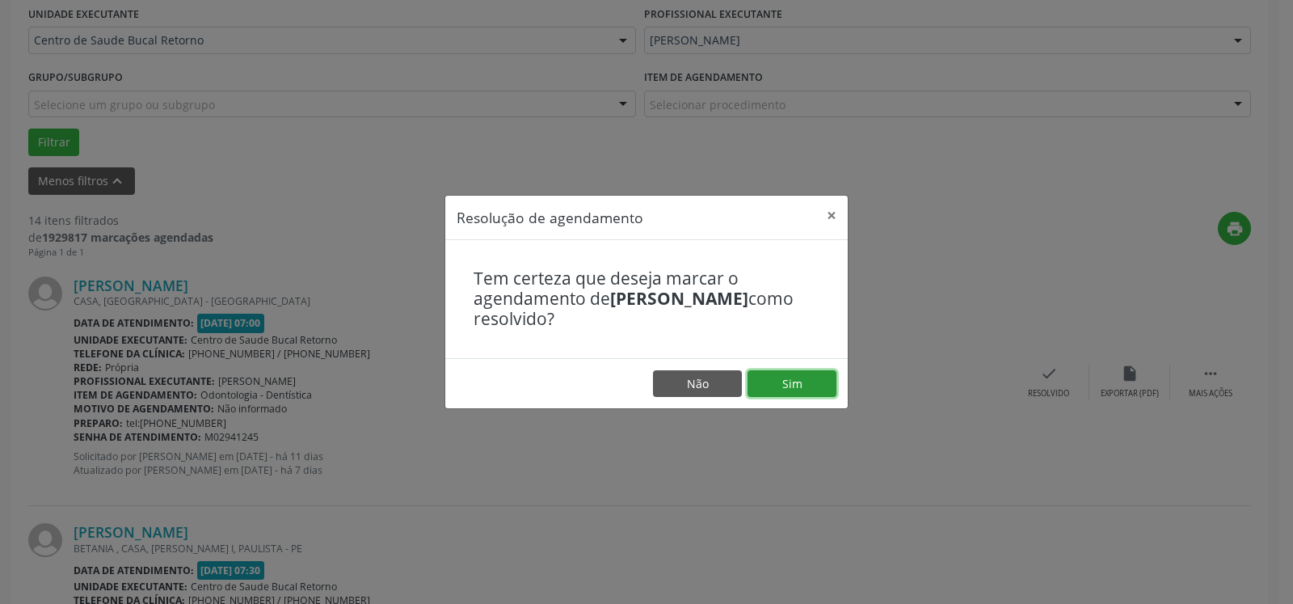
click at [805, 381] on button "Sim" at bounding box center [792, 383] width 89 height 27
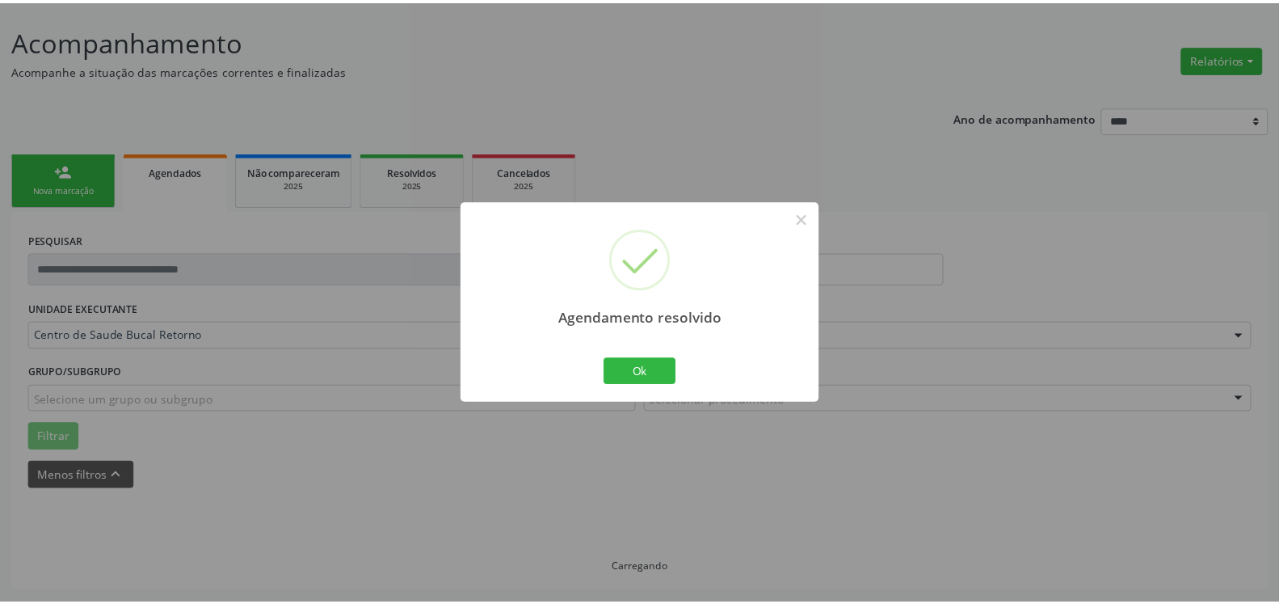
scroll to position [89, 0]
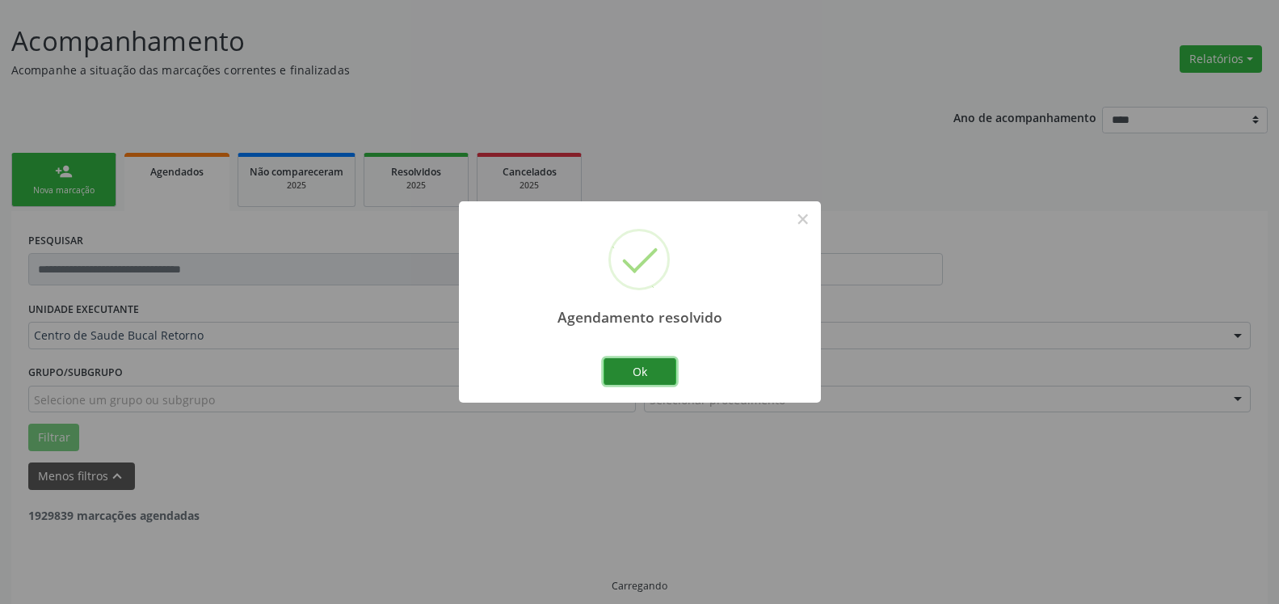
click at [654, 366] on button "Ok" at bounding box center [640, 371] width 73 height 27
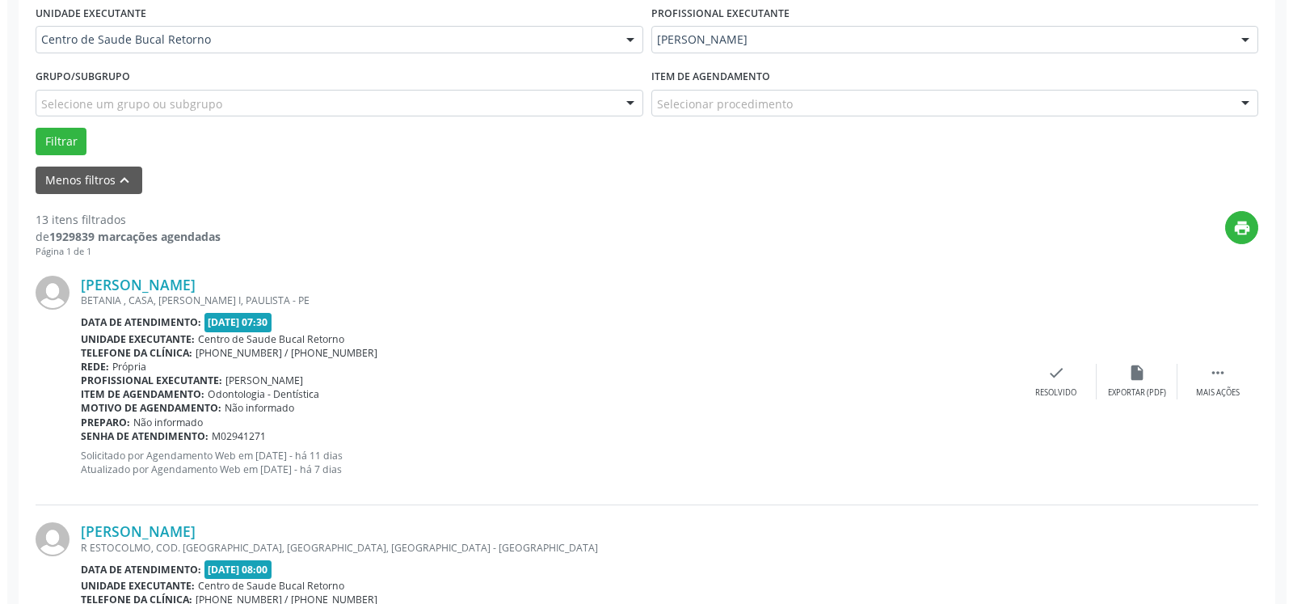
scroll to position [501, 0]
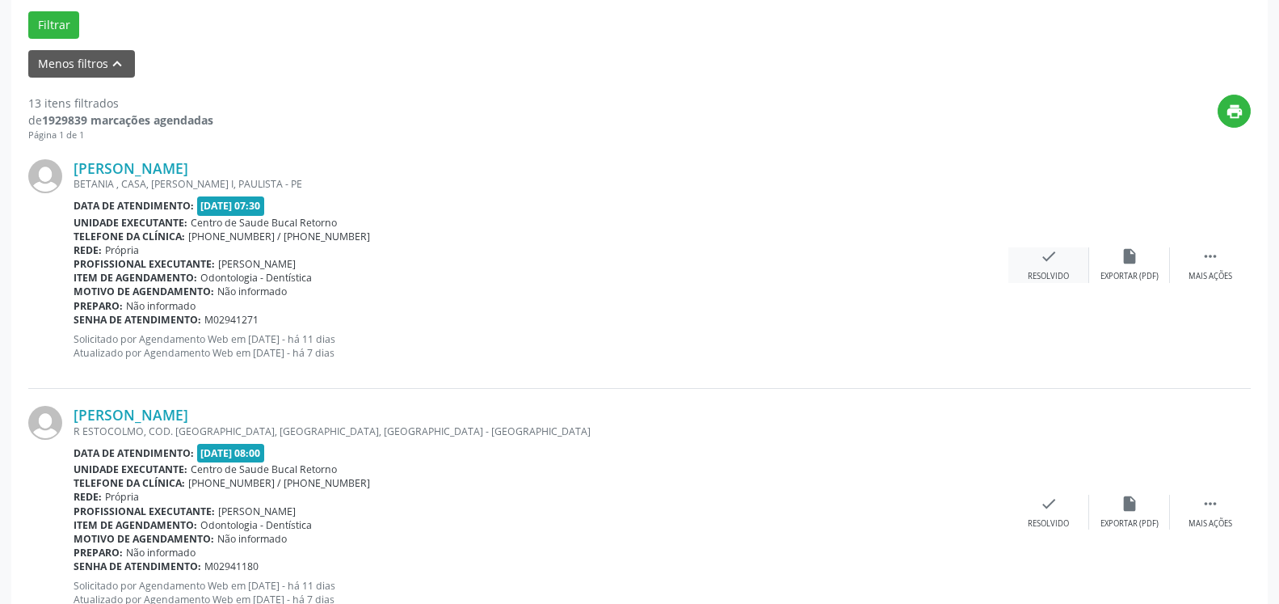
click at [1048, 259] on icon "check" at bounding box center [1049, 256] width 18 height 18
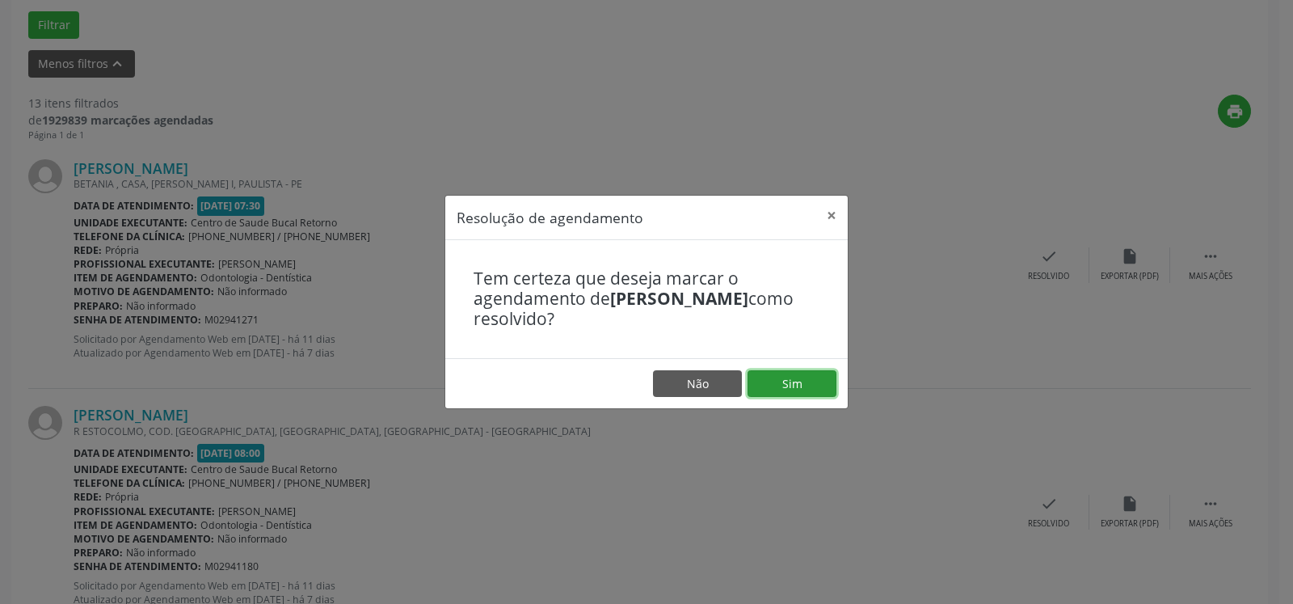
click at [818, 377] on button "Sim" at bounding box center [792, 383] width 89 height 27
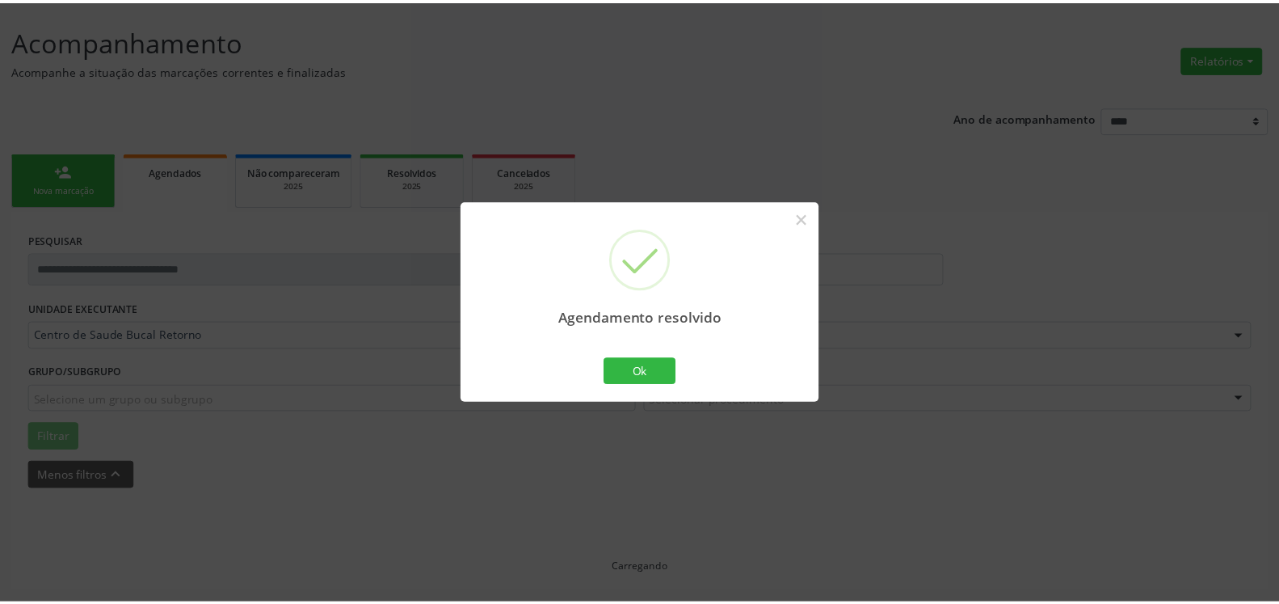
scroll to position [89, 0]
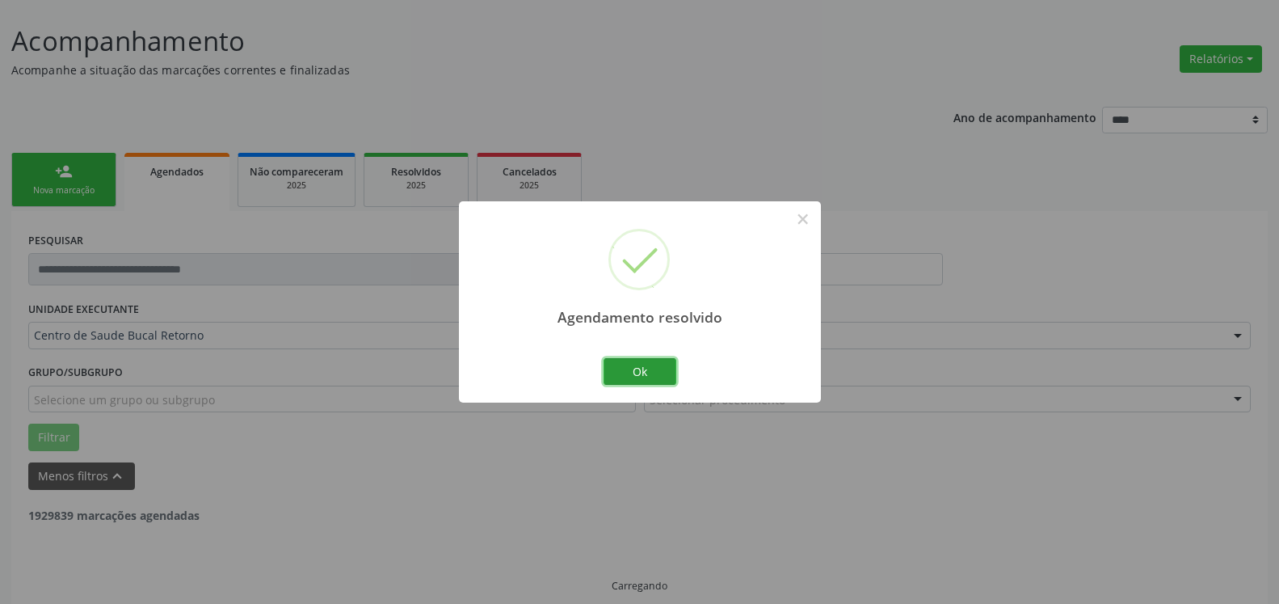
click at [660, 373] on button "Ok" at bounding box center [640, 371] width 73 height 27
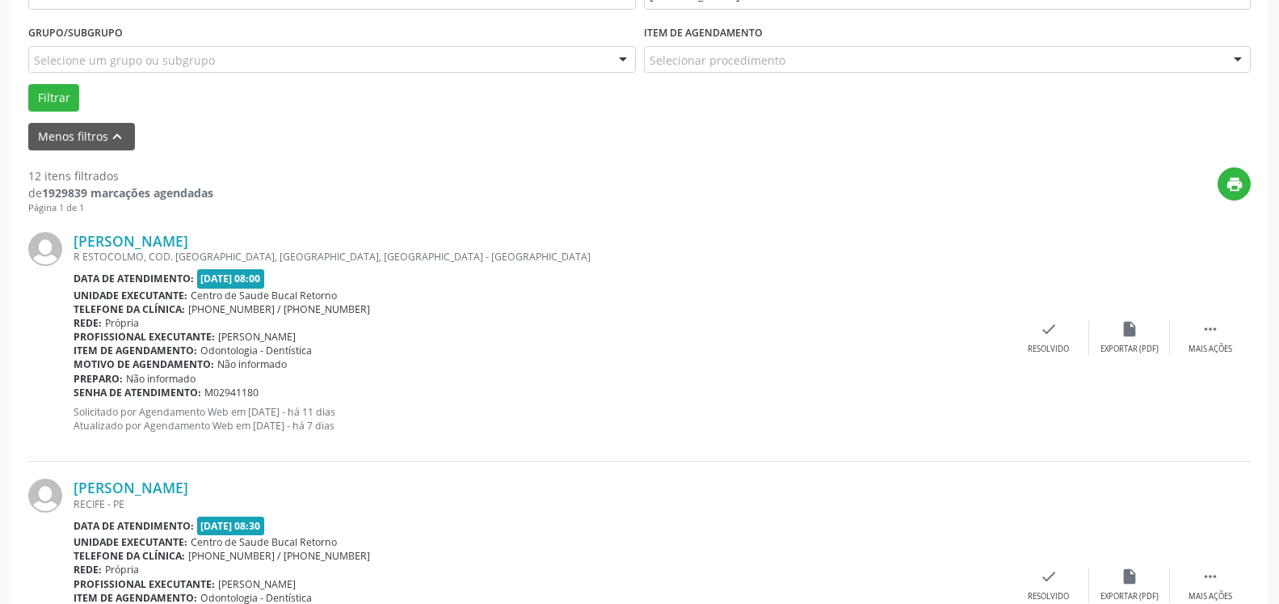
scroll to position [501, 0]
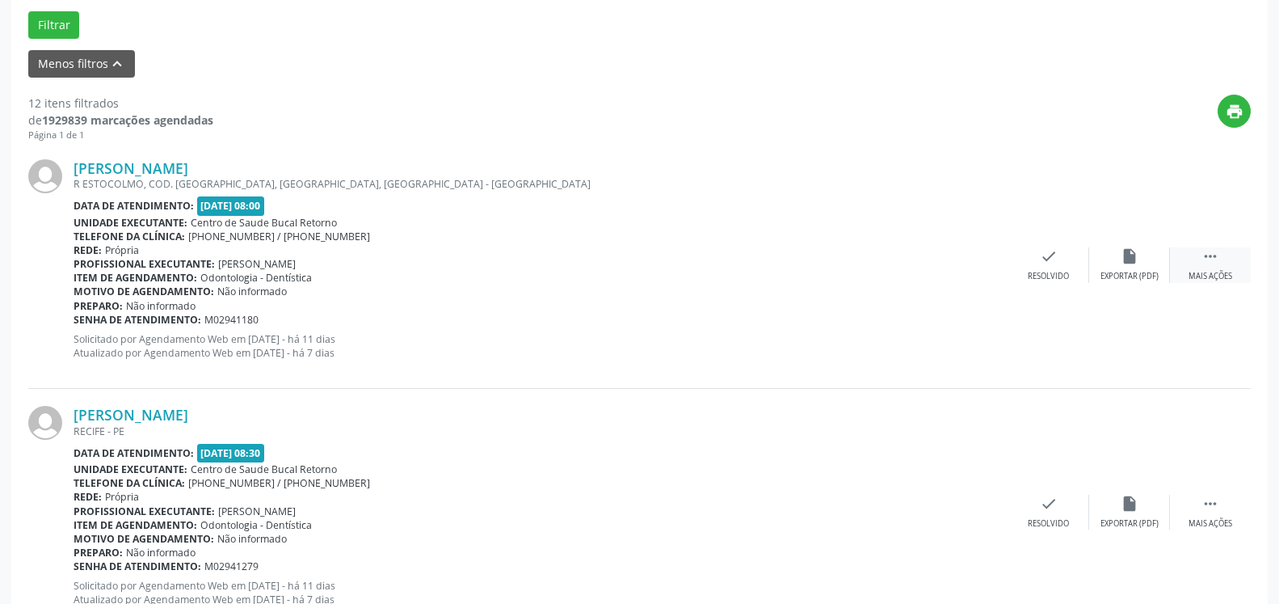
click at [1207, 265] on icon "" at bounding box center [1211, 256] width 18 height 18
click at [1151, 271] on div "alarm_off Não compareceu" at bounding box center [1129, 264] width 81 height 35
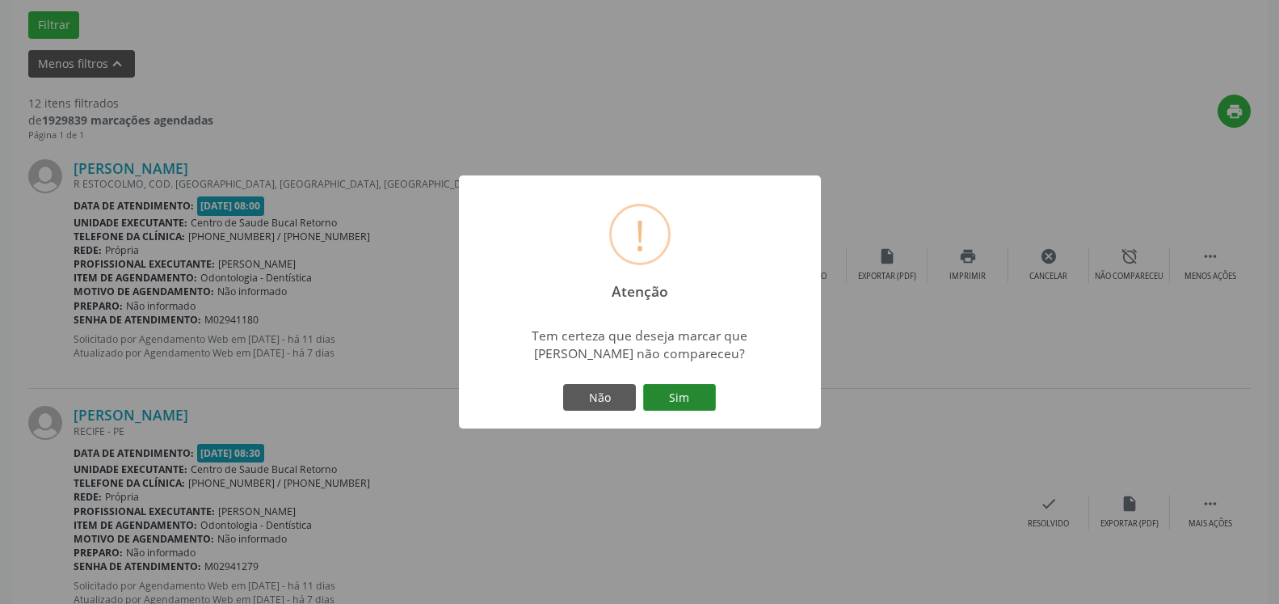
click at [700, 394] on button "Sim" at bounding box center [679, 397] width 73 height 27
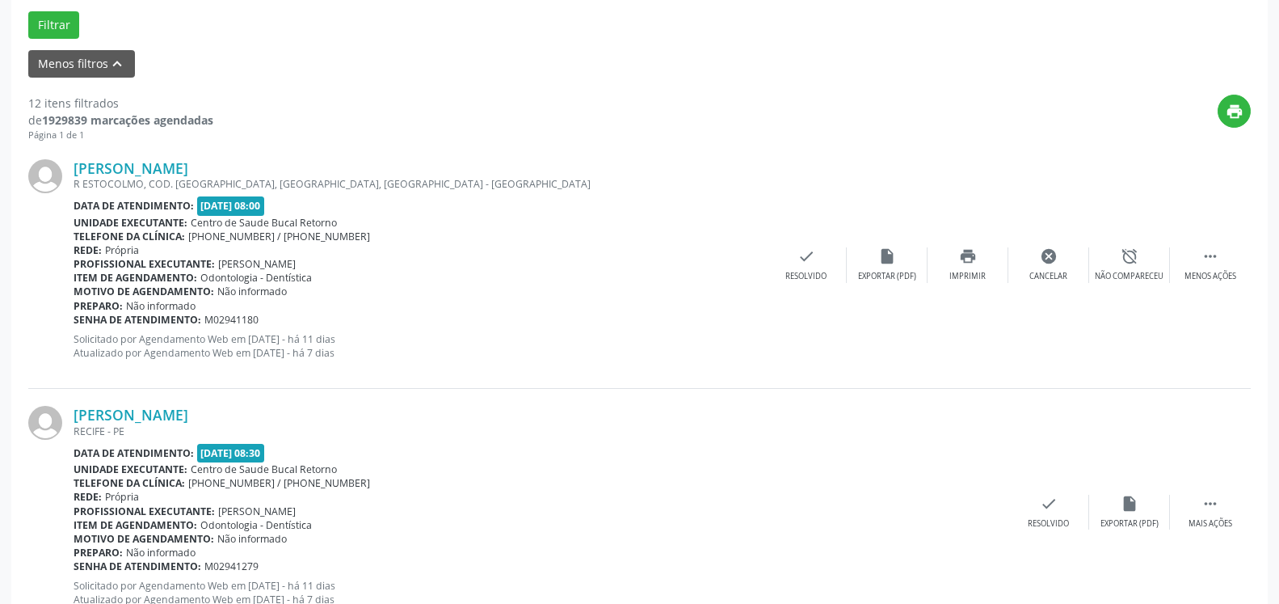
scroll to position [106, 0]
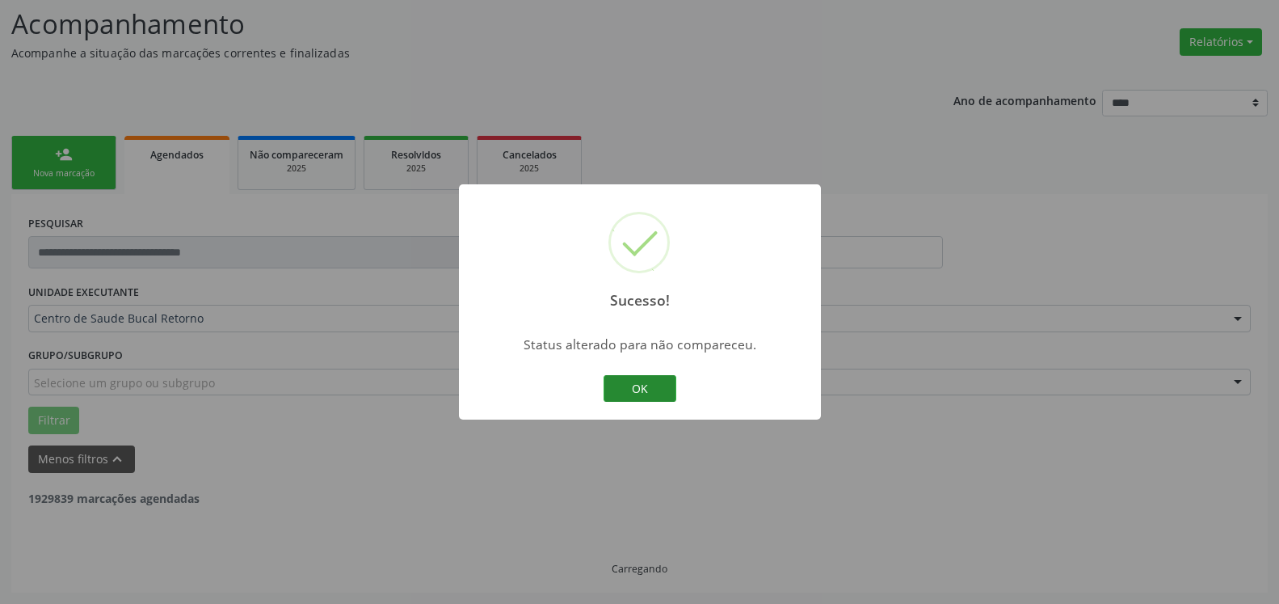
click at [633, 391] on button "OK" at bounding box center [640, 388] width 73 height 27
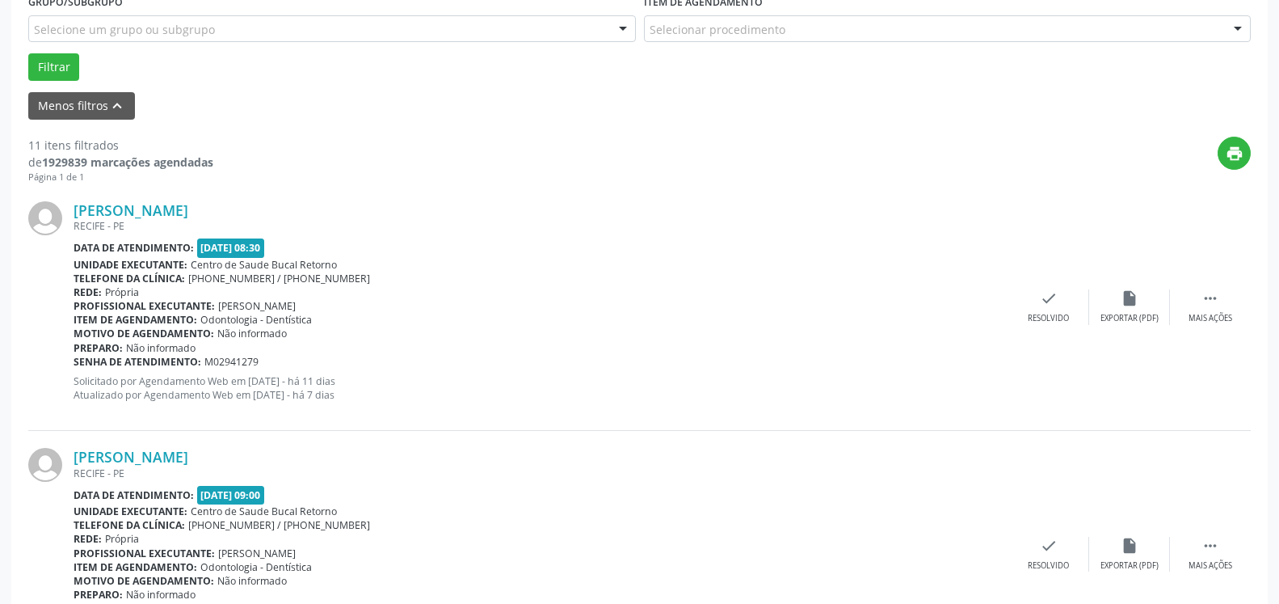
scroll to position [683, 0]
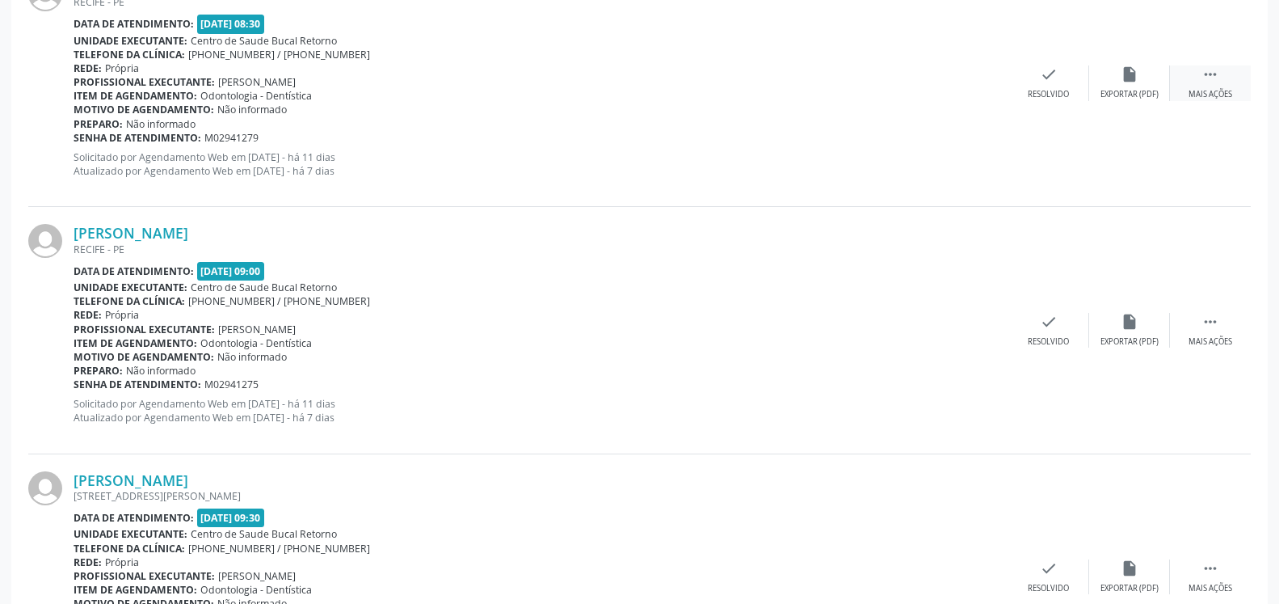
drag, startPoint x: 1214, startPoint y: 73, endPoint x: 1182, endPoint y: 81, distance: 32.5
click at [1213, 74] on icon "" at bounding box center [1211, 74] width 18 height 18
click at [1134, 77] on icon "alarm_off" at bounding box center [1130, 74] width 18 height 18
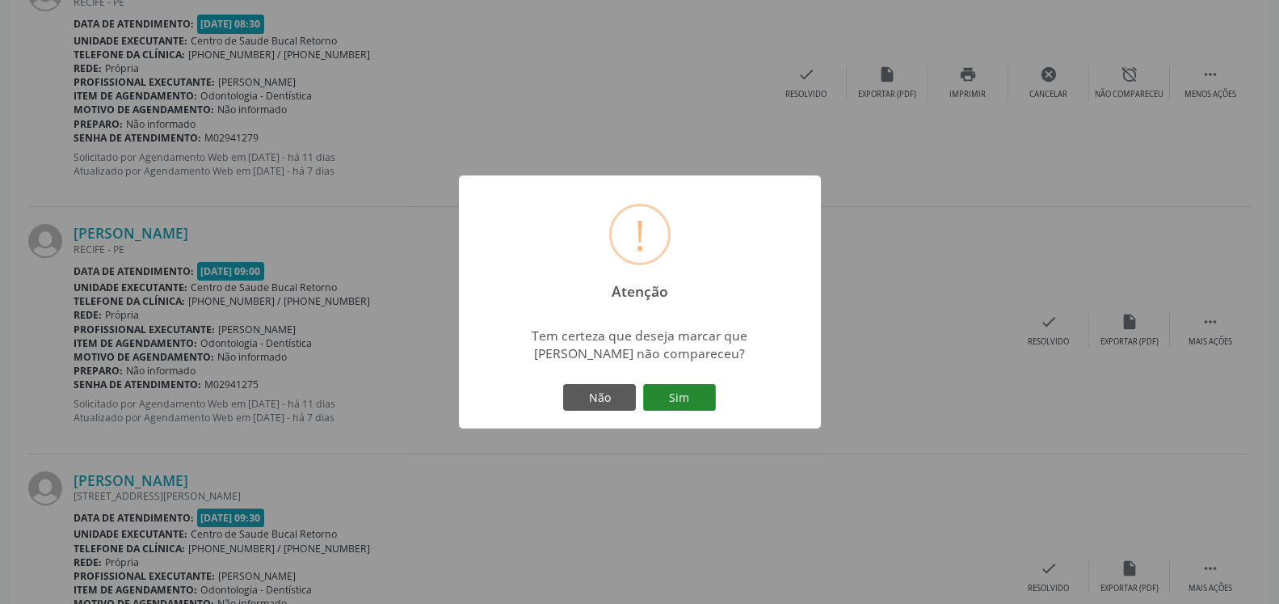
click at [693, 410] on button "Sim" at bounding box center [679, 397] width 73 height 27
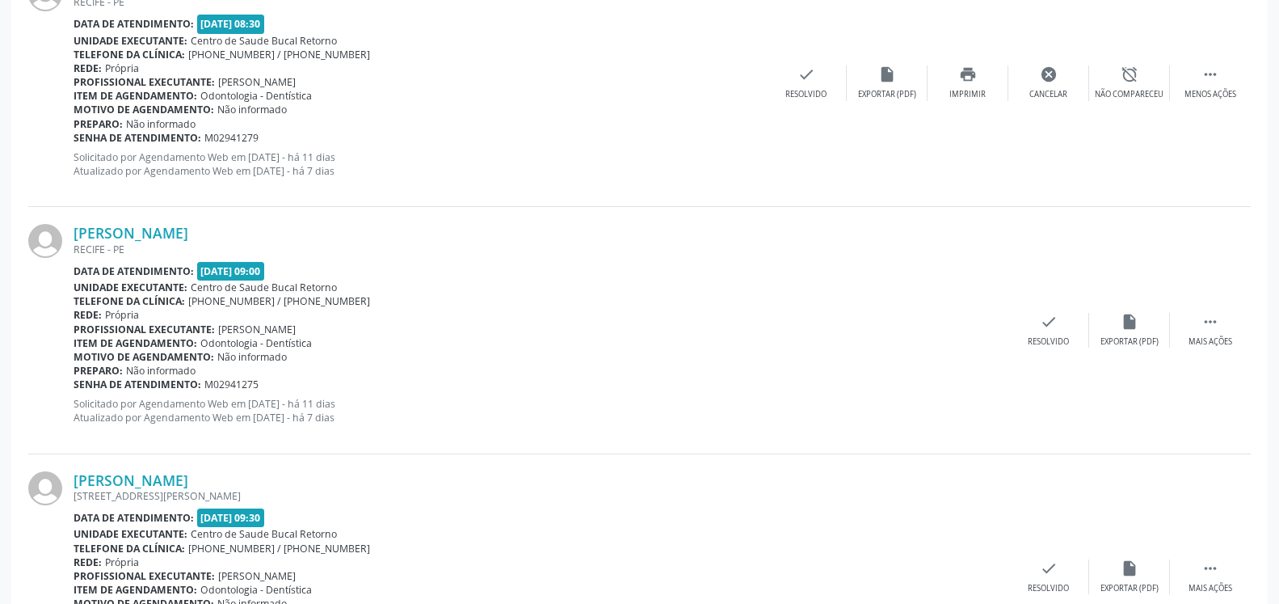
scroll to position [106, 0]
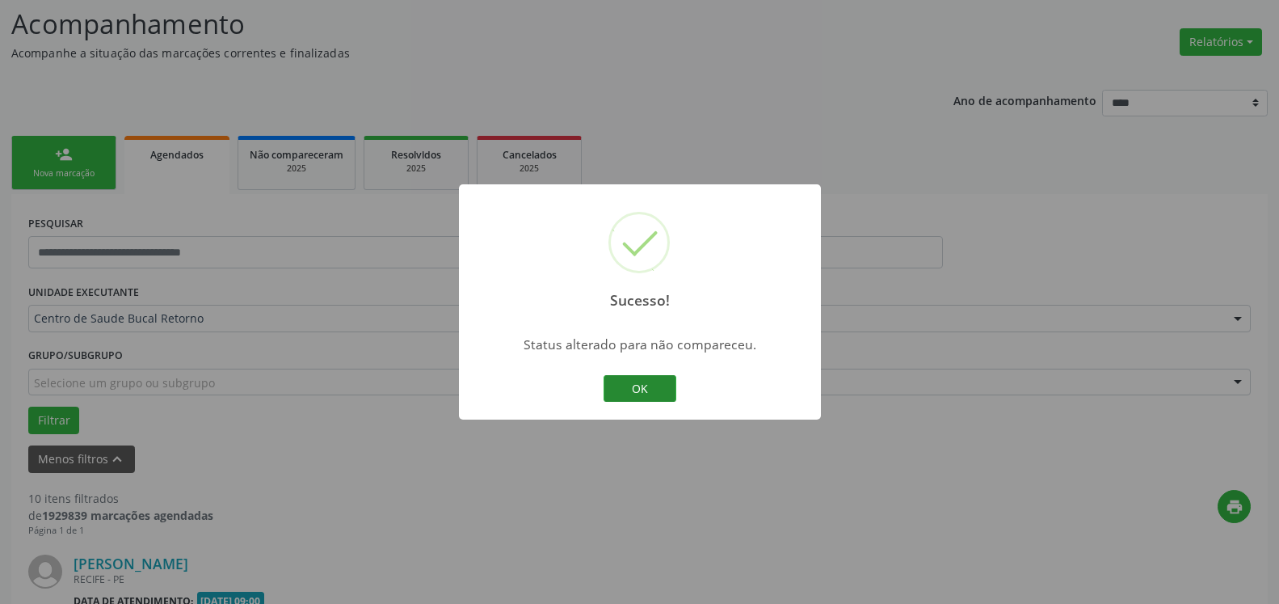
click at [650, 390] on button "OK" at bounding box center [640, 388] width 73 height 27
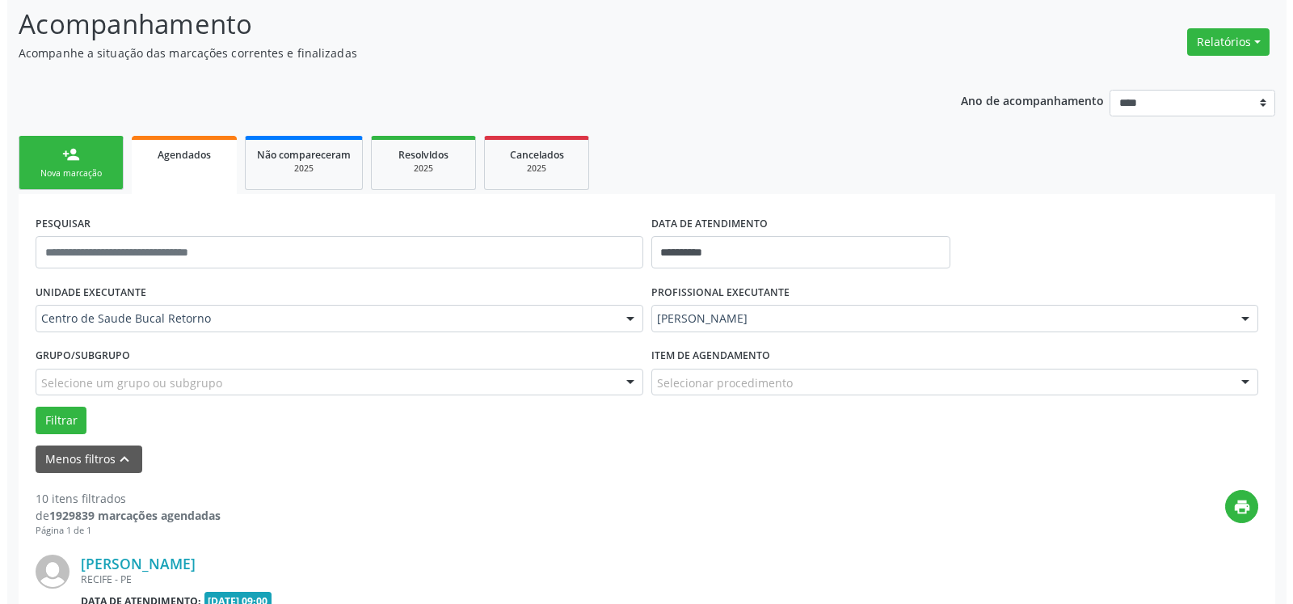
scroll to position [436, 0]
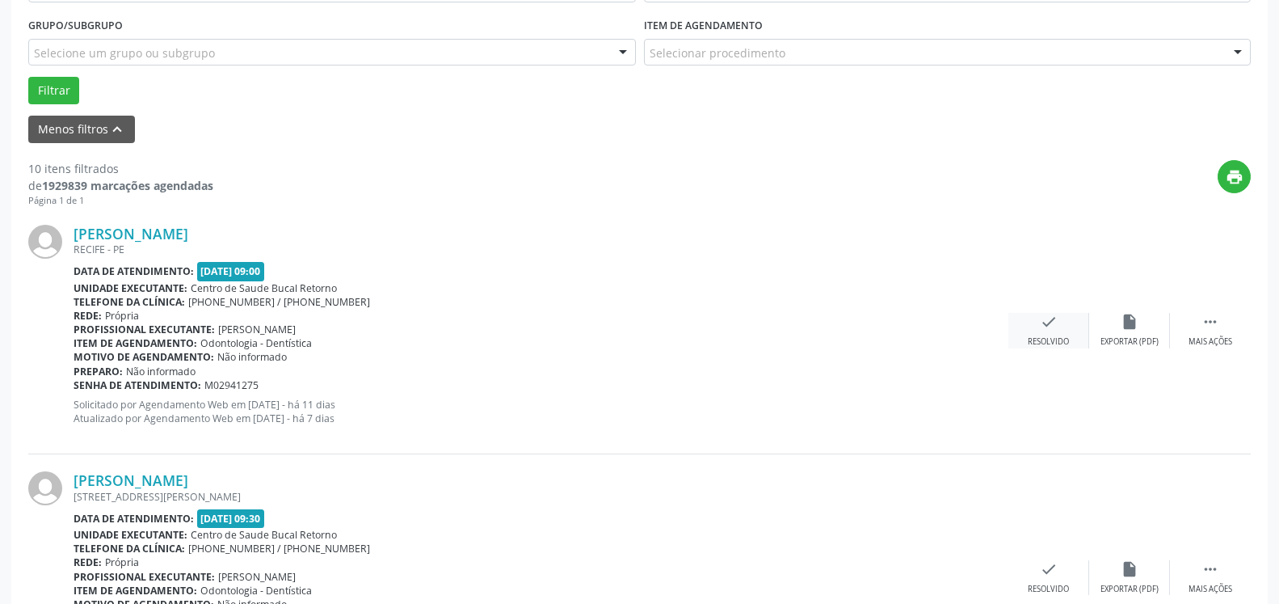
click at [1050, 325] on icon "check" at bounding box center [1049, 322] width 18 height 18
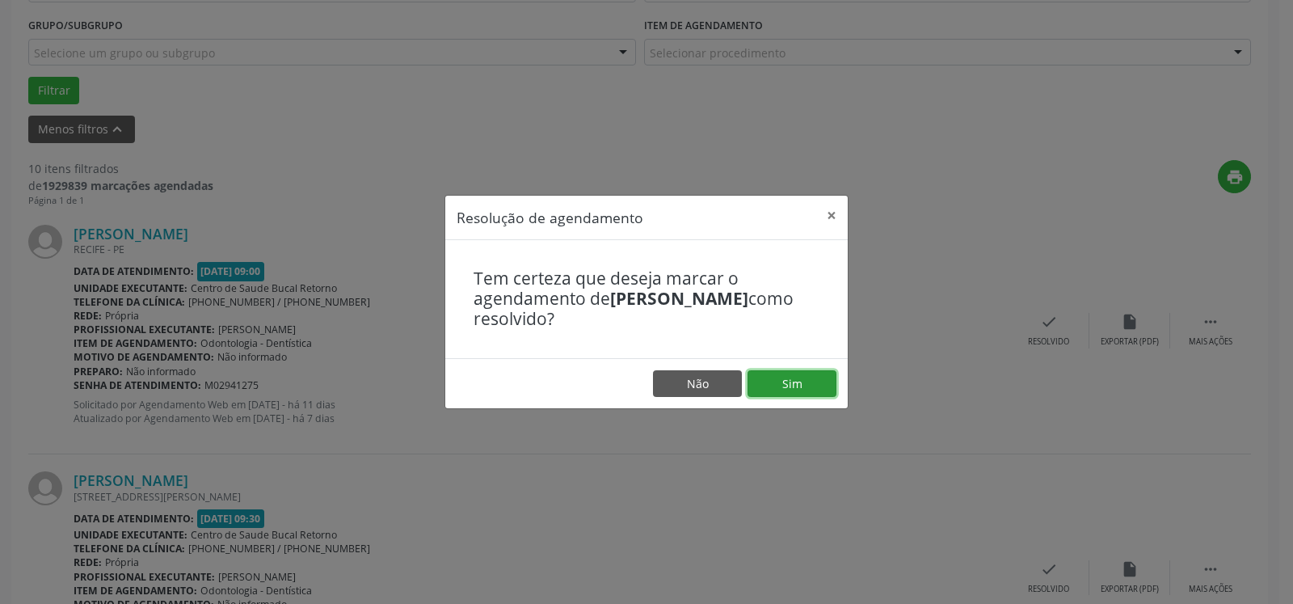
click at [827, 383] on button "Sim" at bounding box center [792, 383] width 89 height 27
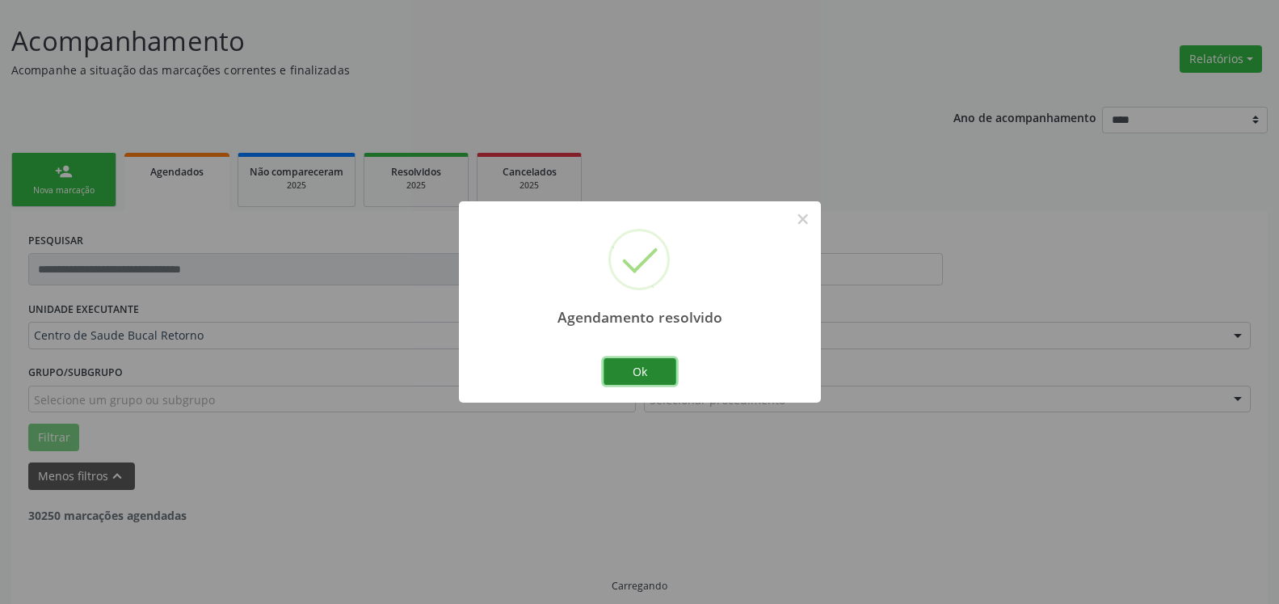
click at [634, 373] on button "Ok" at bounding box center [640, 371] width 73 height 27
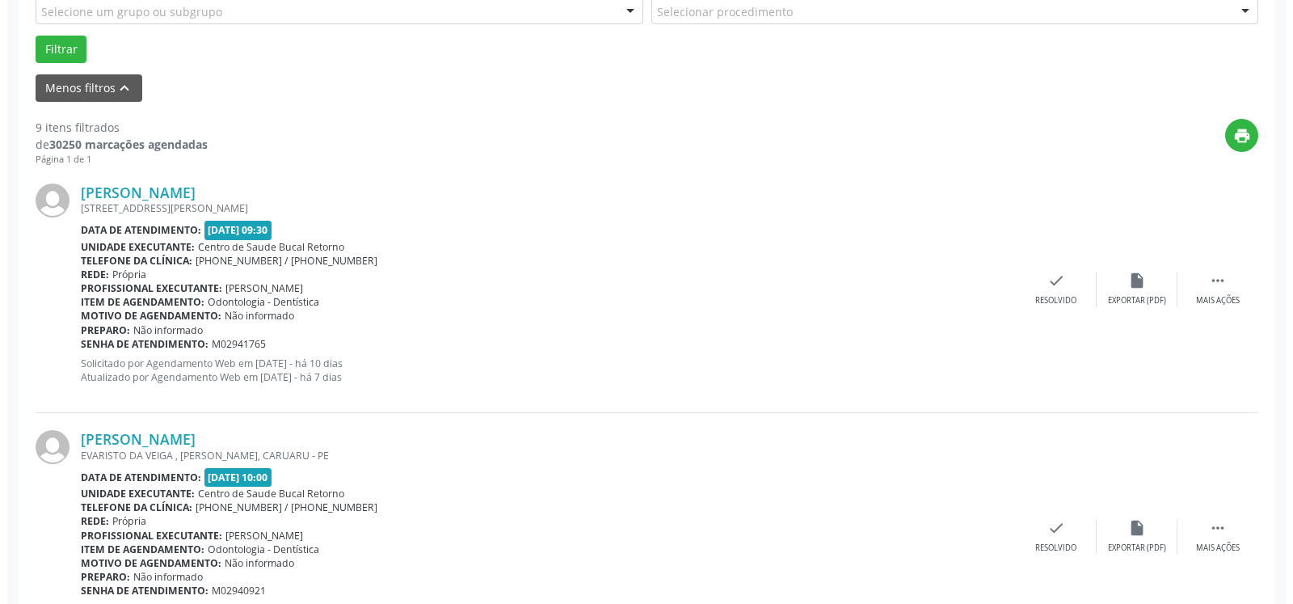
scroll to position [501, 0]
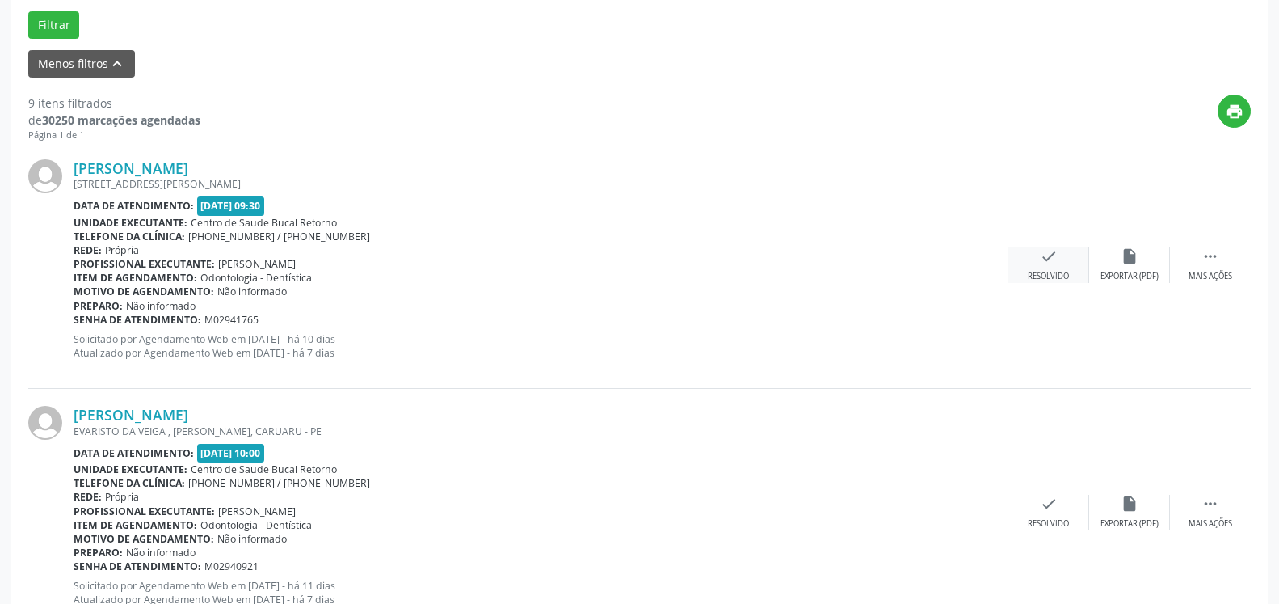
drag, startPoint x: 1053, startPoint y: 259, endPoint x: 1046, endPoint y: 267, distance: 10.9
click at [1046, 265] on icon "check" at bounding box center [1049, 256] width 18 height 18
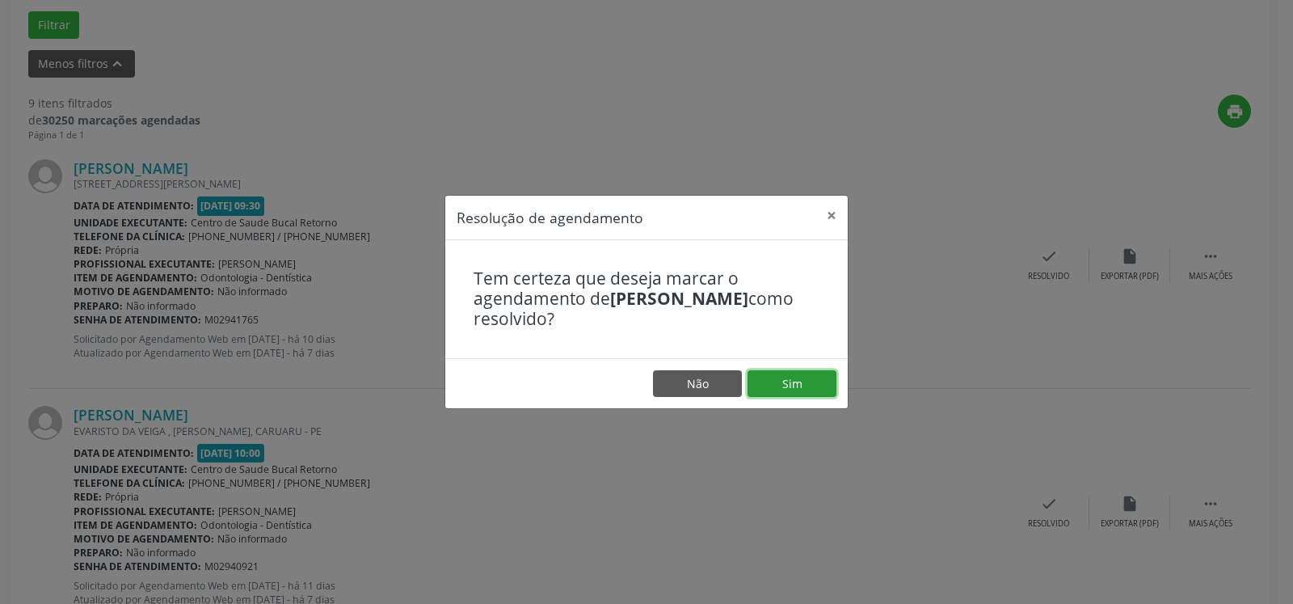
click at [802, 373] on button "Sim" at bounding box center [792, 383] width 89 height 27
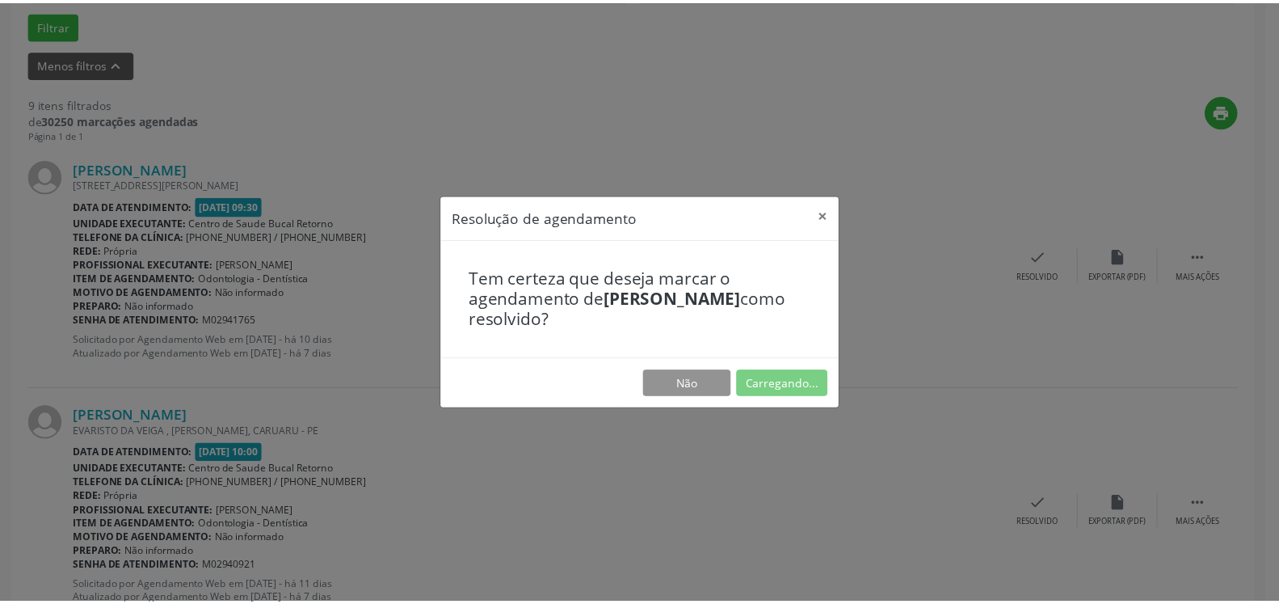
scroll to position [89, 0]
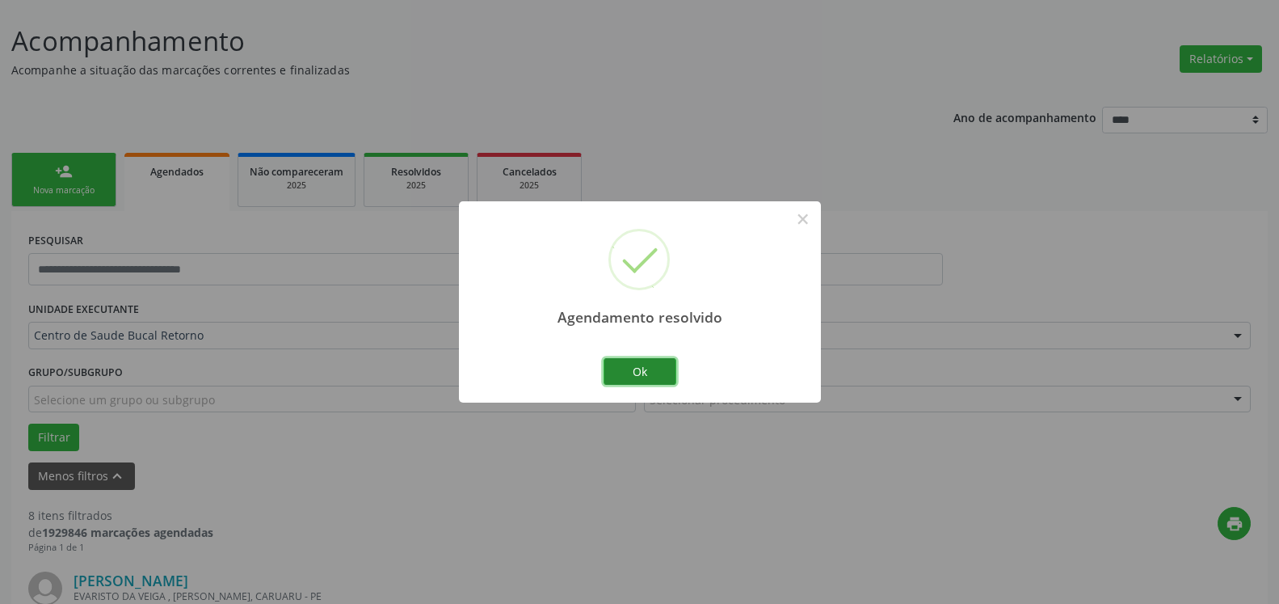
click at [623, 370] on button "Ok" at bounding box center [640, 371] width 73 height 27
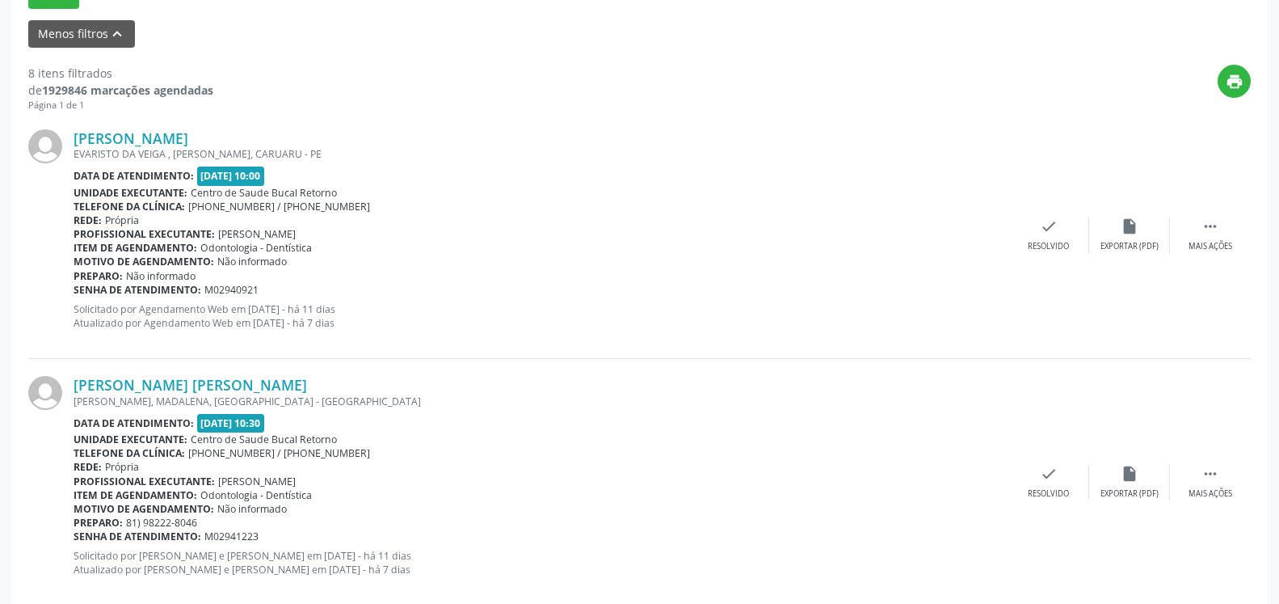
scroll to position [583, 0]
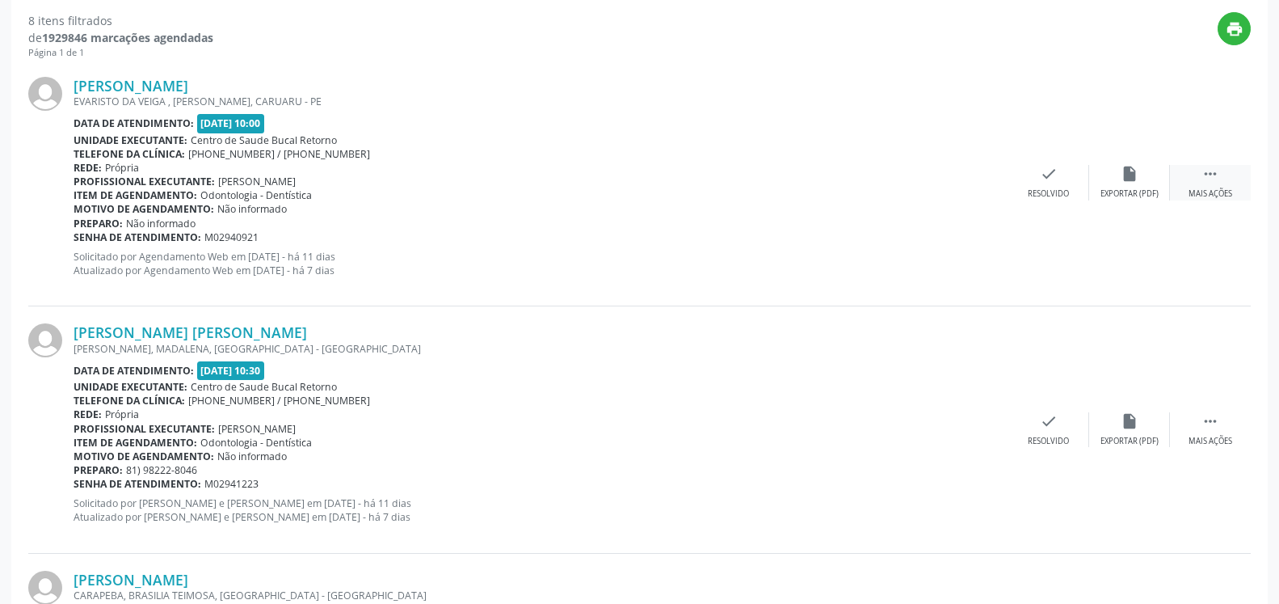
click at [1219, 175] on div " Mais ações" at bounding box center [1210, 182] width 81 height 35
click at [1144, 172] on div "alarm_off Não compareceu" at bounding box center [1129, 182] width 81 height 35
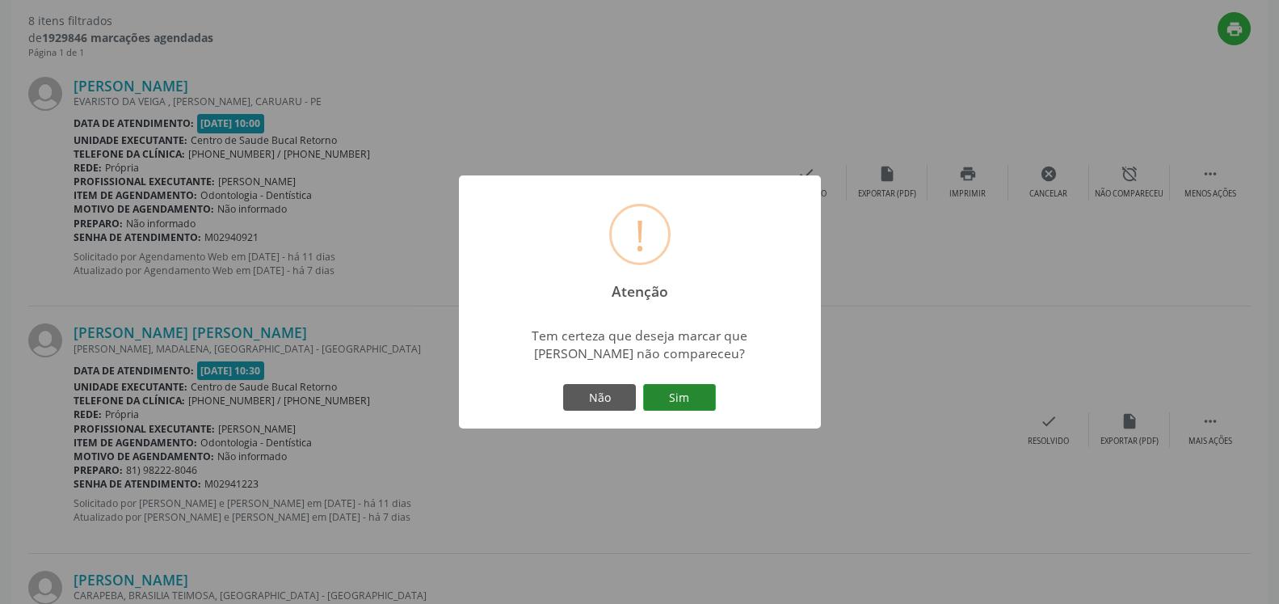
click at [684, 400] on button "Sim" at bounding box center [679, 397] width 73 height 27
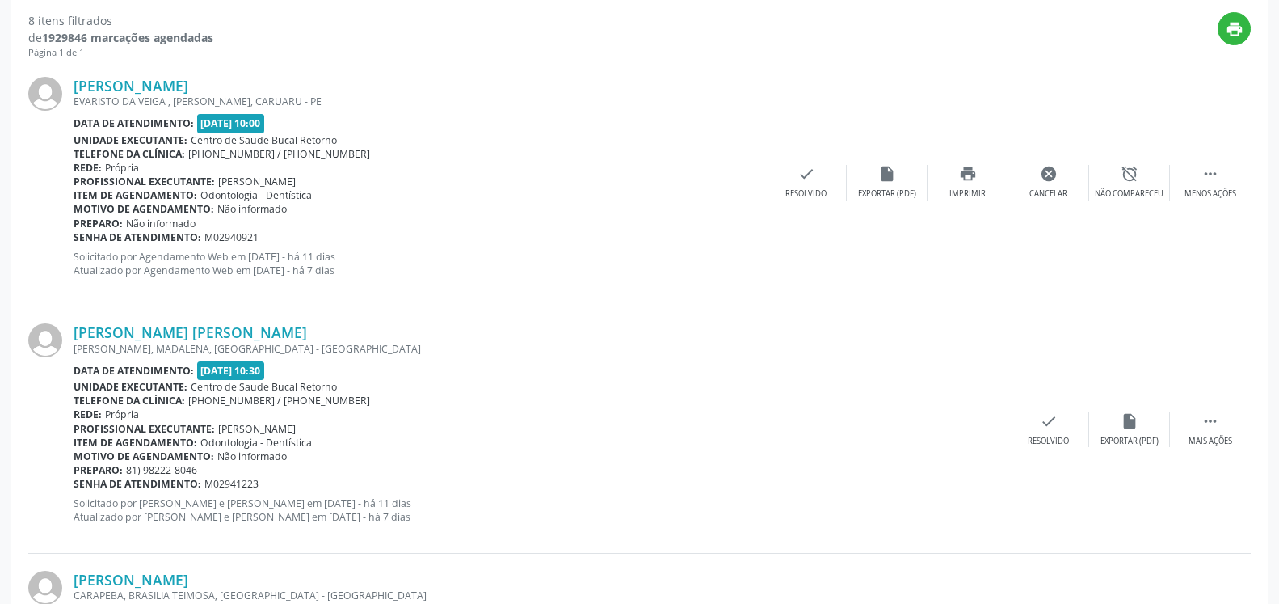
scroll to position [106, 0]
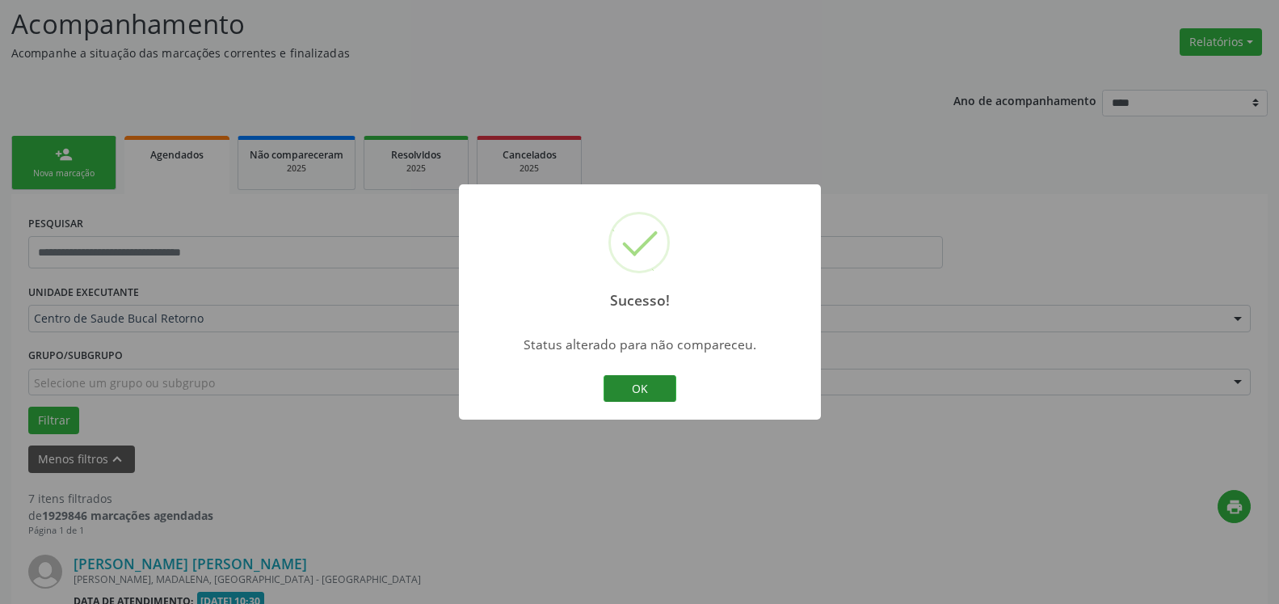
click at [647, 385] on button "OK" at bounding box center [640, 388] width 73 height 27
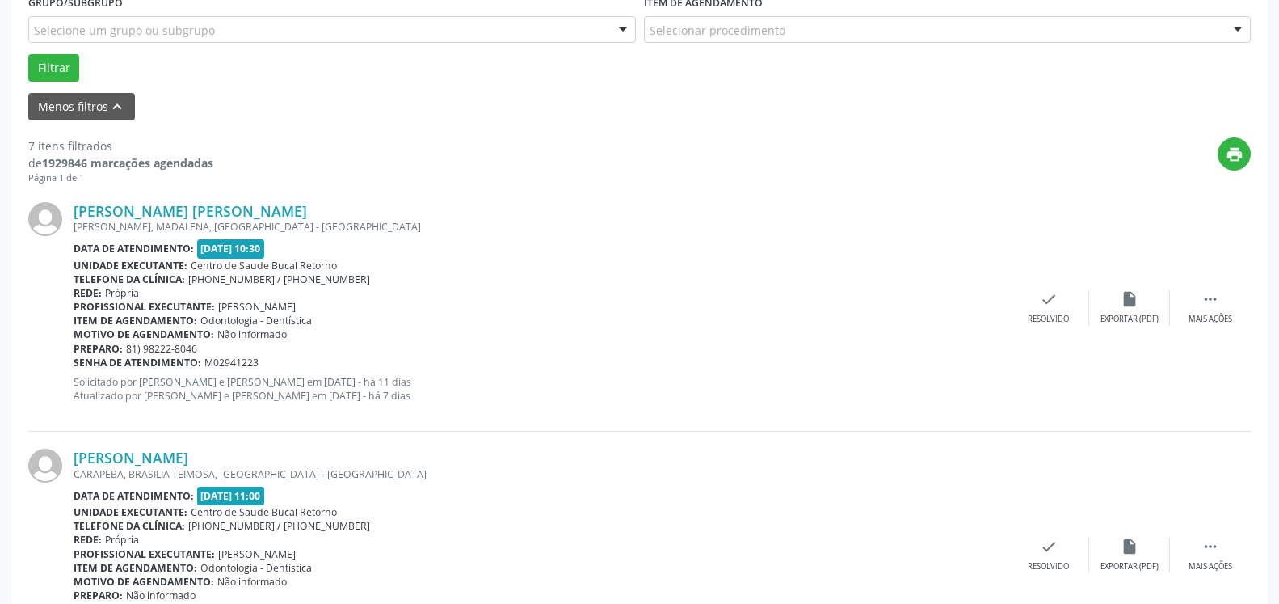
scroll to position [600, 0]
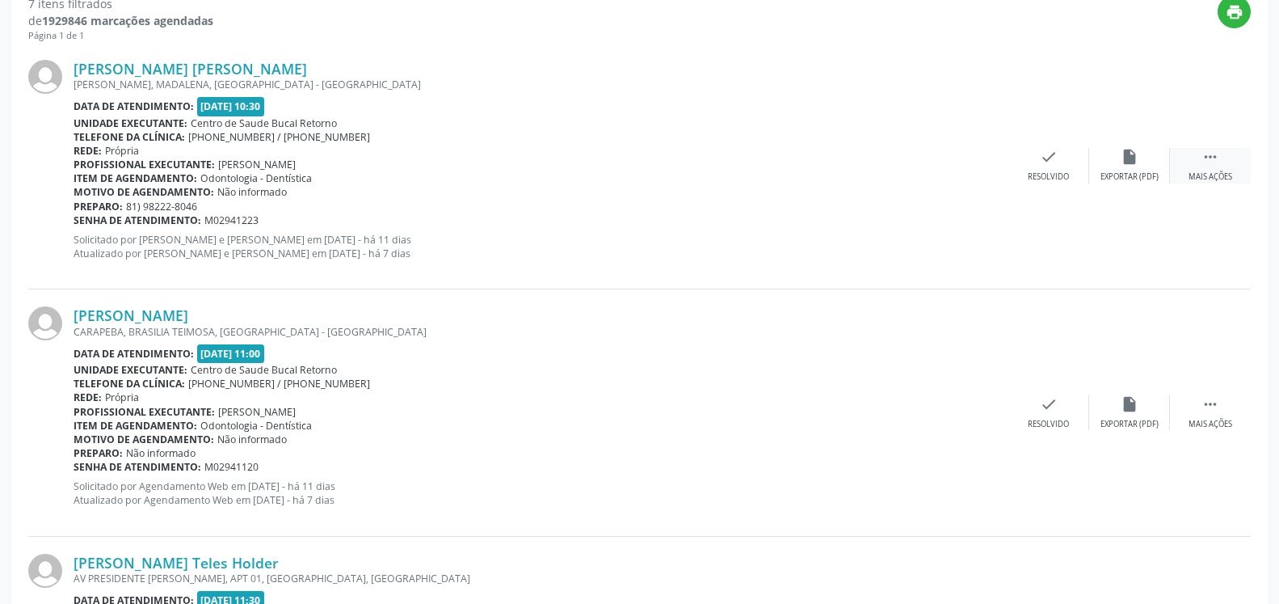
click at [1216, 177] on div "Mais ações" at bounding box center [1211, 176] width 44 height 11
click at [1120, 166] on div "alarm_off Não compareceu" at bounding box center [1129, 165] width 81 height 35
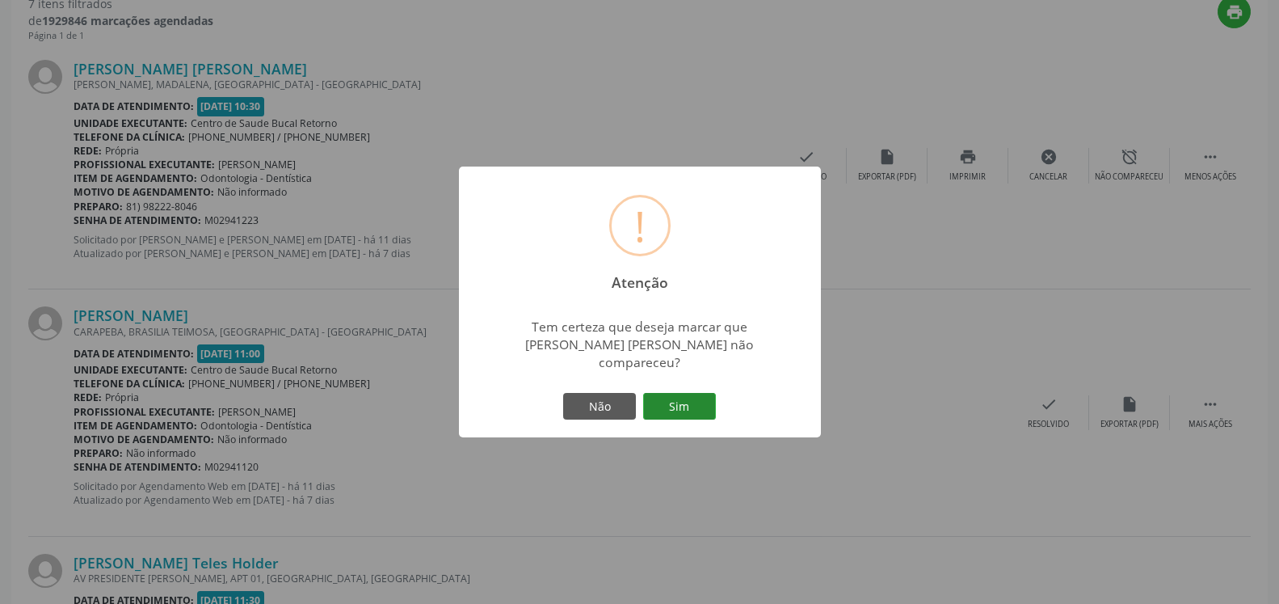
click at [684, 403] on button "Sim" at bounding box center [679, 406] width 73 height 27
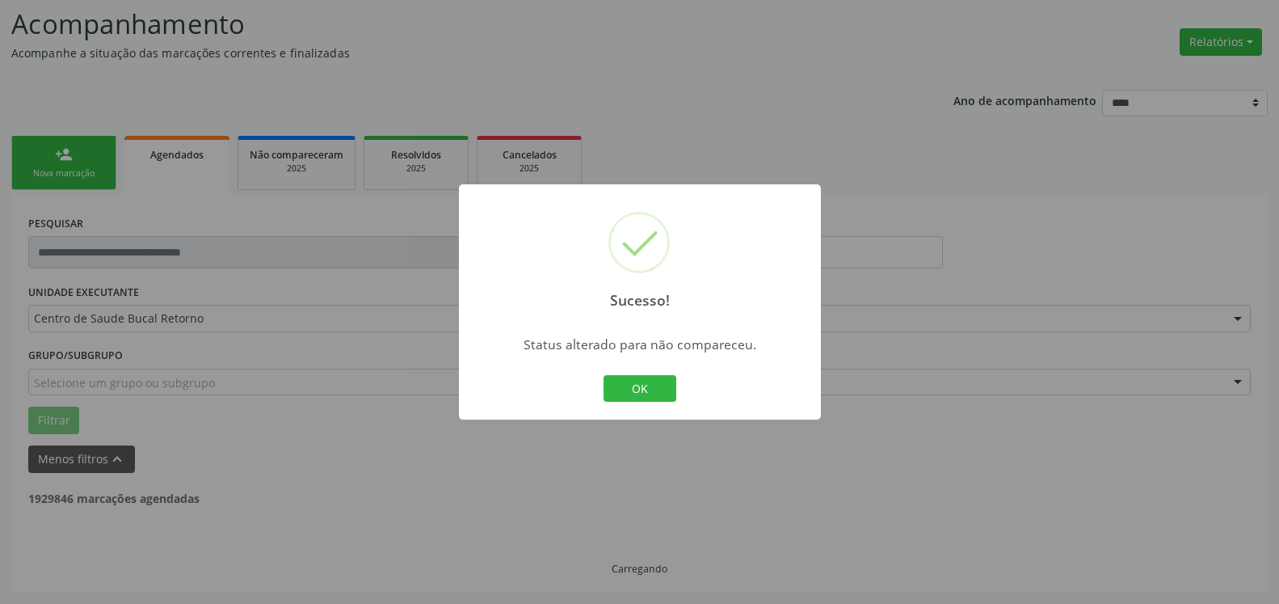
scroll to position [106, 0]
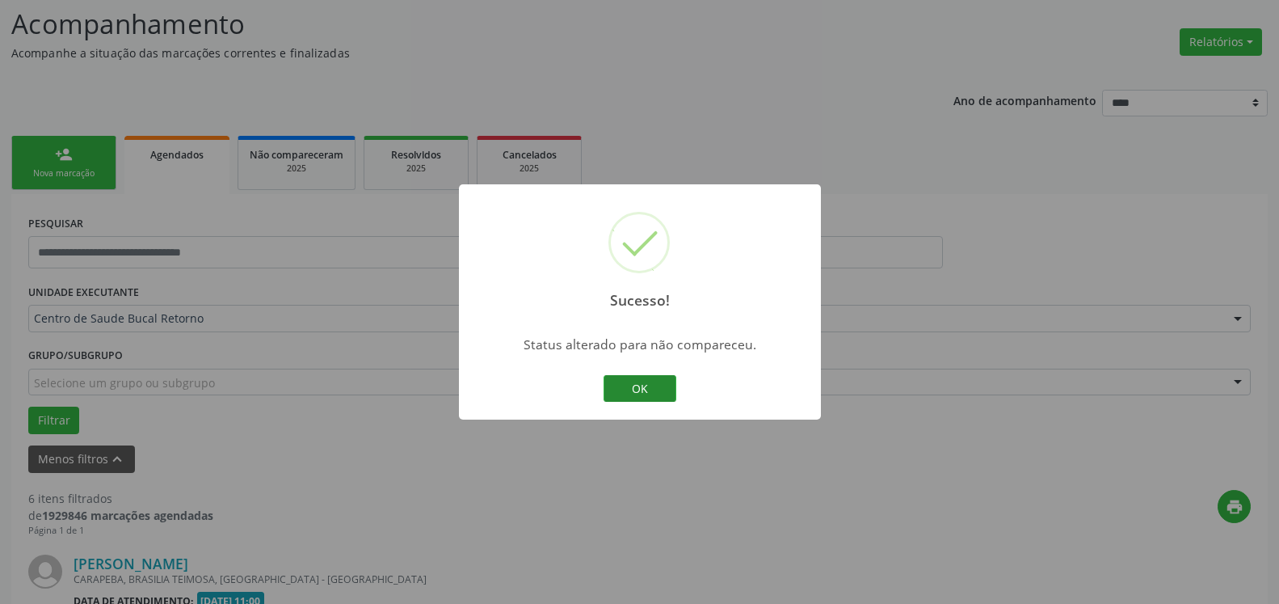
click at [662, 385] on button "OK" at bounding box center [640, 388] width 73 height 27
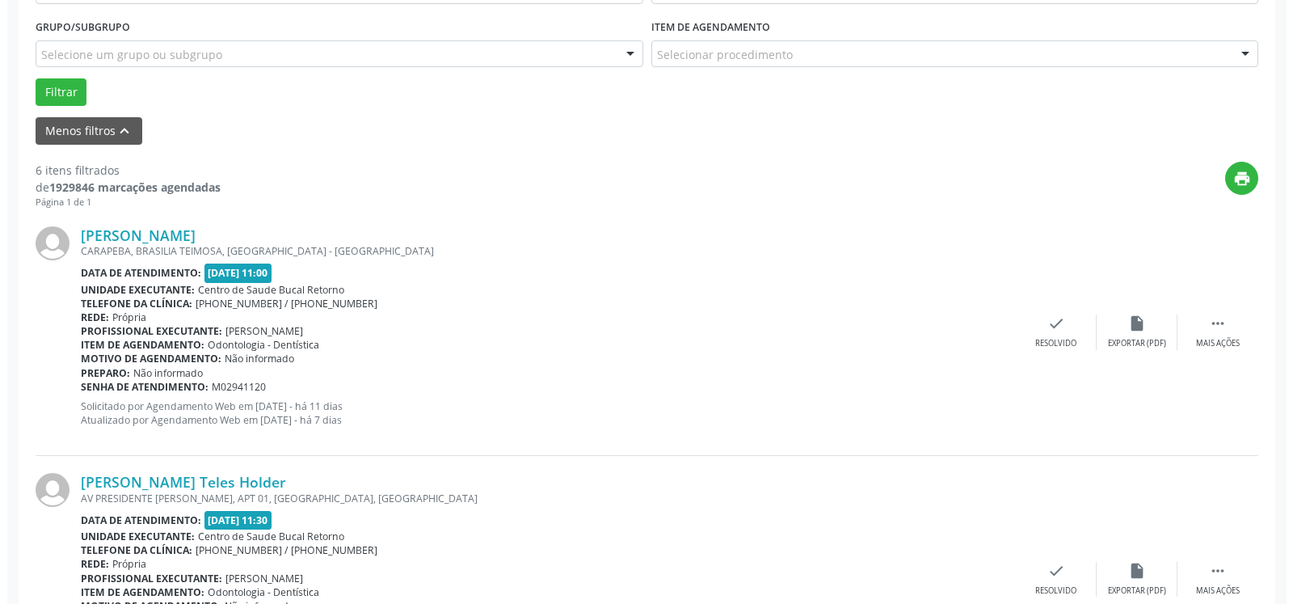
scroll to position [436, 0]
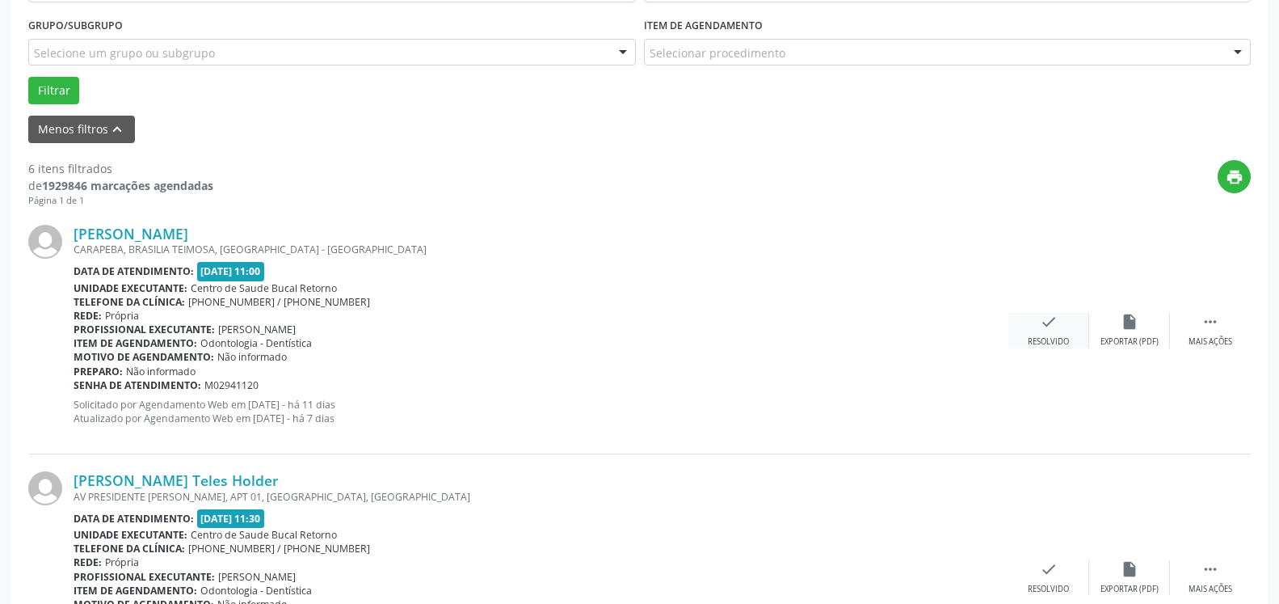
click at [1047, 331] on icon "check" at bounding box center [1049, 322] width 18 height 18
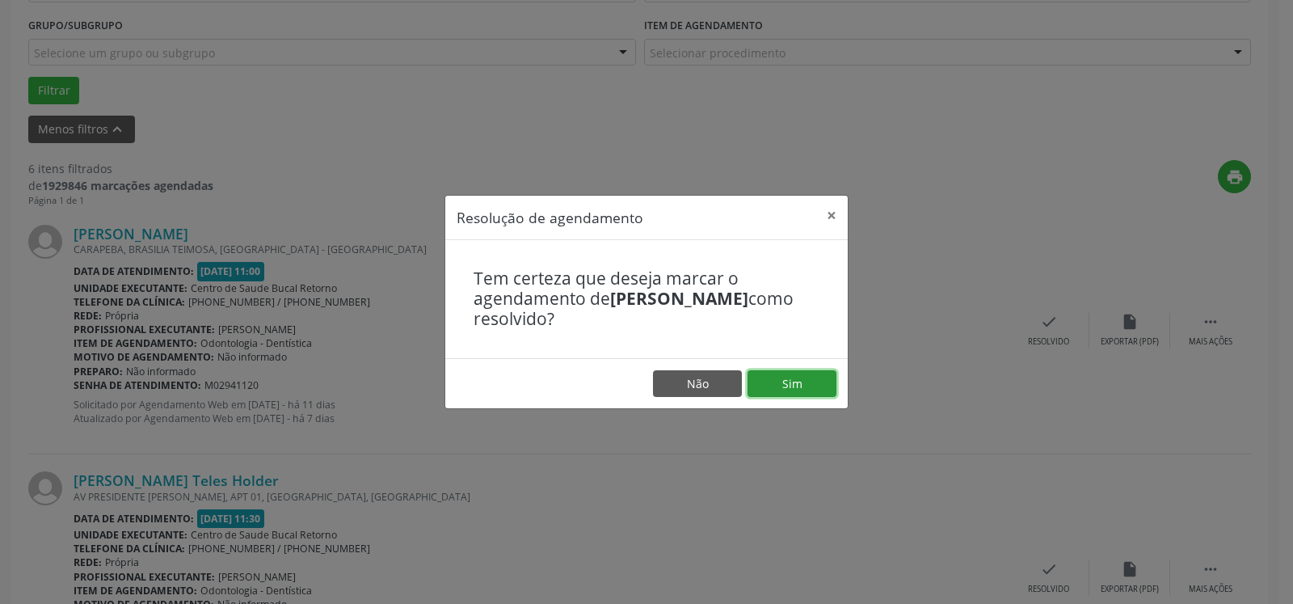
click at [807, 381] on button "Sim" at bounding box center [792, 383] width 89 height 27
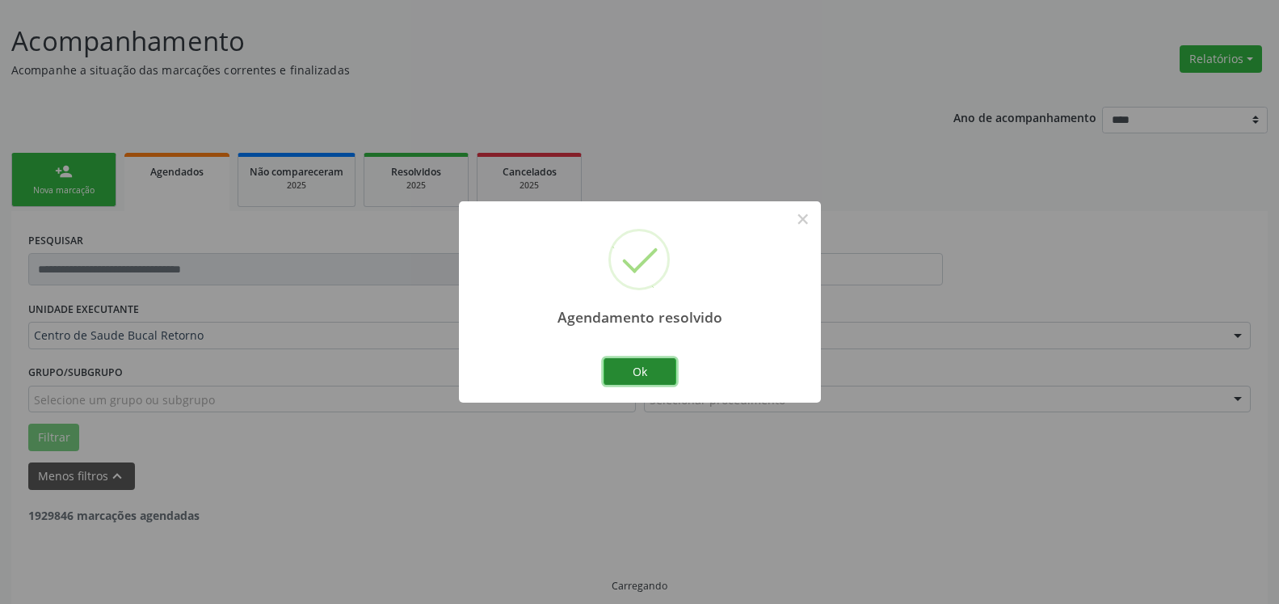
click at [655, 369] on button "Ok" at bounding box center [640, 371] width 73 height 27
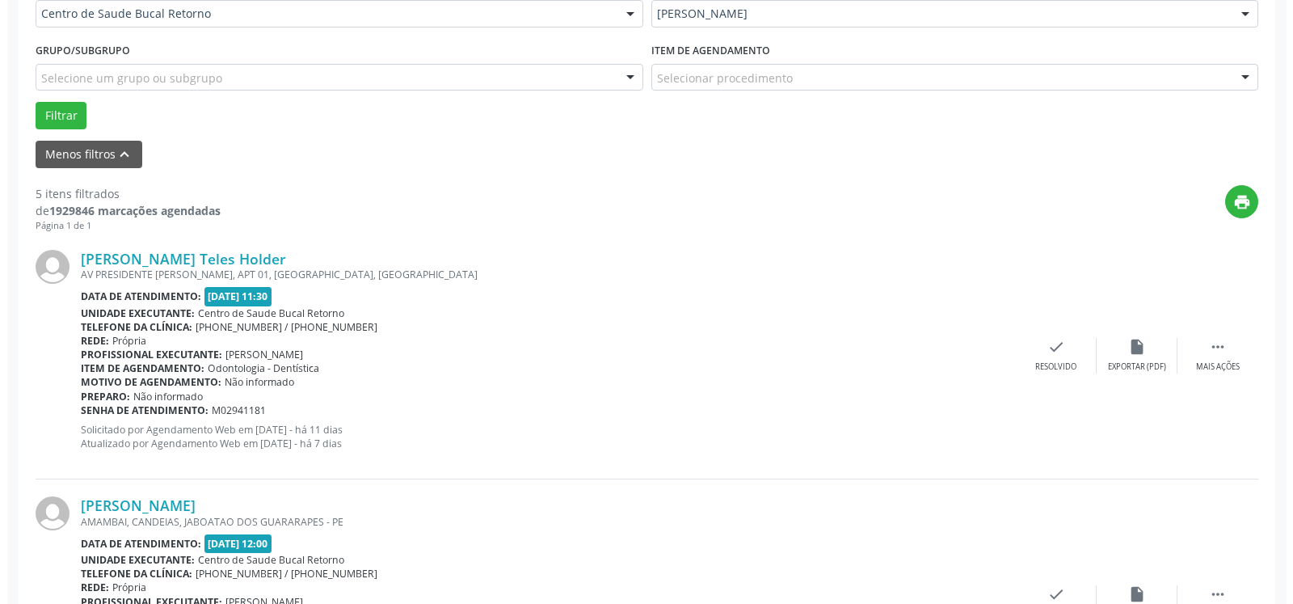
scroll to position [419, 0]
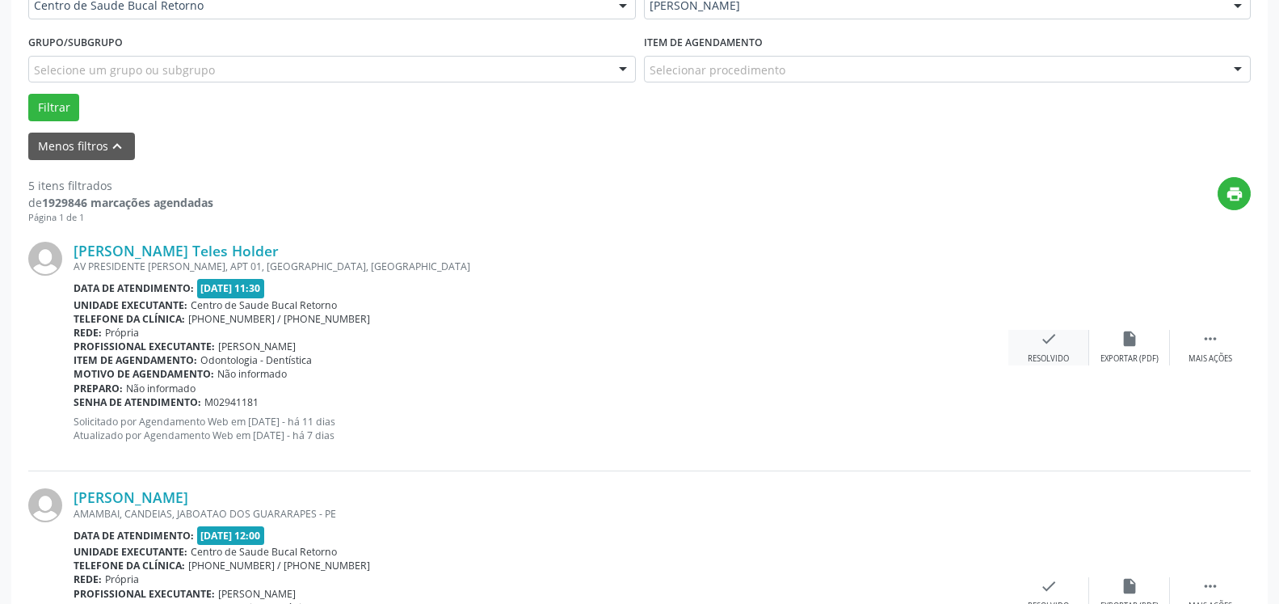
click at [1050, 334] on icon "check" at bounding box center [1049, 339] width 18 height 18
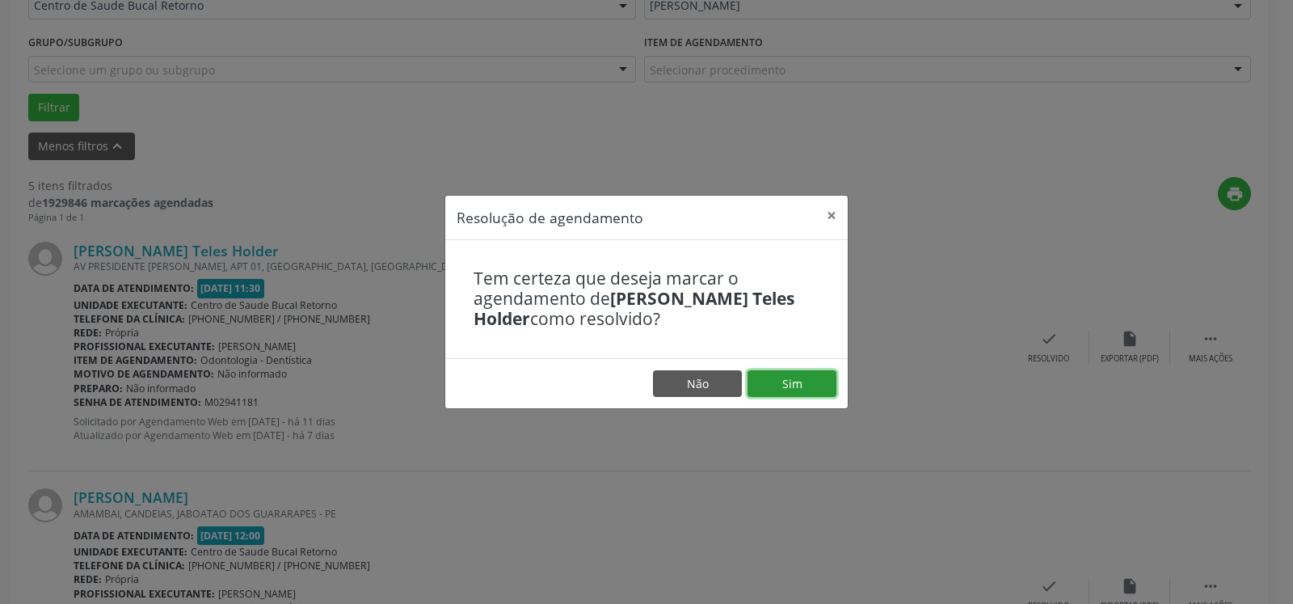
drag, startPoint x: 799, startPoint y: 390, endPoint x: 768, endPoint y: 379, distance: 33.2
click at [799, 389] on button "Sim" at bounding box center [792, 383] width 89 height 27
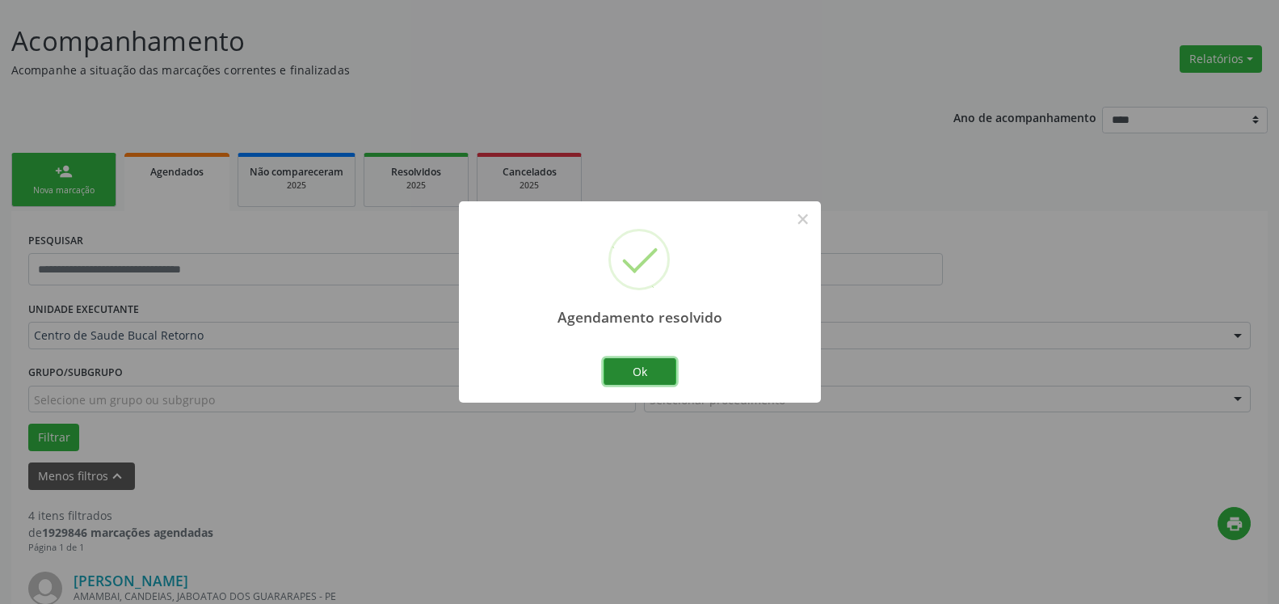
click at [642, 367] on button "Ok" at bounding box center [640, 371] width 73 height 27
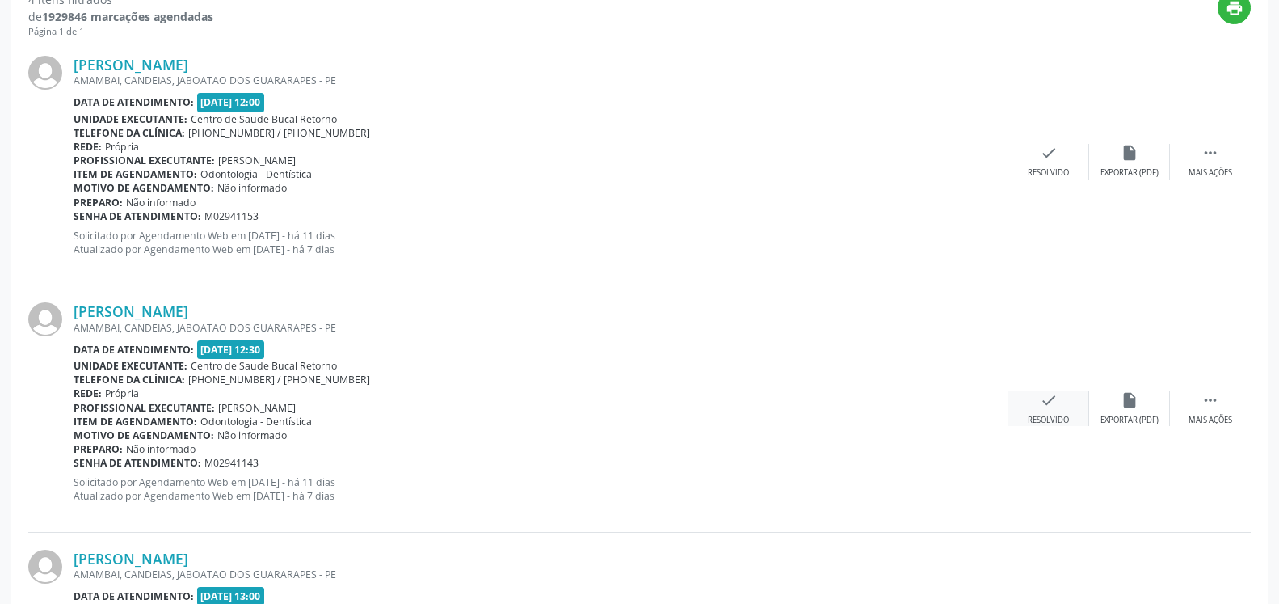
scroll to position [501, 0]
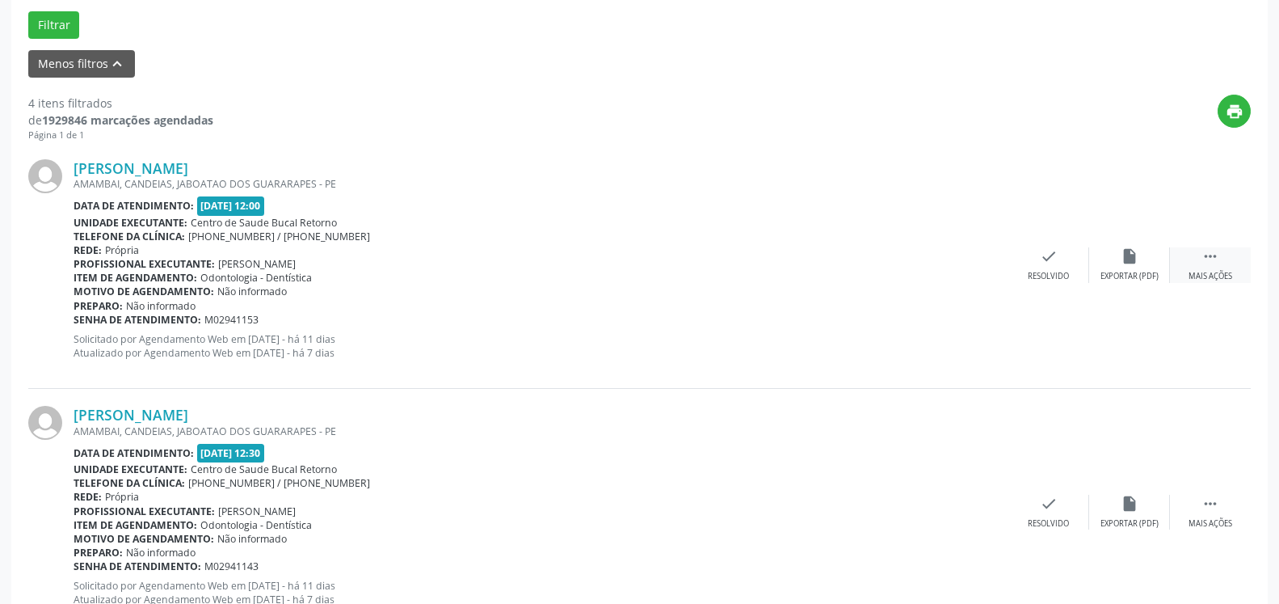
click at [1219, 257] on div " Mais ações" at bounding box center [1210, 264] width 81 height 35
click at [1120, 255] on div "alarm_off Não compareceu" at bounding box center [1129, 264] width 81 height 35
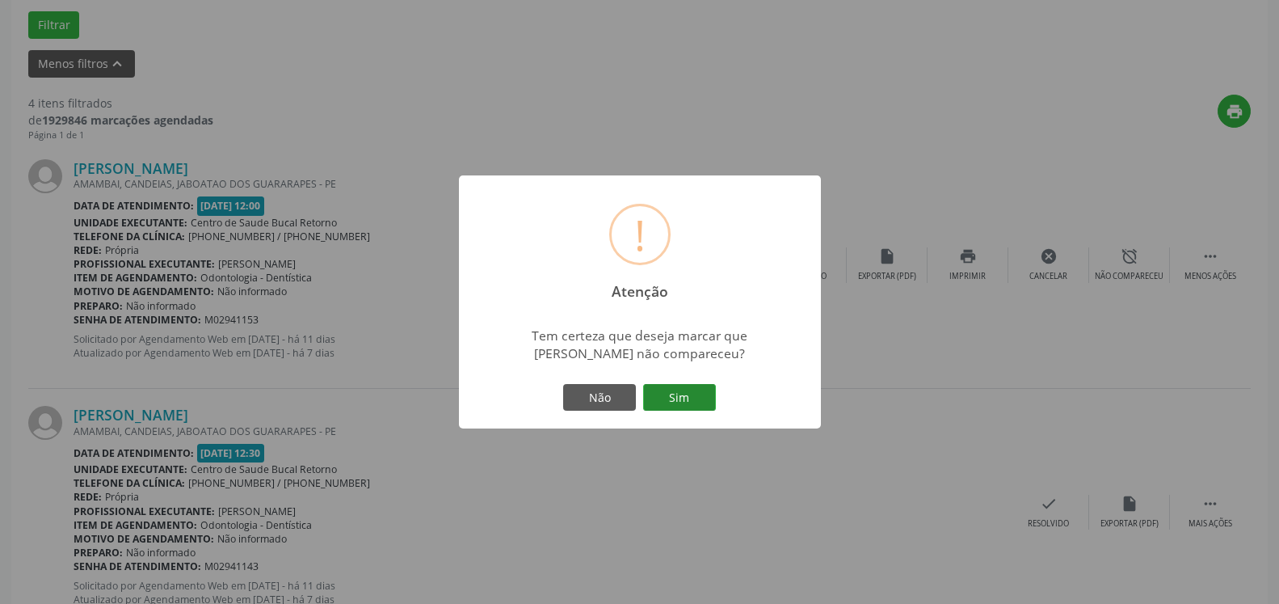
click at [678, 401] on button "Sim" at bounding box center [679, 397] width 73 height 27
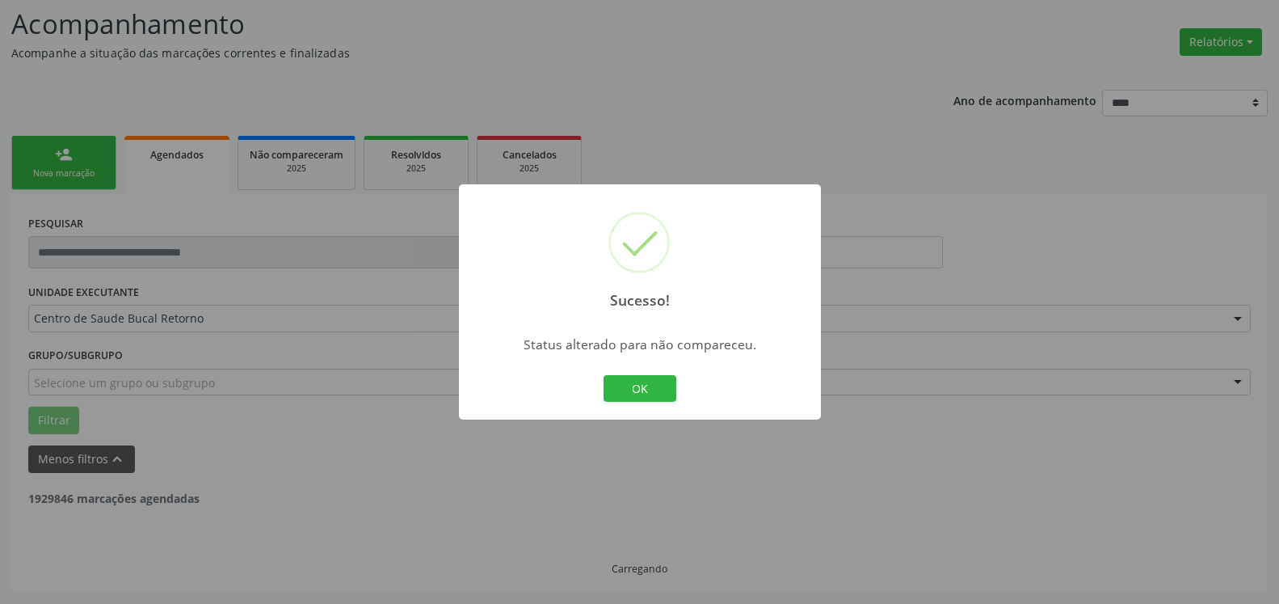
scroll to position [106, 0]
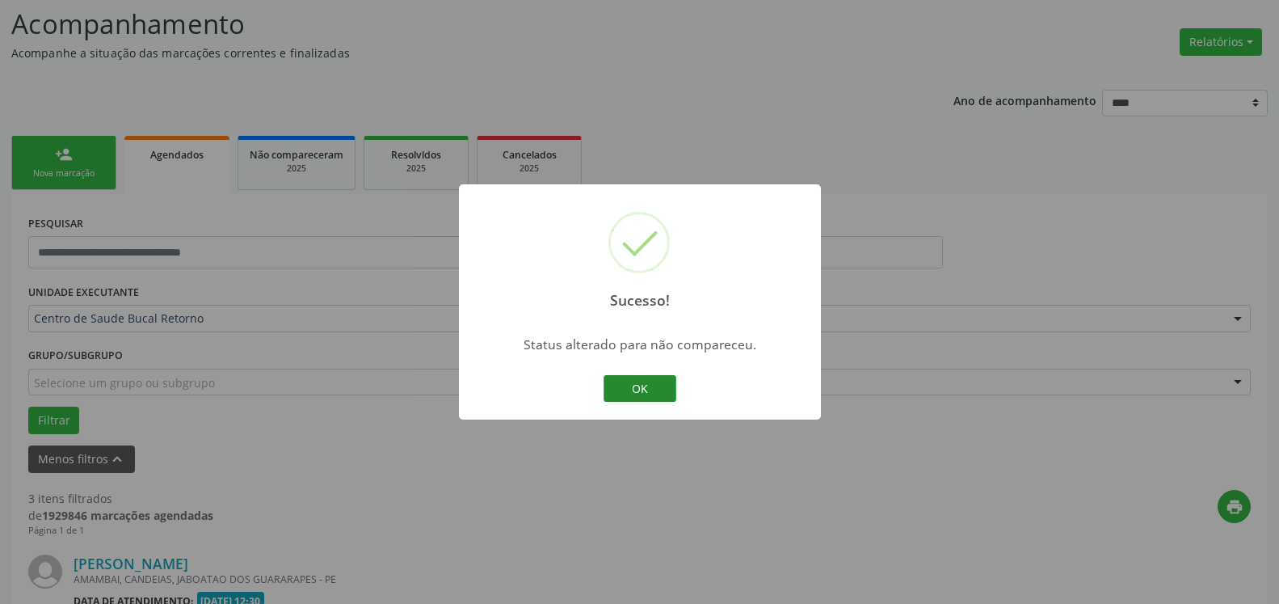
click at [624, 396] on button "OK" at bounding box center [640, 388] width 73 height 27
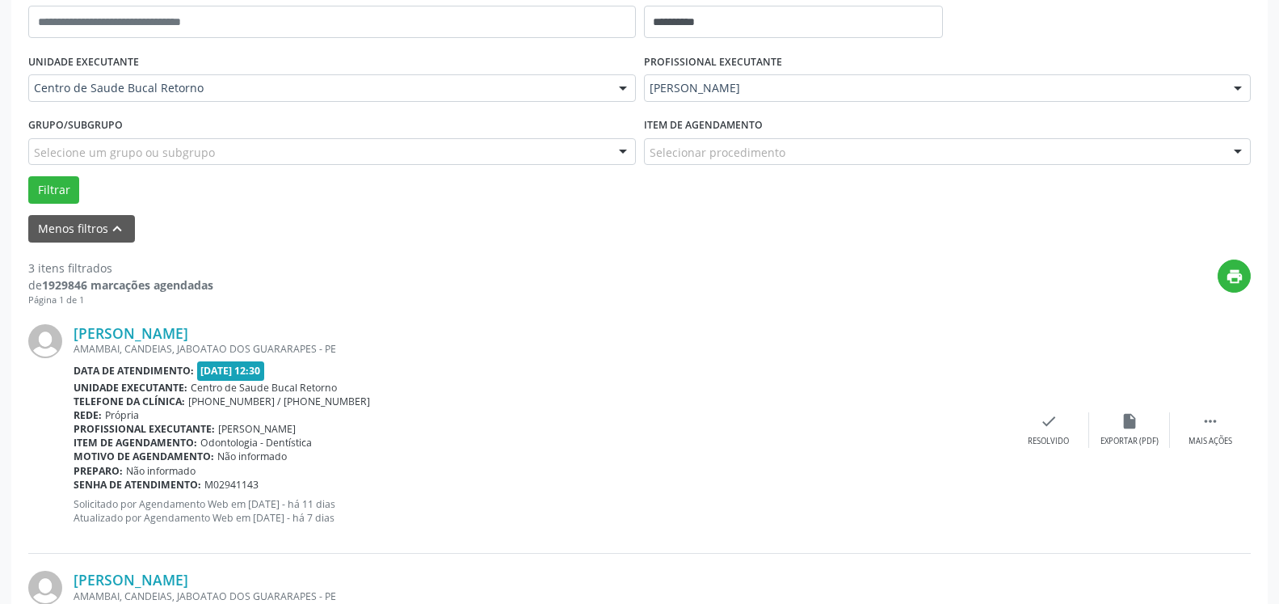
scroll to position [353, 0]
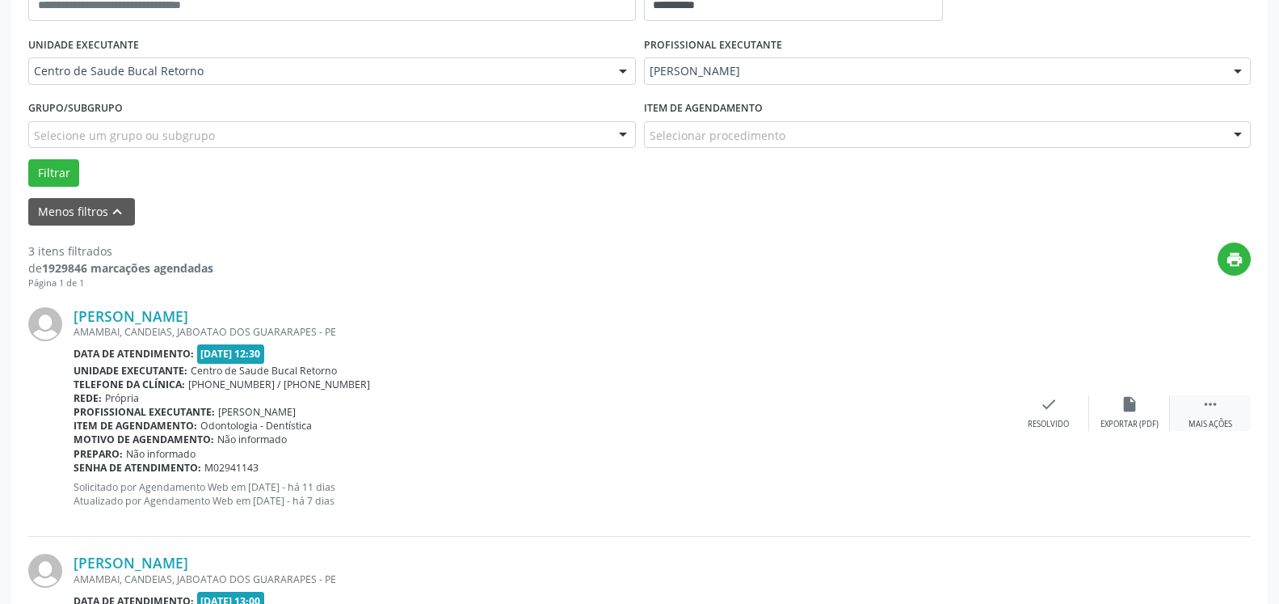
click at [1212, 406] on icon "" at bounding box center [1211, 404] width 18 height 18
click at [1153, 406] on div "alarm_off Não compareceu" at bounding box center [1129, 412] width 81 height 35
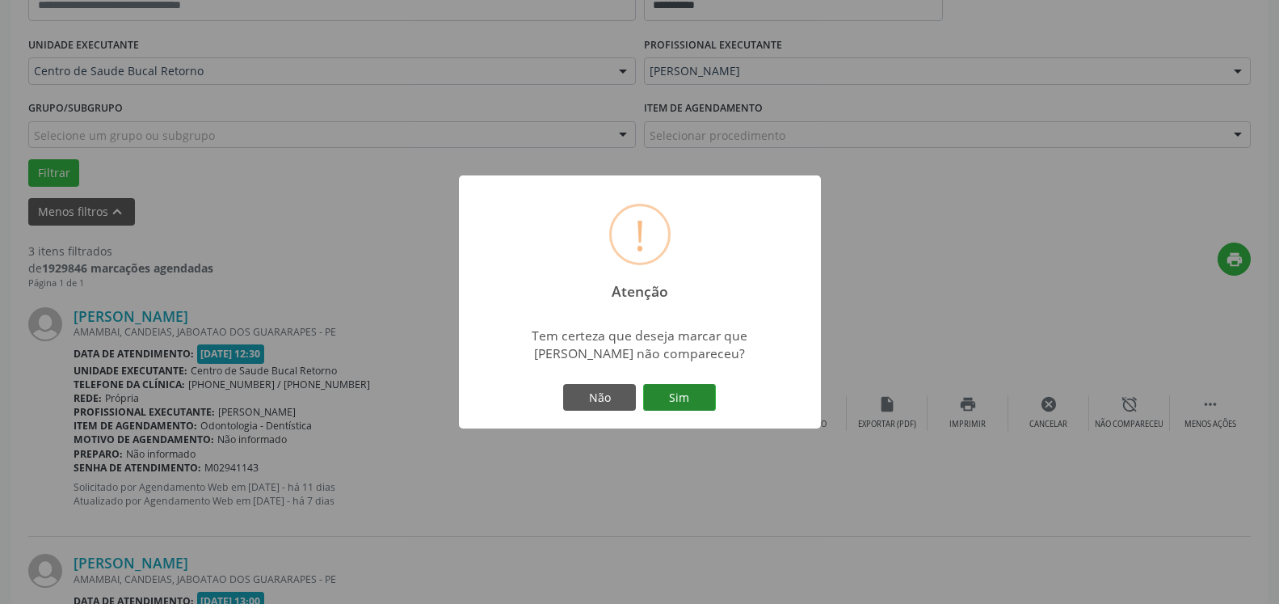
click at [684, 401] on button "Sim" at bounding box center [679, 397] width 73 height 27
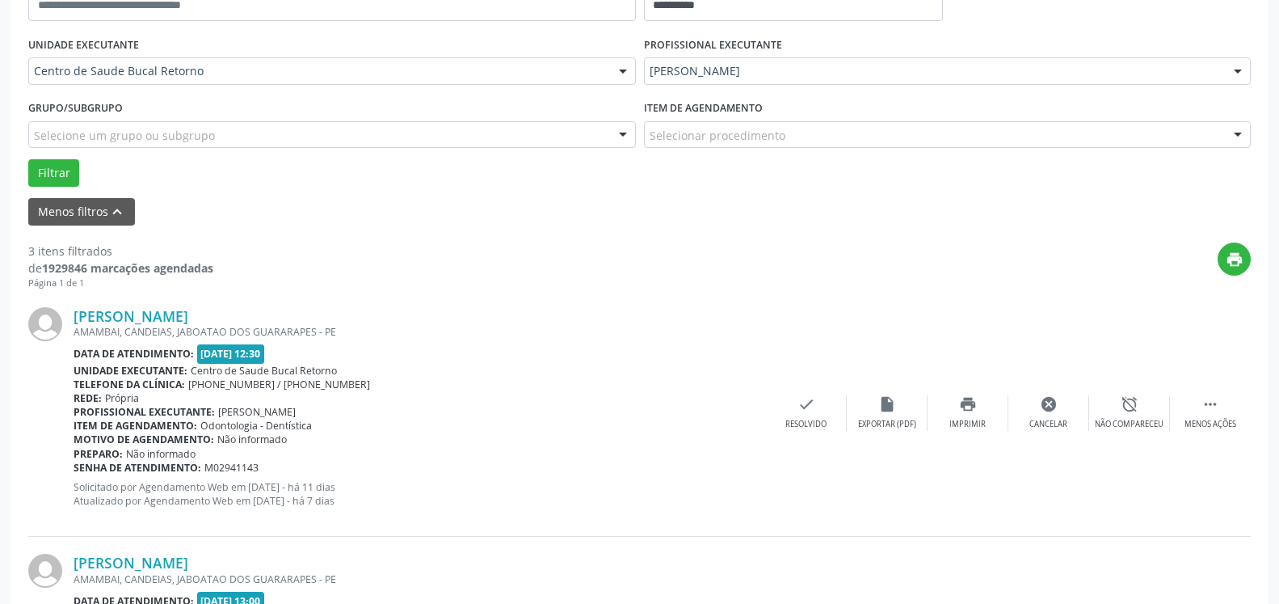
scroll to position [106, 0]
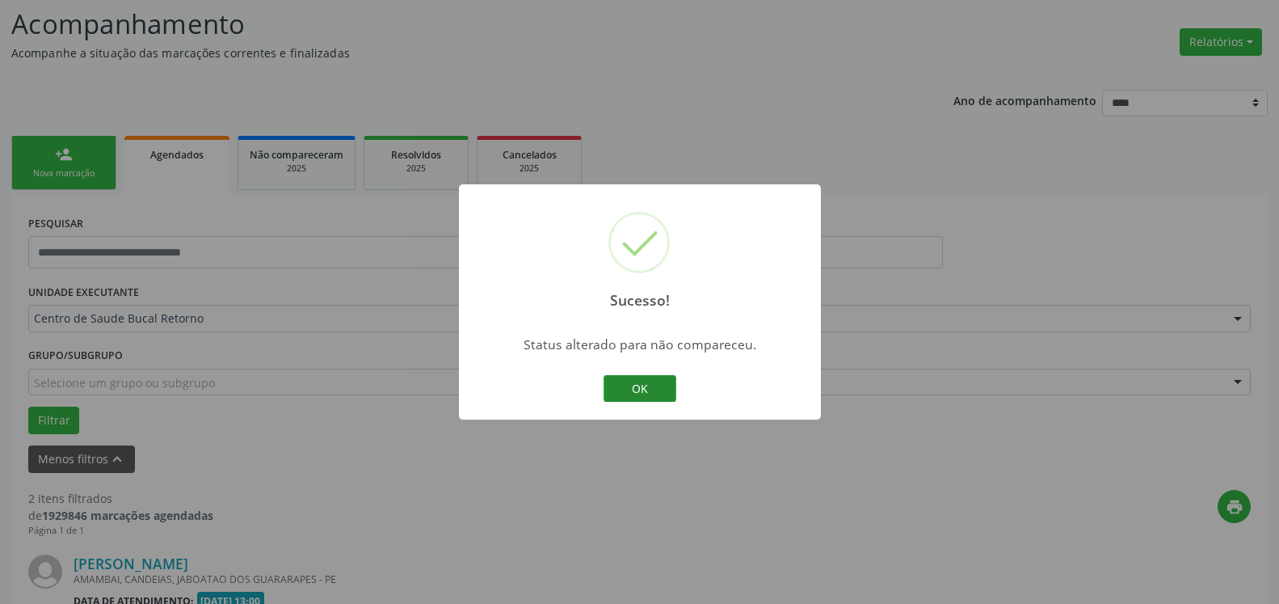
click at [653, 384] on button "OK" at bounding box center [640, 388] width 73 height 27
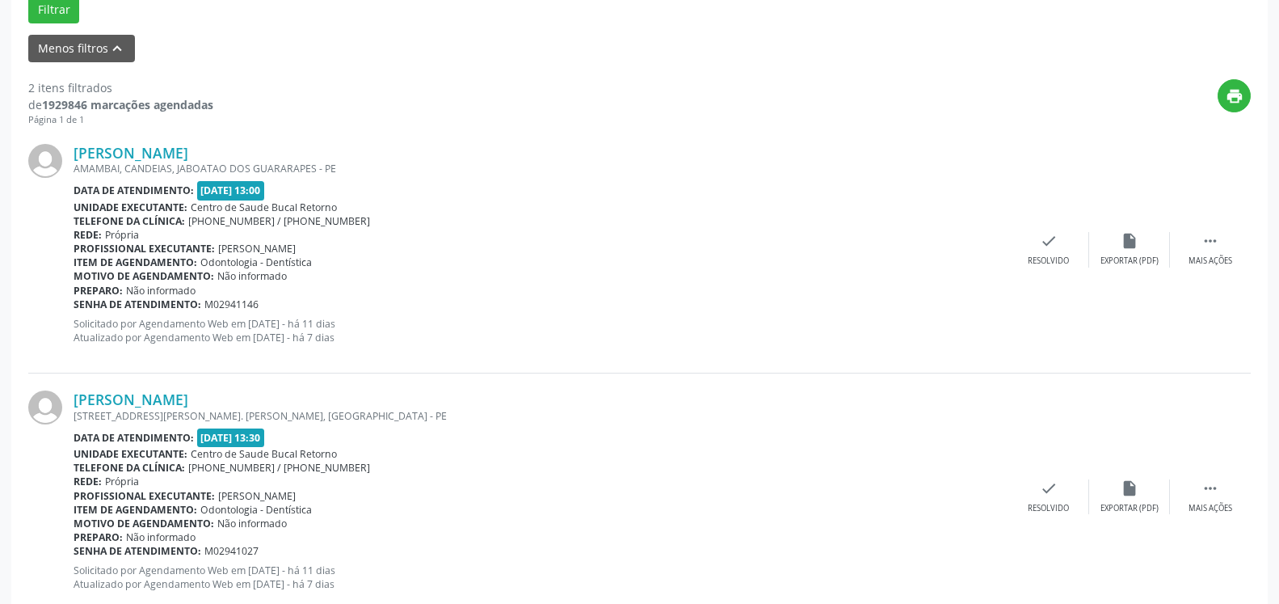
scroll to position [518, 0]
click at [1216, 239] on icon "" at bounding box center [1211, 239] width 18 height 18
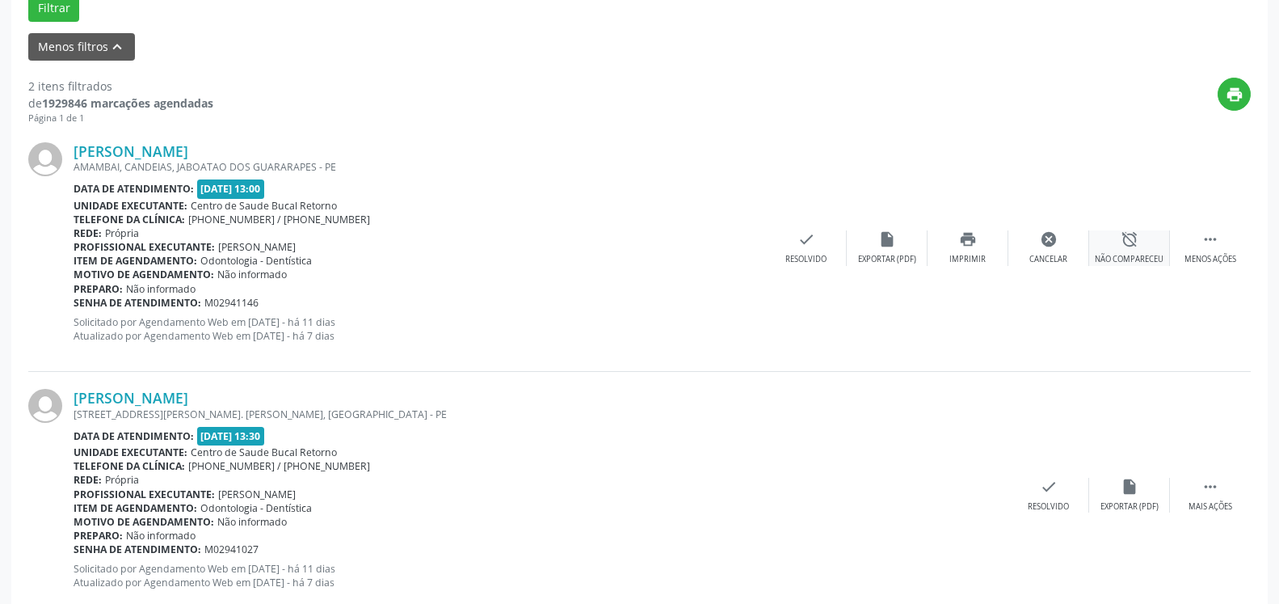
click at [1138, 248] on icon "alarm_off" at bounding box center [1130, 239] width 18 height 18
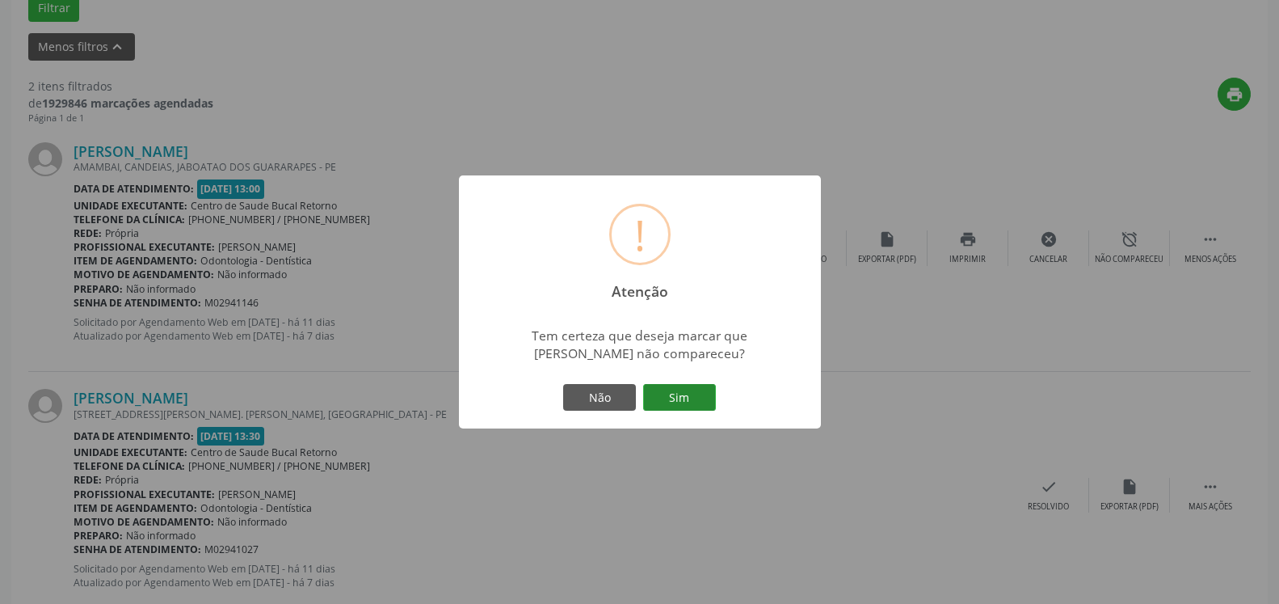
click at [702, 395] on button "Sim" at bounding box center [679, 397] width 73 height 27
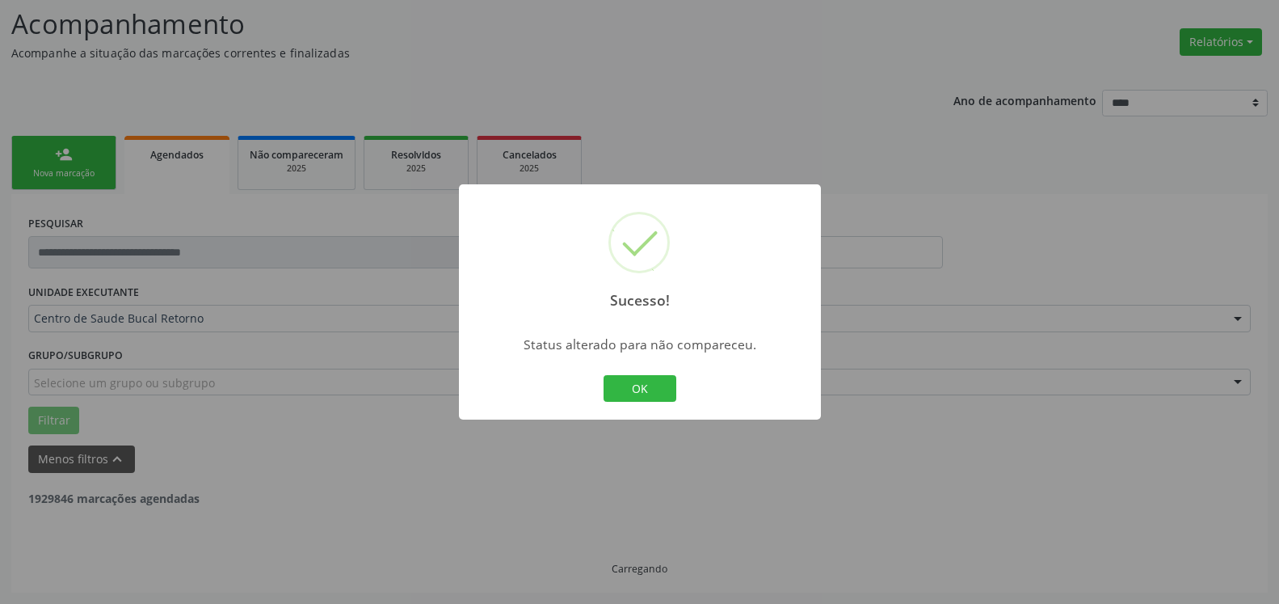
scroll to position [106, 0]
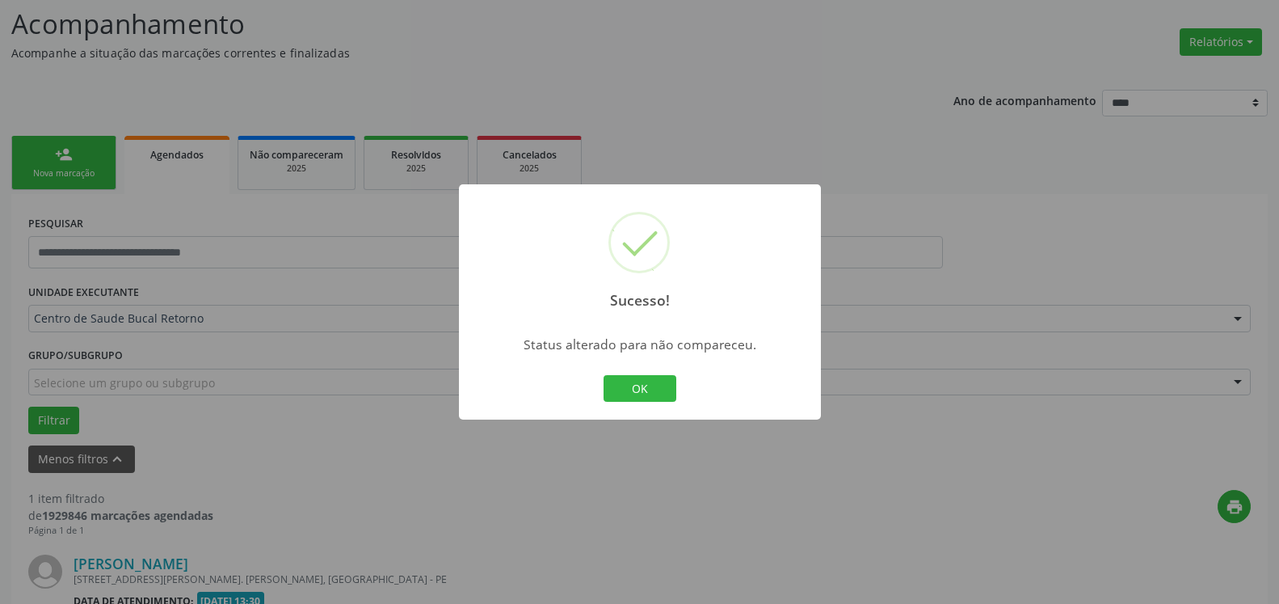
click at [615, 384] on button "OK" at bounding box center [640, 388] width 73 height 27
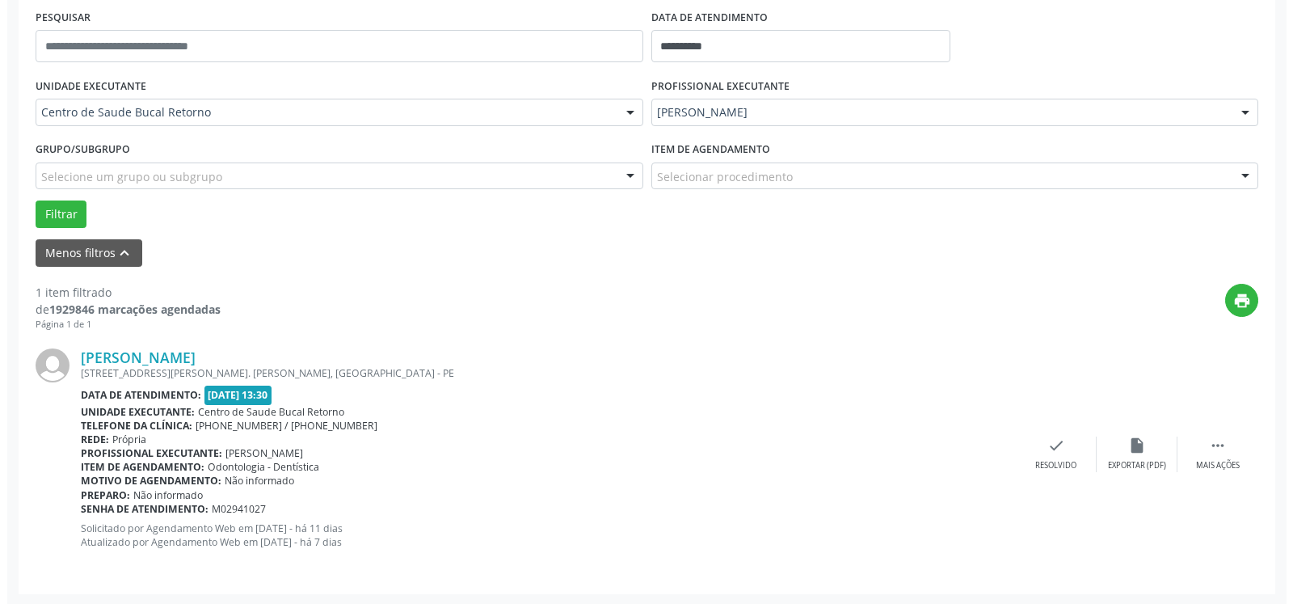
scroll to position [314, 0]
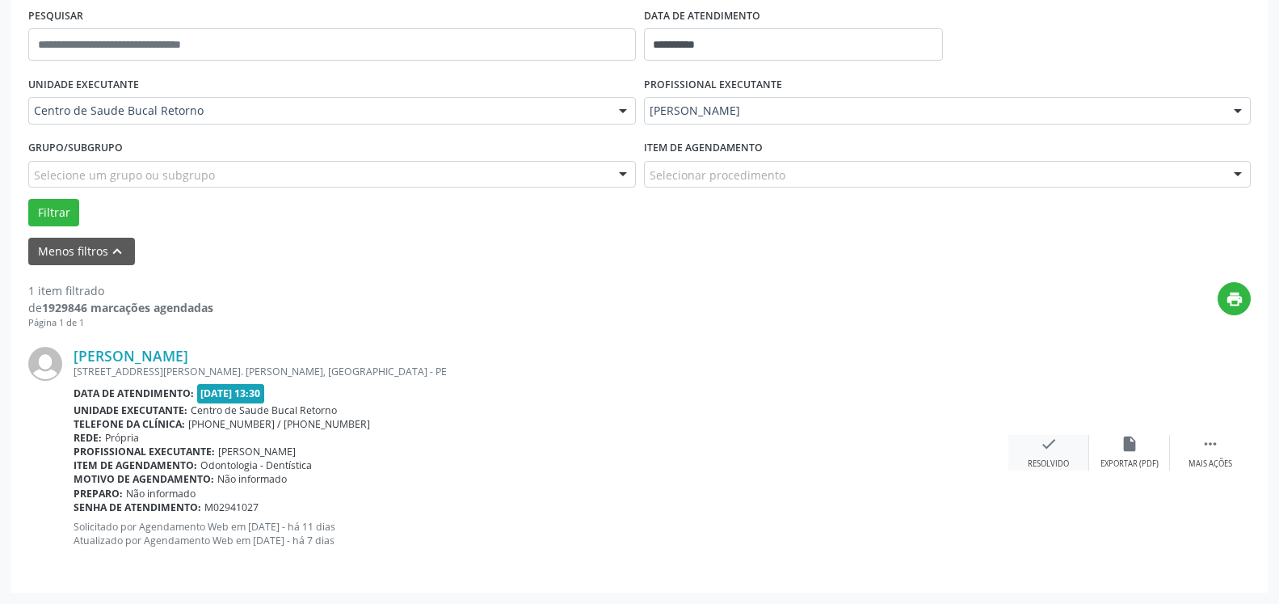
click at [1037, 452] on div "check Resolvido" at bounding box center [1049, 452] width 81 height 35
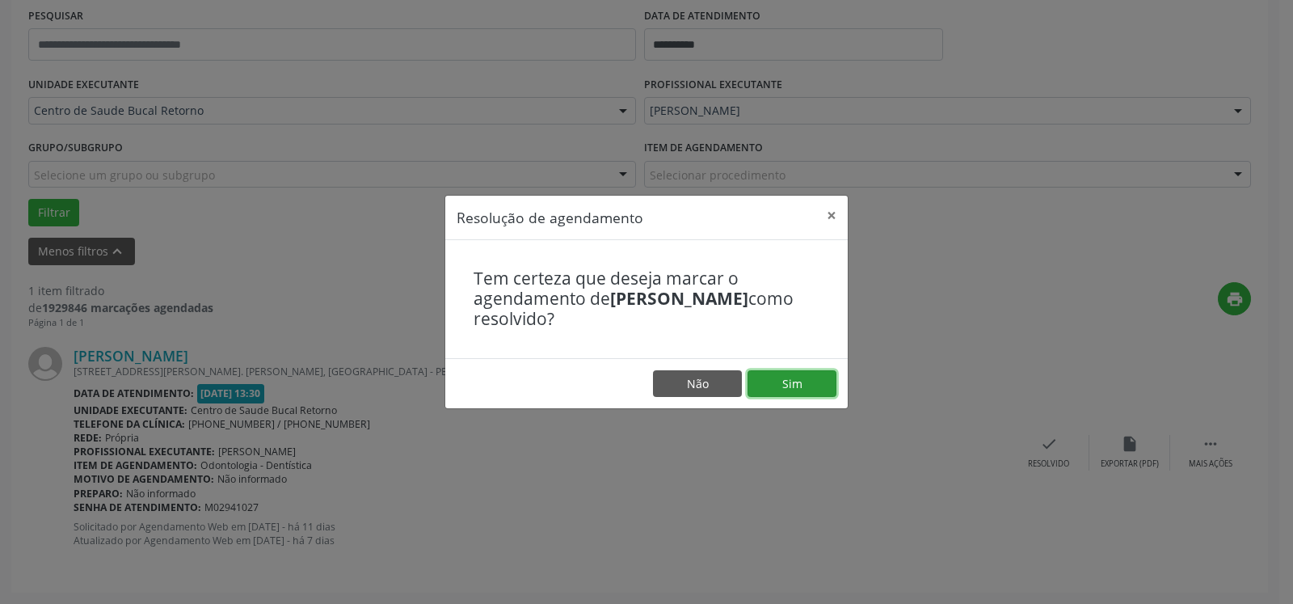
click at [802, 382] on button "Sim" at bounding box center [792, 383] width 89 height 27
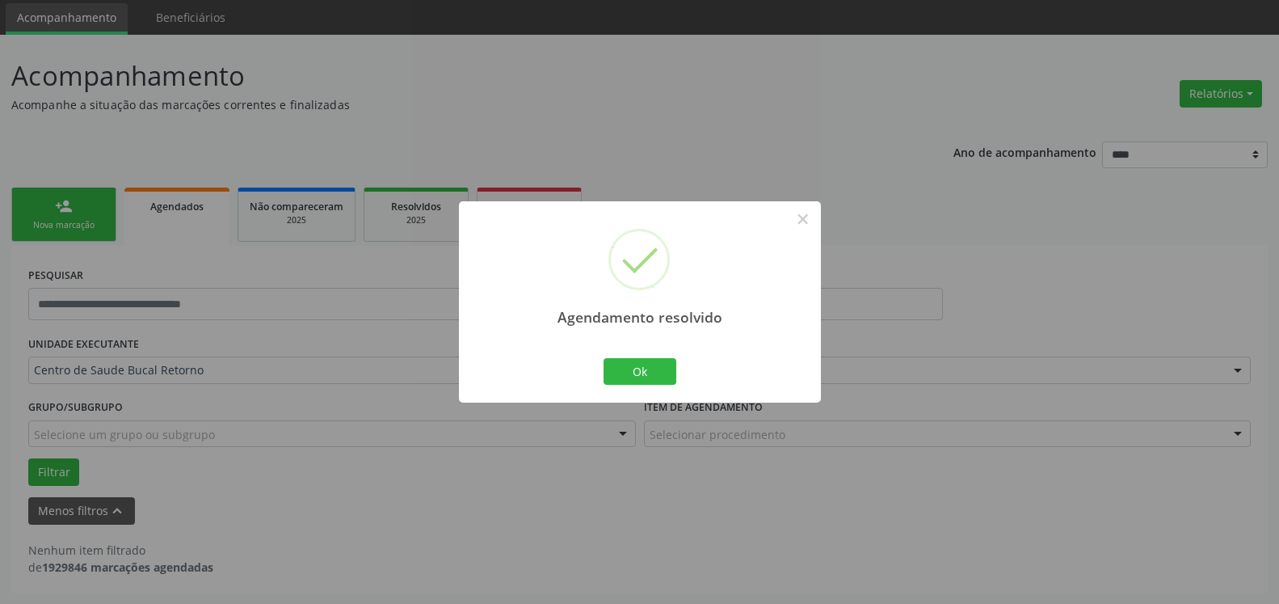
scroll to position [54, 0]
click at [655, 373] on button "Ok" at bounding box center [640, 371] width 73 height 27
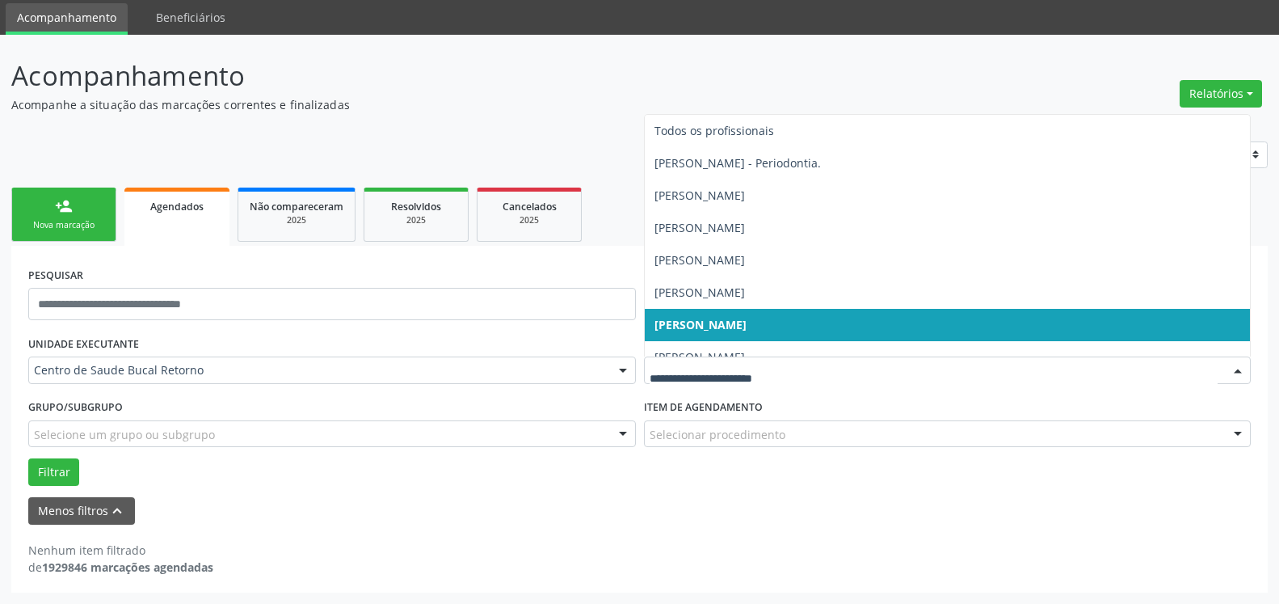
click at [822, 361] on div at bounding box center [948, 369] width 608 height 27
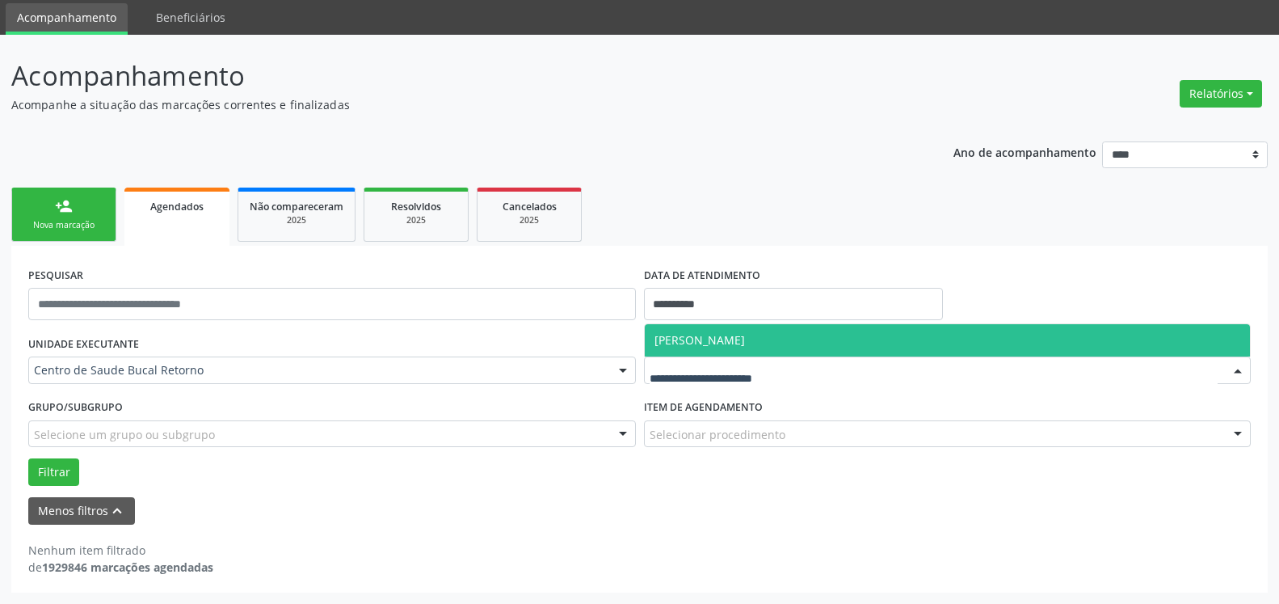
click at [831, 323] on form "**********" at bounding box center [639, 394] width 1223 height 262
click at [794, 331] on span "[PERSON_NAME]" at bounding box center [948, 340] width 606 height 32
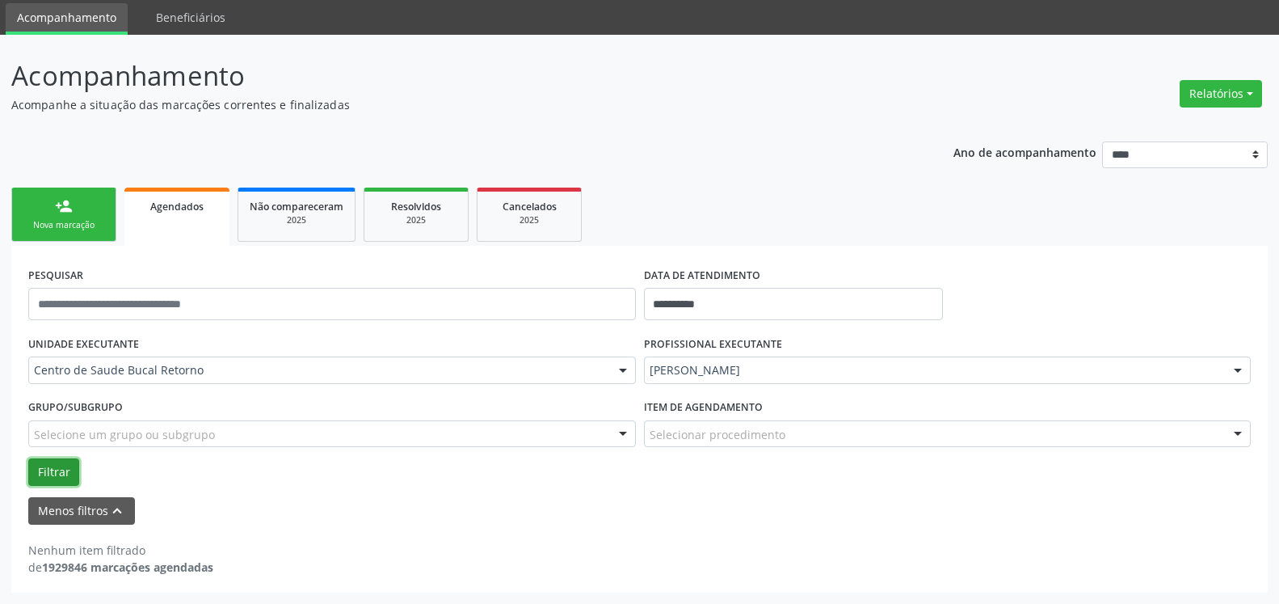
click at [29, 474] on button "Filtrar" at bounding box center [53, 471] width 51 height 27
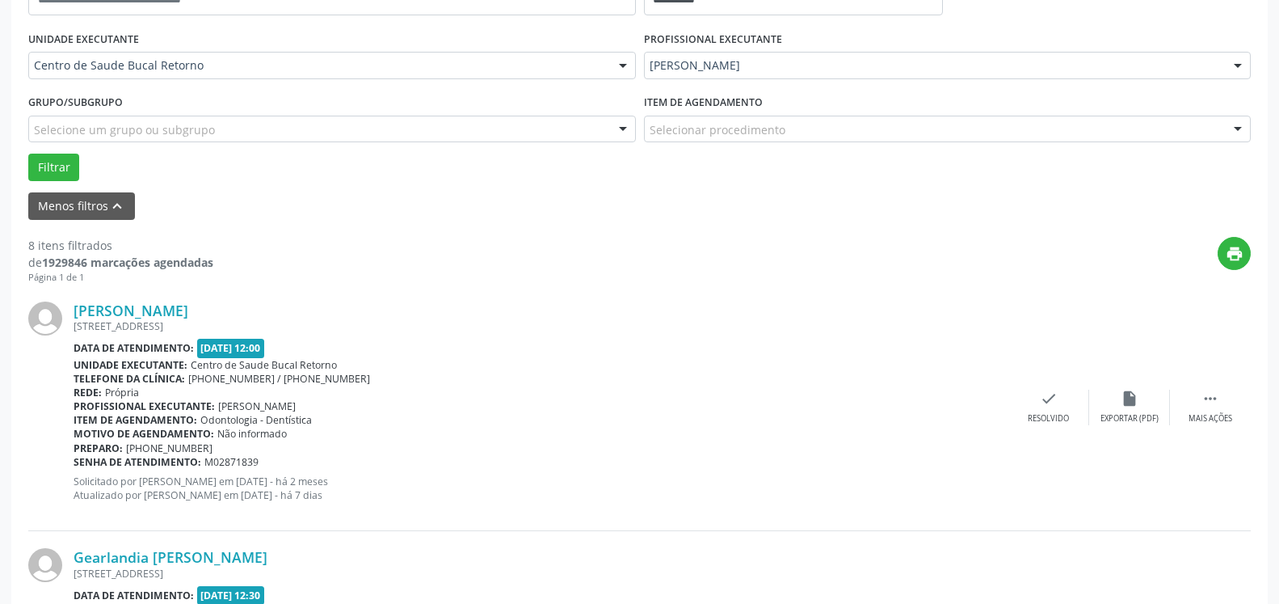
scroll to position [384, 0]
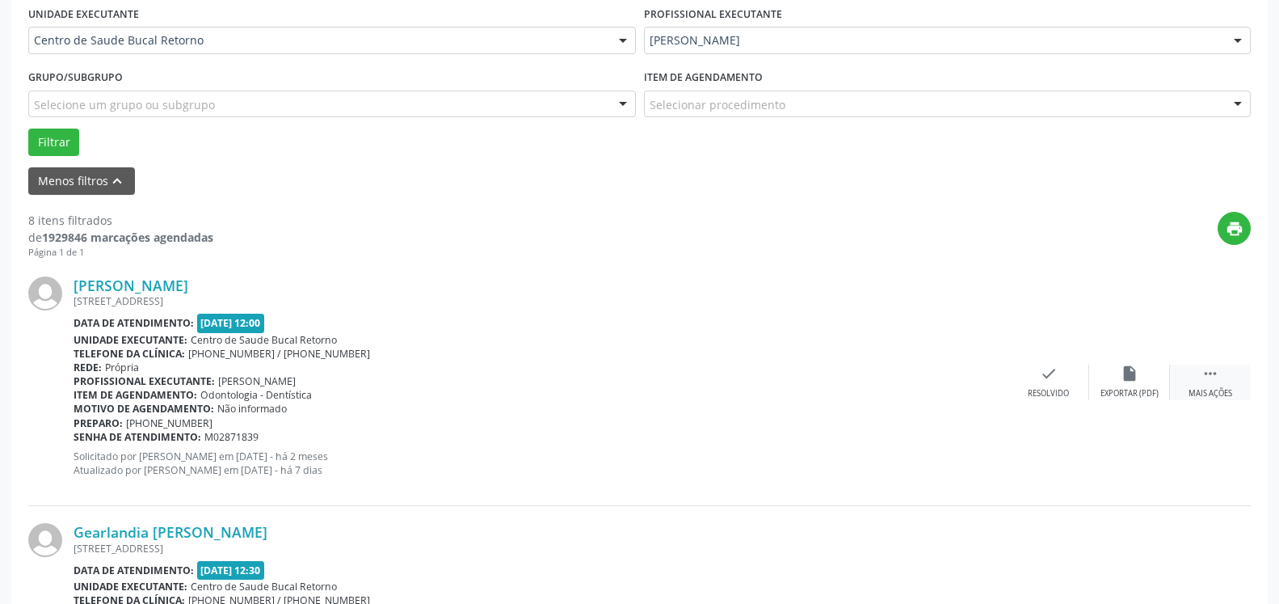
click at [1202, 378] on icon "" at bounding box center [1211, 373] width 18 height 18
click at [1145, 380] on div "alarm_off Não compareceu" at bounding box center [1129, 381] width 81 height 35
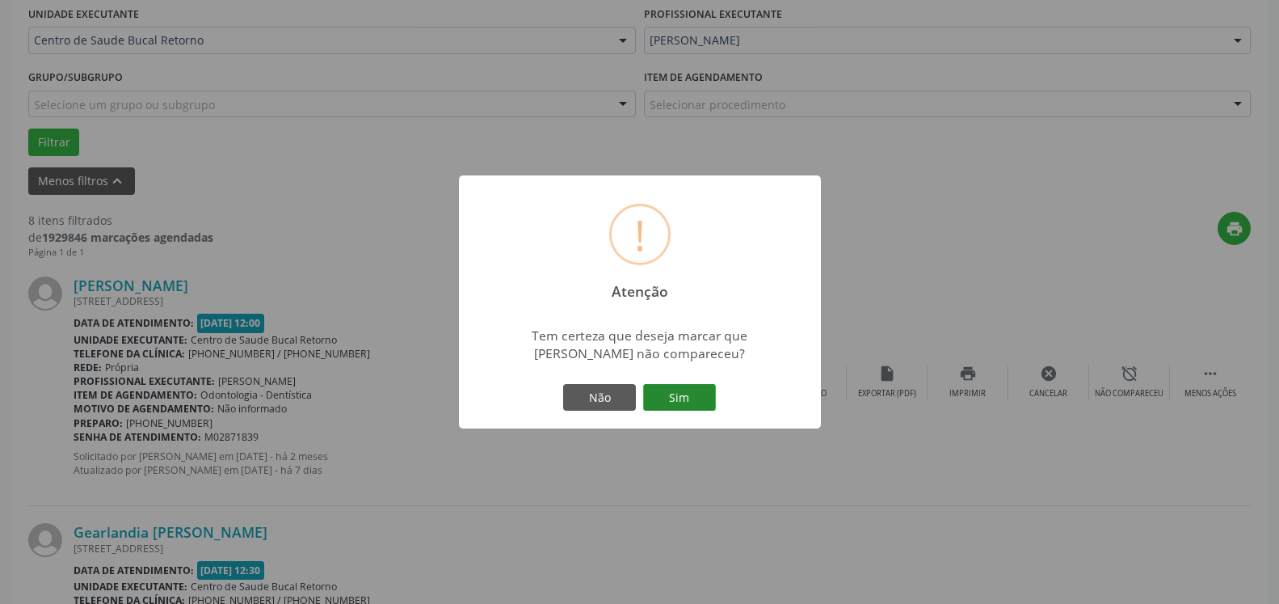
click at [685, 394] on button "Sim" at bounding box center [679, 397] width 73 height 27
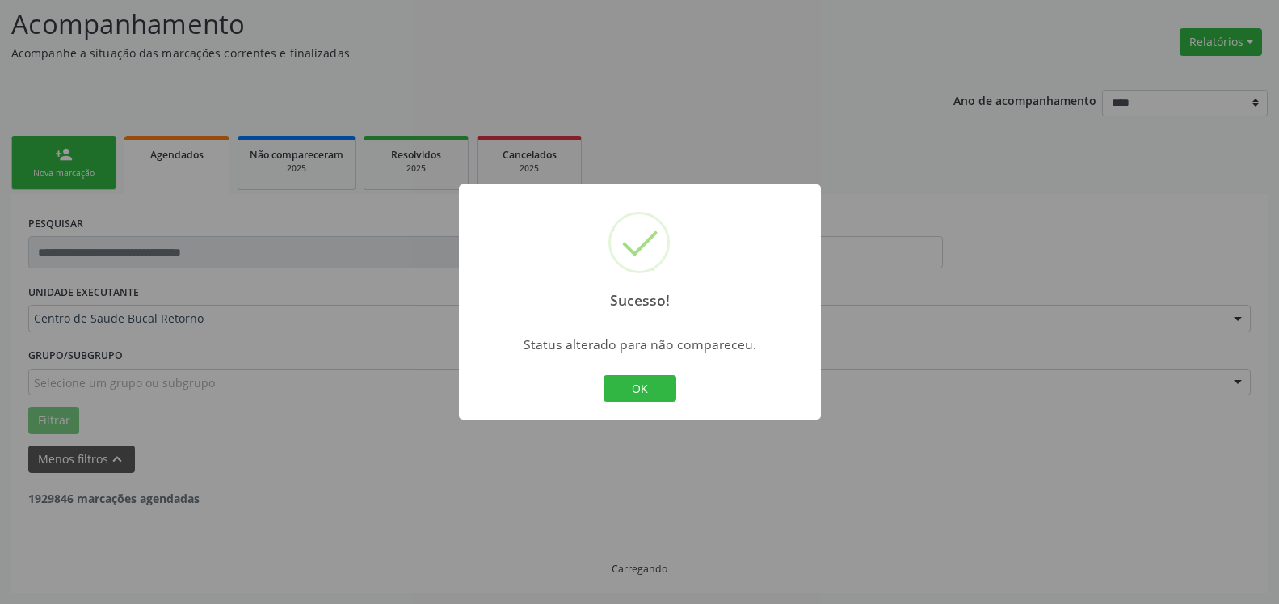
click at [657, 393] on button "OK" at bounding box center [640, 388] width 73 height 27
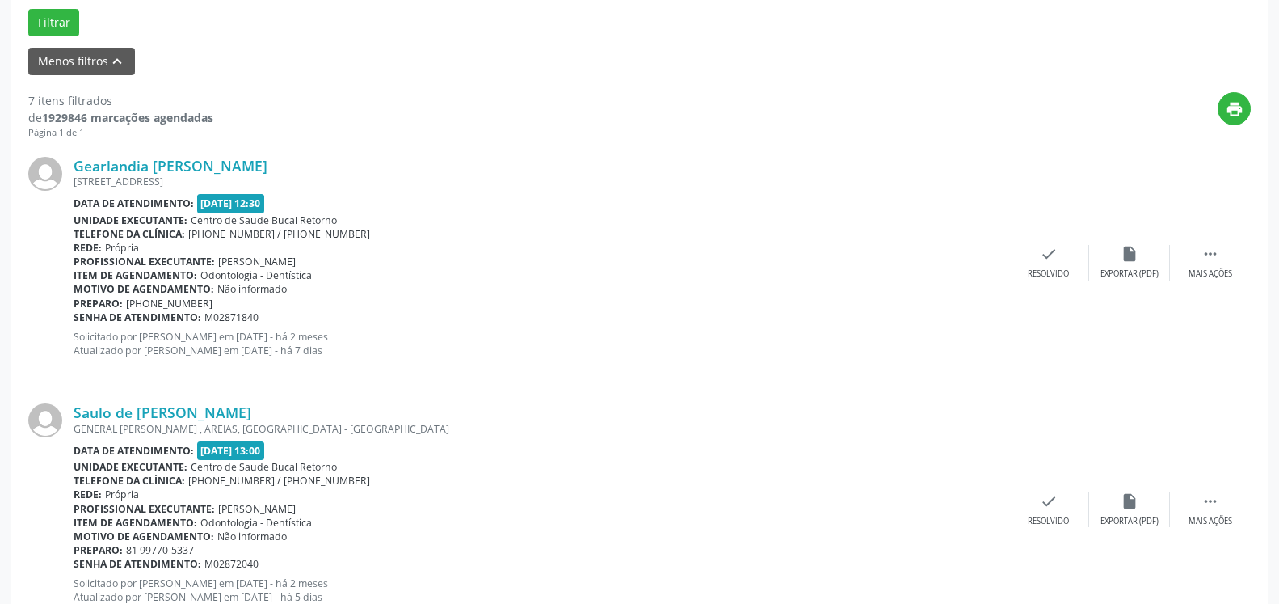
scroll to position [518, 0]
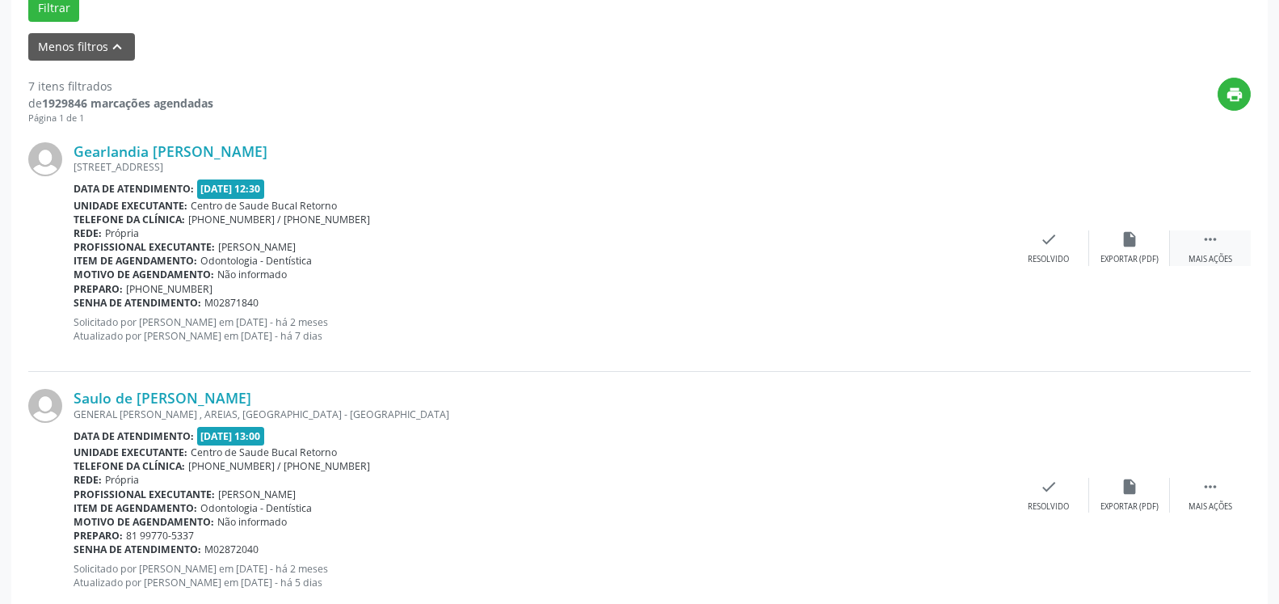
click at [1207, 255] on div "Mais ações" at bounding box center [1211, 259] width 44 height 11
click at [1141, 240] on div "alarm_off Não compareceu" at bounding box center [1129, 247] width 81 height 35
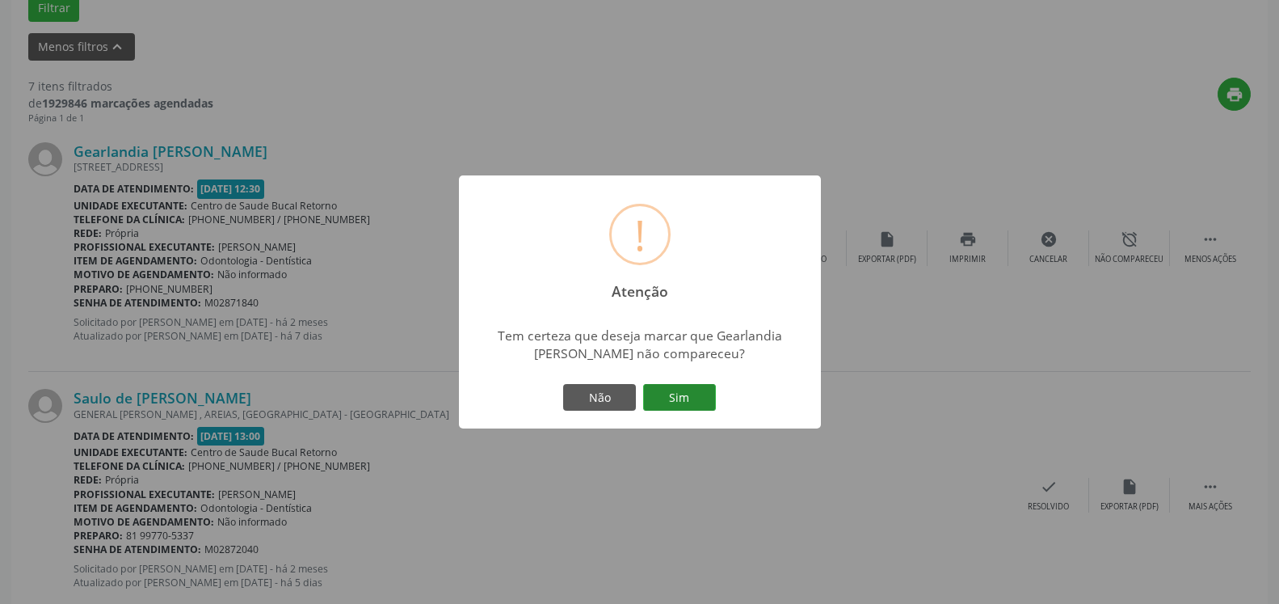
click at [682, 397] on button "Sim" at bounding box center [679, 397] width 73 height 27
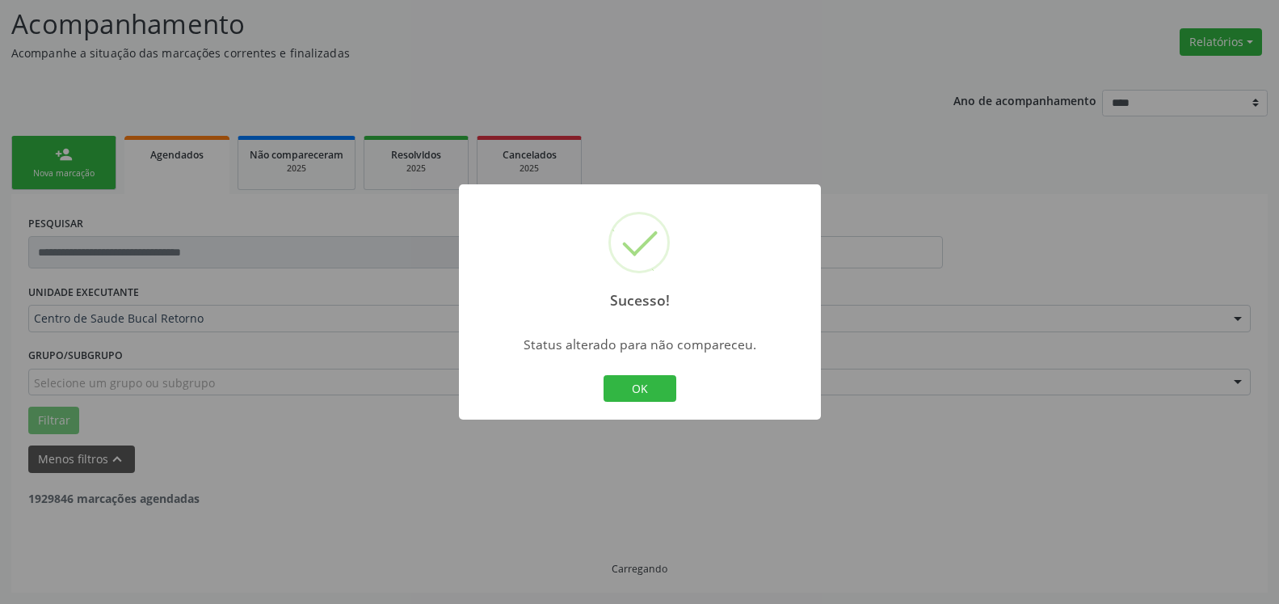
click at [647, 388] on button "OK" at bounding box center [640, 388] width 73 height 27
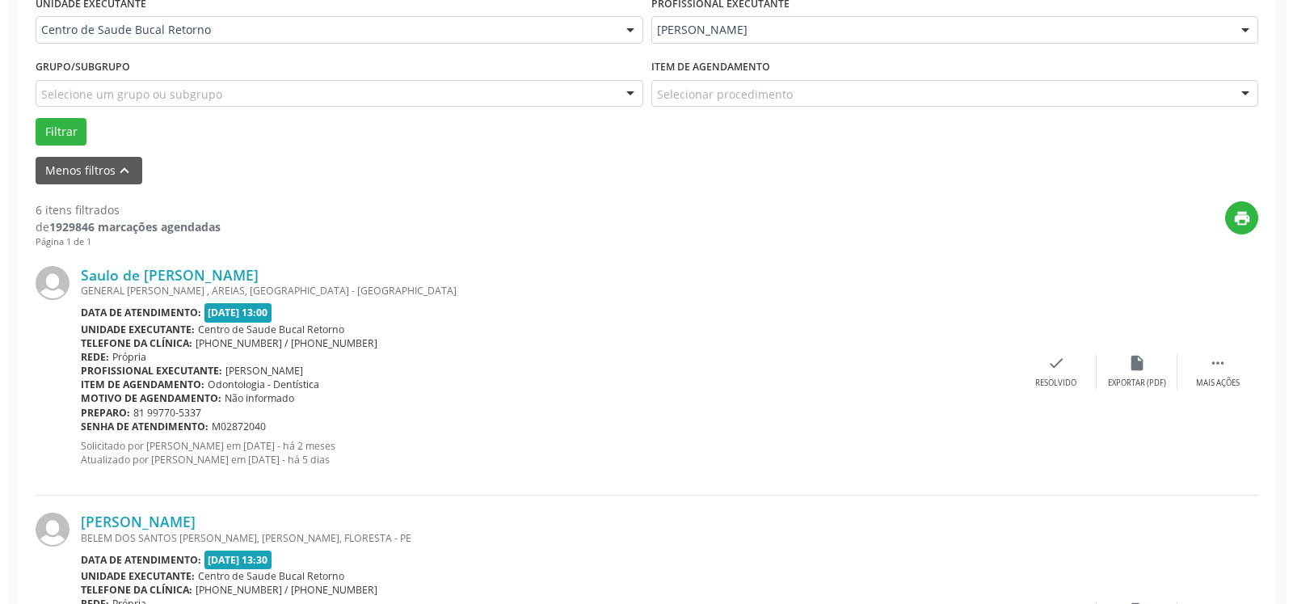
scroll to position [436, 0]
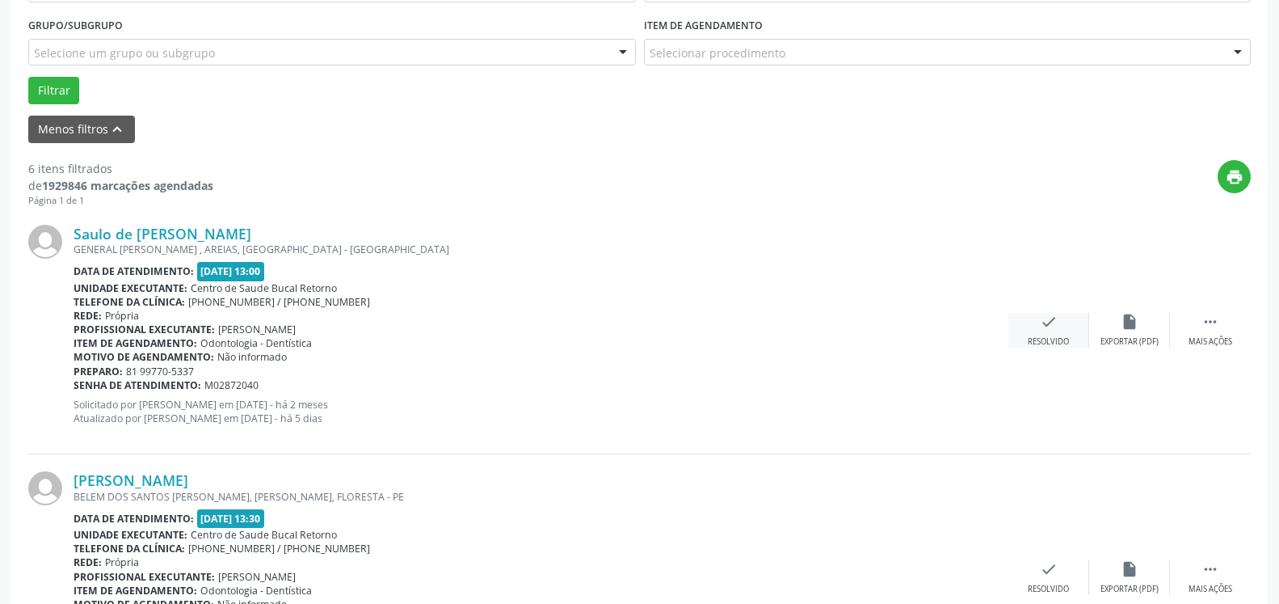
click at [1051, 330] on icon "check" at bounding box center [1049, 322] width 18 height 18
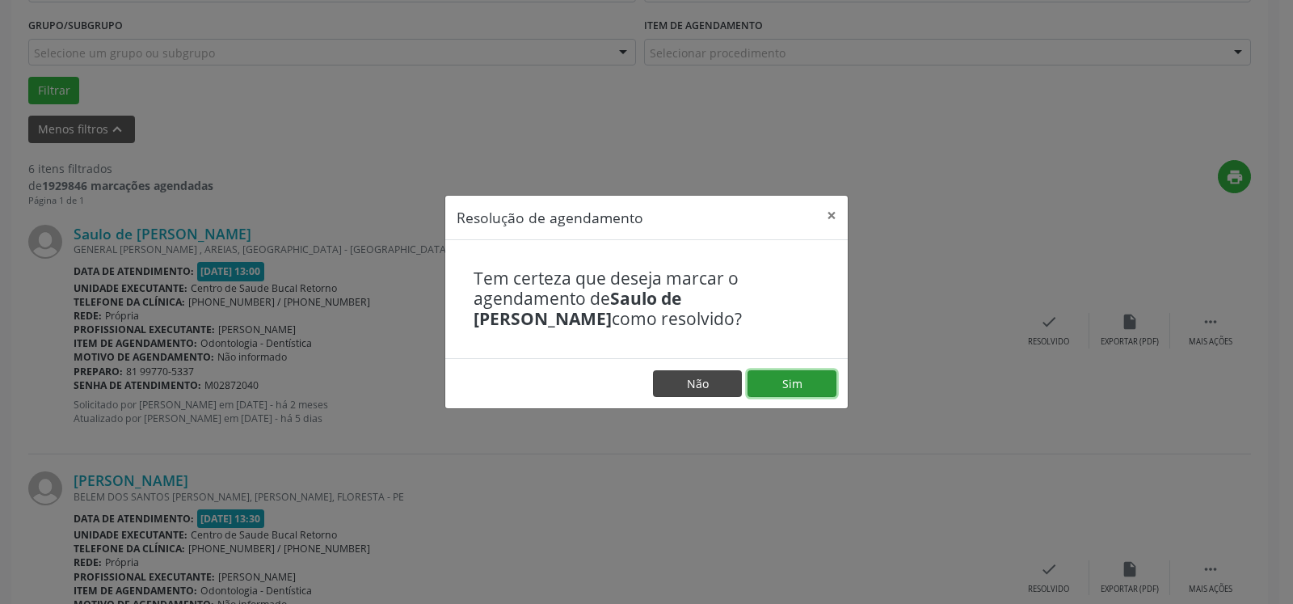
drag, startPoint x: 812, startPoint y: 380, endPoint x: 714, endPoint y: 385, distance: 97.9
click at [811, 380] on button "Sim" at bounding box center [792, 383] width 89 height 27
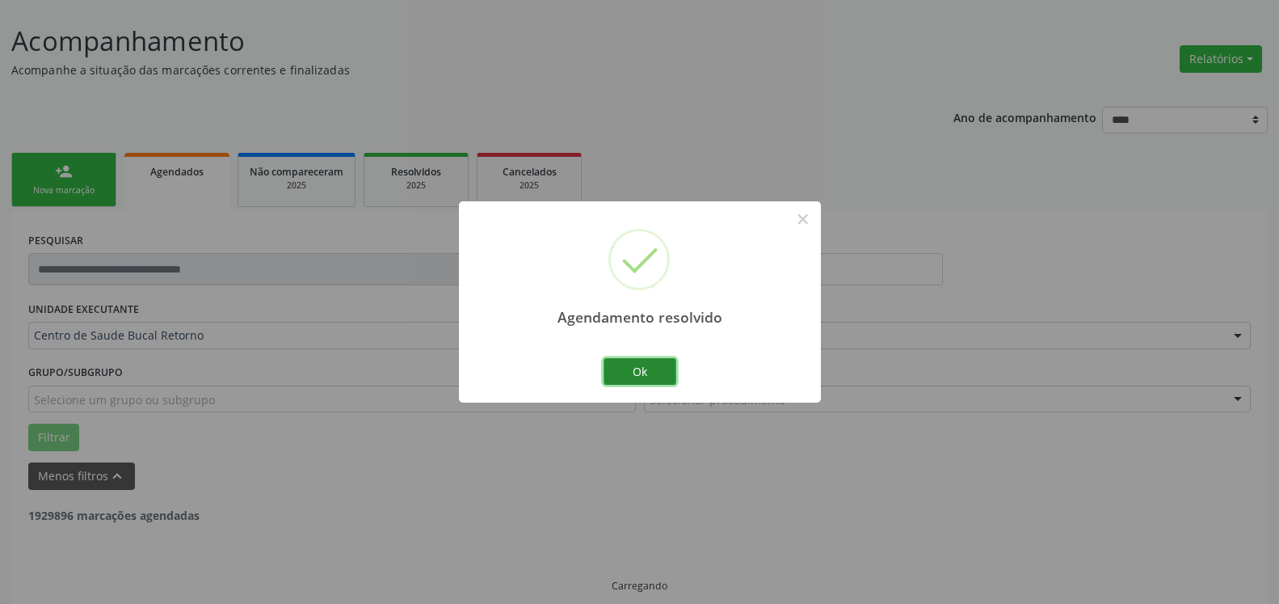
click at [641, 369] on button "Ok" at bounding box center [640, 371] width 73 height 27
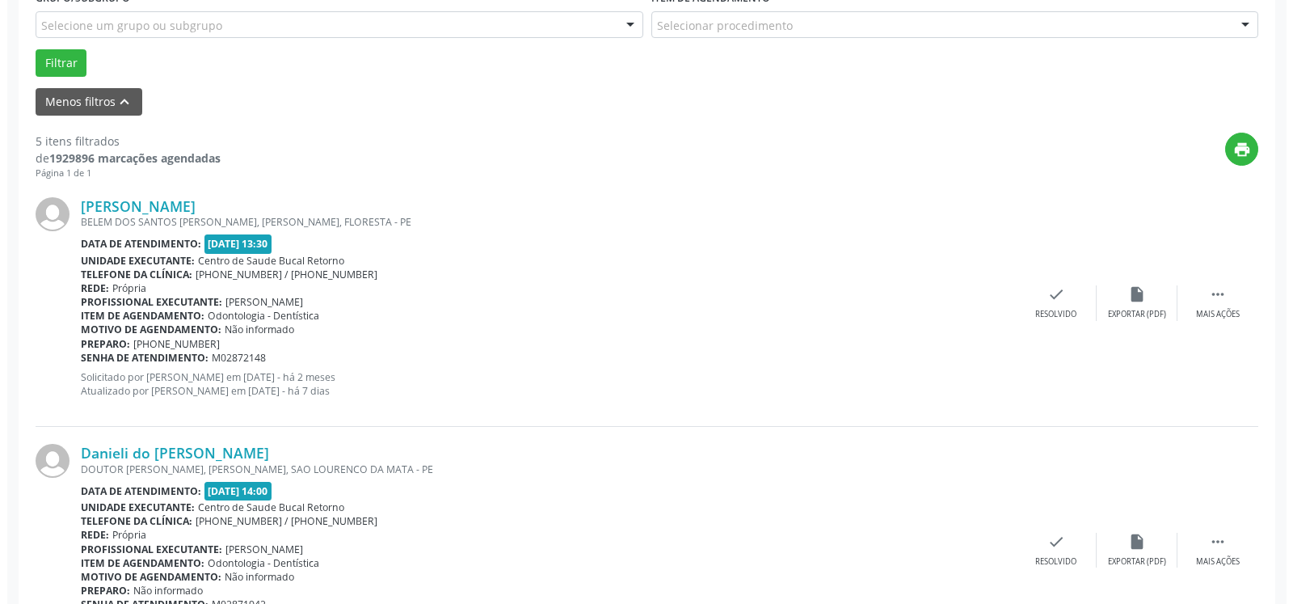
scroll to position [501, 0]
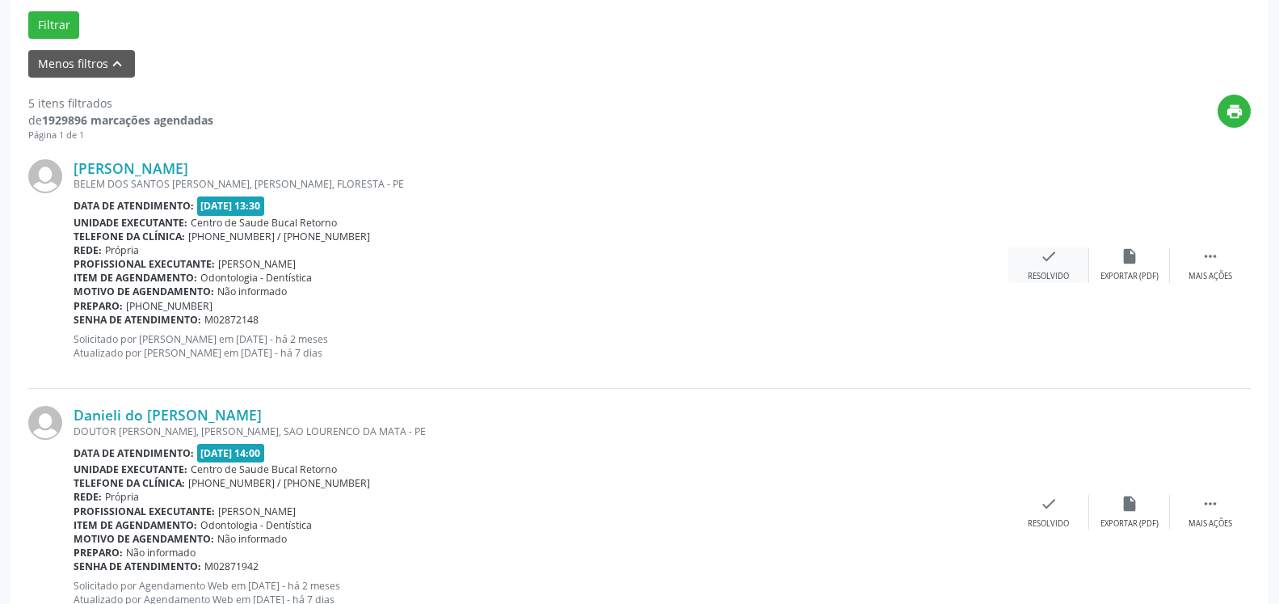
click at [1051, 263] on icon "check" at bounding box center [1049, 256] width 18 height 18
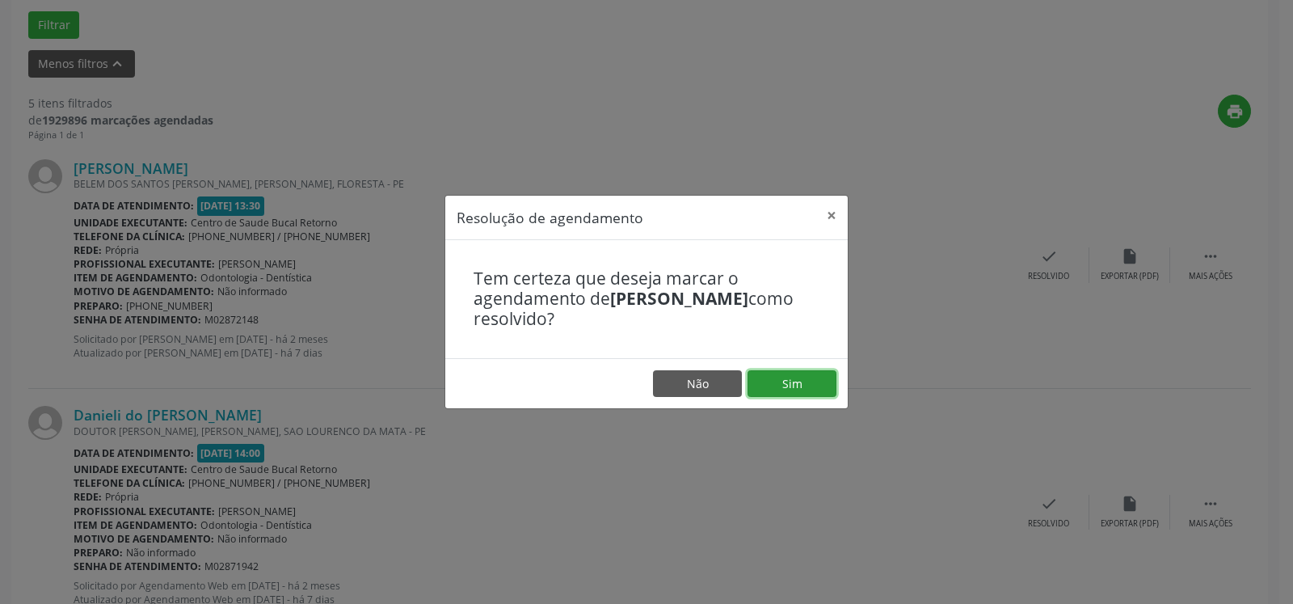
drag, startPoint x: 799, startPoint y: 388, endPoint x: 672, endPoint y: 386, distance: 126.9
click at [798, 388] on button "Sim" at bounding box center [792, 383] width 89 height 27
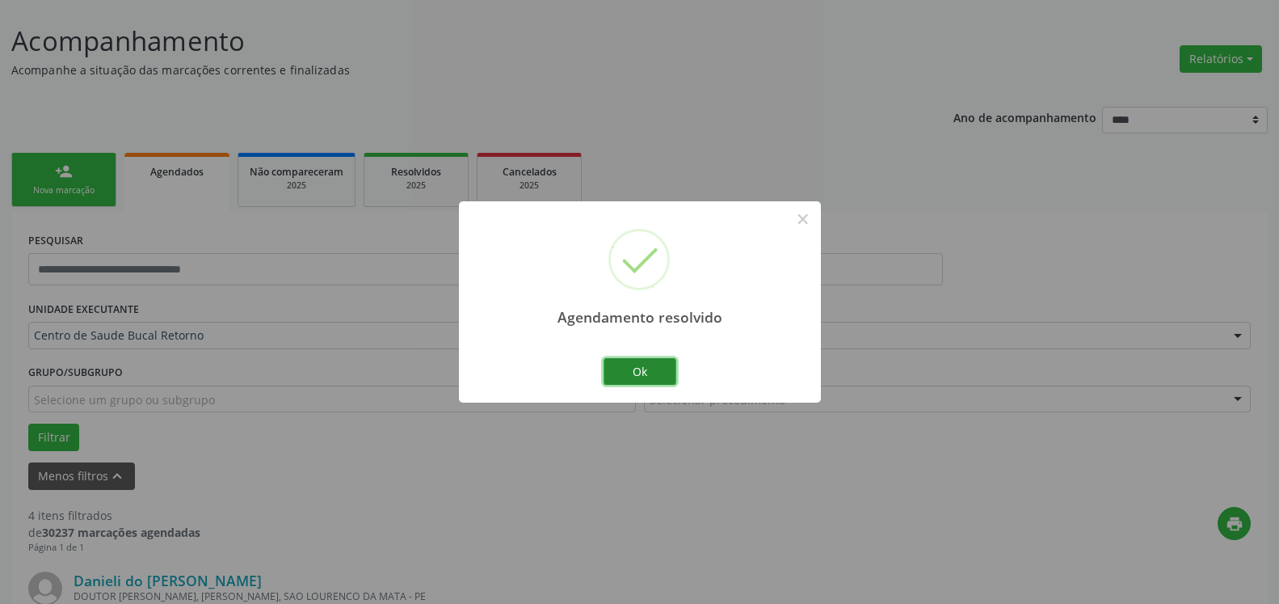
click at [634, 369] on button "Ok" at bounding box center [640, 371] width 73 height 27
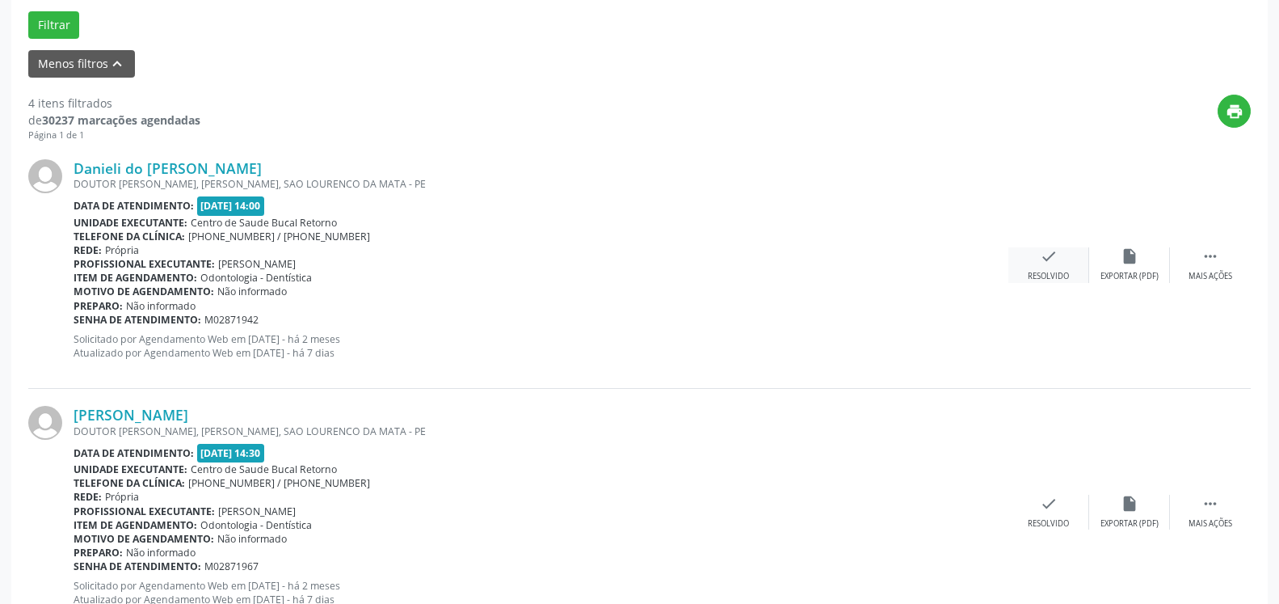
click at [1053, 263] on icon "check" at bounding box center [1049, 256] width 18 height 18
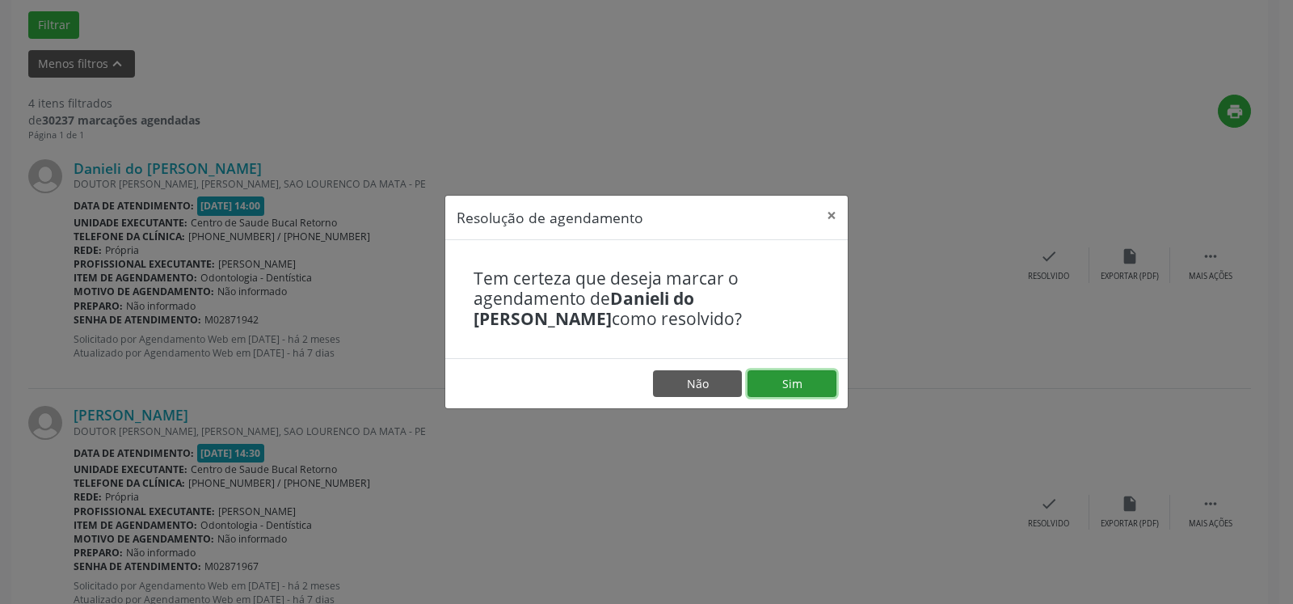
drag, startPoint x: 805, startPoint y: 377, endPoint x: 794, endPoint y: 379, distance: 11.4
click at [801, 378] on button "Sim" at bounding box center [792, 383] width 89 height 27
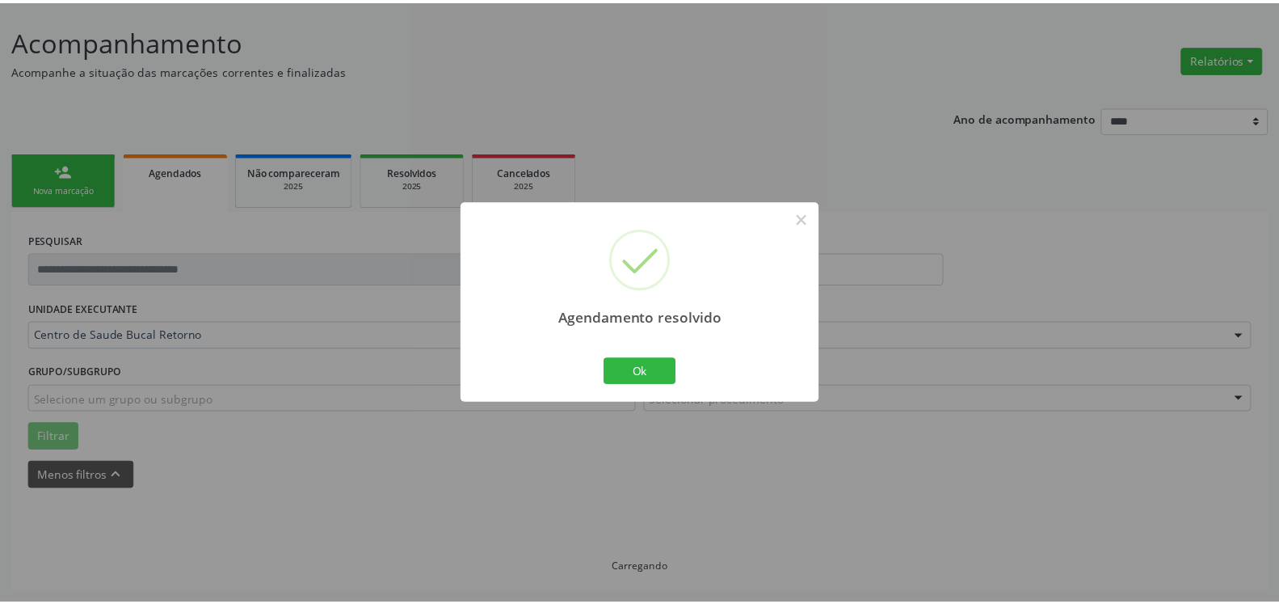
scroll to position [89, 0]
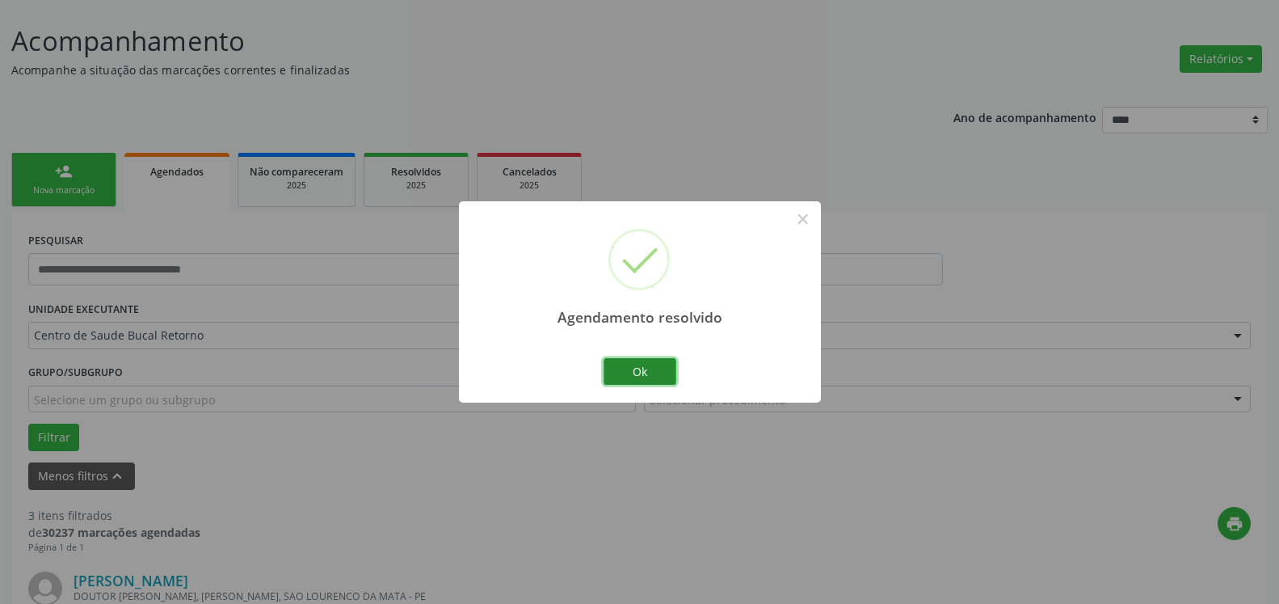
click at [647, 373] on button "Ok" at bounding box center [640, 371] width 73 height 27
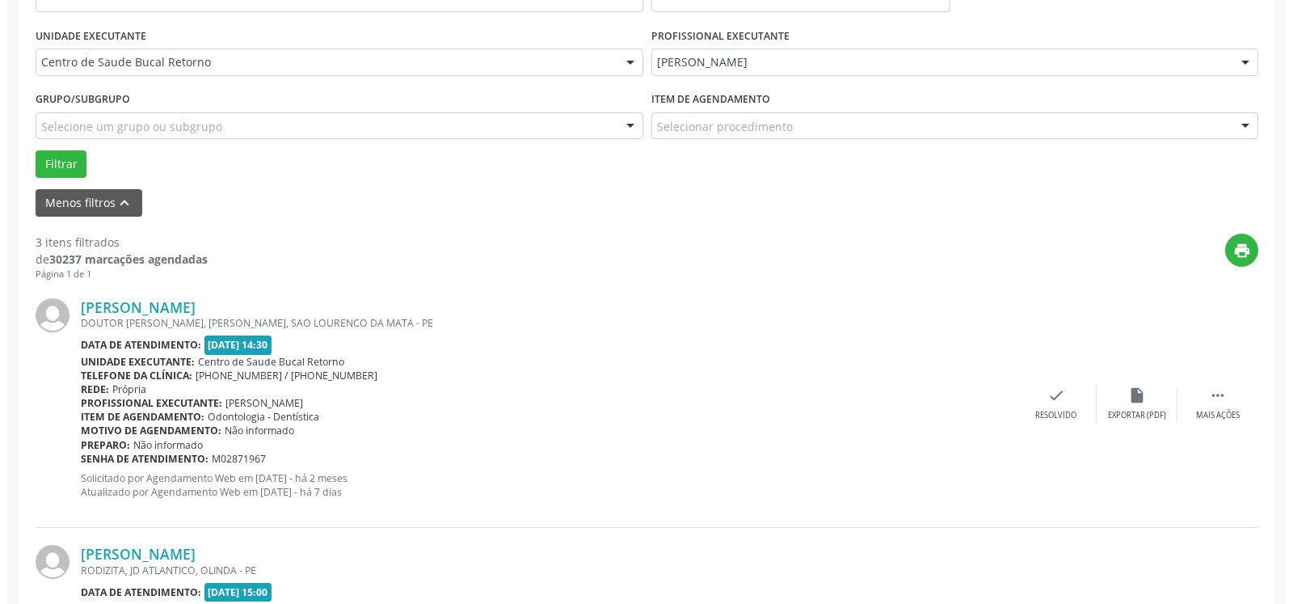
scroll to position [419, 0]
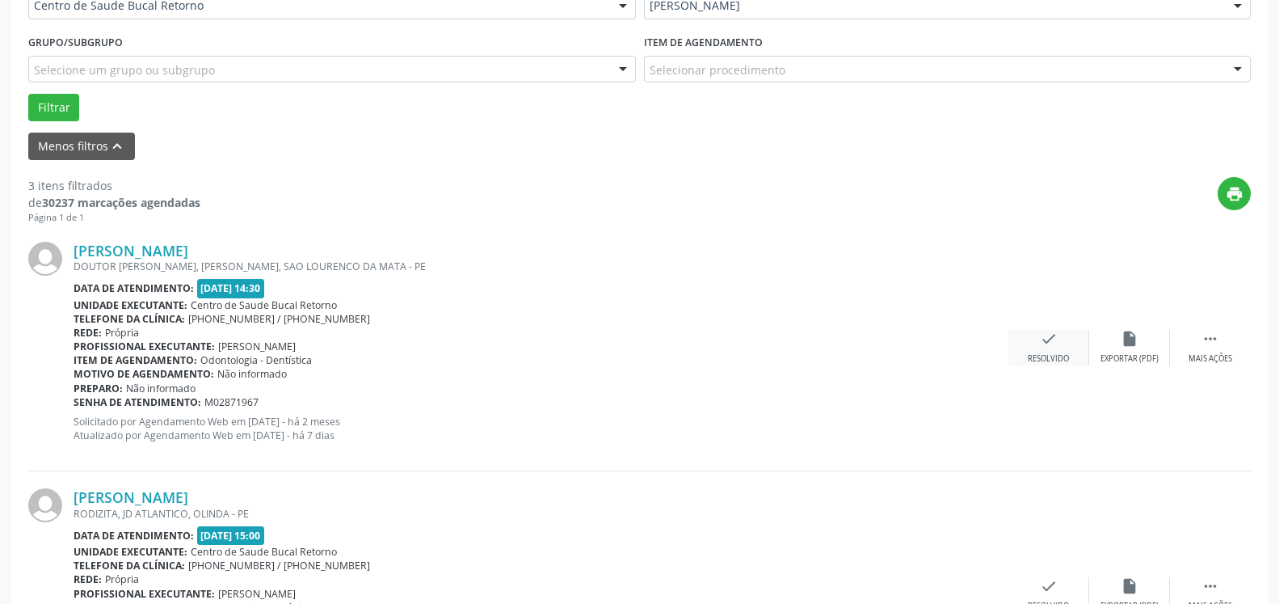
click at [1063, 331] on div "check Resolvido" at bounding box center [1049, 347] width 81 height 35
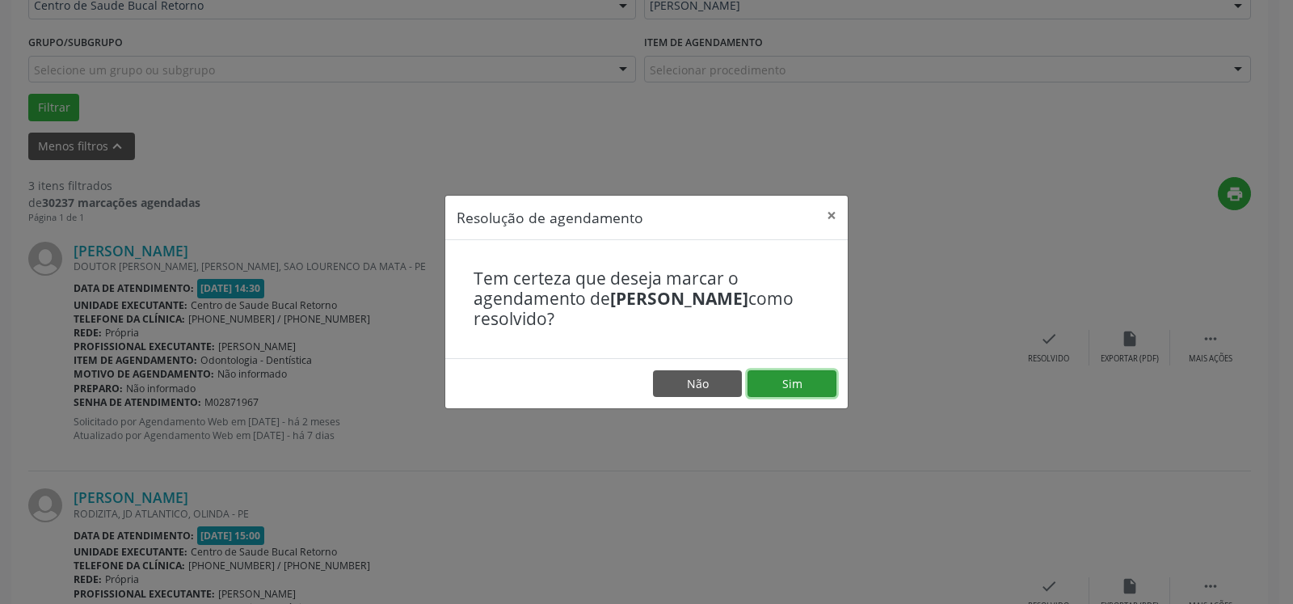
click at [792, 394] on button "Sim" at bounding box center [792, 383] width 89 height 27
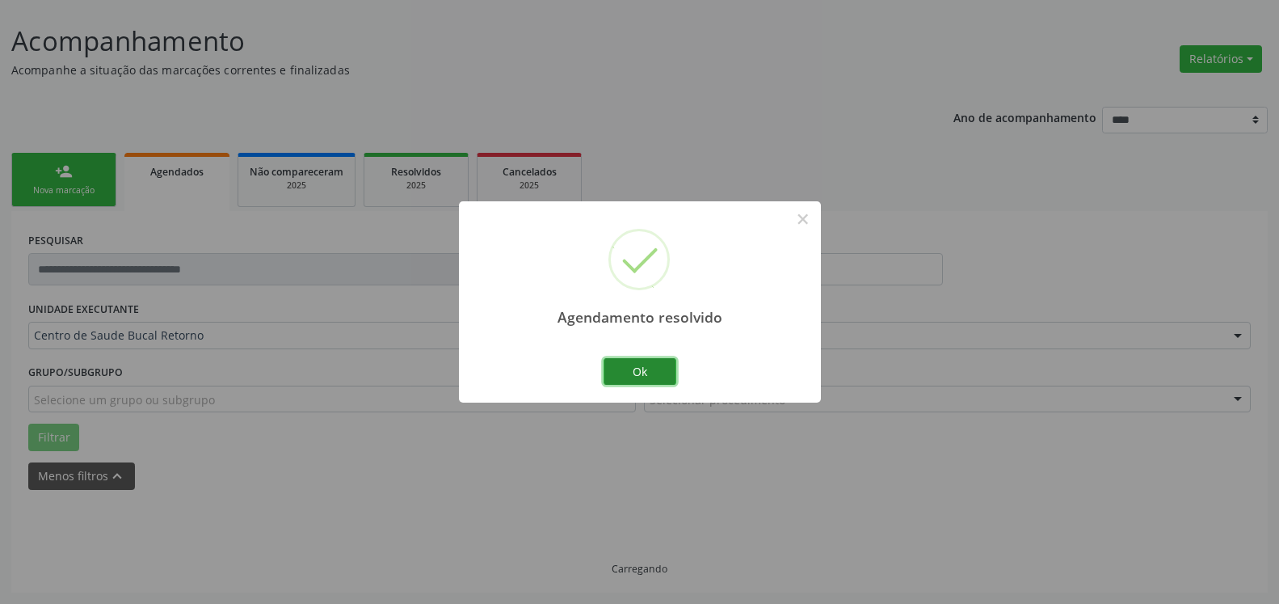
click at [650, 369] on button "Ok" at bounding box center [640, 371] width 73 height 27
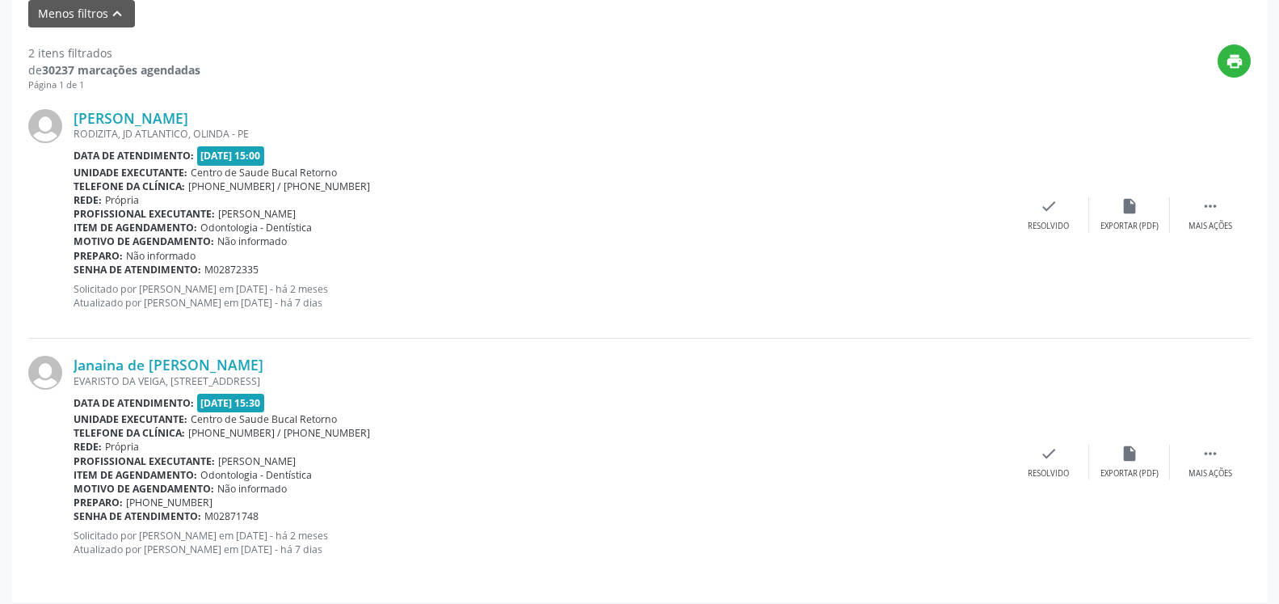
scroll to position [561, 0]
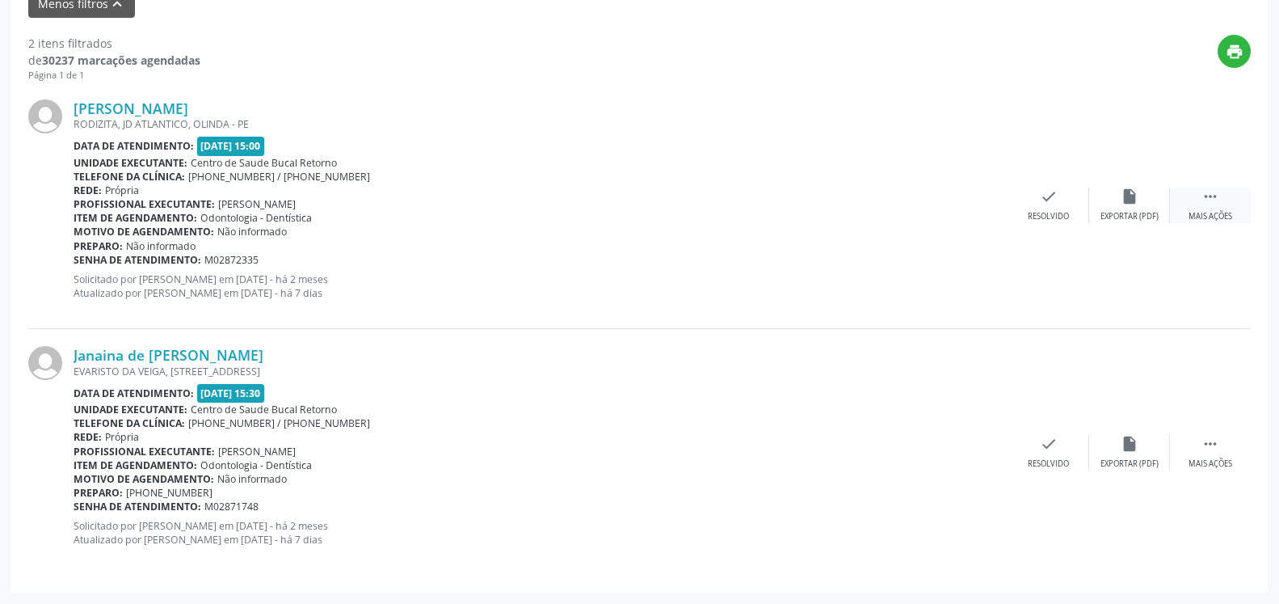
click at [1210, 192] on icon "" at bounding box center [1211, 196] width 18 height 18
click at [1133, 195] on icon "alarm_off" at bounding box center [1130, 196] width 18 height 18
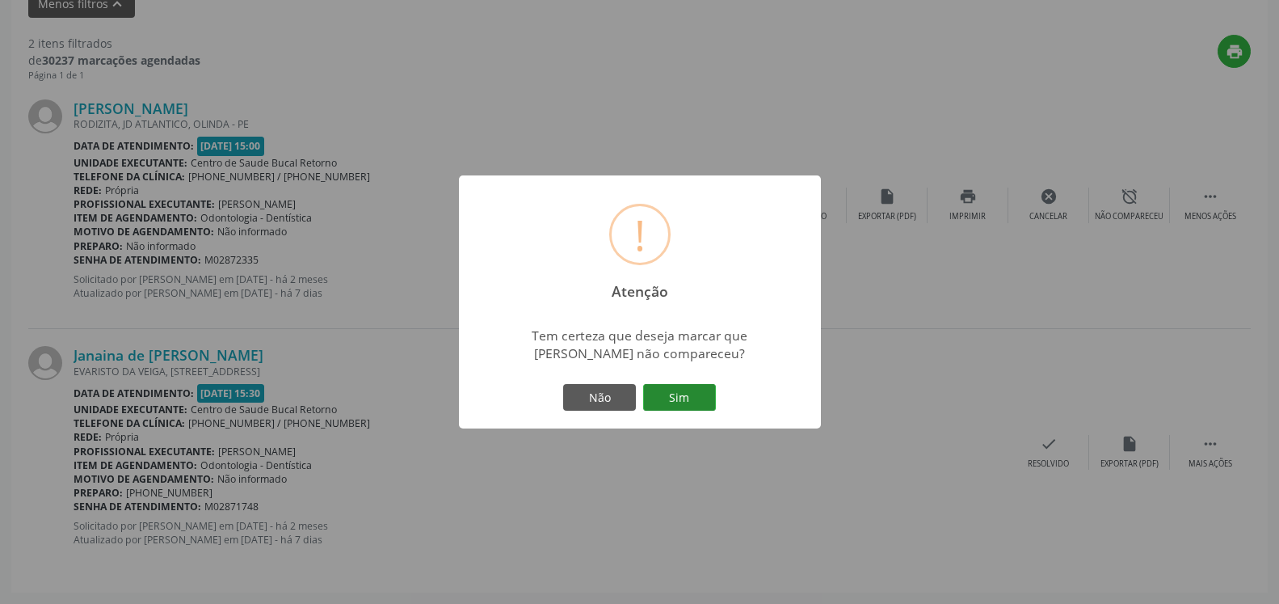
click at [702, 394] on button "Sim" at bounding box center [679, 397] width 73 height 27
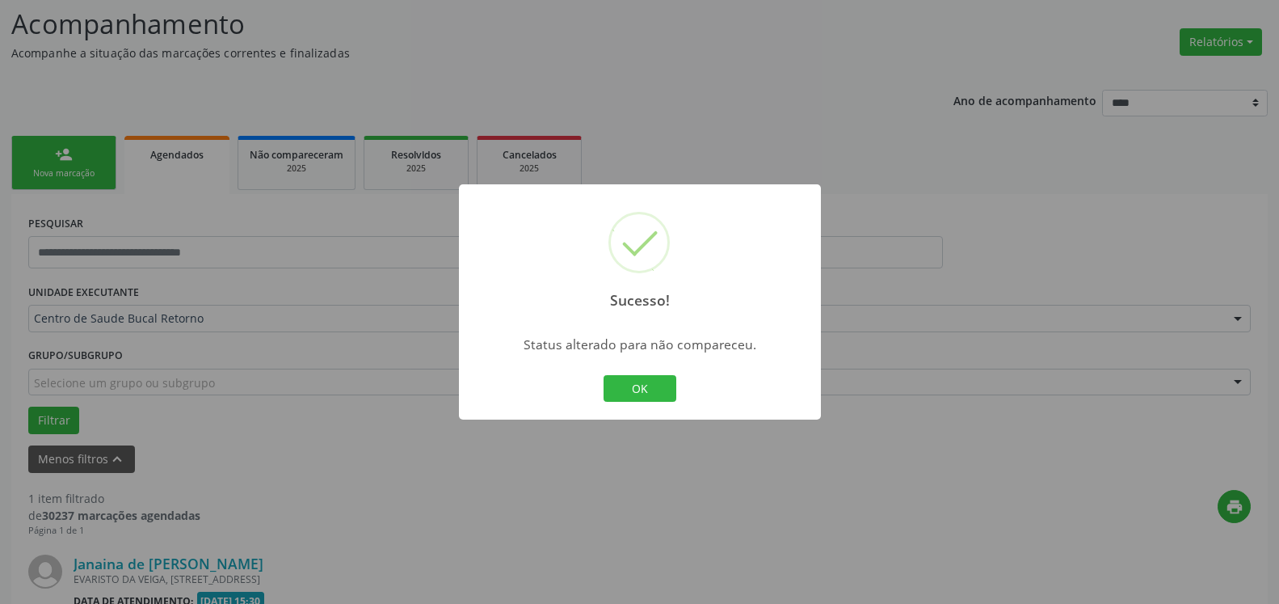
click at [661, 401] on button "OK" at bounding box center [640, 388] width 73 height 27
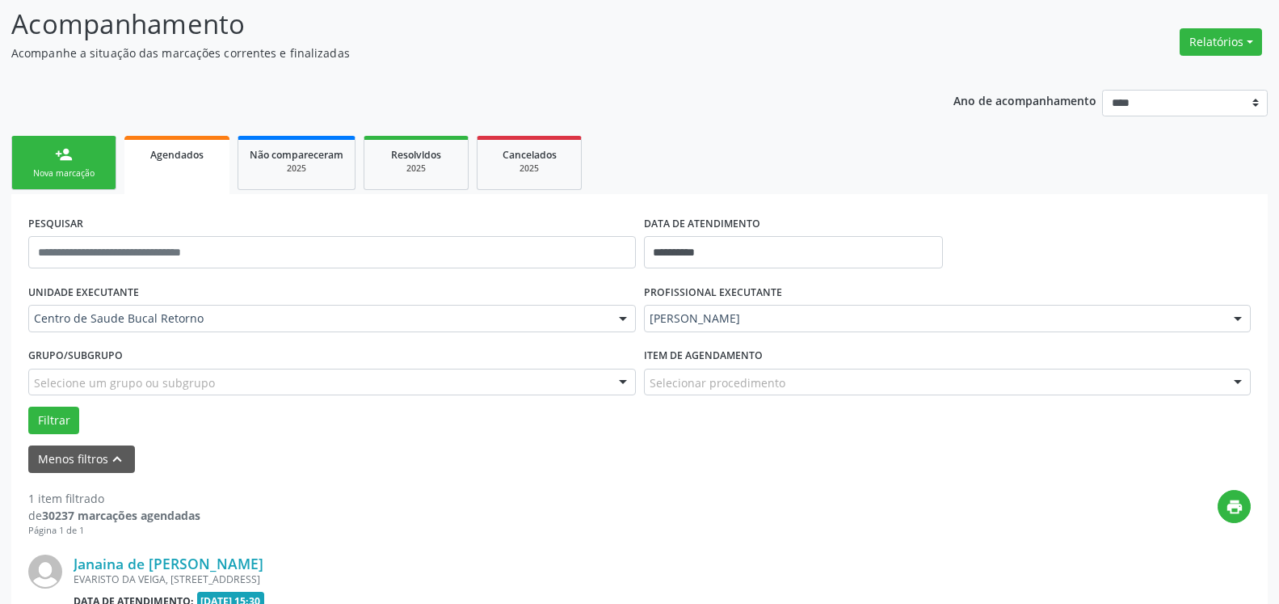
scroll to position [314, 0]
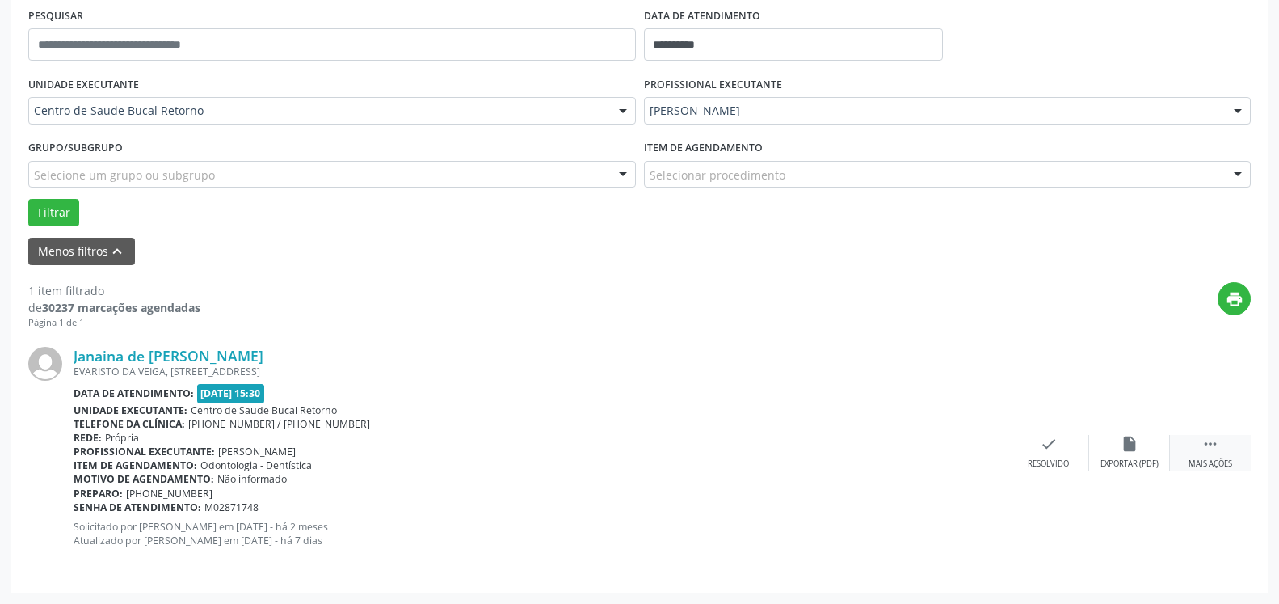
click at [1212, 443] on icon "" at bounding box center [1211, 444] width 18 height 18
click at [1106, 436] on div "alarm_off Não compareceu" at bounding box center [1129, 452] width 81 height 35
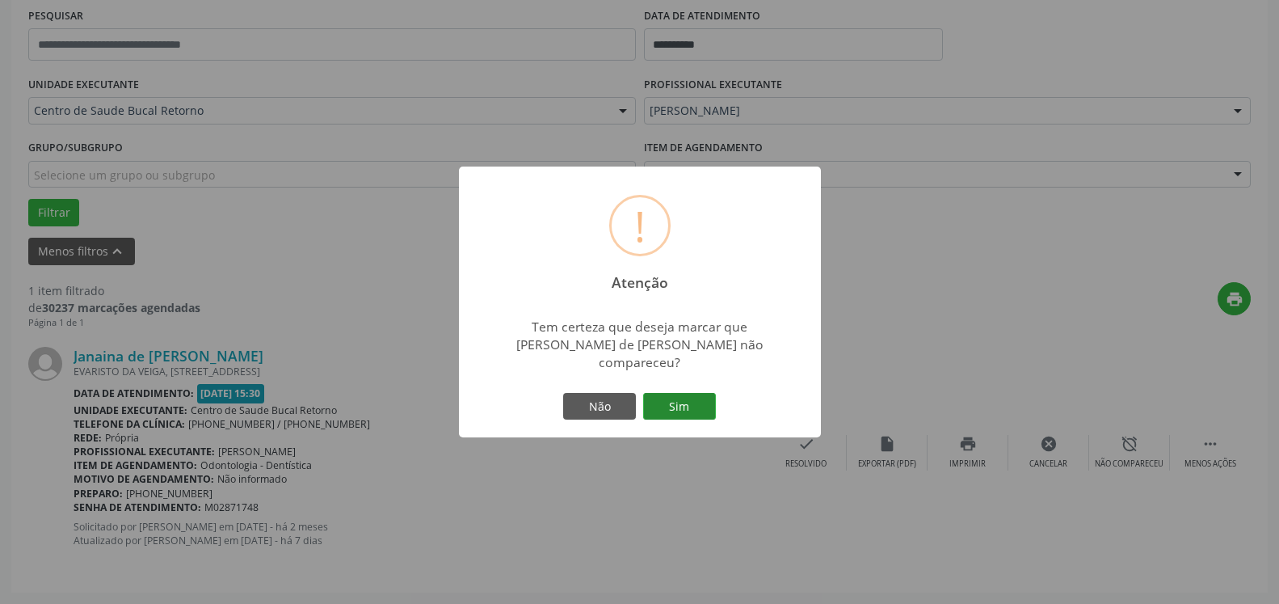
drag, startPoint x: 707, startPoint y: 402, endPoint x: 694, endPoint y: 396, distance: 14.1
click at [702, 398] on button "Sim" at bounding box center [679, 406] width 73 height 27
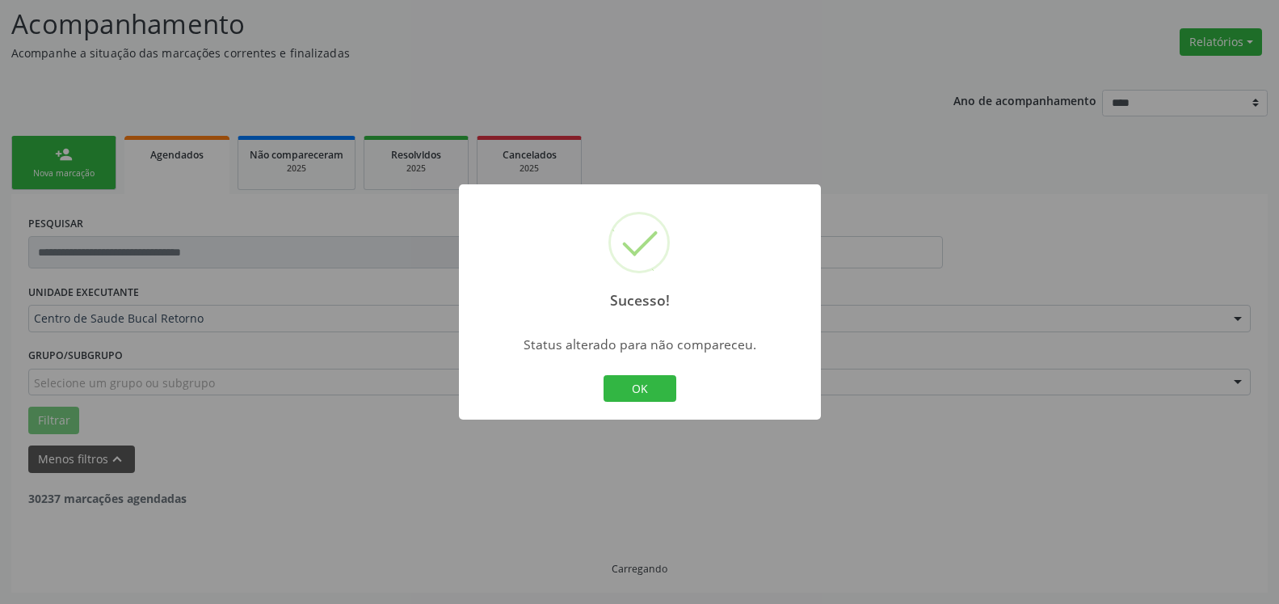
scroll to position [54, 0]
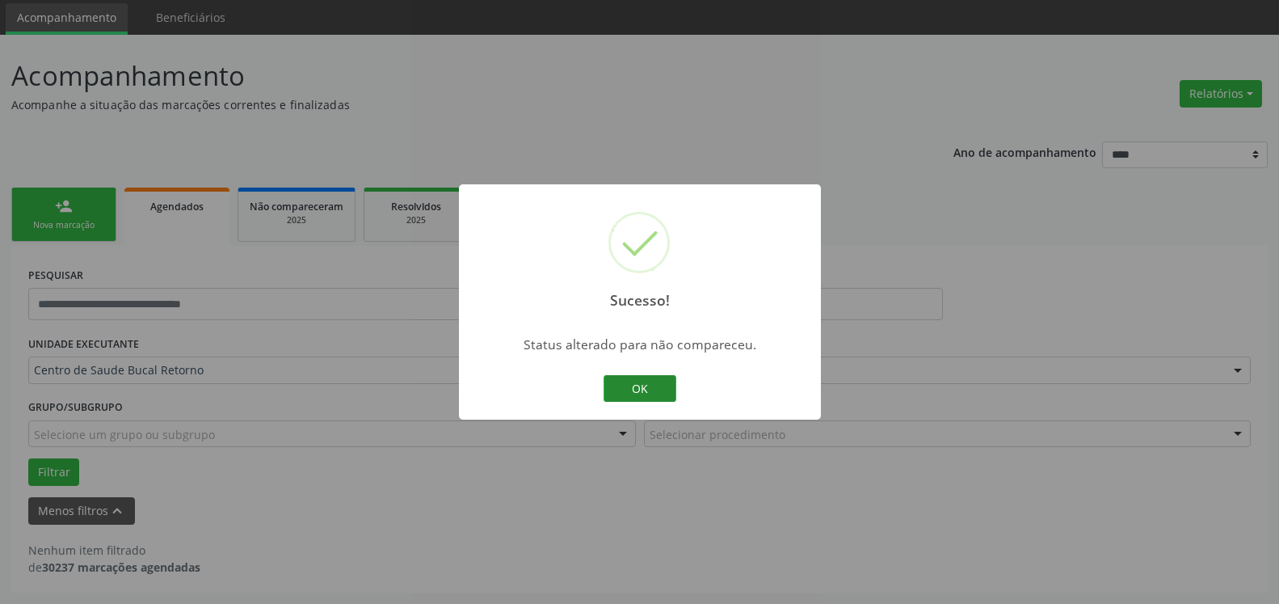
click at [655, 386] on button "OK" at bounding box center [640, 388] width 73 height 27
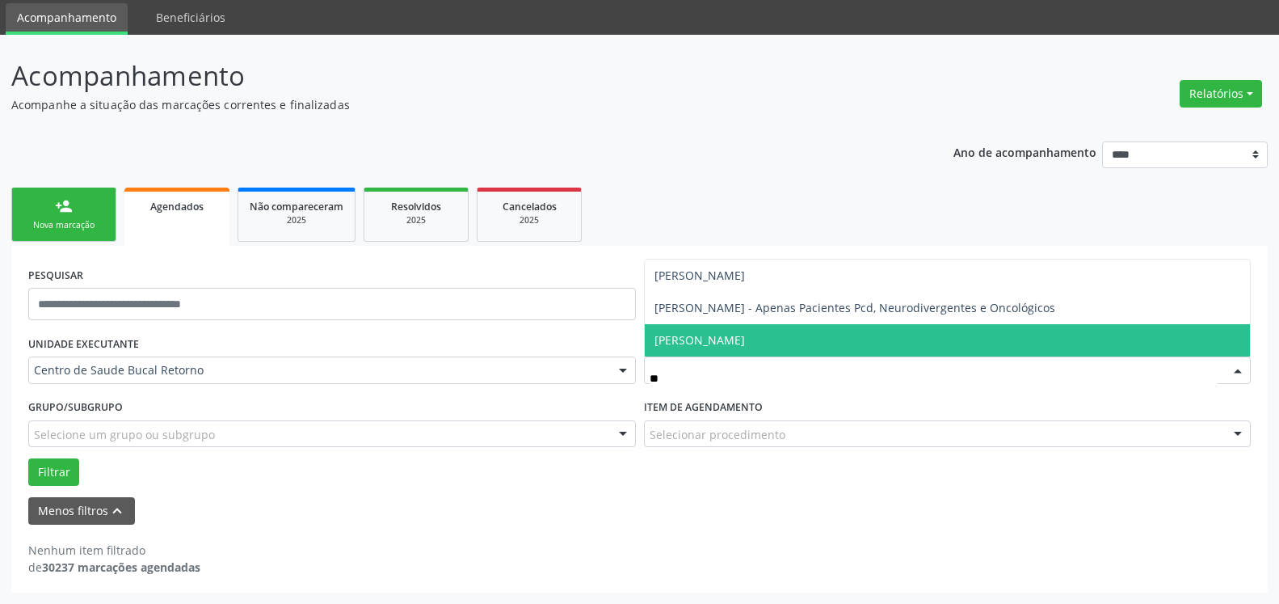
type input "***"
click at [745, 340] on span "[PERSON_NAME]" at bounding box center [700, 339] width 91 height 15
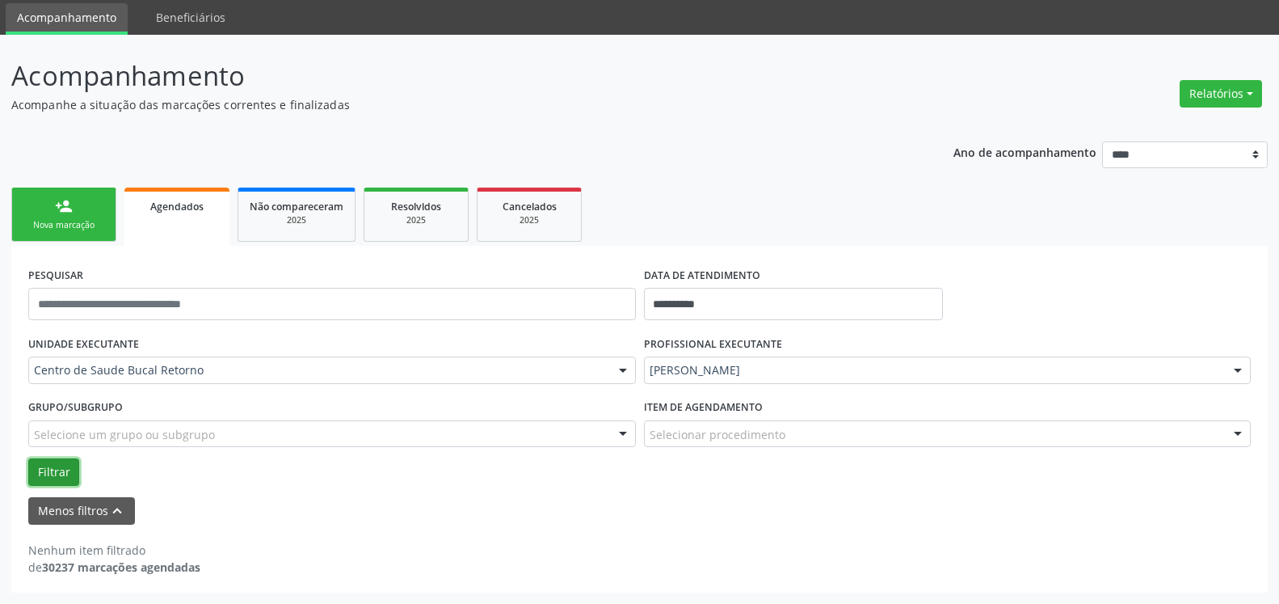
click at [64, 470] on button "Filtrar" at bounding box center [53, 471] width 51 height 27
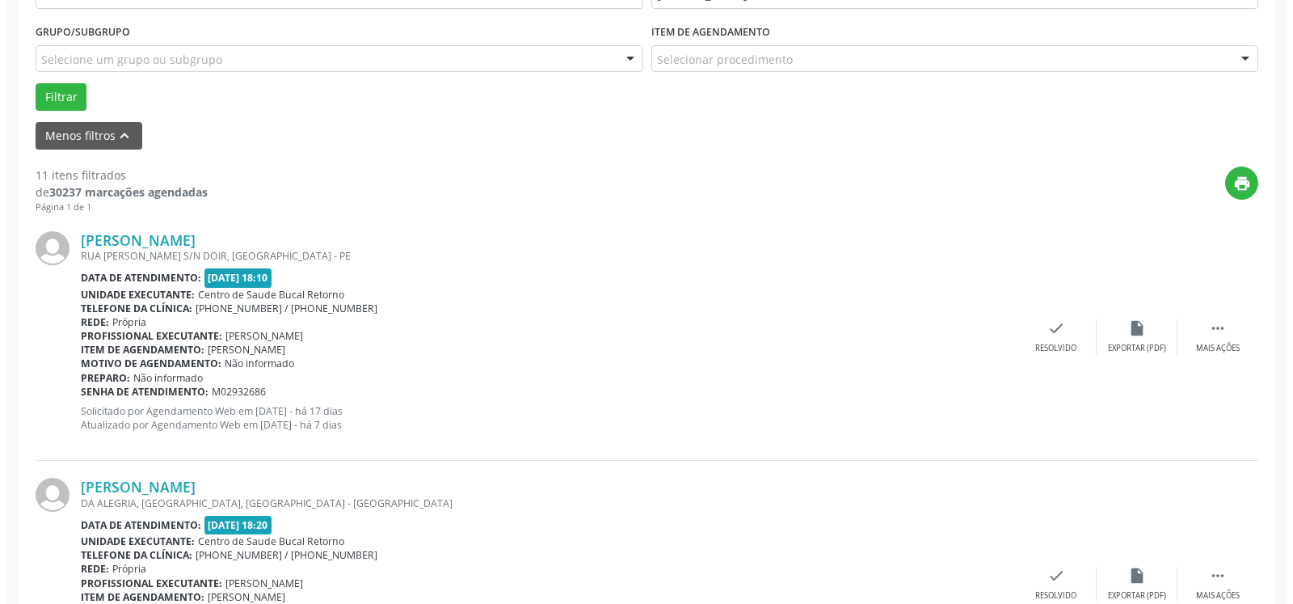
scroll to position [466, 0]
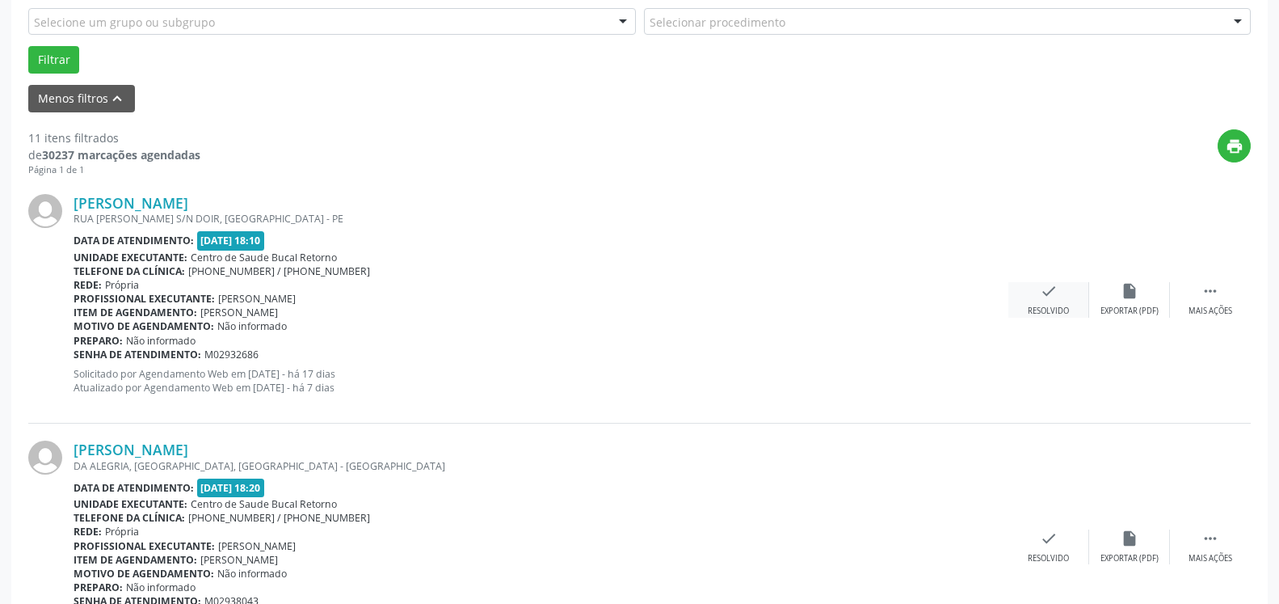
click at [1051, 297] on icon "check" at bounding box center [1049, 291] width 18 height 18
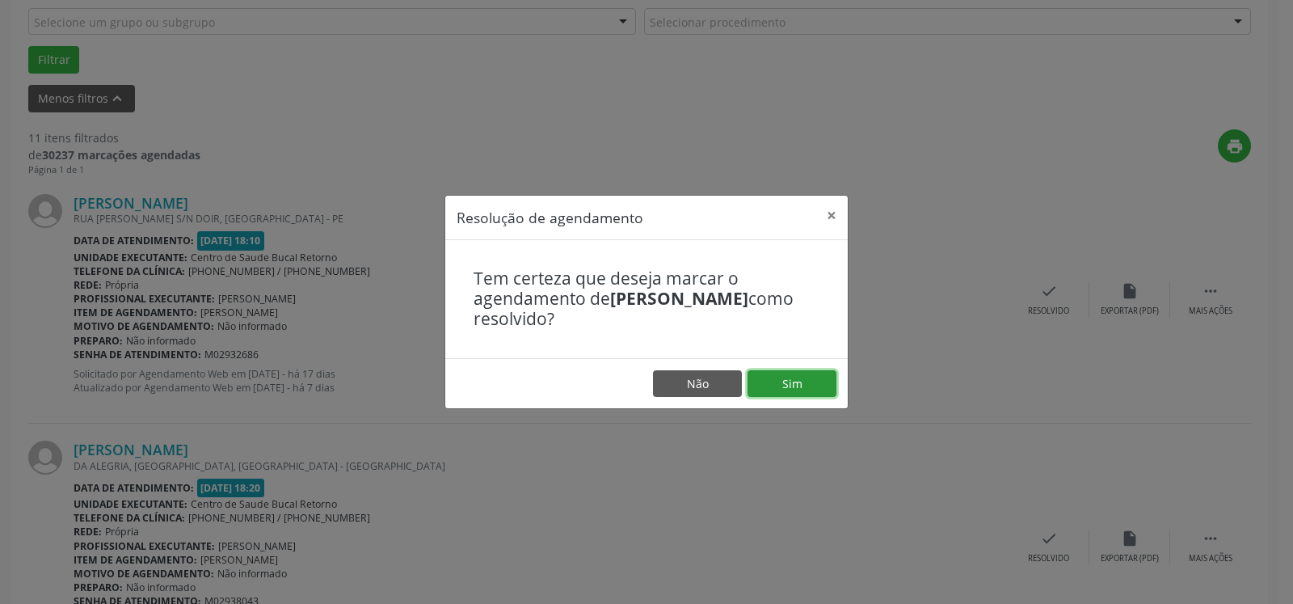
drag, startPoint x: 794, startPoint y: 381, endPoint x: 777, endPoint y: 386, distance: 18.4
click at [794, 382] on button "Sim" at bounding box center [792, 383] width 89 height 27
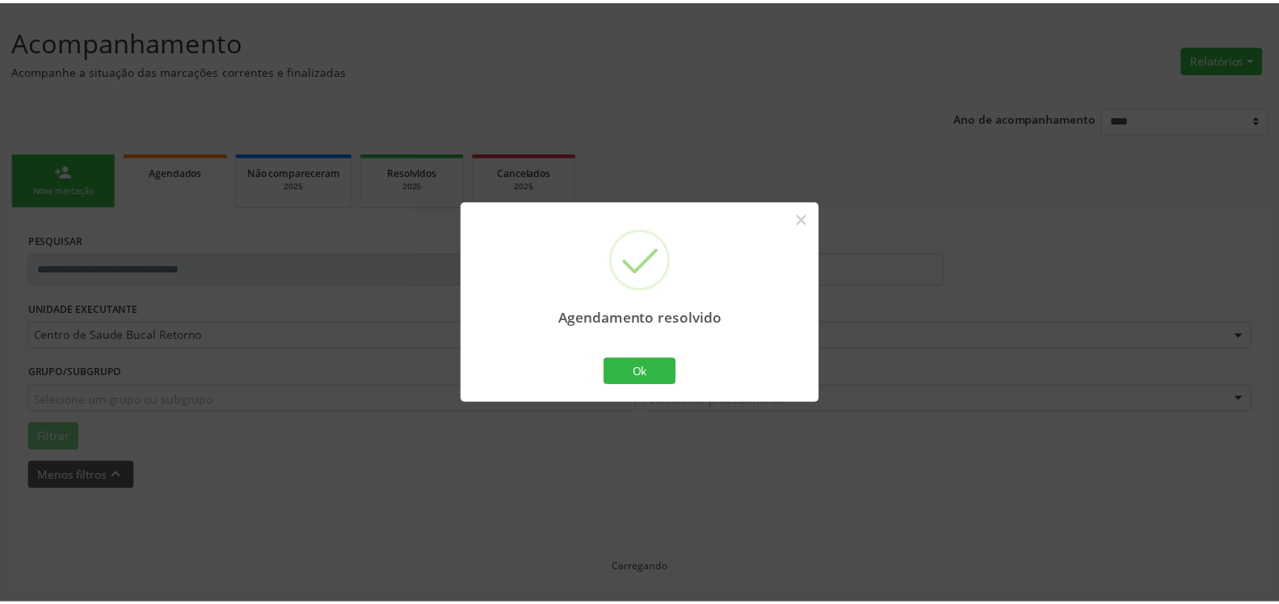
scroll to position [89, 0]
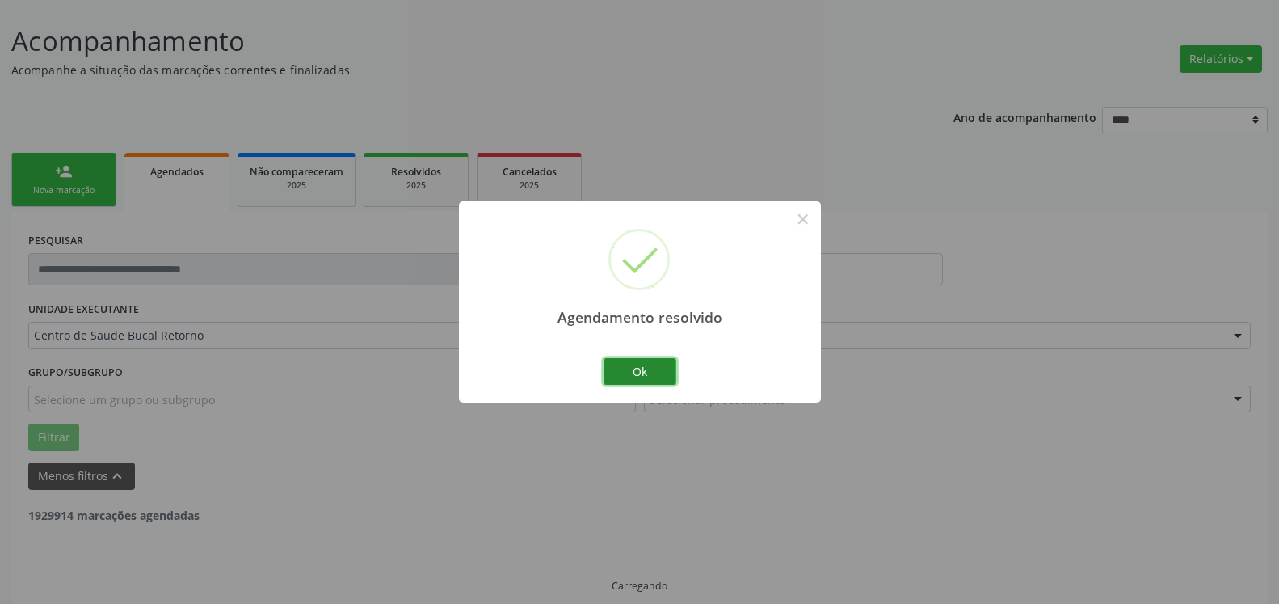
click at [626, 369] on button "Ok" at bounding box center [640, 371] width 73 height 27
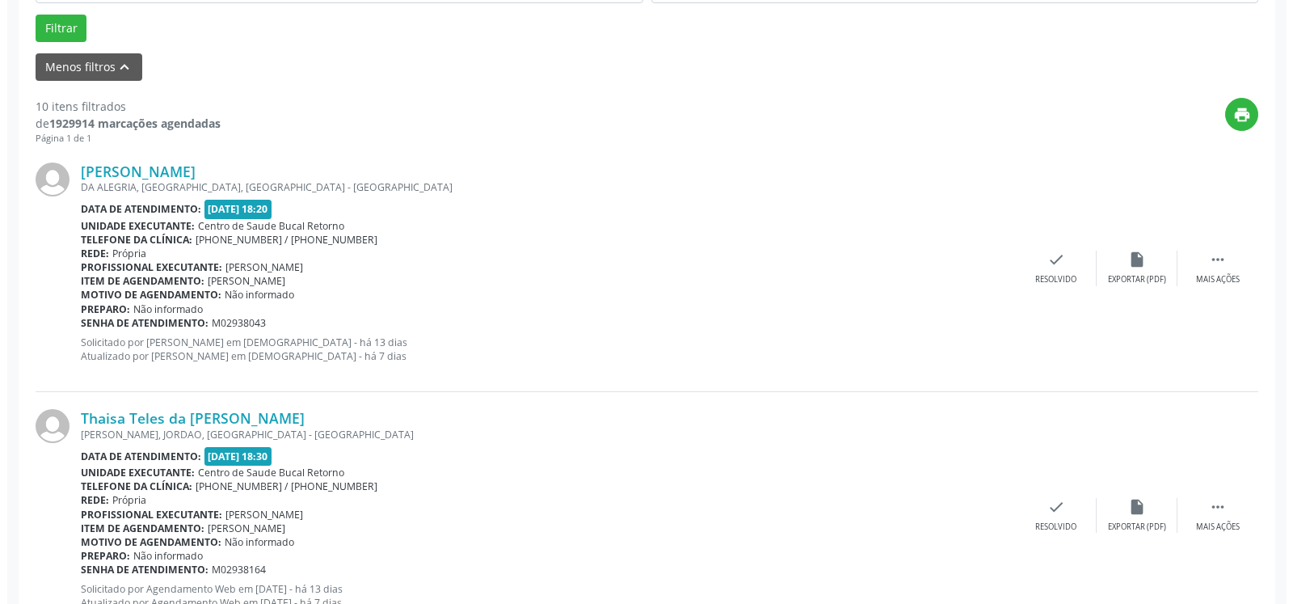
scroll to position [518, 0]
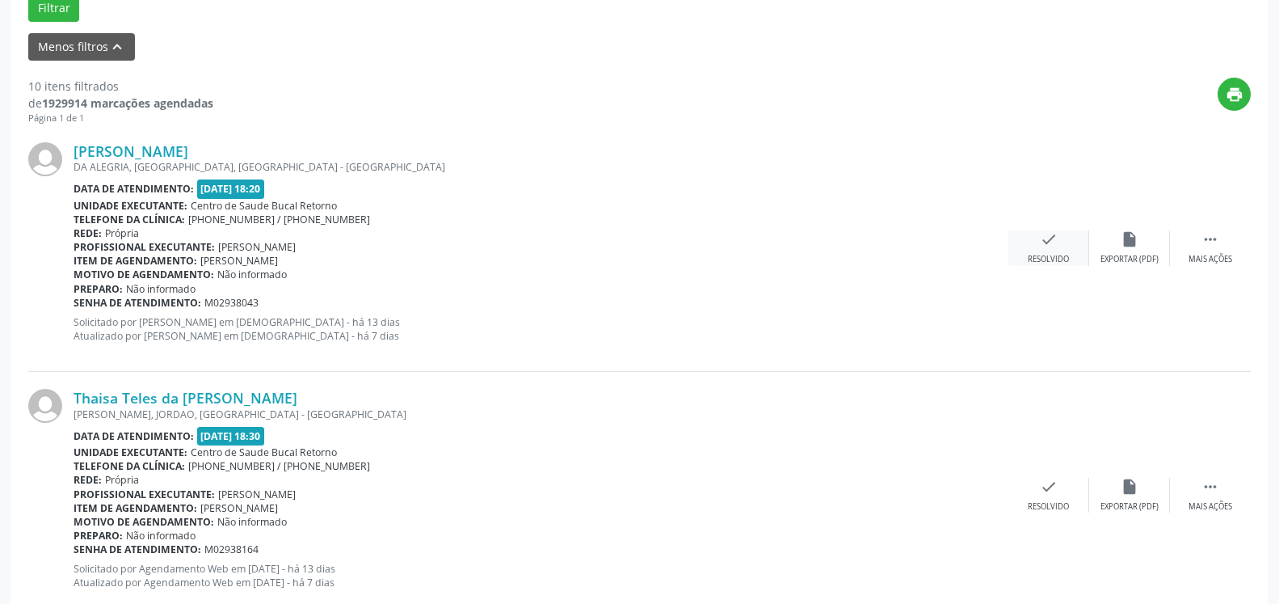
click at [1053, 243] on icon "check" at bounding box center [1049, 239] width 18 height 18
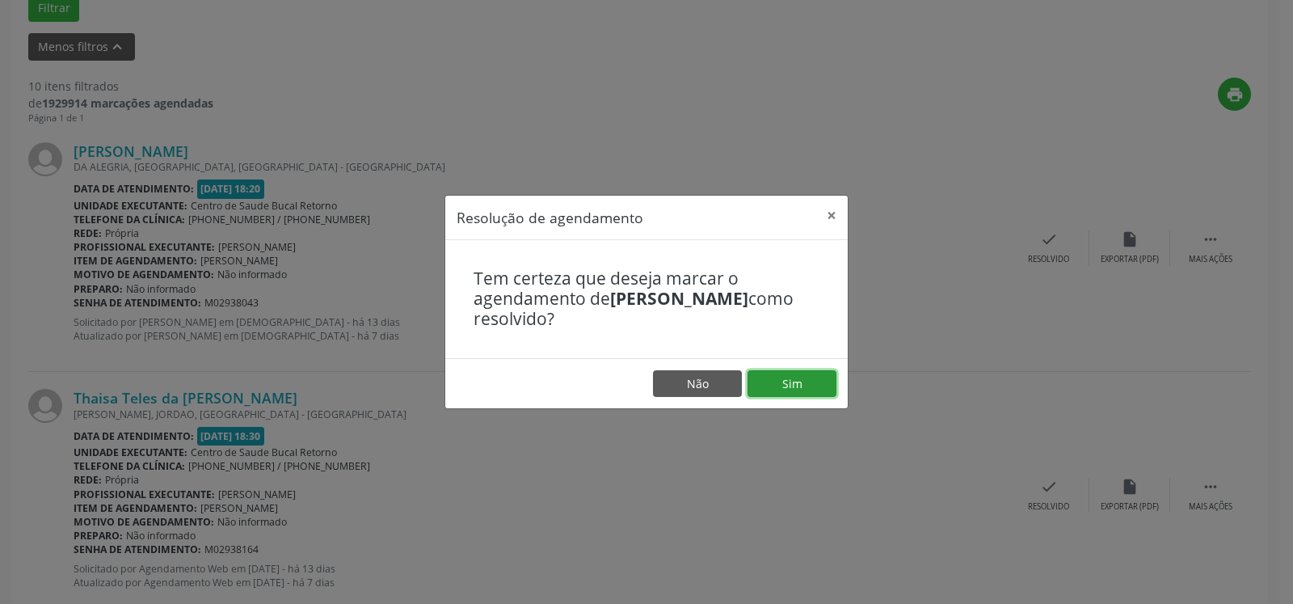
drag, startPoint x: 813, startPoint y: 383, endPoint x: 802, endPoint y: 381, distance: 11.4
click at [805, 382] on button "Sim" at bounding box center [792, 383] width 89 height 27
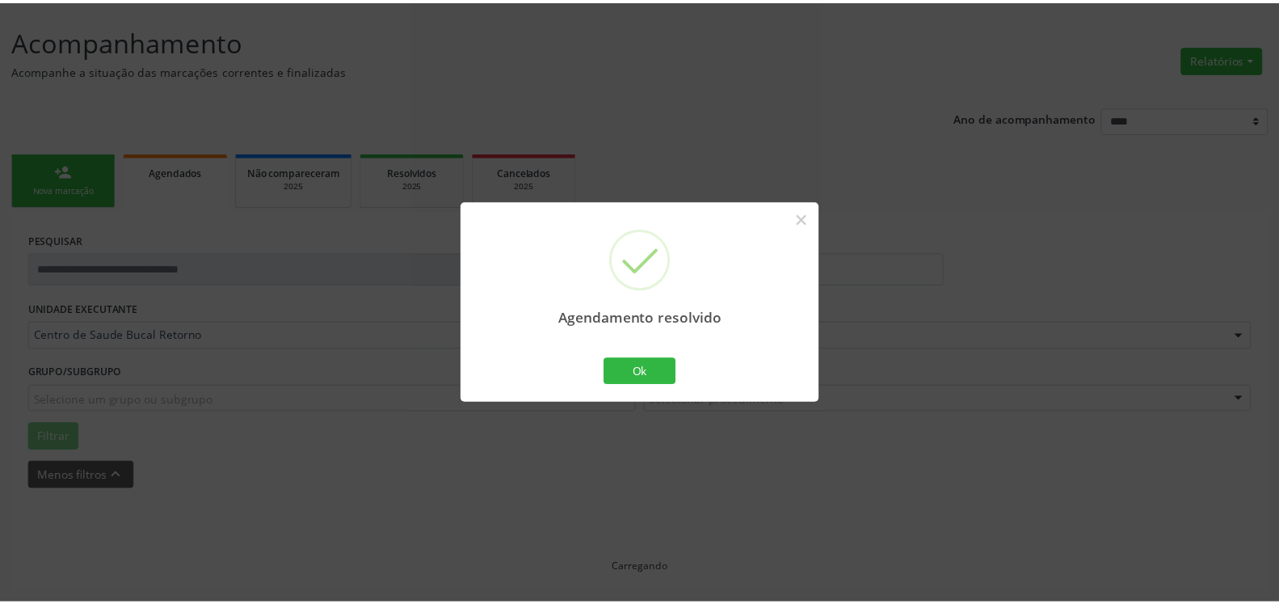
scroll to position [89, 0]
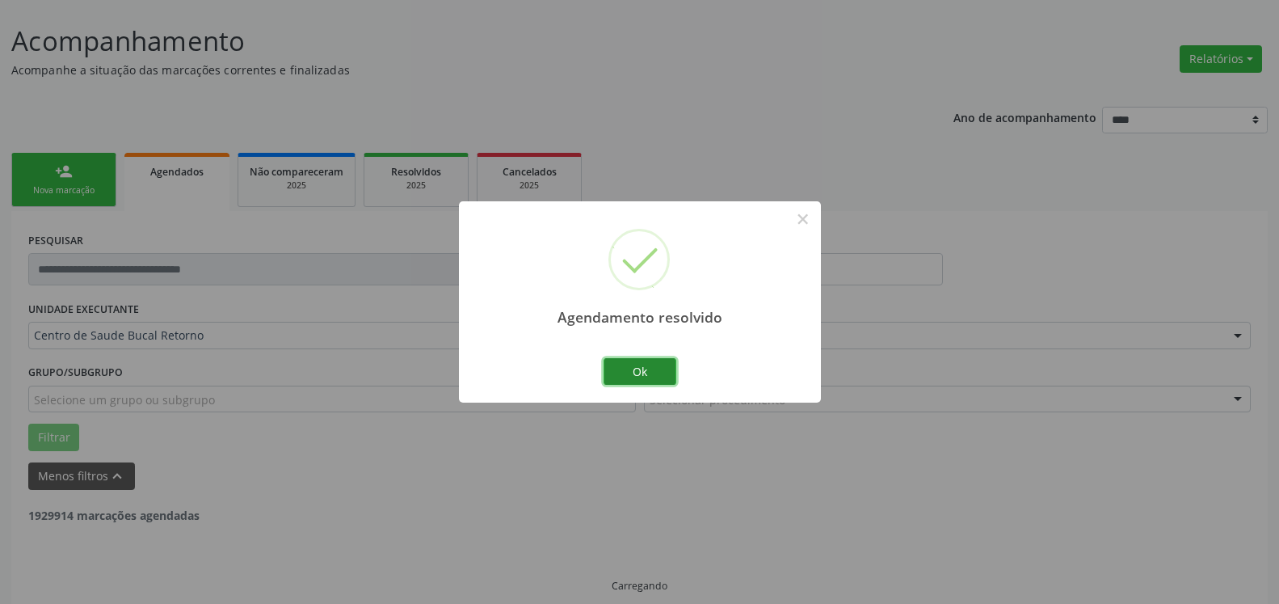
click at [631, 369] on button "Ok" at bounding box center [640, 371] width 73 height 27
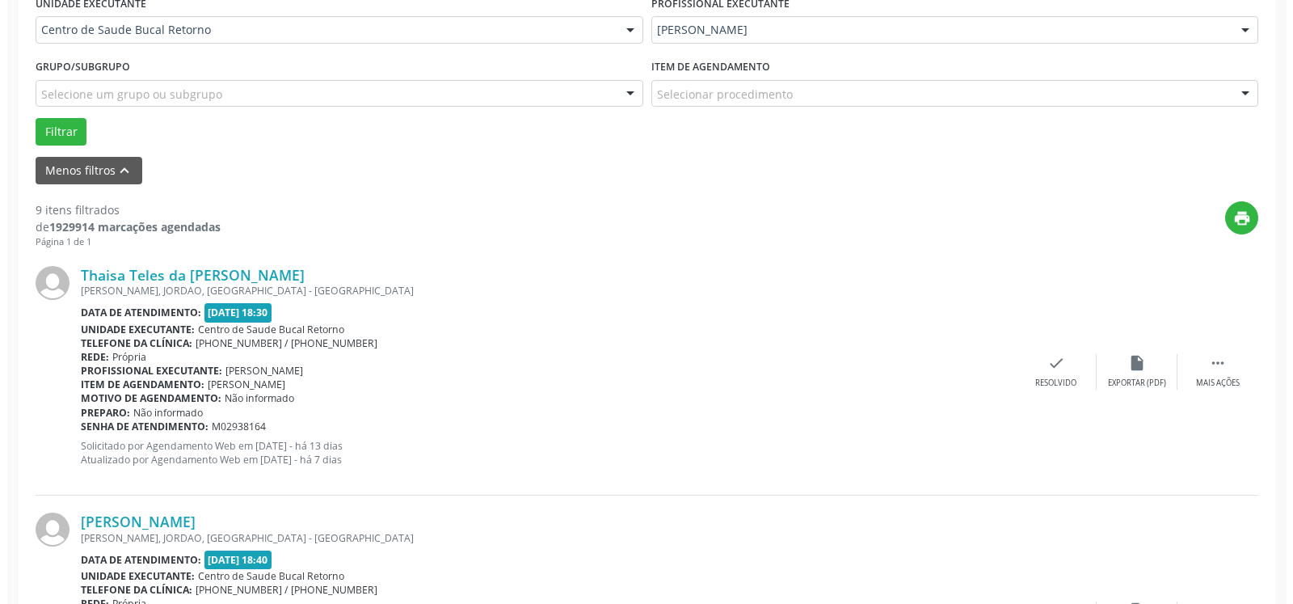
scroll to position [436, 0]
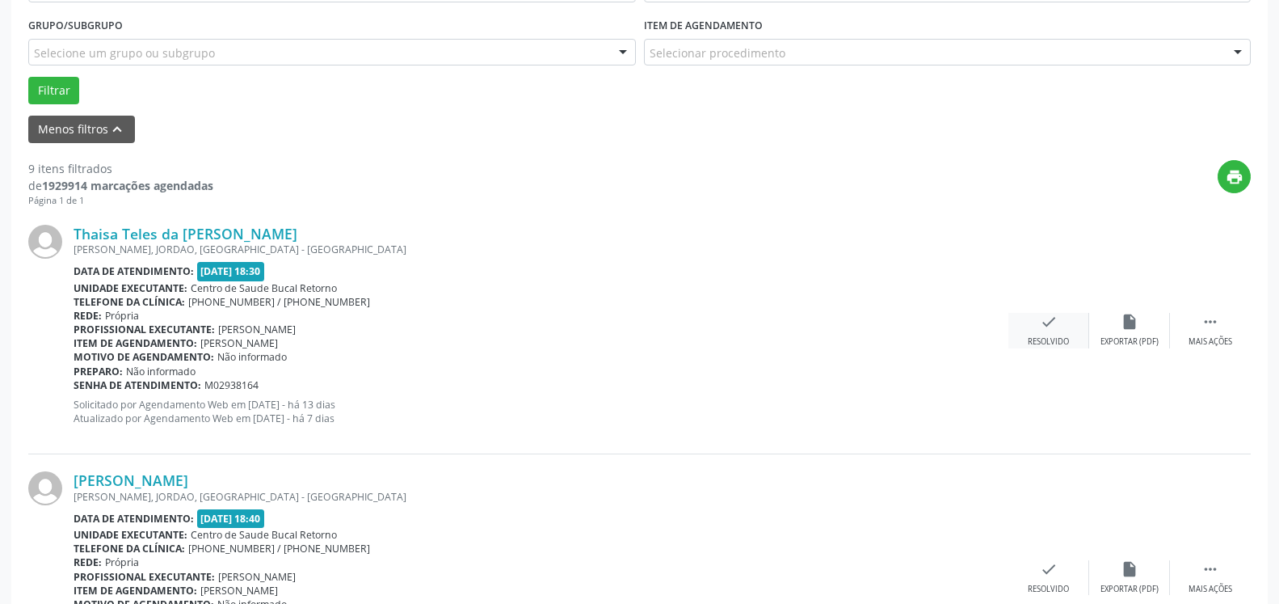
click at [1051, 324] on icon "check" at bounding box center [1049, 322] width 18 height 18
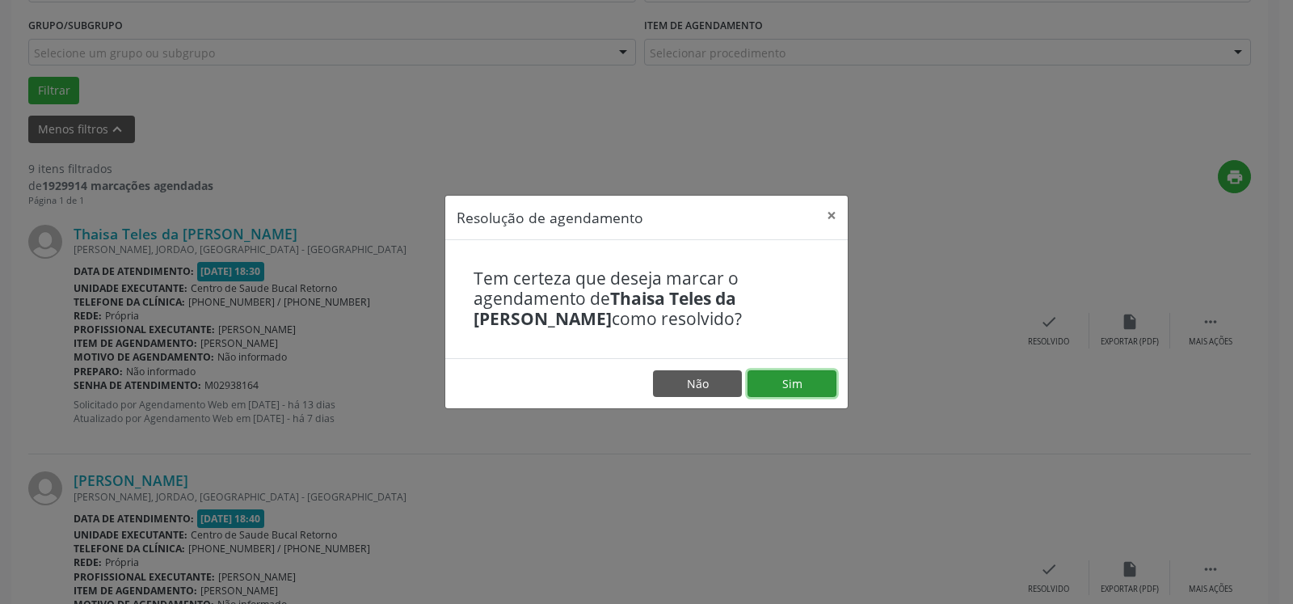
click at [794, 380] on button "Sim" at bounding box center [792, 383] width 89 height 27
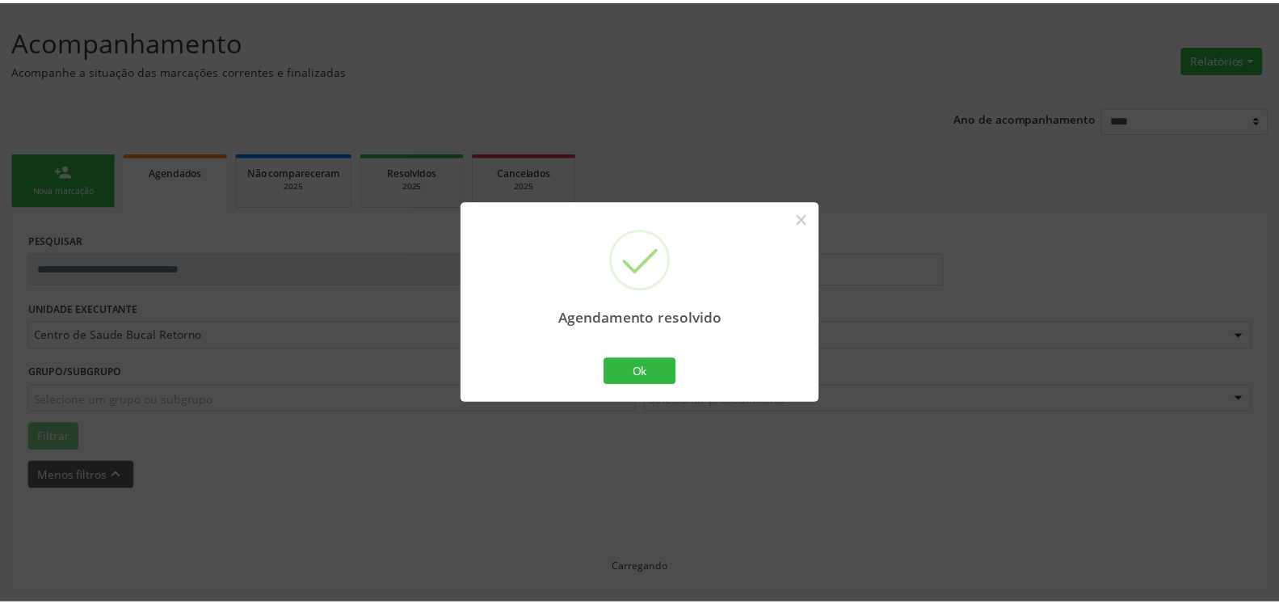
scroll to position [89, 0]
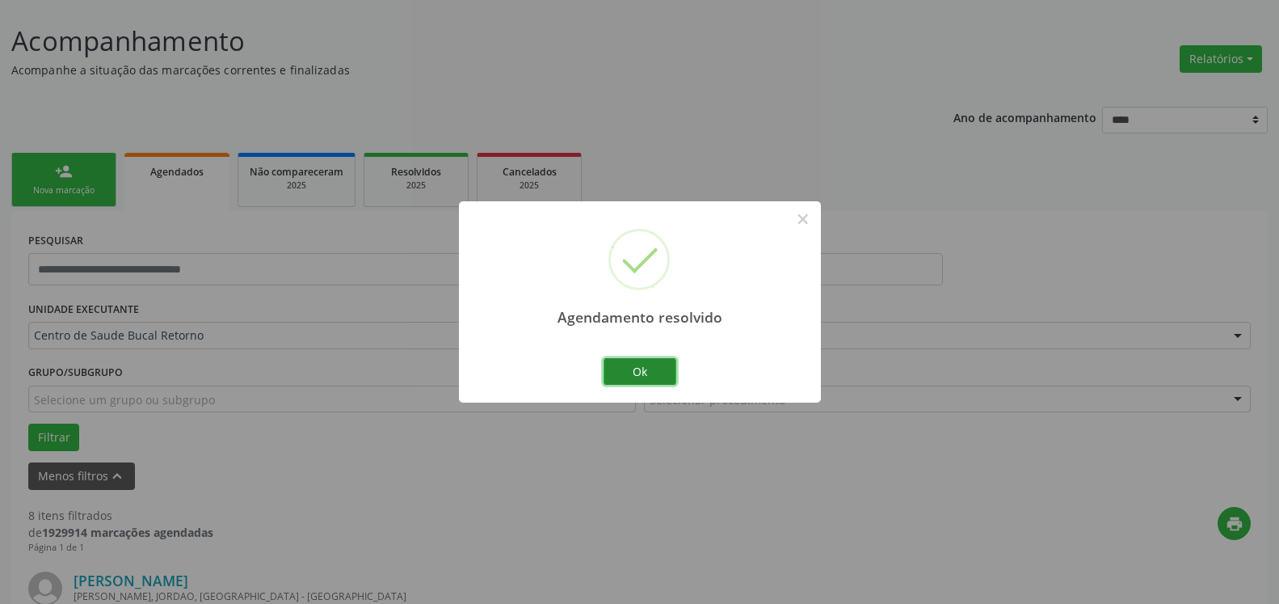
click at [659, 367] on button "Ok" at bounding box center [640, 371] width 73 height 27
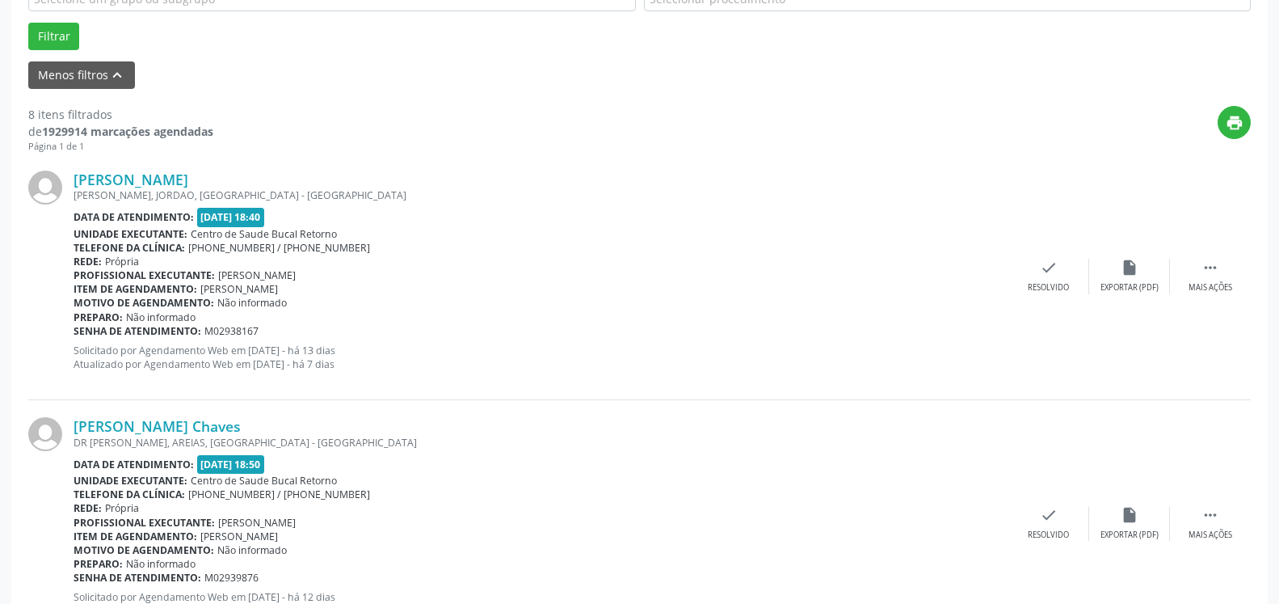
scroll to position [501, 0]
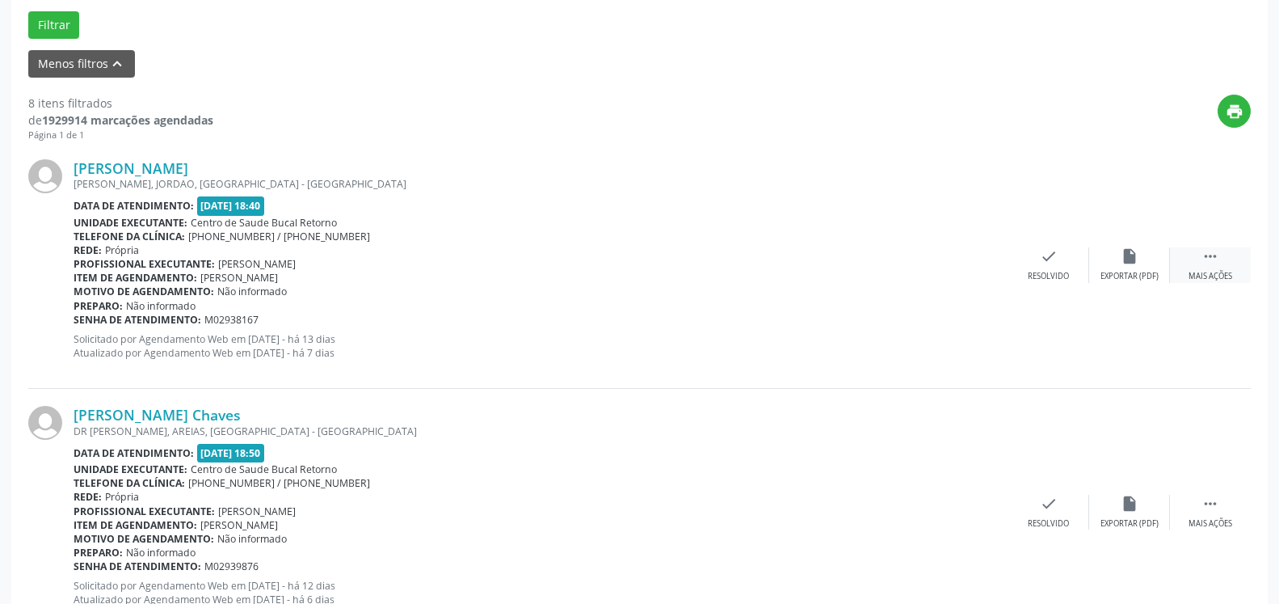
click at [1224, 272] on div "Mais ações" at bounding box center [1211, 276] width 44 height 11
click at [1138, 280] on div "Não compareceu" at bounding box center [1129, 276] width 69 height 11
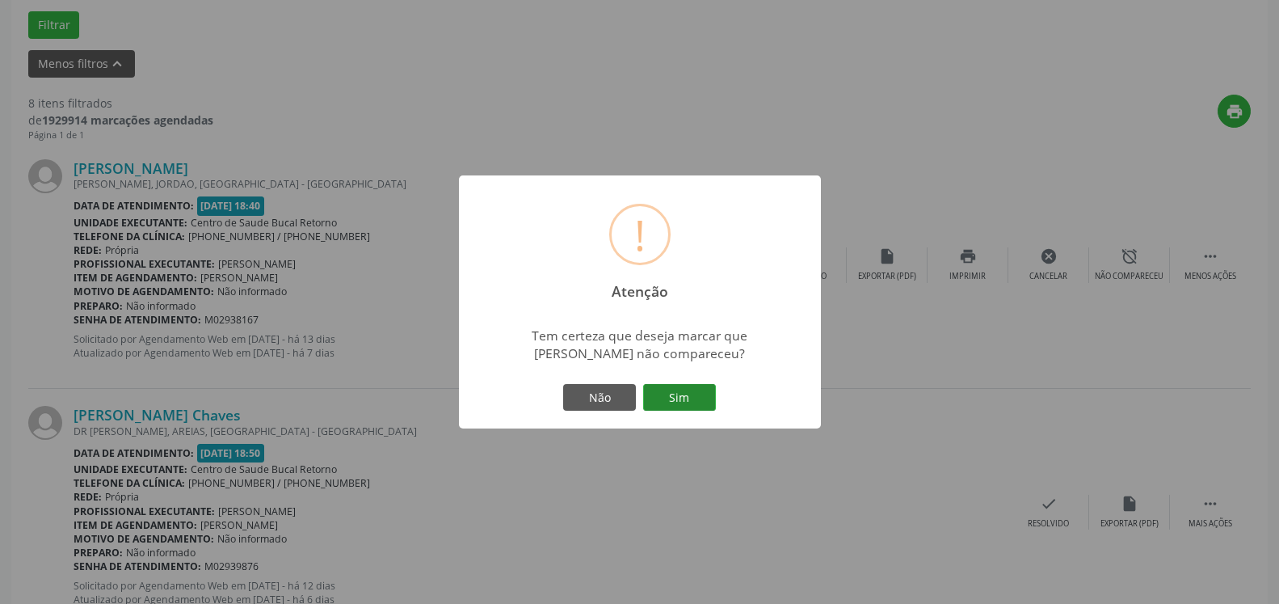
click at [697, 393] on button "Sim" at bounding box center [679, 397] width 73 height 27
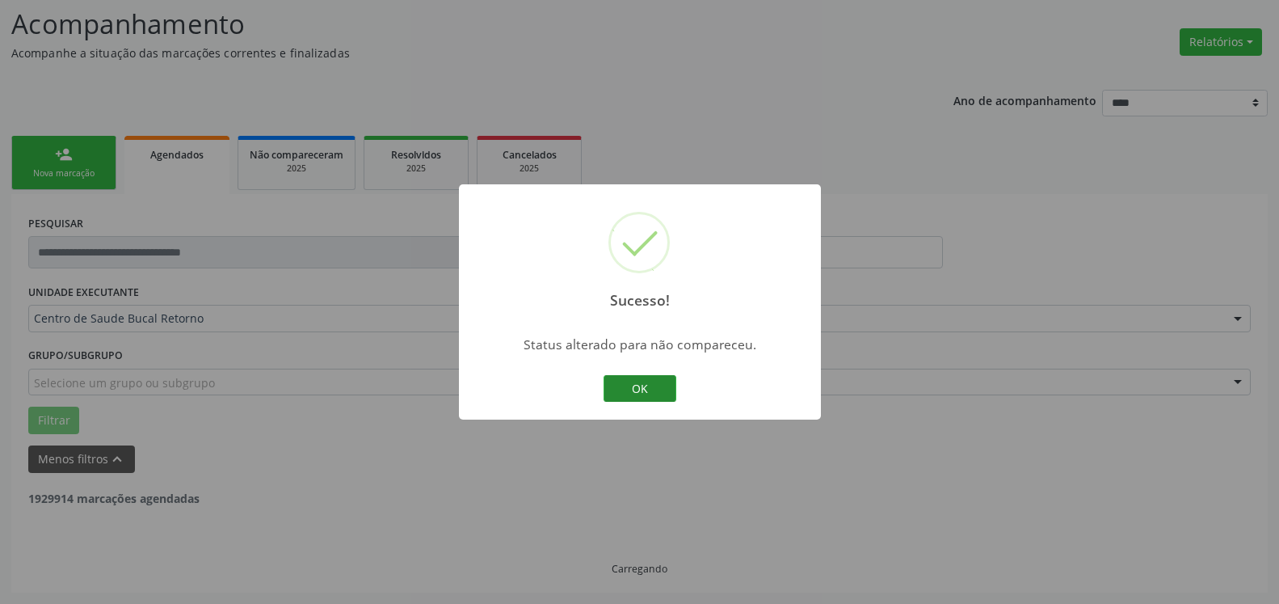
click at [661, 391] on button "OK" at bounding box center [640, 388] width 73 height 27
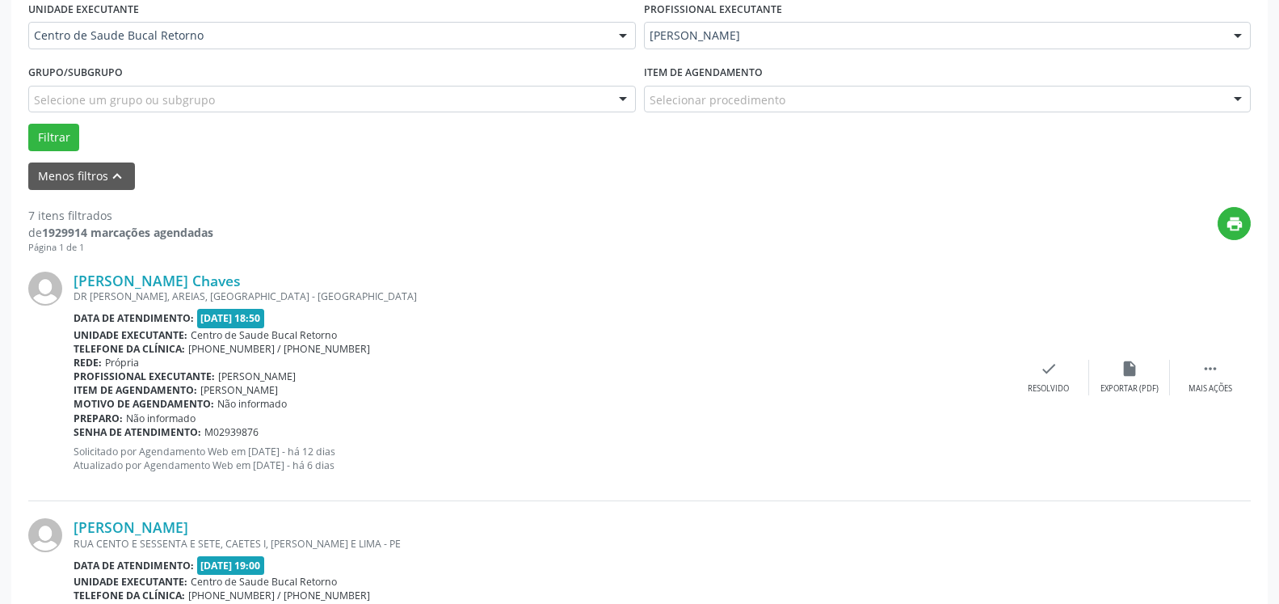
scroll to position [518, 0]
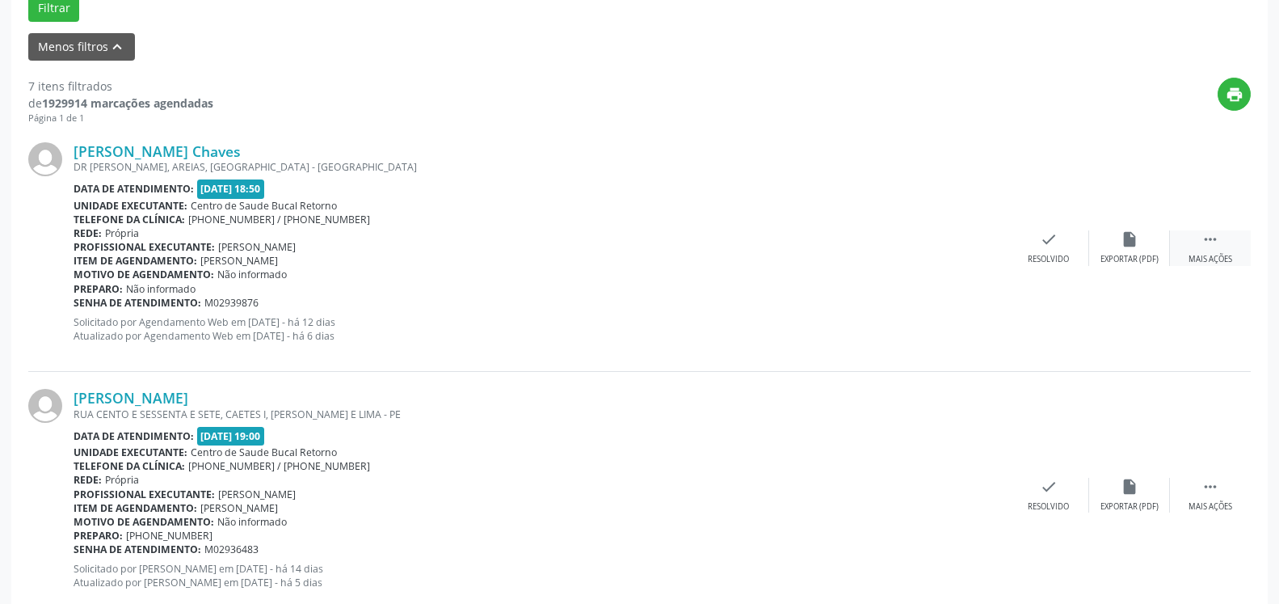
click at [1213, 237] on icon "" at bounding box center [1211, 239] width 18 height 18
click at [1135, 254] on div "alarm_off Não compareceu" at bounding box center [1129, 247] width 81 height 35
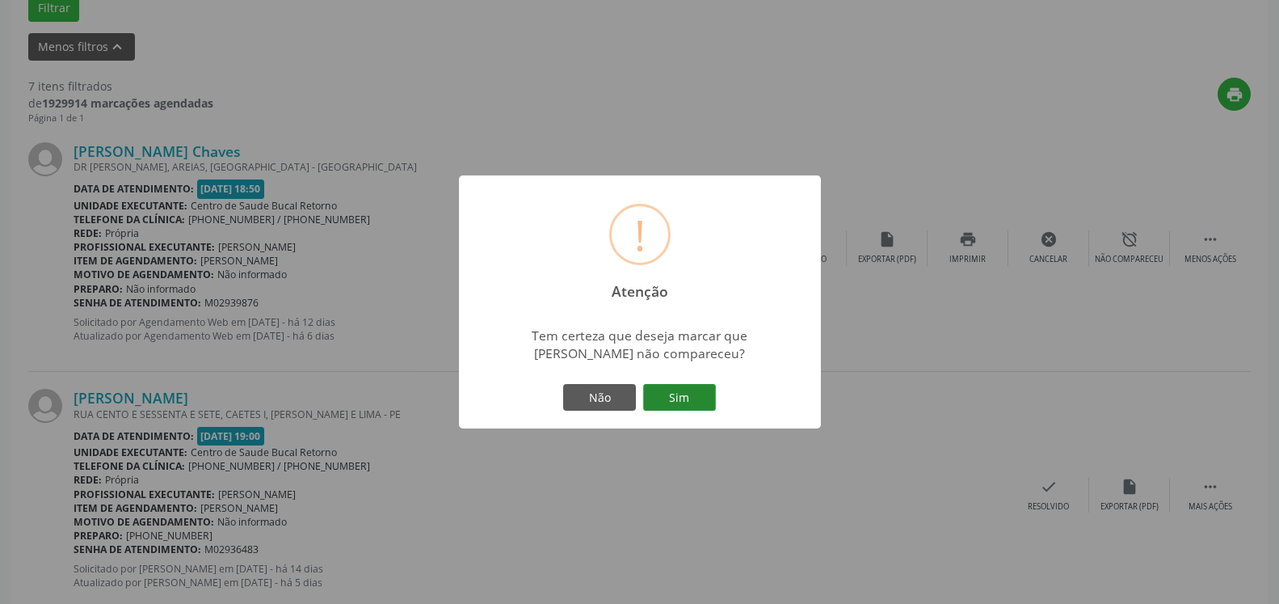
click at [684, 401] on button "Sim" at bounding box center [679, 397] width 73 height 27
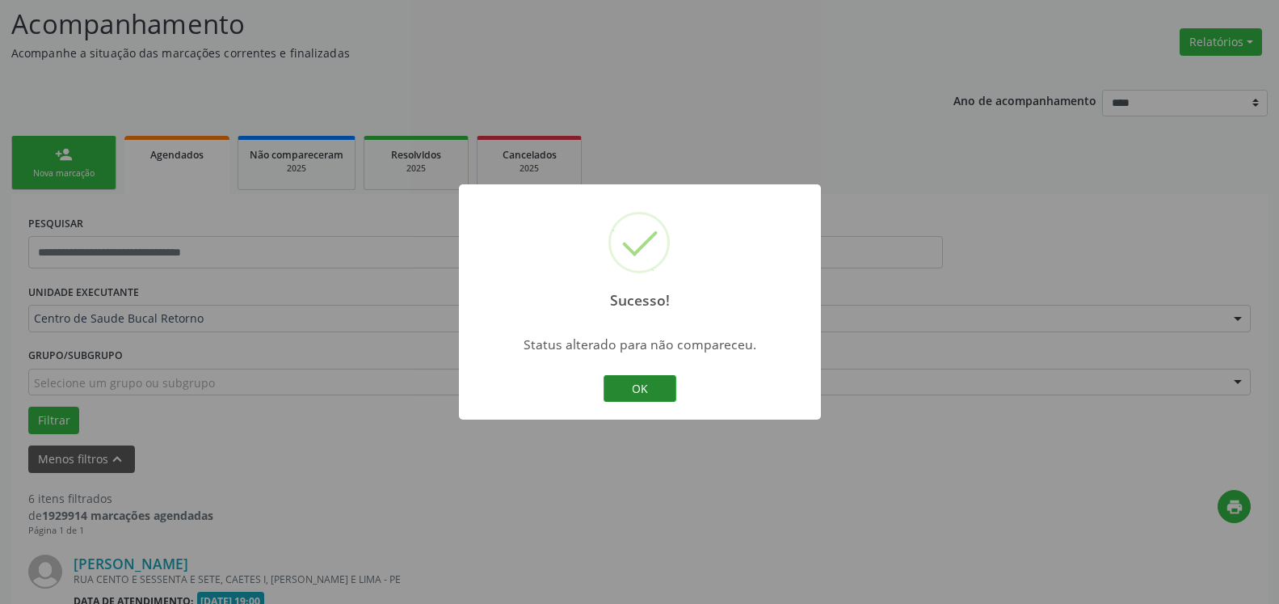
click at [641, 383] on button "OK" at bounding box center [640, 388] width 73 height 27
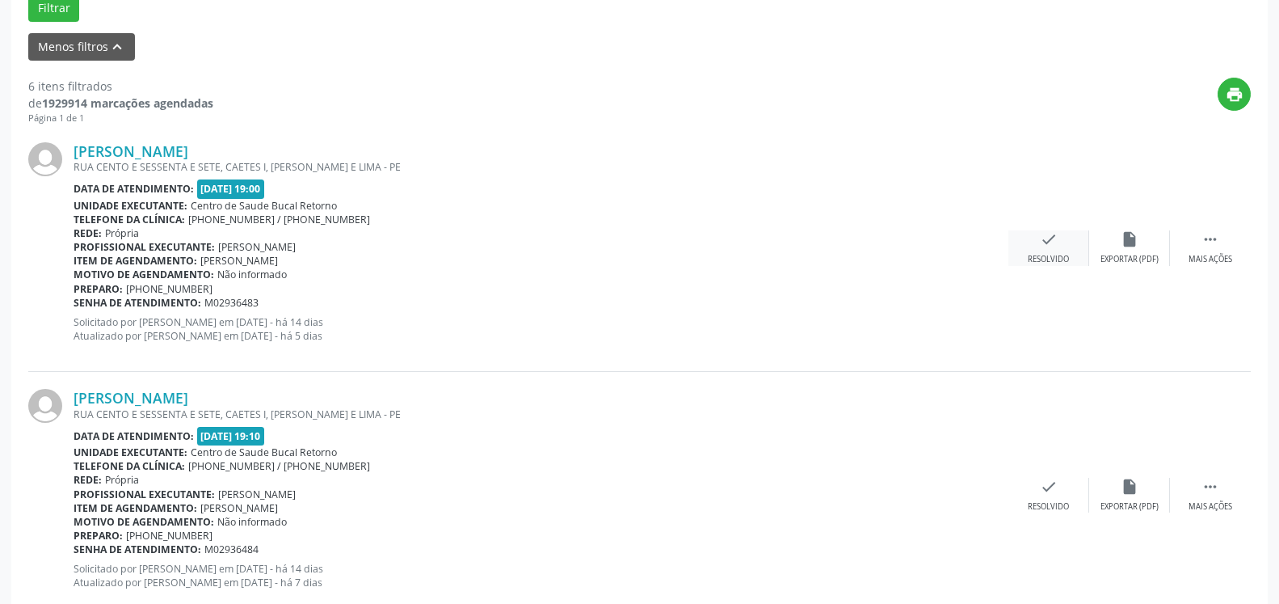
click at [1041, 257] on div "Resolvido" at bounding box center [1048, 259] width 41 height 11
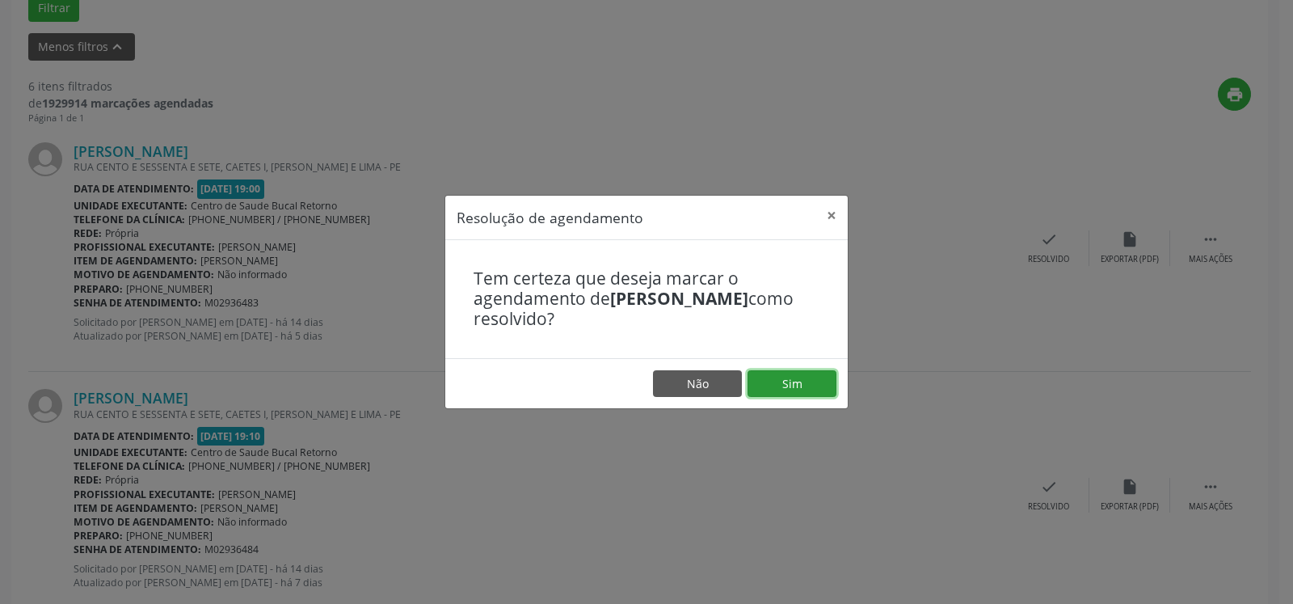
click at [748, 384] on button "Sim" at bounding box center [792, 383] width 89 height 27
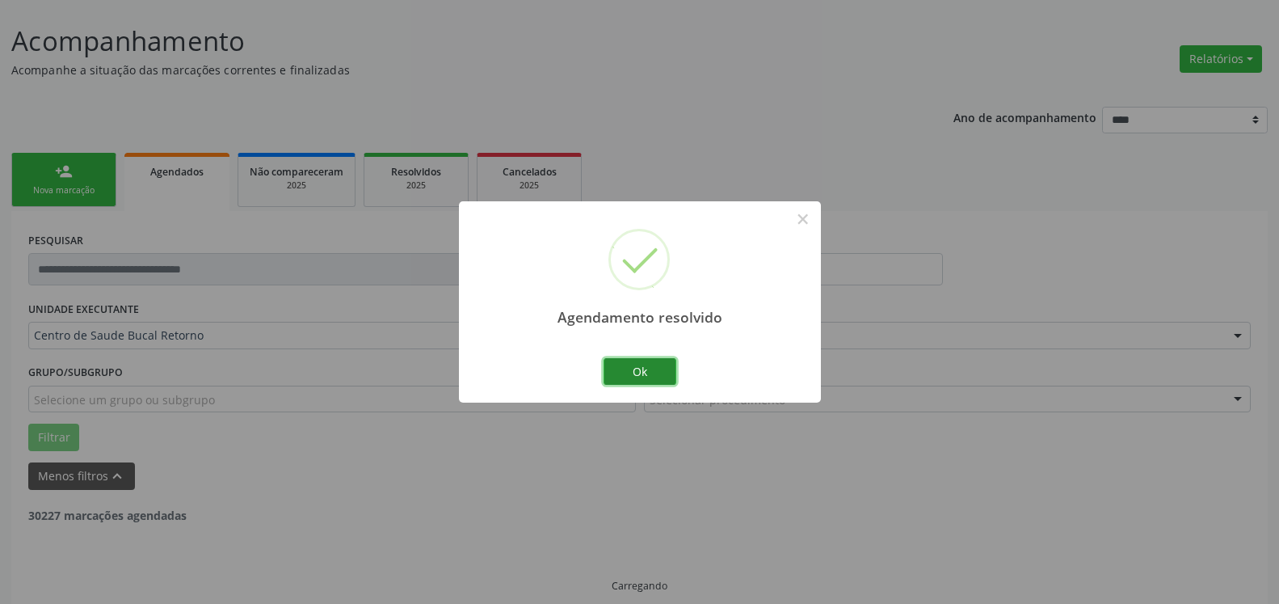
click at [644, 374] on button "Ok" at bounding box center [640, 371] width 73 height 27
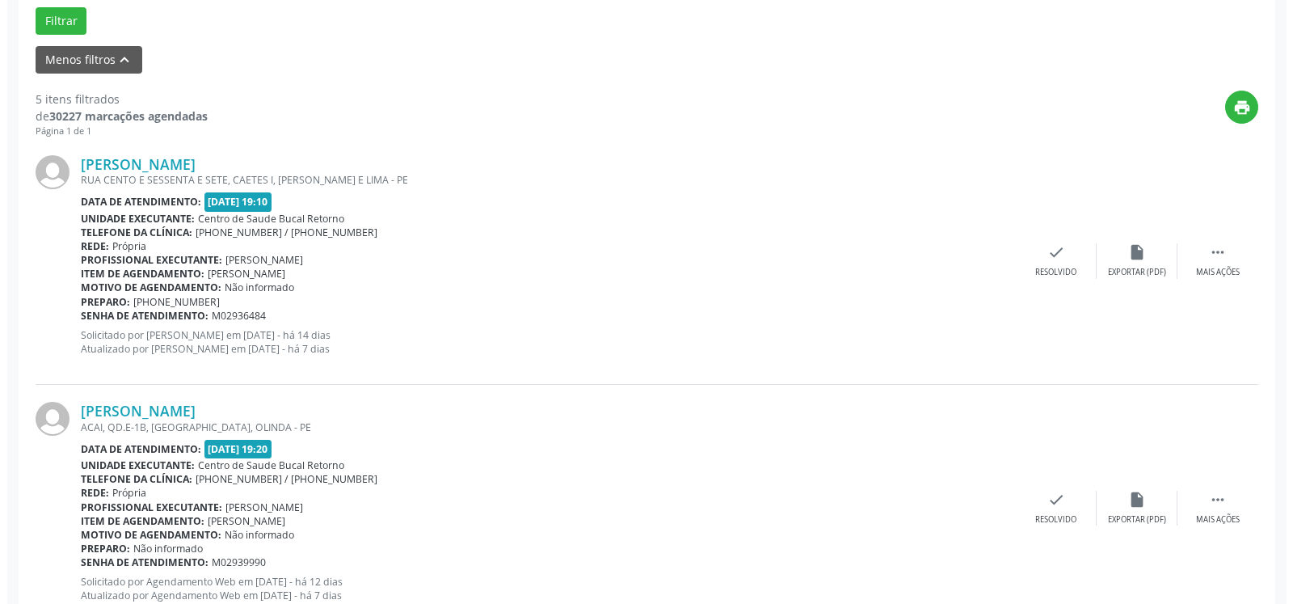
scroll to position [583, 0]
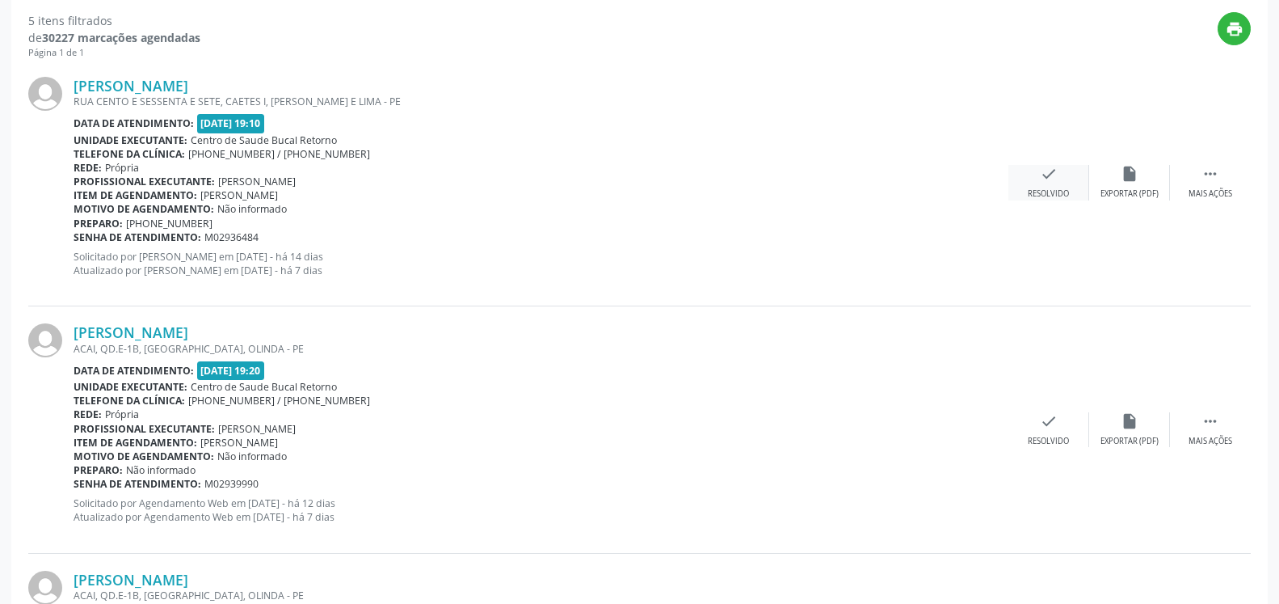
click at [1044, 183] on icon "check" at bounding box center [1049, 174] width 18 height 18
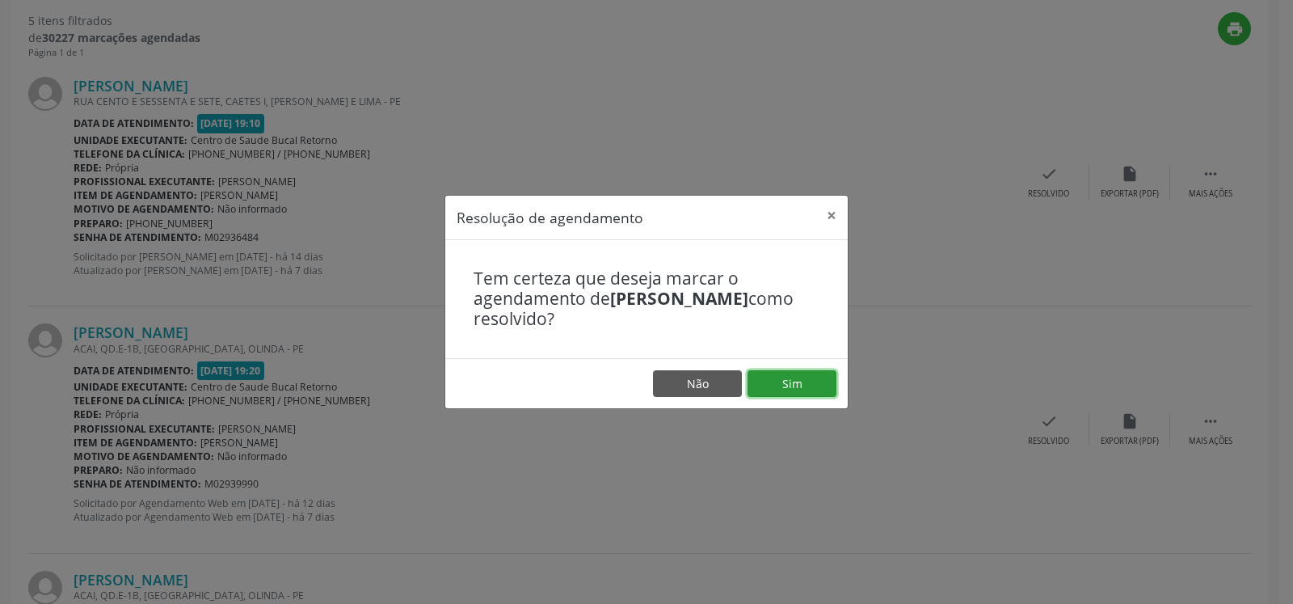
click at [794, 386] on button "Sim" at bounding box center [792, 383] width 89 height 27
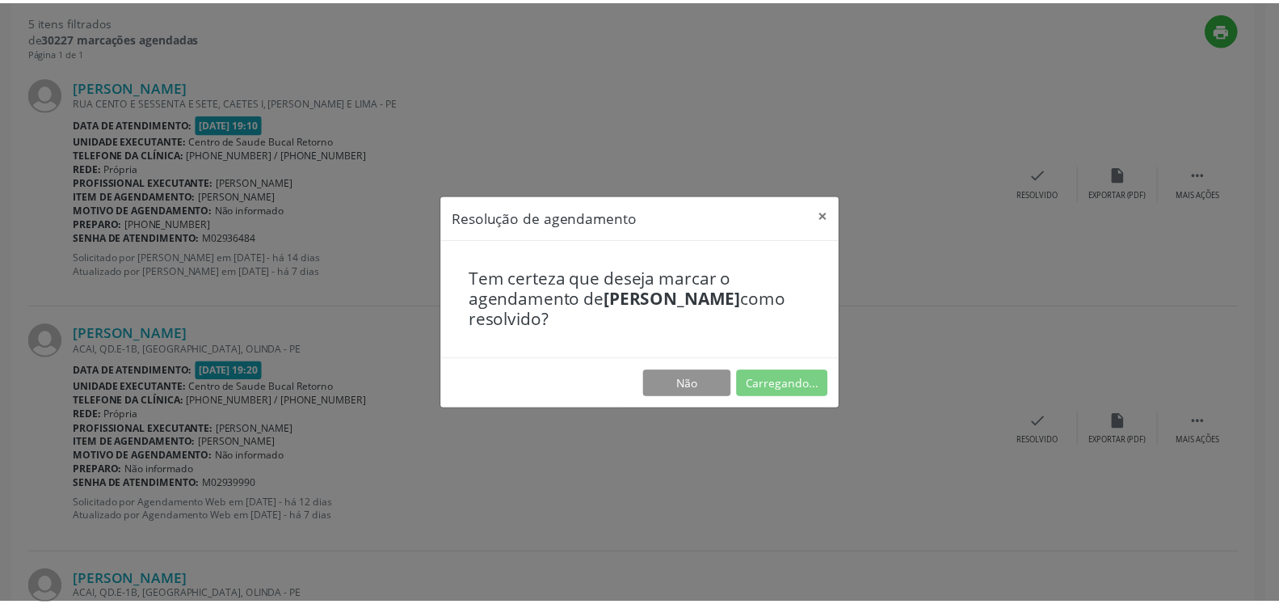
scroll to position [89, 0]
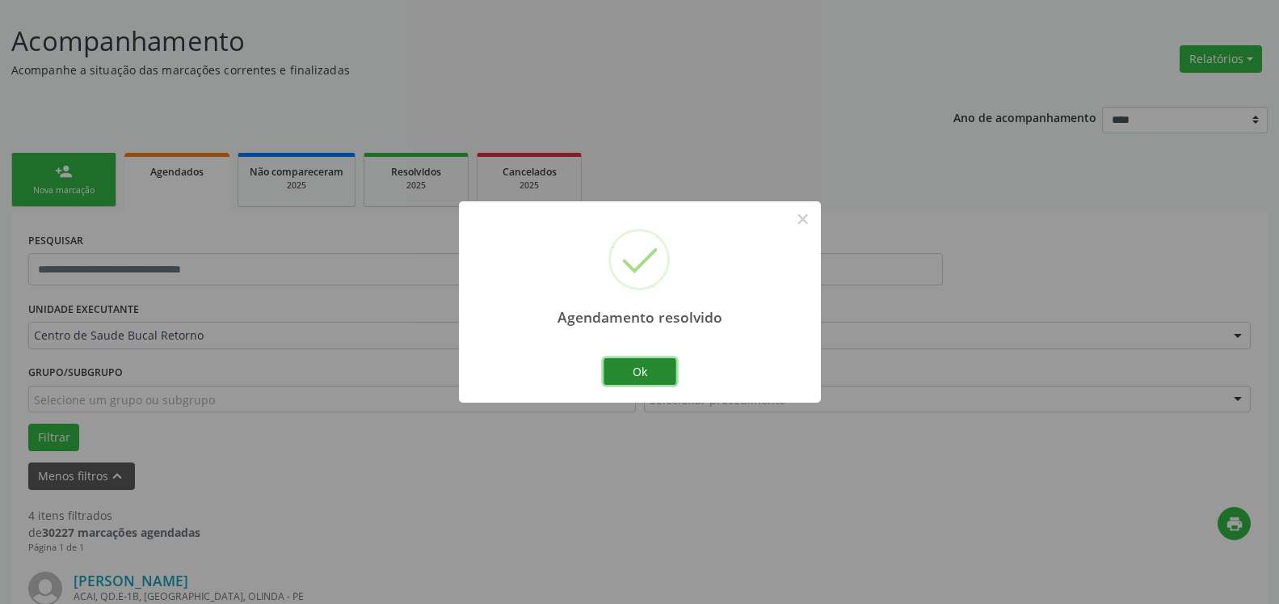
click at [655, 376] on button "Ok" at bounding box center [640, 371] width 73 height 27
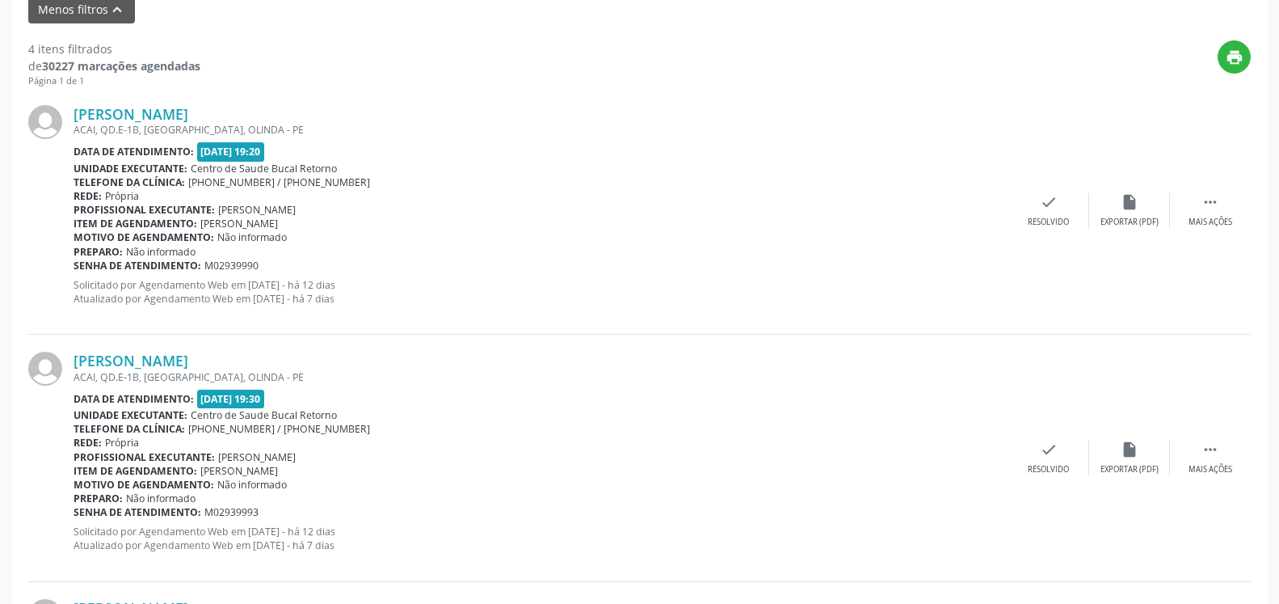
scroll to position [583, 0]
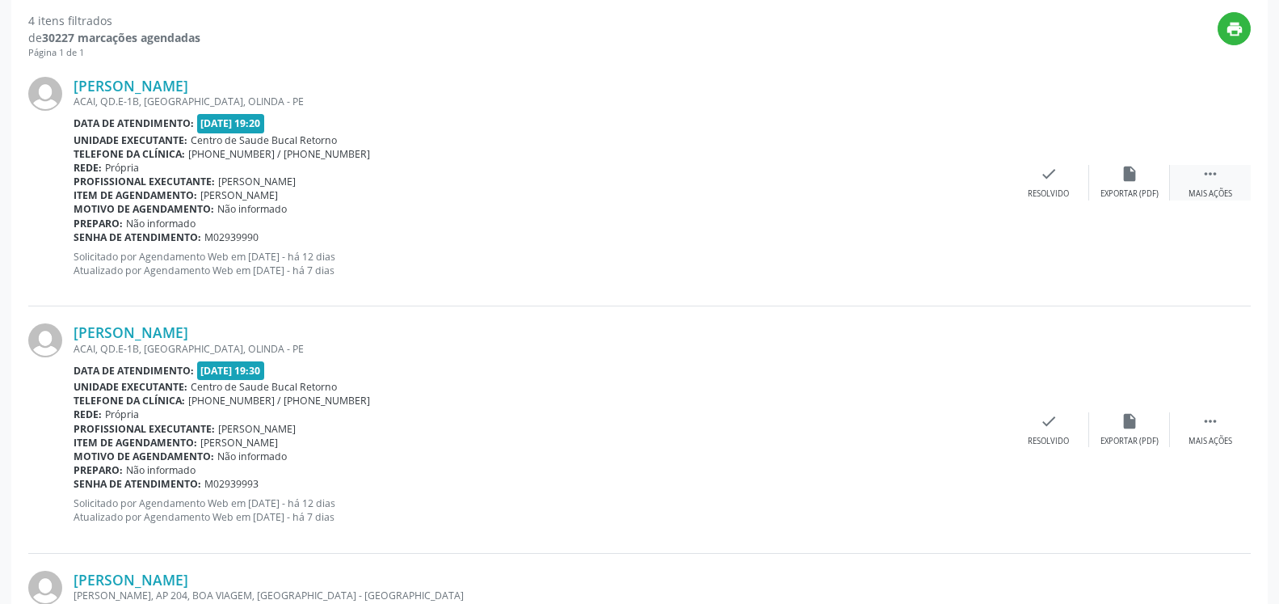
click at [1219, 178] on icon "" at bounding box center [1211, 174] width 18 height 18
click at [1142, 178] on div "alarm_off Não compareceu" at bounding box center [1129, 182] width 81 height 35
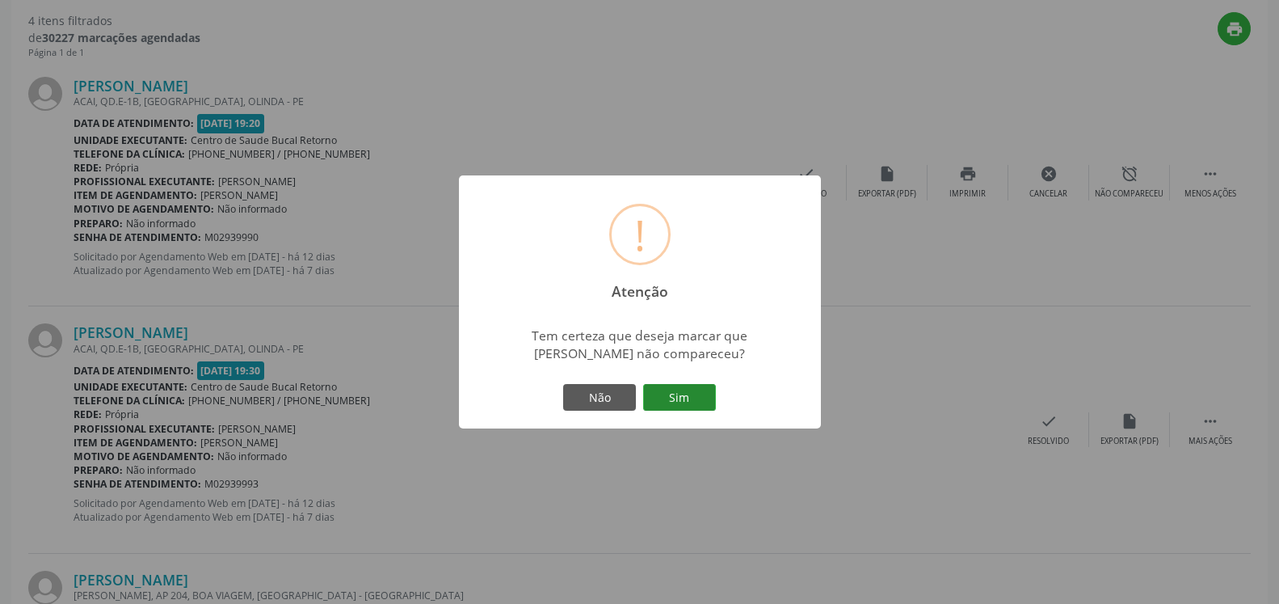
click at [686, 393] on button "Sim" at bounding box center [679, 397] width 73 height 27
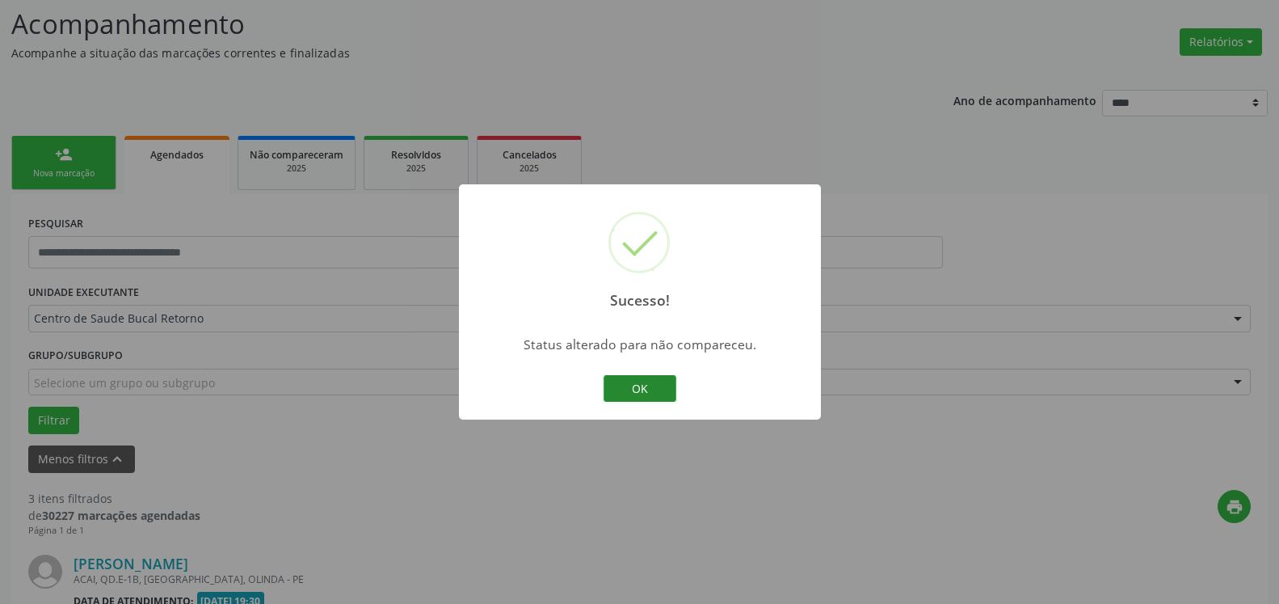
click at [625, 381] on button "OK" at bounding box center [640, 388] width 73 height 27
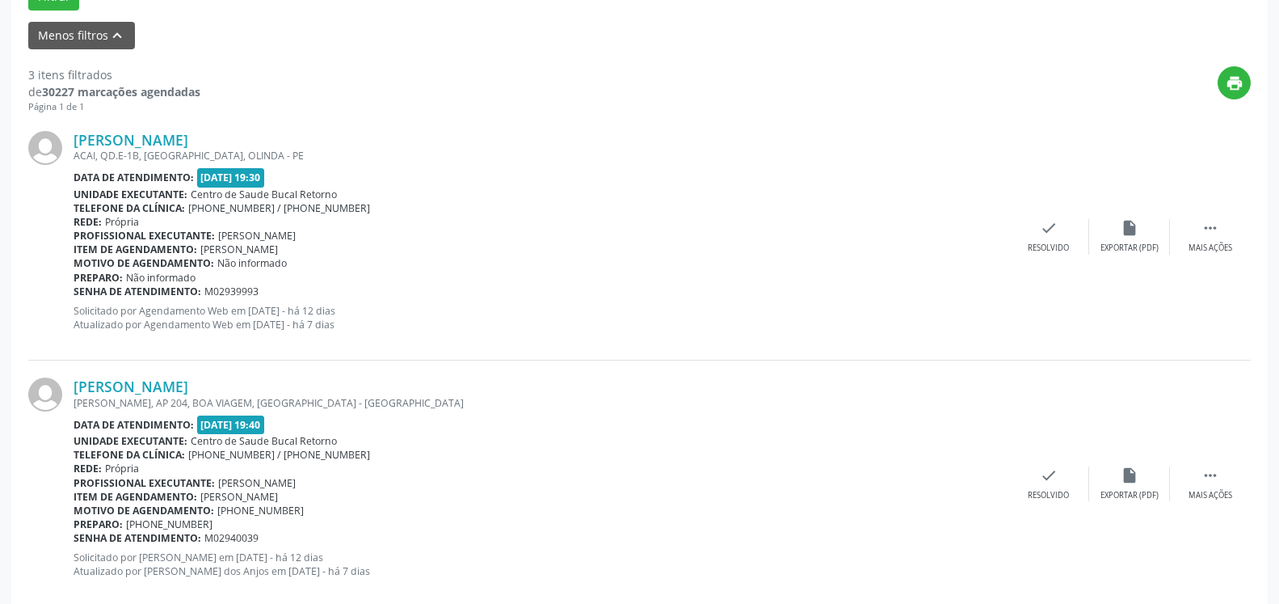
scroll to position [600, 0]
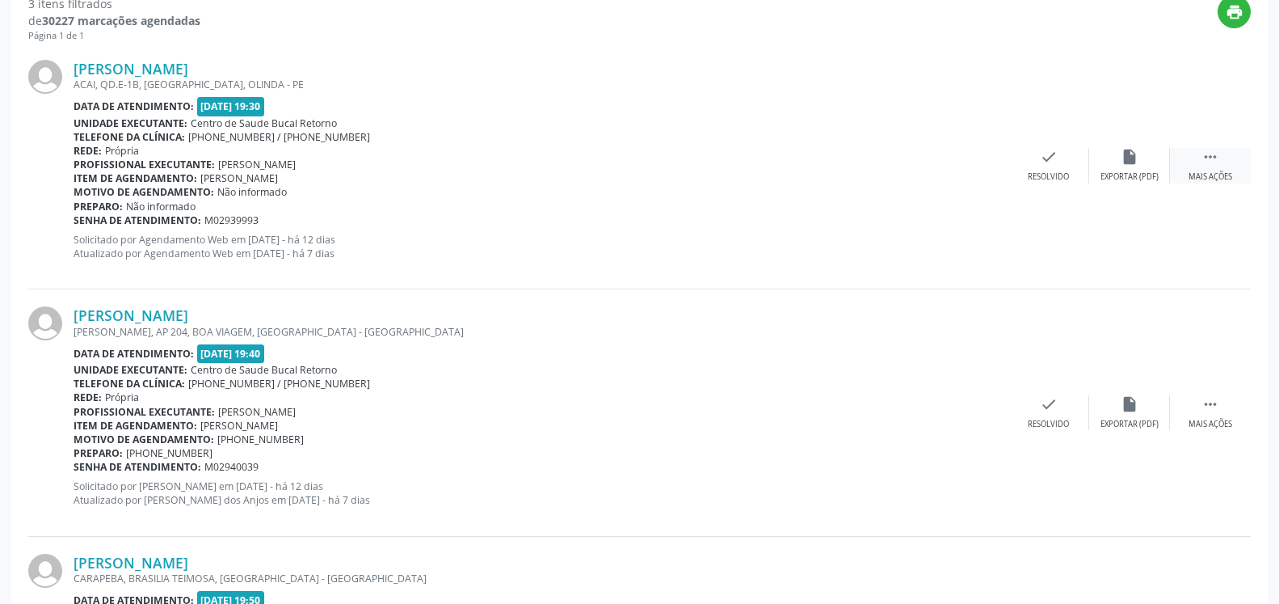
click at [1222, 158] on div " Mais ações" at bounding box center [1210, 165] width 81 height 35
click at [1135, 175] on div "Não compareceu" at bounding box center [1129, 176] width 69 height 11
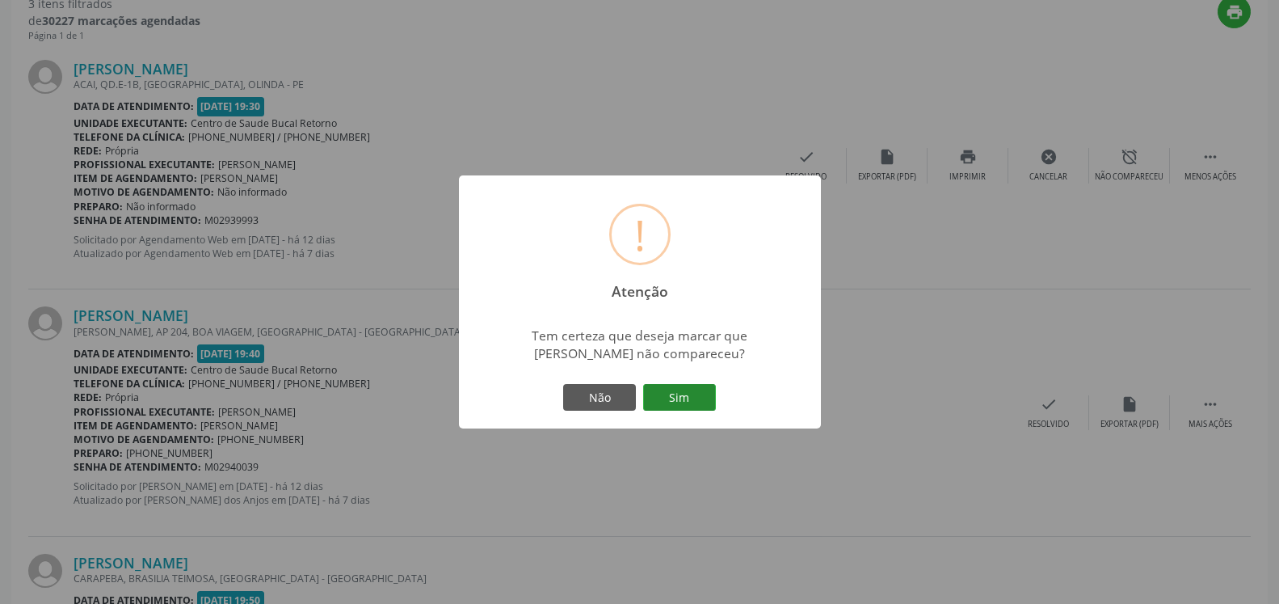
click at [693, 394] on button "Sim" at bounding box center [679, 397] width 73 height 27
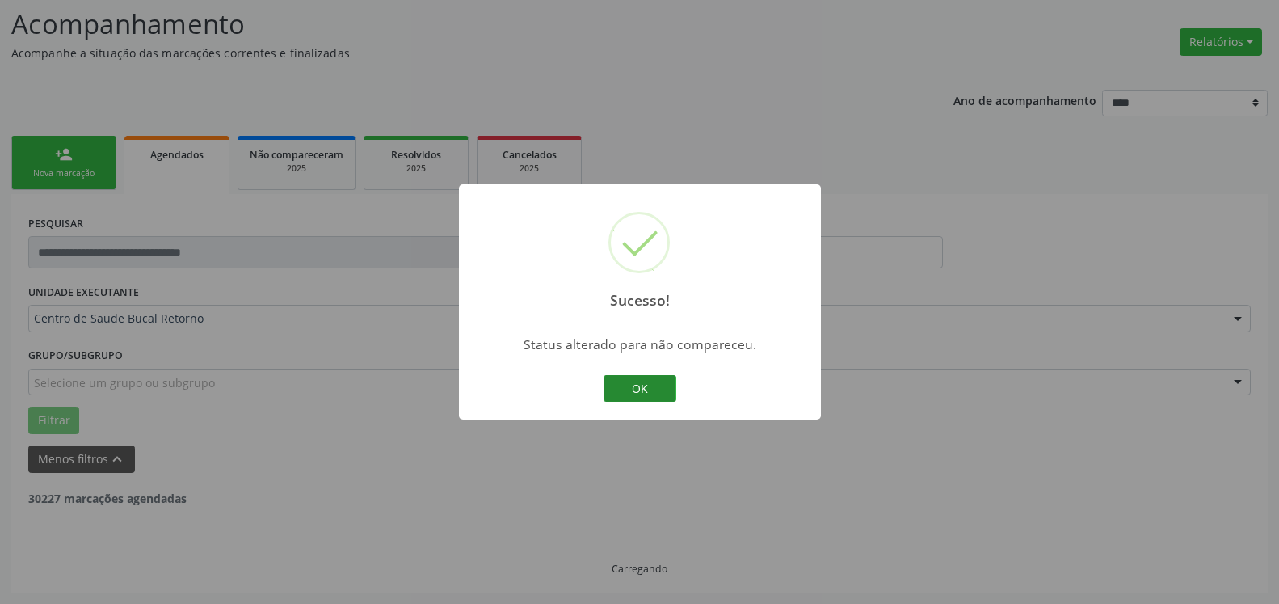
scroll to position [106, 0]
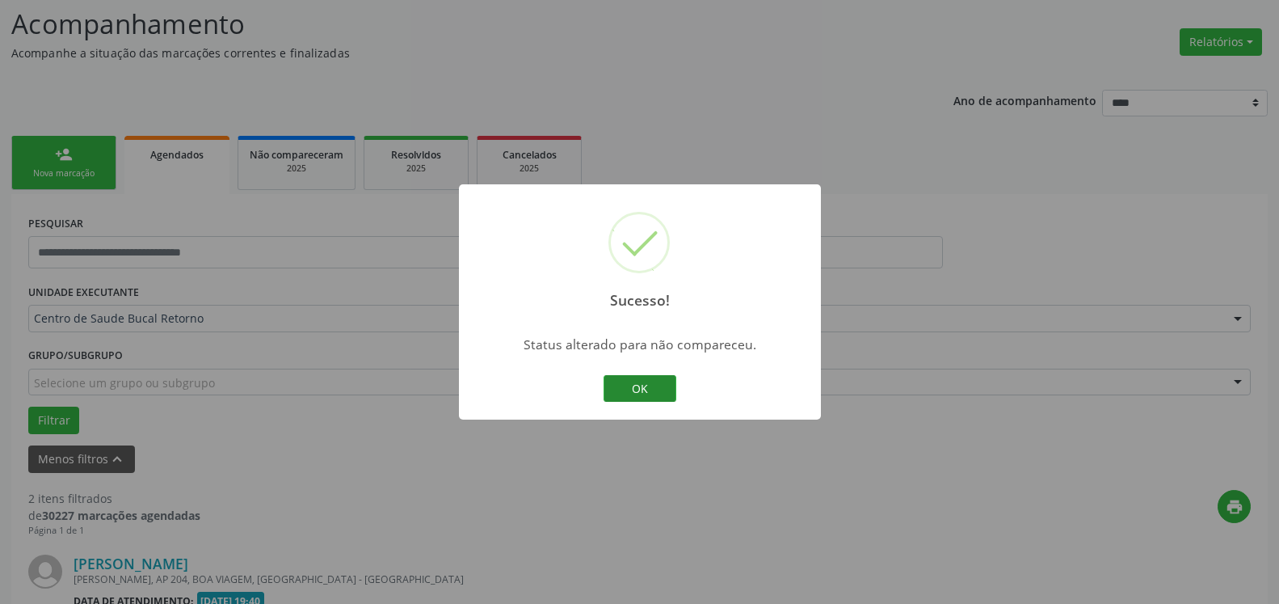
click at [643, 391] on button "OK" at bounding box center [640, 388] width 73 height 27
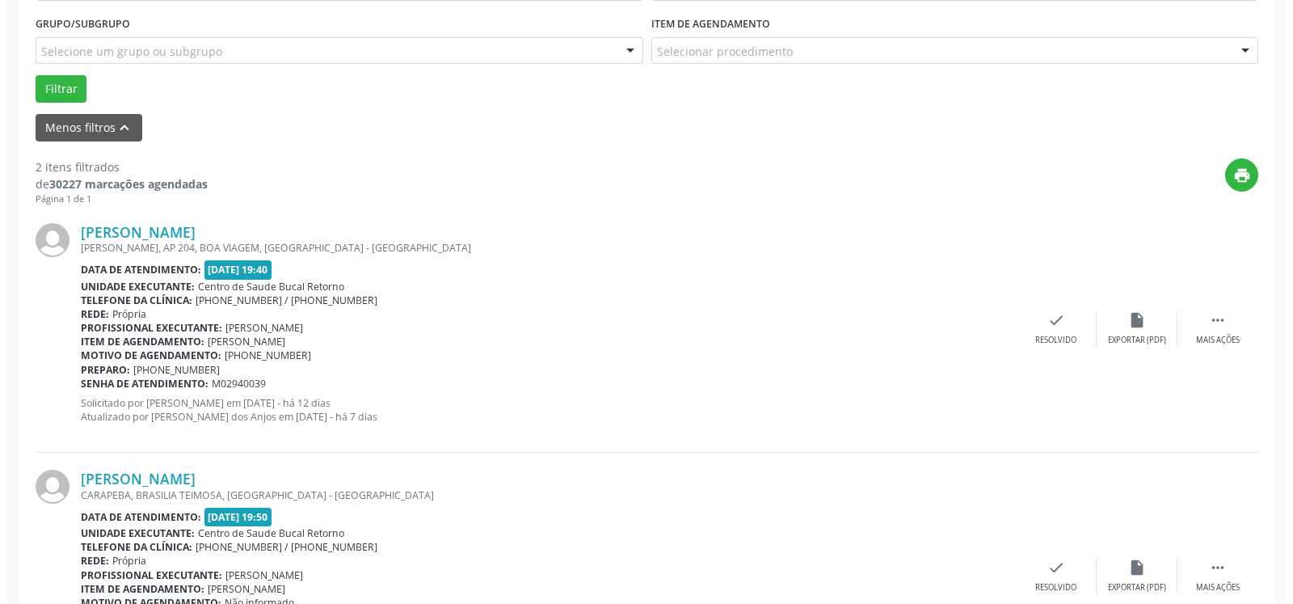
scroll to position [561, 0]
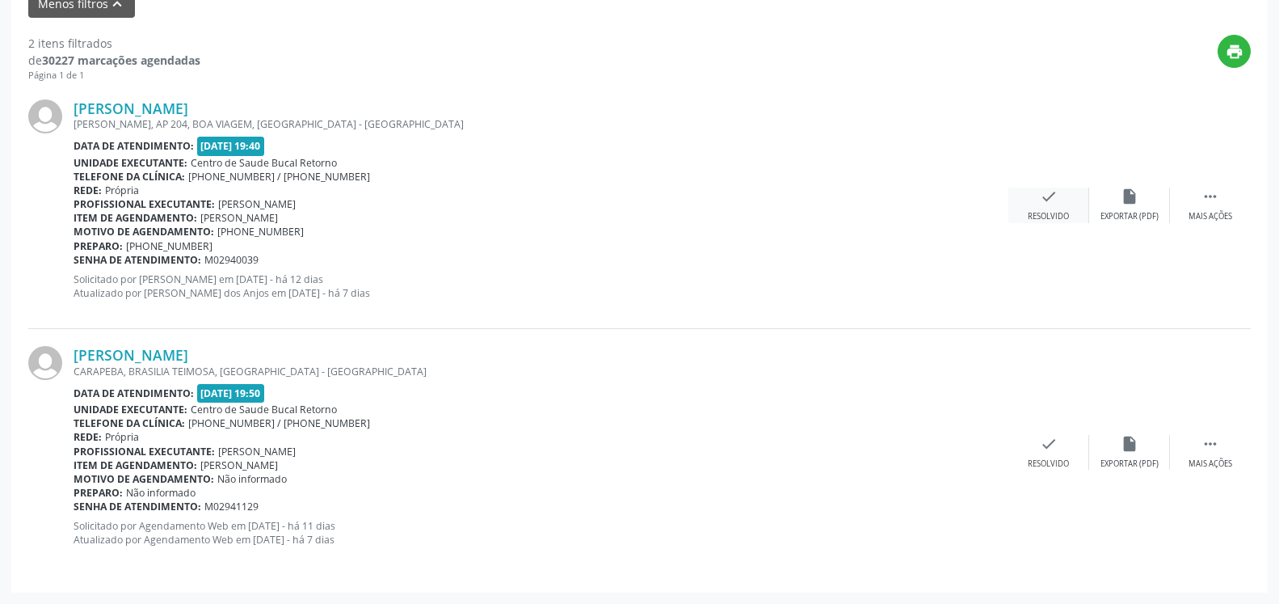
click at [1055, 204] on icon "check" at bounding box center [1049, 196] width 18 height 18
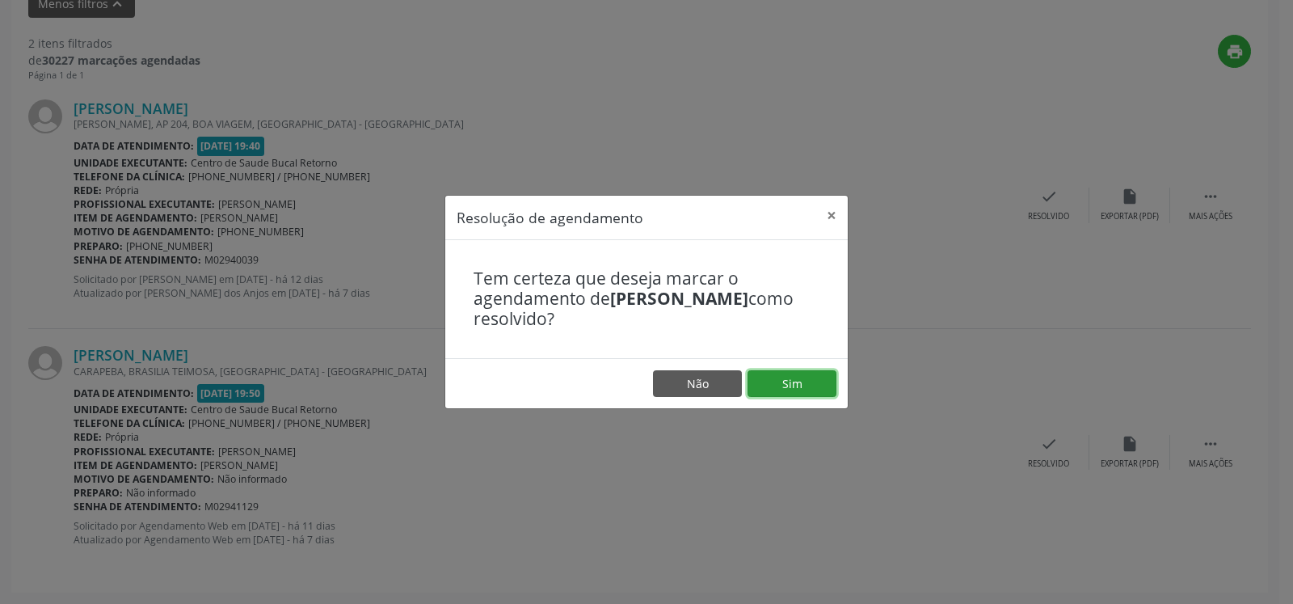
click at [791, 379] on button "Sim" at bounding box center [792, 383] width 89 height 27
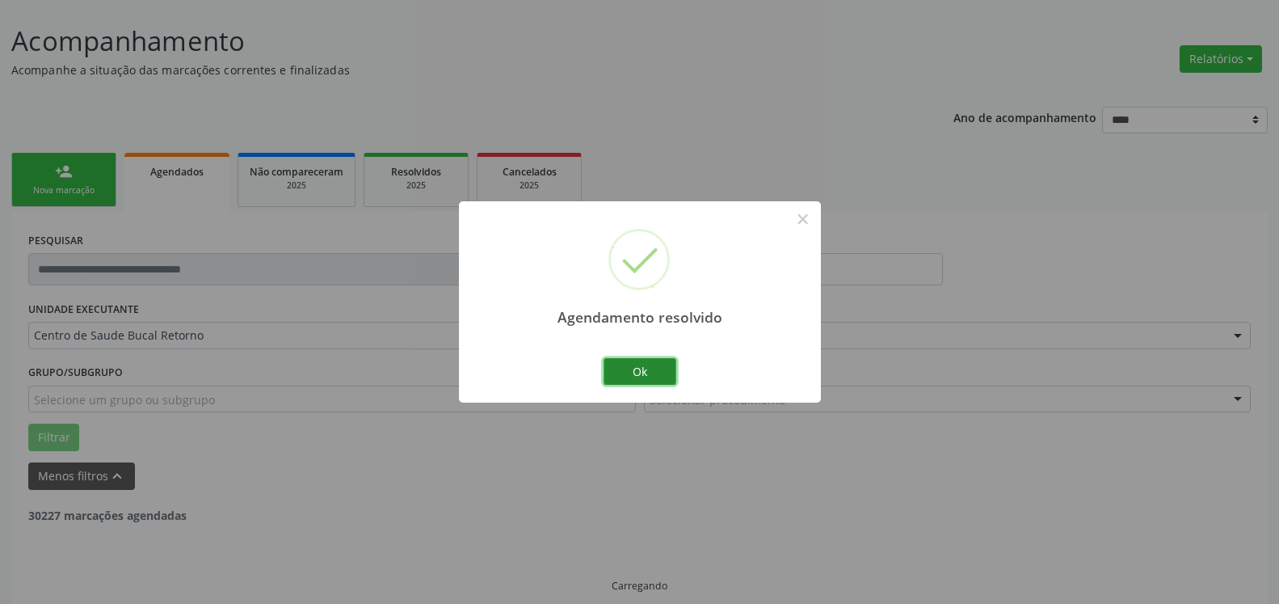
click at [654, 369] on button "Ok" at bounding box center [640, 371] width 73 height 27
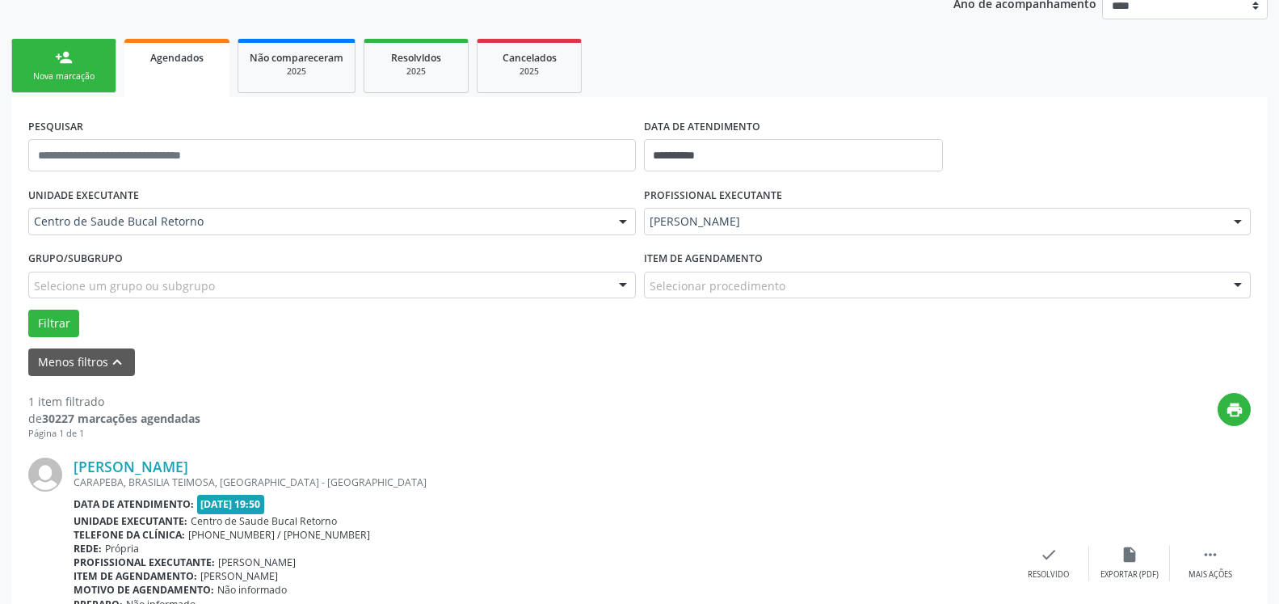
scroll to position [314, 0]
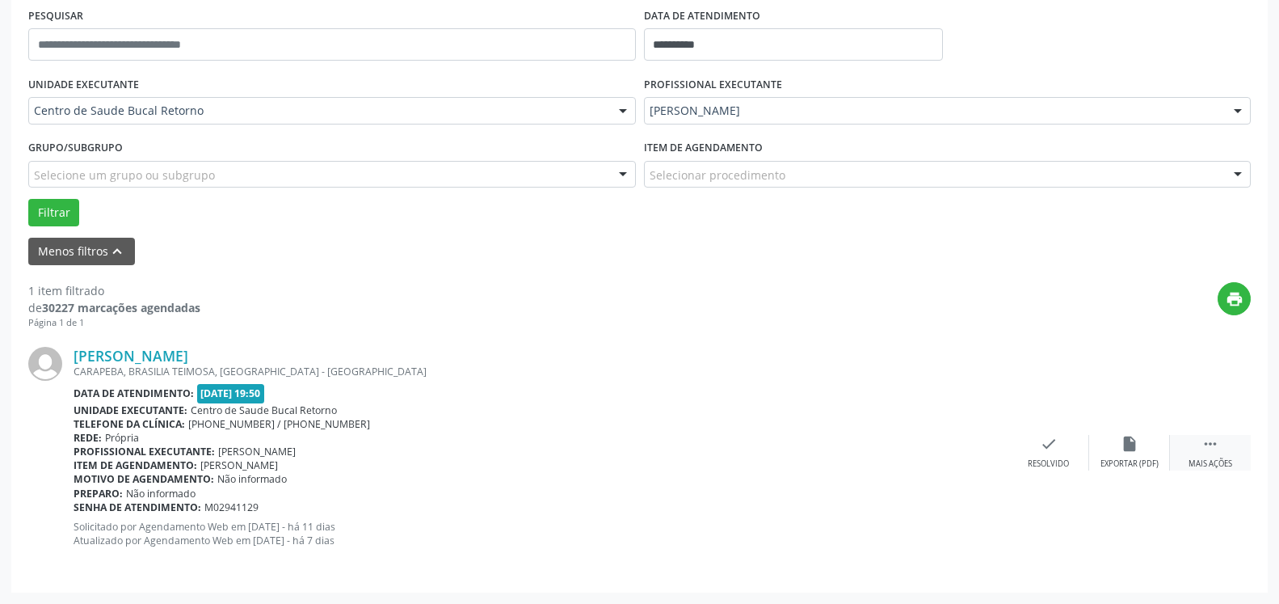
click at [1217, 453] on icon "" at bounding box center [1211, 444] width 18 height 18
click at [1148, 439] on div "alarm_off Não compareceu" at bounding box center [1129, 452] width 81 height 35
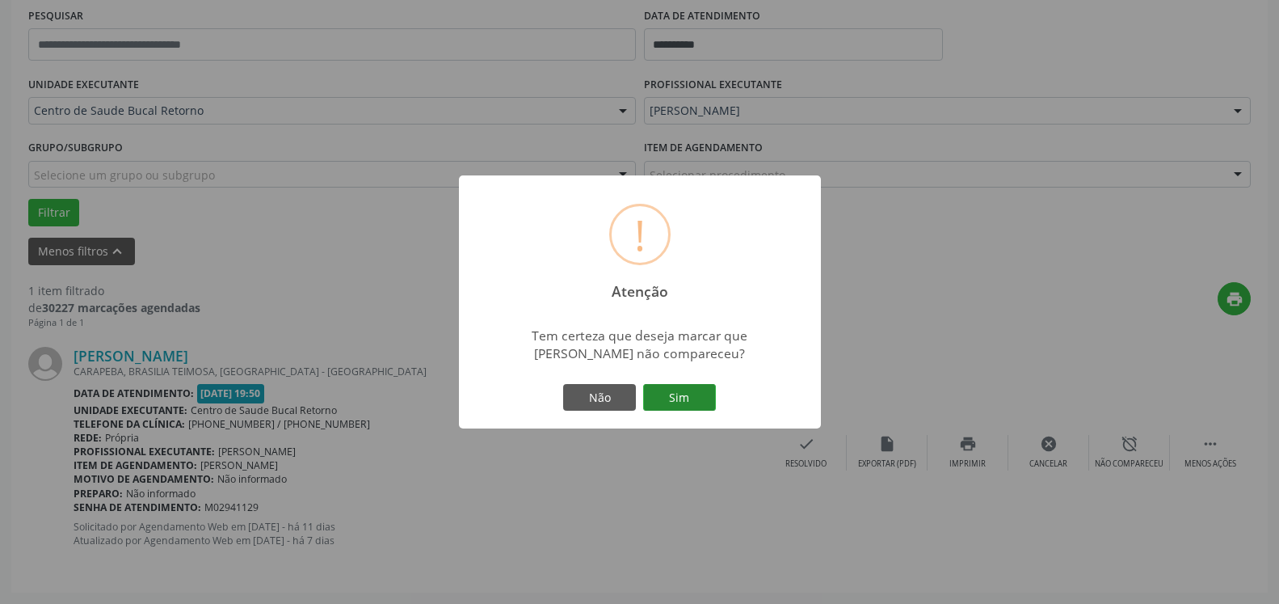
click at [693, 394] on button "Sim" at bounding box center [679, 397] width 73 height 27
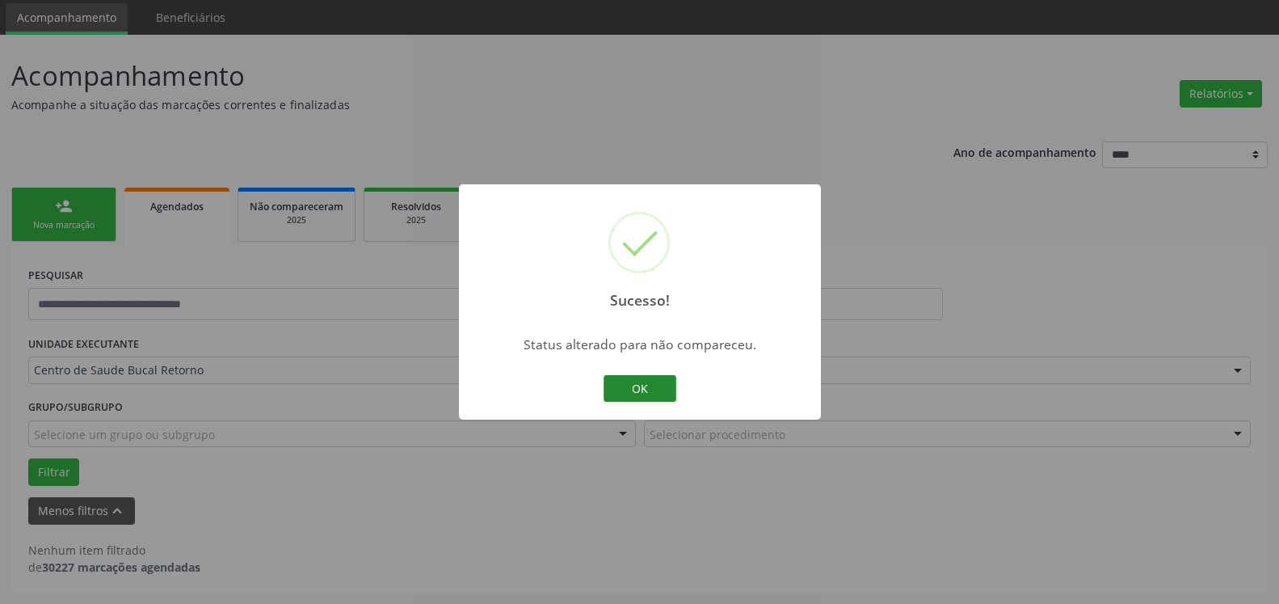
scroll to position [54, 0]
click at [655, 388] on button "OK" at bounding box center [640, 388] width 73 height 27
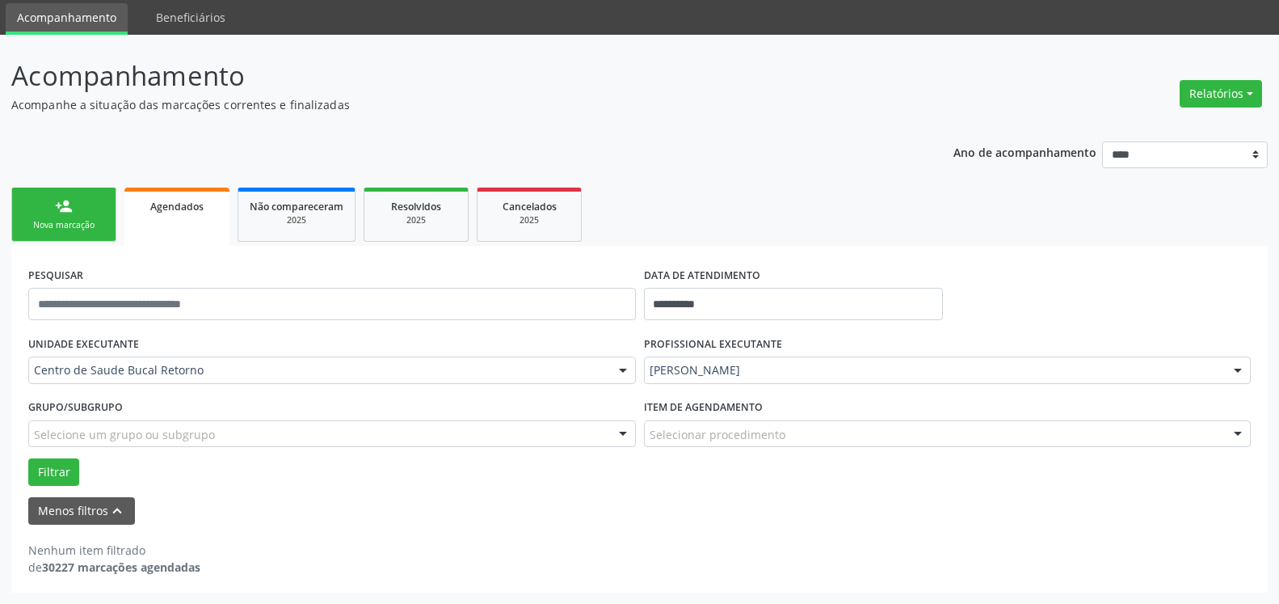
click at [812, 380] on div "[PERSON_NAME]" at bounding box center [948, 369] width 608 height 27
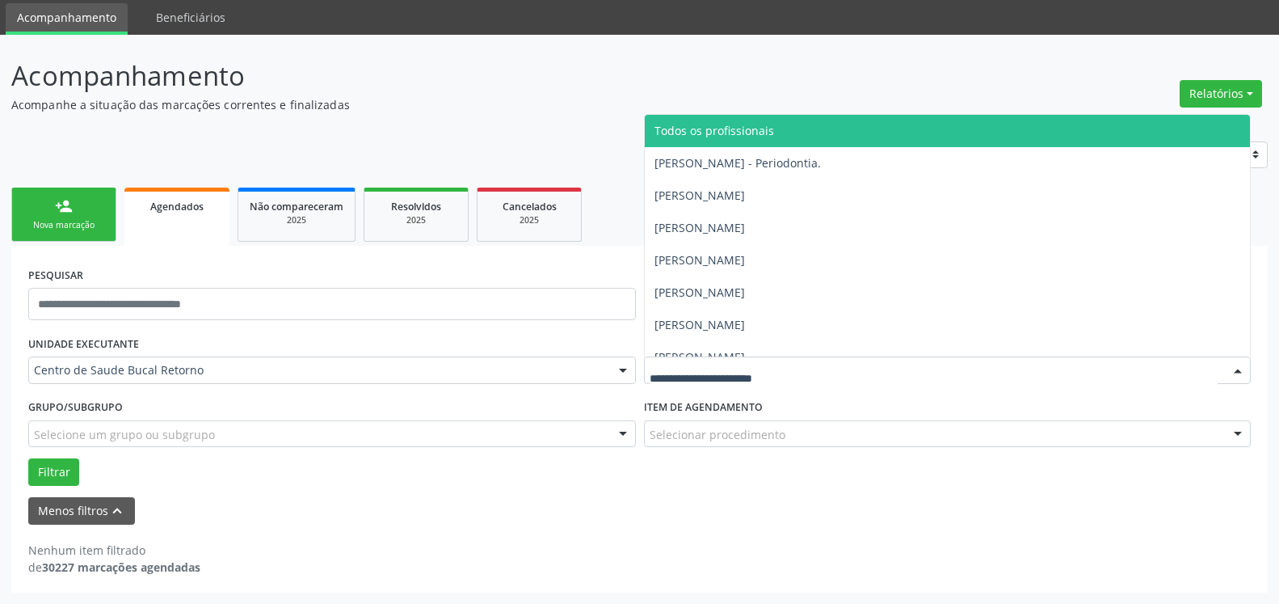
click at [714, 133] on span "Todos os profissionais" at bounding box center [715, 130] width 120 height 15
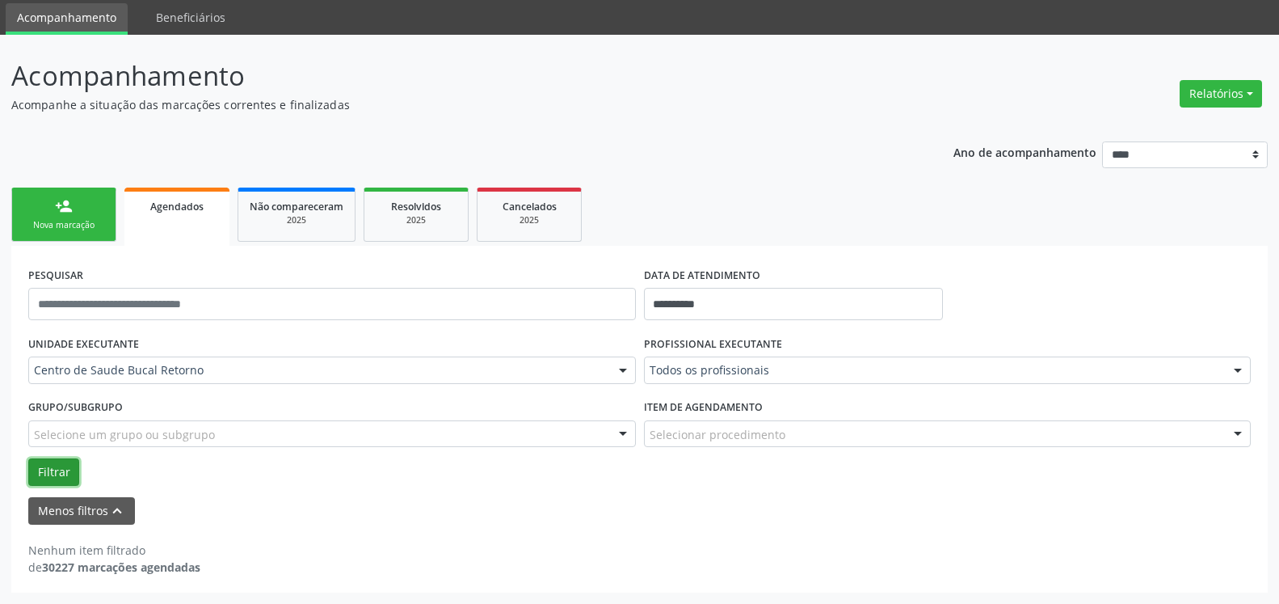
click at [54, 474] on button "Filtrar" at bounding box center [53, 471] width 51 height 27
click at [1215, 95] on button "Relatórios" at bounding box center [1221, 93] width 82 height 27
click at [1139, 132] on link "Agendamentos" at bounding box center [1176, 128] width 174 height 23
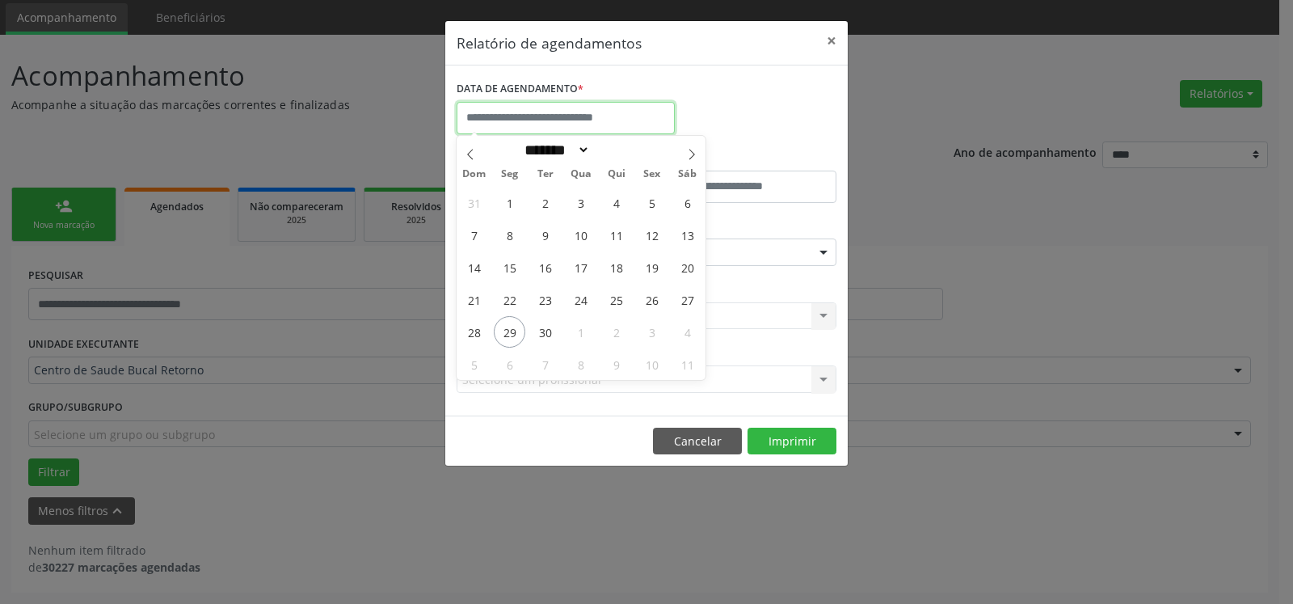
drag, startPoint x: 574, startPoint y: 118, endPoint x: 600, endPoint y: 231, distance: 116.2
click at [575, 122] on input "text" at bounding box center [566, 118] width 218 height 32
click at [615, 300] on span "25" at bounding box center [616, 300] width 32 height 32
type input "**********"
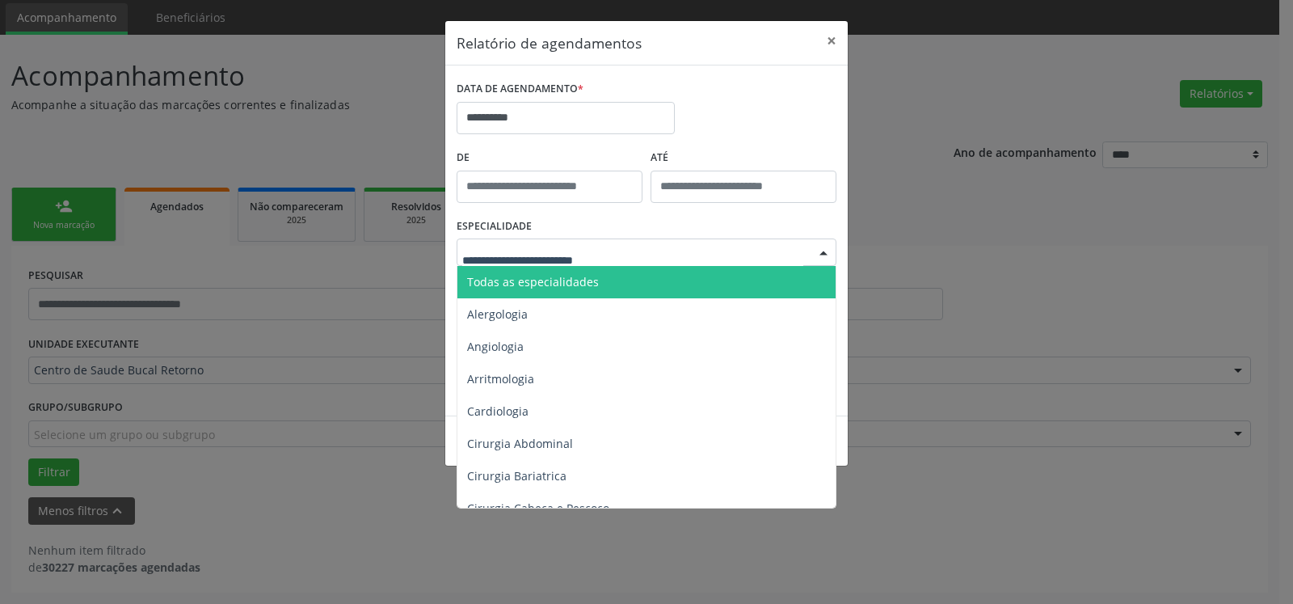
click at [605, 284] on span "Todas as especialidades" at bounding box center [647, 282] width 381 height 32
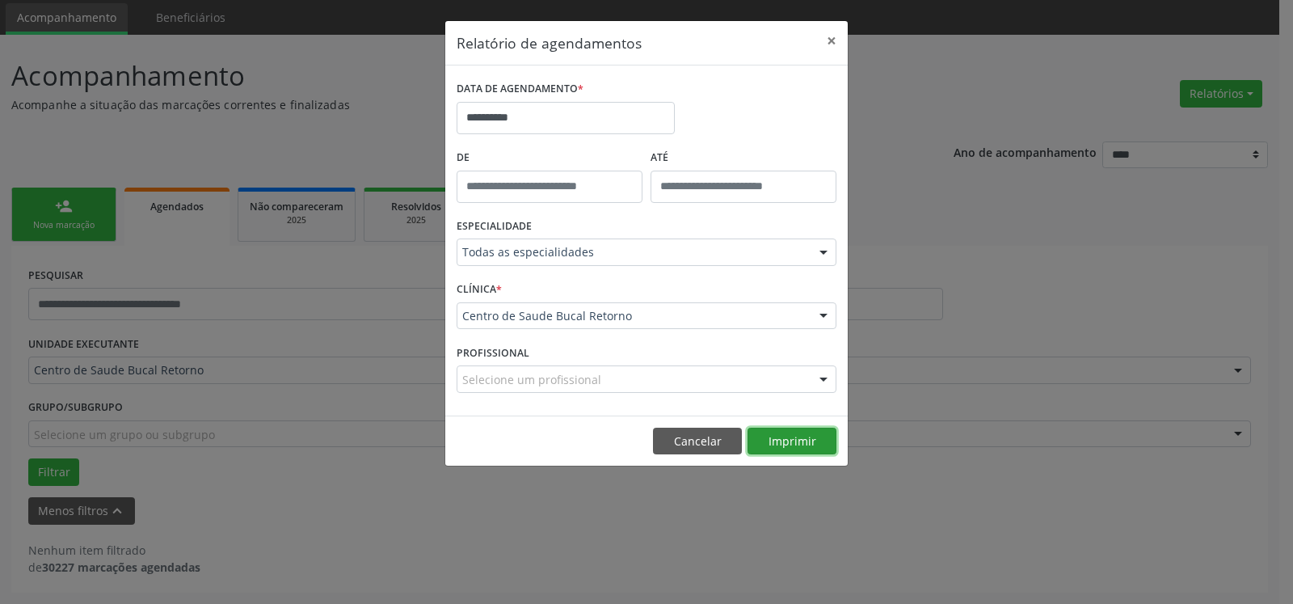
click at [794, 444] on button "Imprimir" at bounding box center [792, 440] width 89 height 27
click at [831, 43] on button "×" at bounding box center [831, 41] width 32 height 40
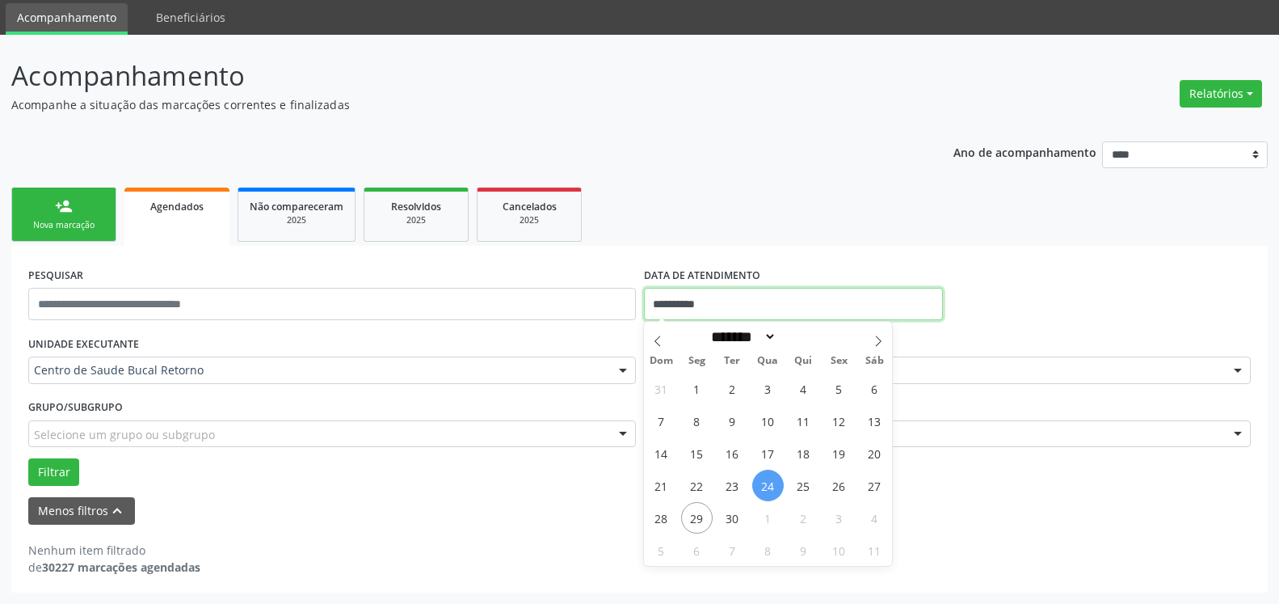
click at [748, 297] on input "**********" at bounding box center [794, 304] width 300 height 32
click at [796, 488] on span "25" at bounding box center [804, 486] width 32 height 32
type input "**********"
click at [796, 488] on span "25" at bounding box center [804, 486] width 32 height 32
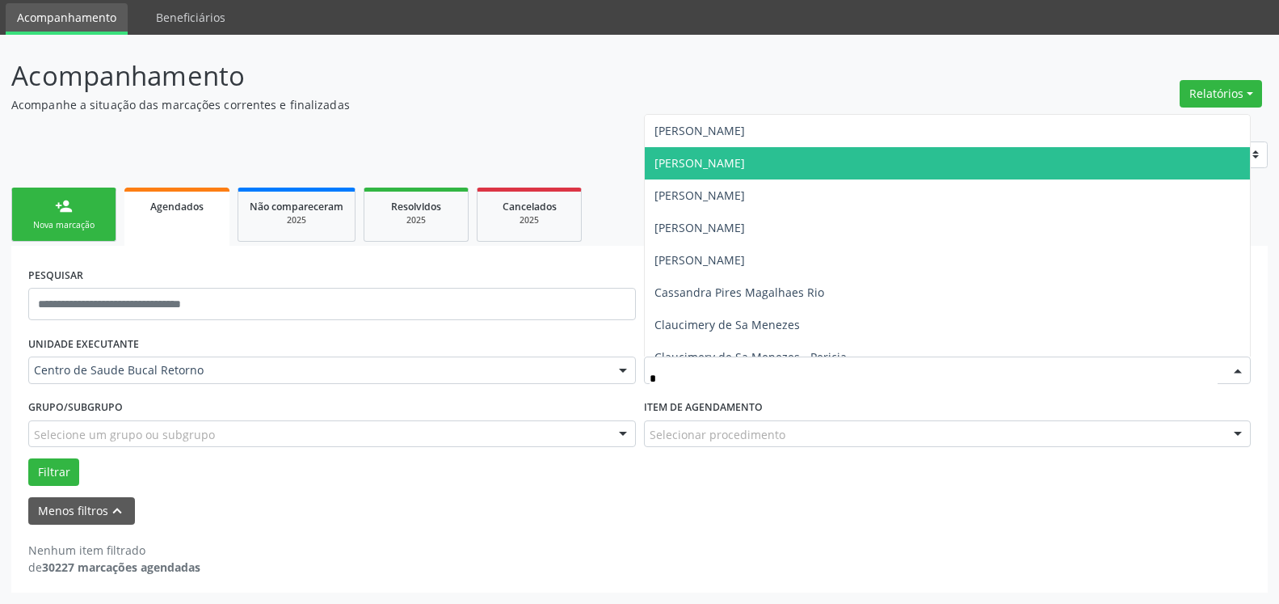
type input "**"
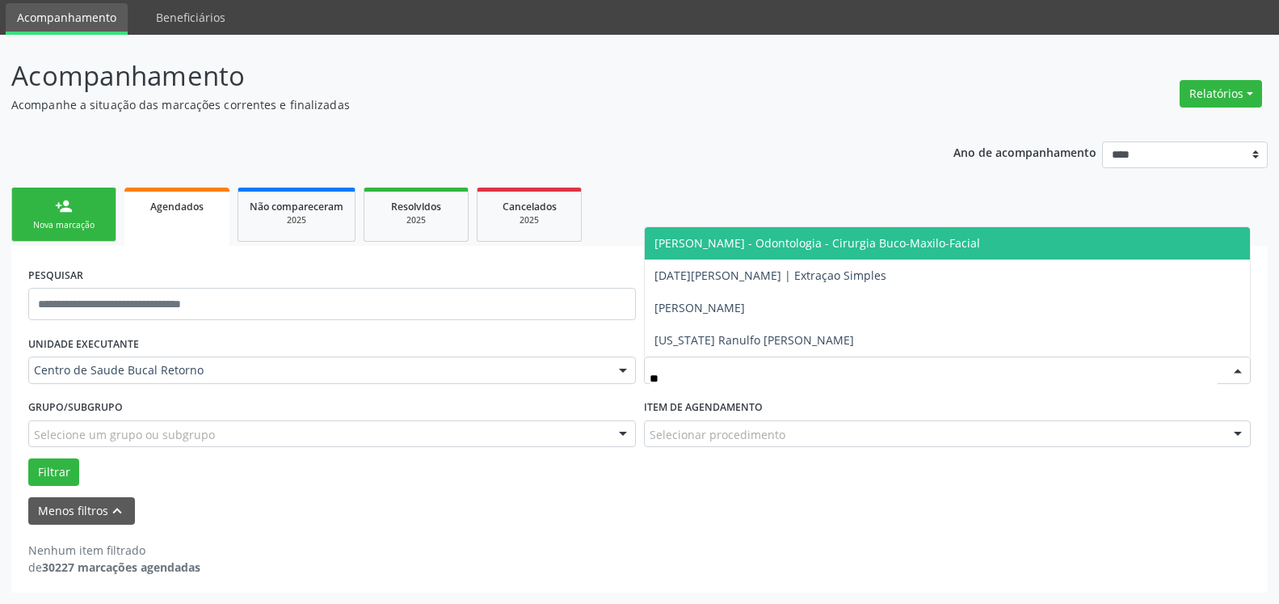
click at [786, 245] on span "[PERSON_NAME] - Odontologia - Cirurgia Buco-Maxilo-Facial" at bounding box center [818, 242] width 326 height 15
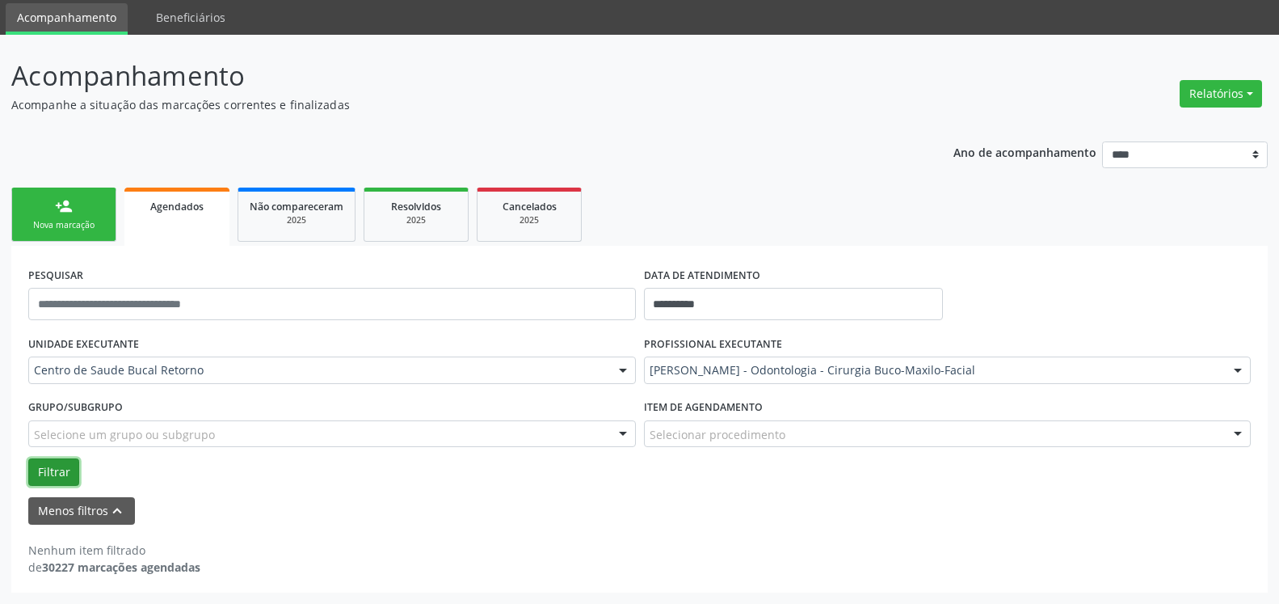
click at [59, 464] on button "Filtrar" at bounding box center [53, 471] width 51 height 27
click at [528, 216] on div "2025" at bounding box center [529, 220] width 81 height 12
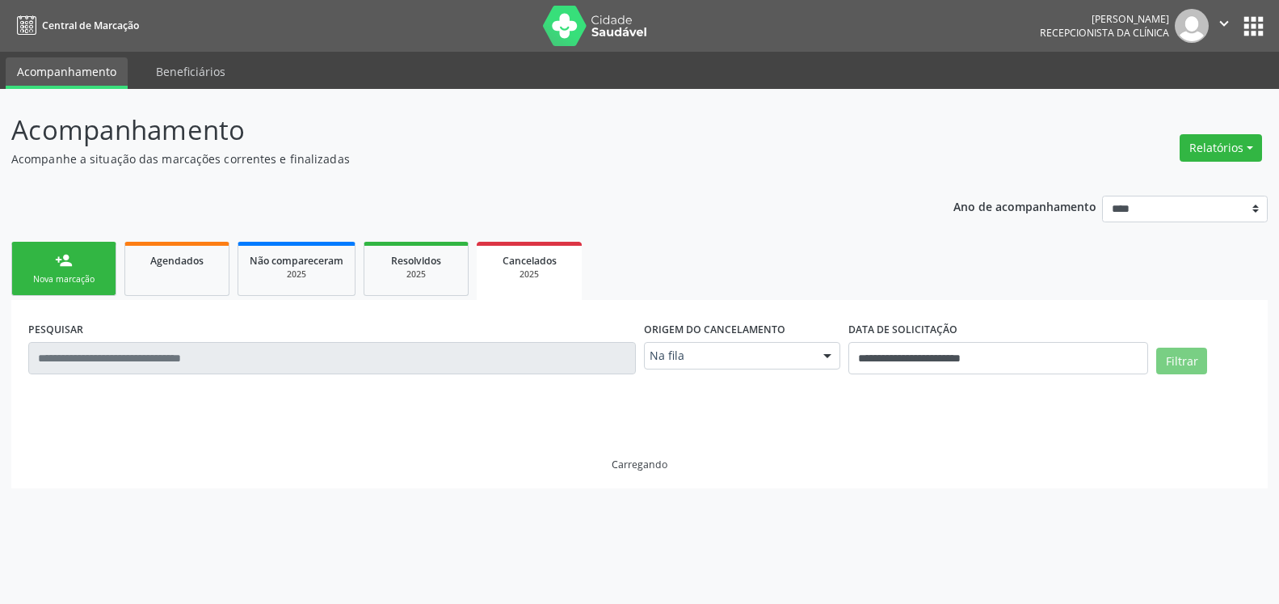
scroll to position [0, 0]
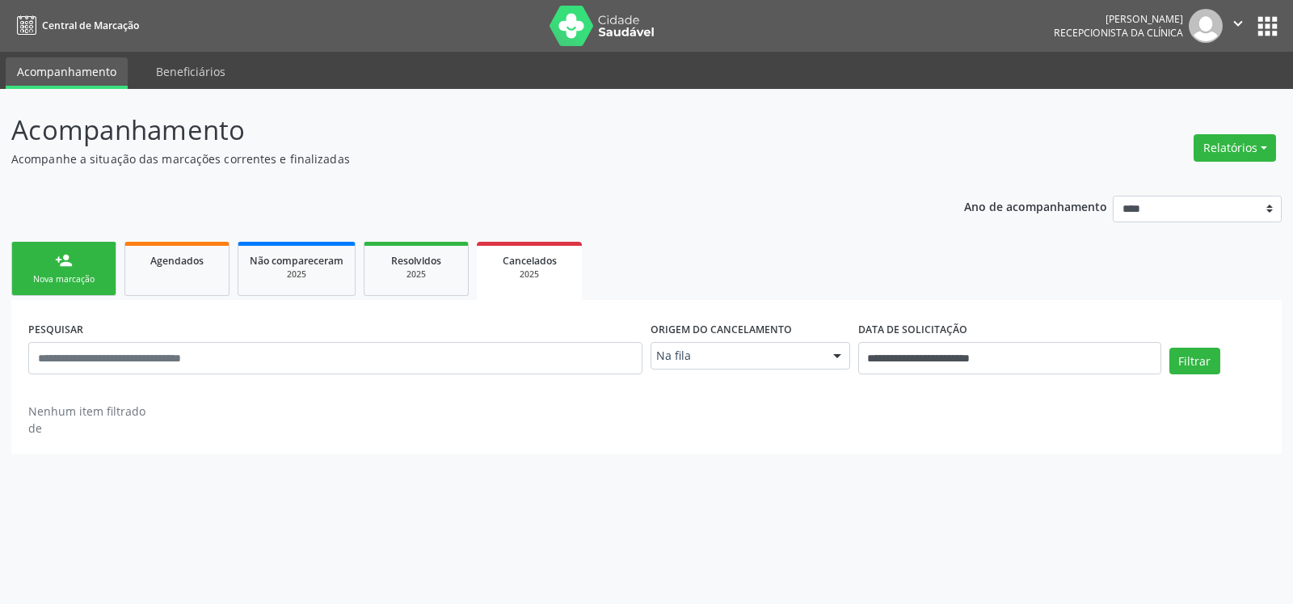
click at [835, 354] on div at bounding box center [837, 356] width 24 height 27
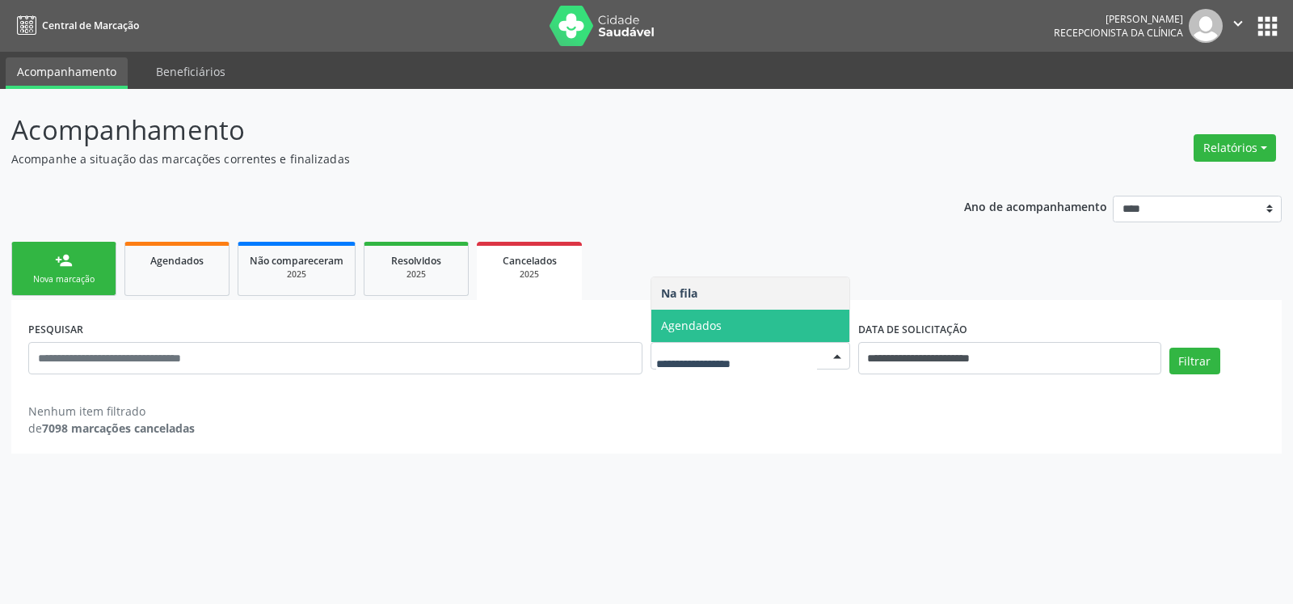
click at [815, 338] on span "Agendados" at bounding box center [750, 326] width 198 height 32
select select "*"
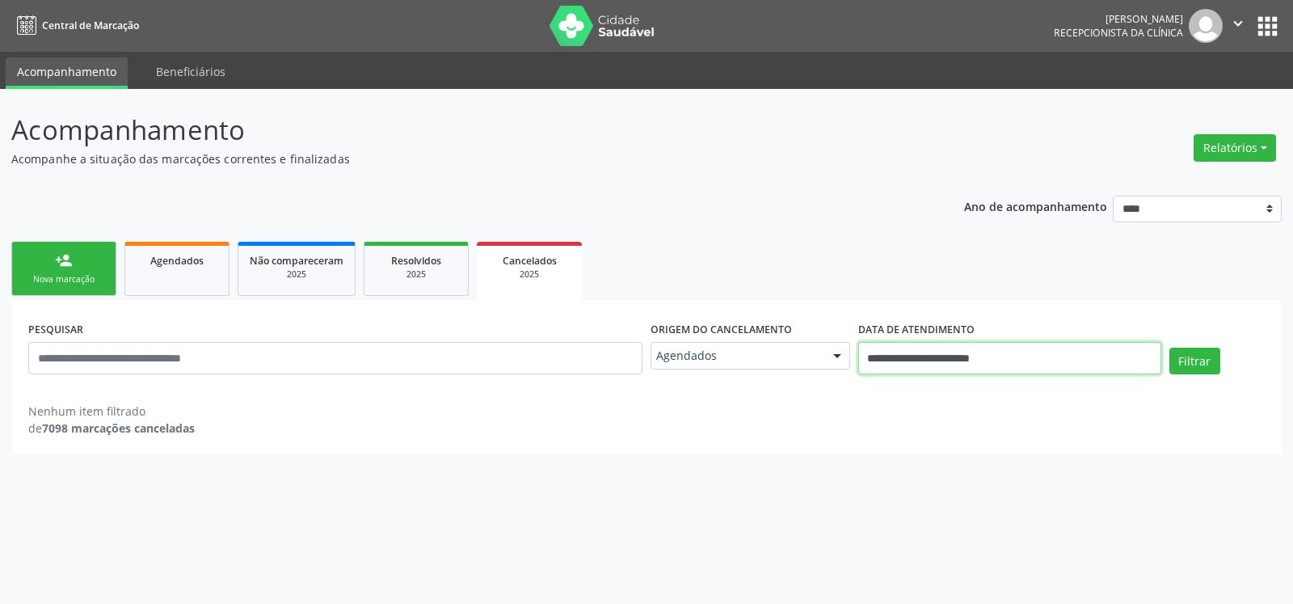
click at [961, 356] on input "**********" at bounding box center [1009, 358] width 303 height 32
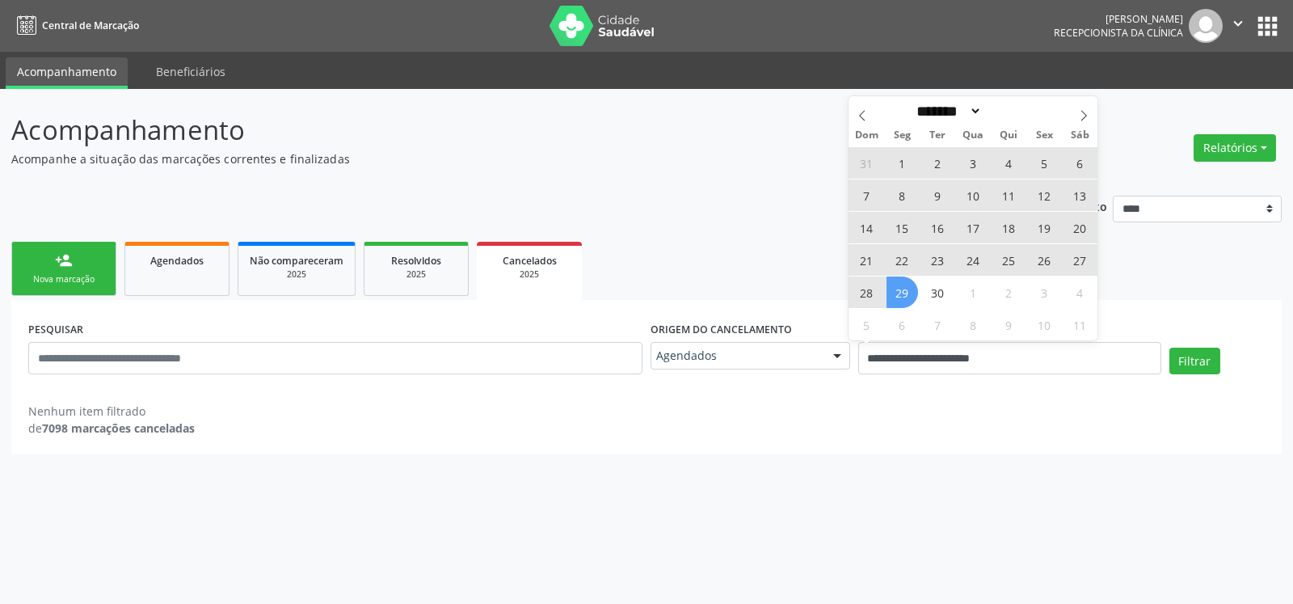
click at [1009, 253] on span "25" at bounding box center [1009, 260] width 32 height 32
type input "**********"
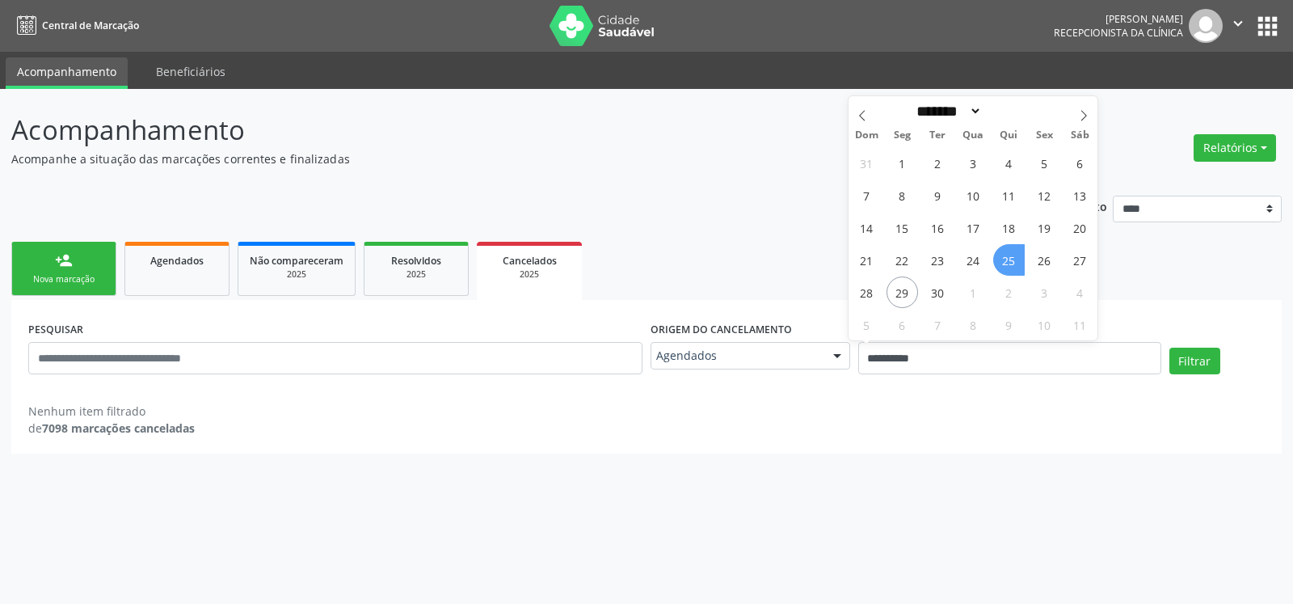
click at [1009, 253] on span "25" at bounding box center [1009, 260] width 32 height 32
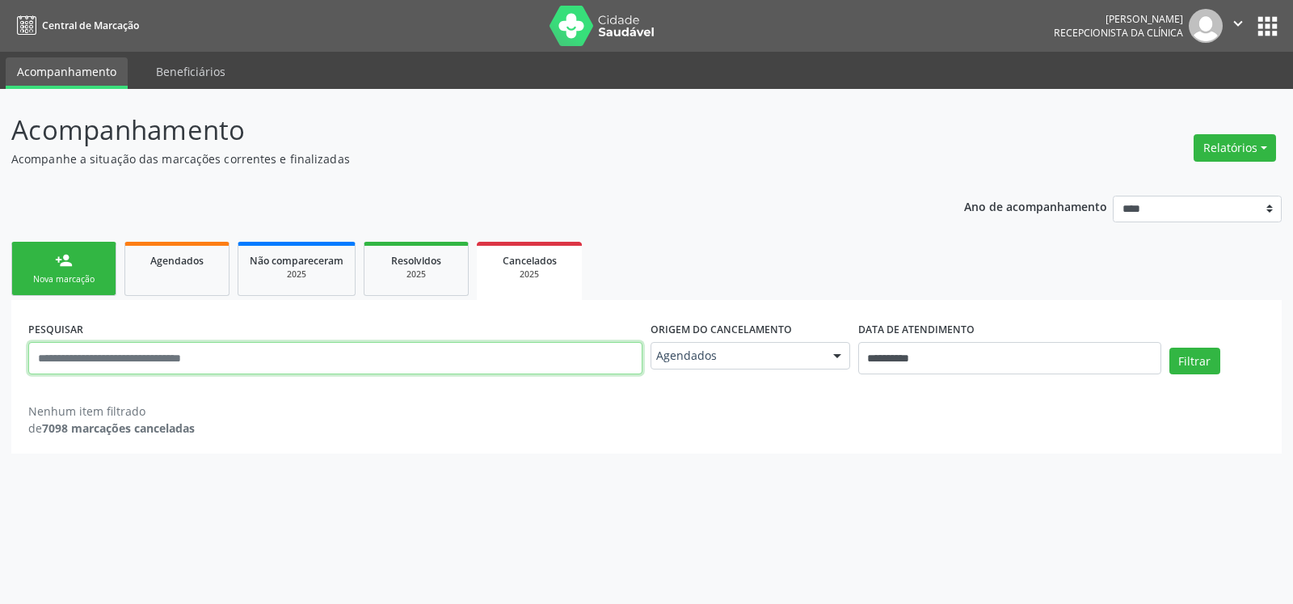
click at [304, 356] on input "text" at bounding box center [335, 358] width 614 height 32
paste input "**********"
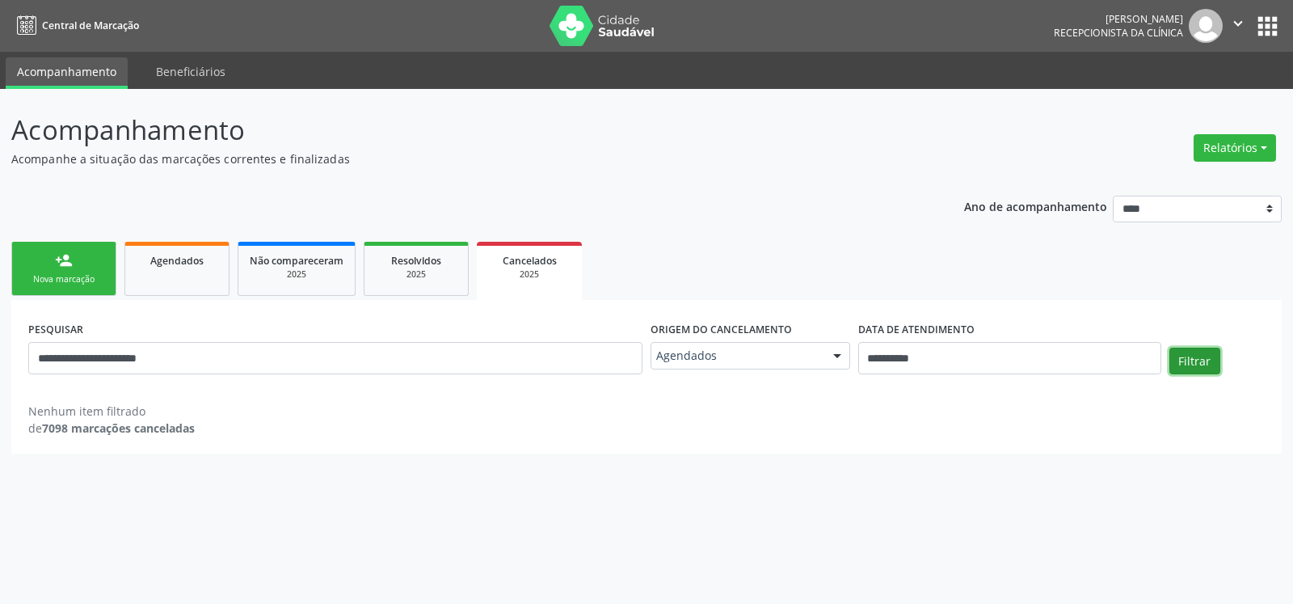
click at [1182, 365] on button "Filtrar" at bounding box center [1194, 360] width 51 height 27
click at [101, 360] on input "**********" at bounding box center [335, 358] width 614 height 32
type input "**********"
click at [1198, 360] on button "Filtrar" at bounding box center [1194, 360] width 51 height 27
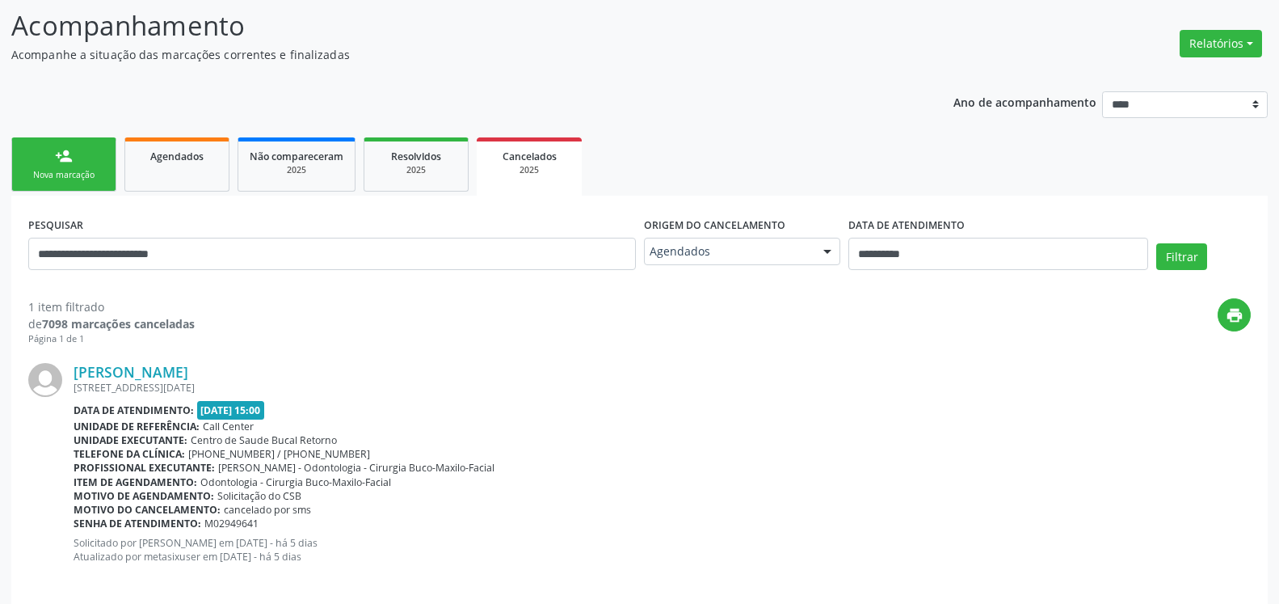
scroll to position [120, 0]
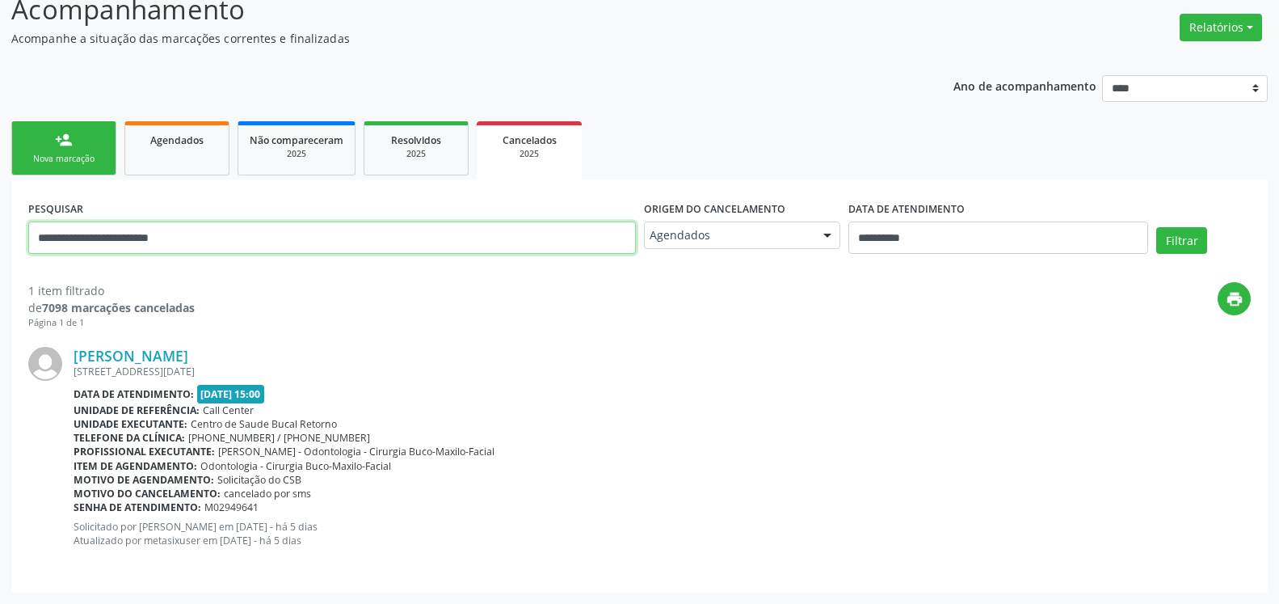
drag, startPoint x: 246, startPoint y: 233, endPoint x: 0, endPoint y: 272, distance: 249.6
click at [28, 254] on input "**********" at bounding box center [332, 237] width 608 height 32
paste input "**********"
type input "**********"
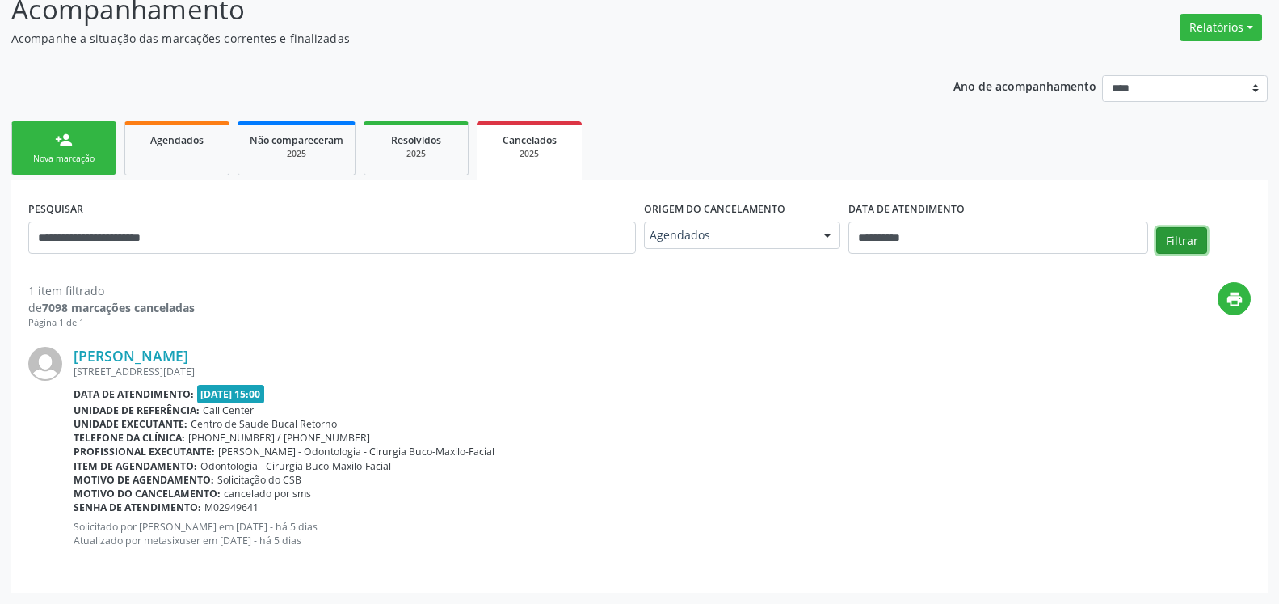
click at [1184, 242] on button "Filtrar" at bounding box center [1181, 240] width 51 height 27
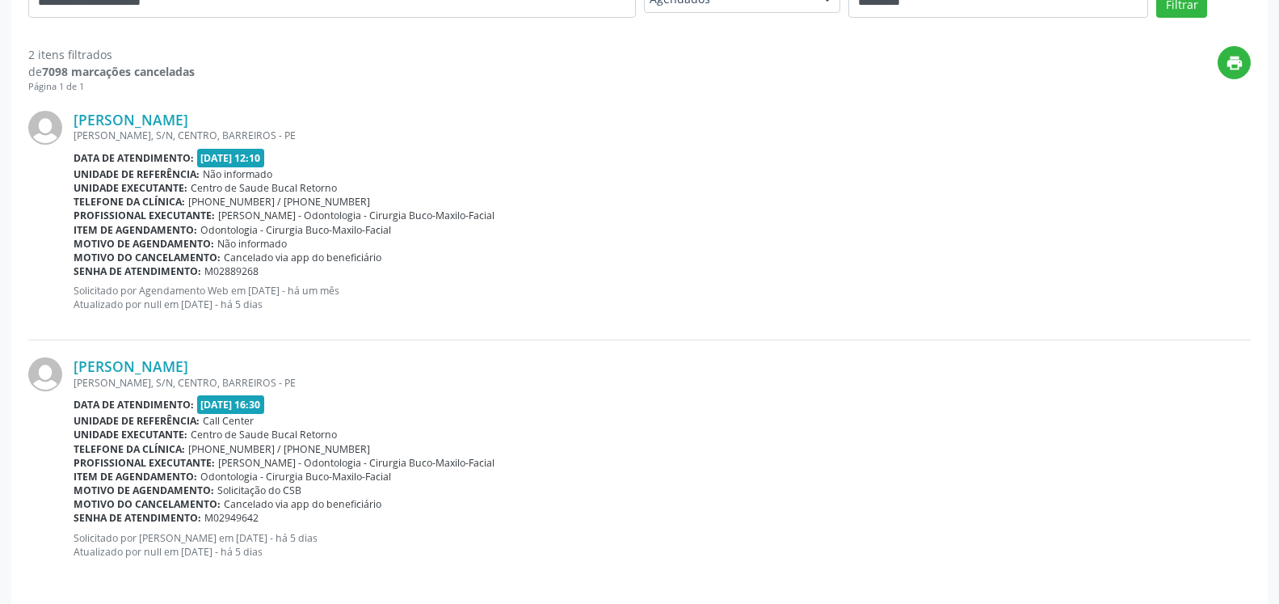
scroll to position [368, 0]
